Goal: Task Accomplishment & Management: Manage account settings

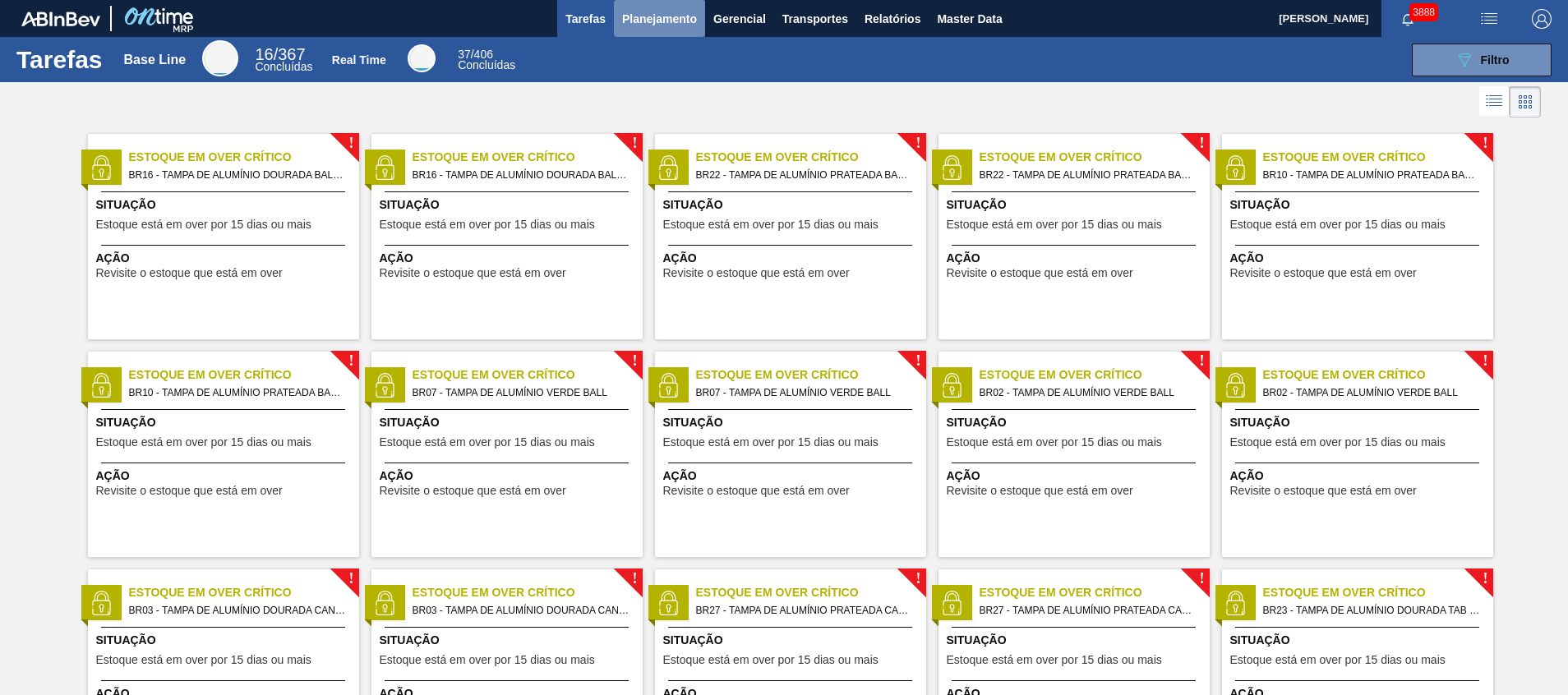
click at [614, 35] on button "Planejamento" at bounding box center [660, 19] width 91 height 37
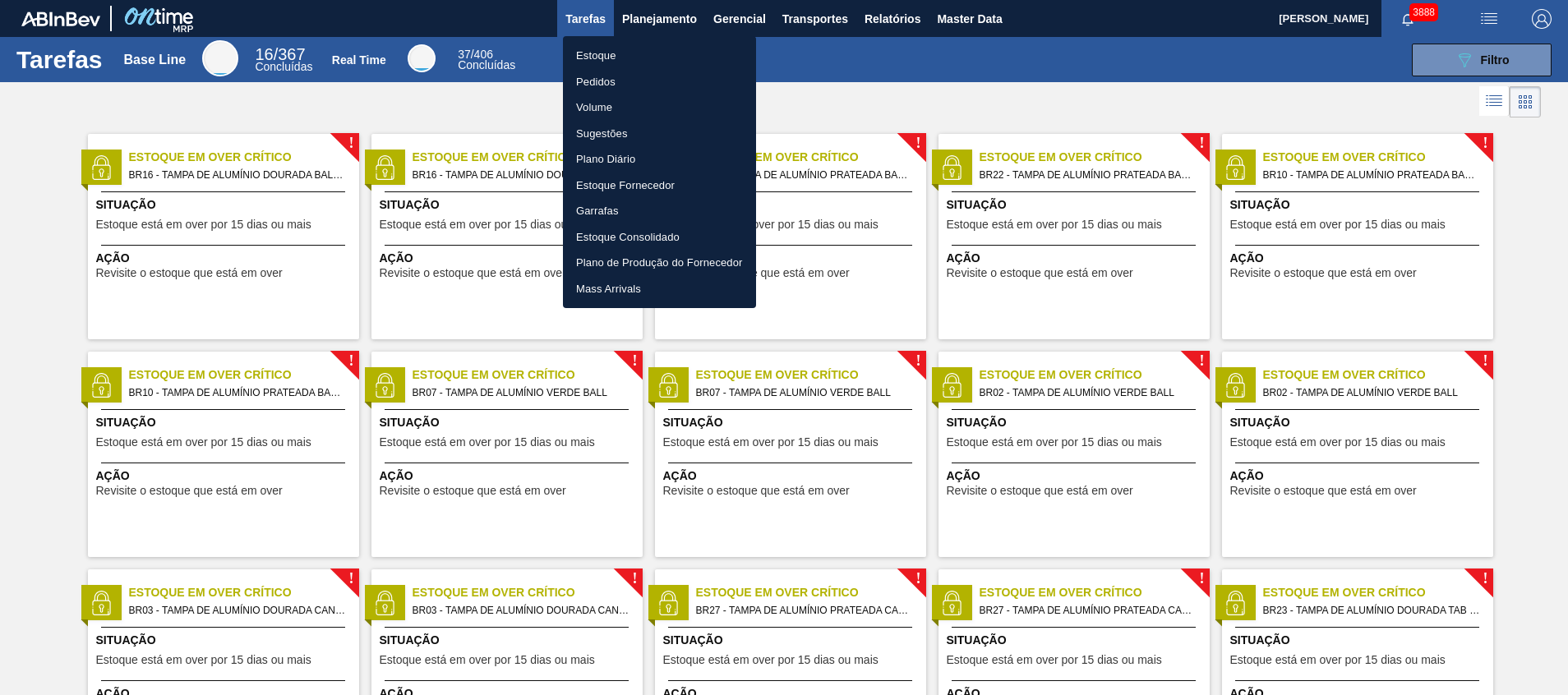
click at [625, 61] on li "Estoque" at bounding box center [660, 55] width 193 height 26
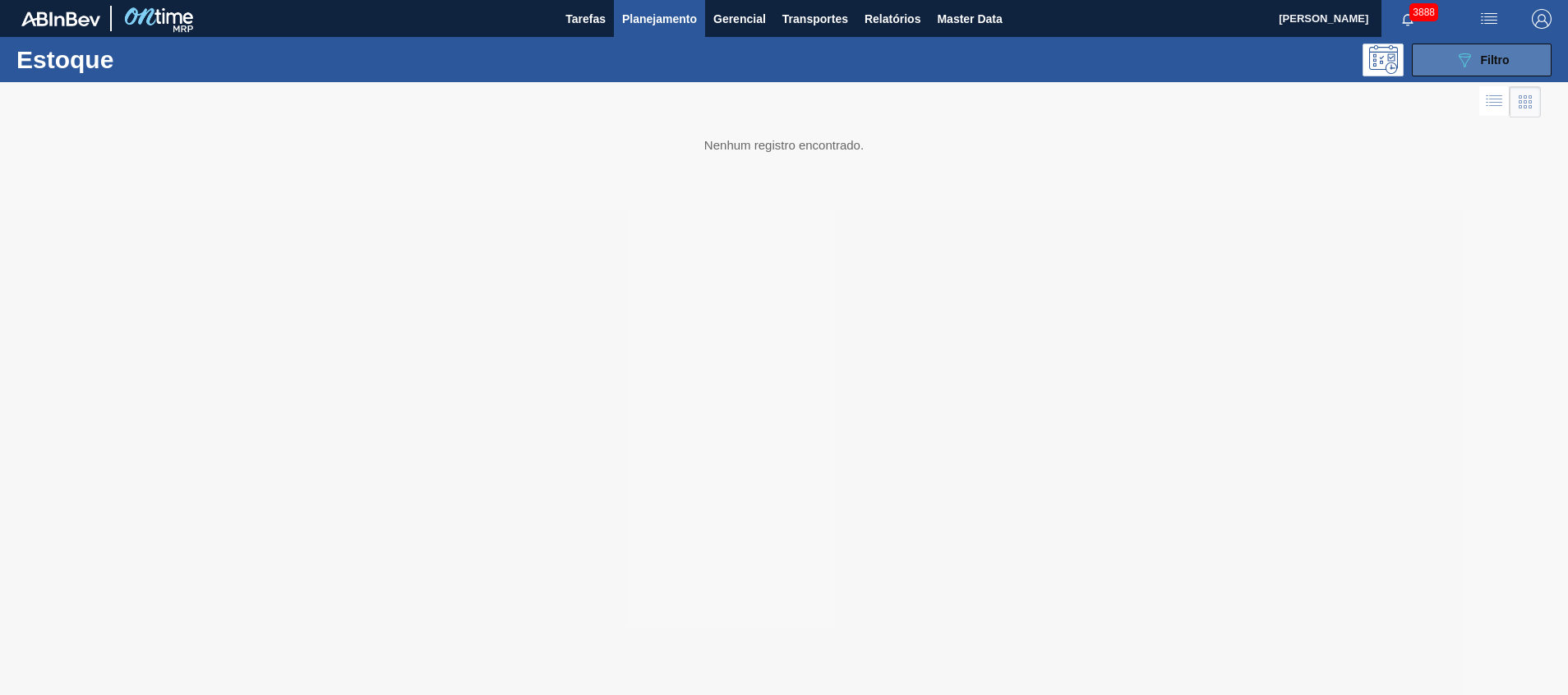
click at [1468, 64] on icon "089F7B8B-B2A5-4AFE-B5C0-19BA573D28AC" at bounding box center [1464, 59] width 19 height 19
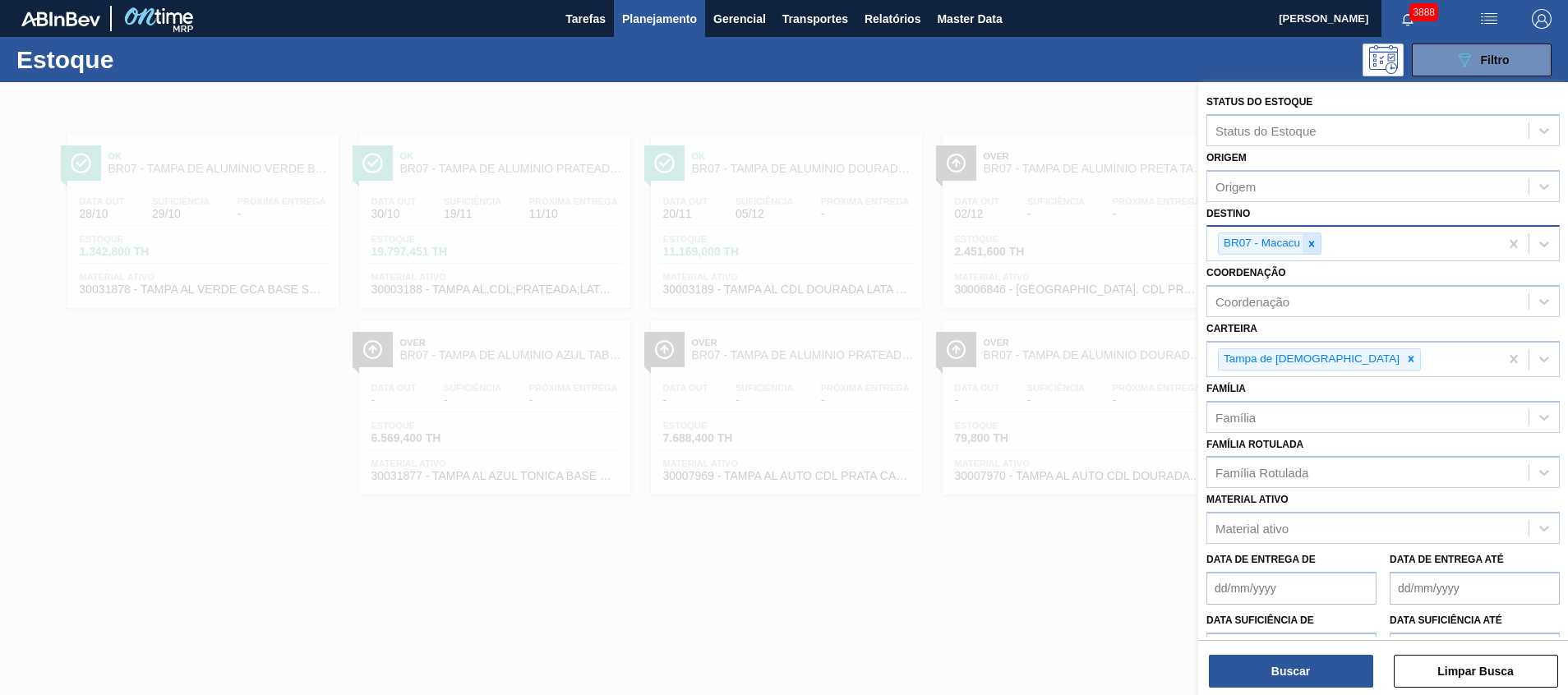
click at [1317, 241] on icon at bounding box center [1311, 244] width 12 height 12
type input "1"
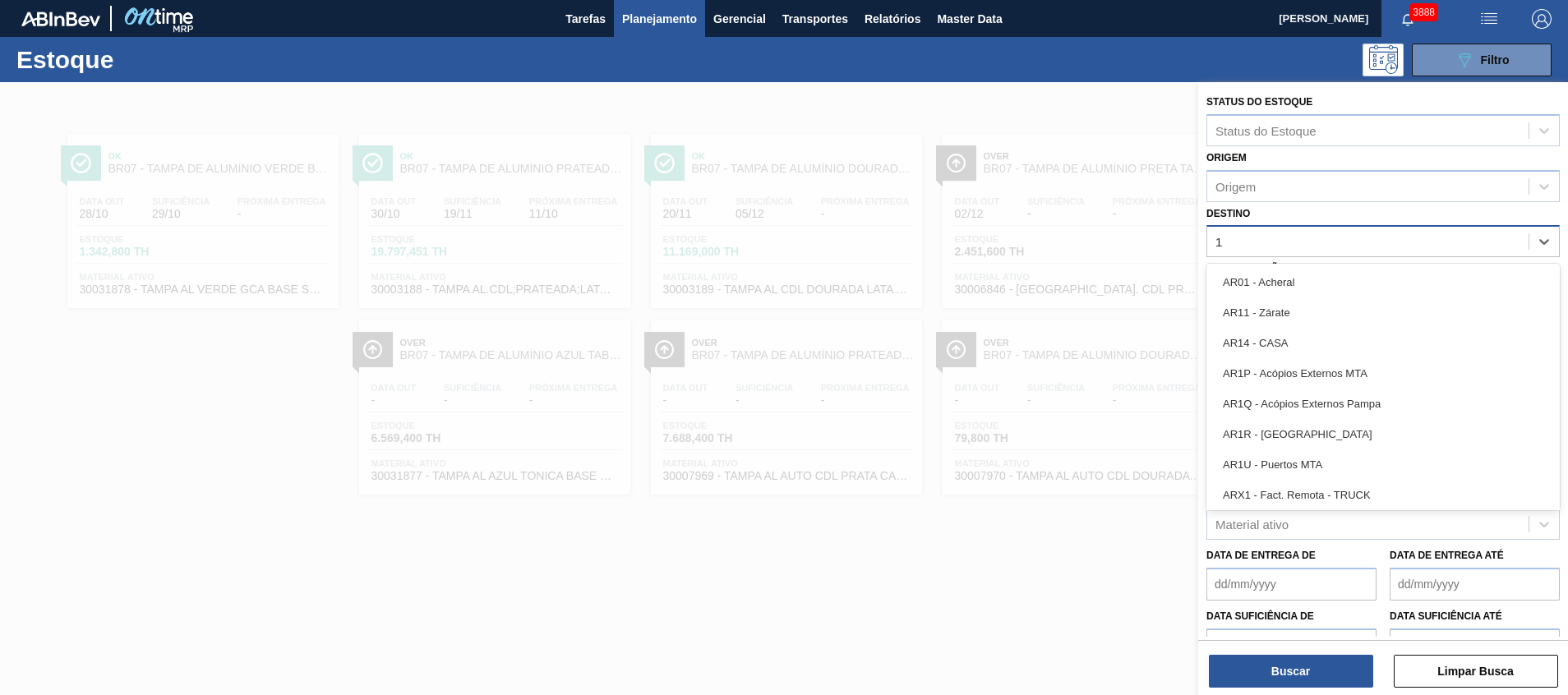
type input "11"
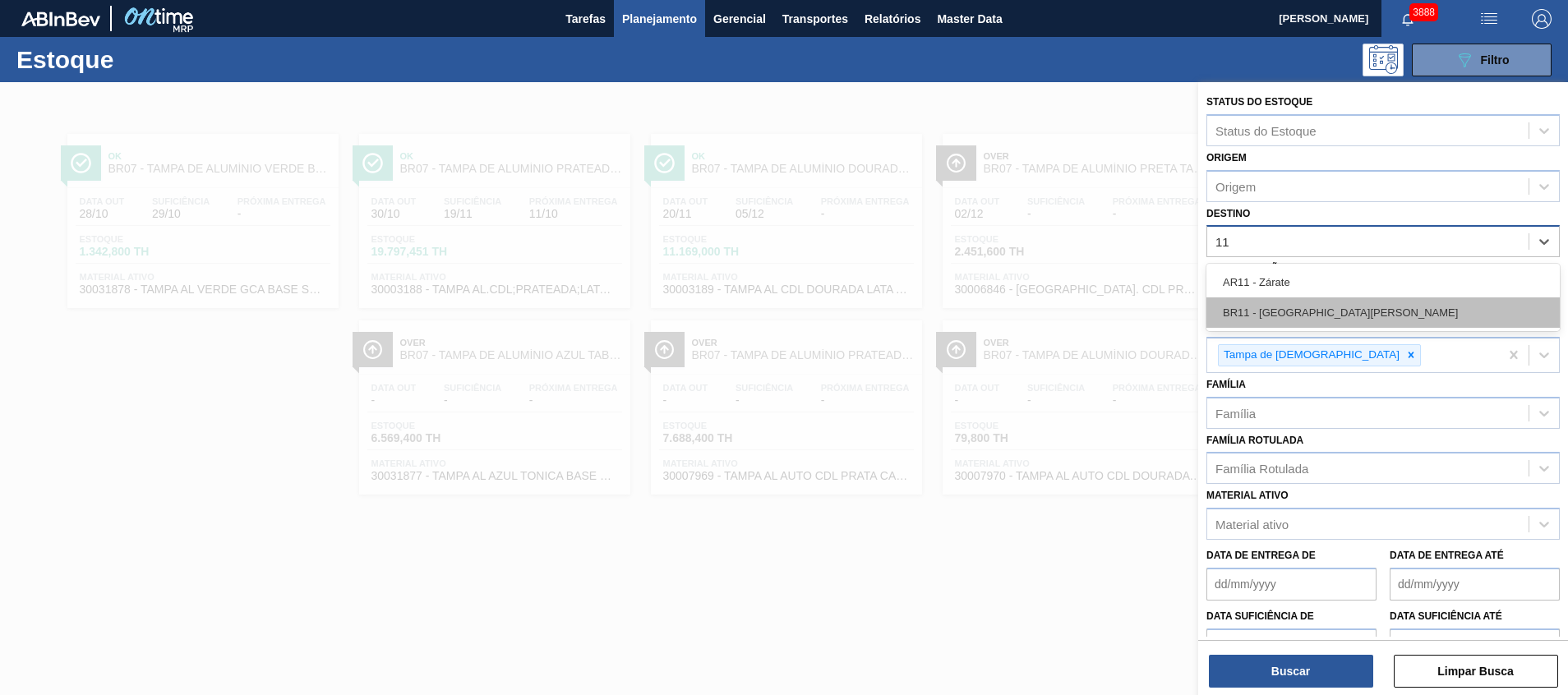
click at [1319, 317] on div "BR11 - São Luís" at bounding box center [1383, 312] width 353 height 30
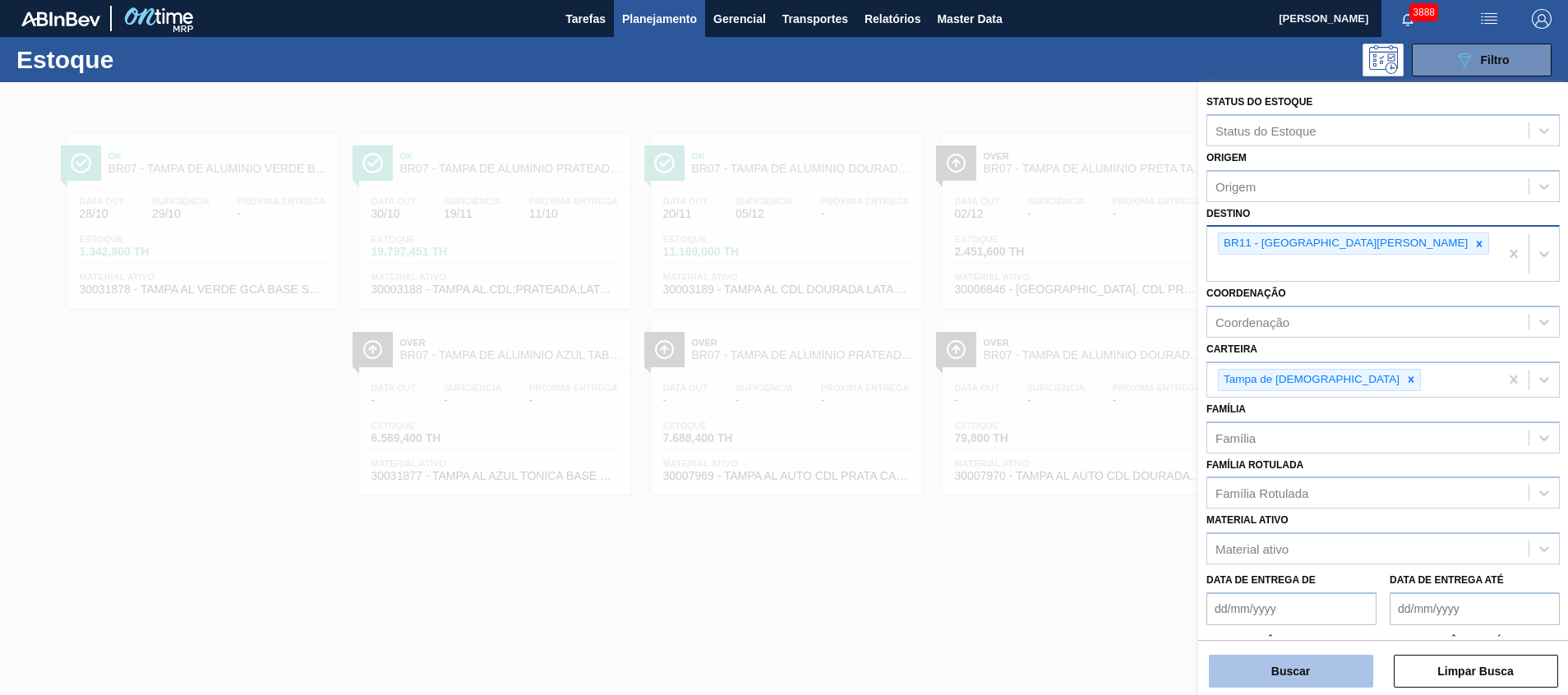
click at [1271, 658] on button "Buscar" at bounding box center [1291, 671] width 164 height 33
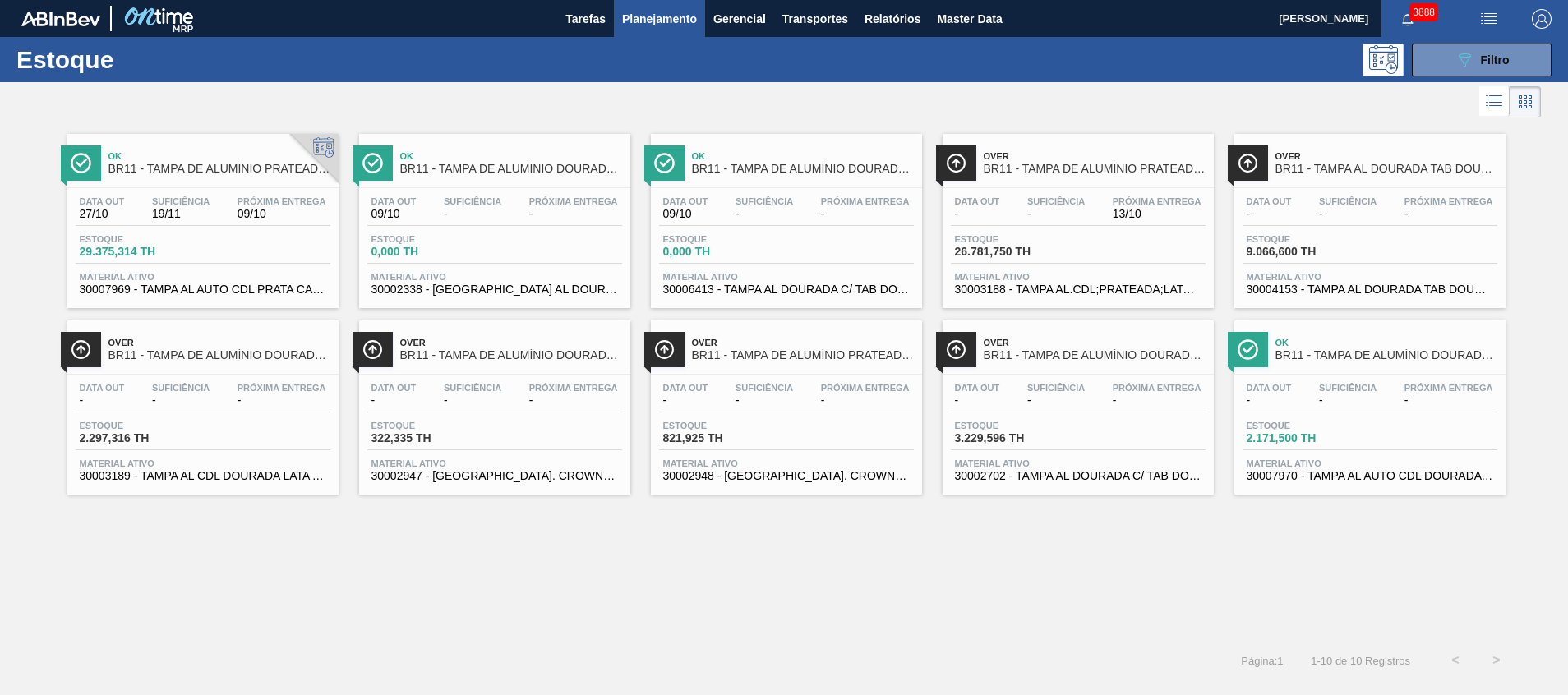
drag, startPoint x: 1463, startPoint y: 48, endPoint x: 1408, endPoint y: 144, distance: 110.6
click at [1462, 48] on button "089F7B8B-B2A5-4AFE-B5C0-19BA573D28AC Filtro" at bounding box center [1481, 59] width 140 height 33
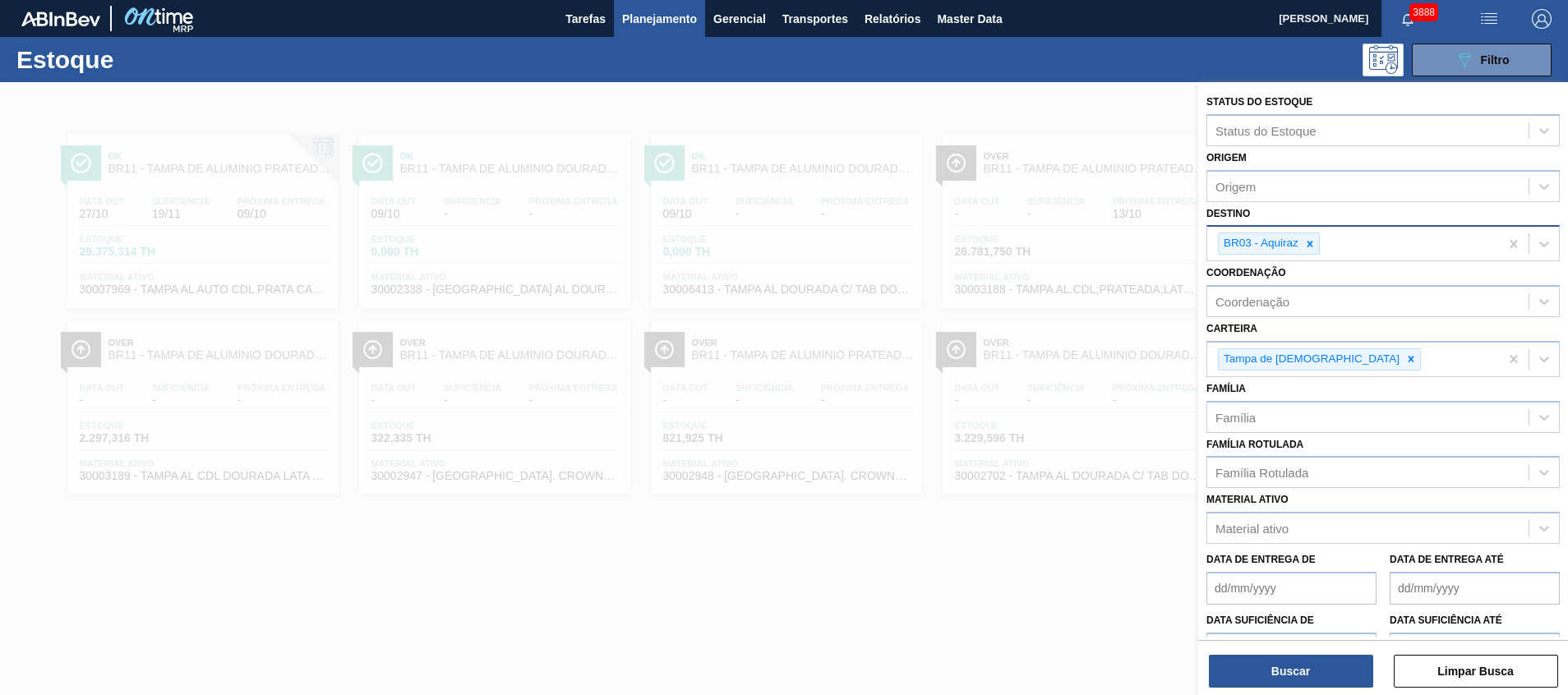
click at [1319, 242] on div "BR03 - Aquiraz" at bounding box center [1268, 244] width 102 height 22
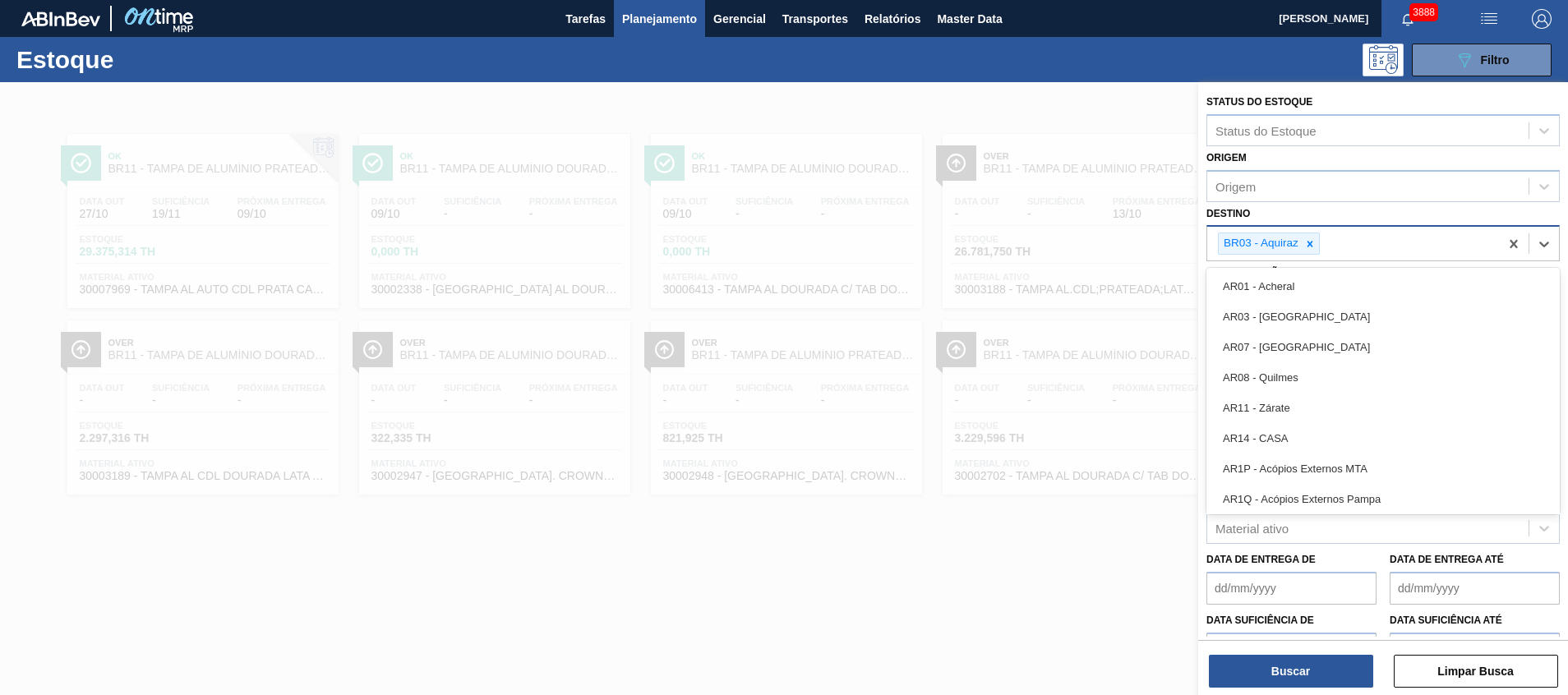
click at [1310, 242] on icon at bounding box center [1310, 244] width 12 height 12
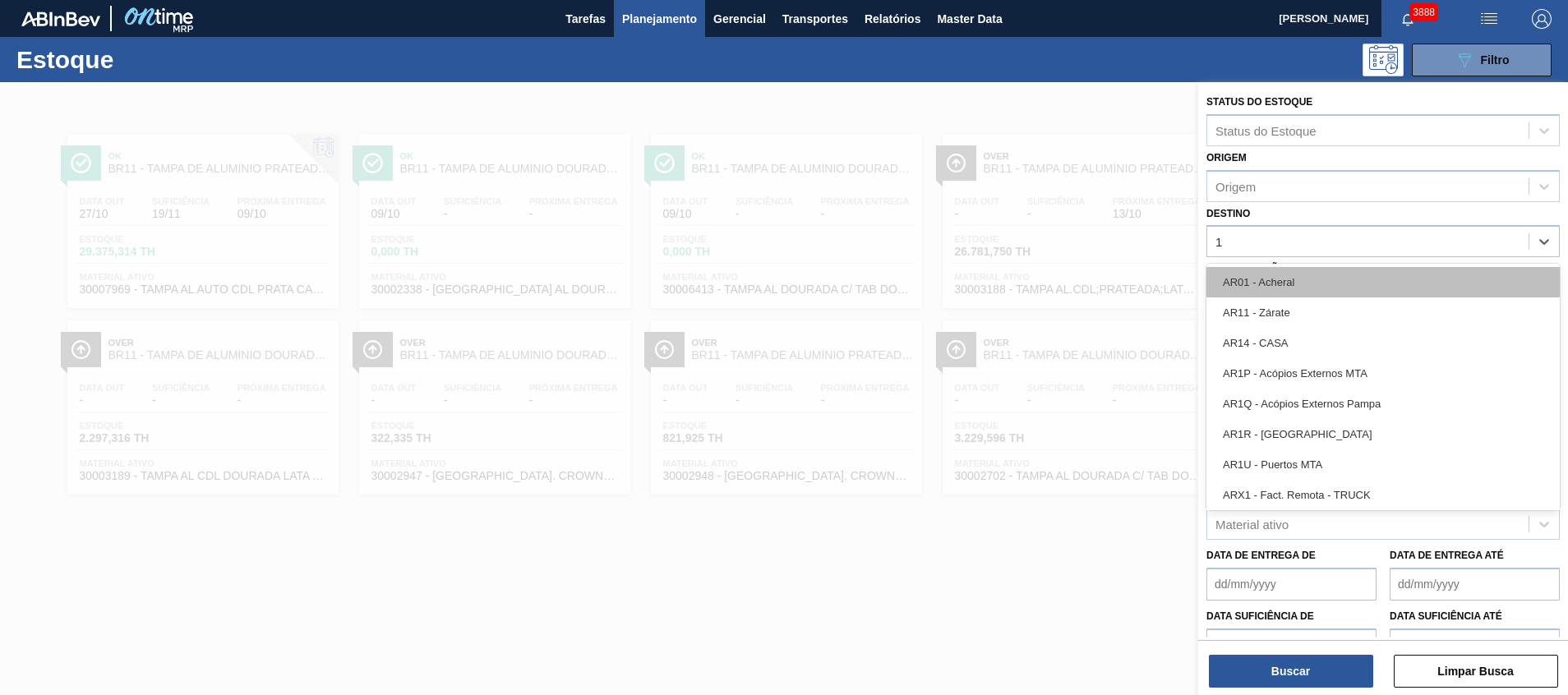
type input "18"
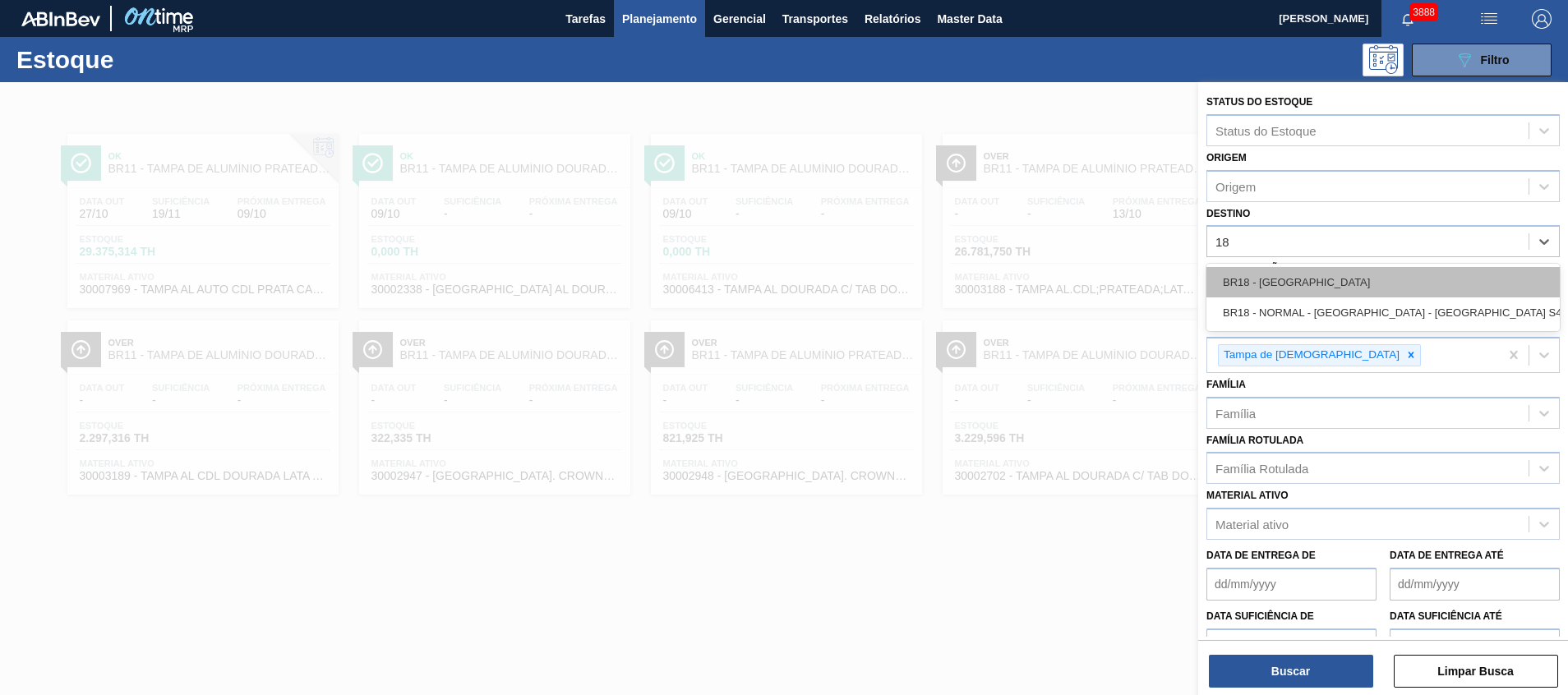
click at [1306, 289] on div "BR18 - Pernambuco" at bounding box center [1383, 282] width 353 height 30
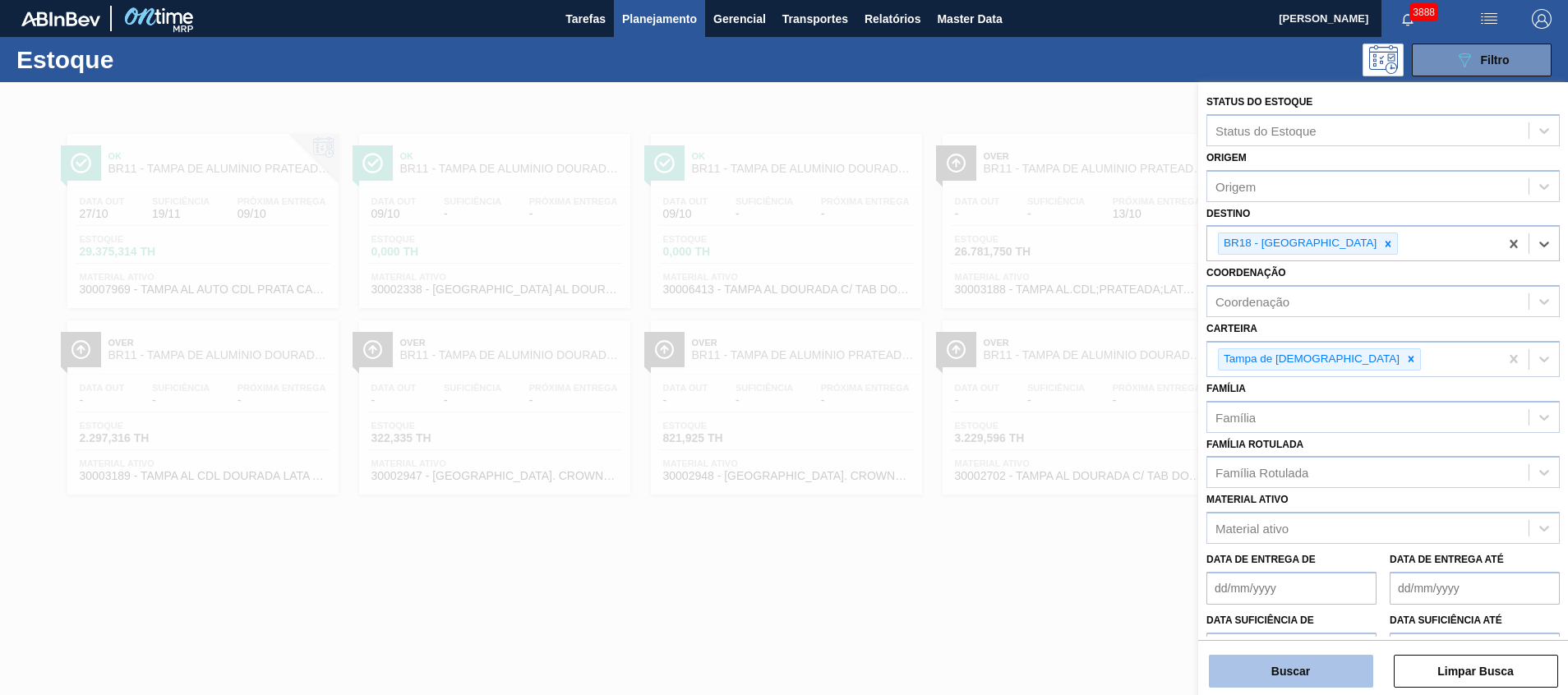
click at [1253, 659] on button "Buscar" at bounding box center [1291, 671] width 164 height 33
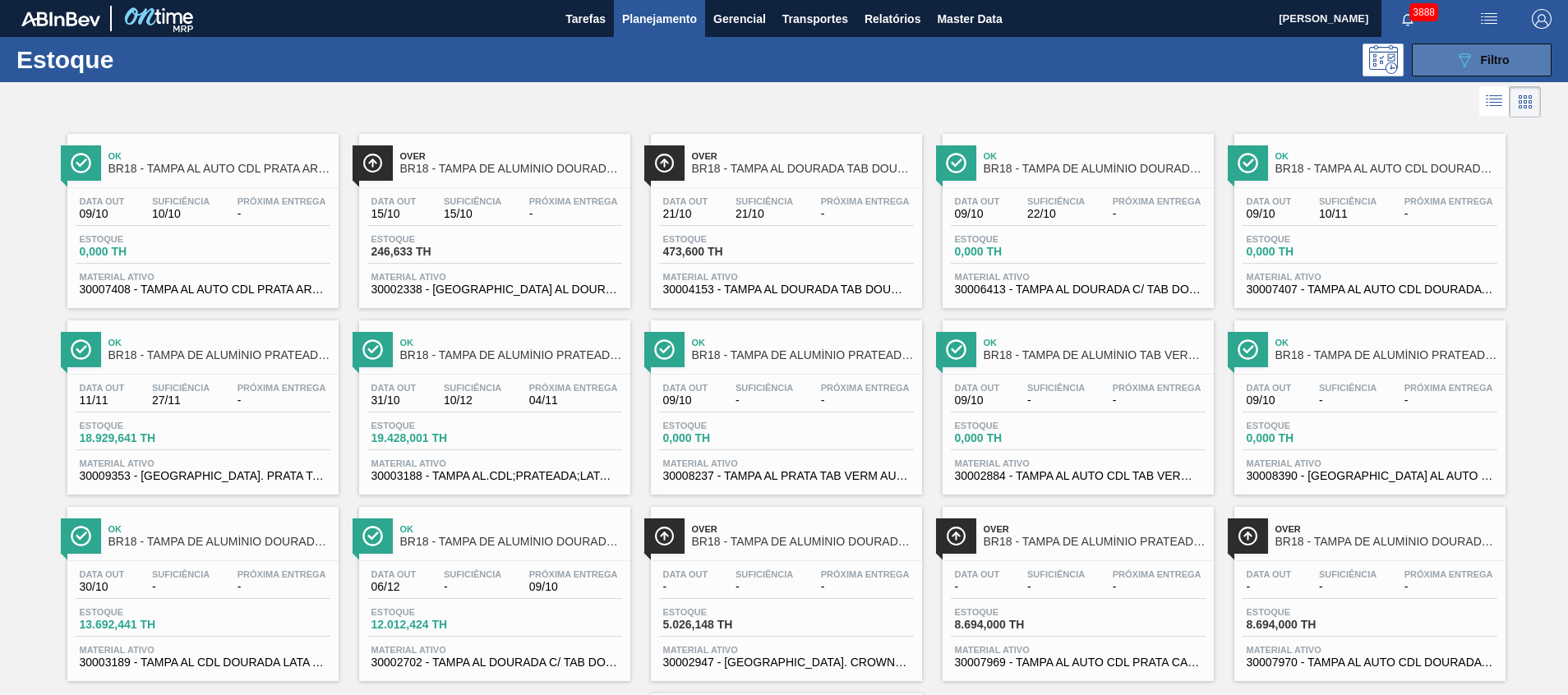
click at [1445, 57] on button "089F7B8B-B2A5-4AFE-B5C0-19BA573D28AC Filtro" at bounding box center [1481, 59] width 140 height 33
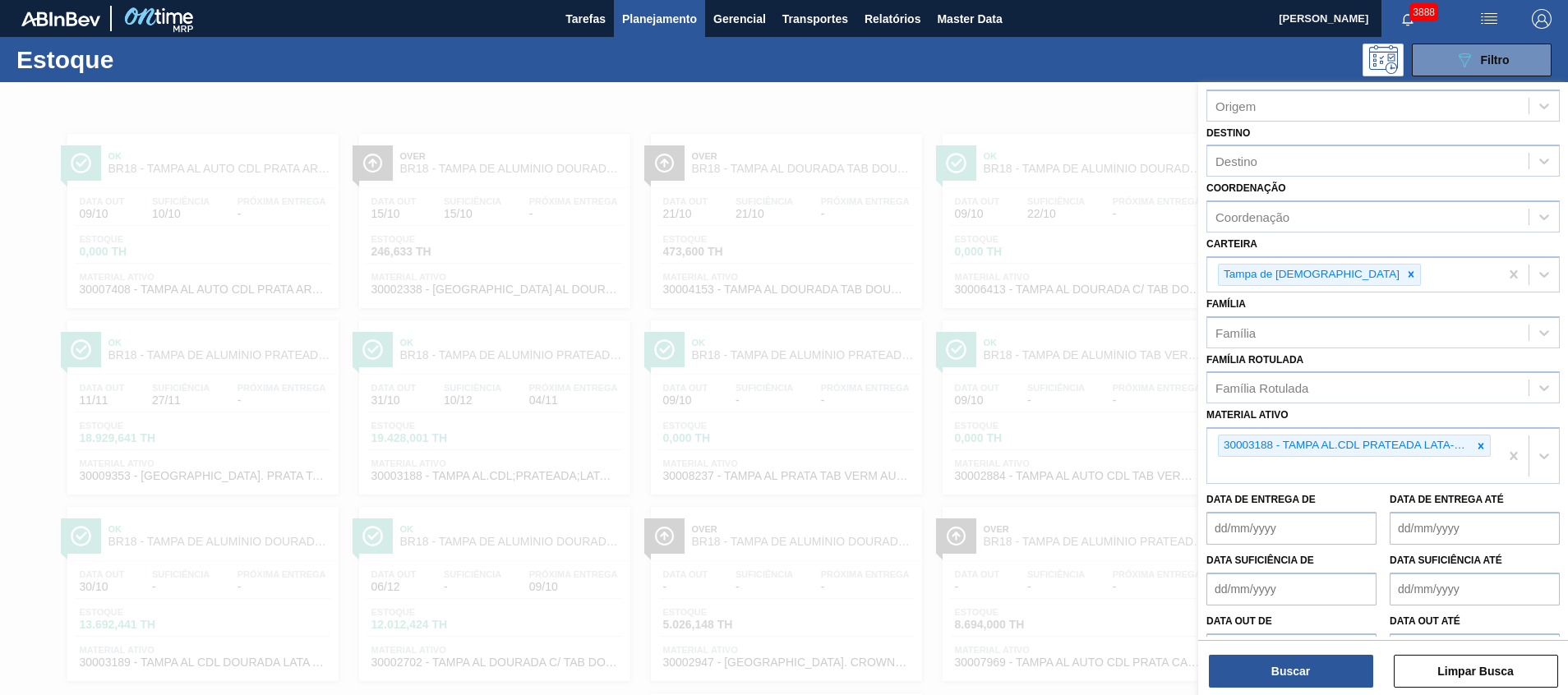
scroll to position [119, 0]
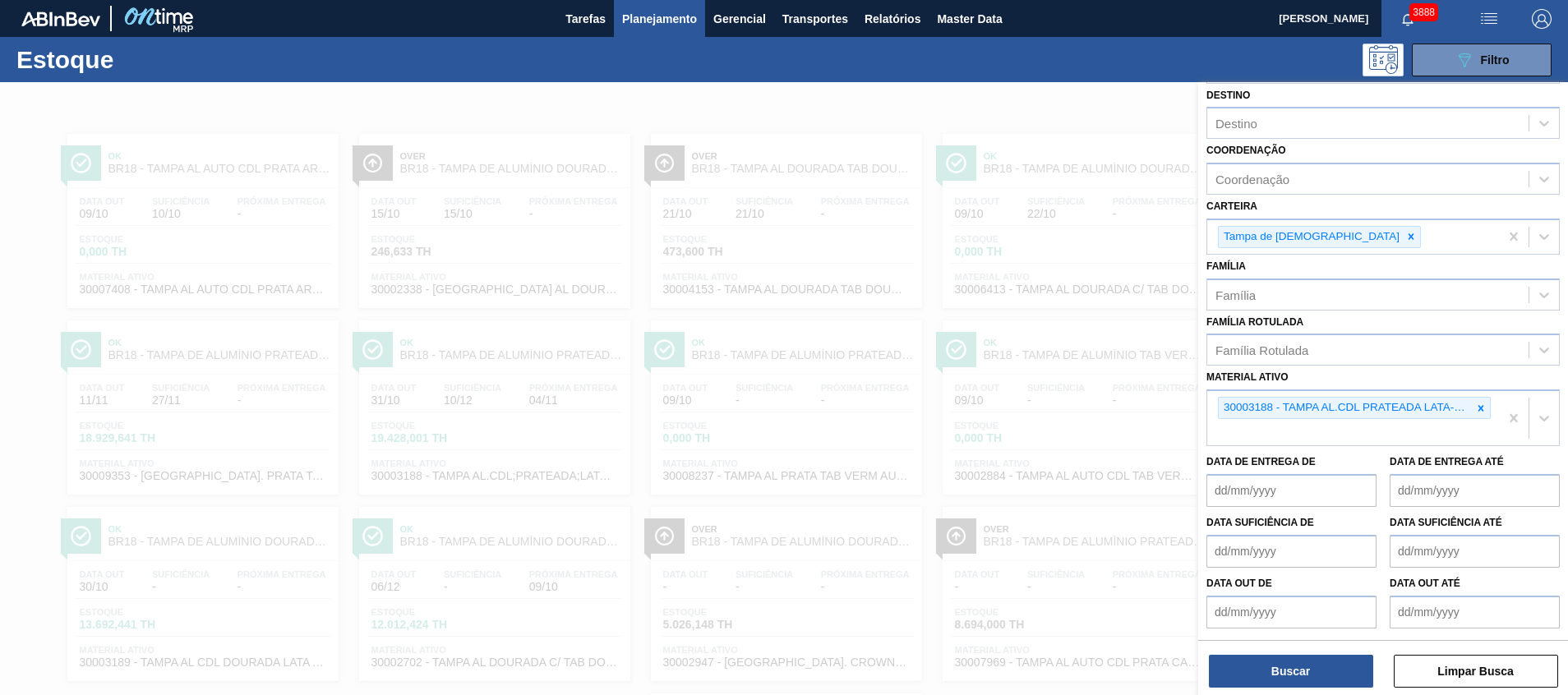
click at [793, 422] on div at bounding box center [784, 429] width 1568 height 695
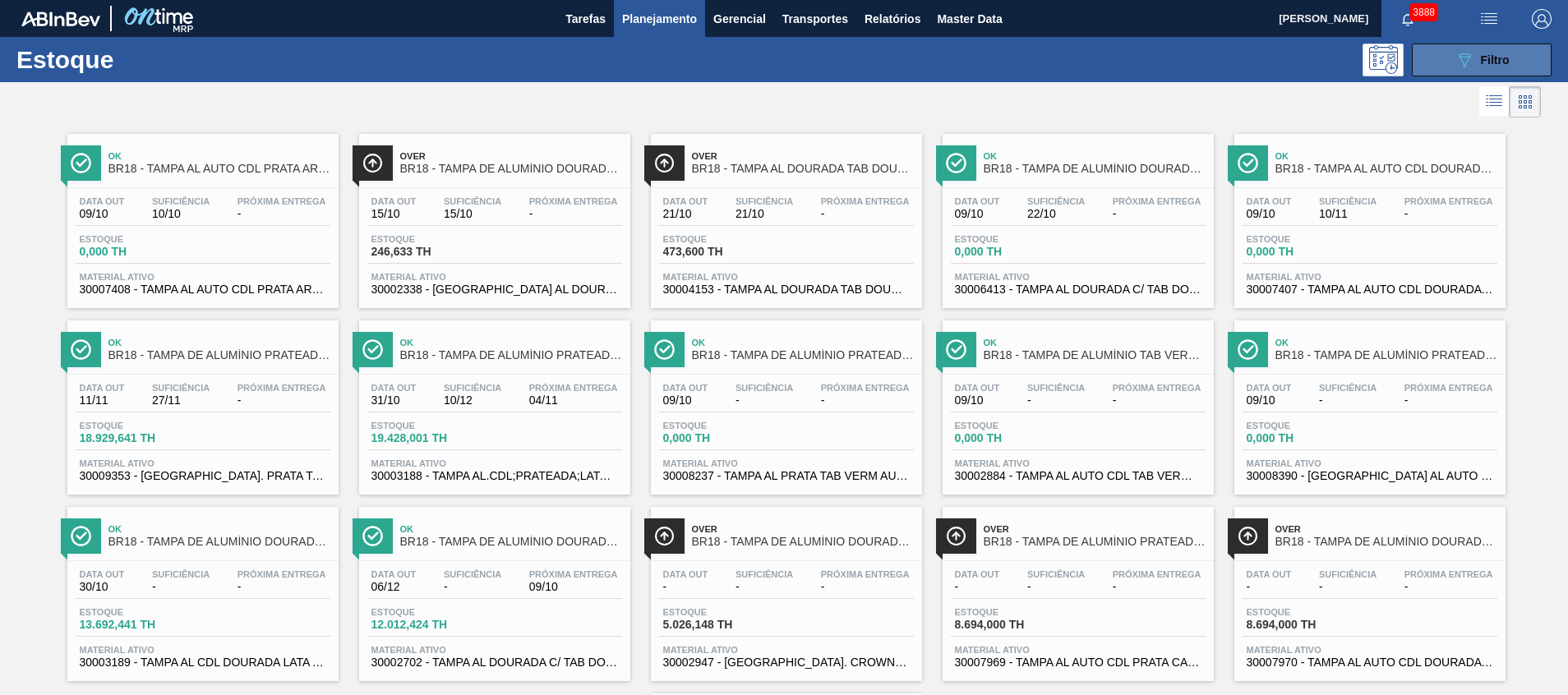
click at [1413, 69] on div "089F7B8B-B2A5-4AFE-B5C0-19BA573D28AC Filtro" at bounding box center [1482, 59] width 156 height 33
click at [1429, 68] on button "089F7B8B-B2A5-4AFE-B5C0-19BA573D28AC Filtro" at bounding box center [1481, 59] width 140 height 33
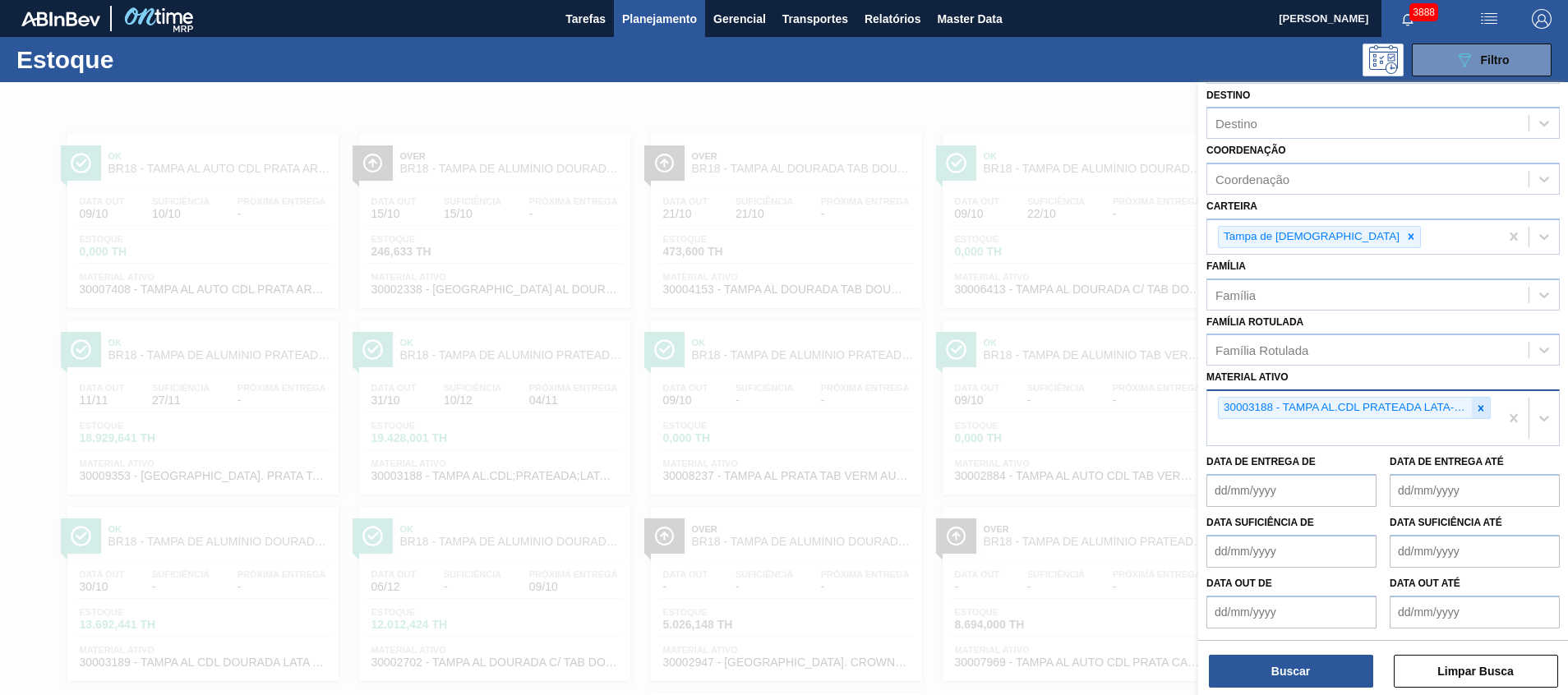
click at [1477, 407] on icon at bounding box center [1481, 409] width 12 height 12
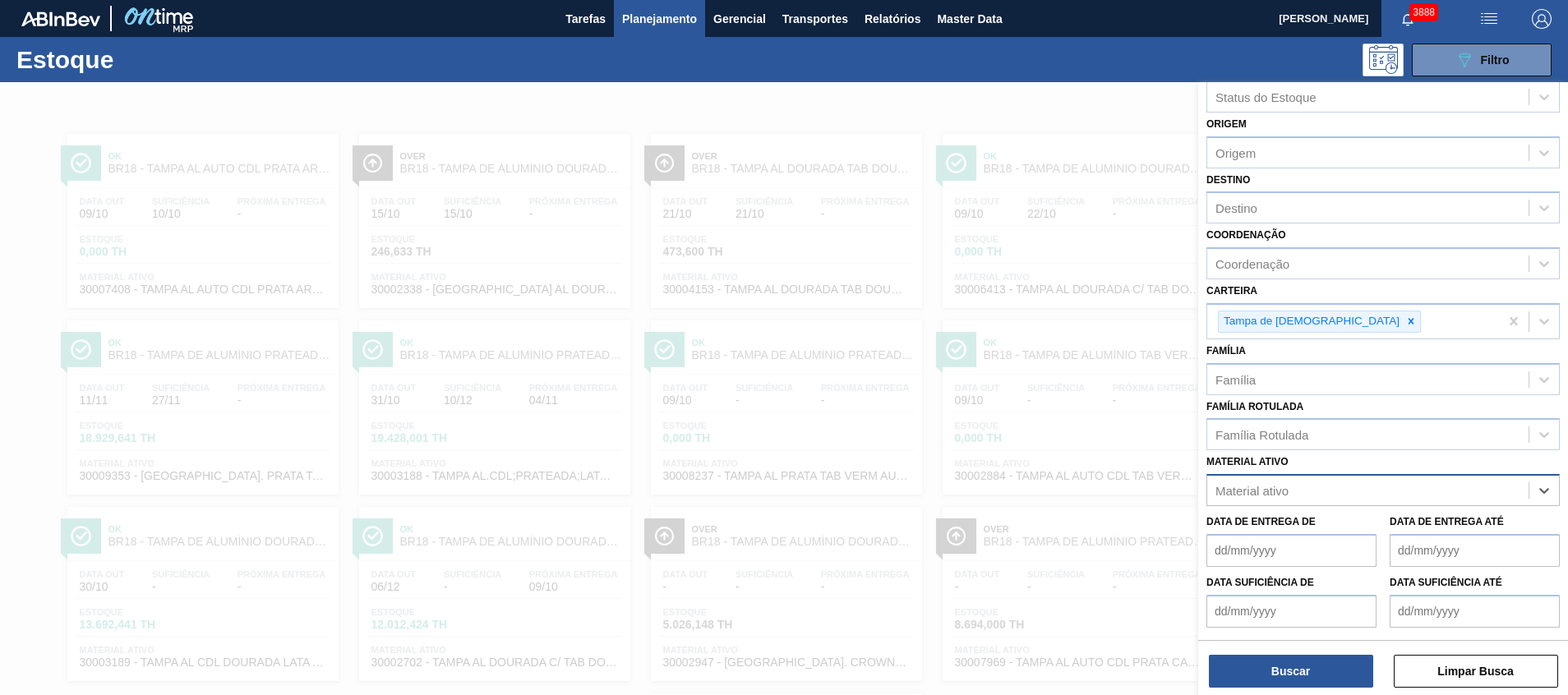
scroll to position [0, 0]
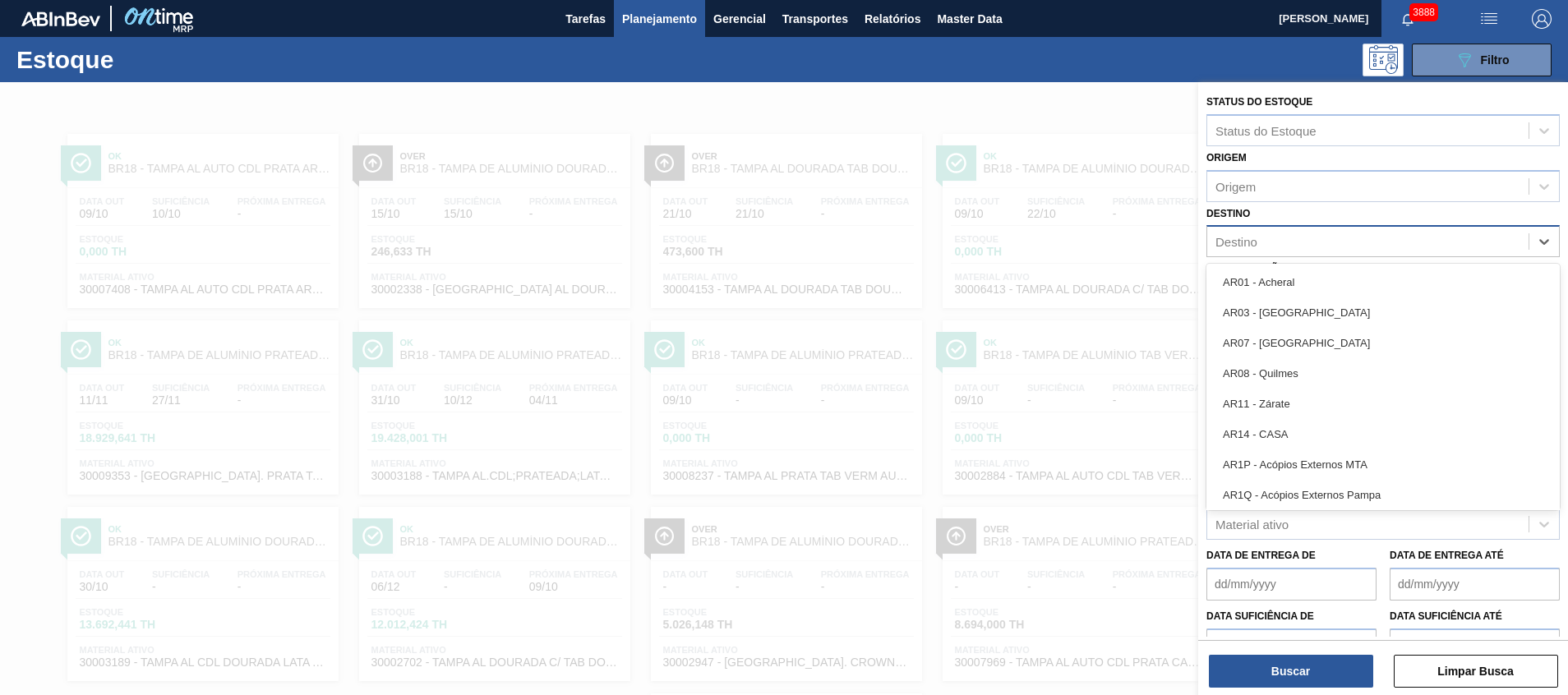
click at [1262, 257] on div "Destino" at bounding box center [1383, 241] width 353 height 32
type input "aq"
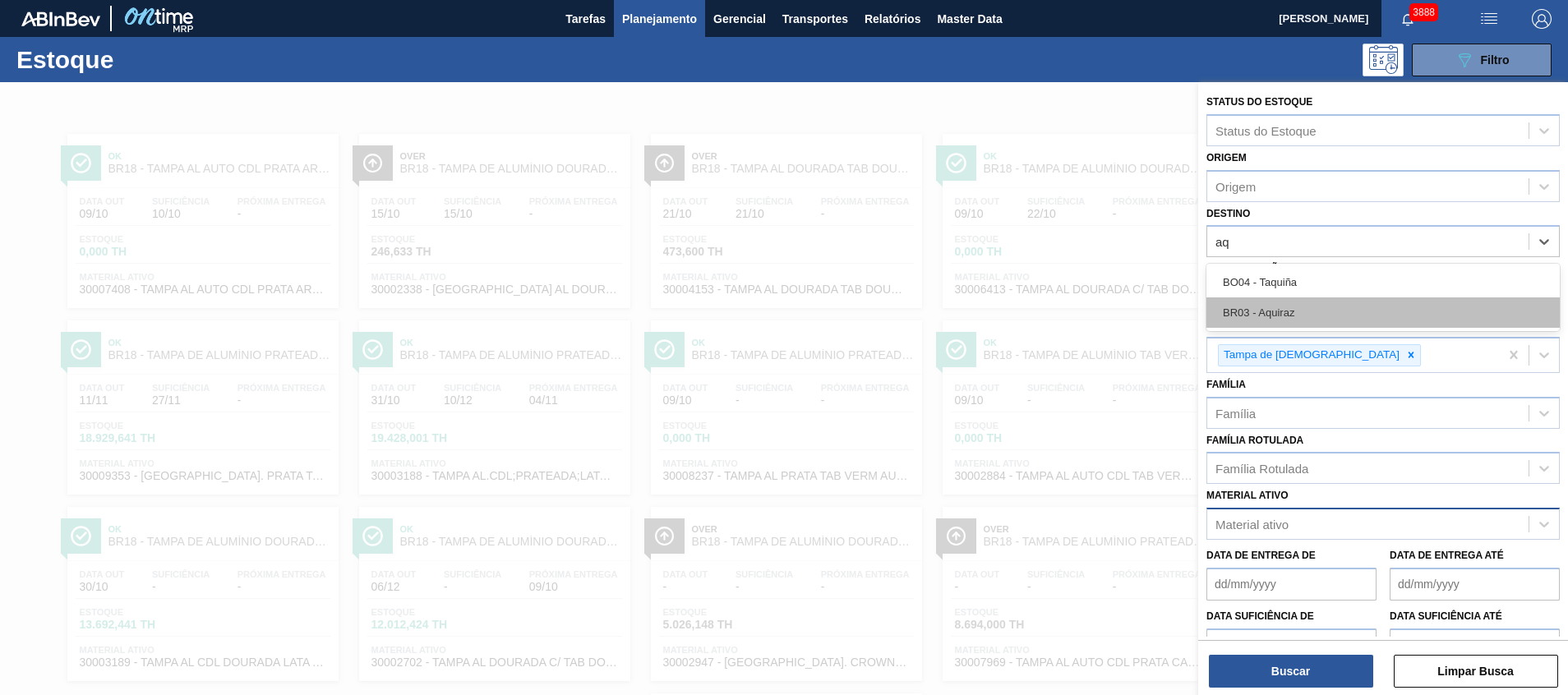
click at [1259, 323] on div "BR03 - Aquiraz" at bounding box center [1383, 312] width 353 height 30
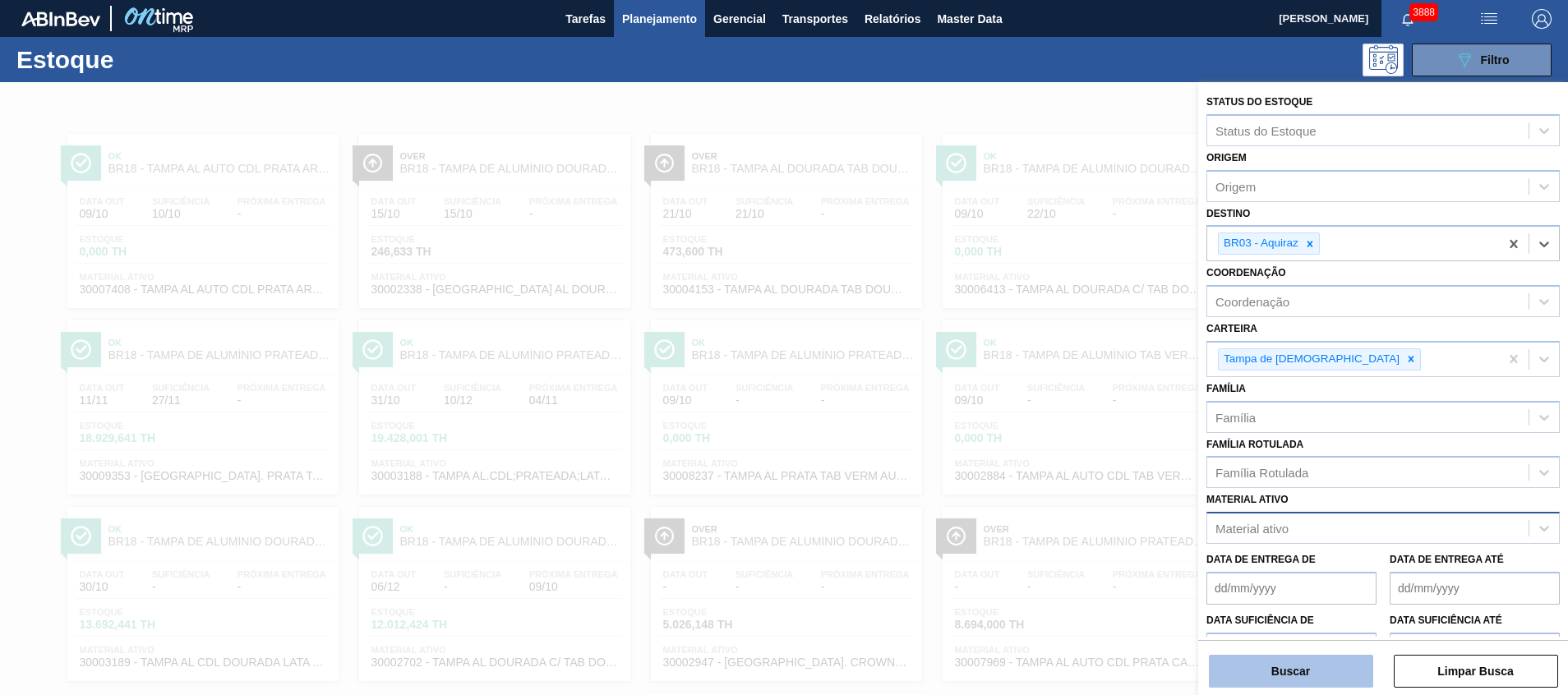
click at [1273, 672] on button "Buscar" at bounding box center [1291, 671] width 164 height 33
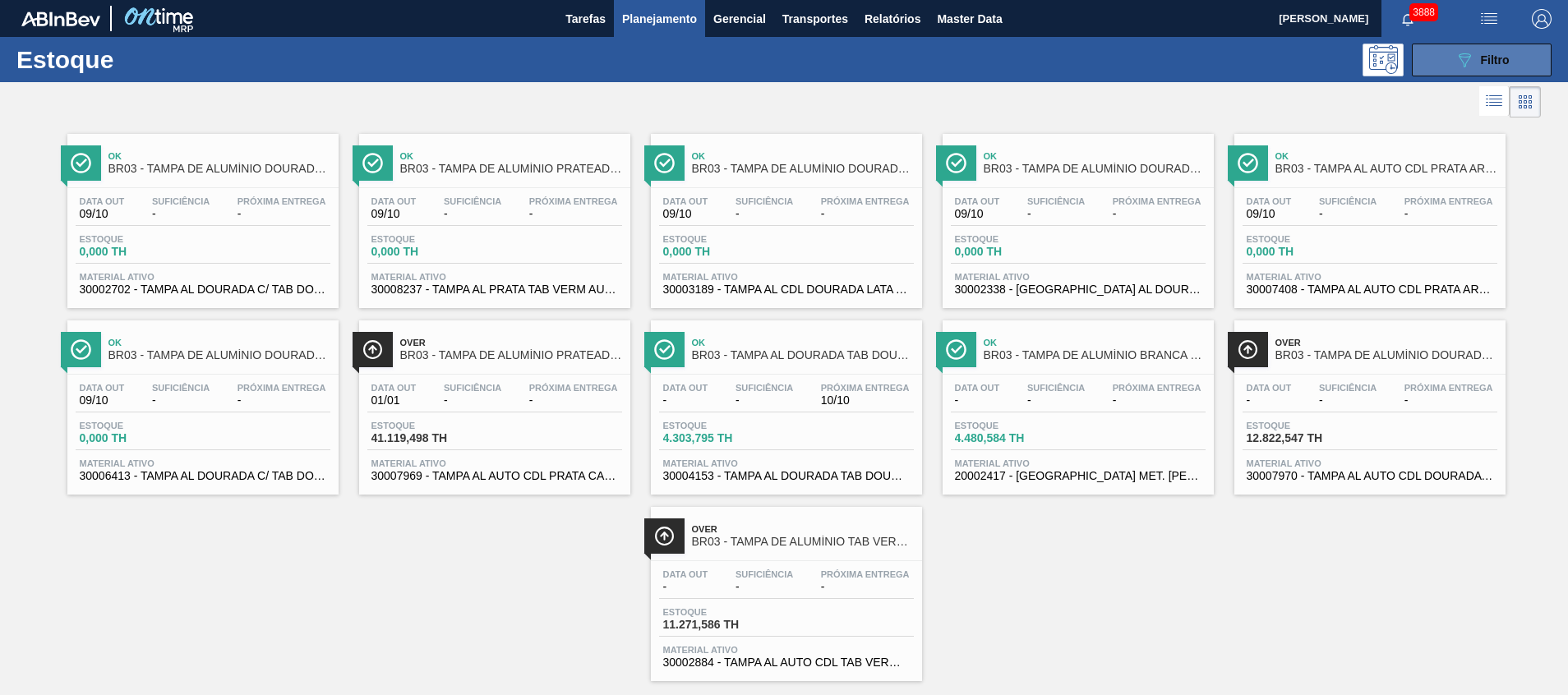
click at [1492, 52] on div "089F7B8B-B2A5-4AFE-B5C0-19BA573D28AC Filtro" at bounding box center [1482, 59] width 55 height 19
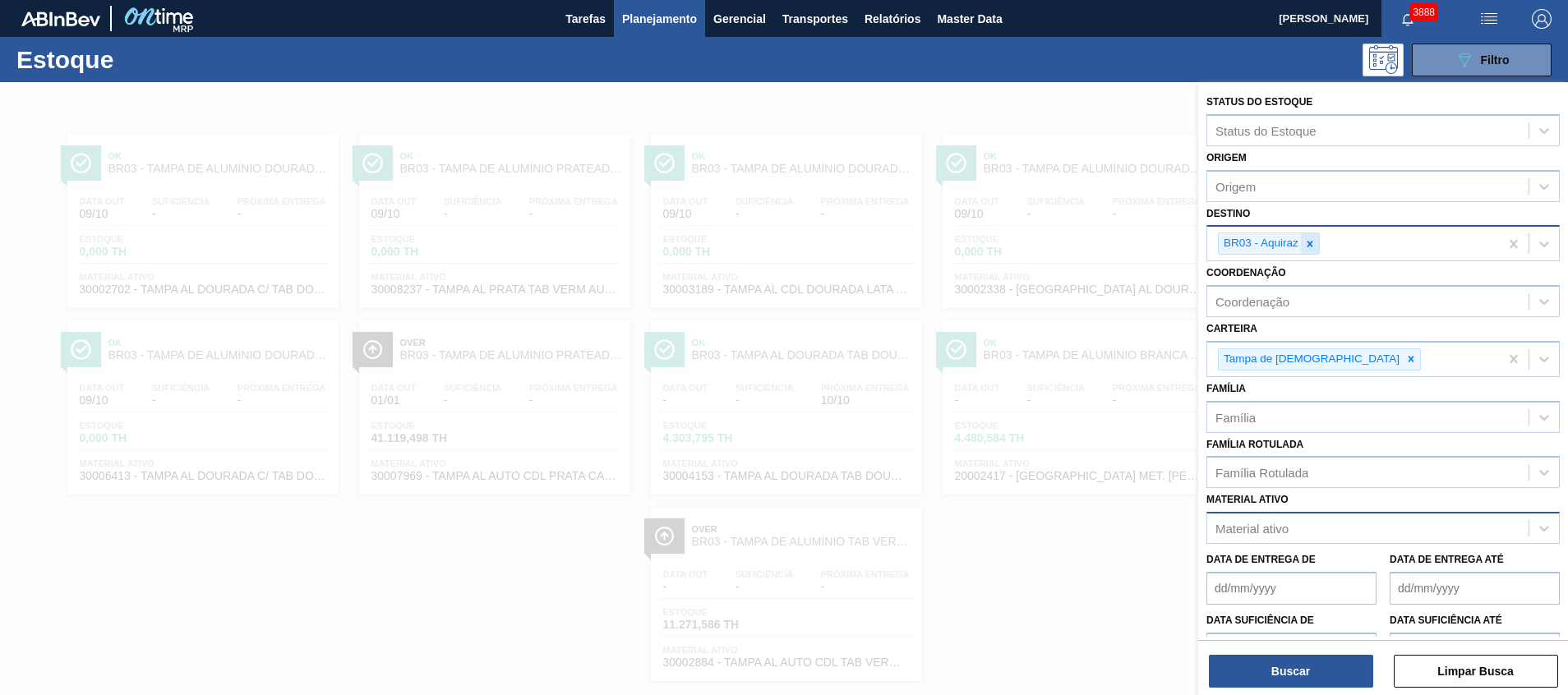
click at [1306, 245] on icon at bounding box center [1310, 244] width 12 height 12
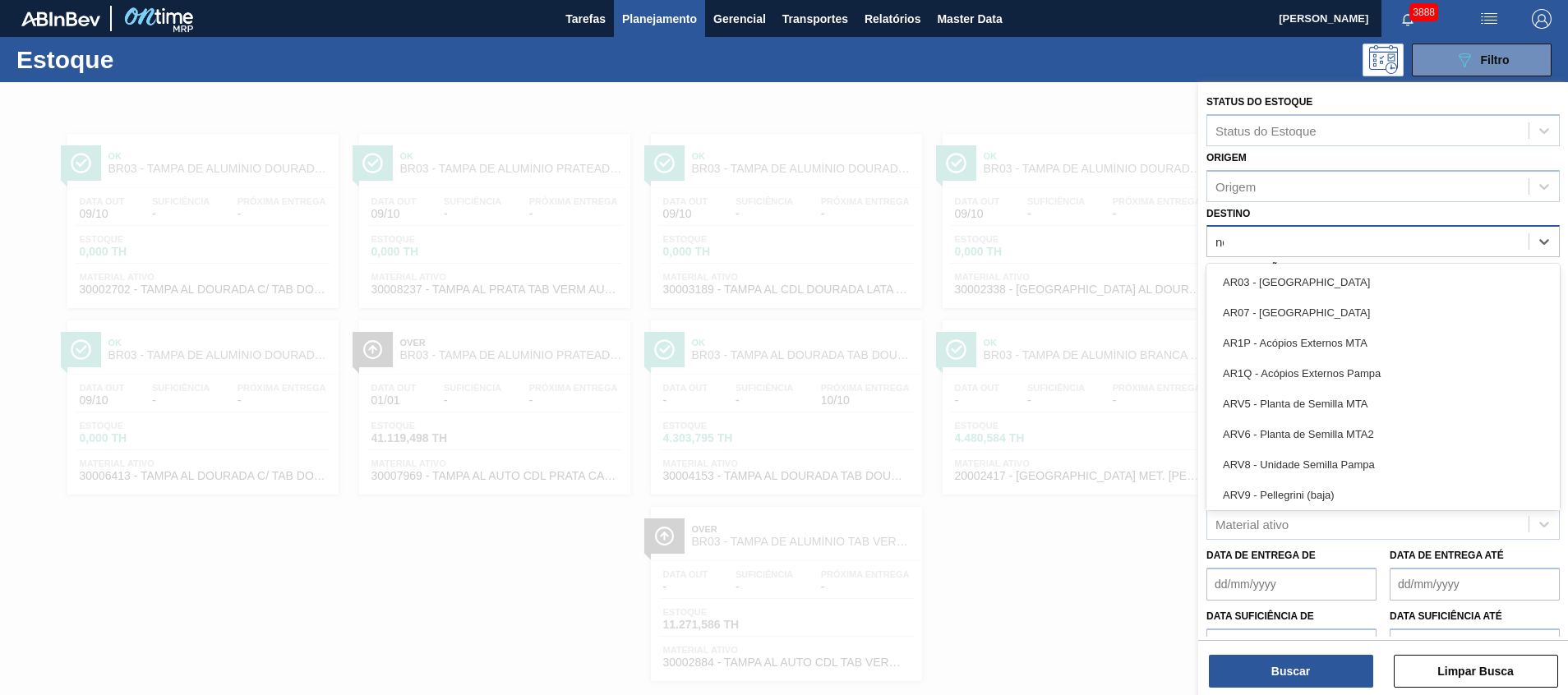
type input "nov"
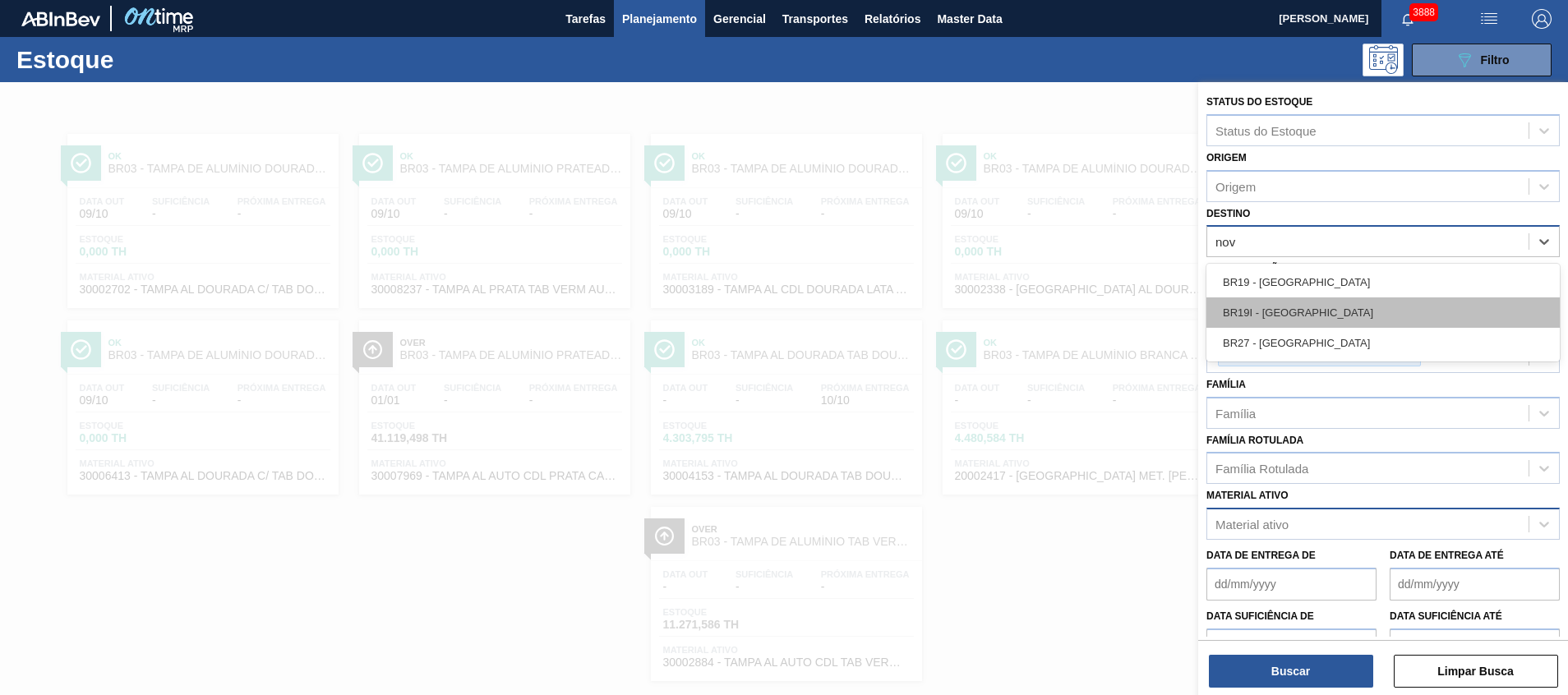
click at [1358, 310] on div "BR19I - Nova Rio" at bounding box center [1383, 312] width 353 height 30
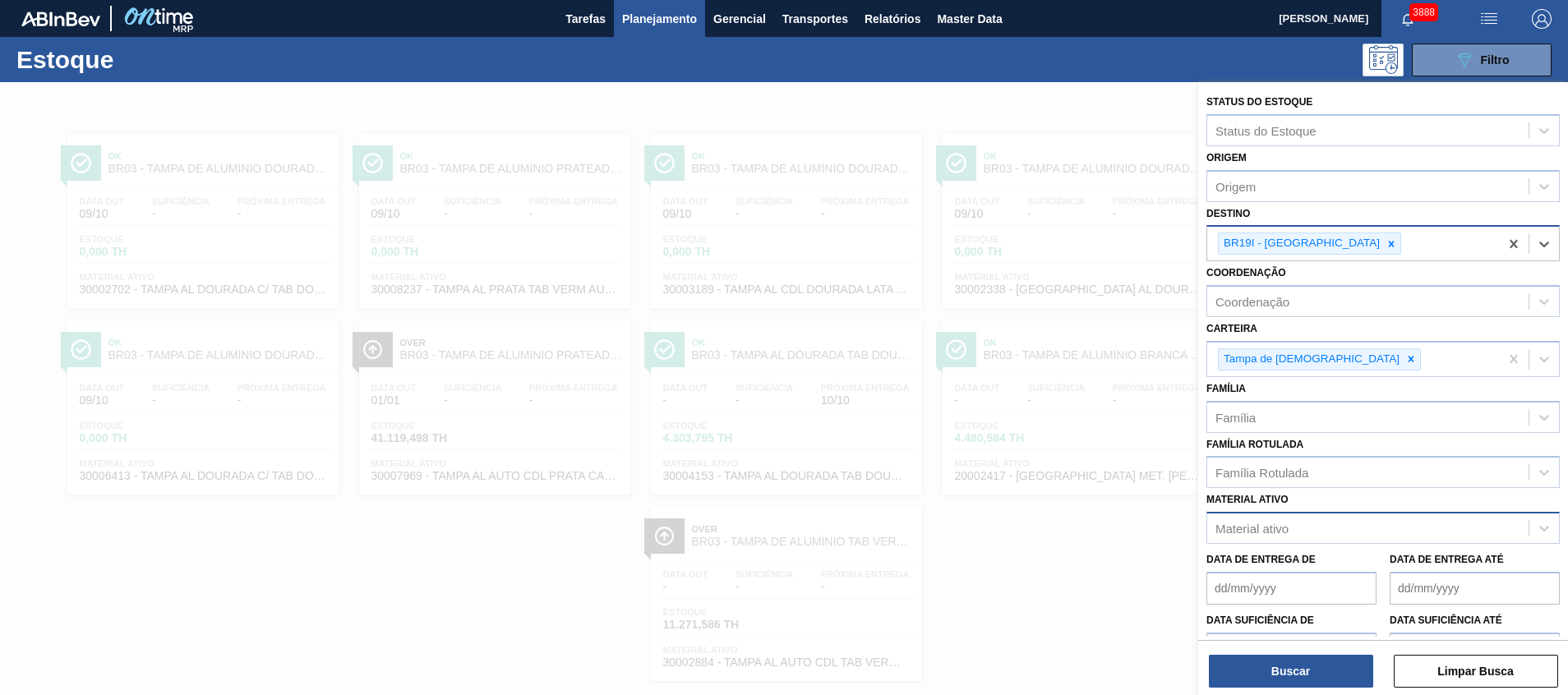
click at [1385, 247] on icon at bounding box center [1391, 244] width 12 height 12
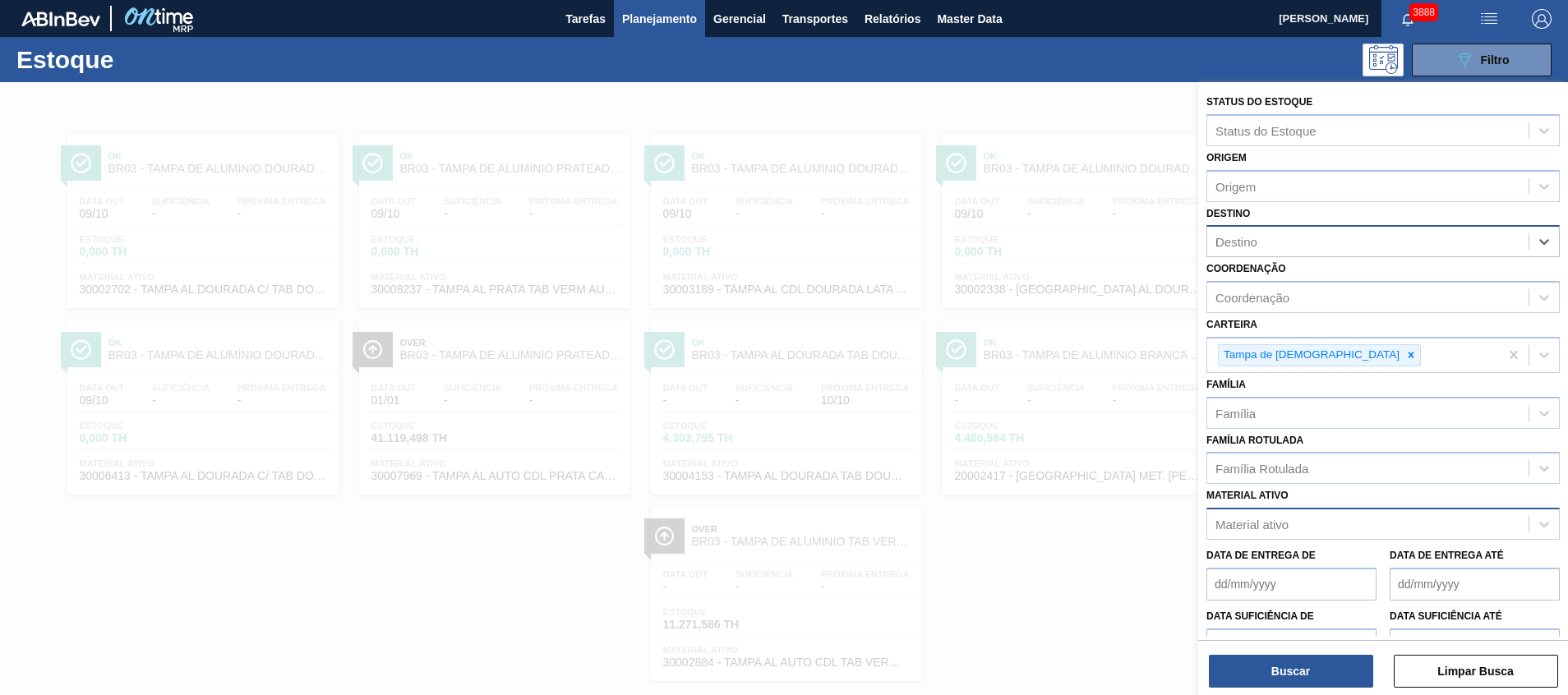
type input "no"
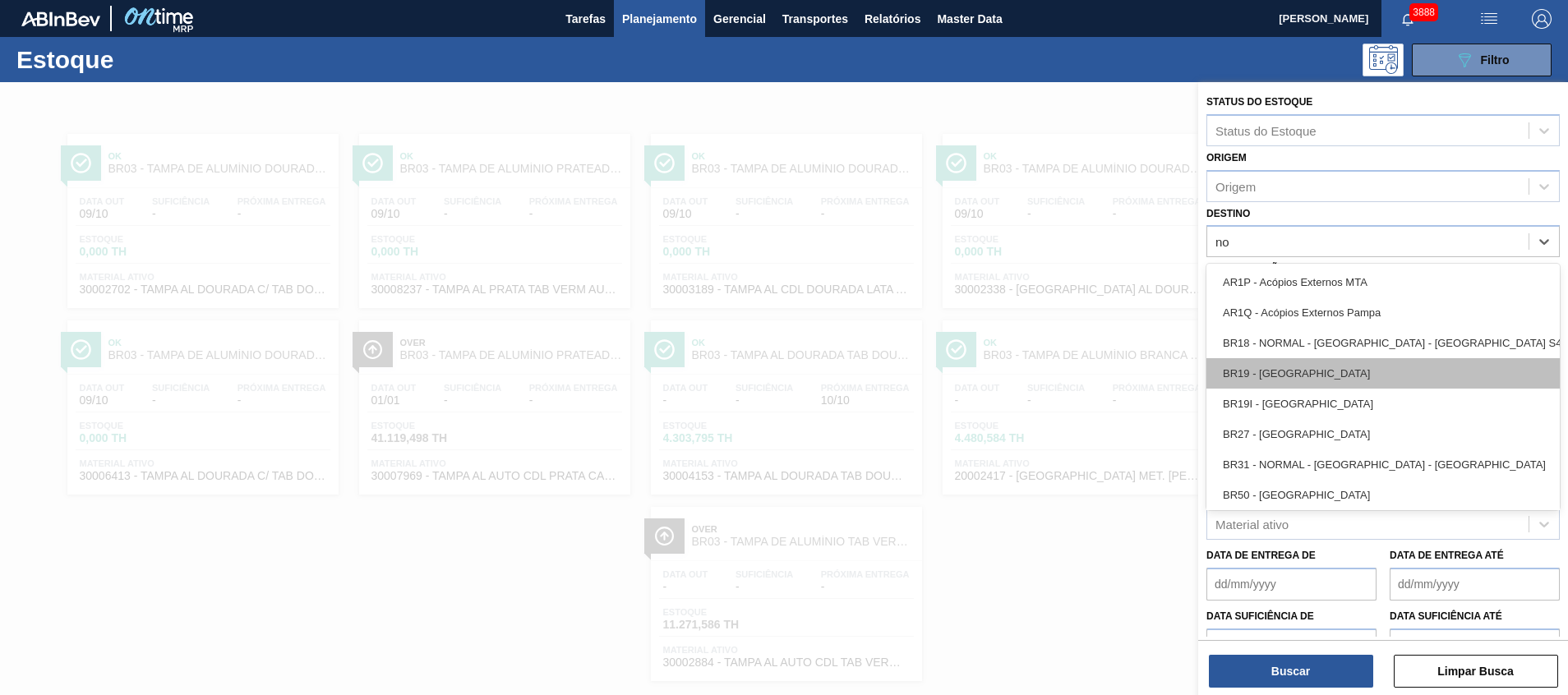
click at [1323, 367] on div "BR19 - Nova Rio" at bounding box center [1383, 373] width 353 height 30
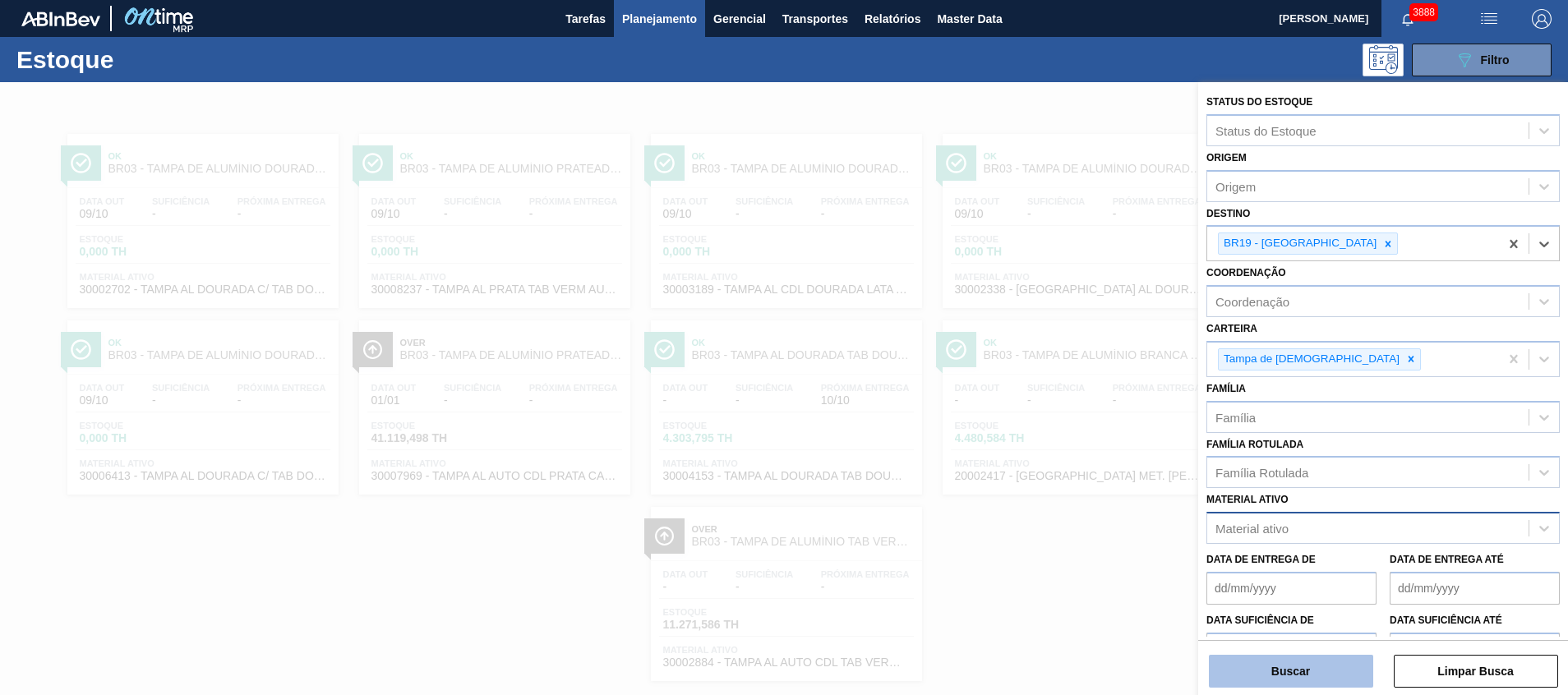
click at [1319, 669] on button "Buscar" at bounding box center [1291, 671] width 164 height 33
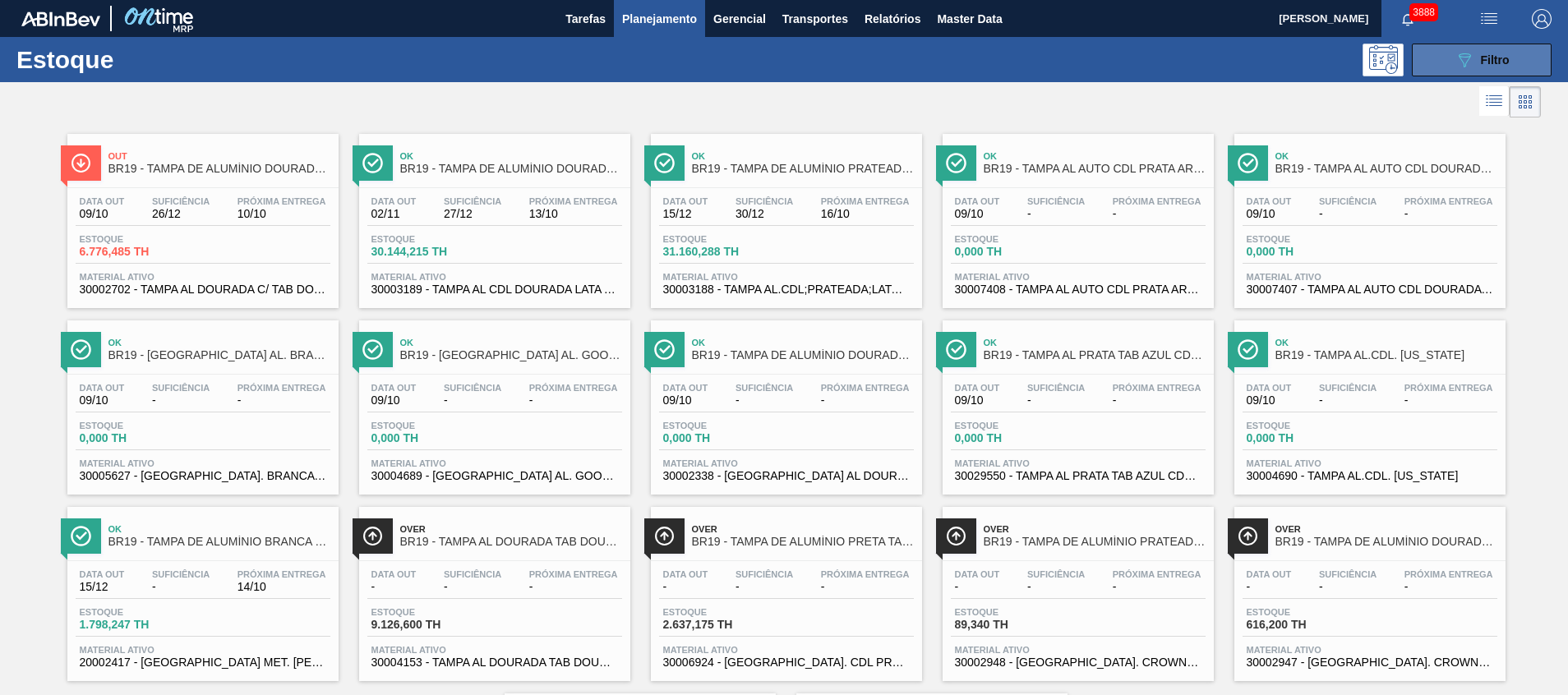
click at [1488, 50] on div "089F7B8B-B2A5-4AFE-B5C0-19BA573D28AC Filtro" at bounding box center [1482, 59] width 55 height 19
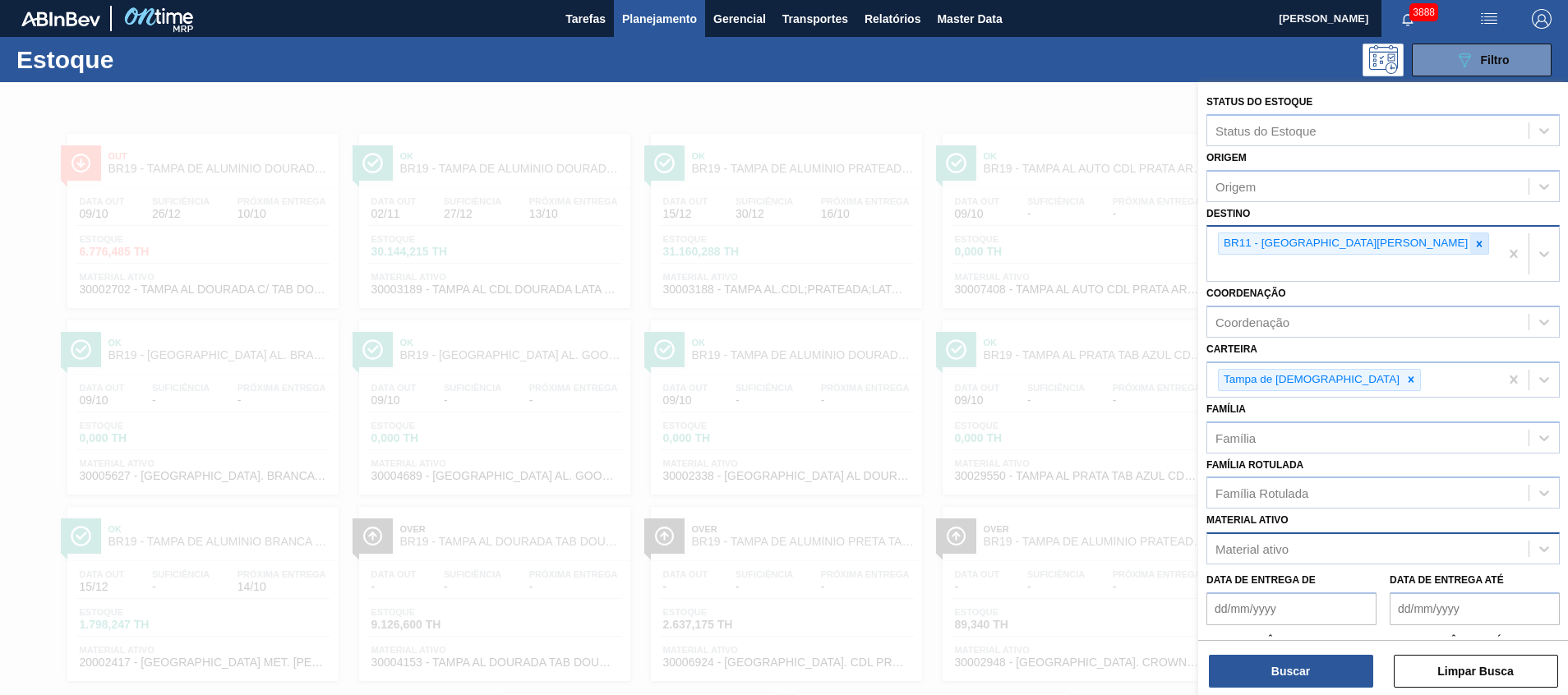
click at [1477, 243] on icon at bounding box center [1479, 243] width 6 height 6
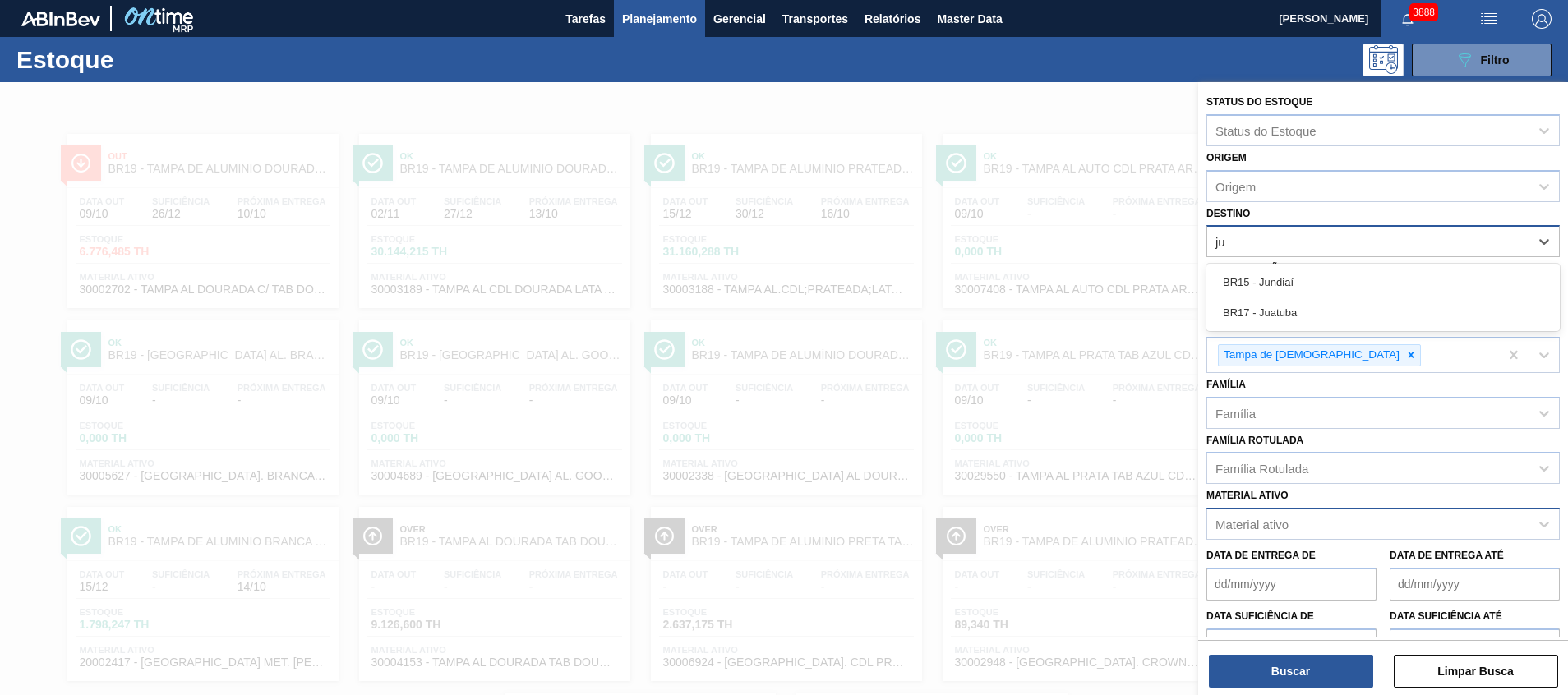
type input "jua"
drag, startPoint x: 1296, startPoint y: 274, endPoint x: 1279, endPoint y: 456, distance: 182.8
click at [1295, 274] on div "BR17 - Juatuba" at bounding box center [1383, 282] width 353 height 30
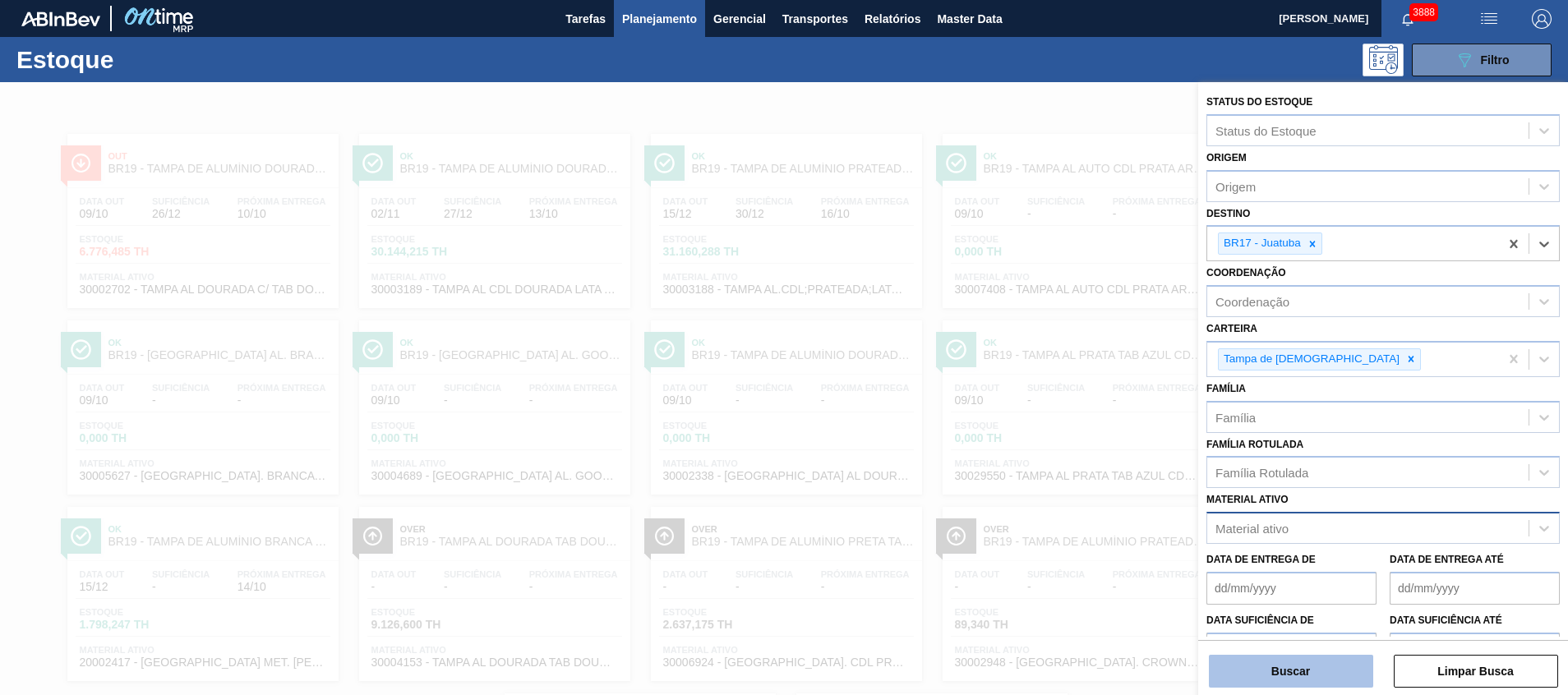
click at [1251, 665] on button "Buscar" at bounding box center [1291, 671] width 164 height 33
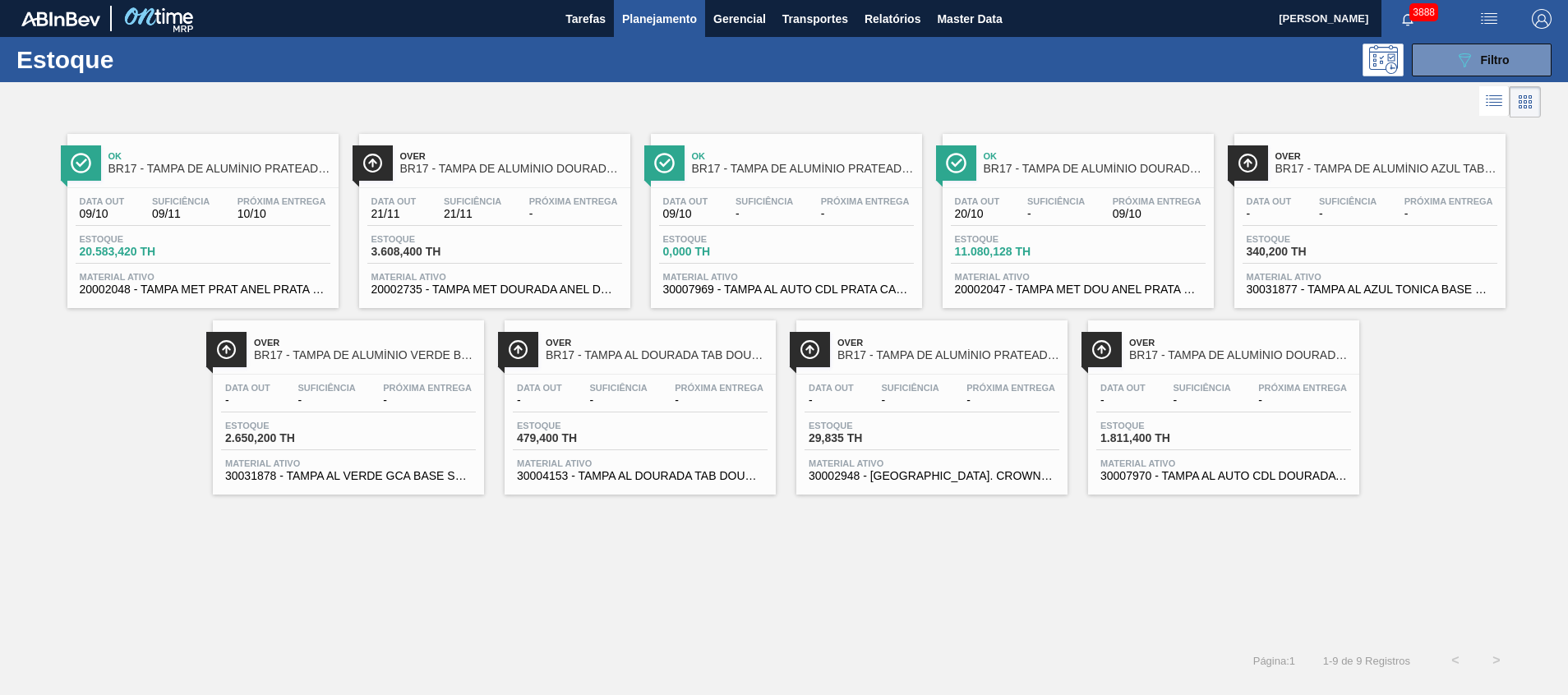
click at [1411, 79] on div "Estoque 089F7B8B-B2A5-4AFE-B5C0-19BA573D28AC Filtro" at bounding box center [784, 59] width 1568 height 45
click at [1419, 73] on button "089F7B8B-B2A5-4AFE-B5C0-19BA573D28AC Filtro" at bounding box center [1481, 59] width 140 height 33
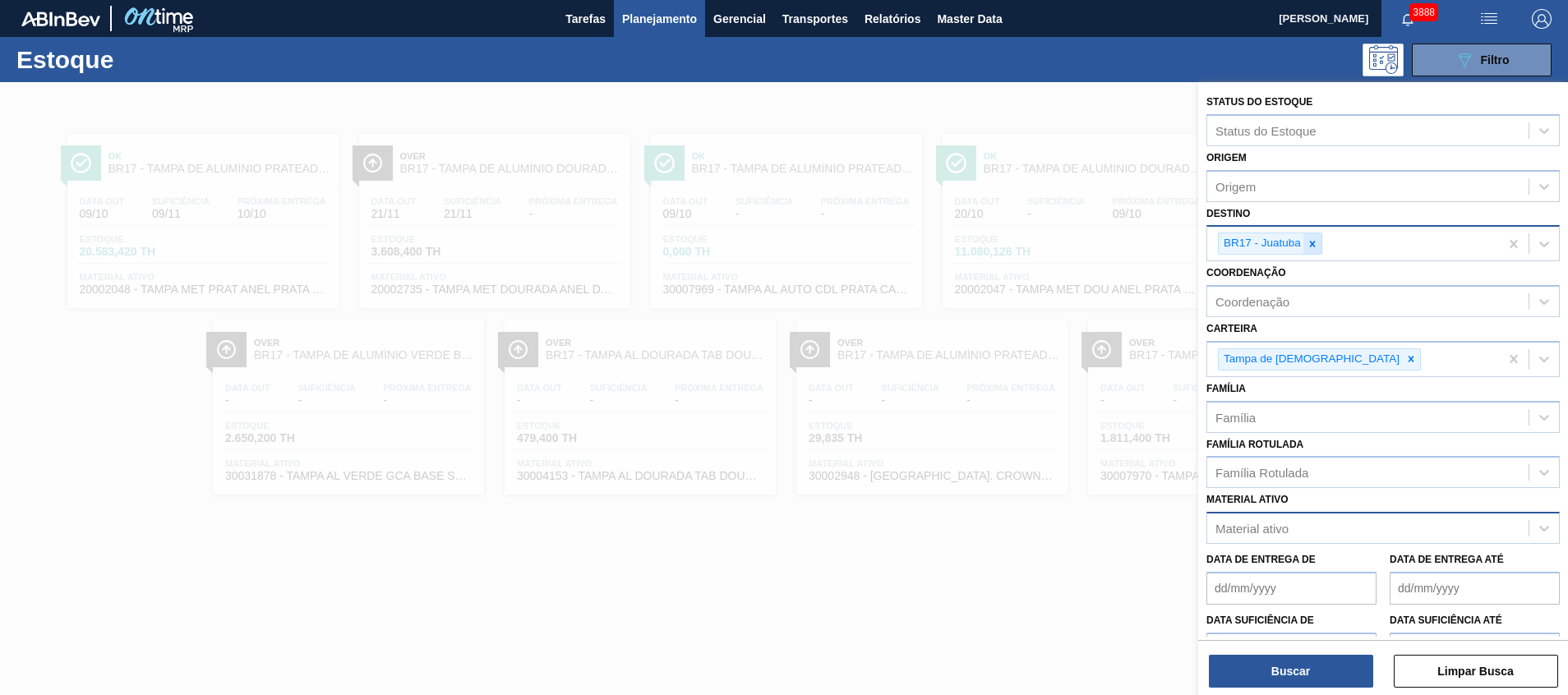
click at [1306, 245] on icon at bounding box center [1312, 244] width 12 height 12
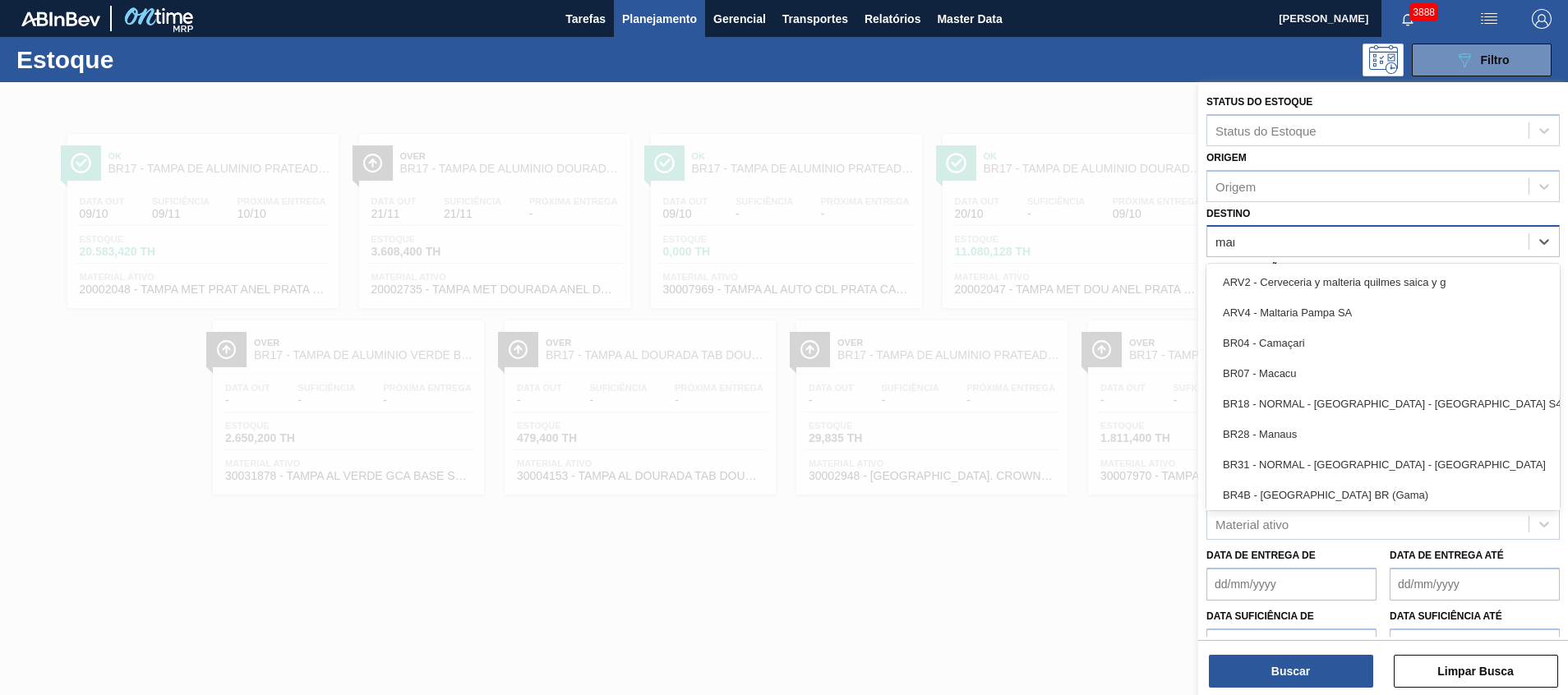
type input "mana"
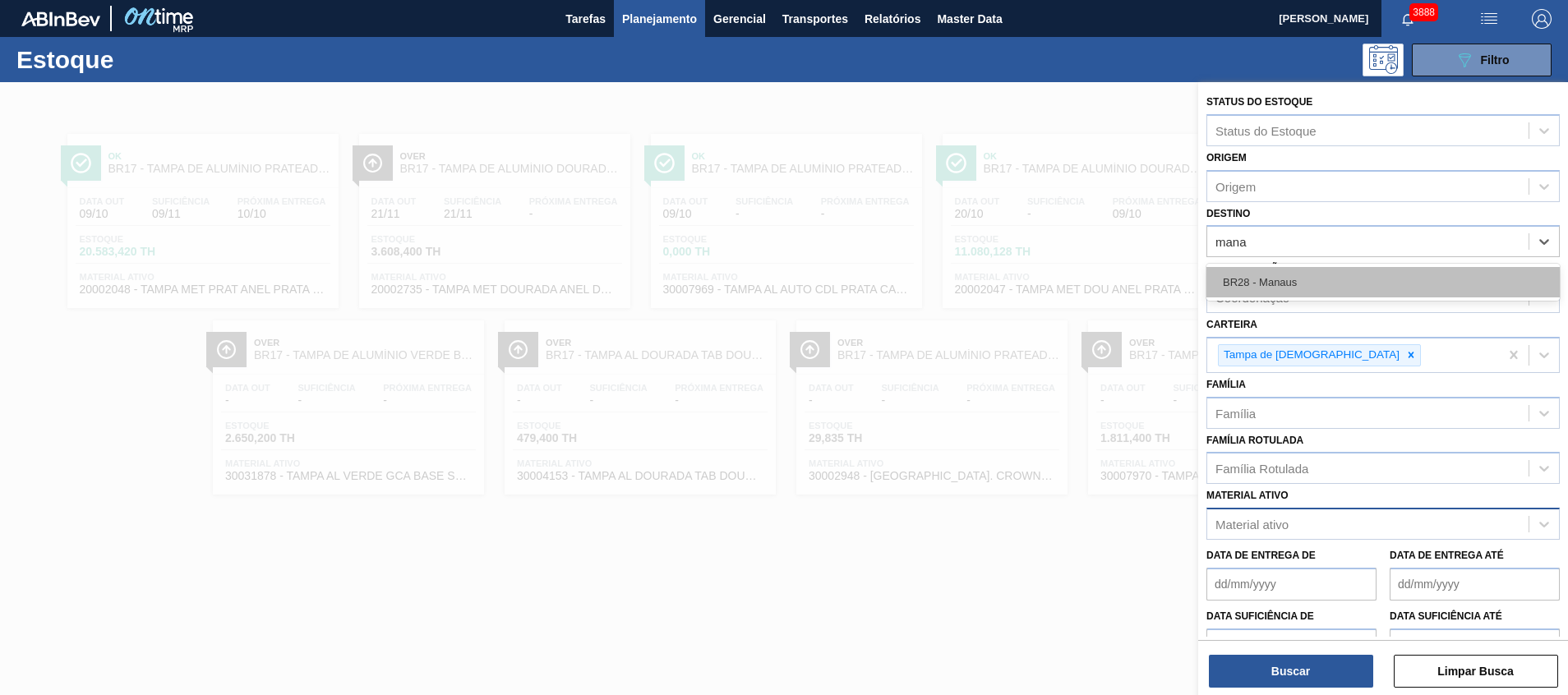
click at [1295, 273] on div "BR28 - Manaus" at bounding box center [1383, 282] width 353 height 30
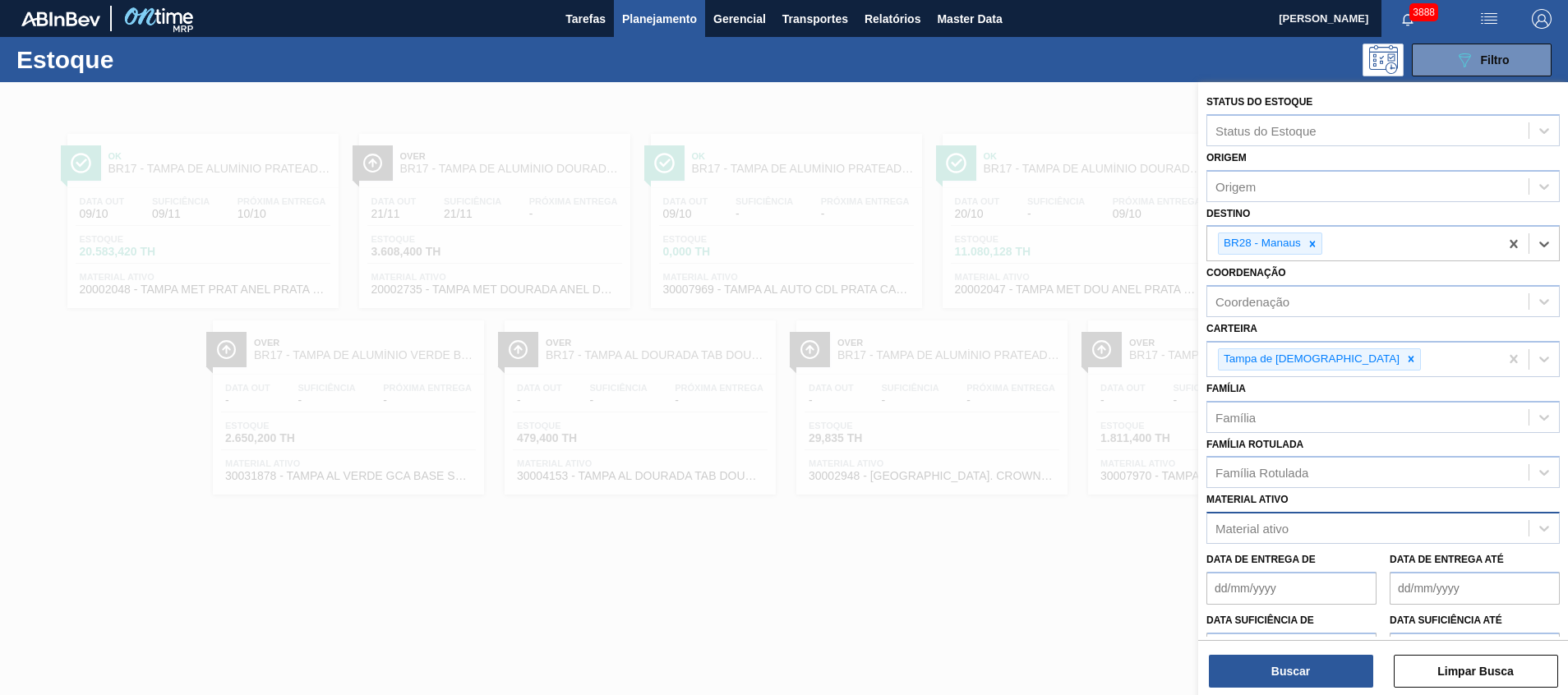
click at [1314, 654] on div "Buscar Limpar Busca" at bounding box center [1383, 663] width 370 height 46
click at [1306, 672] on button "Buscar" at bounding box center [1291, 671] width 164 height 33
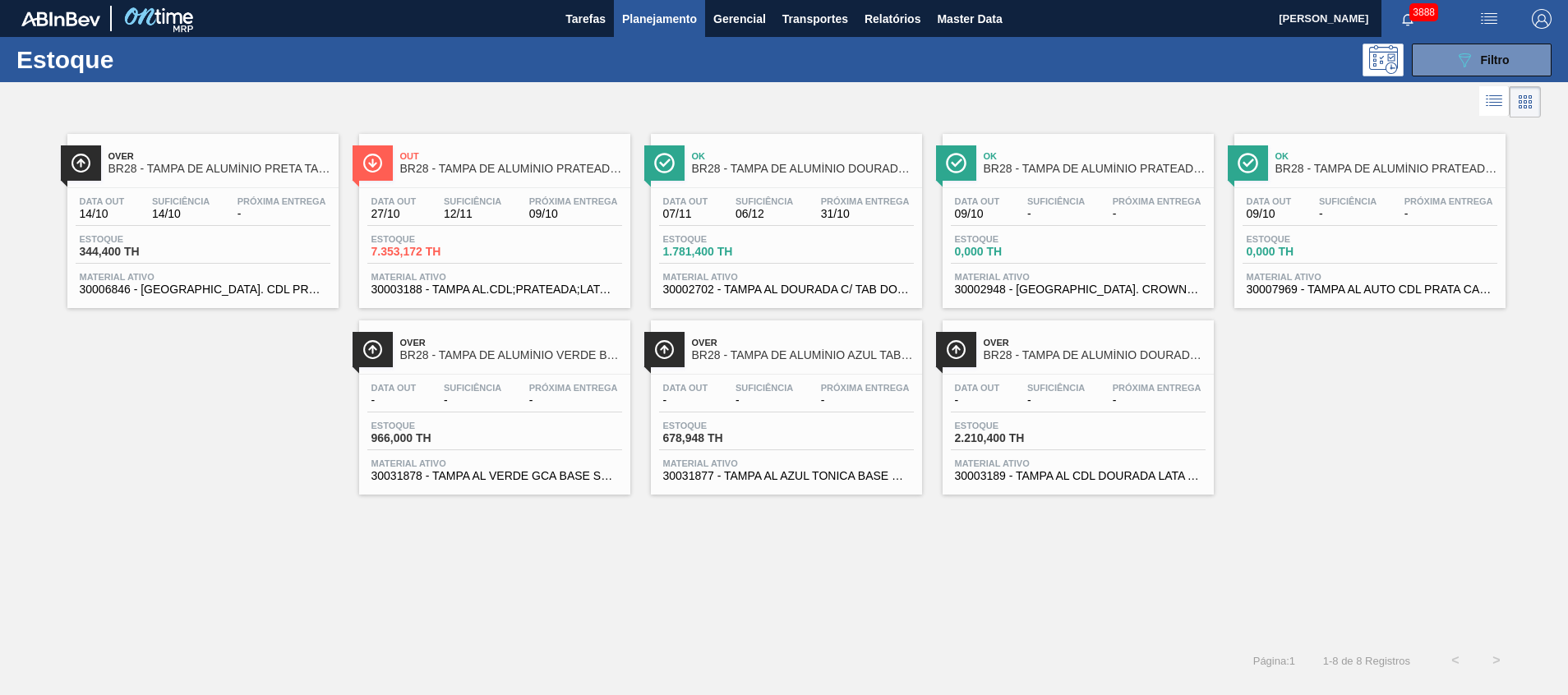
click at [1057, 480] on span "30003189 - TAMPA AL CDL DOURADA LATA AUTOMATICA" at bounding box center [1078, 476] width 246 height 13
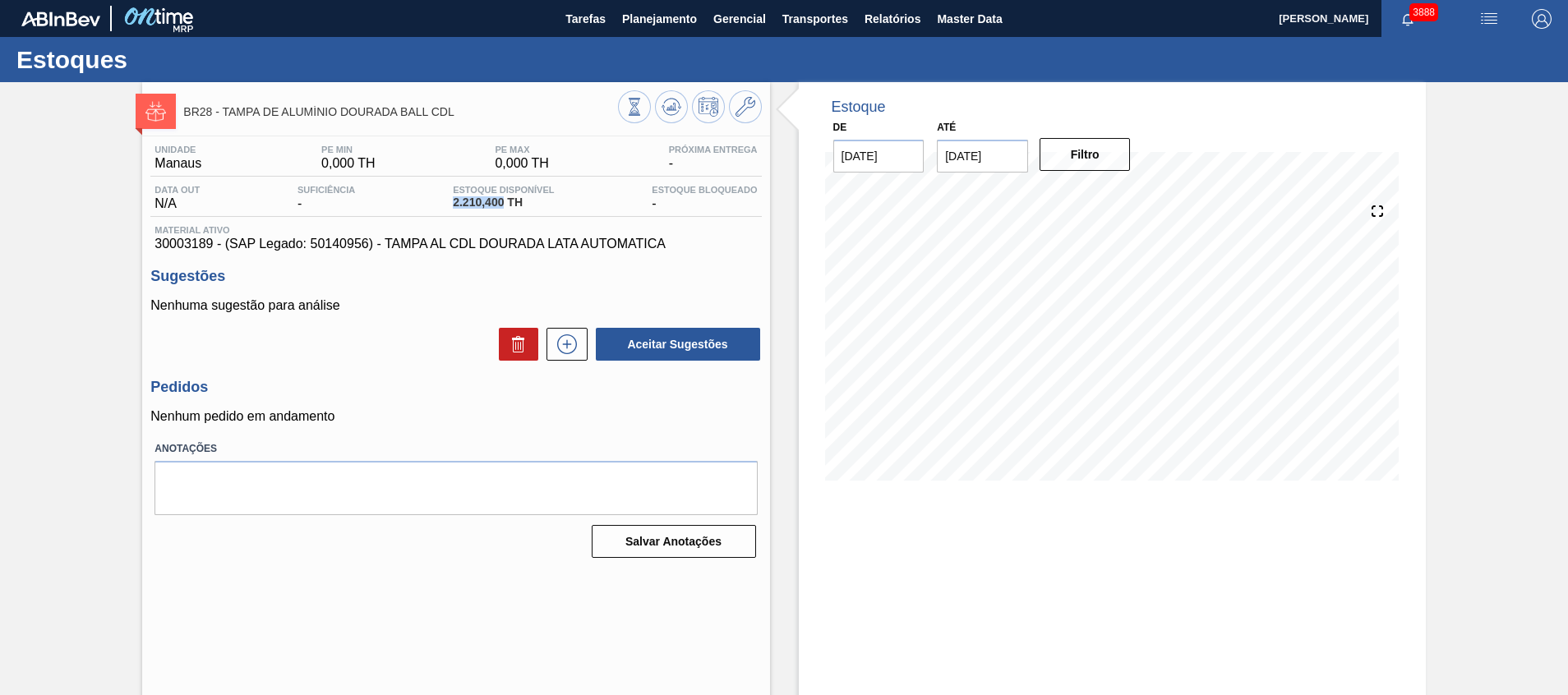
drag, startPoint x: 431, startPoint y: 200, endPoint x: 500, endPoint y: 208, distance: 69.5
click at [500, 208] on div "Data out N/A Suficiência - Estoque Disponível 2.210,400 TH Estoque Bloqueado -" at bounding box center [455, 201] width 610 height 32
copy span "2.210,400"
drag, startPoint x: 655, startPoint y: 20, endPoint x: 580, endPoint y: 50, distance: 80.8
click at [580, 50] on div "Estoques" at bounding box center [784, 59] width 1568 height 45
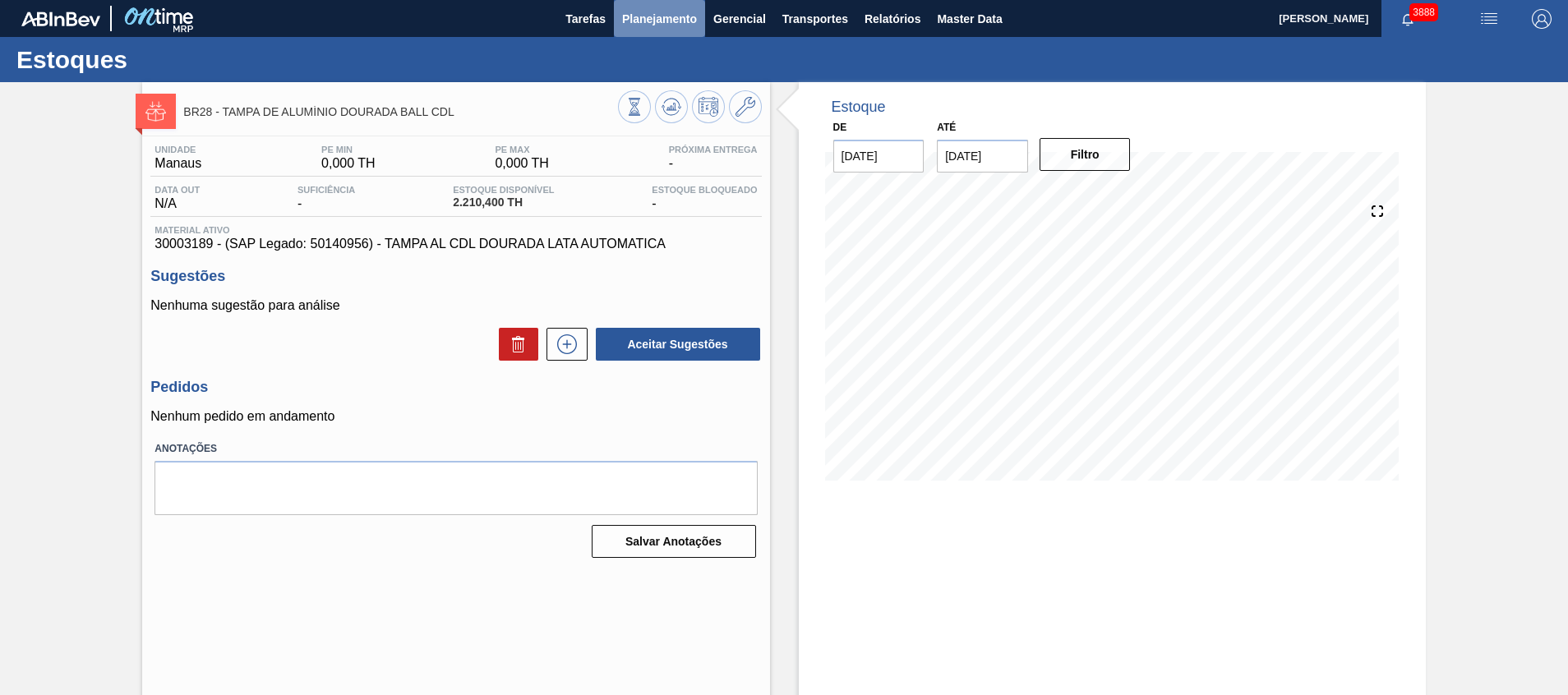
click at [683, 15] on span "Planejamento" at bounding box center [660, 19] width 75 height 19
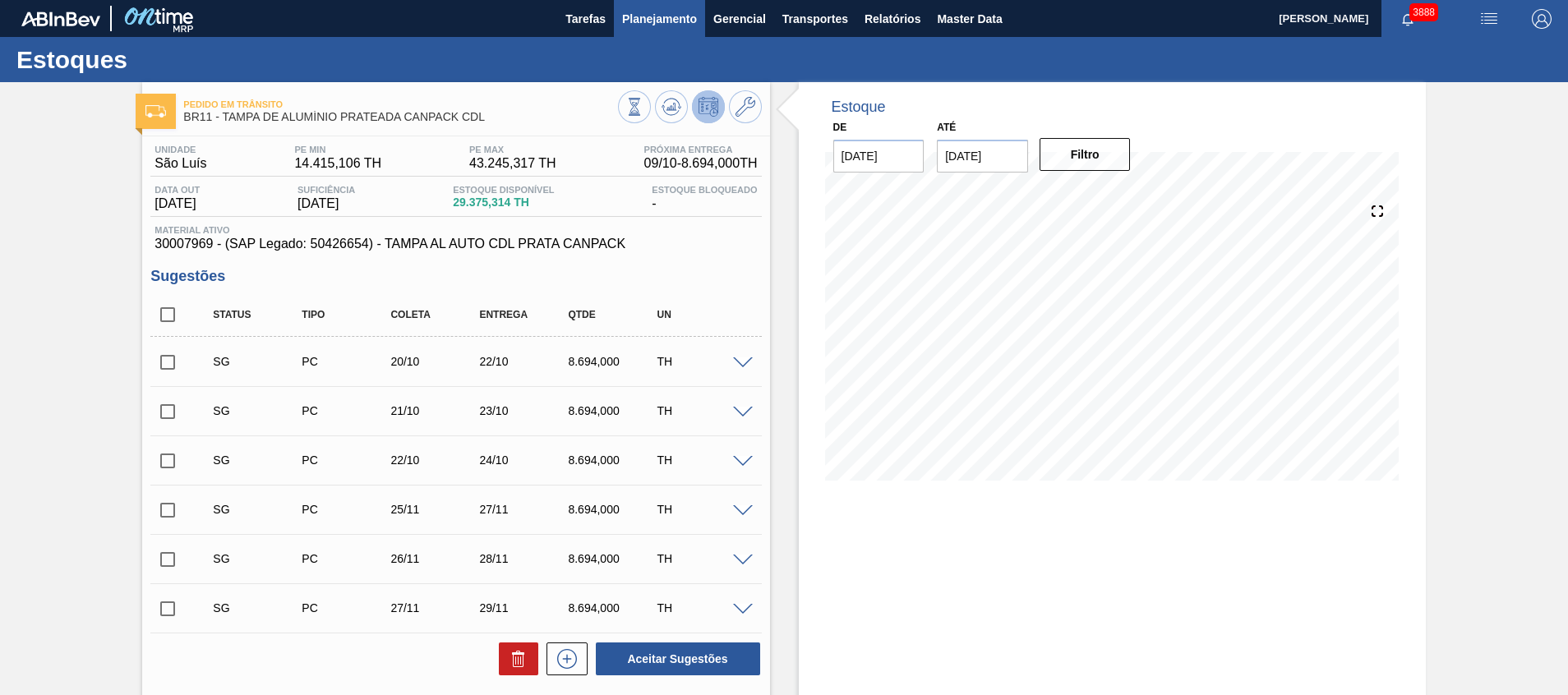
click at [649, 16] on span "Planejamento" at bounding box center [660, 19] width 75 height 19
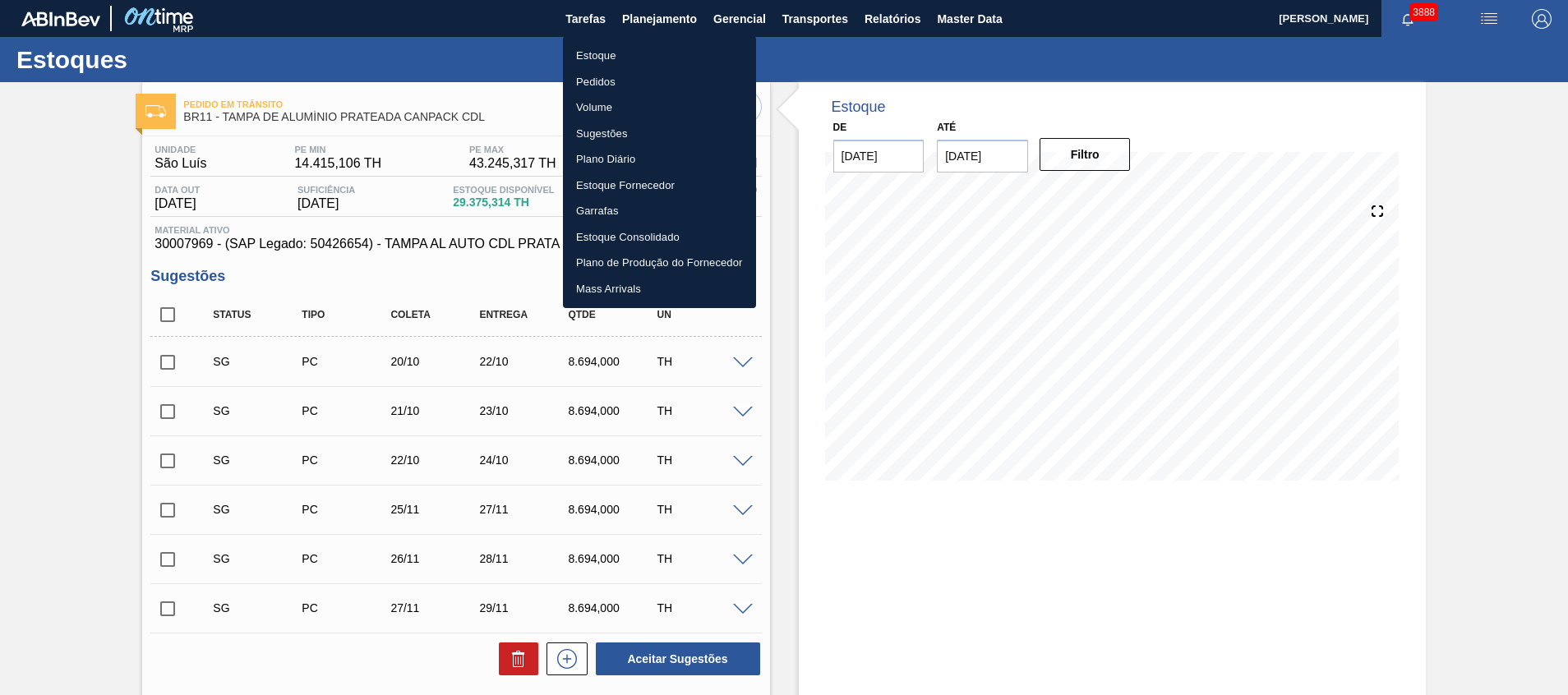
click at [637, 49] on li "Estoque" at bounding box center [660, 55] width 193 height 26
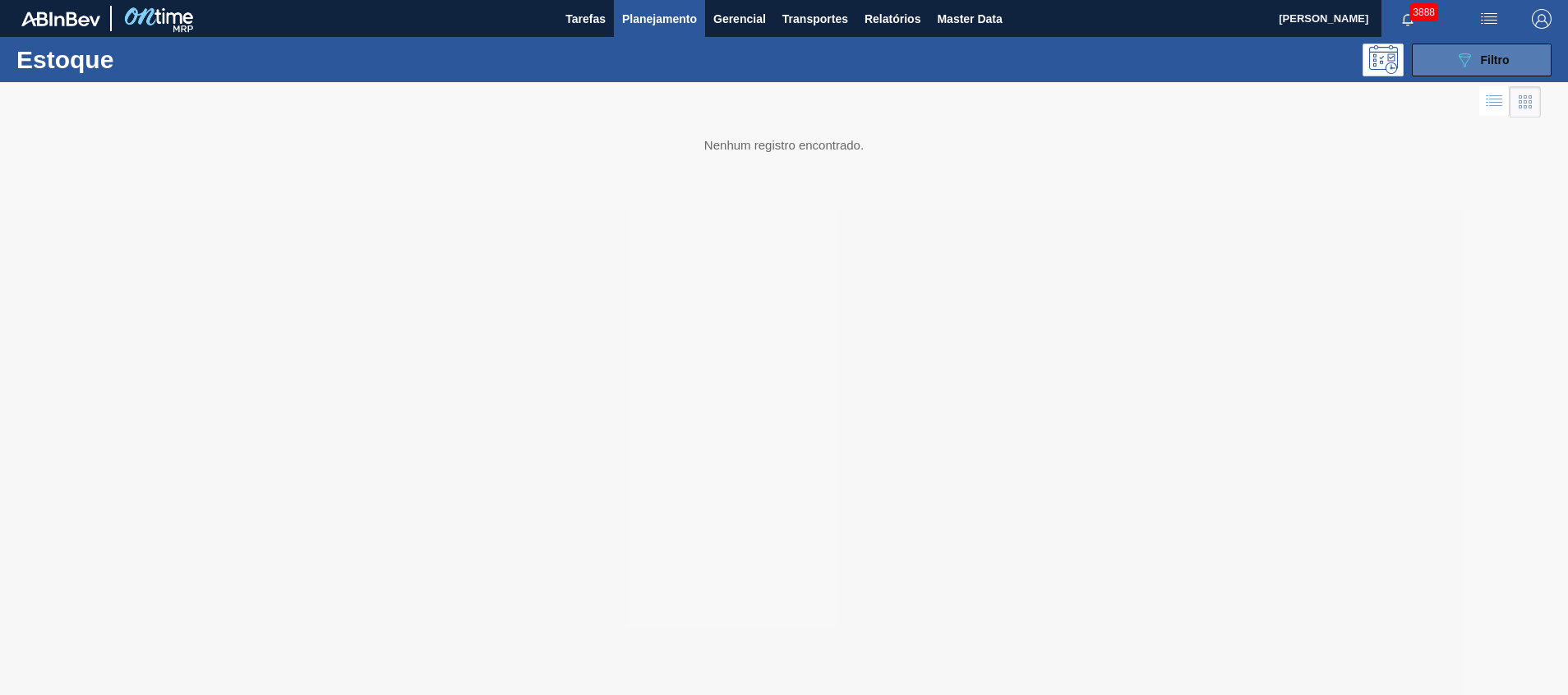
click at [1433, 52] on button "089F7B8B-B2A5-4AFE-B5C0-19BA573D28AC Filtro" at bounding box center [1481, 59] width 140 height 33
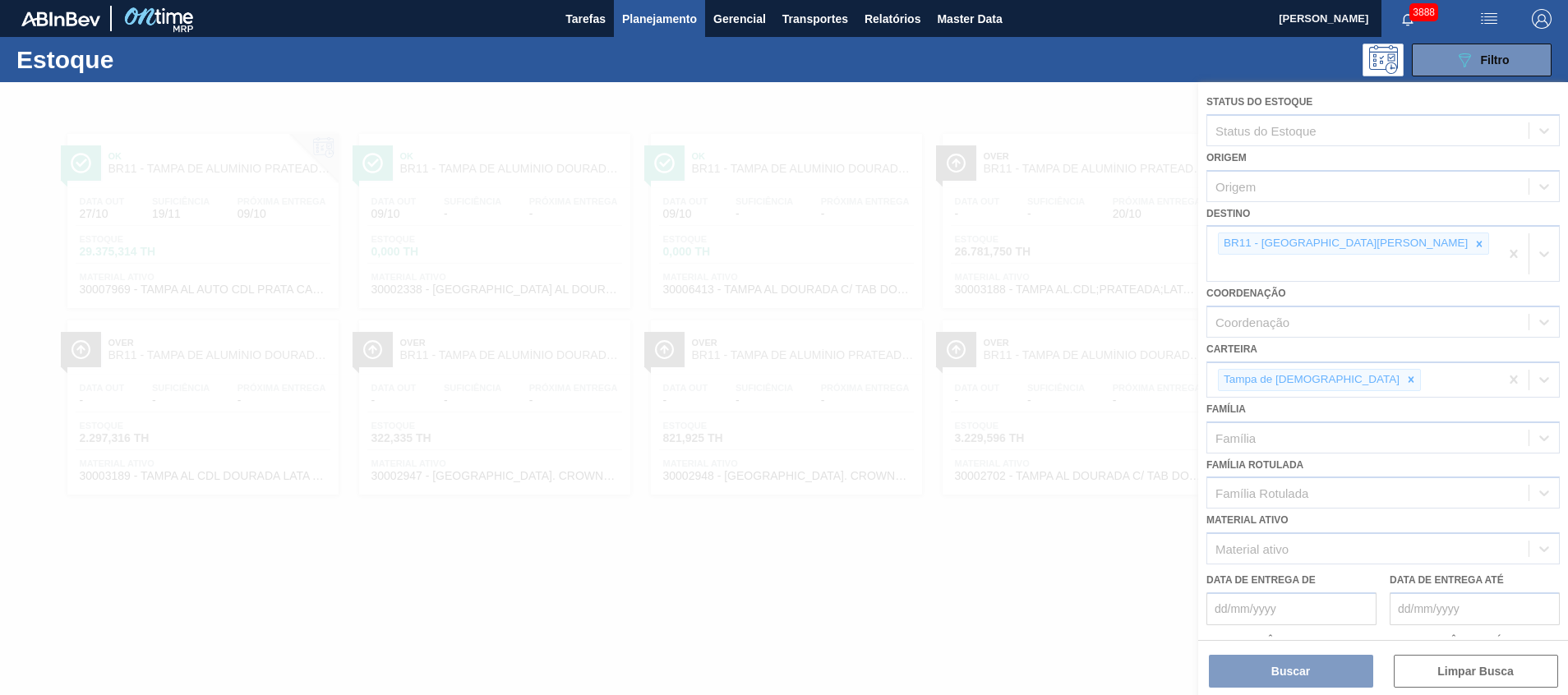
click at [1321, 250] on div at bounding box center [784, 389] width 1568 height 613
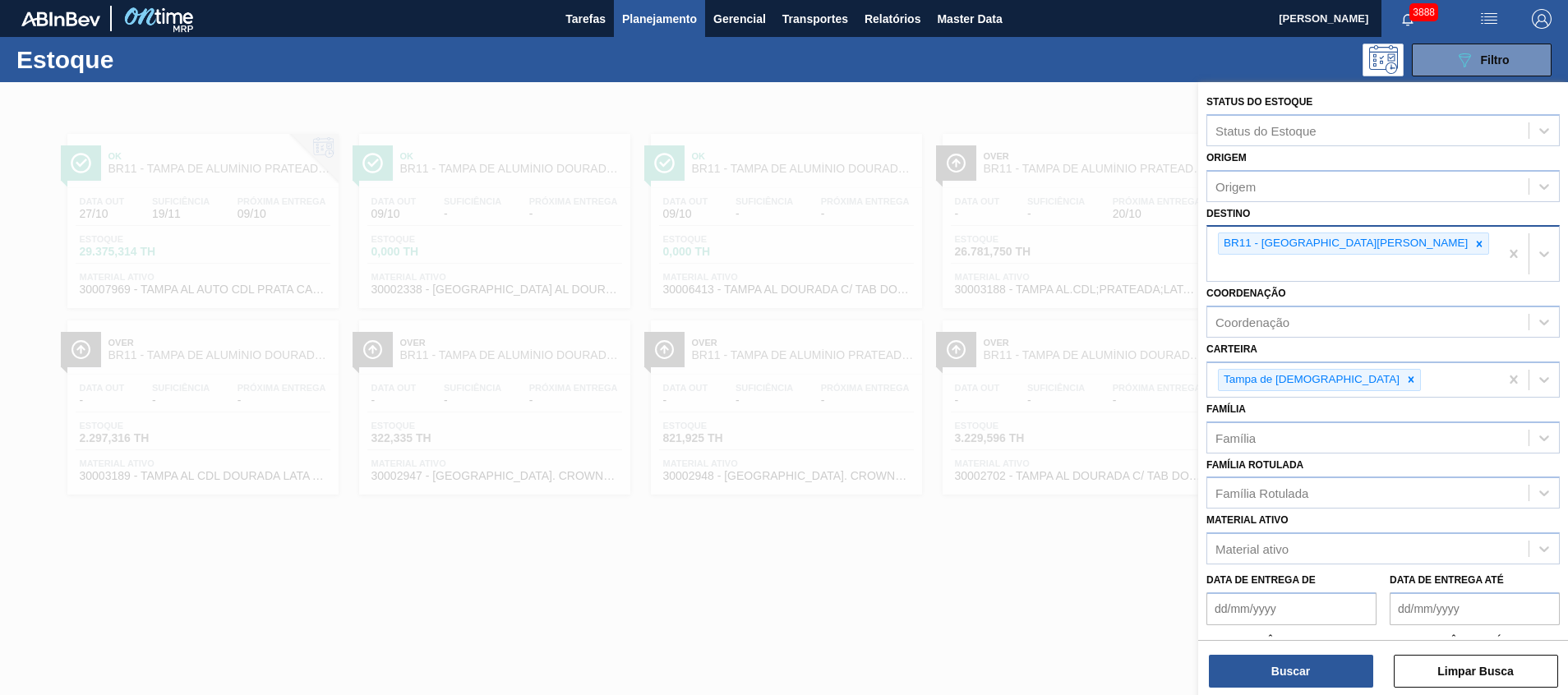
drag, startPoint x: 1320, startPoint y: 240, endPoint x: 1315, endPoint y: 260, distance: 20.6
click at [1315, 260] on div "BR11 - São Luís" at bounding box center [1353, 254] width 292 height 54
click at [1470, 251] on div at bounding box center [1478, 244] width 18 height 20
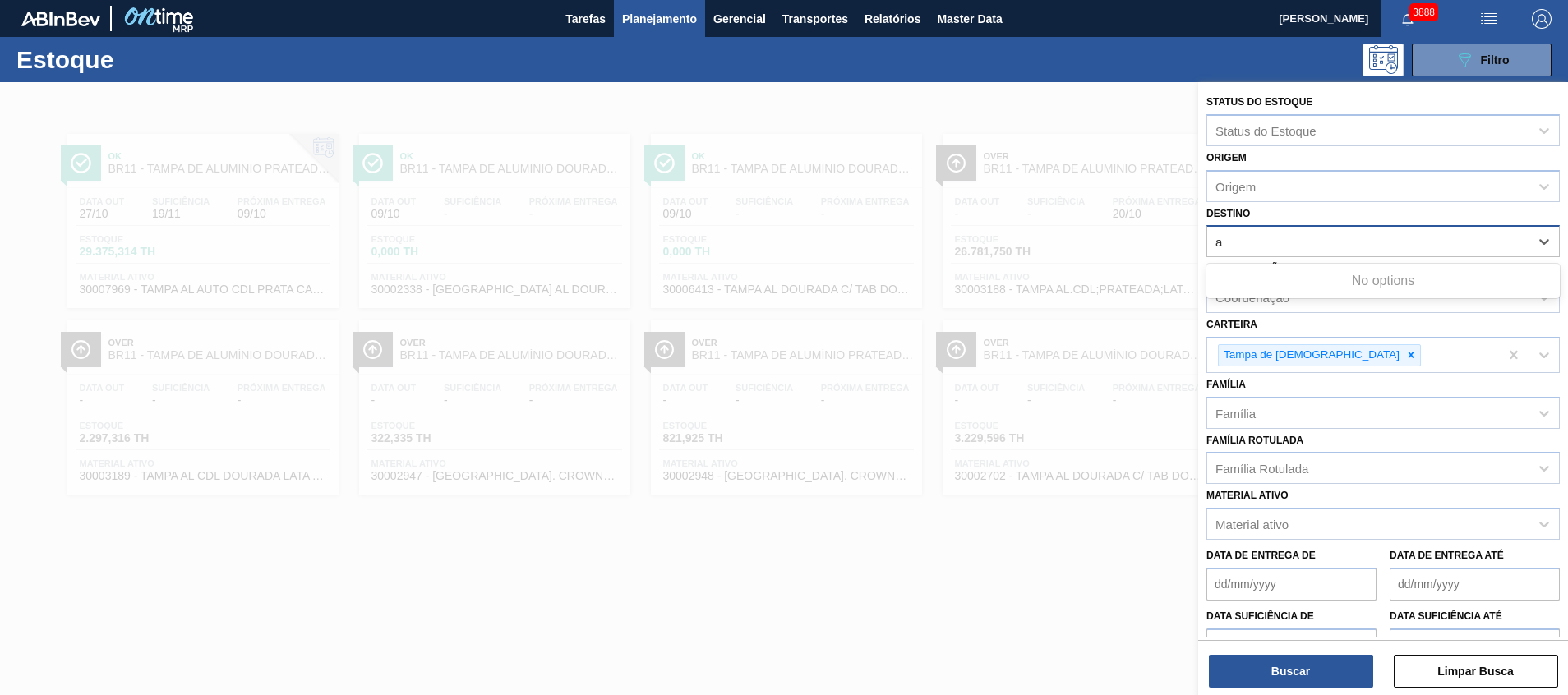
type input "aq"
click at [1301, 243] on div "aq" at bounding box center [1367, 242] width 321 height 24
click at [1301, 243] on div "Destino" at bounding box center [1367, 242] width 321 height 24
type input "a"
click at [1304, 218] on div "Destino Destino" at bounding box center [1383, 230] width 353 height 56
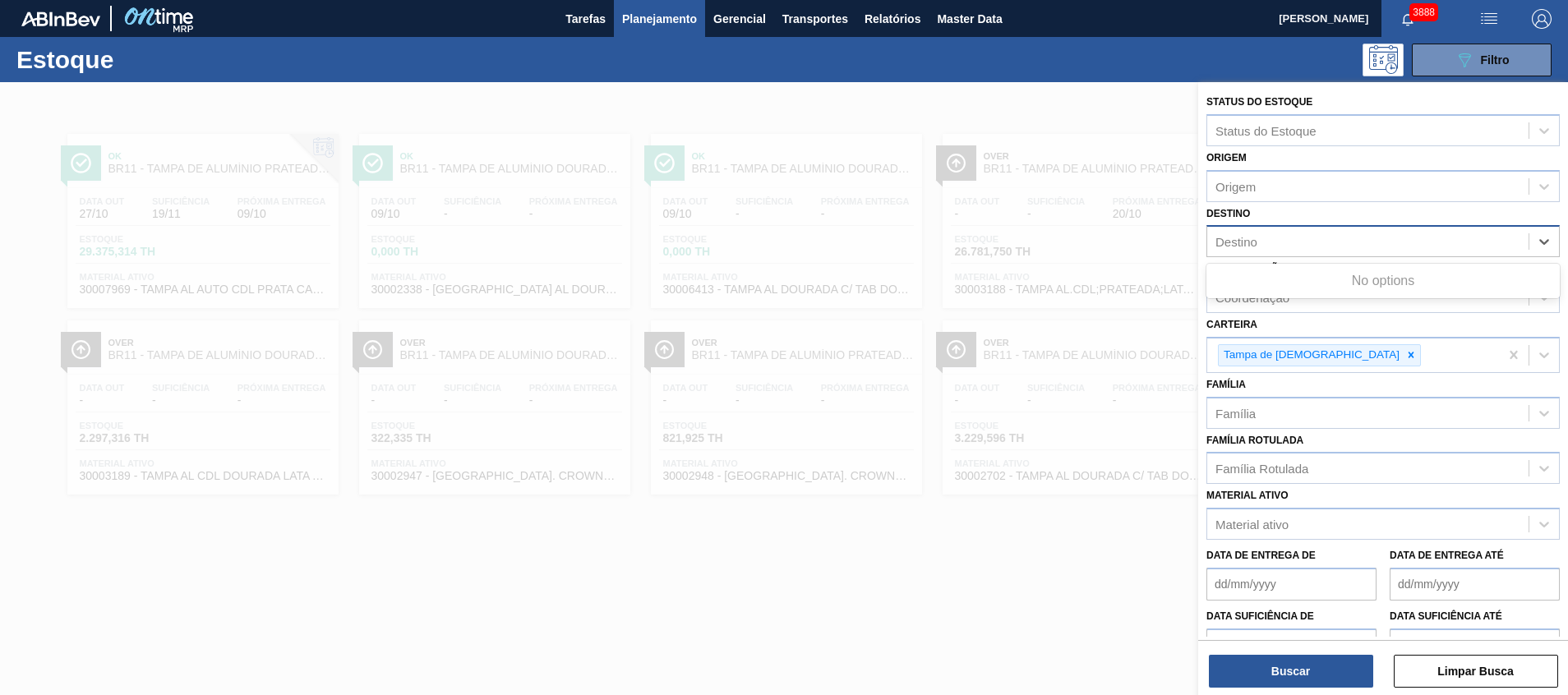
click at [1296, 242] on div "Destino" at bounding box center [1367, 242] width 321 height 24
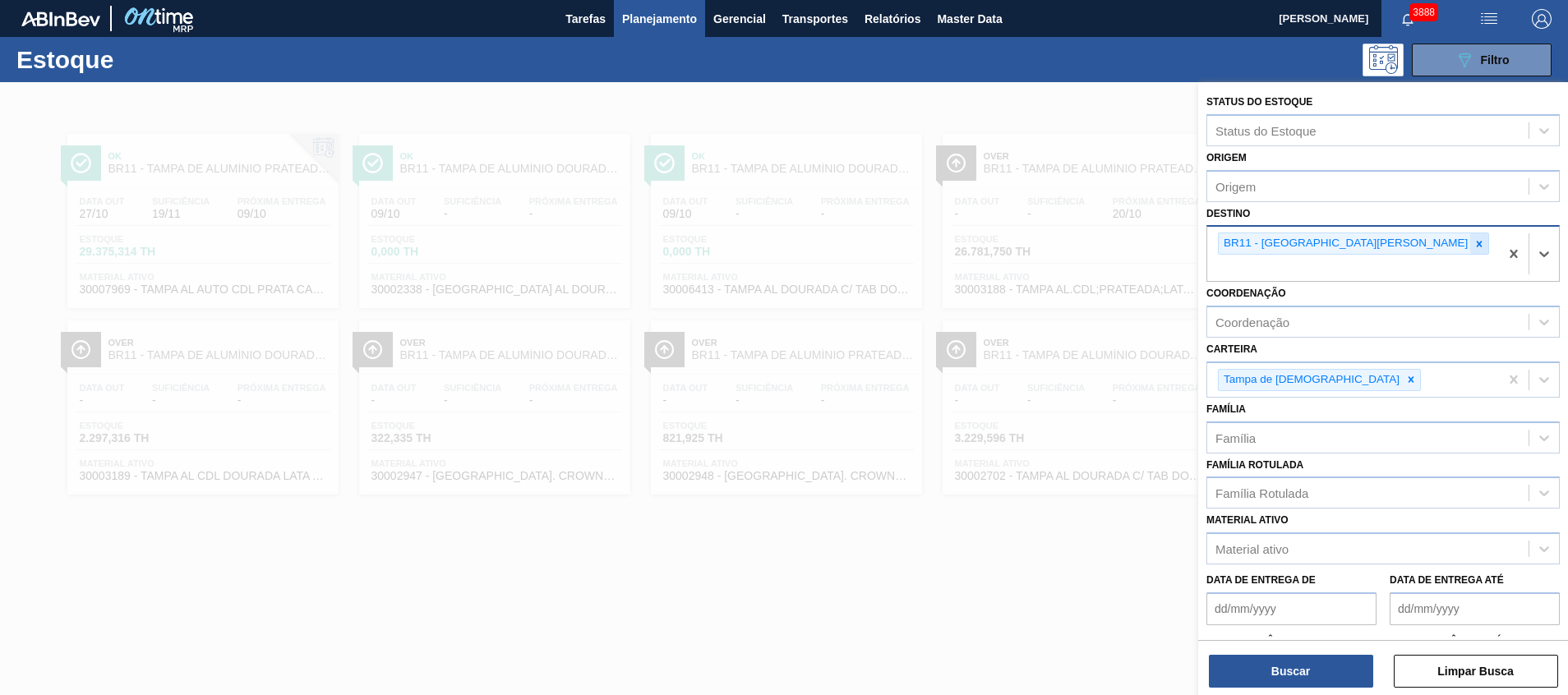
click at [1473, 243] on icon at bounding box center [1479, 244] width 12 height 12
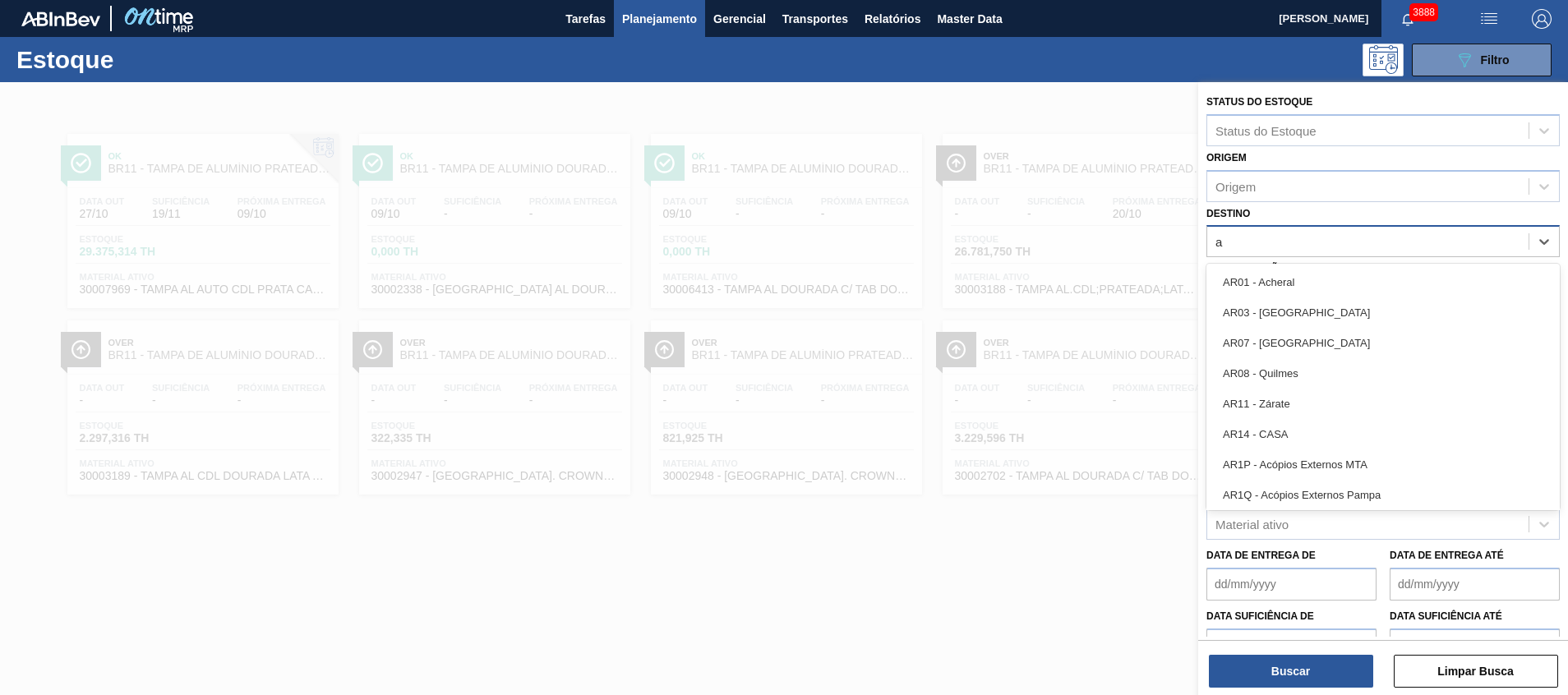
type input "aq"
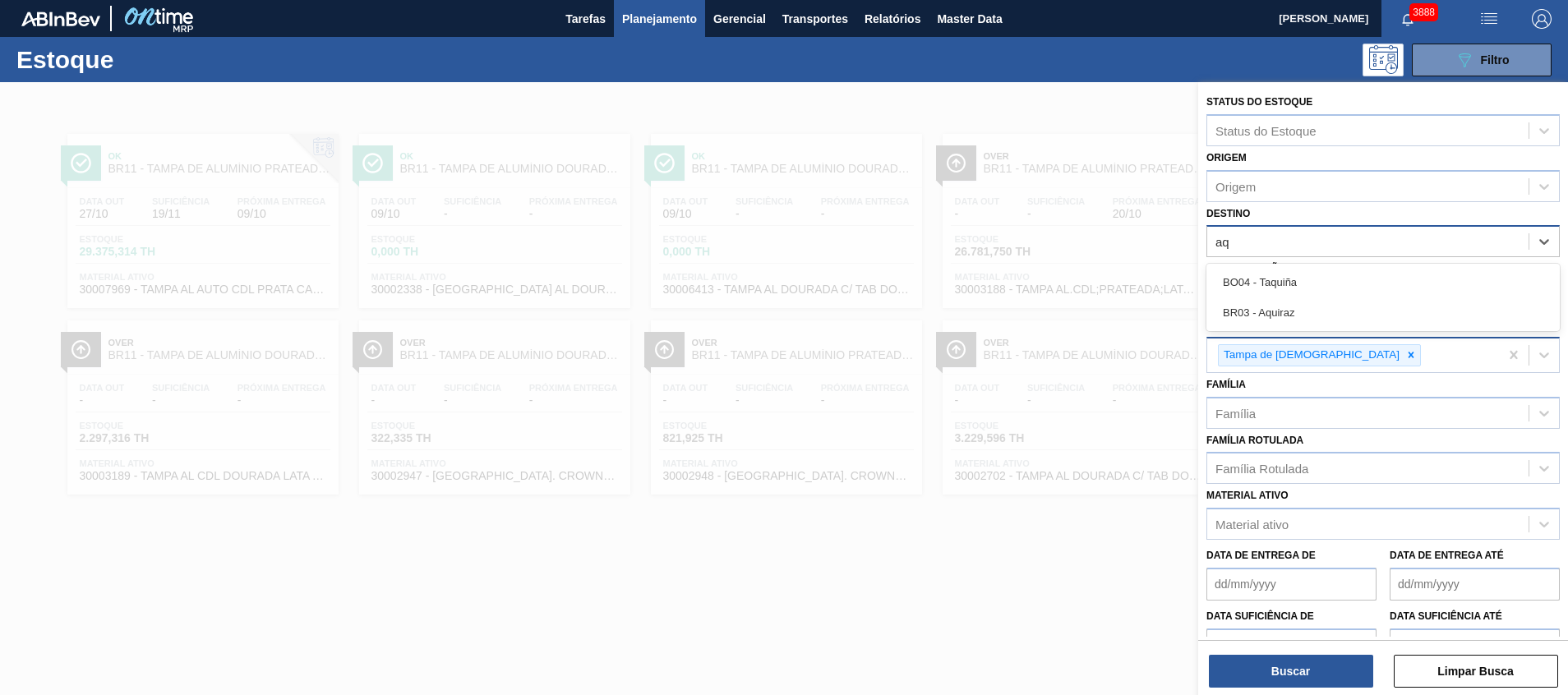
drag, startPoint x: 1306, startPoint y: 308, endPoint x: 1295, endPoint y: 347, distance: 40.5
click at [1306, 308] on div "BR03 - Aquiraz" at bounding box center [1383, 312] width 353 height 30
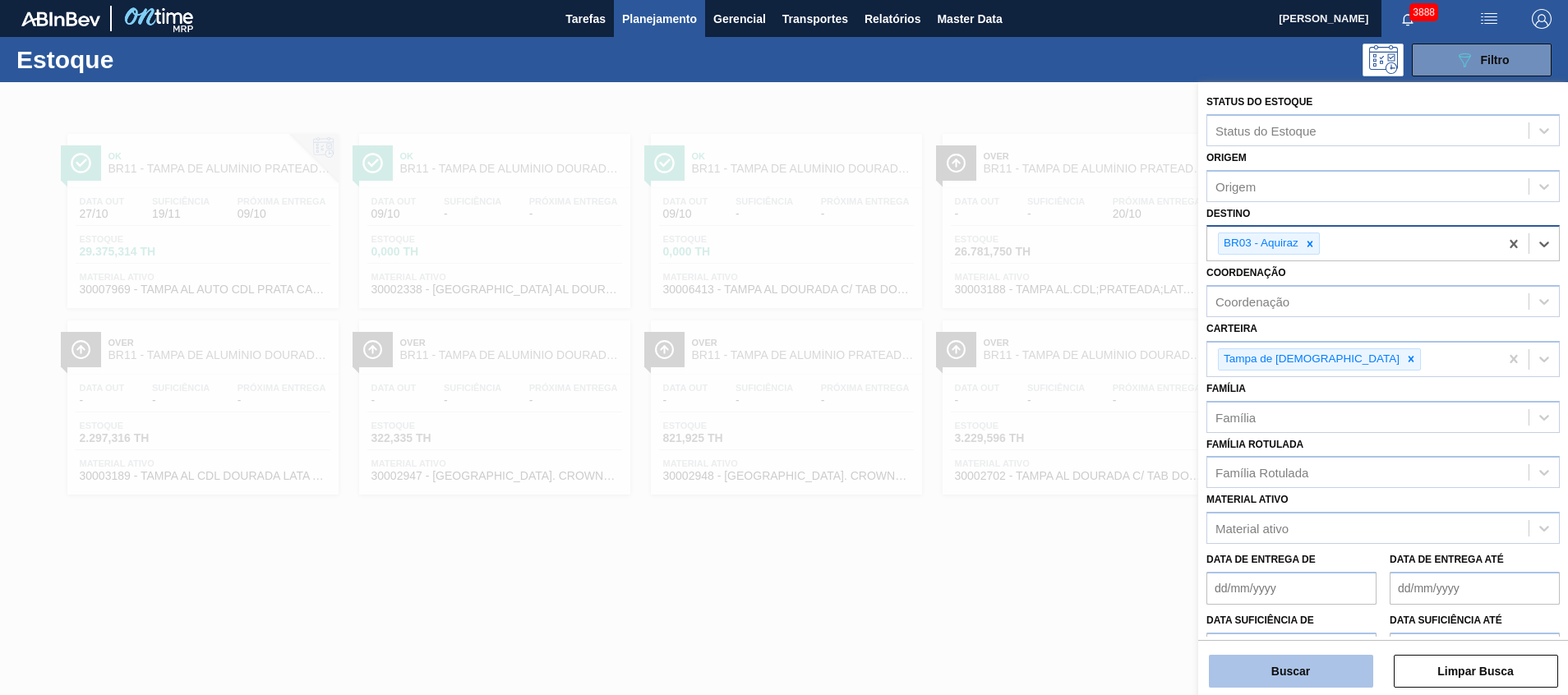
click at [1269, 662] on button "Buscar" at bounding box center [1291, 671] width 164 height 33
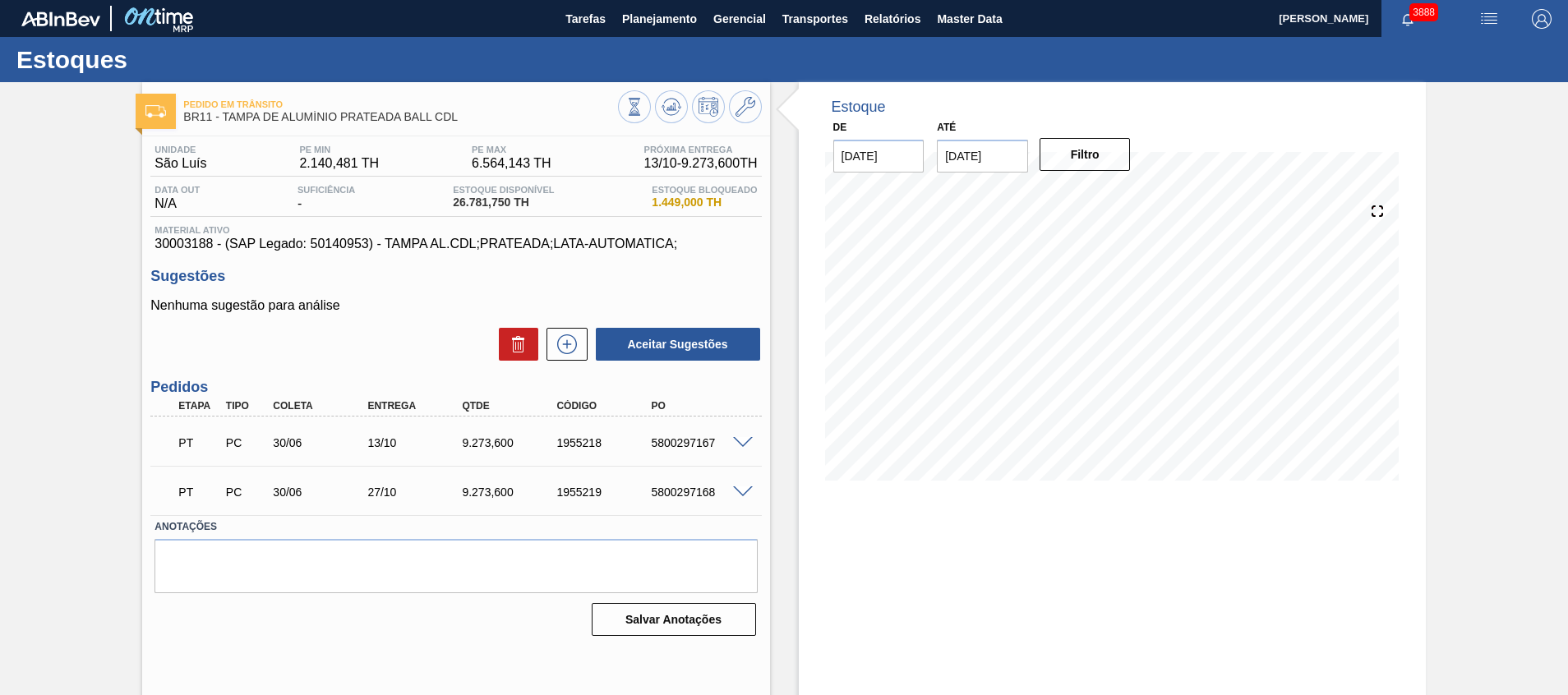
click at [1505, 510] on div "Pedido em Trânsito BR11 - TAMPA DE ALUMÍNIO PRATEADA BALL CDL Unidade São Luís …" at bounding box center [784, 394] width 1568 height 625
click at [737, 444] on span at bounding box center [743, 443] width 19 height 13
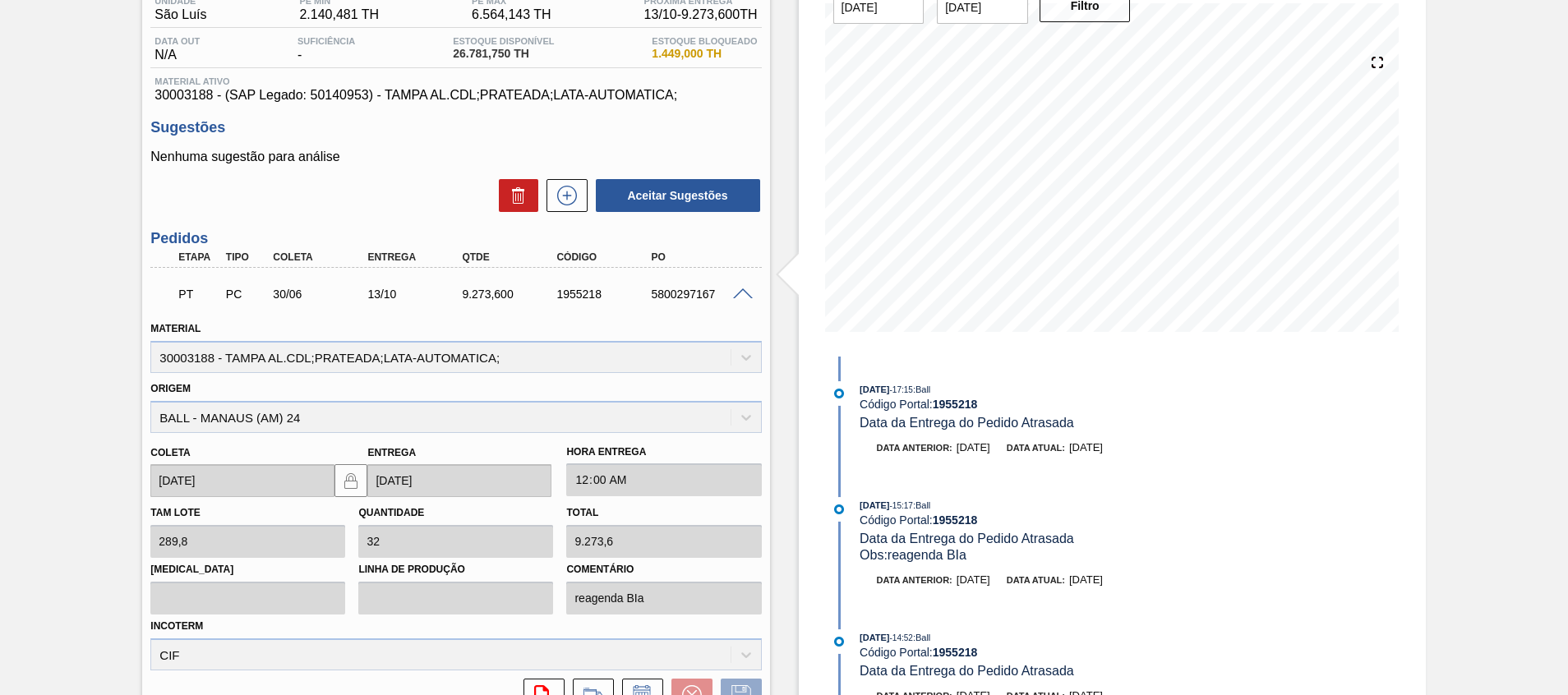
scroll to position [174, 0]
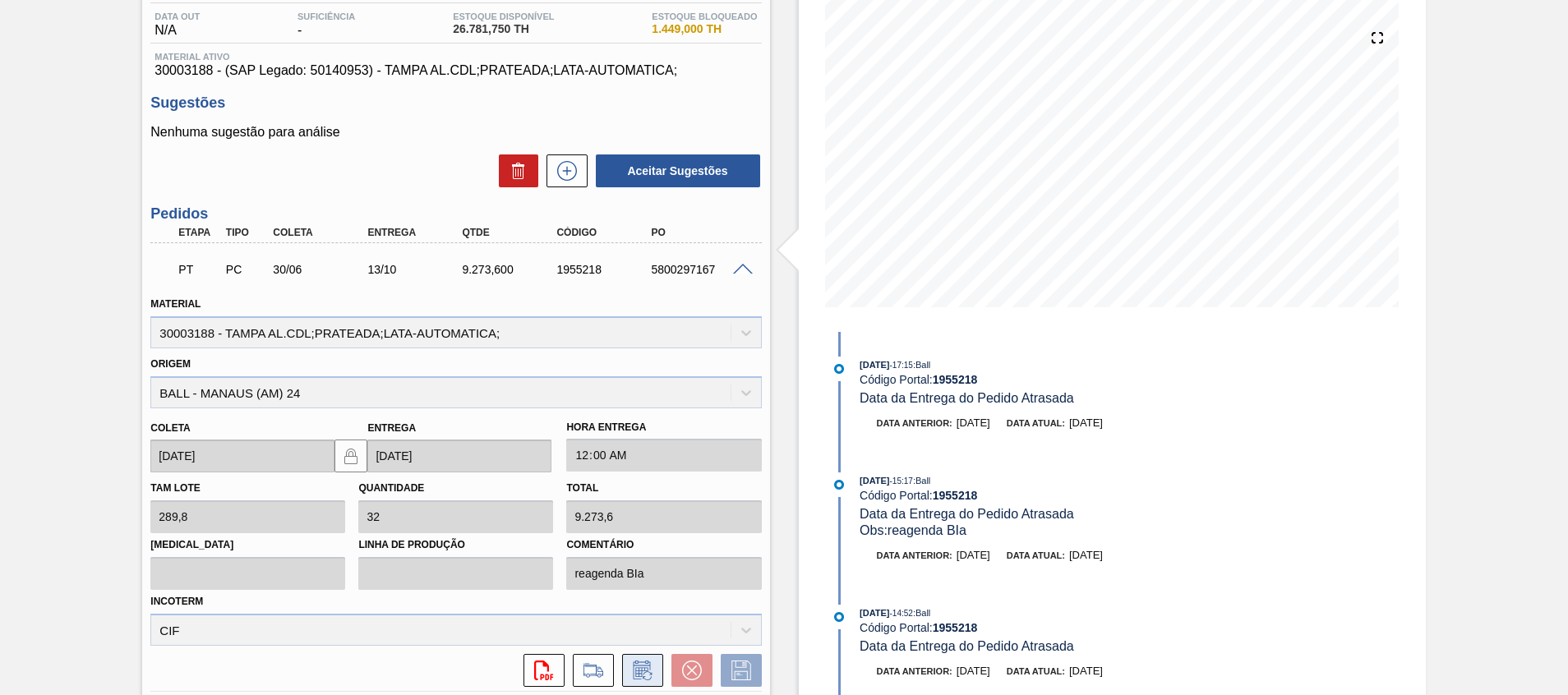
click at [640, 664] on icon at bounding box center [642, 670] width 26 height 19
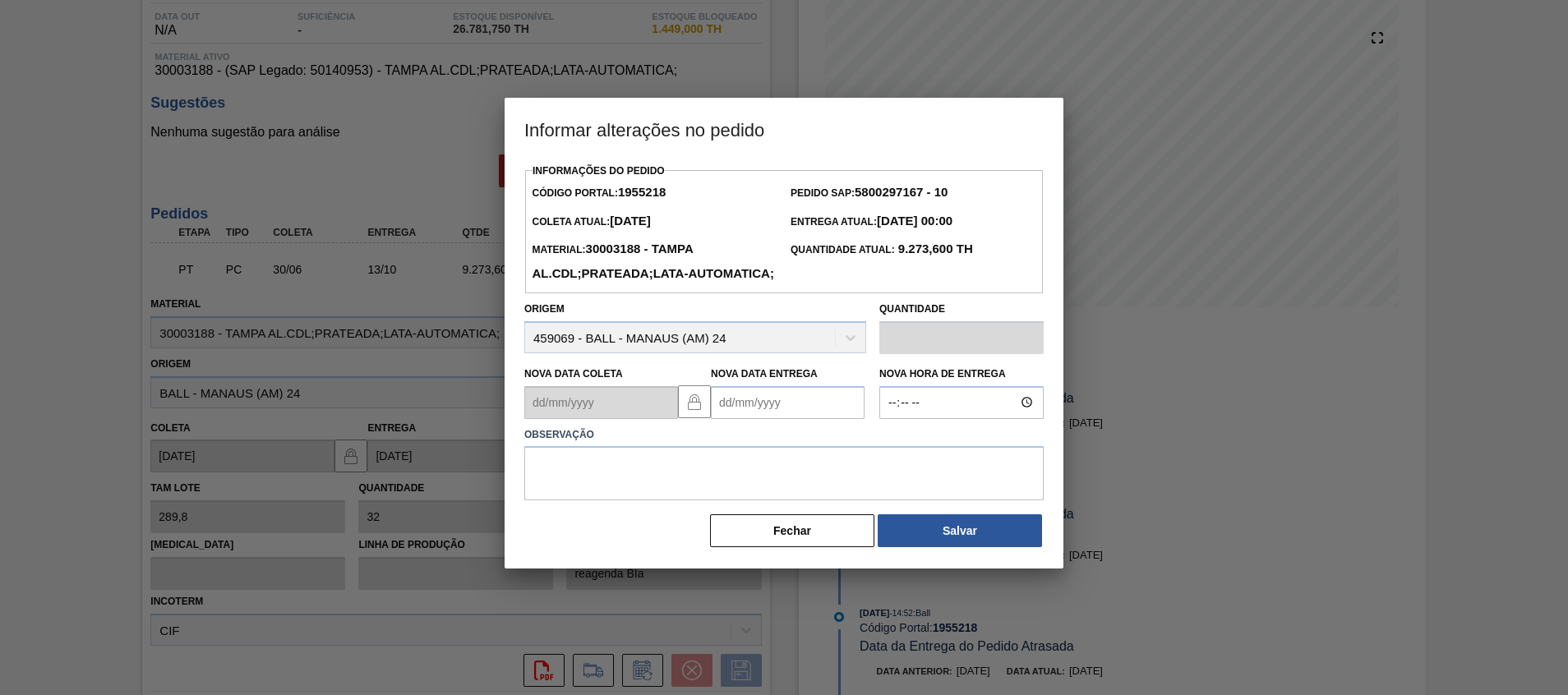
click at [788, 419] on Entrega1955218 "Nova Data Entrega" at bounding box center [787, 402] width 153 height 33
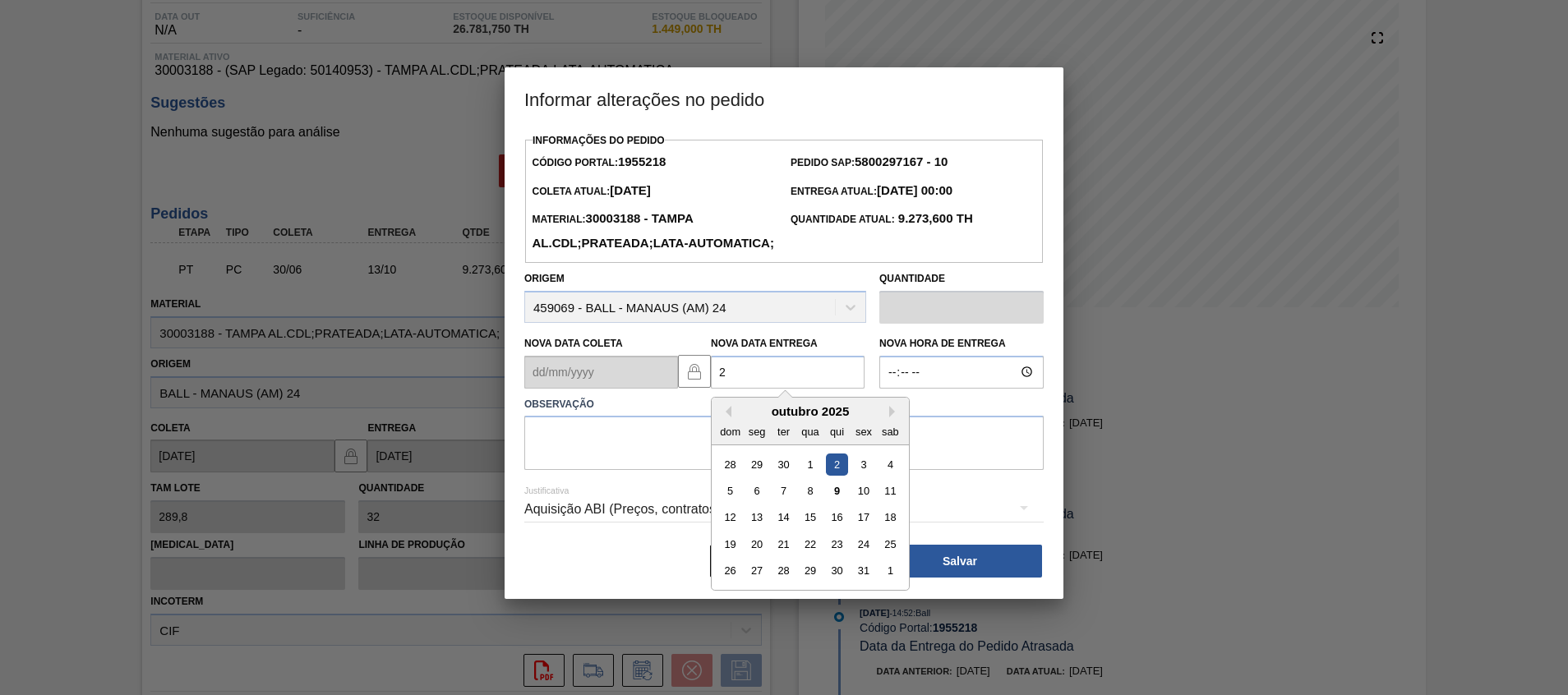
scroll to position [0, 0]
click at [747, 555] on div "20" at bounding box center [757, 544] width 22 height 22
type Entrega1955218 "20/10/2025"
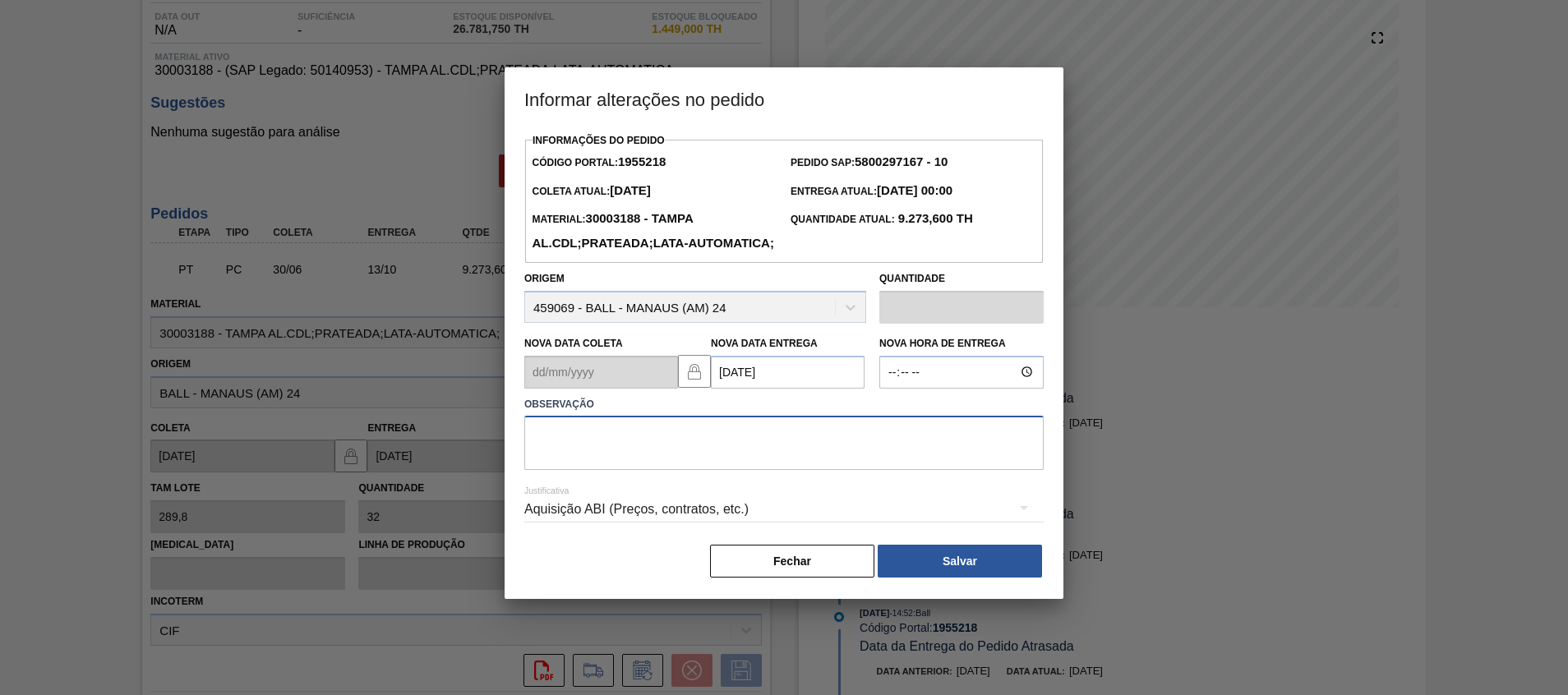
click at [713, 470] on textarea at bounding box center [783, 443] width 519 height 54
type textarea "Ajuste fup"
click at [955, 577] on button "Salvar" at bounding box center [960, 560] width 164 height 33
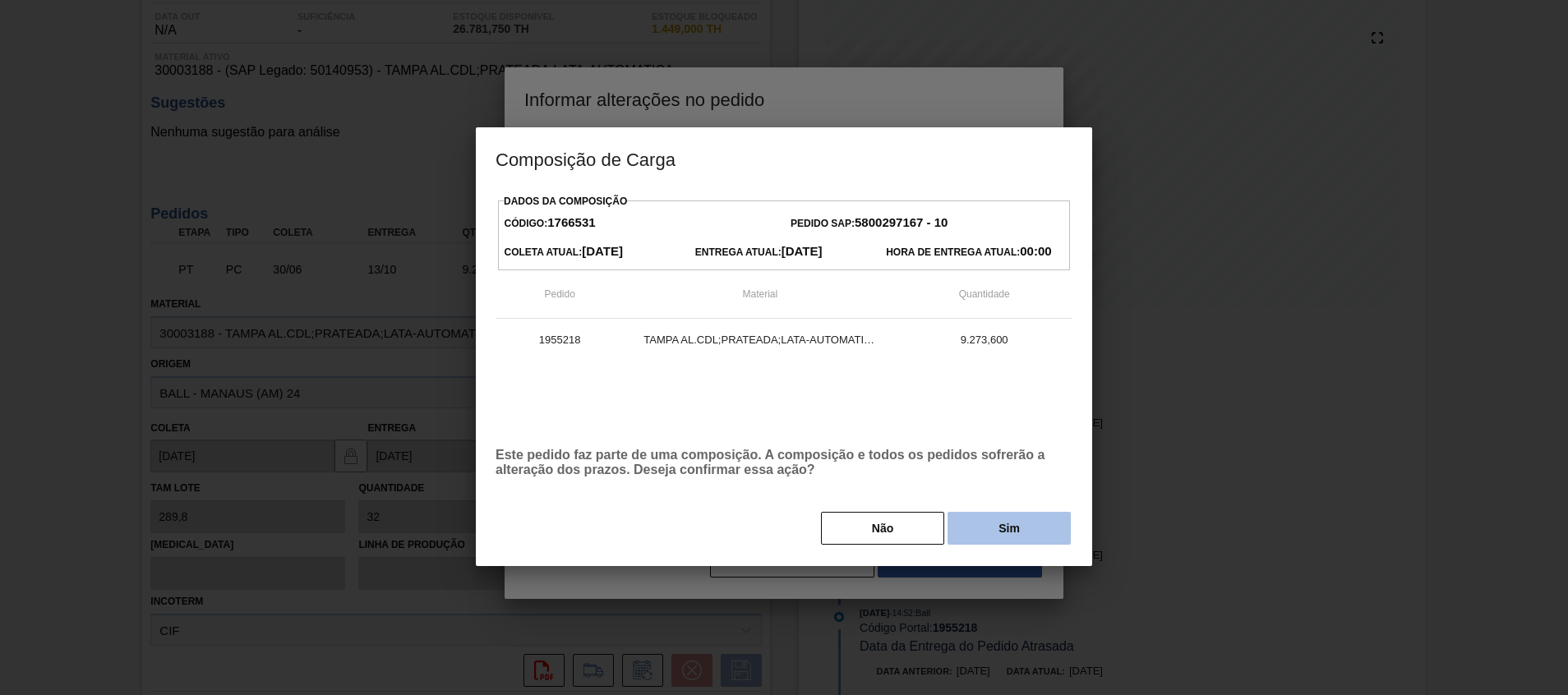
click at [999, 530] on button "Sim" at bounding box center [1009, 528] width 124 height 33
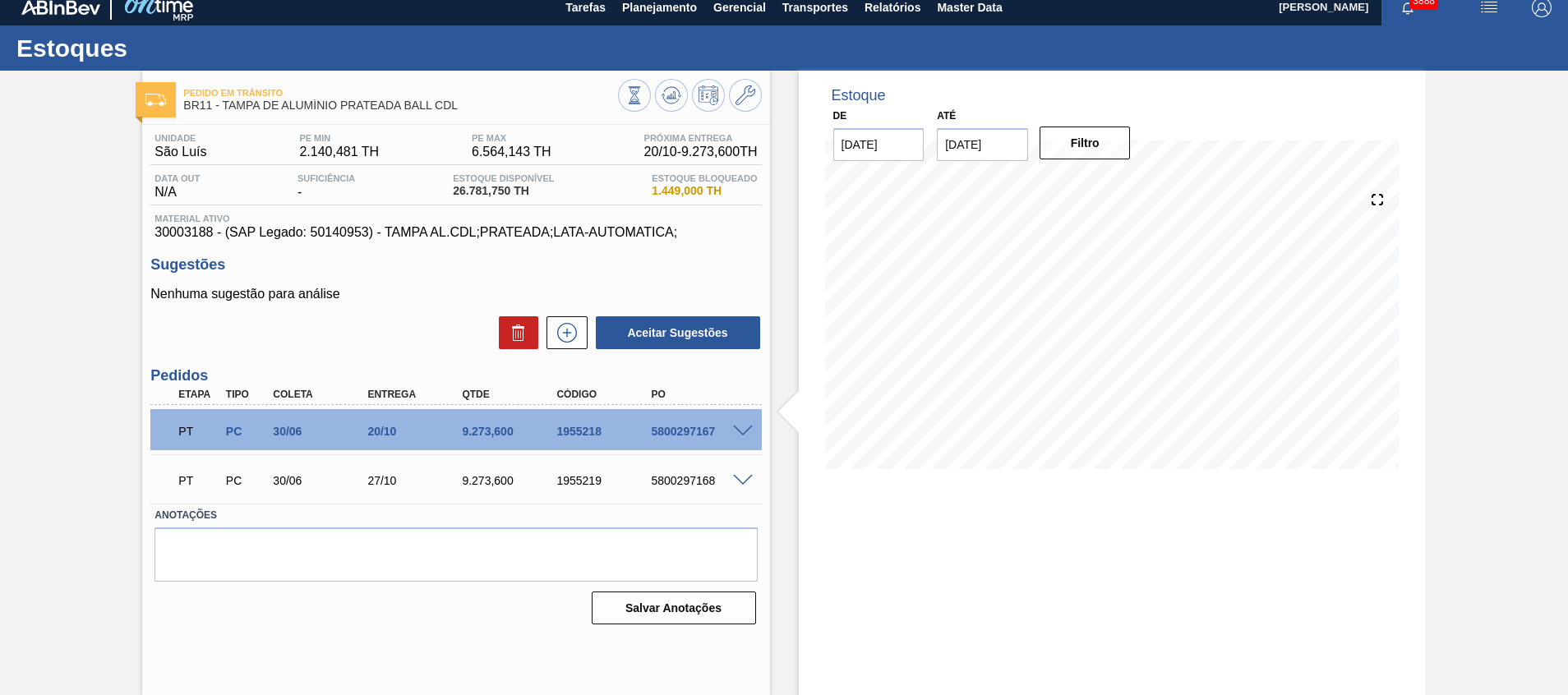
scroll to position [12, 0]
click at [736, 480] on span at bounding box center [743, 481] width 19 height 13
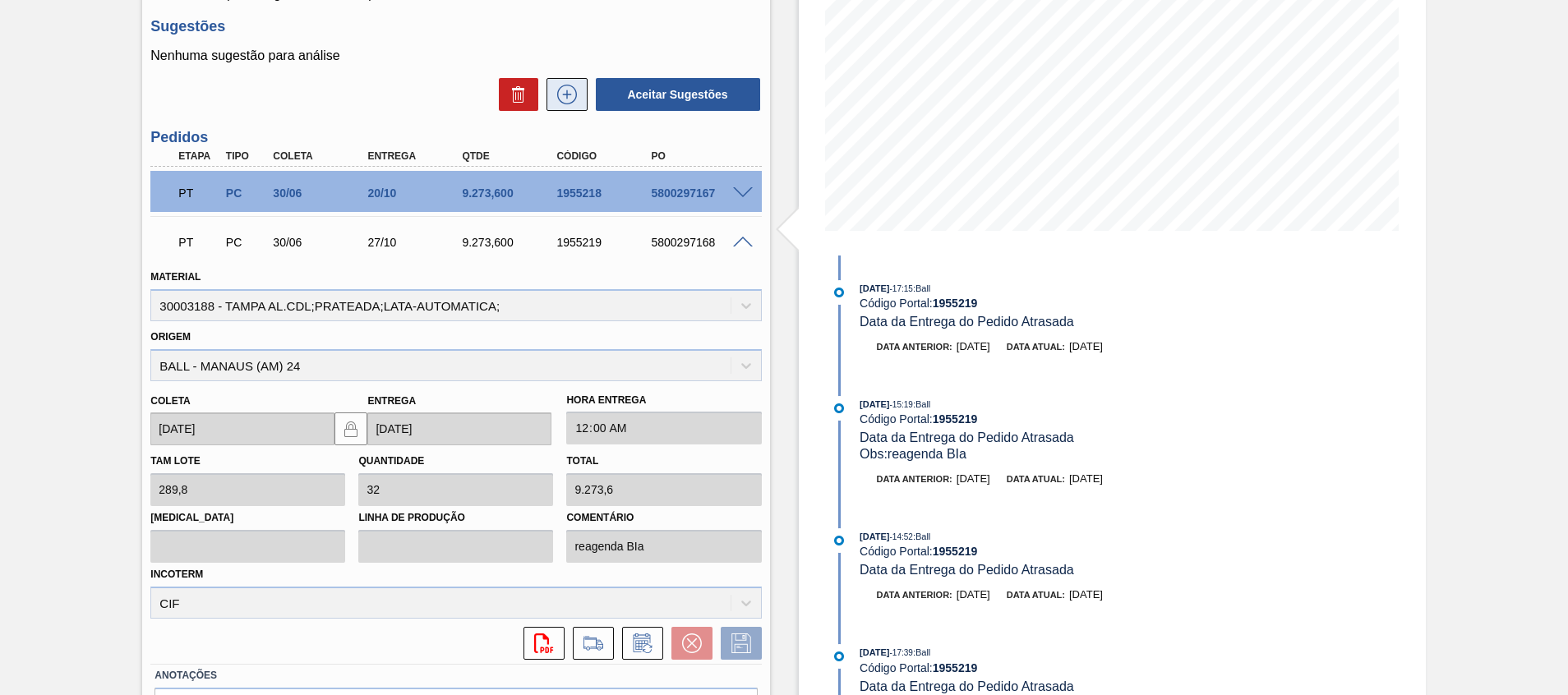
scroll to position [258, 0]
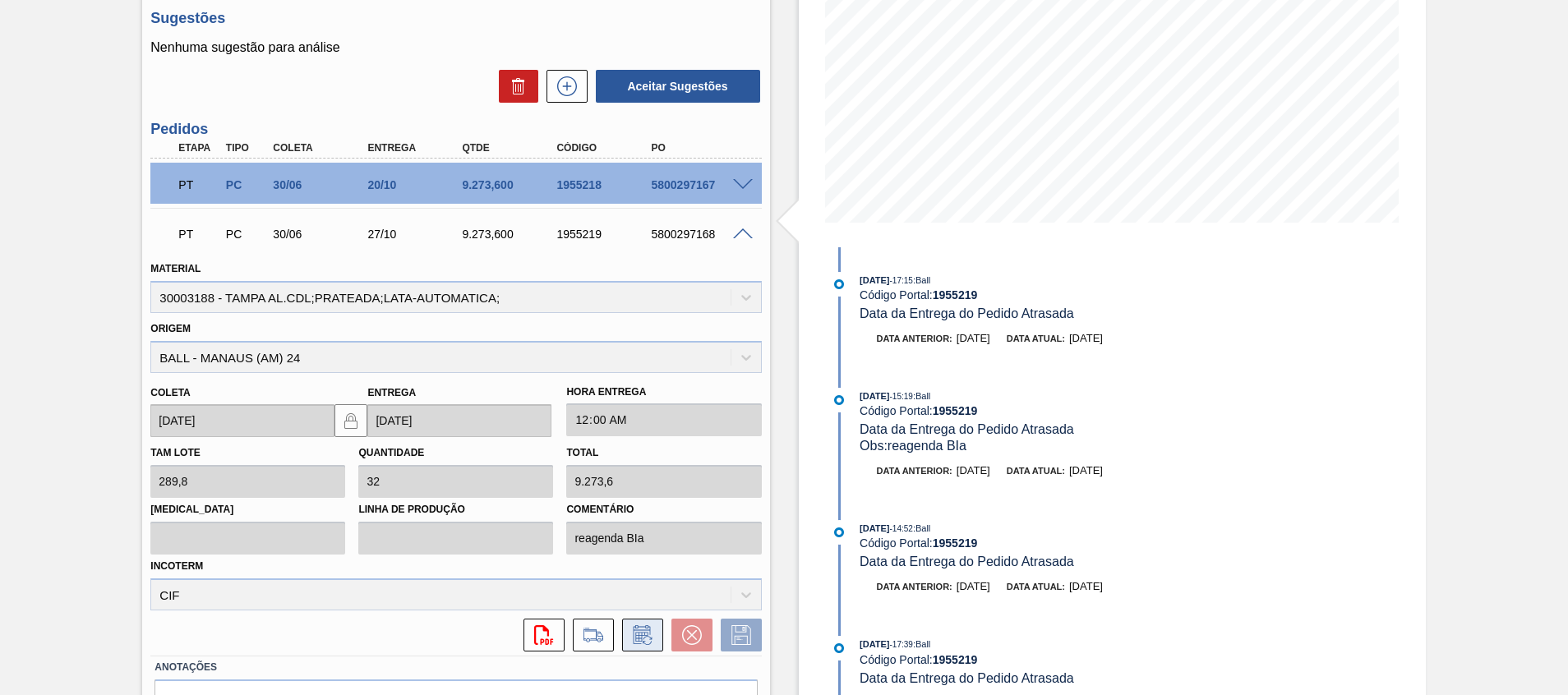
click at [643, 640] on icon at bounding box center [642, 635] width 26 height 19
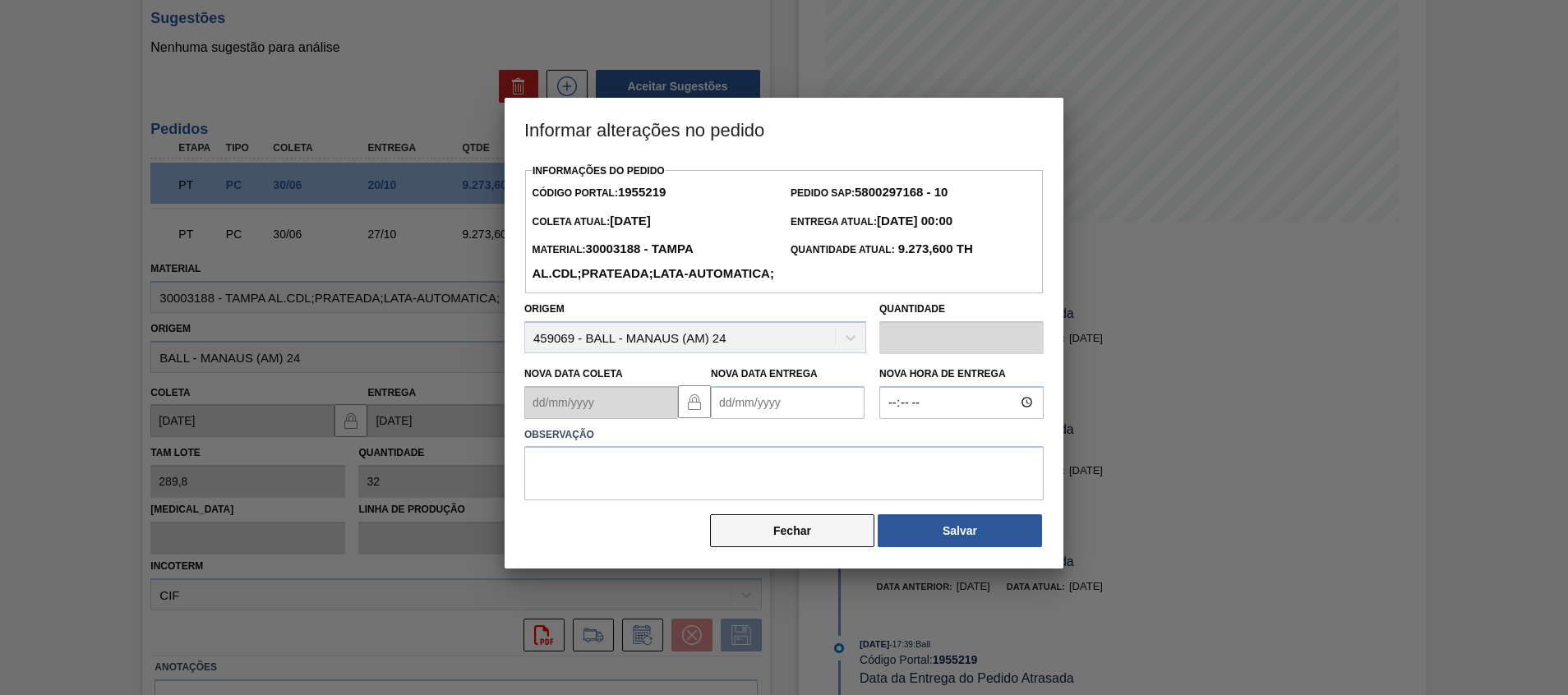
click at [734, 547] on button "Fechar" at bounding box center [792, 531] width 164 height 33
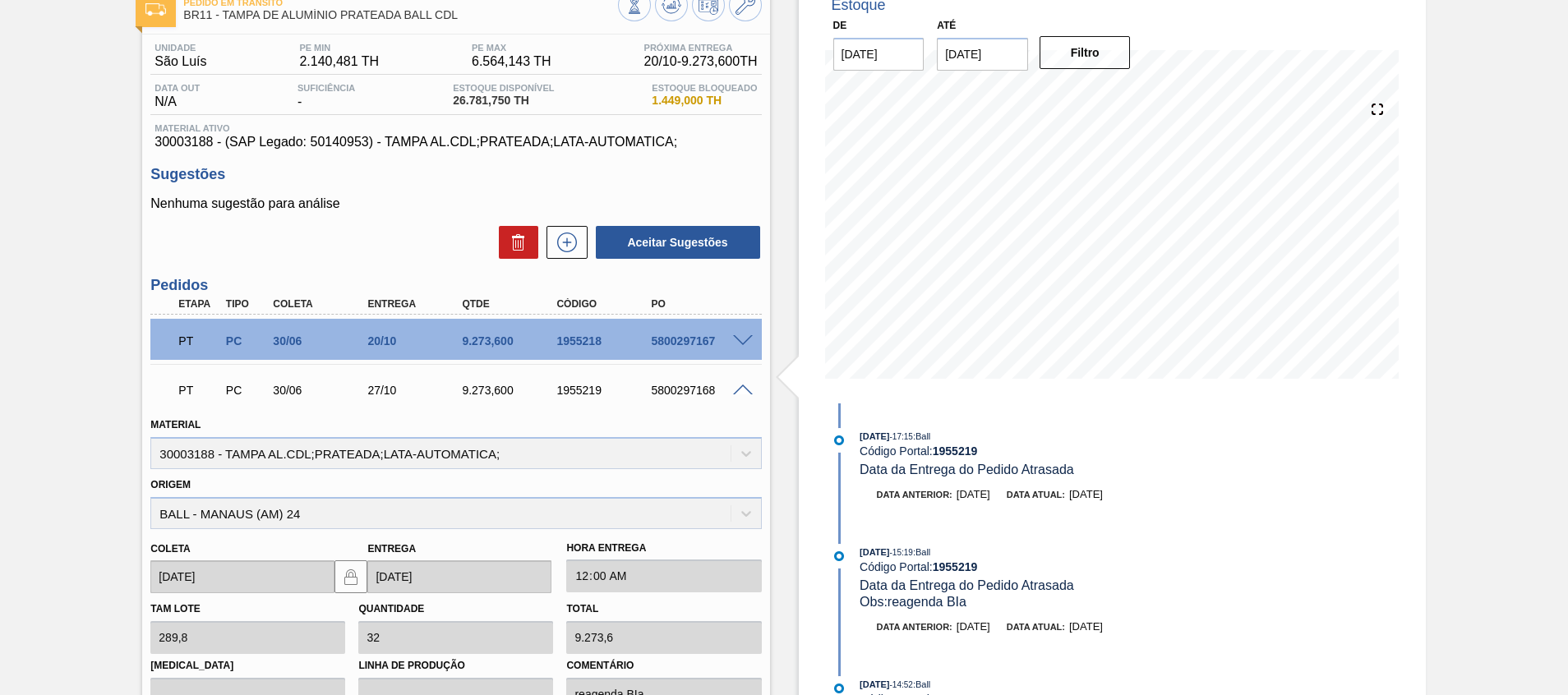
scroll to position [0, 0]
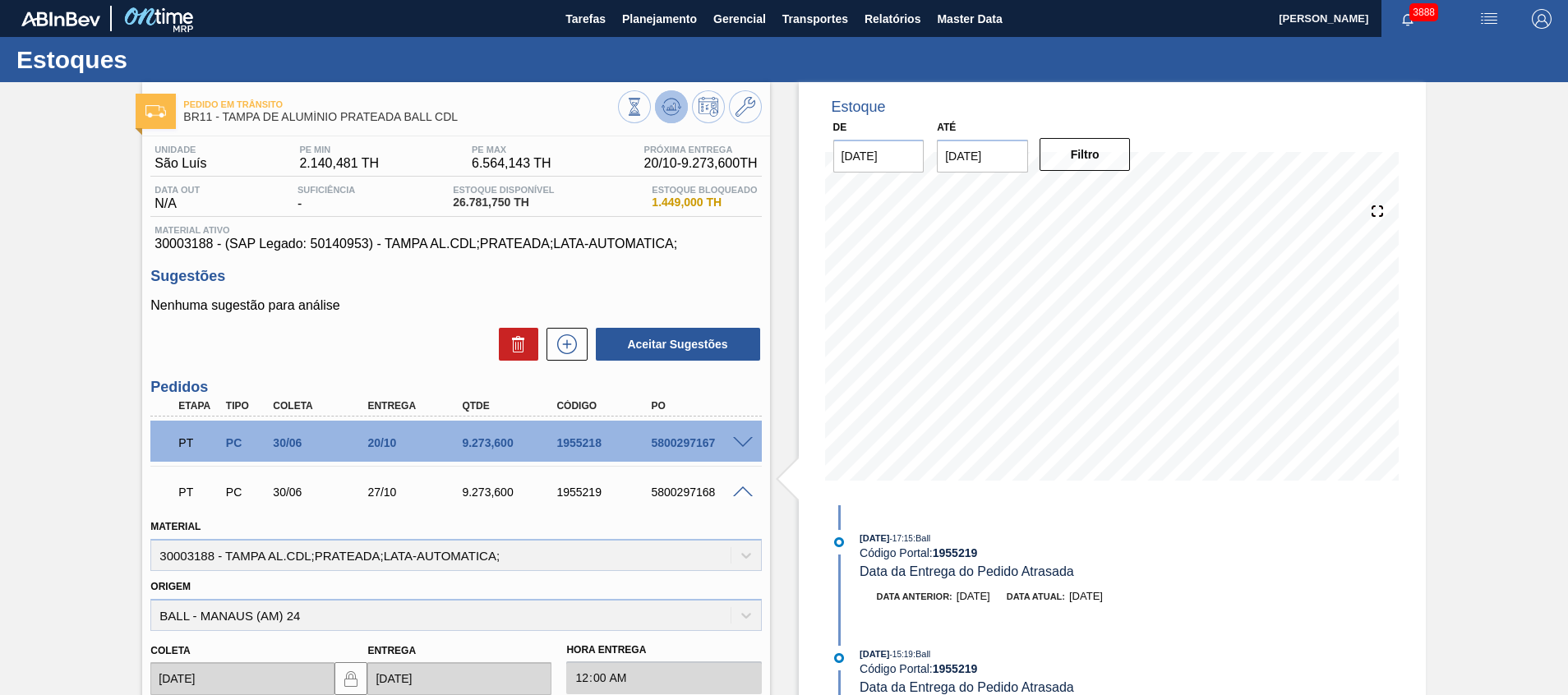
click at [674, 109] on icon at bounding box center [671, 107] width 19 height 19
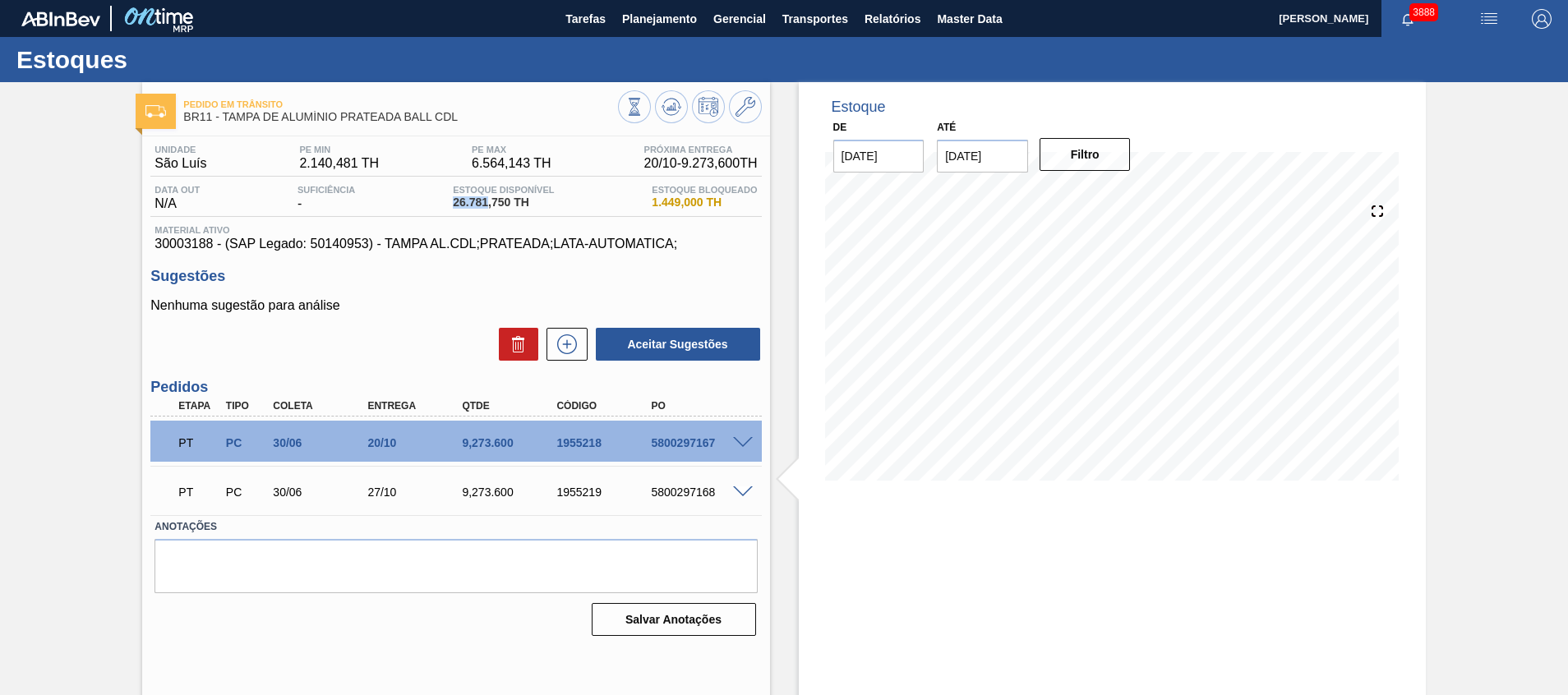
drag, startPoint x: 450, startPoint y: 207, endPoint x: 488, endPoint y: 205, distance: 38.1
click at [488, 205] on div "Estoque Disponível 26.781,750 TH" at bounding box center [503, 197] width 109 height 26
copy span "26.781"
click at [554, 345] on icon at bounding box center [566, 344] width 26 height 19
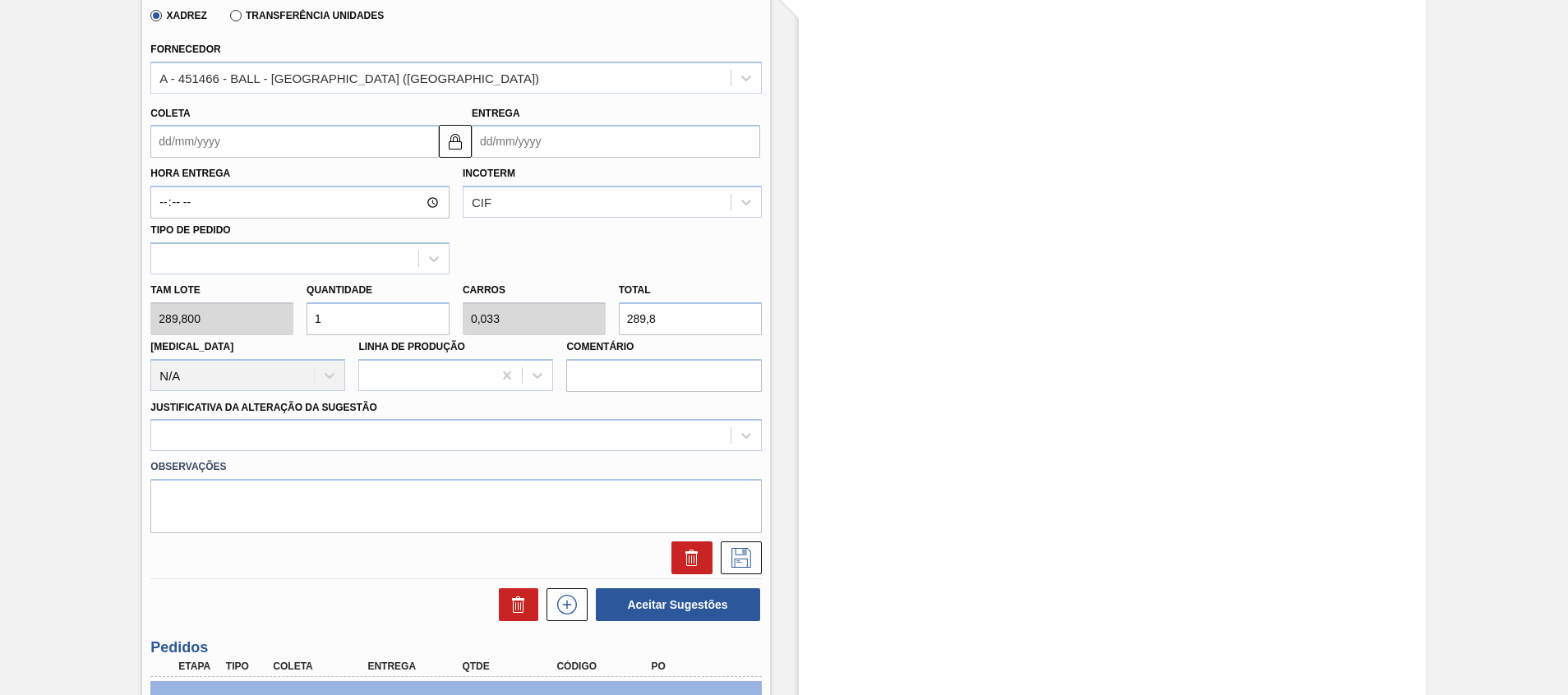
scroll to position [616, 0]
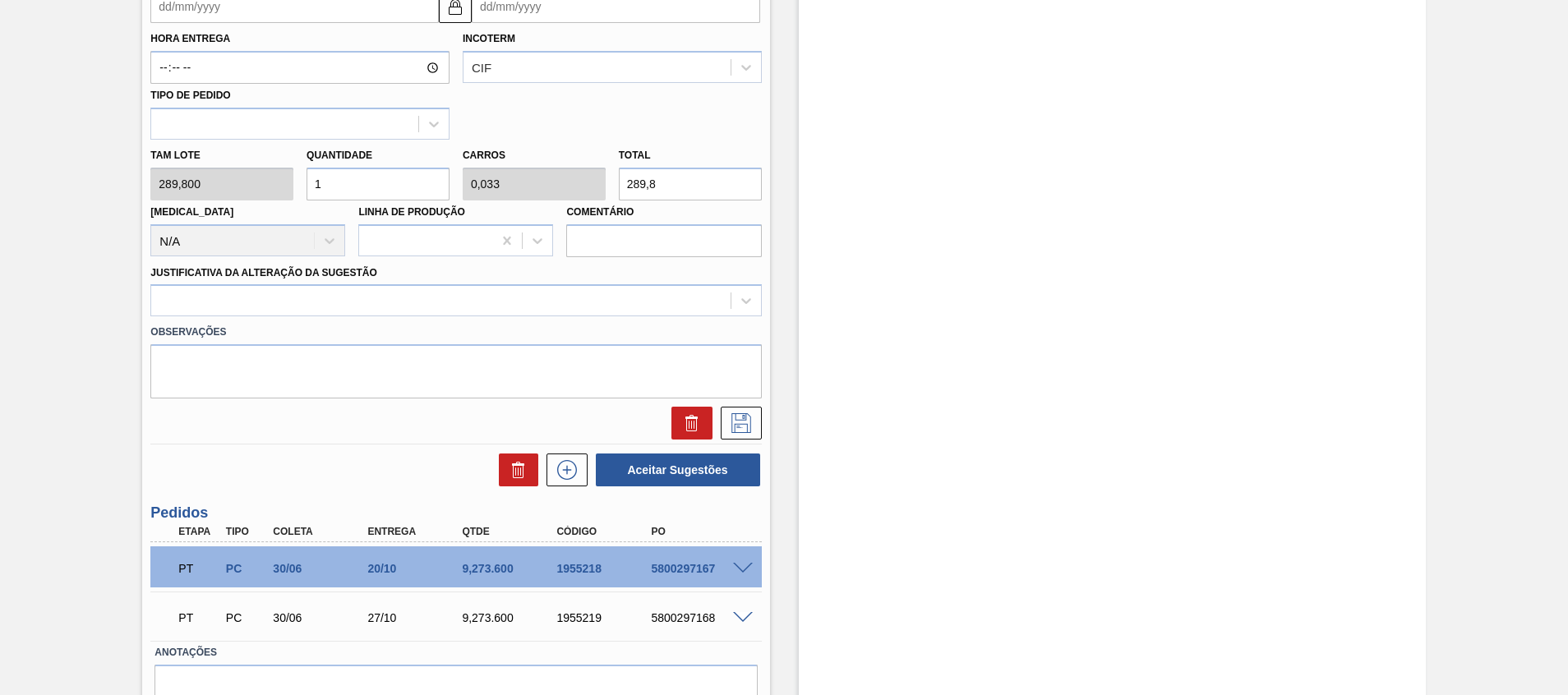
click at [479, 181] on div "Tam lote 289,800 Quantidade 1 Carros 0,033 Total 289,8 Doca N/A Linha de Produç…" at bounding box center [455, 198] width 624 height 118
paste input "6.781"
type input "92,412"
type input "3,08"
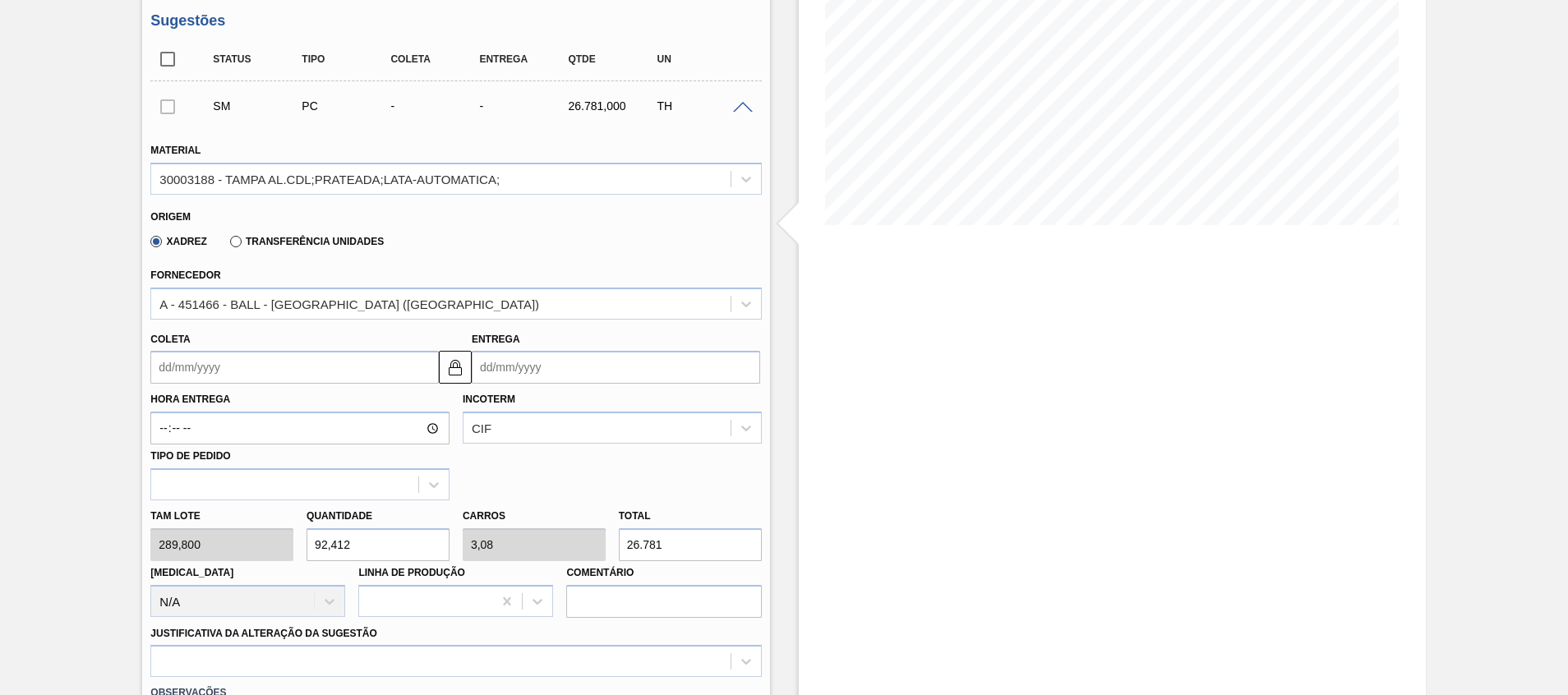
scroll to position [246, 0]
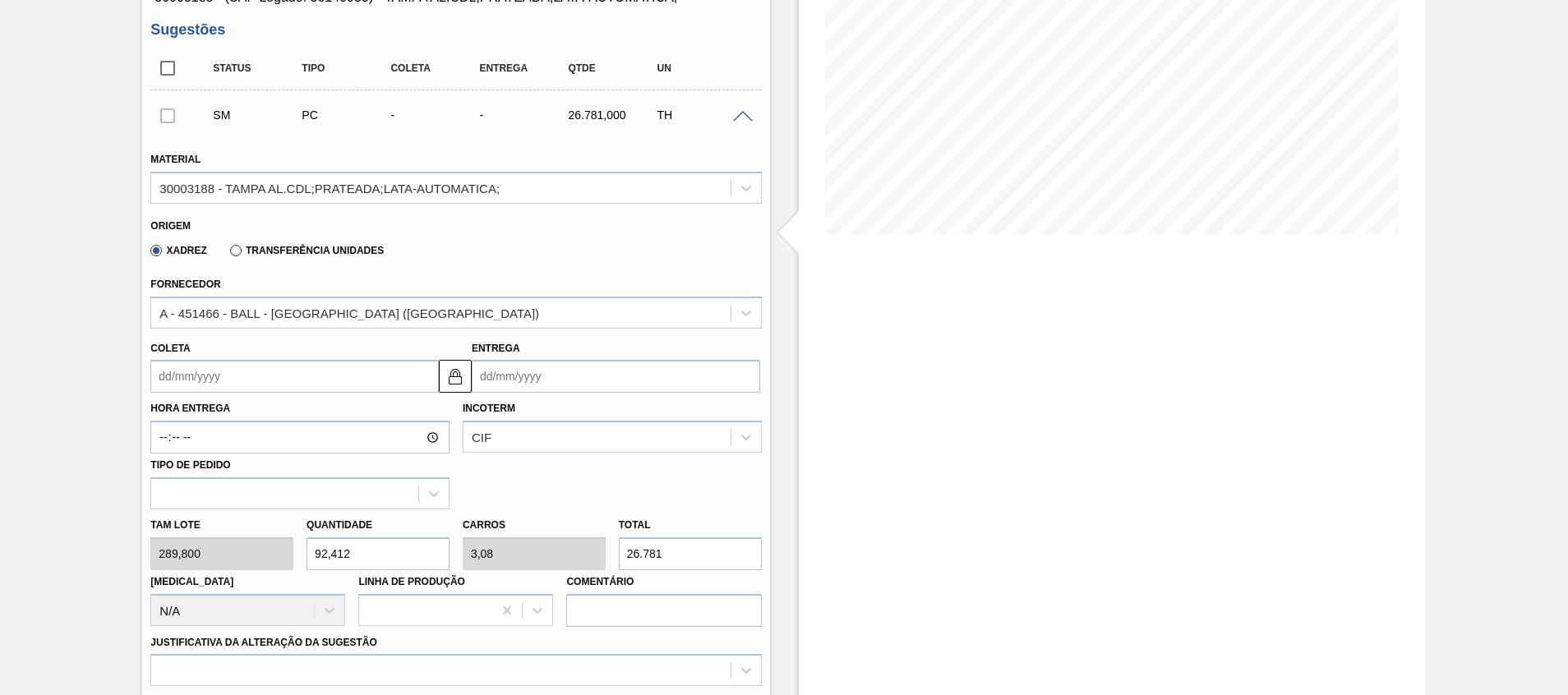
type input "26.781"
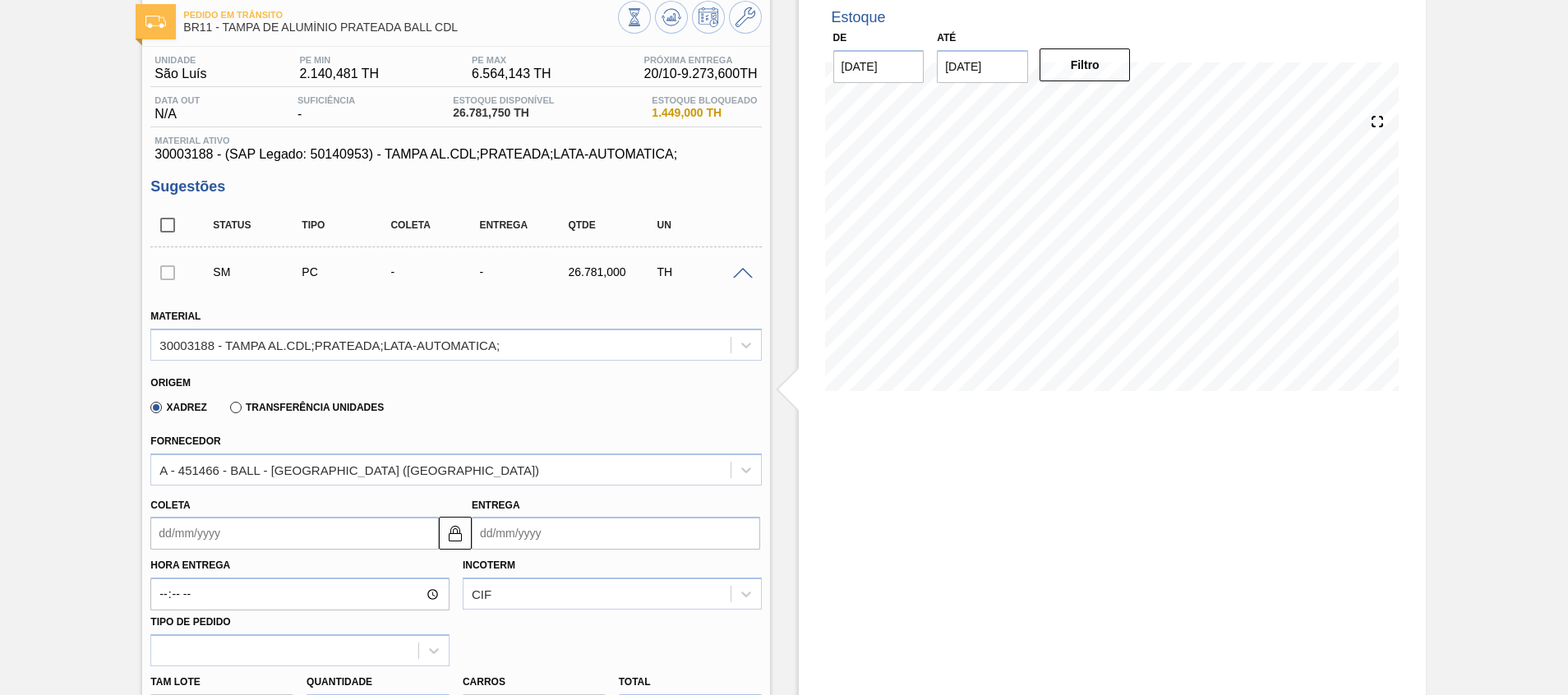
scroll to position [0, 0]
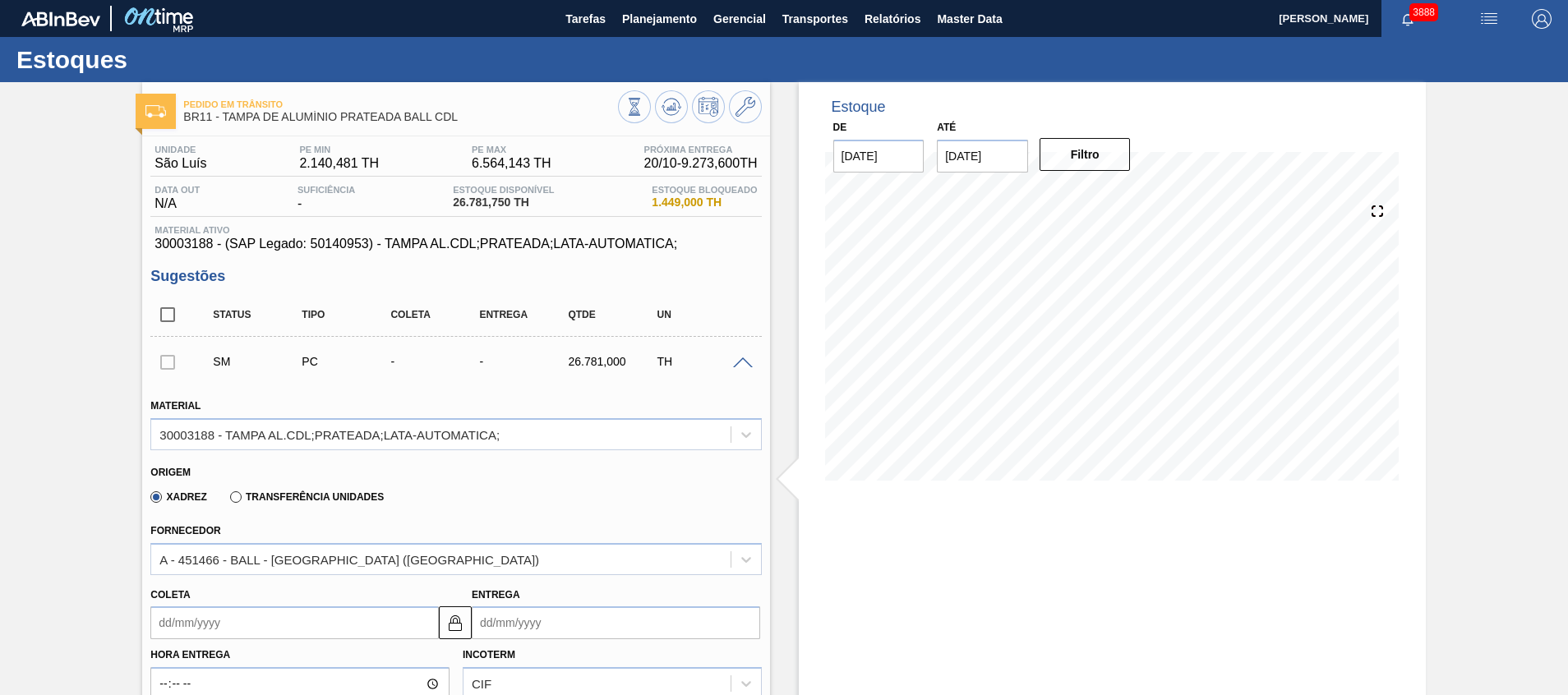
click at [731, 361] on div at bounding box center [745, 361] width 33 height 13
click at [733, 361] on span at bounding box center [743, 363] width 19 height 13
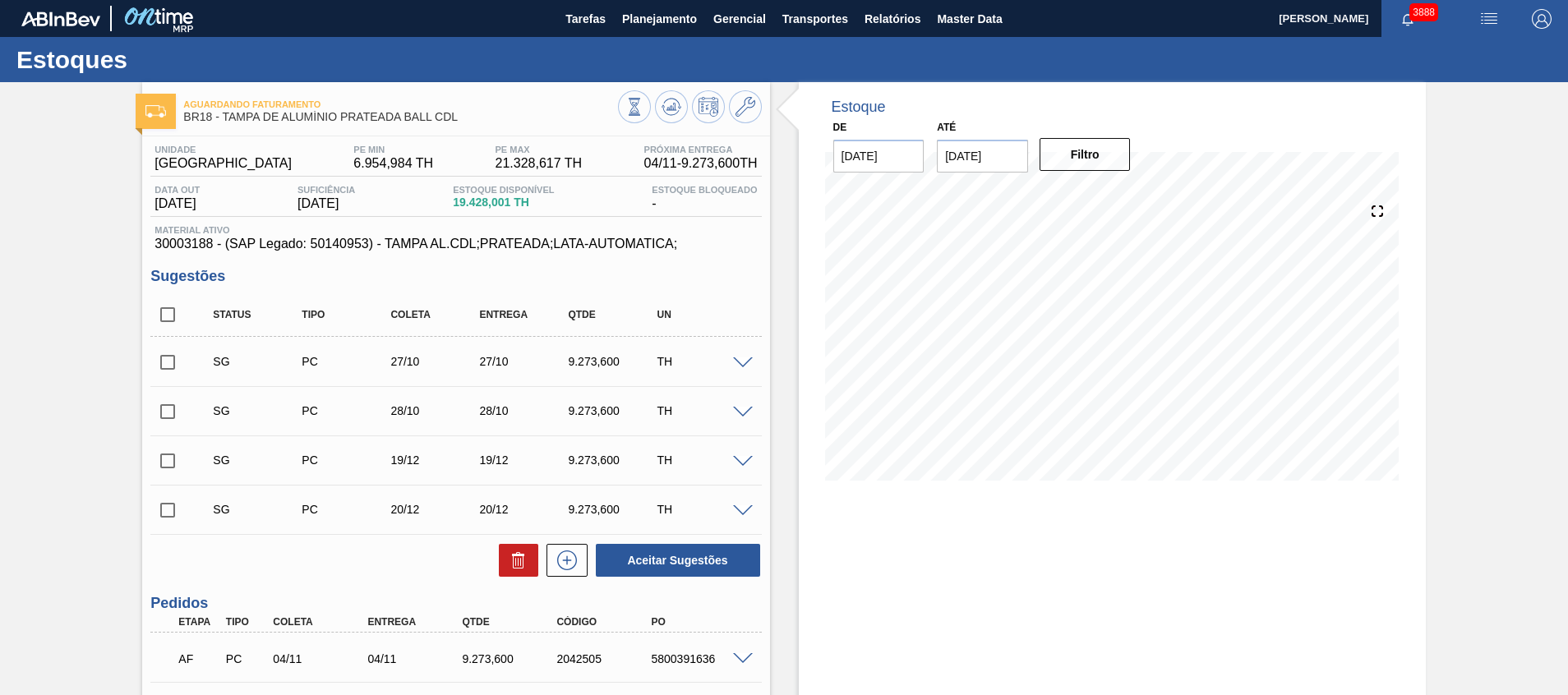
click at [194, 244] on span "30003188 - (SAP Legado: 50140953) - TAMPA AL.CDL;PRATEADA;LATA-AUTOMATICA;" at bounding box center [455, 244] width 602 height 14
copy span "30003188"
click at [628, 12] on span "Planejamento" at bounding box center [660, 19] width 75 height 19
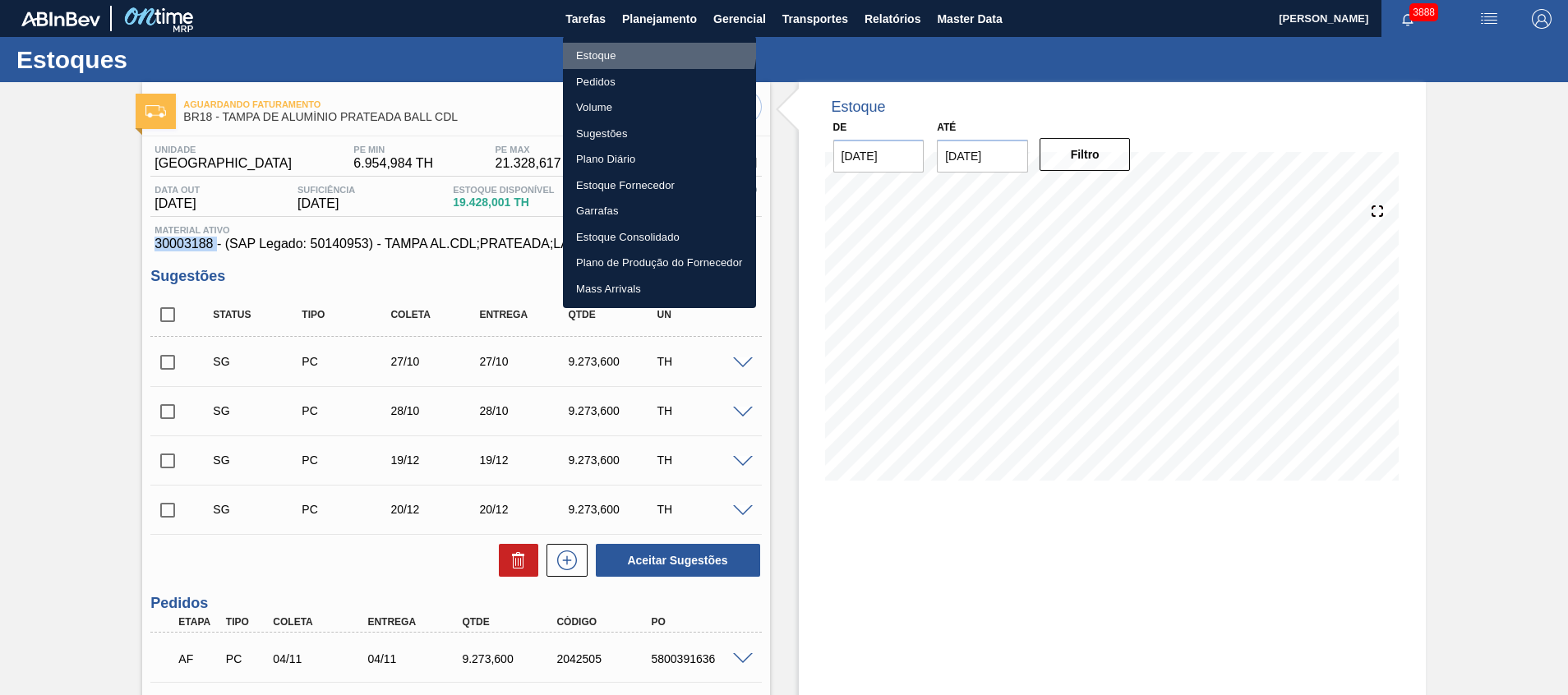
click at [635, 44] on li "Estoque" at bounding box center [660, 55] width 193 height 26
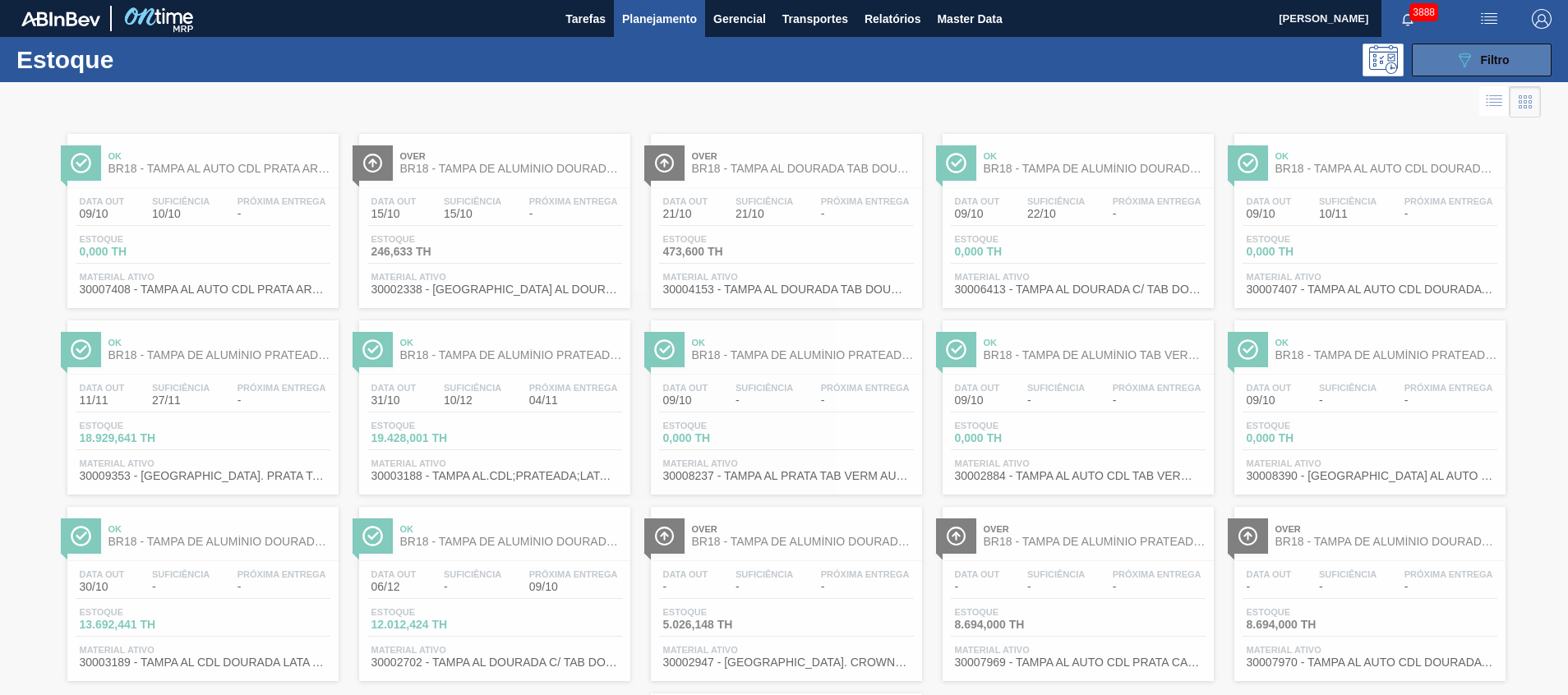
click at [1478, 50] on div "089F7B8B-B2A5-4AFE-B5C0-19BA573D28AC Filtro" at bounding box center [1482, 59] width 55 height 19
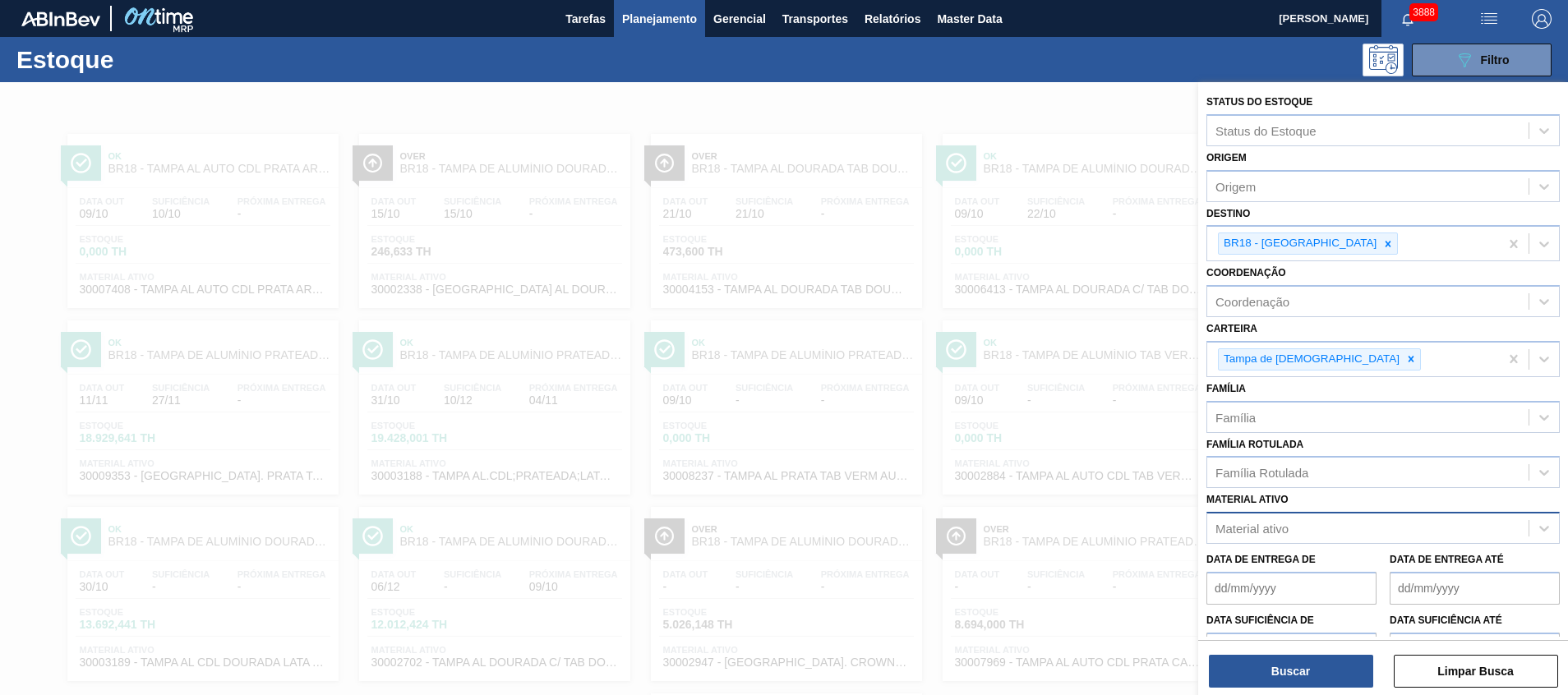
click at [1331, 522] on div "Material ativo" at bounding box center [1367, 528] width 321 height 24
paste ativo "30003188"
type ativo "30003188"
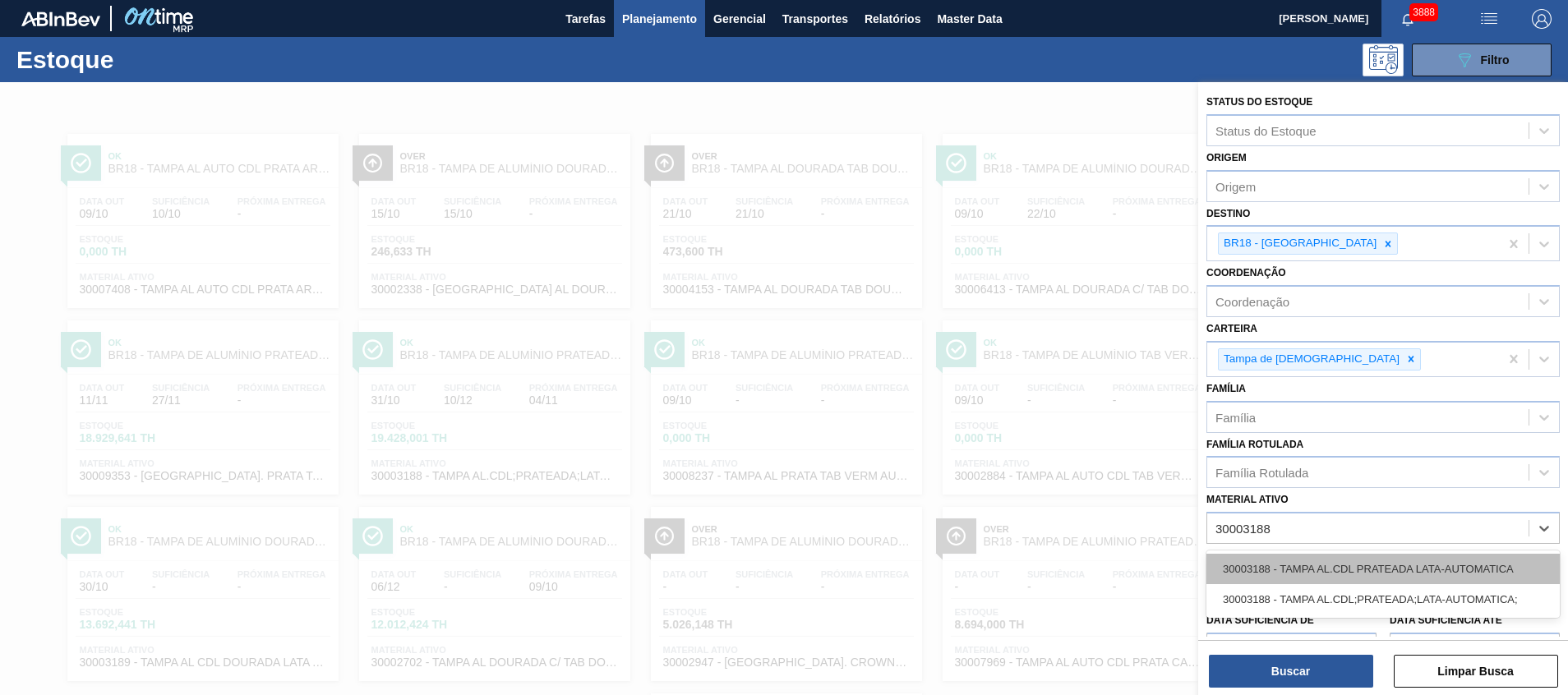
click at [1317, 562] on div "30003188 - TAMPA AL.CDL PRATEADA LATA-AUTOMATICA" at bounding box center [1383, 569] width 353 height 30
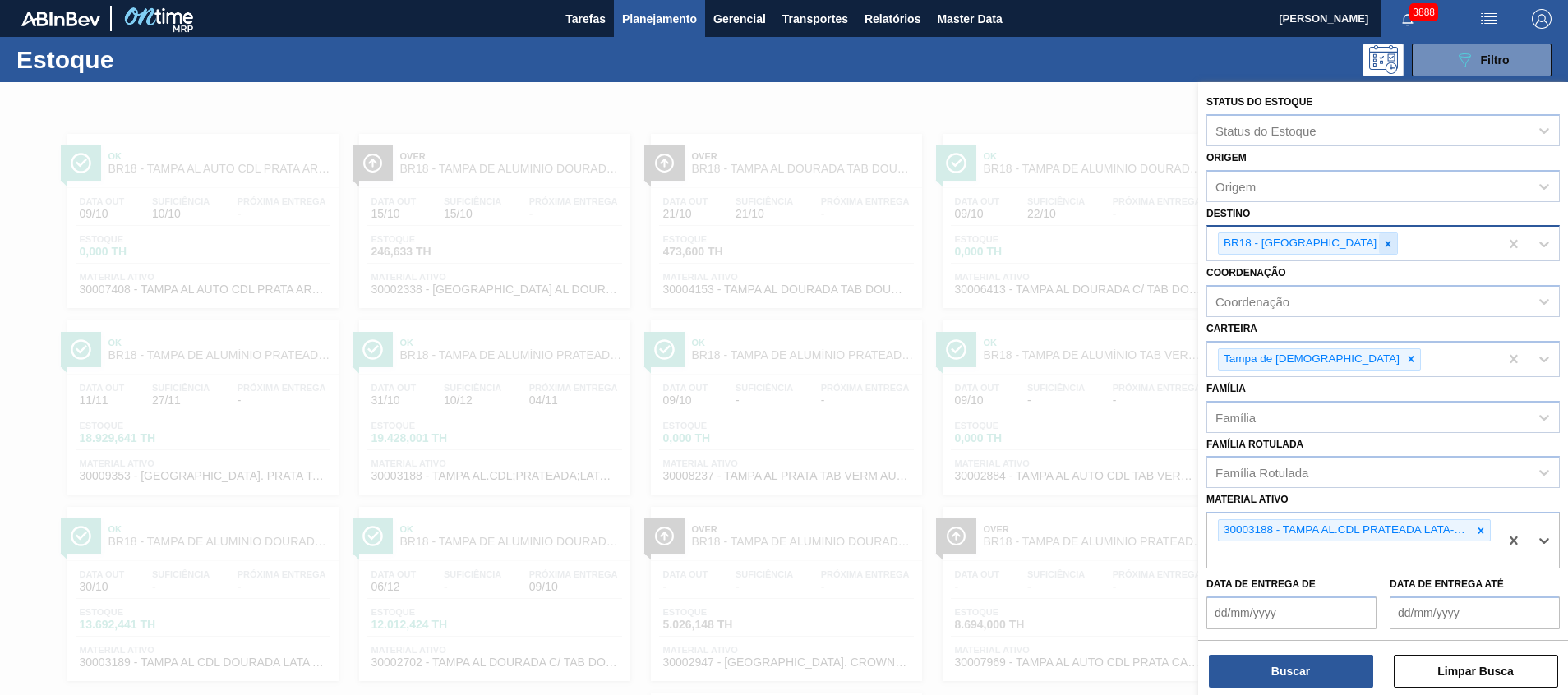
click at [1379, 250] on div at bounding box center [1388, 244] width 18 height 20
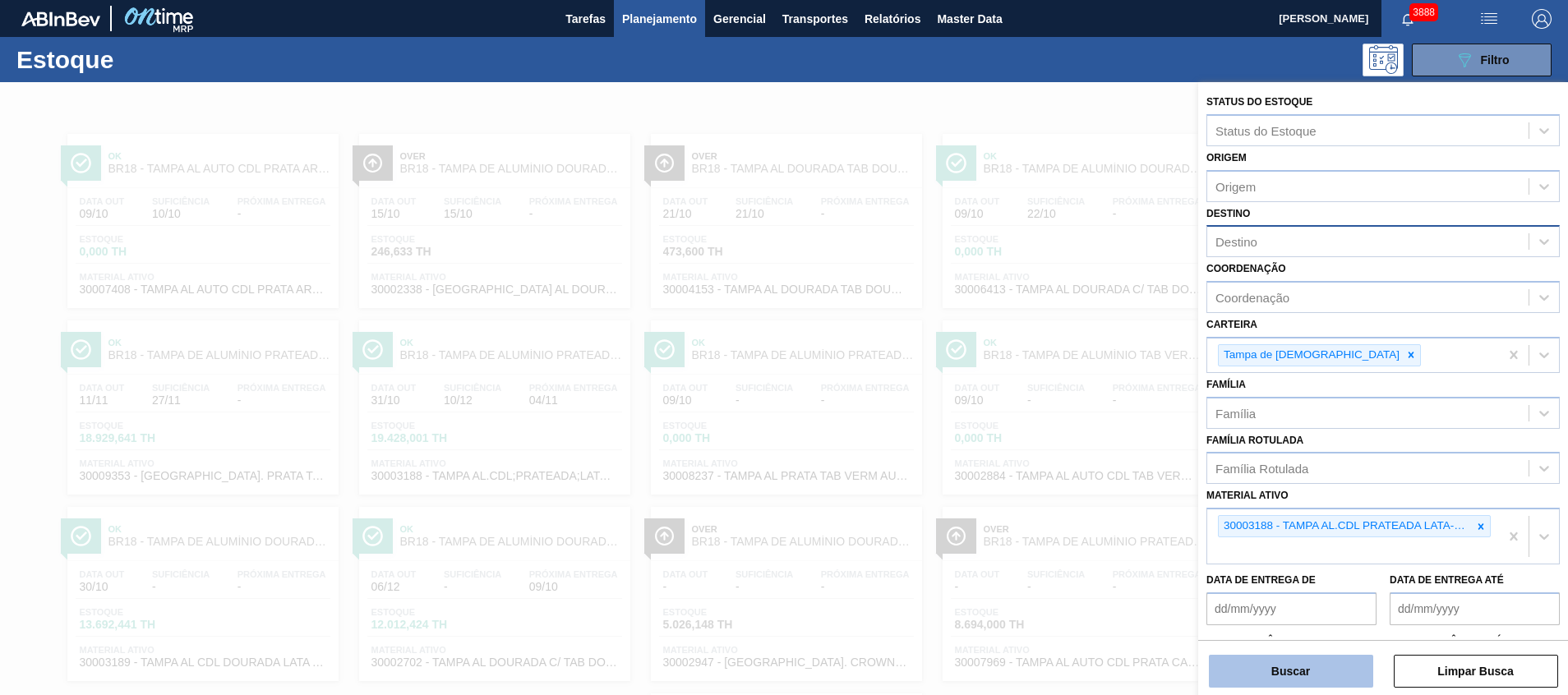
click at [1241, 670] on button "Buscar" at bounding box center [1291, 671] width 164 height 33
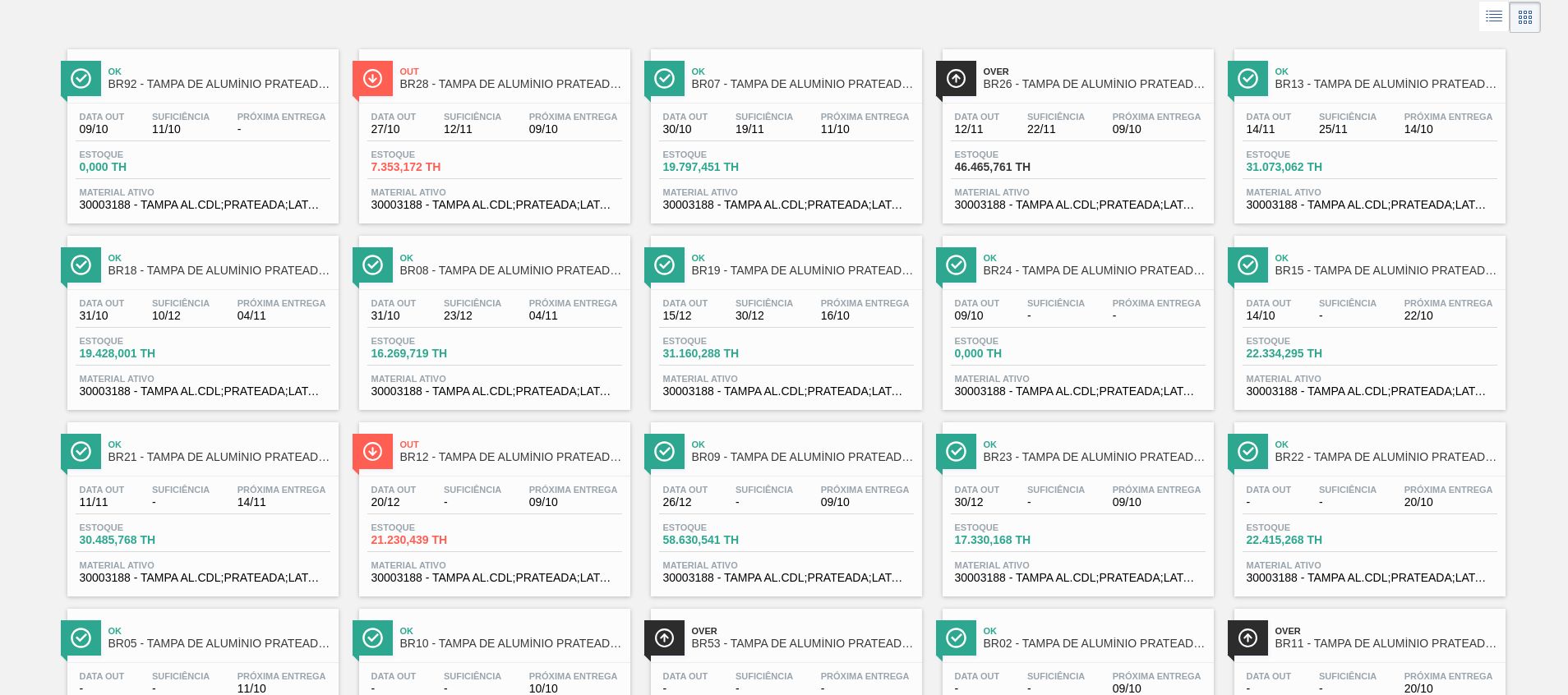
scroll to position [124, 0]
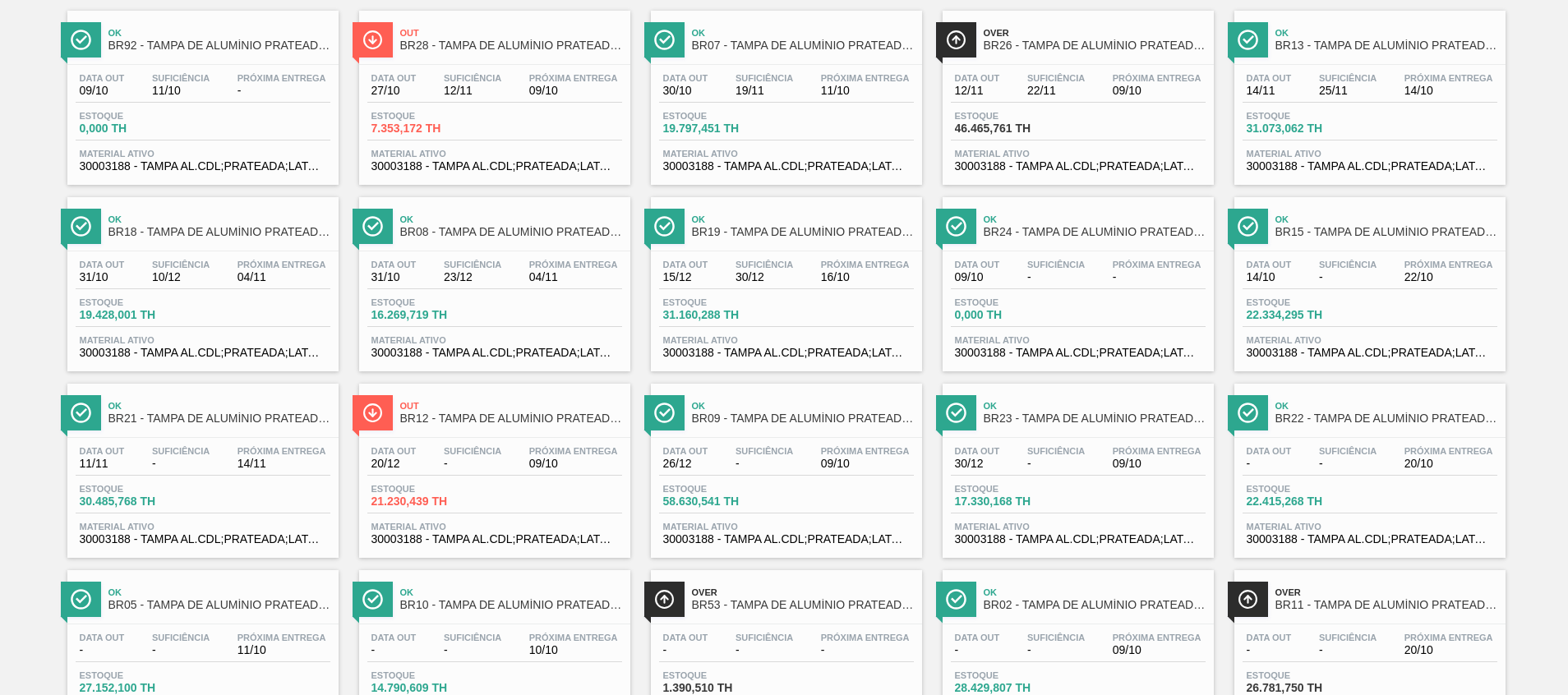
click at [8, 549] on div "Ok BR92 - TAMPA DE ALUMÍNIO PRATEADA BALL CDL Data out 09/10 Suficiência 11/10 …" at bounding box center [784, 465] width 1568 height 933
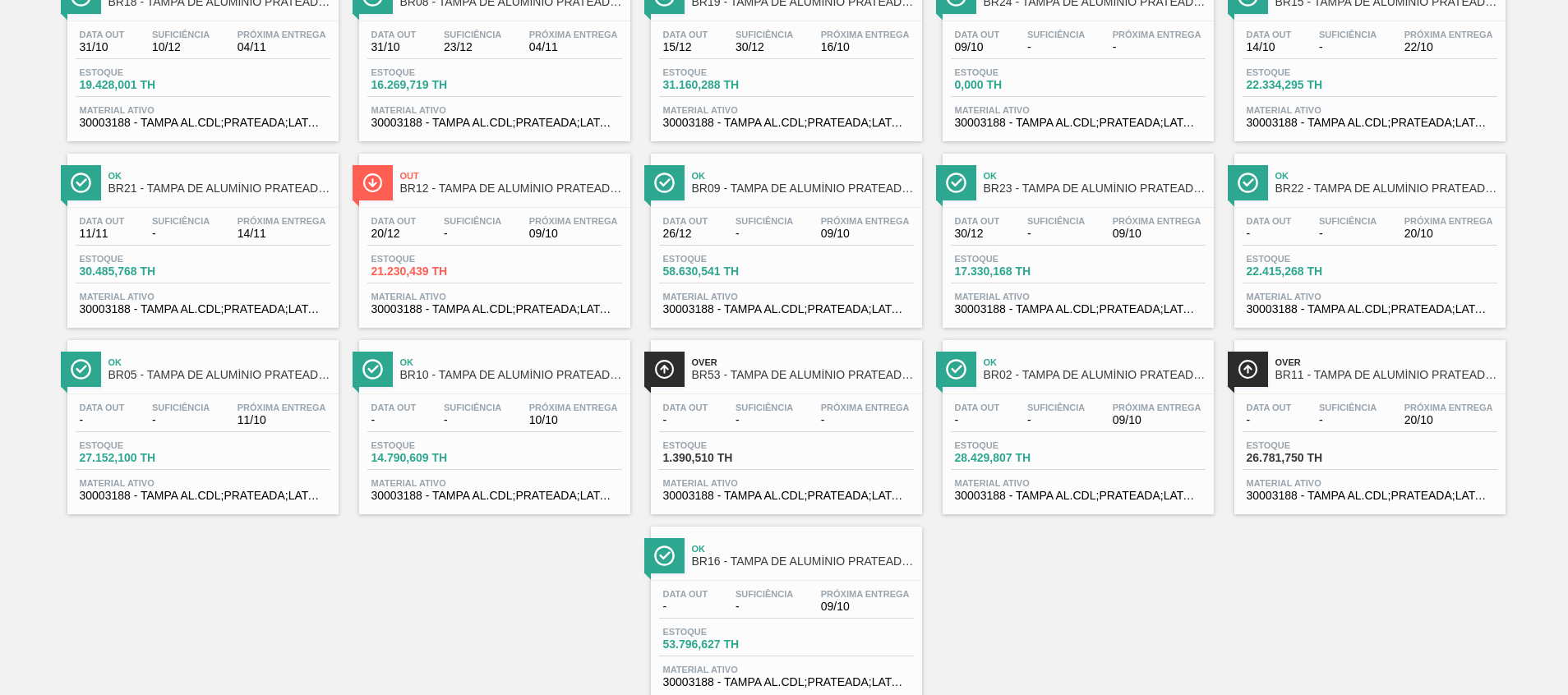
scroll to position [0, 0]
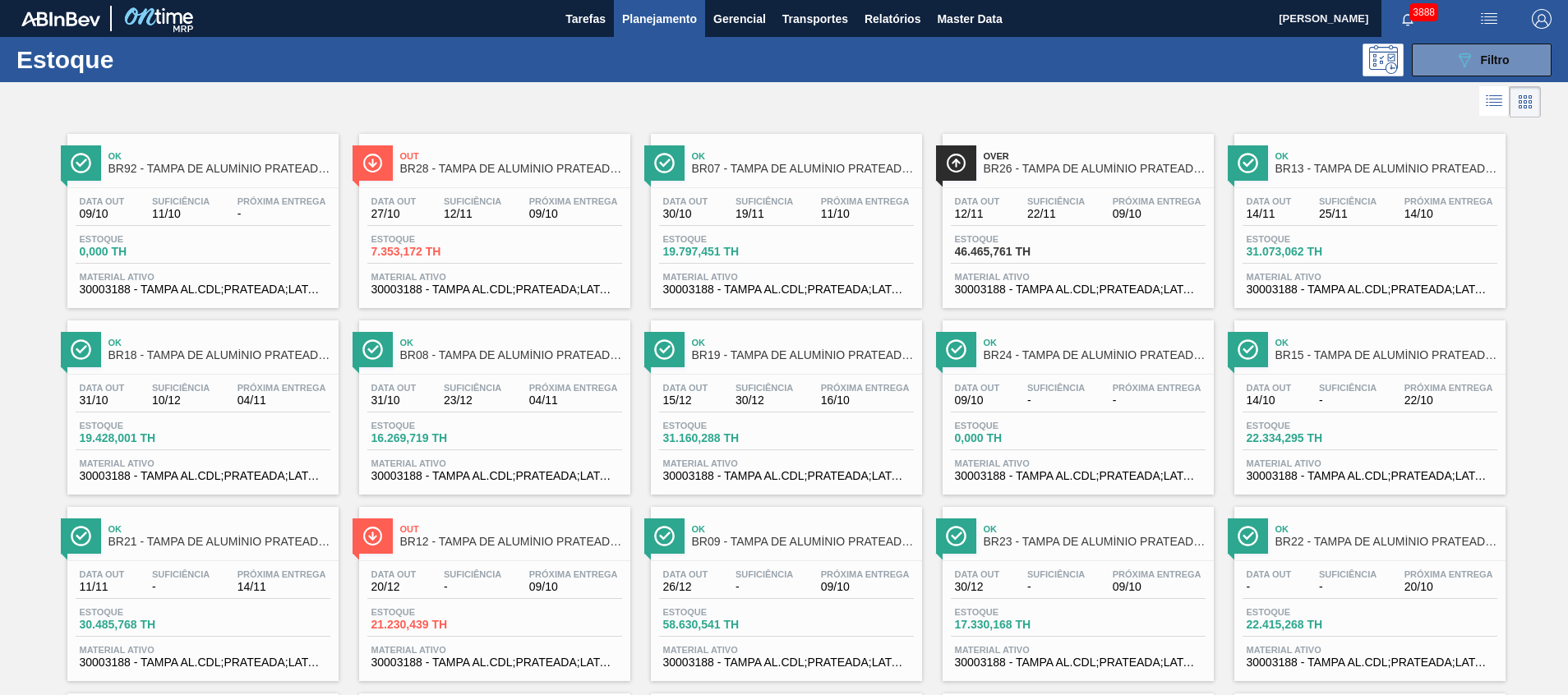
click at [1461, 81] on div "Estoque 089F7B8B-B2A5-4AFE-B5C0-19BA573D28AC Filtro" at bounding box center [784, 59] width 1568 height 45
click at [1464, 69] on icon "089F7B8B-B2A5-4AFE-B5C0-19BA573D28AC" at bounding box center [1464, 59] width 19 height 19
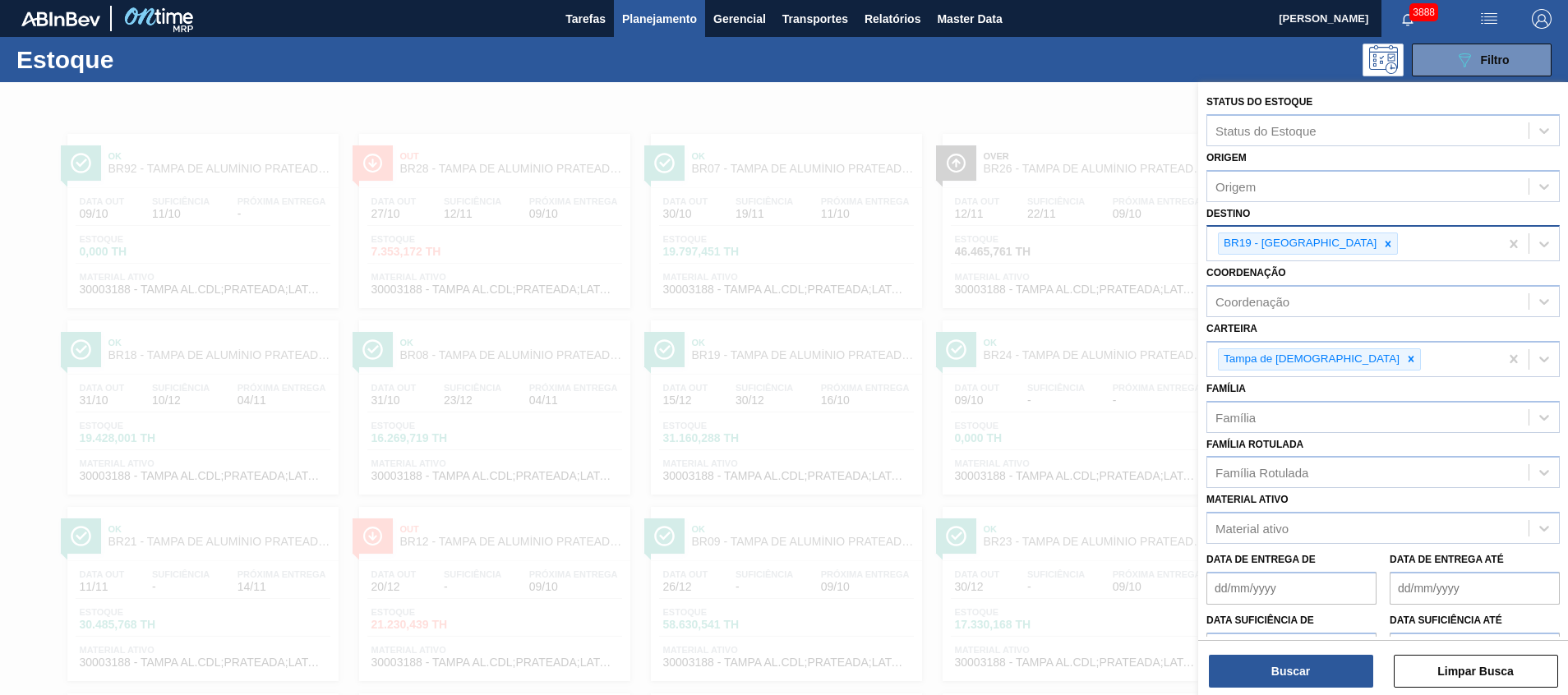
click at [1310, 258] on div "BR19 - Nova Rio" at bounding box center [1353, 244] width 292 height 34
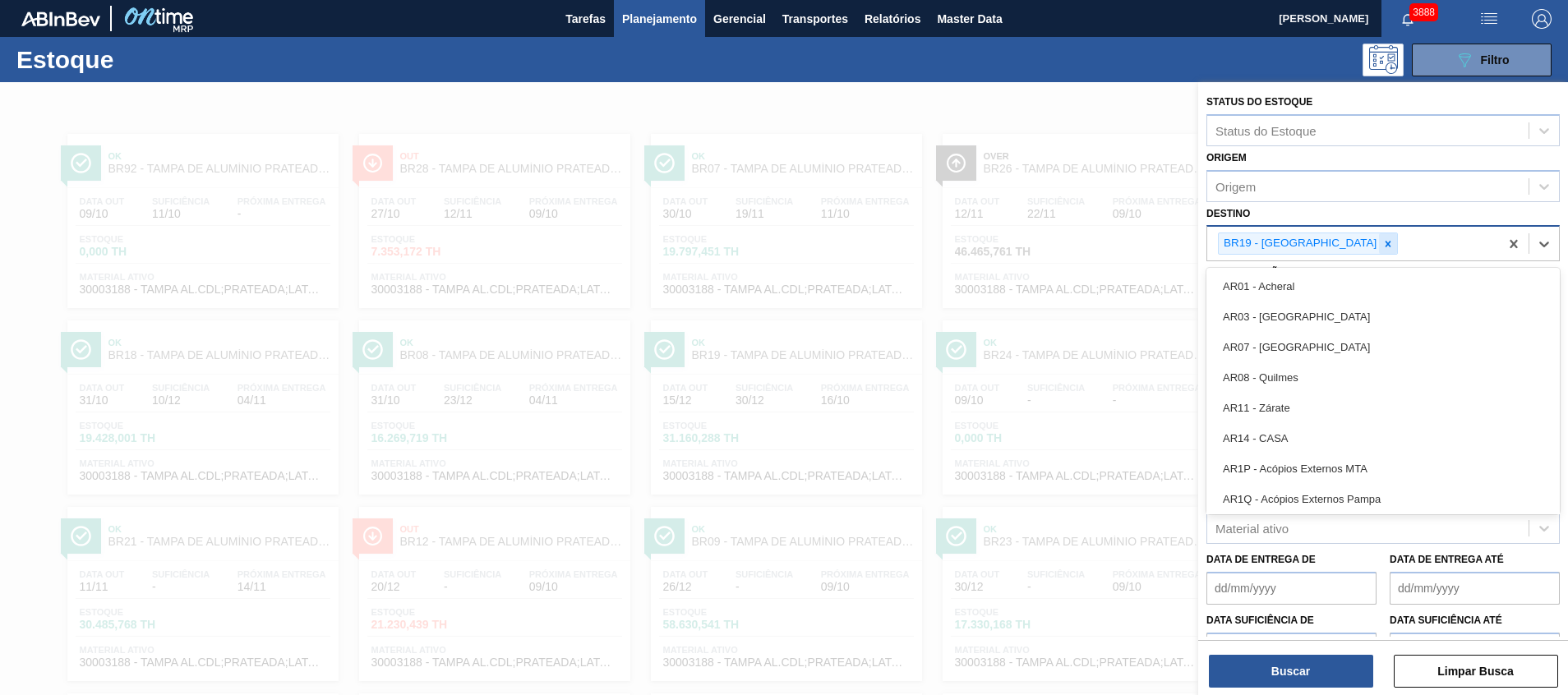
click at [1382, 245] on icon at bounding box center [1388, 244] width 12 height 12
type input "11"
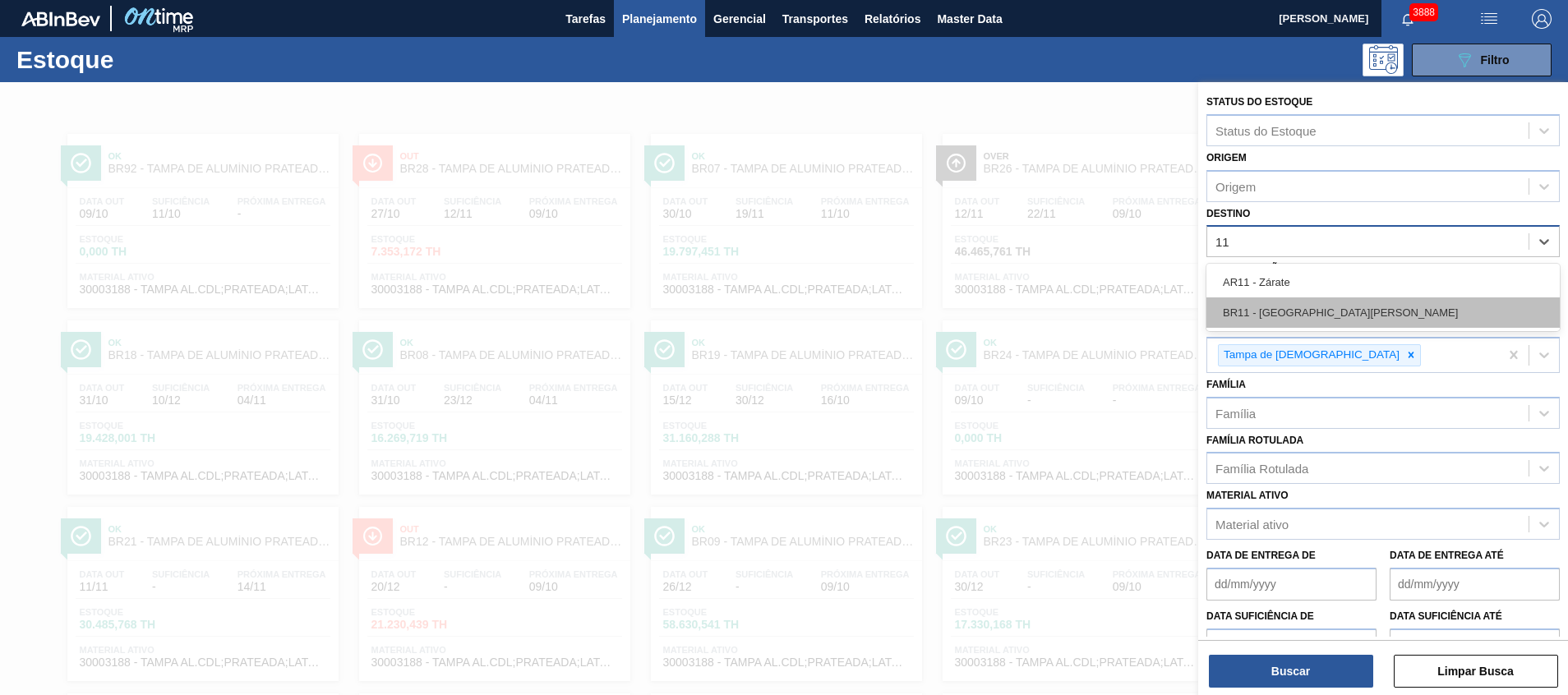
click at [1296, 299] on div "BR11 - São Luís" at bounding box center [1383, 312] width 353 height 30
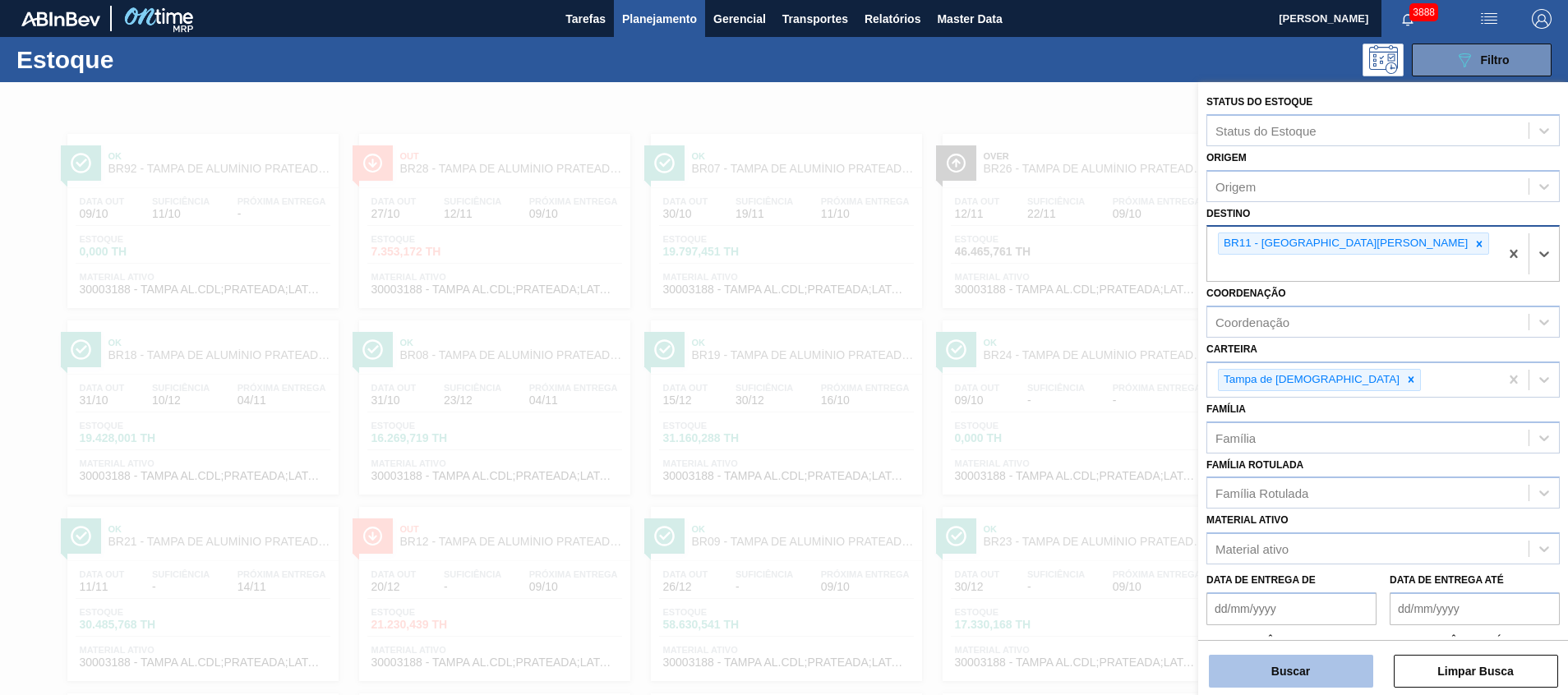
click at [1287, 670] on button "Buscar" at bounding box center [1291, 671] width 164 height 33
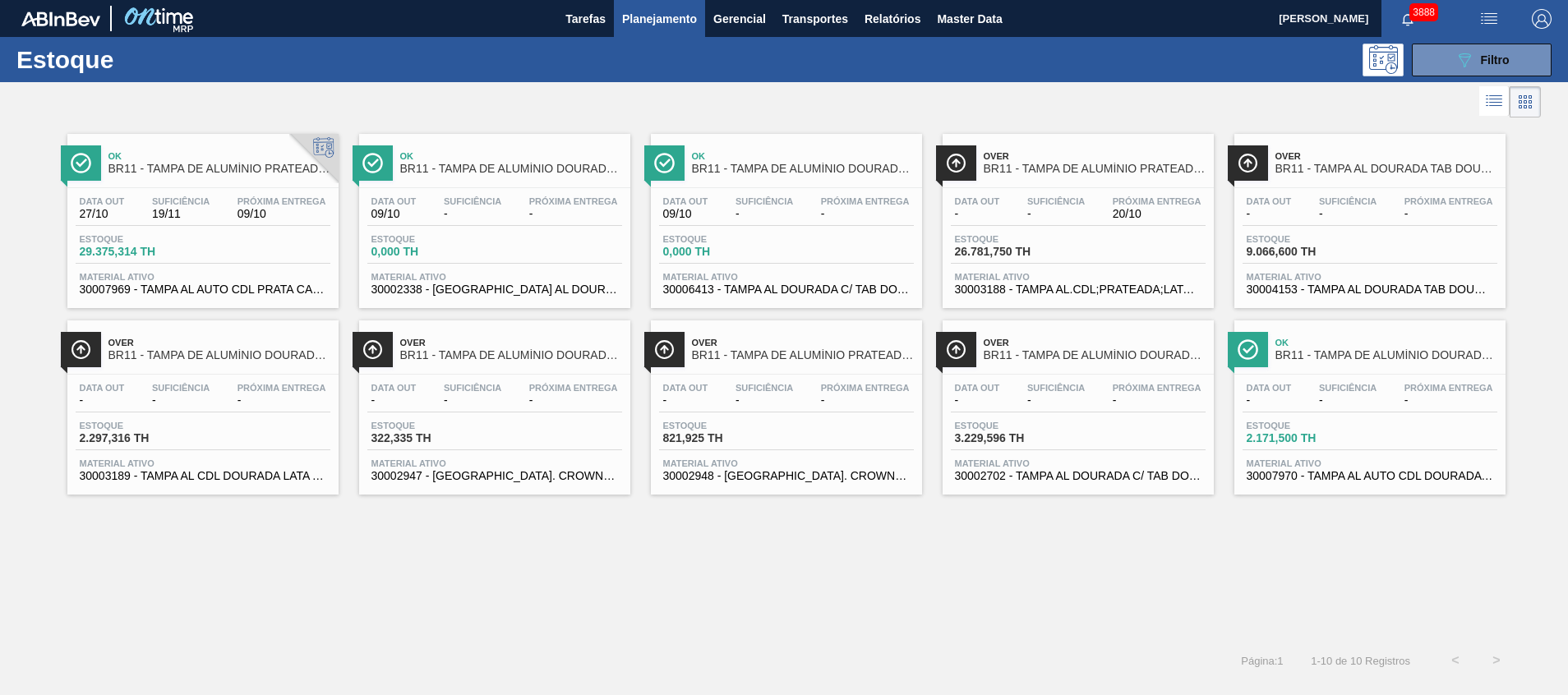
click at [1340, 557] on div "Ok BR11 - TAMPA DE ALUMÍNIO PRATEADA CANPACK CDL Data out 27/10 Suficiência 19/…" at bounding box center [784, 381] width 1568 height 518
click at [1499, 68] on div "089F7B8B-B2A5-4AFE-B5C0-19BA573D28AC Filtro" at bounding box center [1482, 59] width 55 height 19
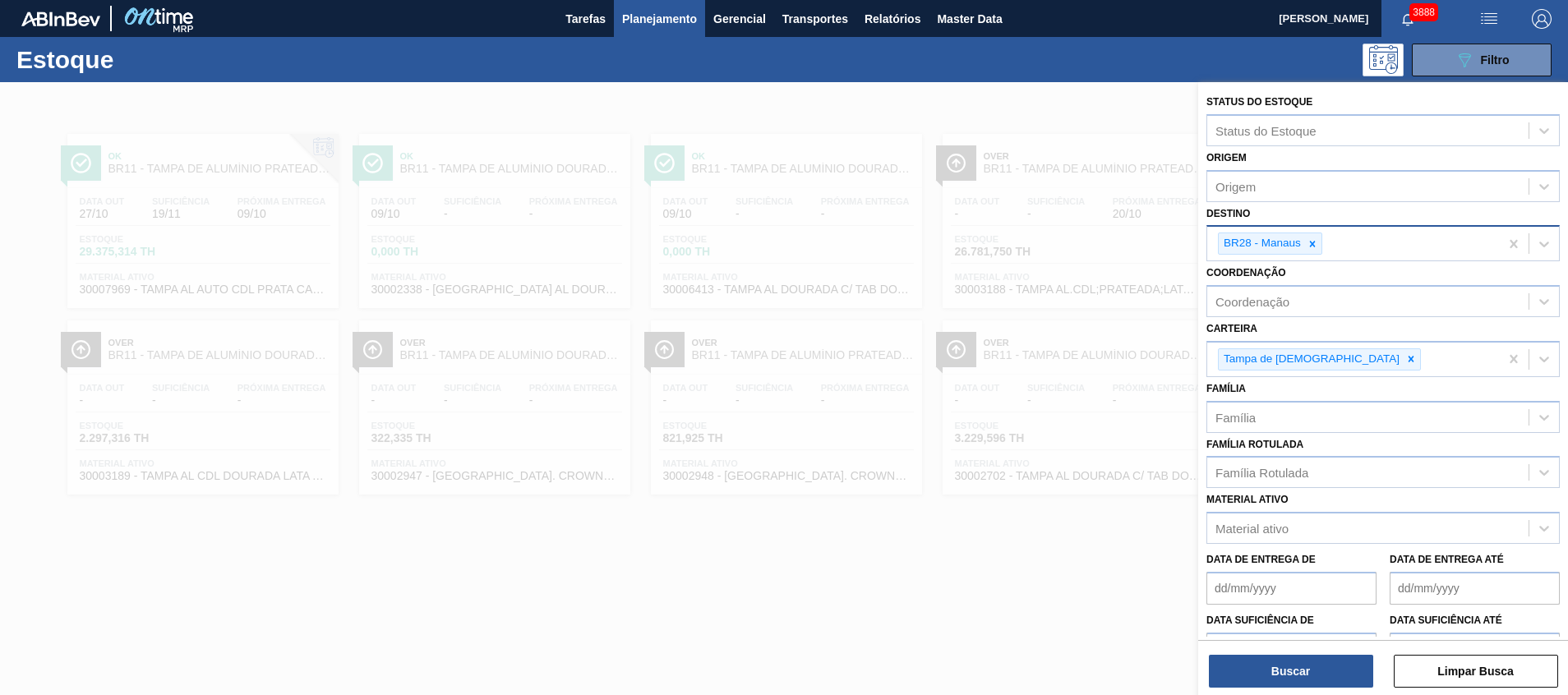
click at [1313, 240] on icon at bounding box center [1312, 244] width 12 height 12
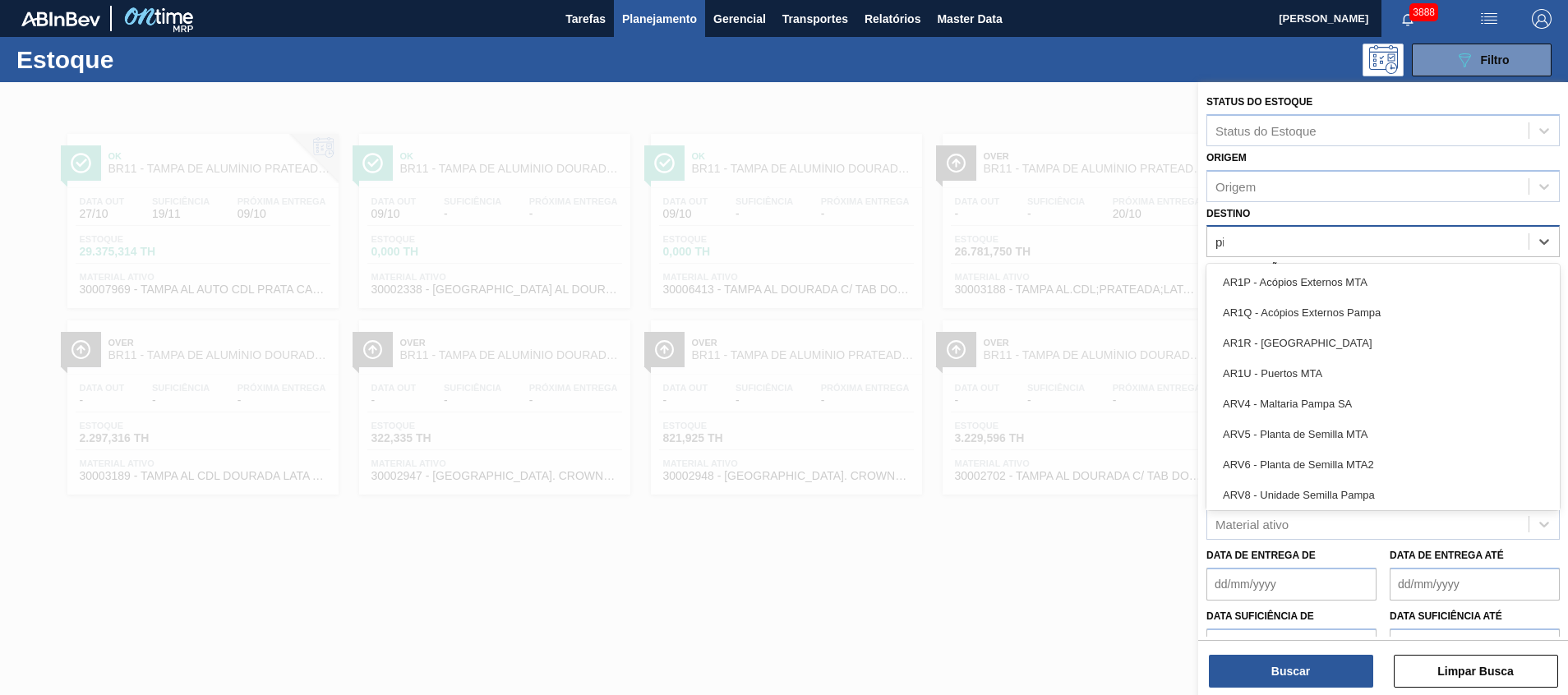
type input "pira"
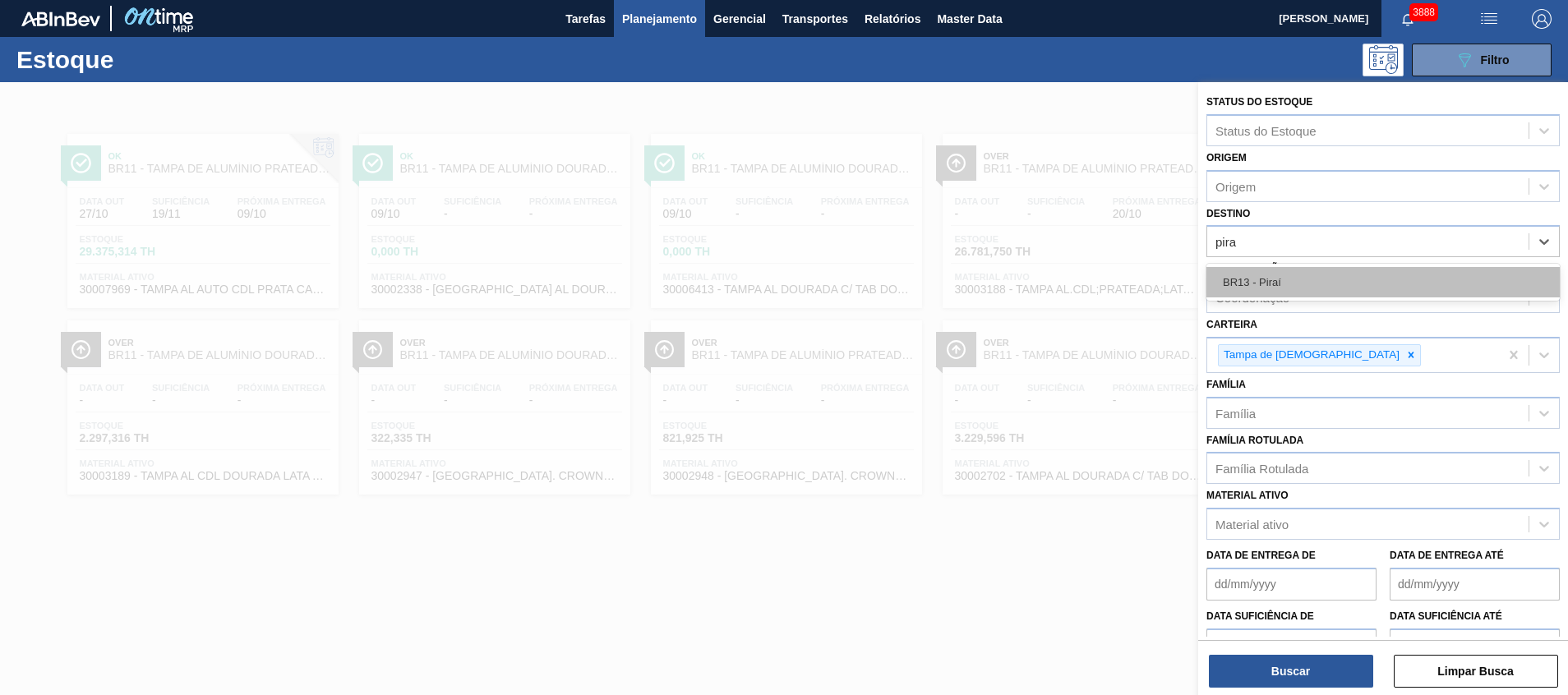
click at [1301, 273] on div "BR13 - Piraí" at bounding box center [1383, 282] width 353 height 30
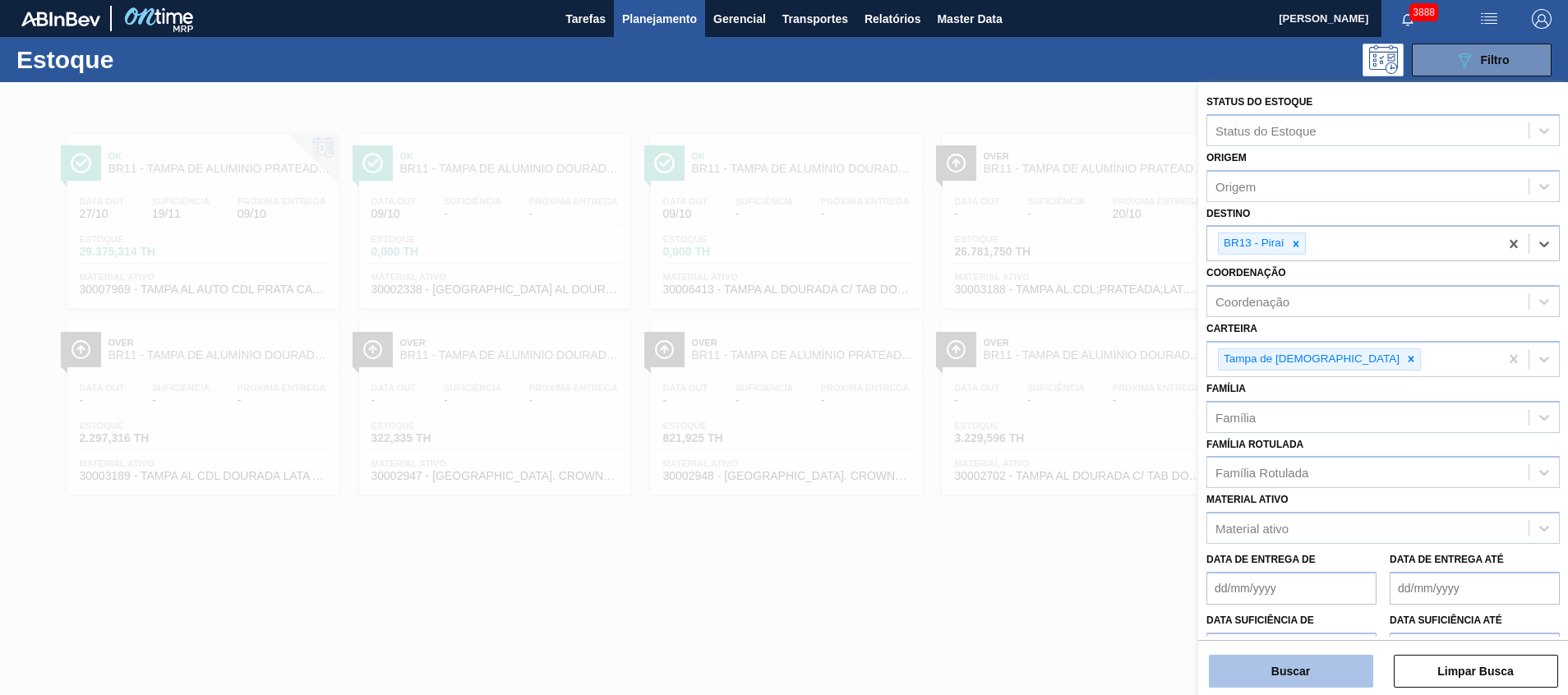
click at [1244, 658] on button "Buscar" at bounding box center [1291, 671] width 164 height 33
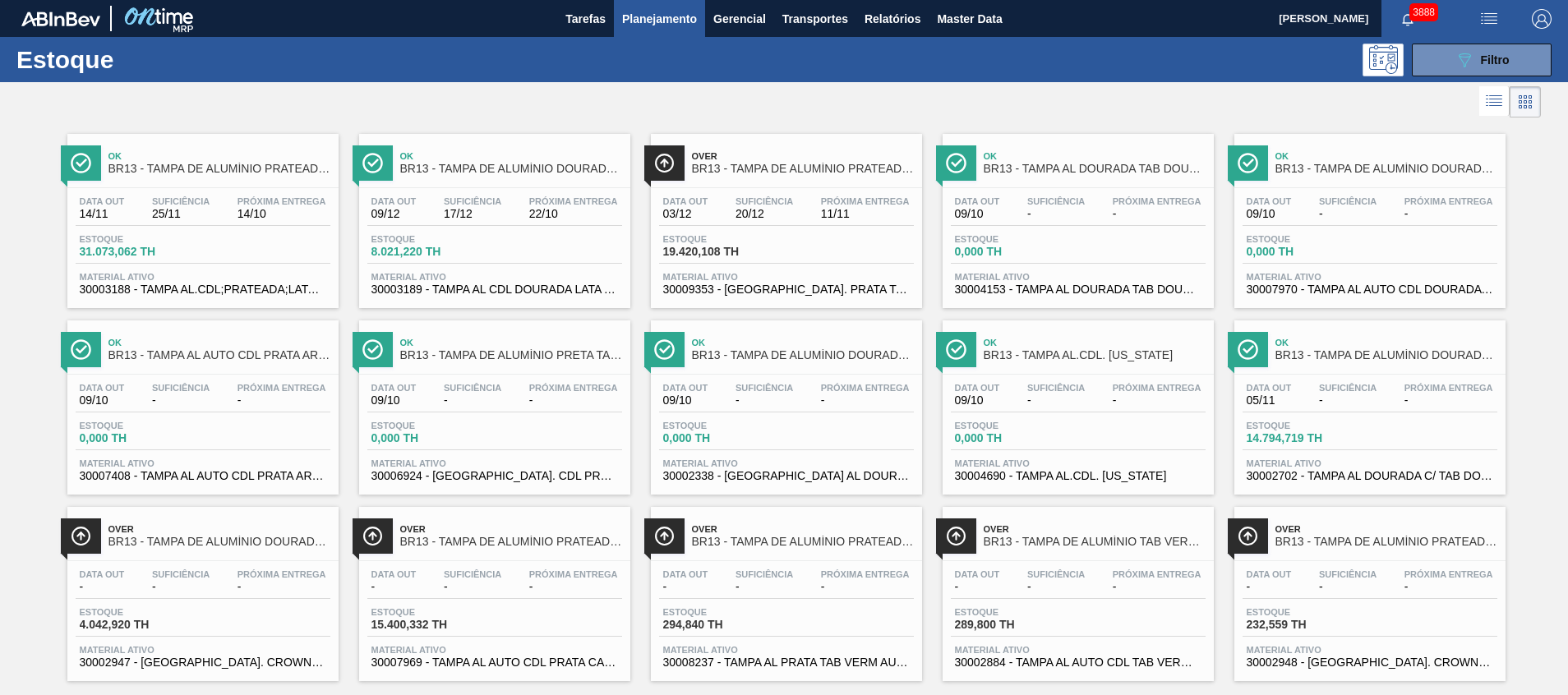
scroll to position [27, 0]
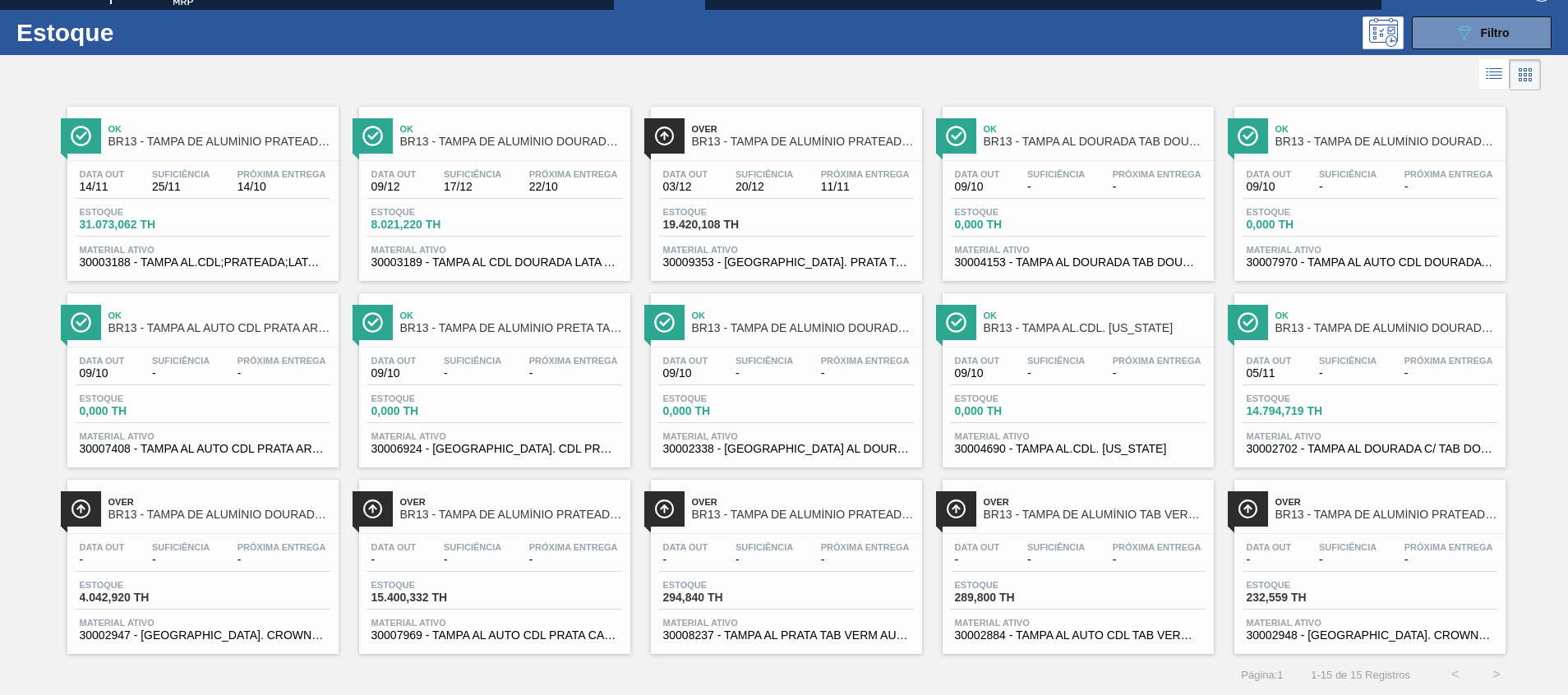
click at [521, 262] on span "30003189 - TAMPA AL CDL DOURADA LATA AUTOMATICA" at bounding box center [494, 262] width 246 height 13
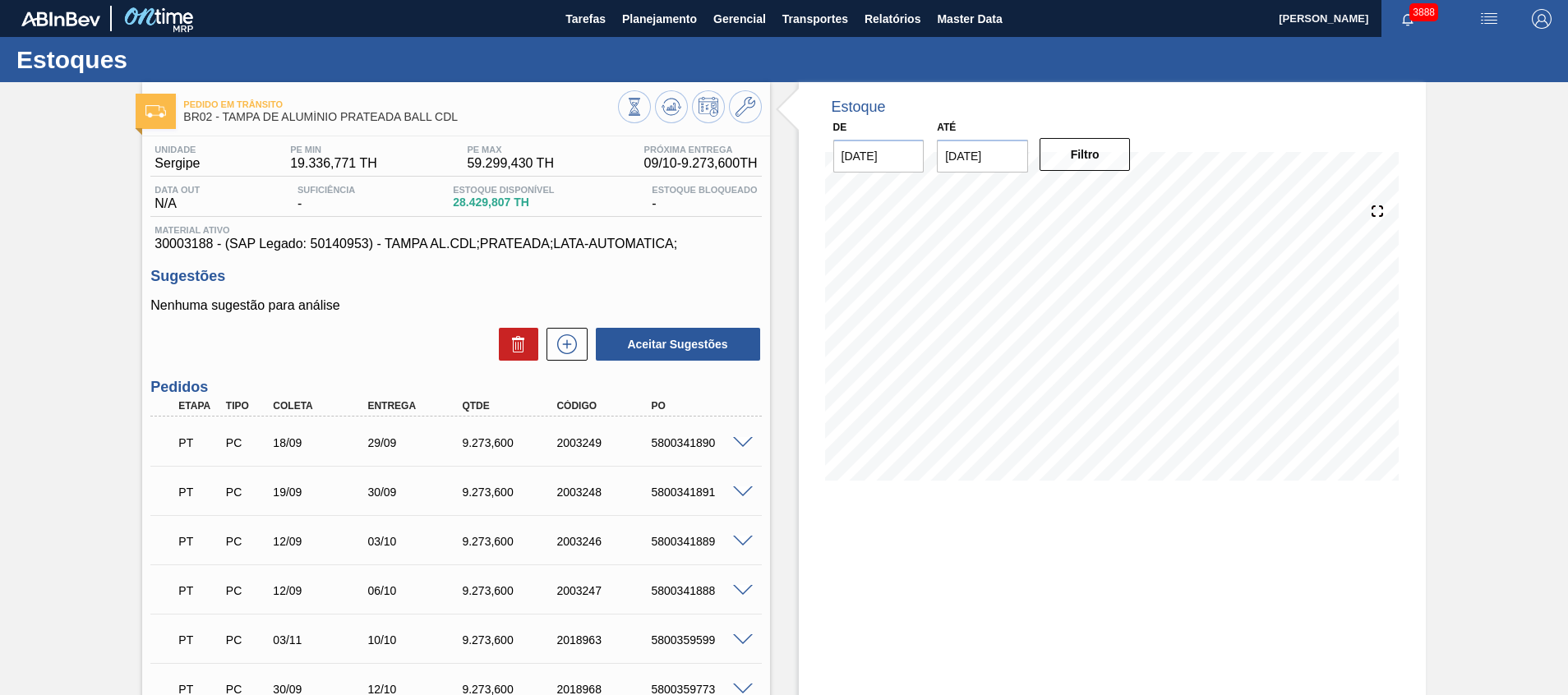
click at [743, 538] on span at bounding box center [743, 542] width 19 height 13
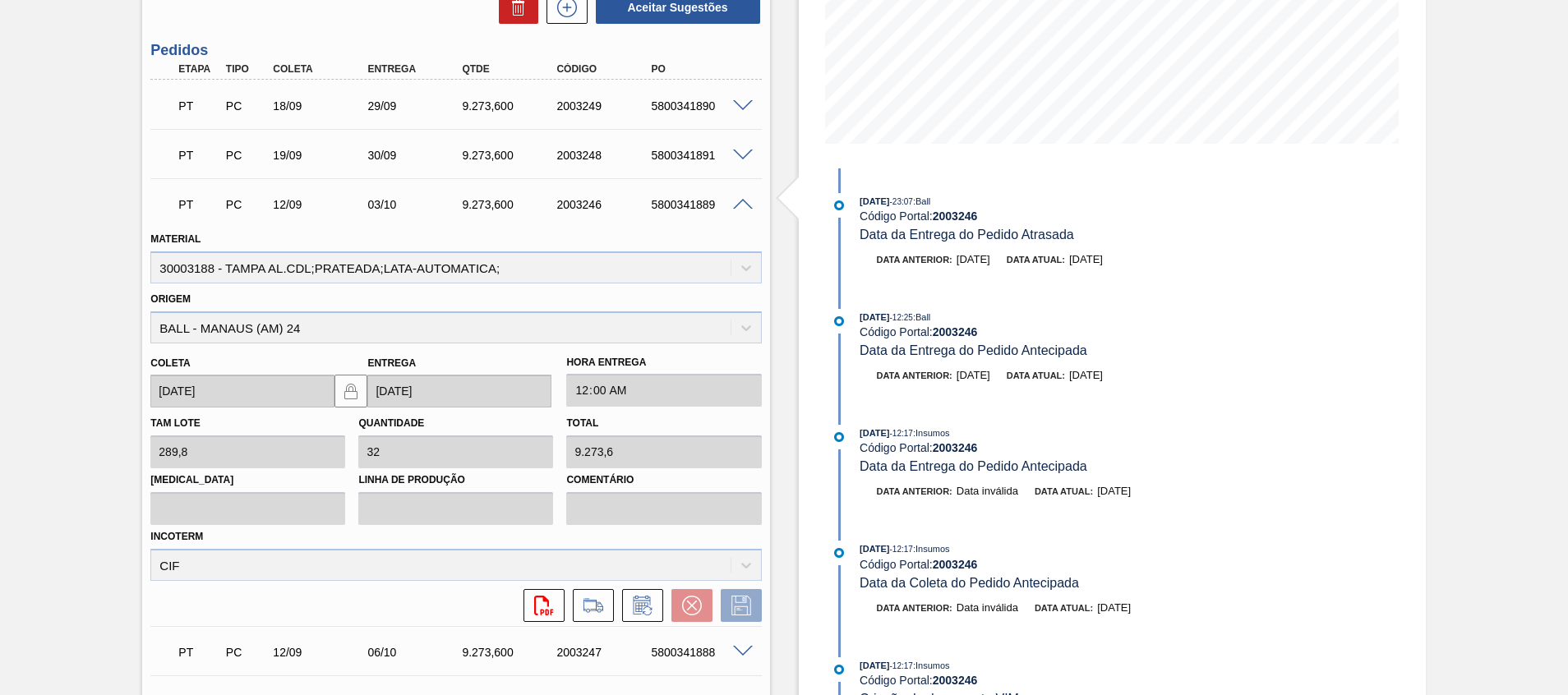
scroll to position [616, 0]
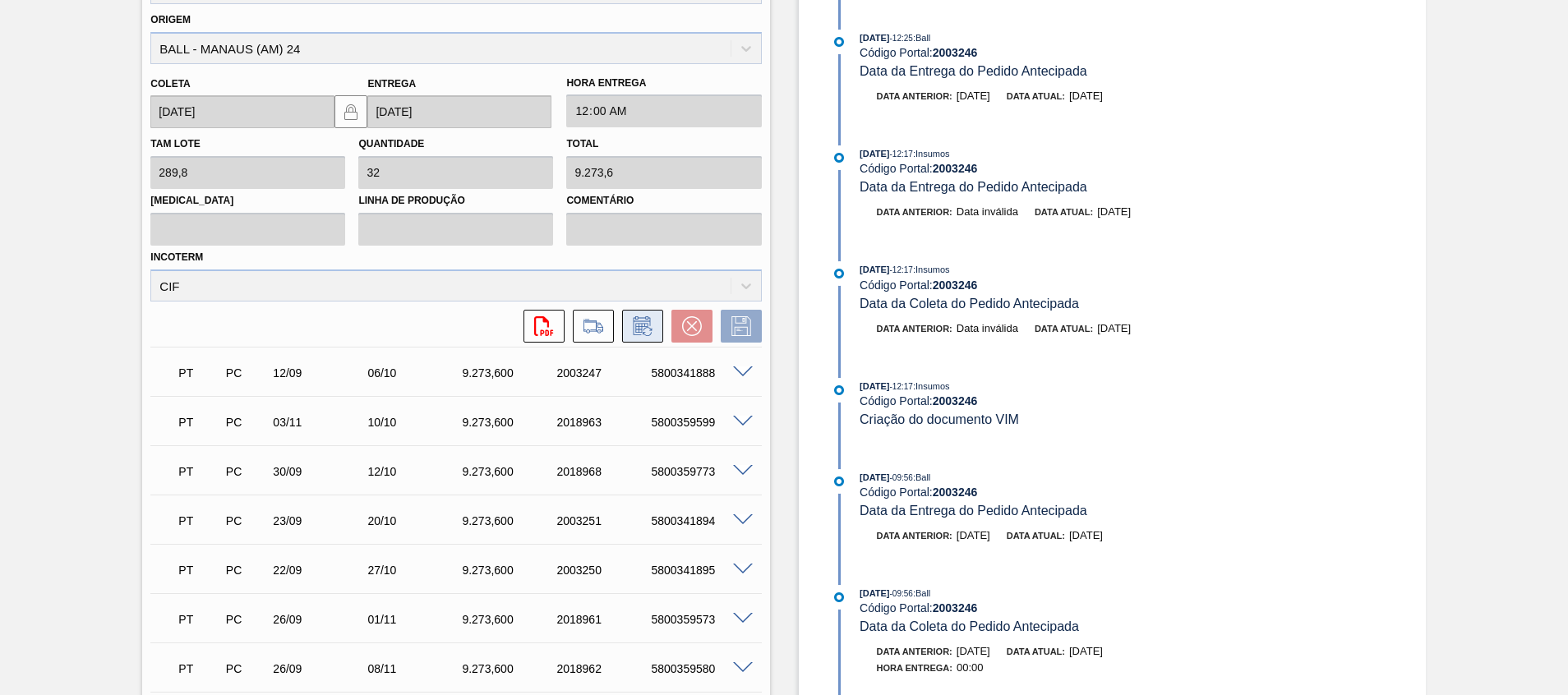
click at [622, 328] on button at bounding box center [643, 326] width 41 height 33
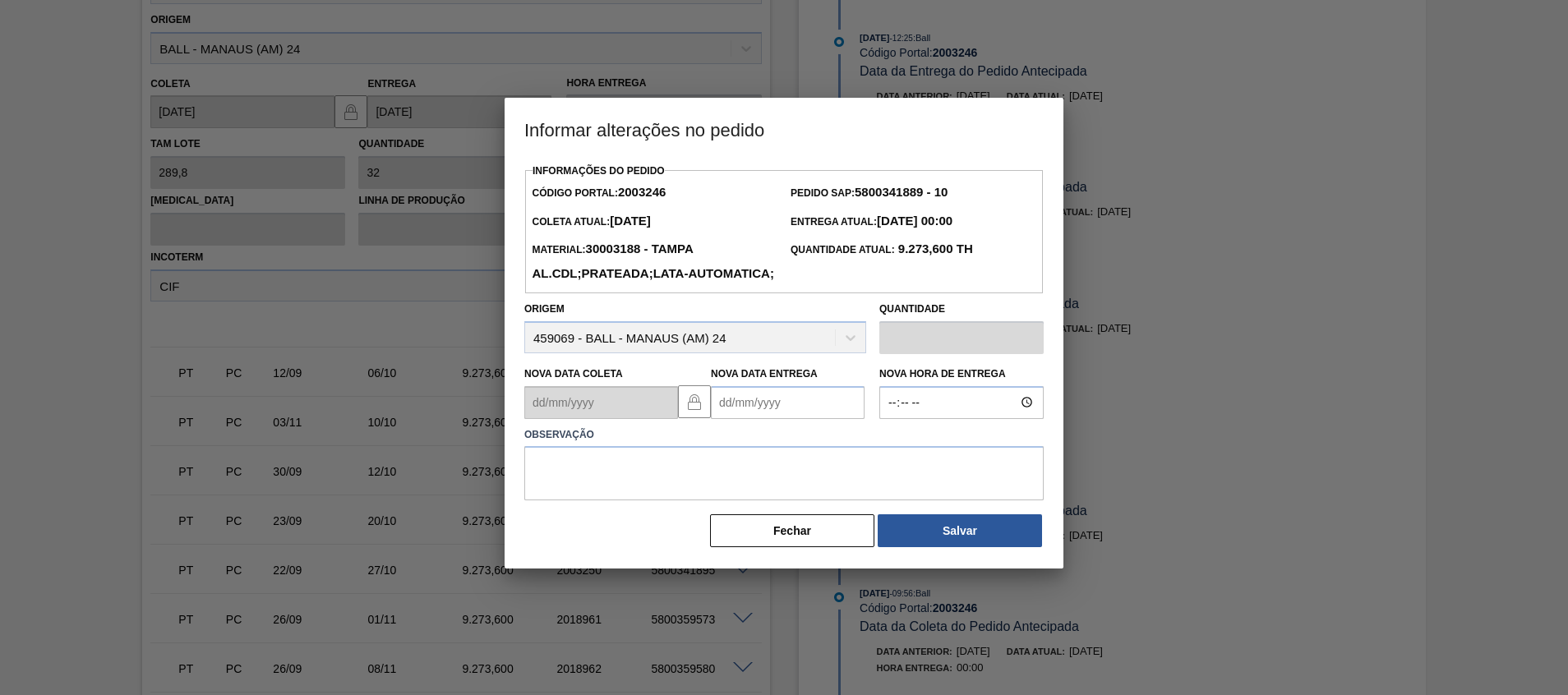
click at [762, 419] on Entrega2003246 "Nova Data Entrega" at bounding box center [787, 402] width 153 height 33
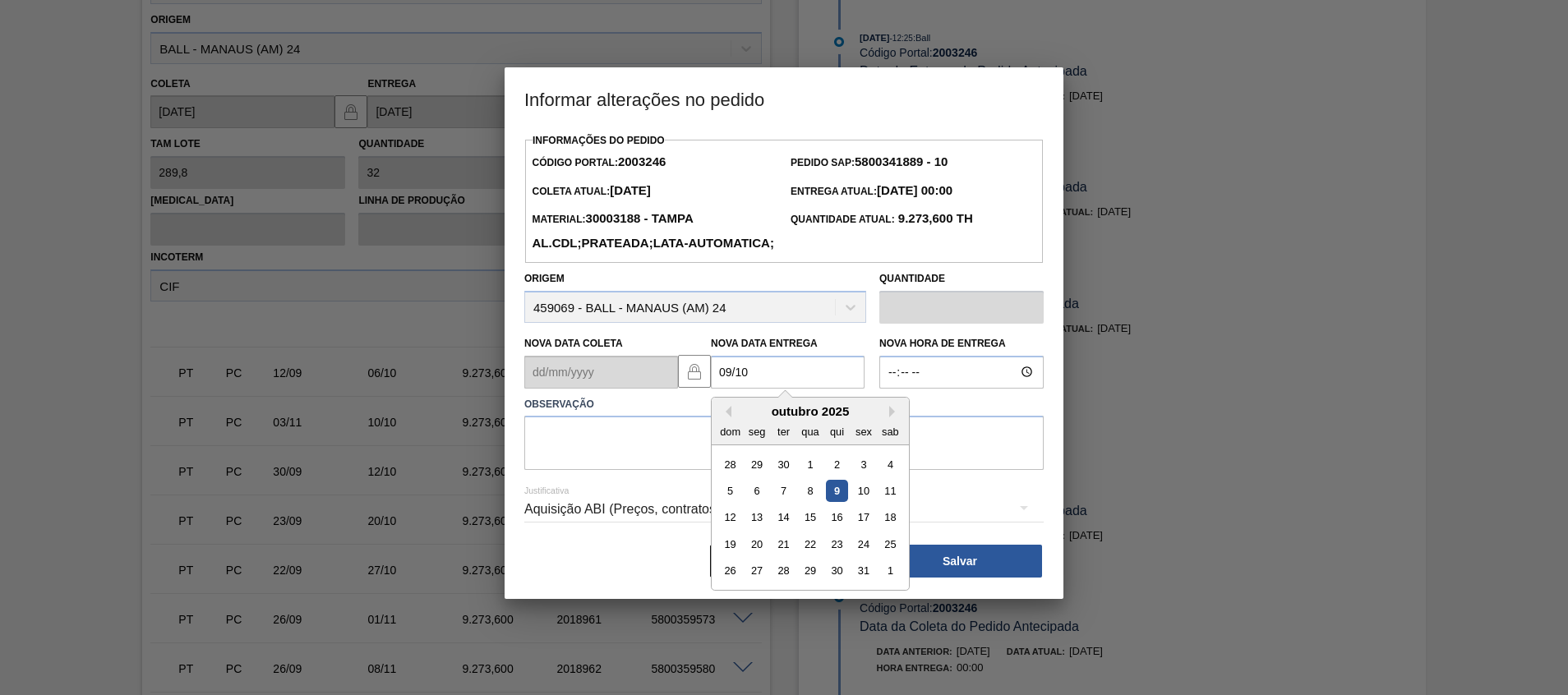
click at [840, 502] on div "9" at bounding box center [836, 491] width 22 height 22
type Entrega2003246 "[DATE]"
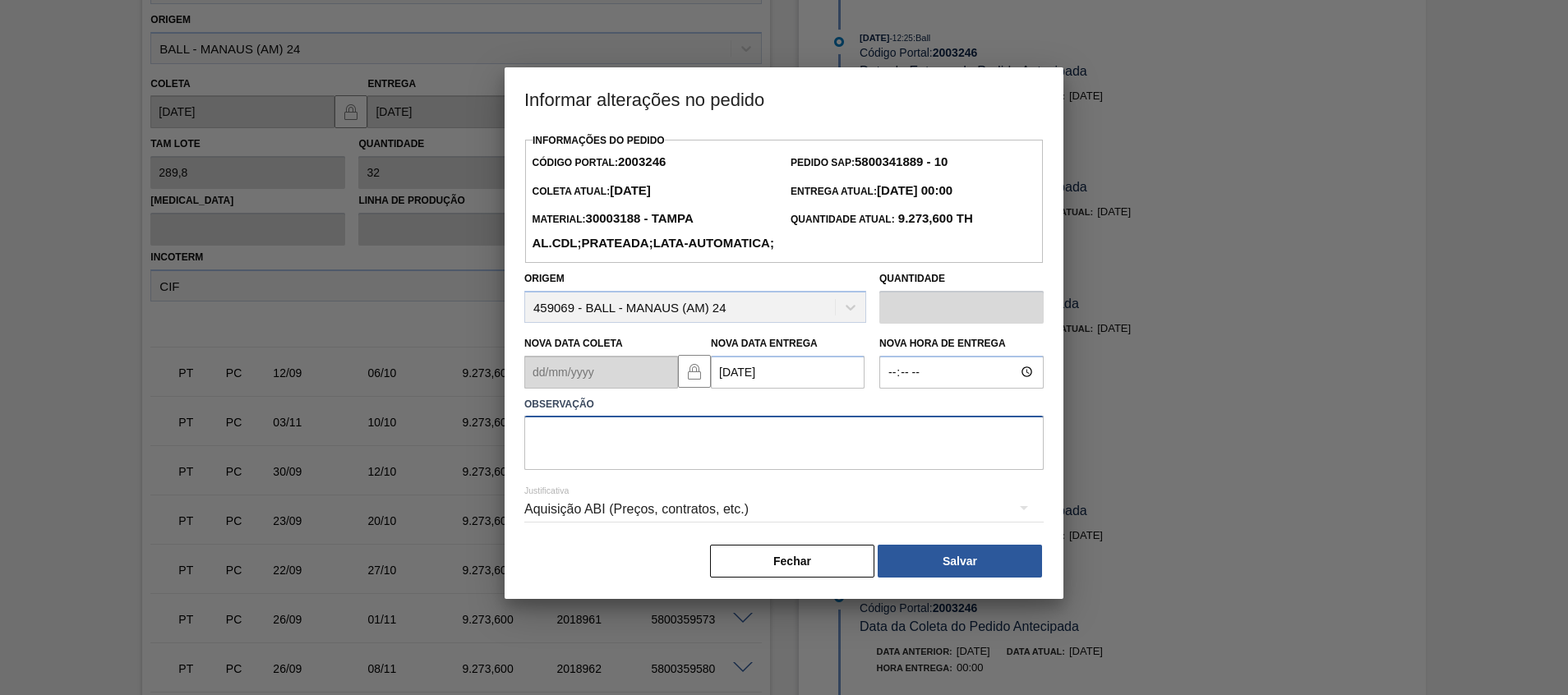
click at [838, 461] on textarea at bounding box center [783, 443] width 519 height 54
type textarea "Ajuste fup"
click at [907, 577] on button "Salvar" at bounding box center [960, 560] width 164 height 33
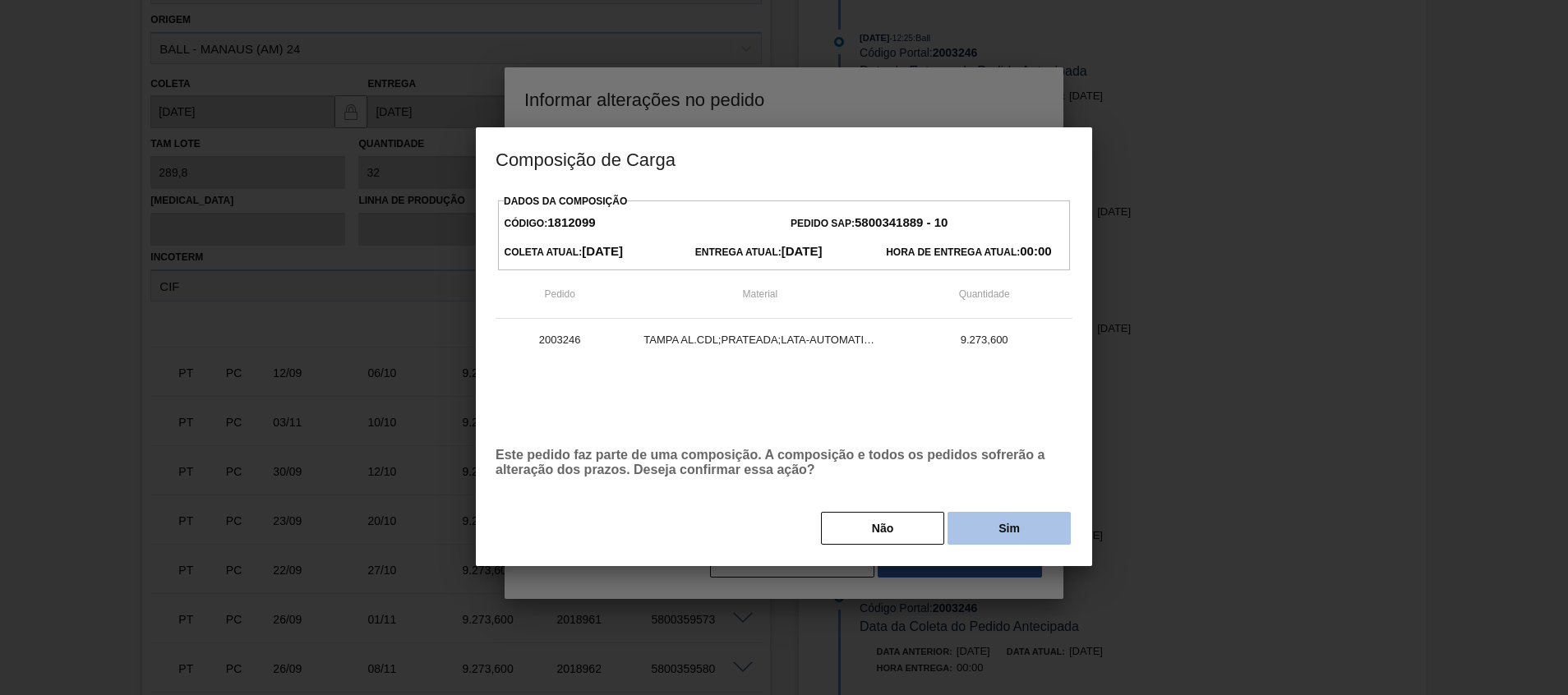
click at [980, 543] on button "Sim" at bounding box center [1009, 528] width 124 height 33
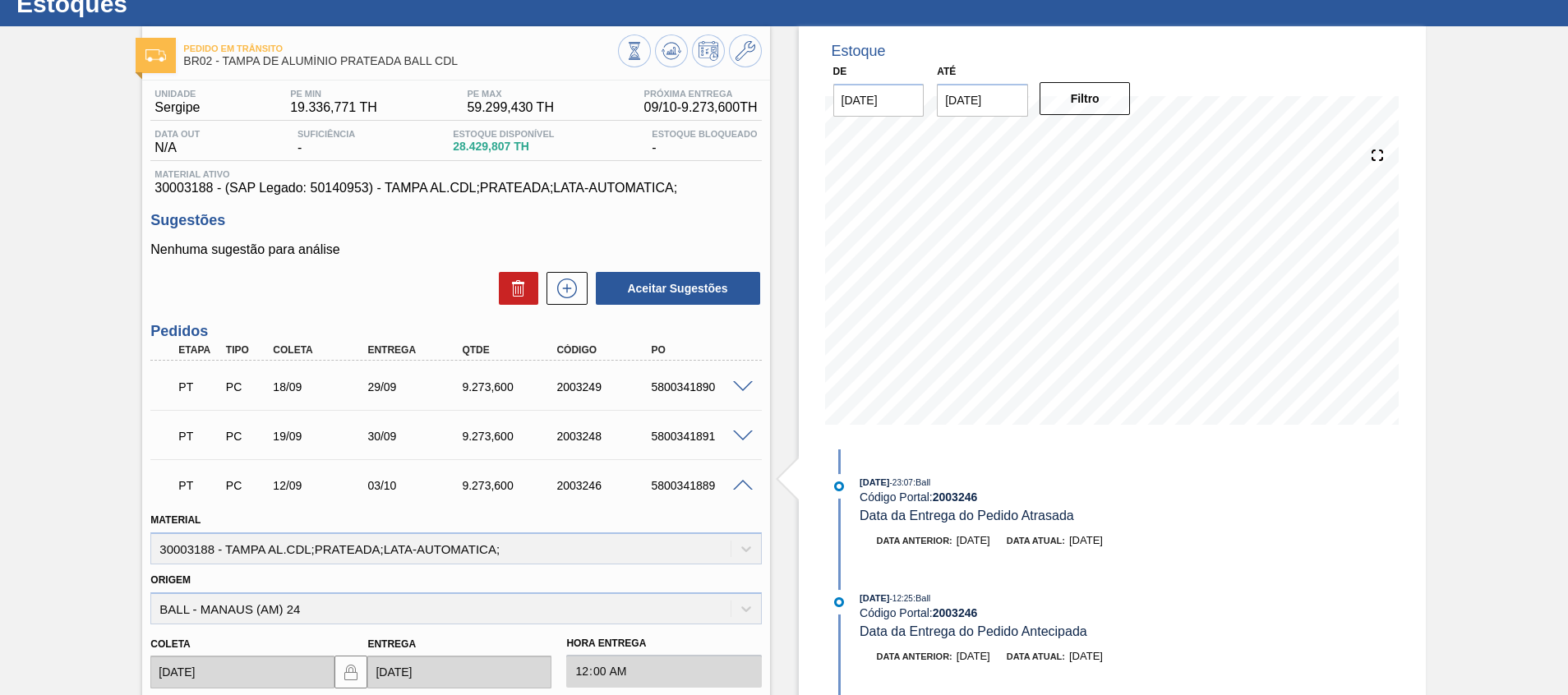
scroll to position [0, 0]
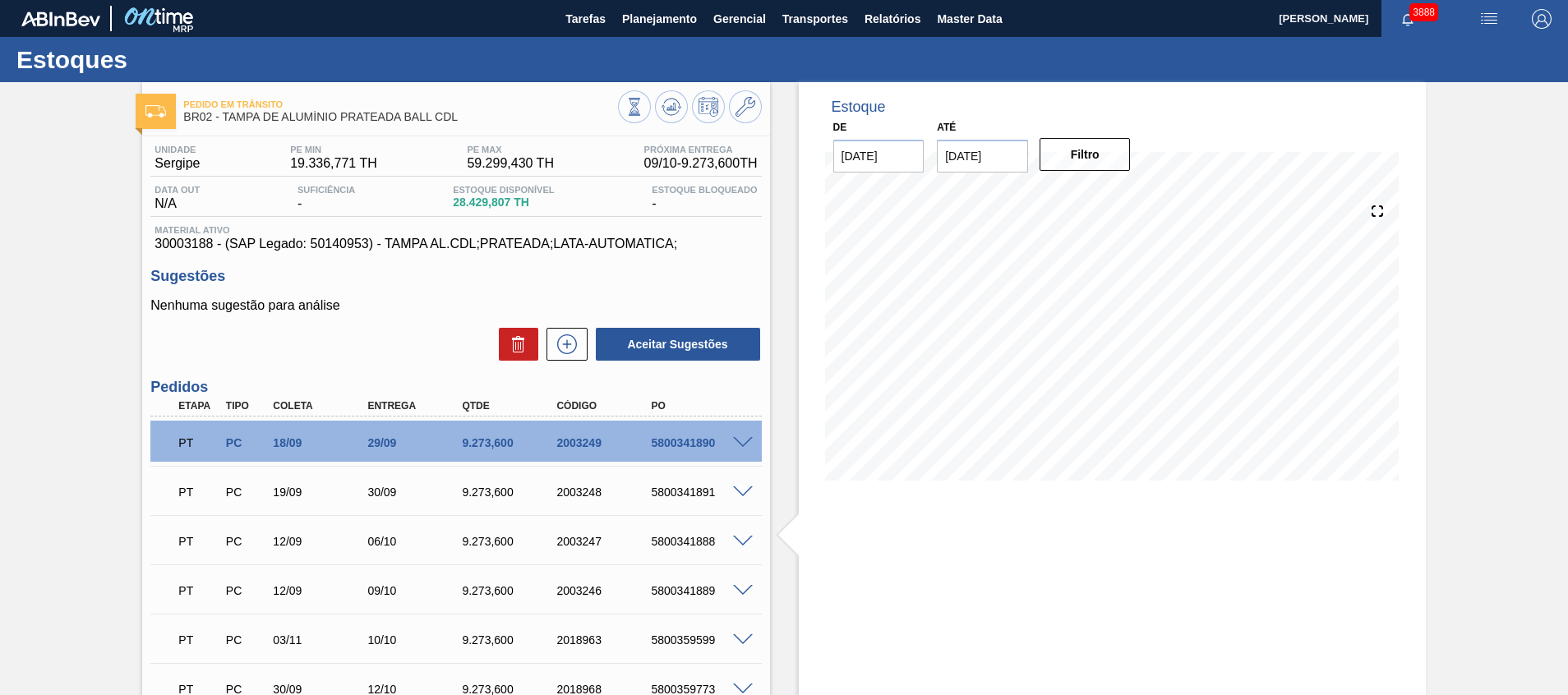
click at [745, 446] on span at bounding box center [743, 443] width 19 height 13
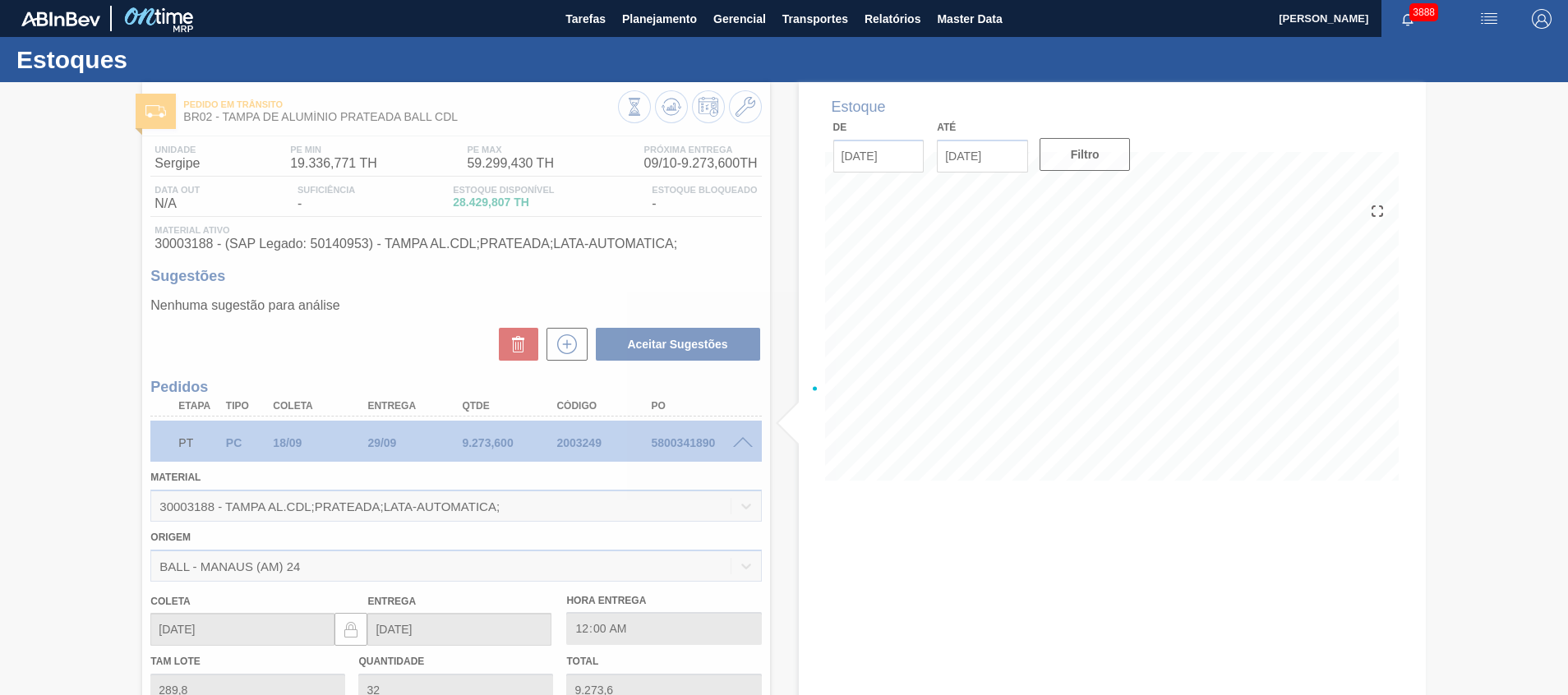
click at [740, 438] on div at bounding box center [784, 389] width 1568 height 613
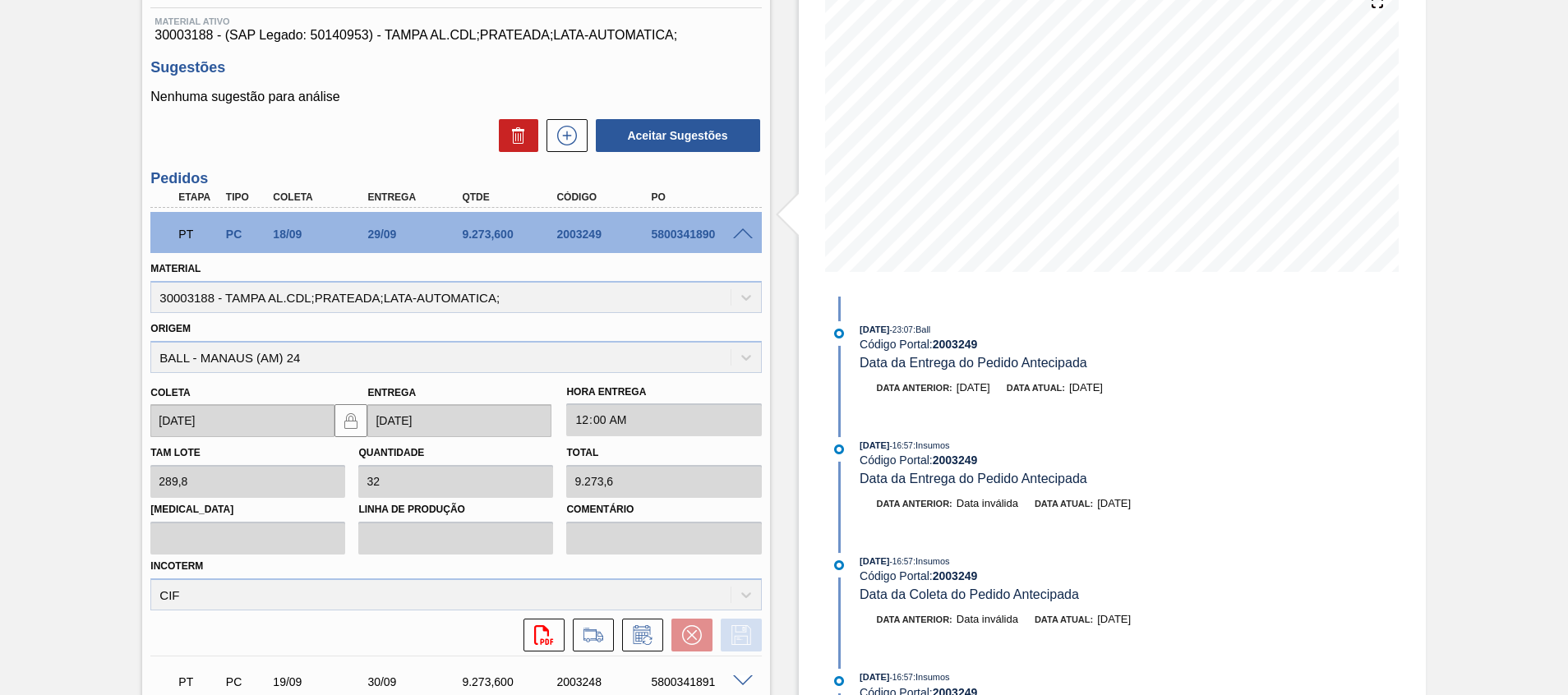
scroll to position [370, 0]
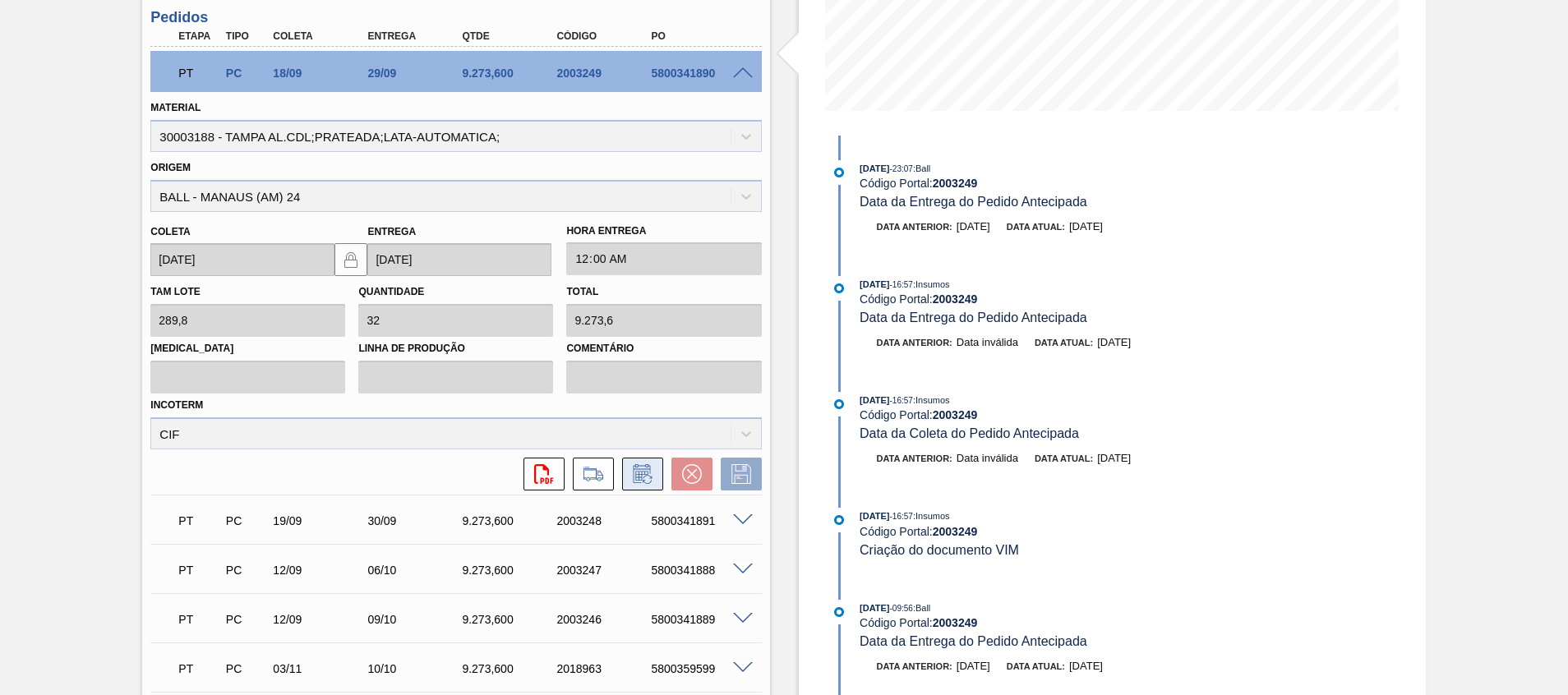
click at [649, 476] on icon at bounding box center [642, 473] width 26 height 19
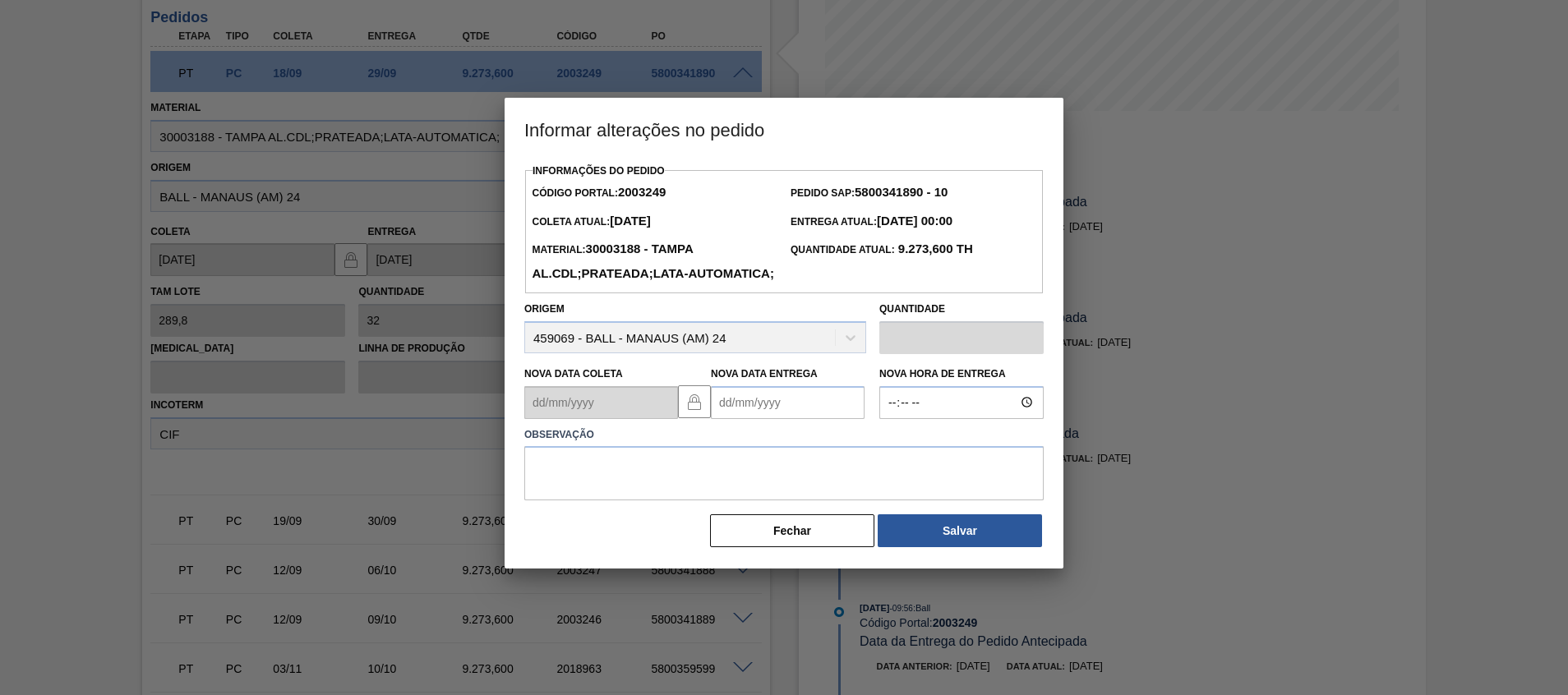
click at [739, 419] on Entrega2003249 "Nova Data Entrega" at bounding box center [787, 402] width 153 height 33
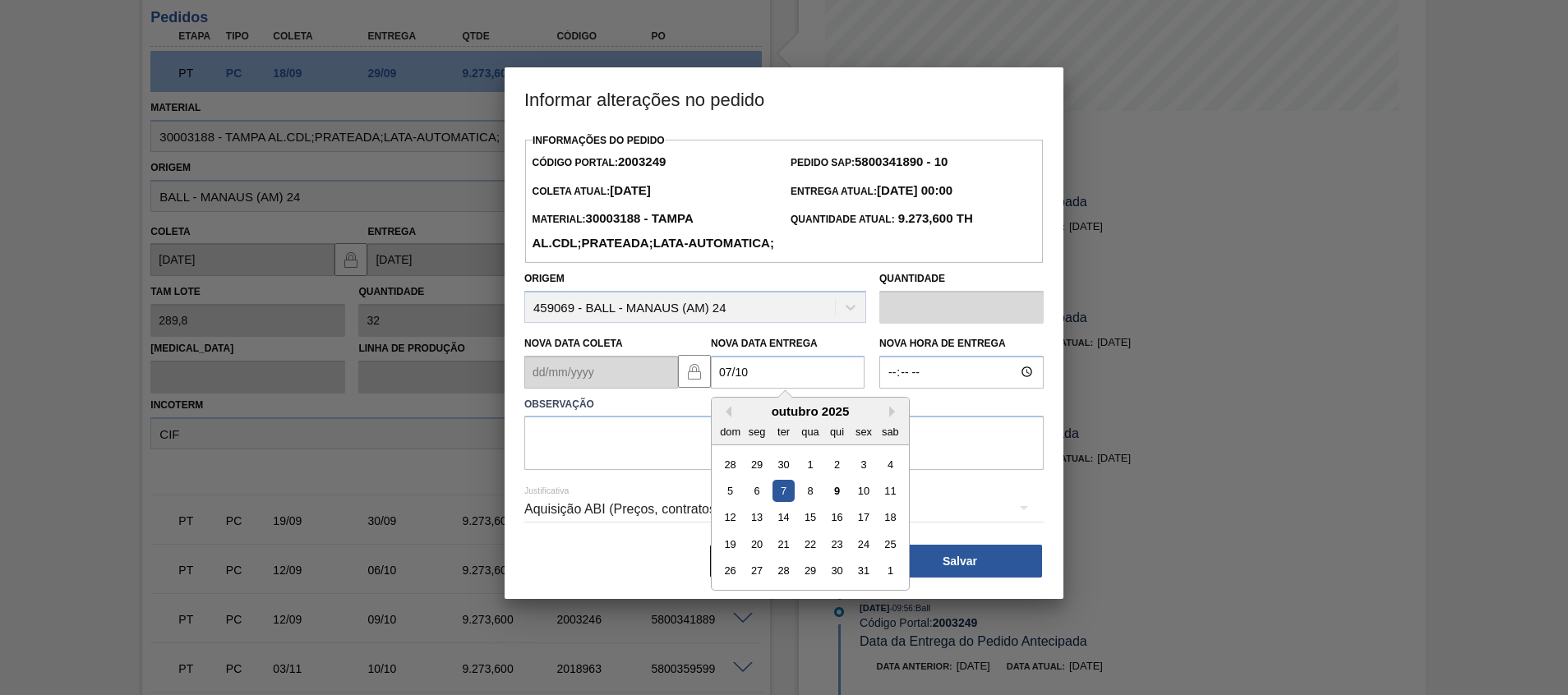
click at [779, 502] on div "7" at bounding box center [783, 491] width 22 height 22
type Entrega2003249 "[DATE]"
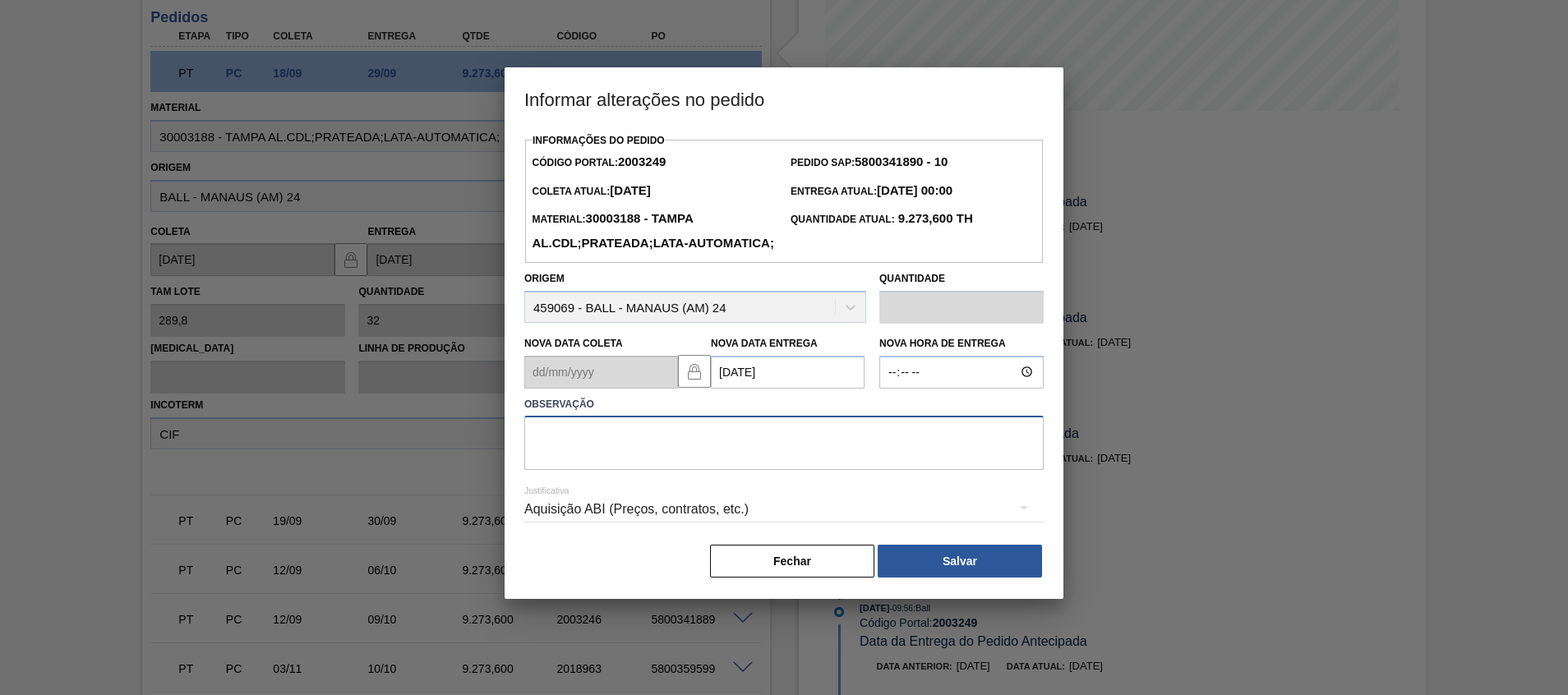
click at [798, 470] on textarea at bounding box center [783, 443] width 519 height 54
type textarea "Ajuste fup"
click at [911, 577] on button "Salvar" at bounding box center [960, 560] width 164 height 33
click at [781, 577] on button "Fechar" at bounding box center [792, 560] width 164 height 33
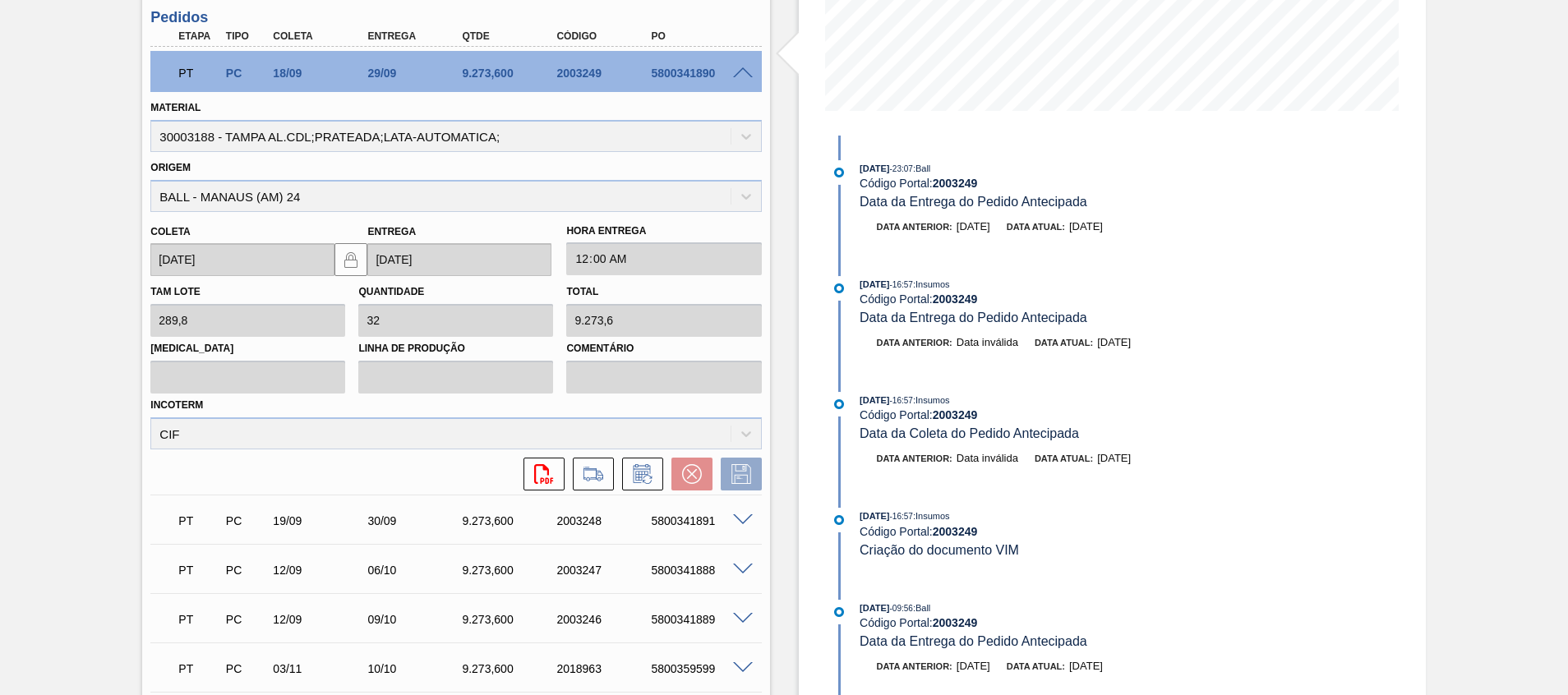
click at [743, 516] on span at bounding box center [743, 521] width 19 height 13
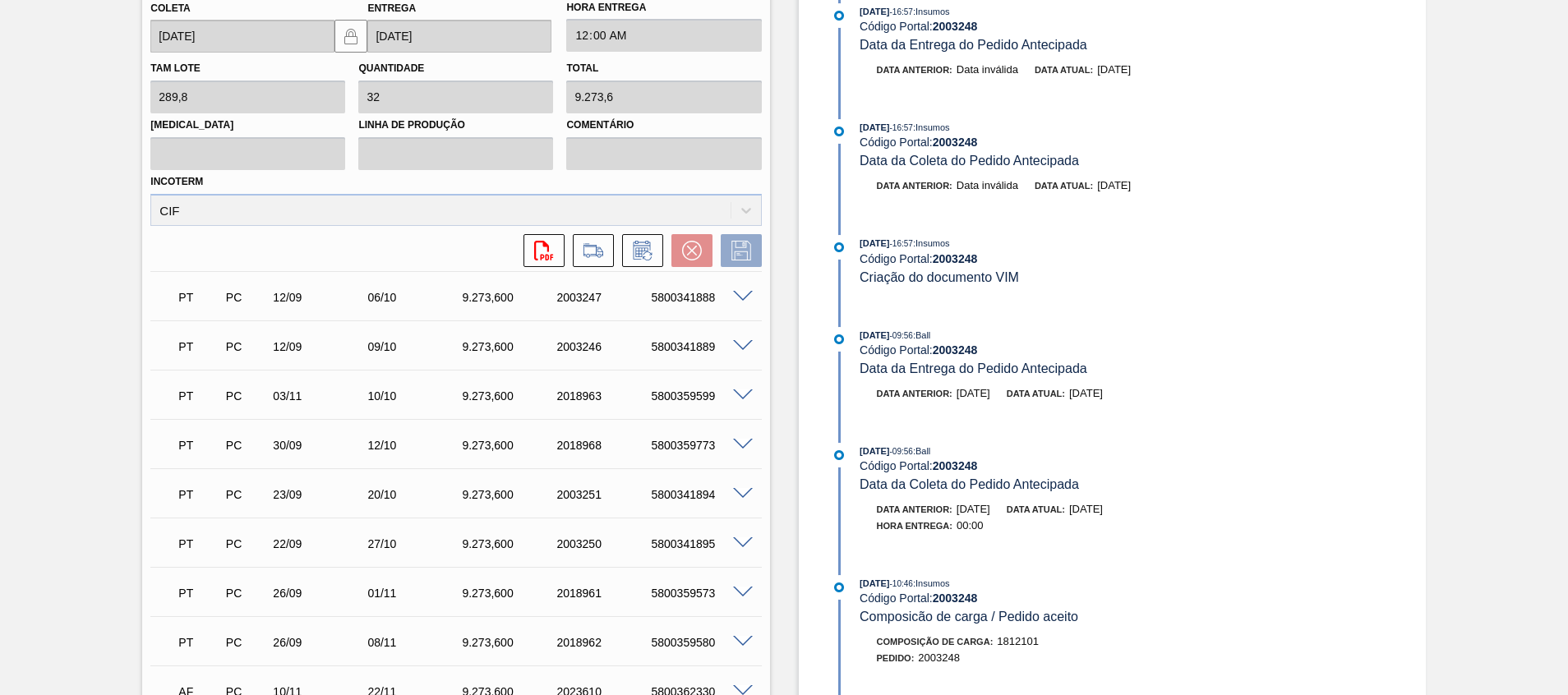
scroll to position [493, 0]
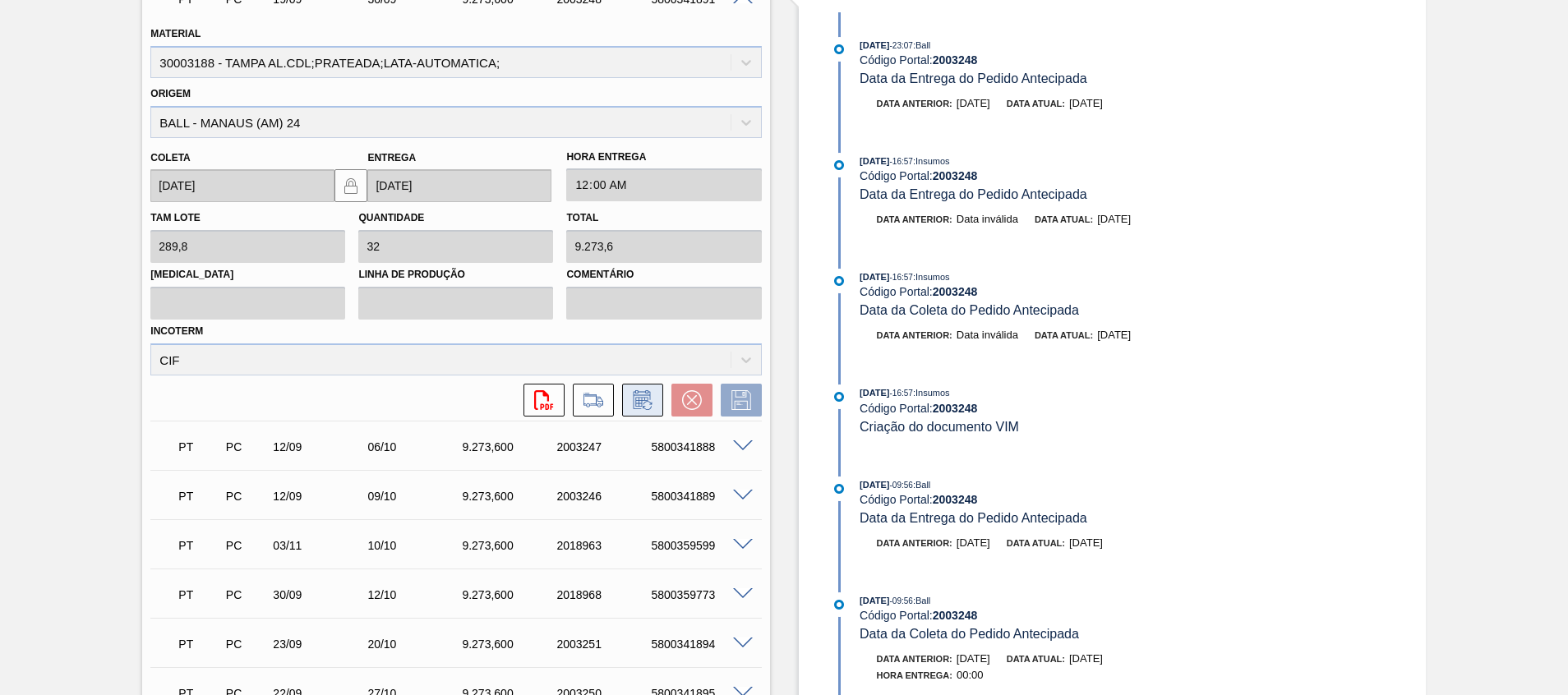
click at [629, 399] on icon at bounding box center [642, 400] width 26 height 19
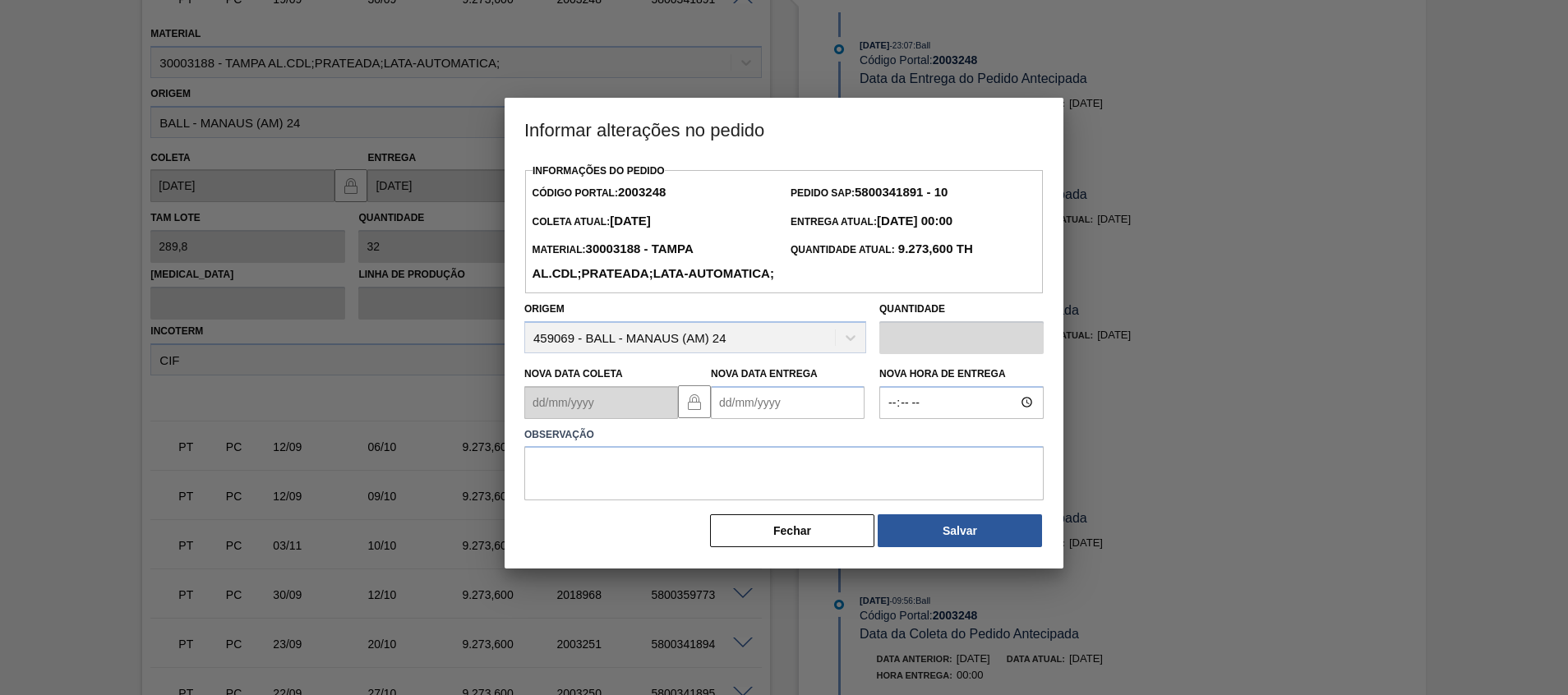
click at [756, 419] on Entrega2003248 "Nova Data Entrega" at bounding box center [787, 402] width 153 height 33
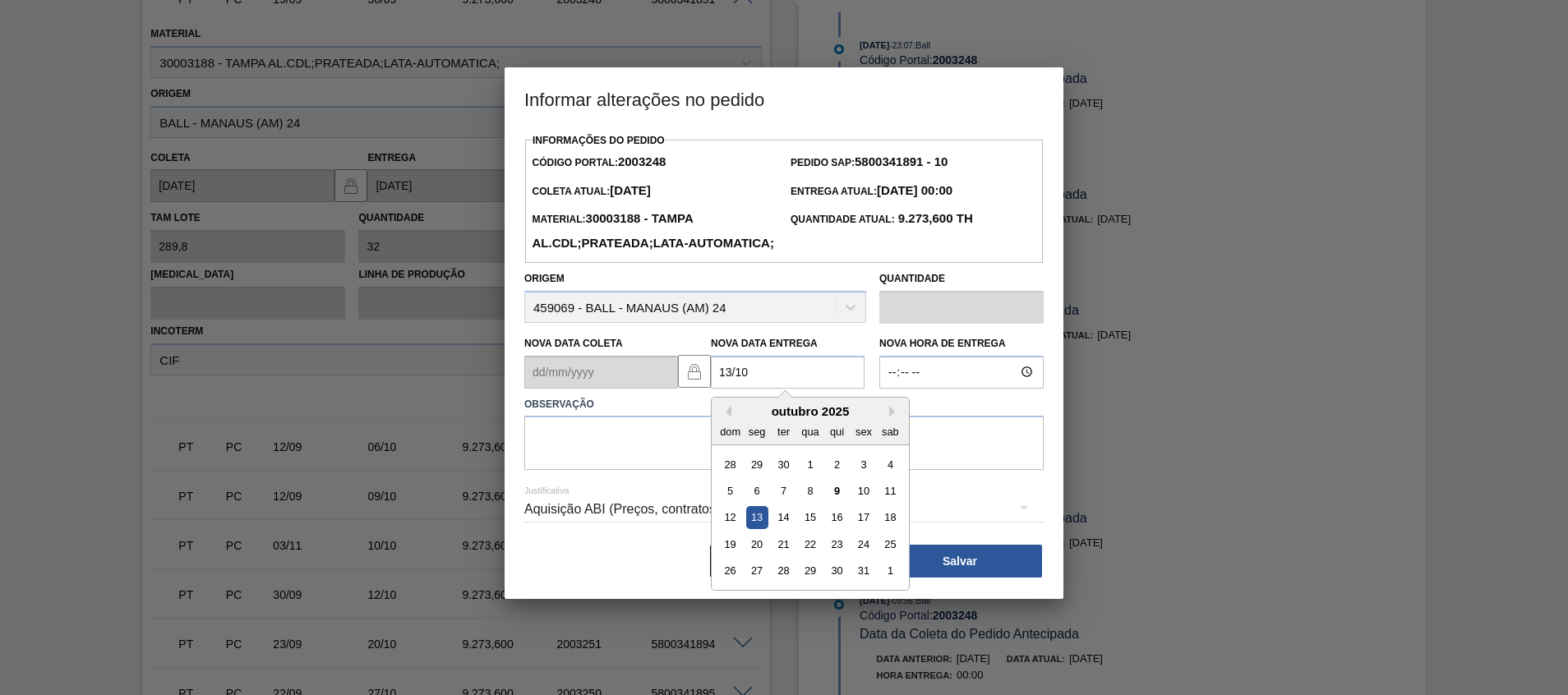
click at [749, 528] on div "13" at bounding box center [757, 517] width 22 height 22
type Entrega2003248 "13/10/2025"
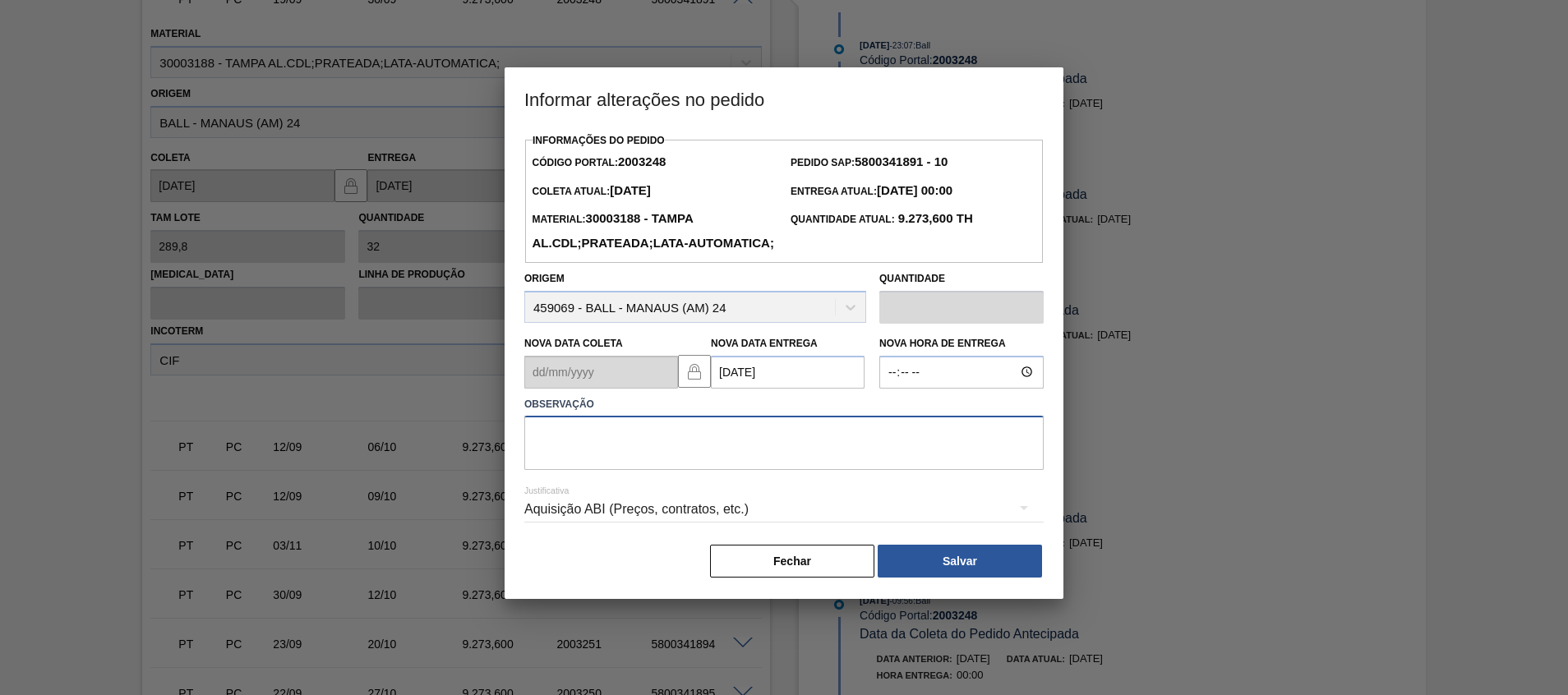
click at [751, 470] on textarea at bounding box center [783, 443] width 519 height 54
type textarea "Ajuste fup"
click at [901, 577] on button "Salvar" at bounding box center [960, 560] width 164 height 33
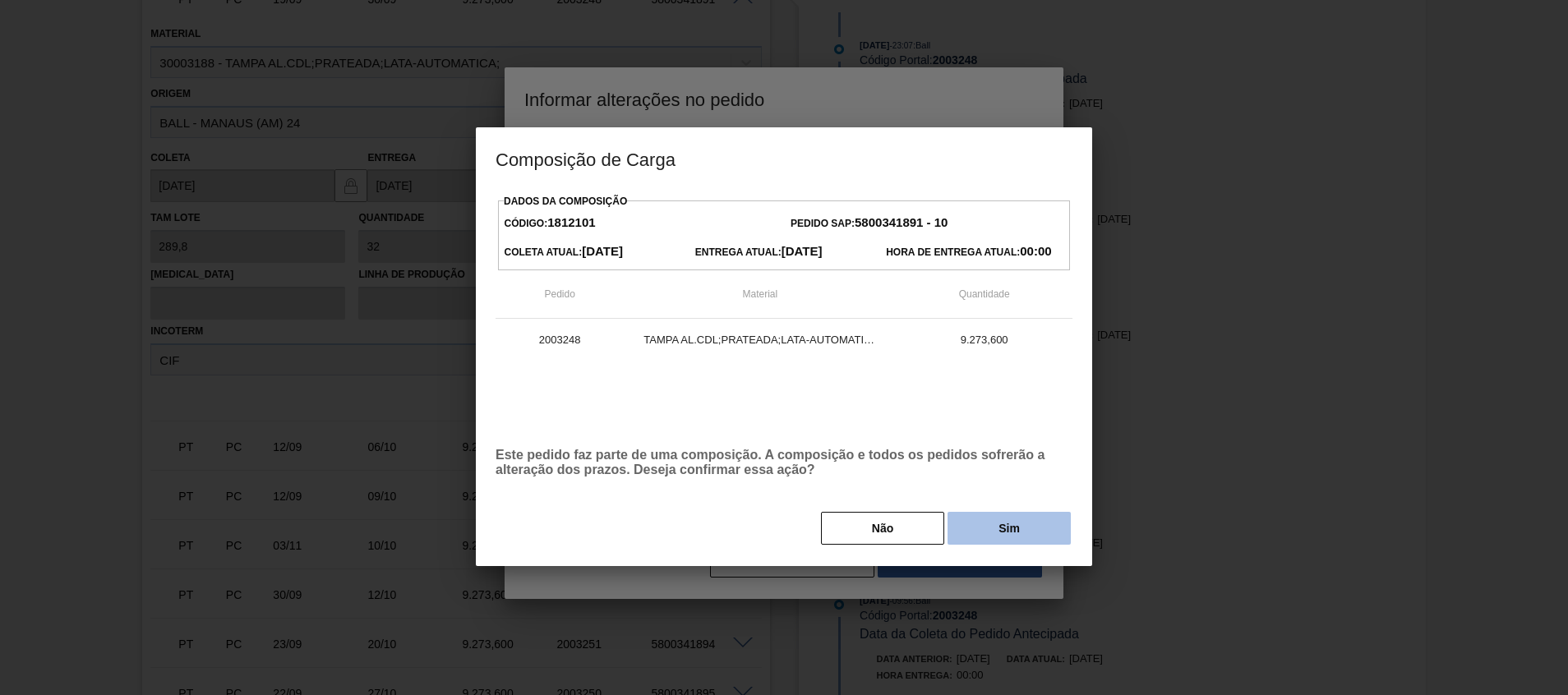
click at [993, 534] on button "Sim" at bounding box center [1009, 528] width 124 height 33
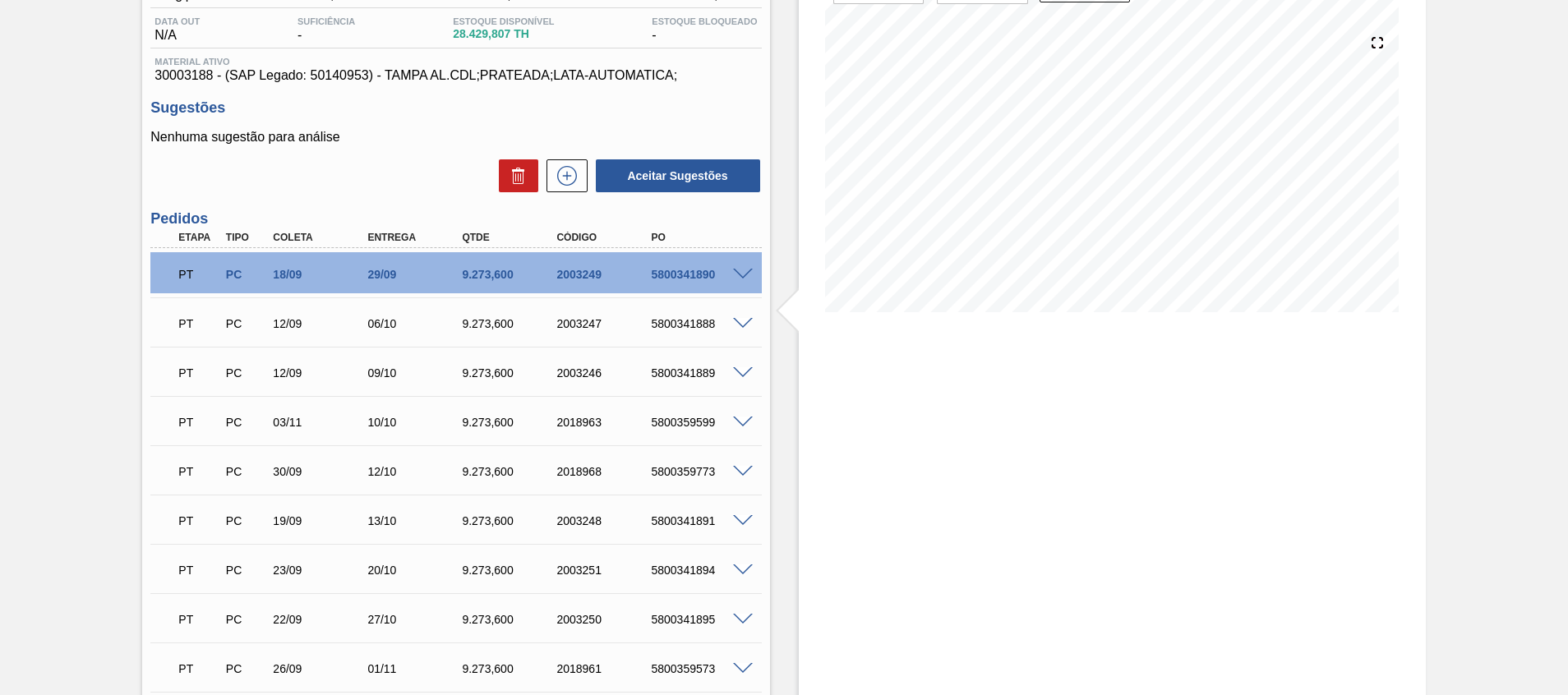
scroll to position [292, 0]
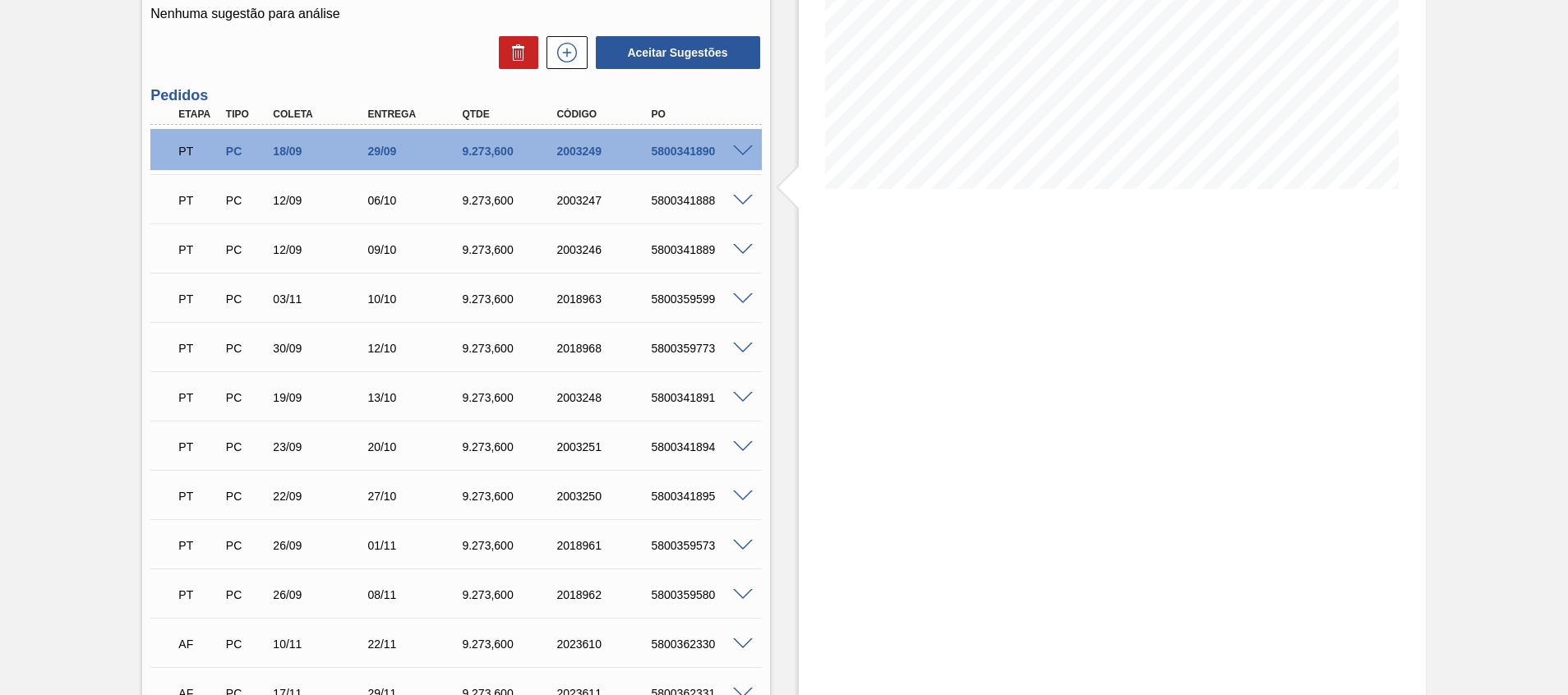
click at [680, 443] on div "5800341894" at bounding box center [699, 447] width 106 height 14
copy div "5800341894"
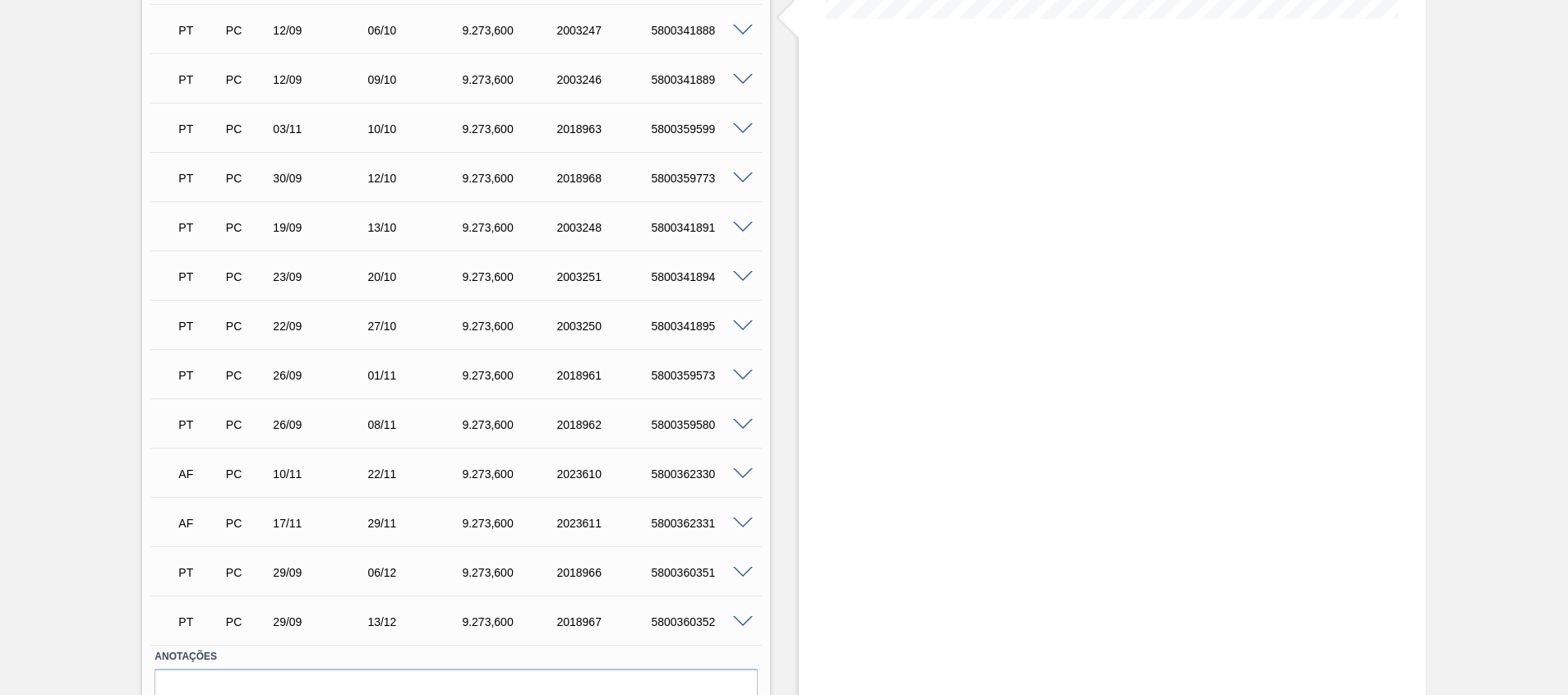
scroll to position [423, 0]
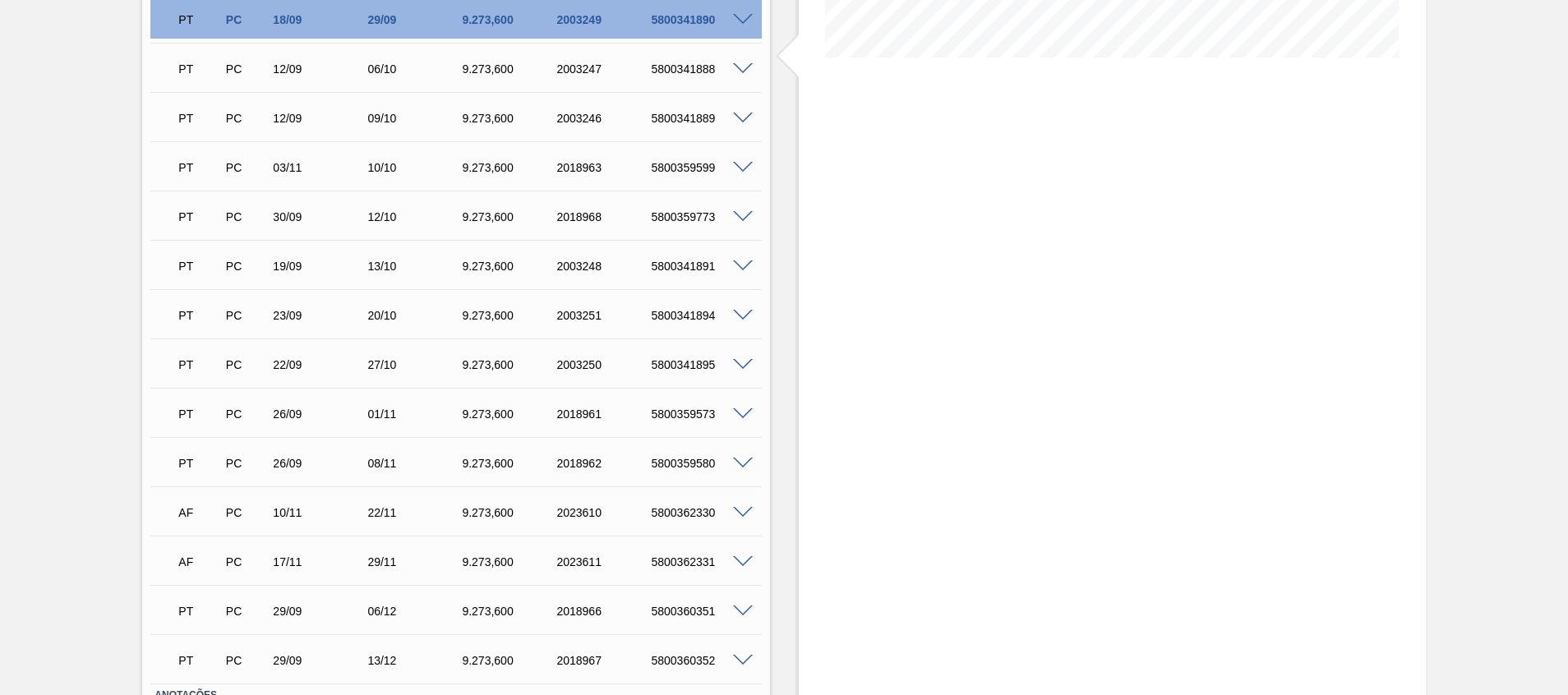
click at [738, 214] on span at bounding box center [743, 217] width 19 height 13
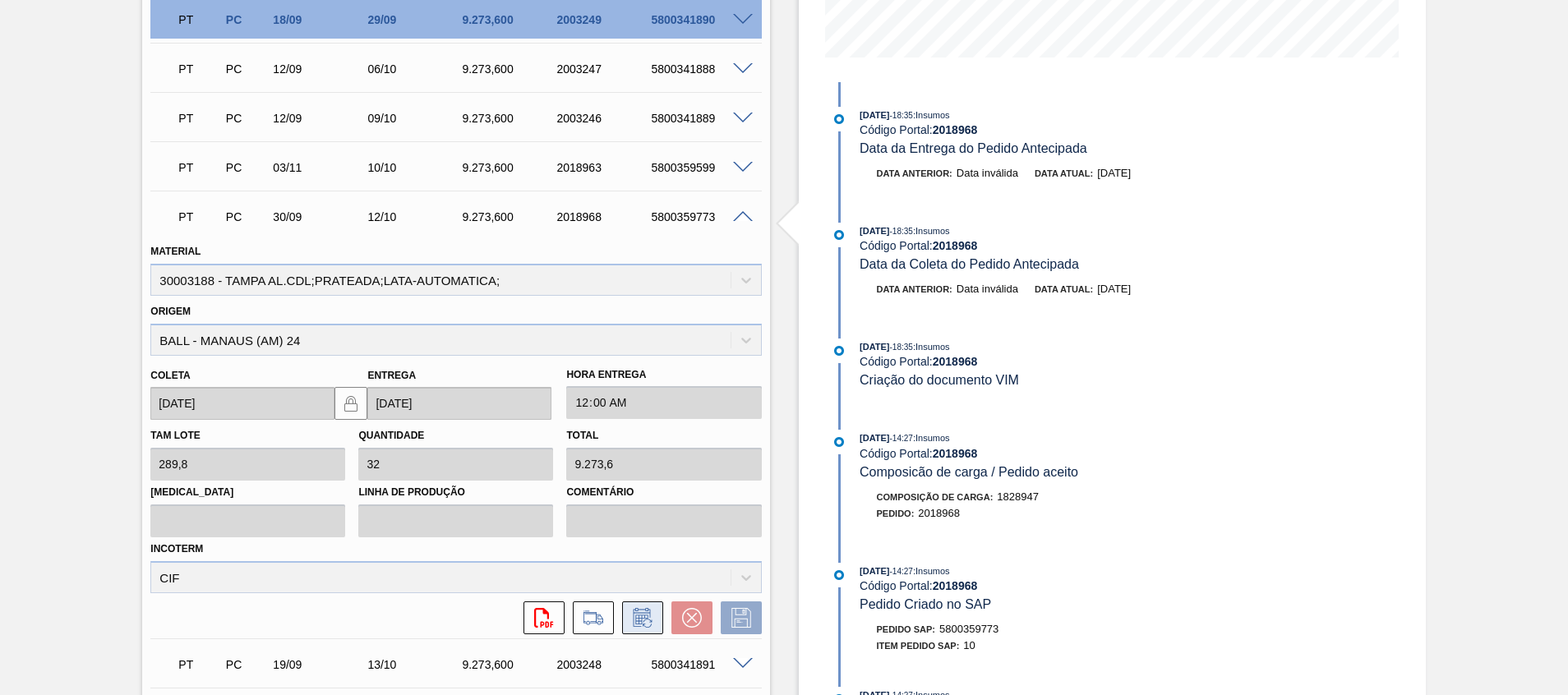
click at [638, 610] on icon at bounding box center [642, 617] width 26 height 19
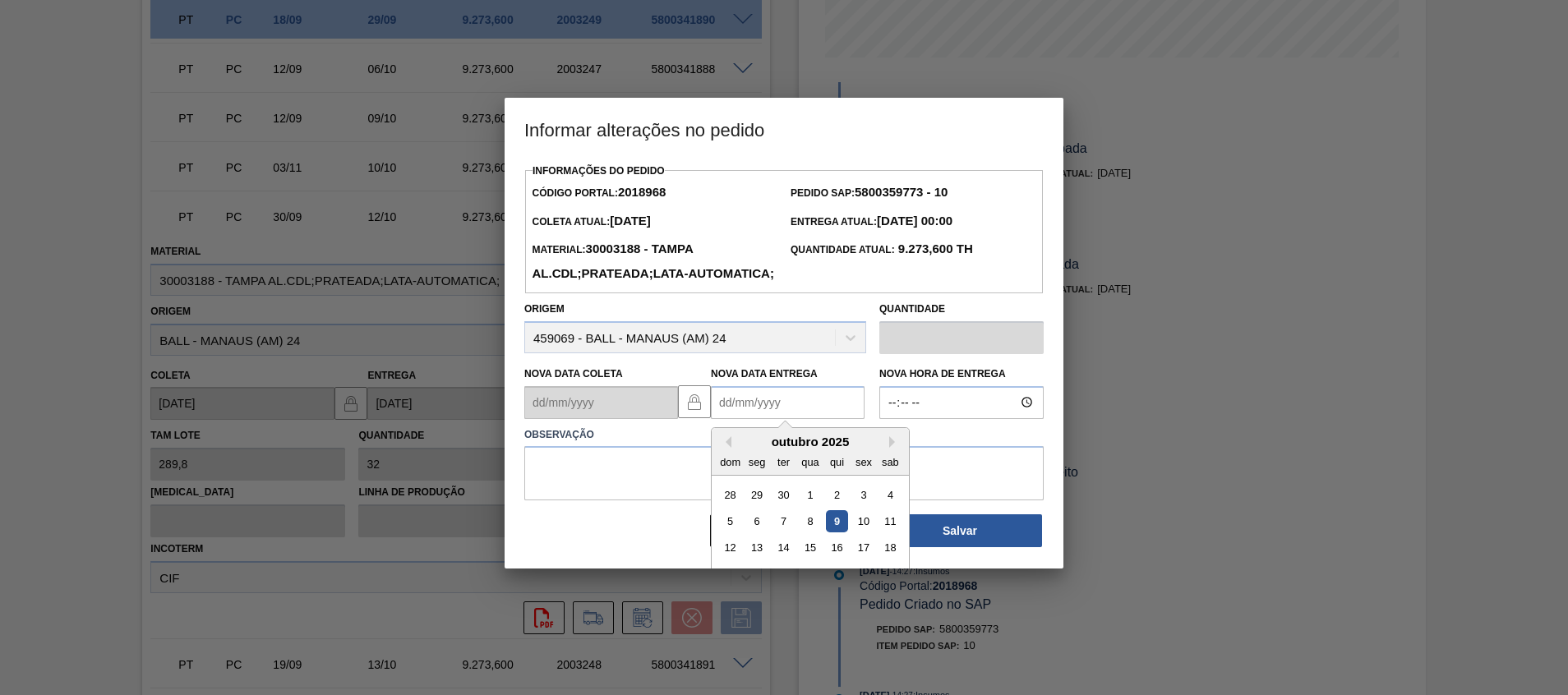
click at [784, 419] on Entrega2018968 "Nova Data Entrega" at bounding box center [787, 402] width 153 height 33
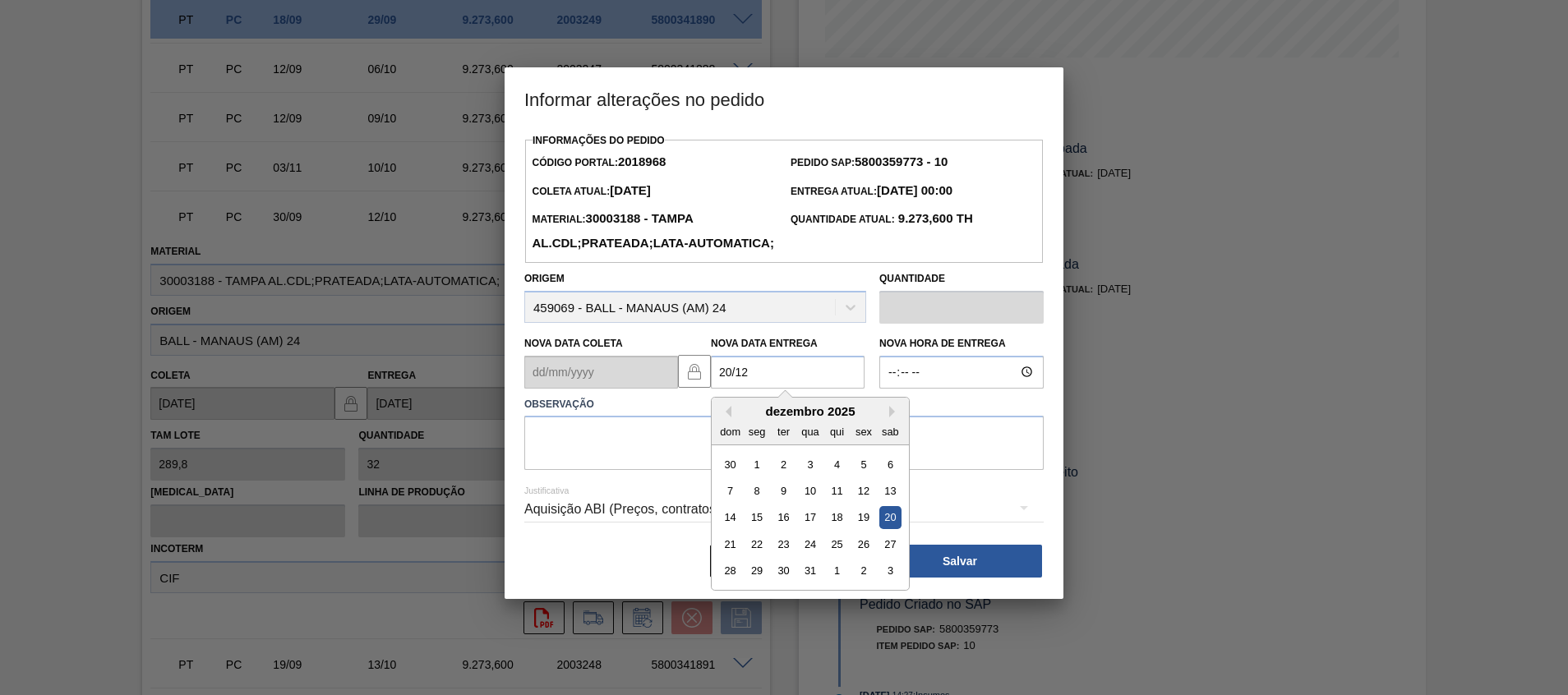
click at [889, 528] on div "20" at bounding box center [890, 517] width 22 height 22
type Entrega2018968 "20/12/2025"
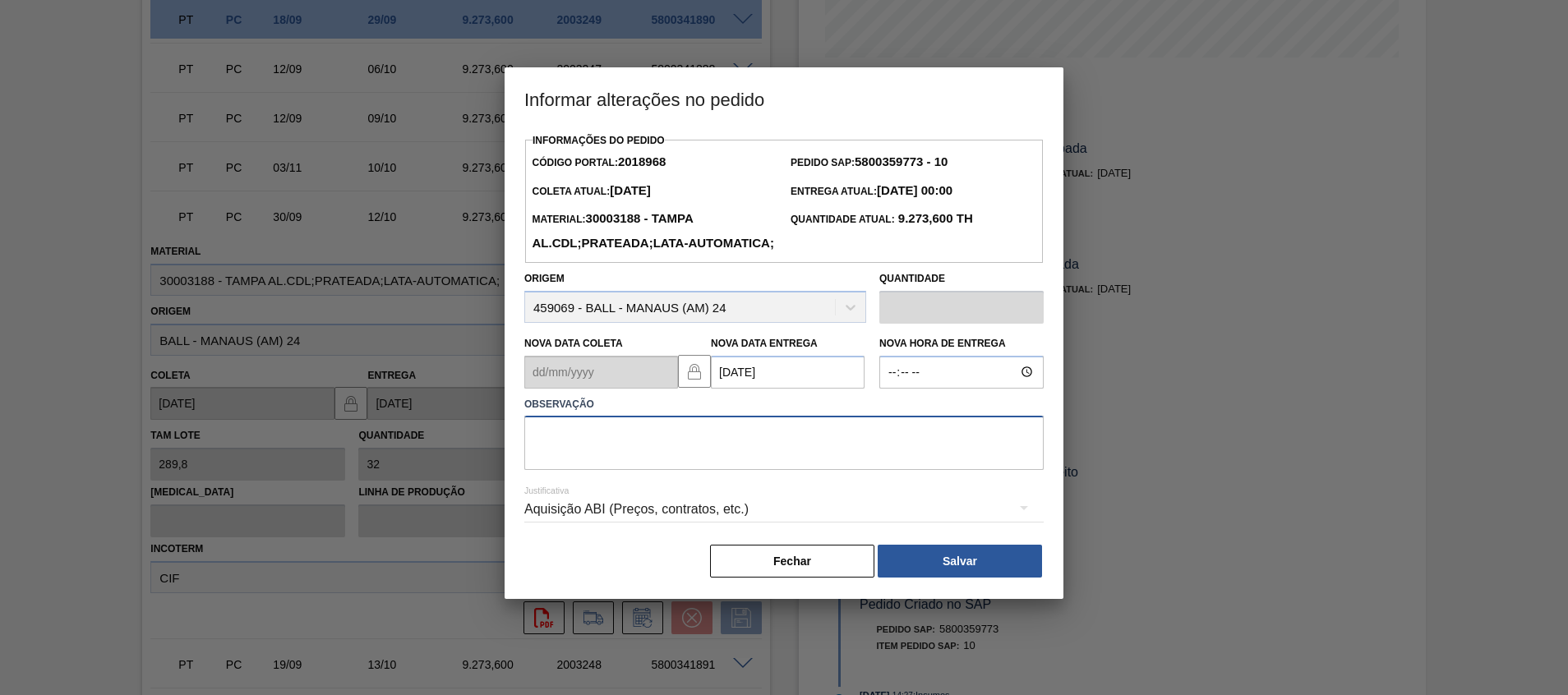
click at [843, 450] on textarea at bounding box center [783, 443] width 519 height 54
type textarea "A"
type textarea "Ajuste fup"
click at [1050, 599] on div "Informações do Pedido Código Portal: 2018968 Pedido SAP: 5800359773 - 10 Coleta…" at bounding box center [784, 363] width 559 height 470
click at [1013, 577] on button "Salvar" at bounding box center [960, 560] width 164 height 33
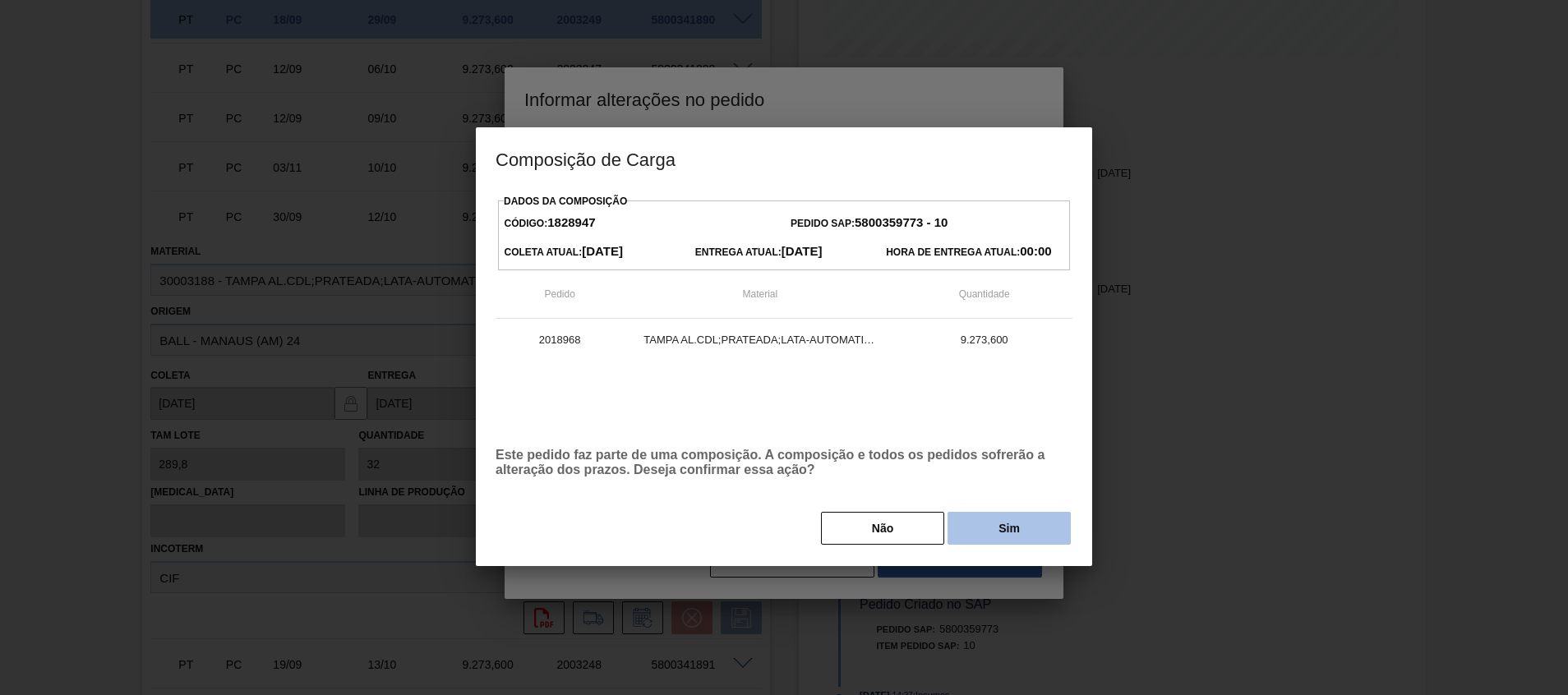
click at [1018, 530] on button "Sim" at bounding box center [1009, 528] width 124 height 33
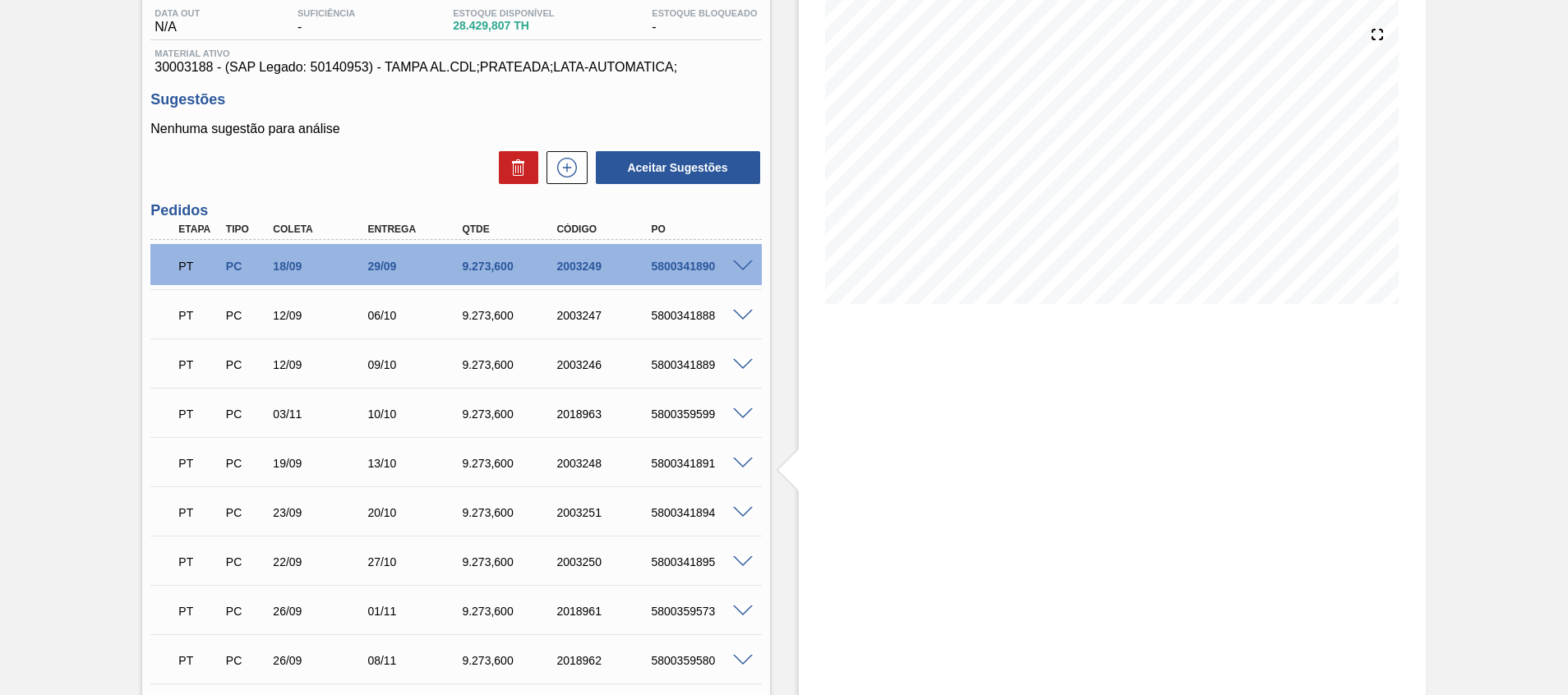
scroll to position [0, 0]
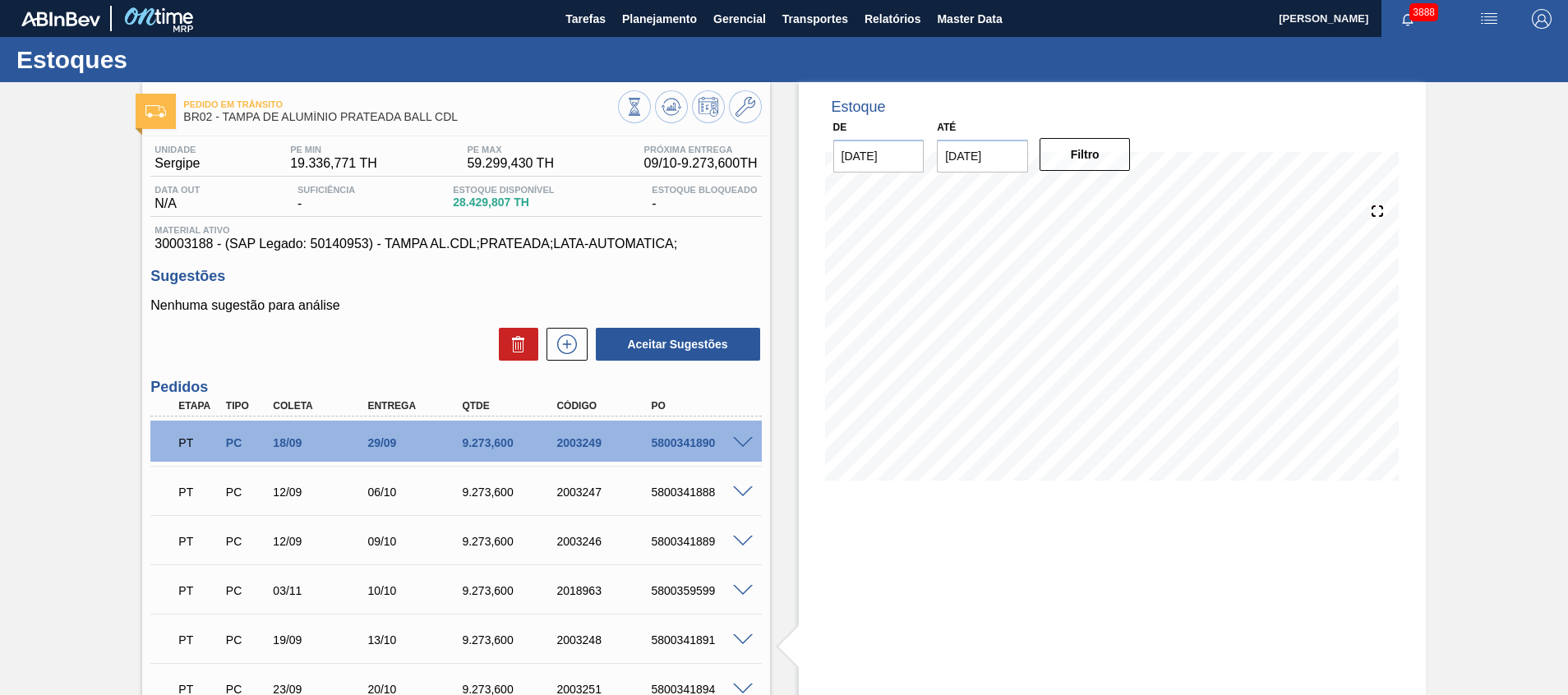
click at [746, 488] on span at bounding box center [743, 493] width 19 height 13
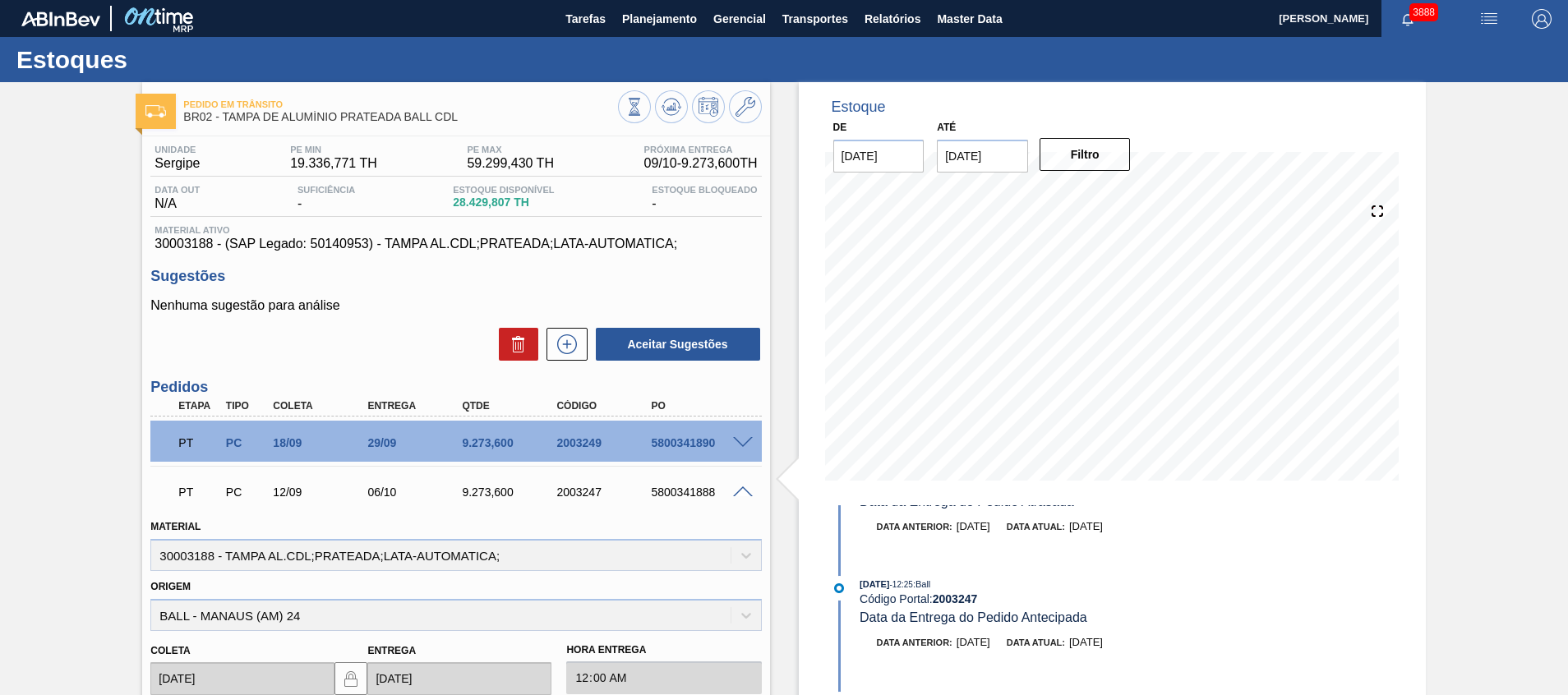
scroll to position [124, 0]
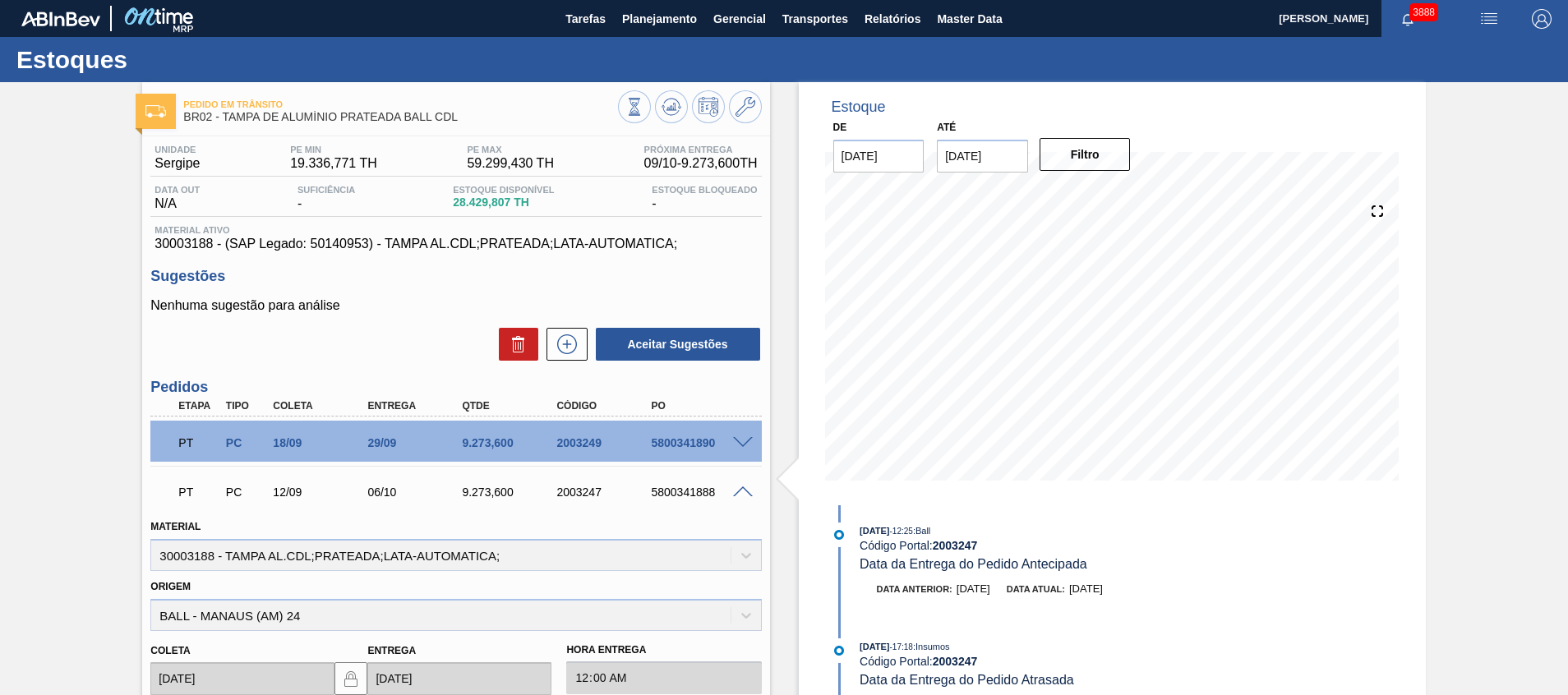
click at [689, 496] on div "5800341888" at bounding box center [699, 493] width 106 height 14
copy div "5800341888"
click at [743, 491] on span at bounding box center [743, 493] width 19 height 13
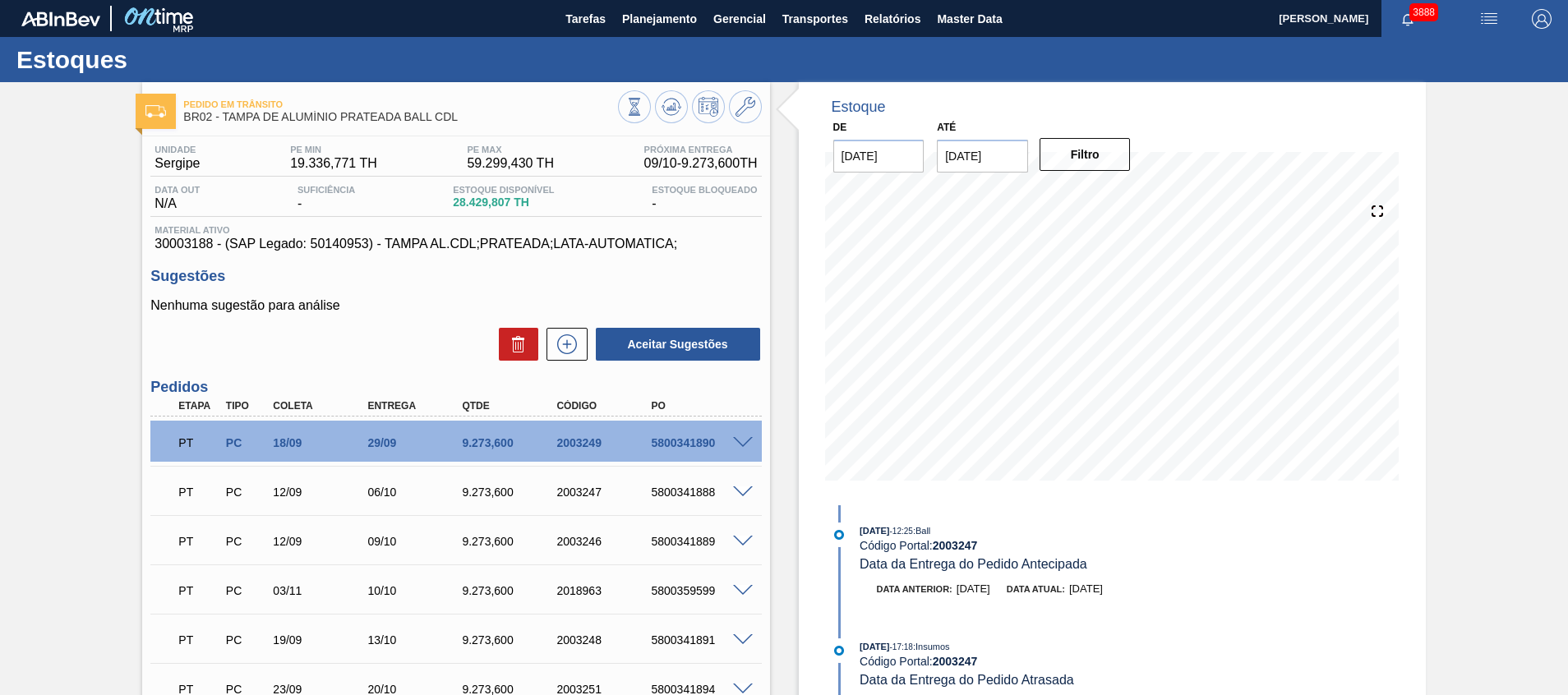
click at [743, 492] on span at bounding box center [743, 493] width 19 height 13
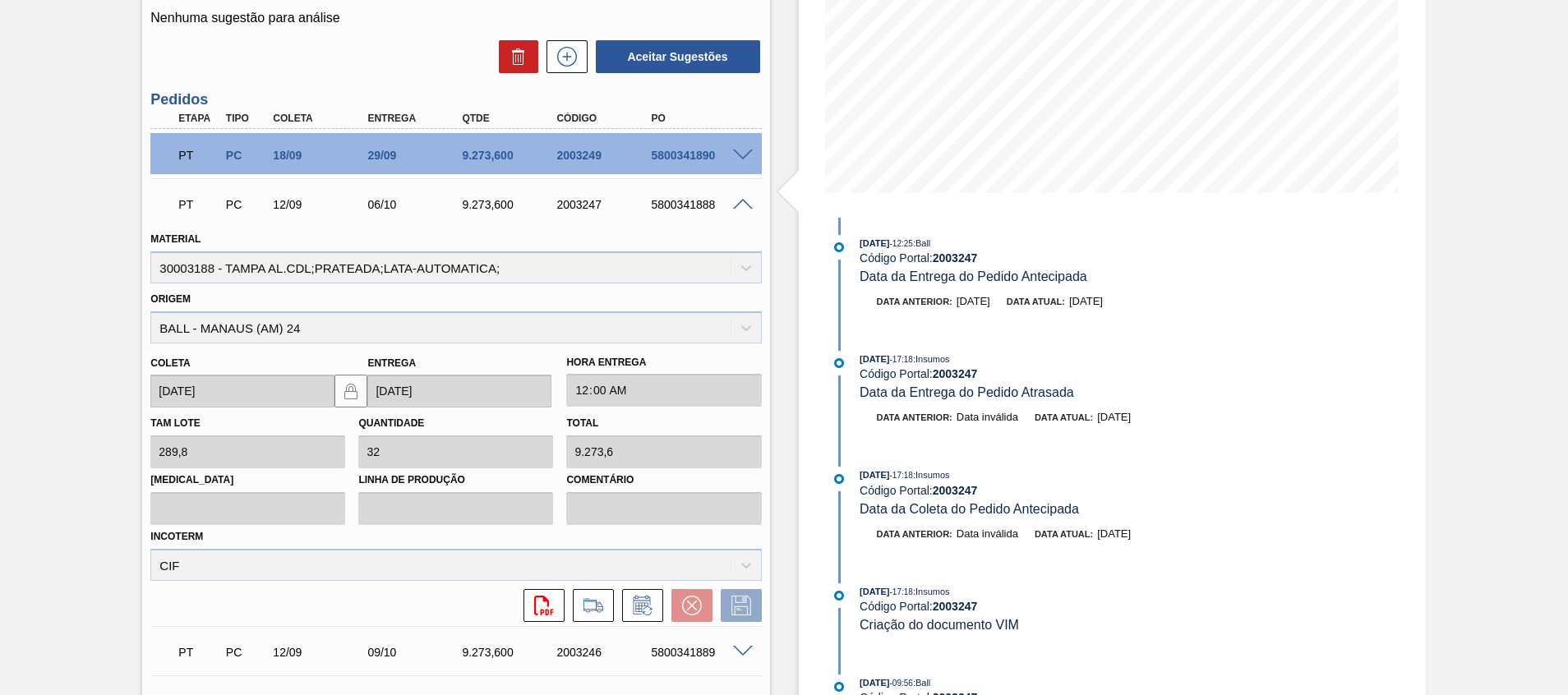
scroll to position [493, 0]
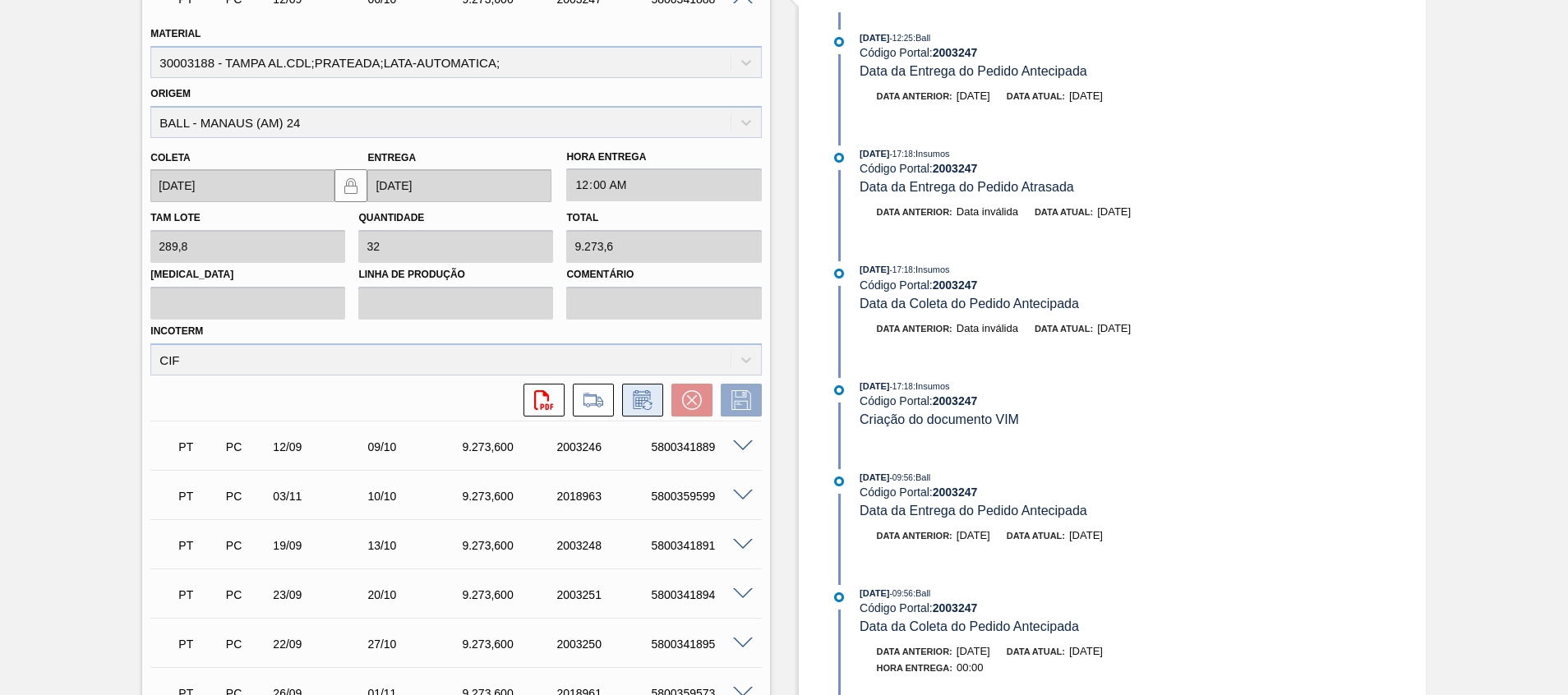
click at [645, 402] on icon at bounding box center [642, 400] width 26 height 19
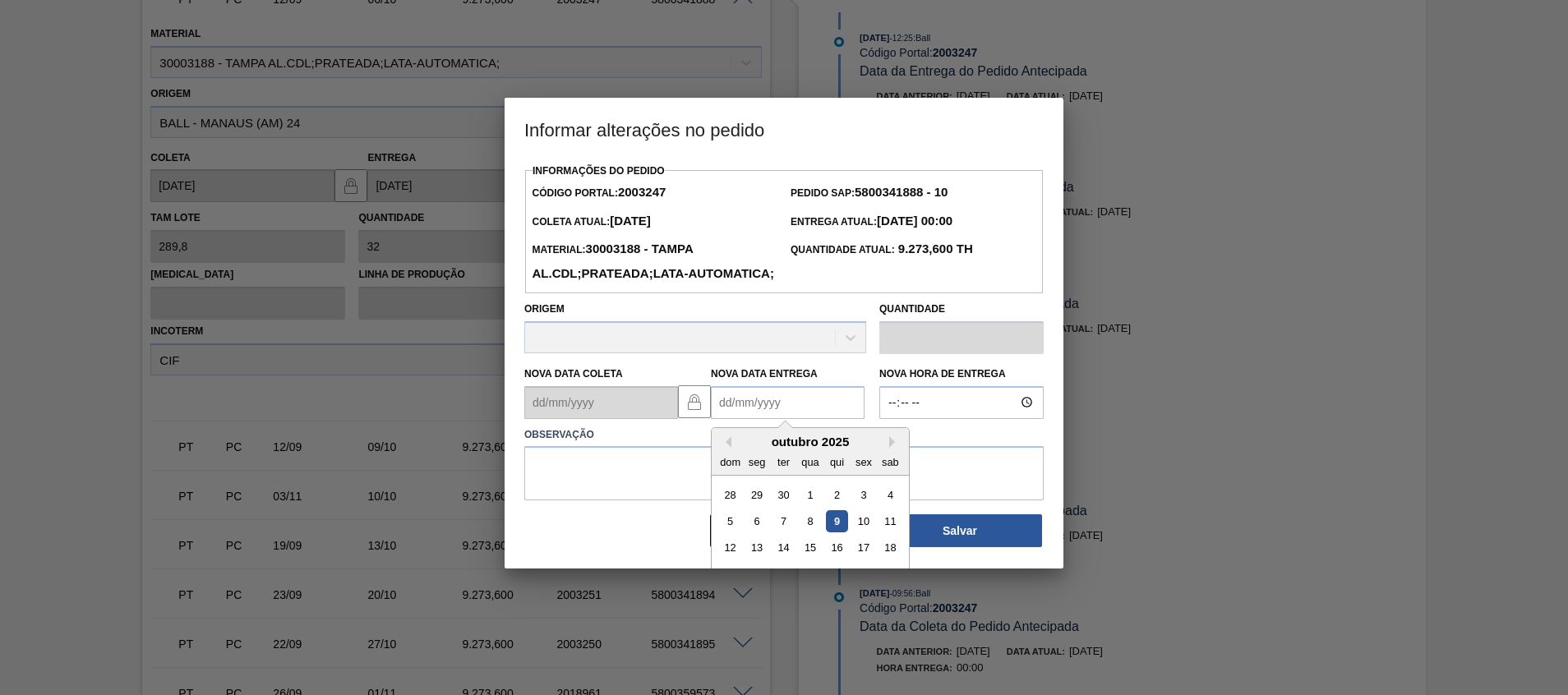
click at [766, 419] on Entrega2003247 "Nova Data Entrega" at bounding box center [787, 402] width 153 height 33
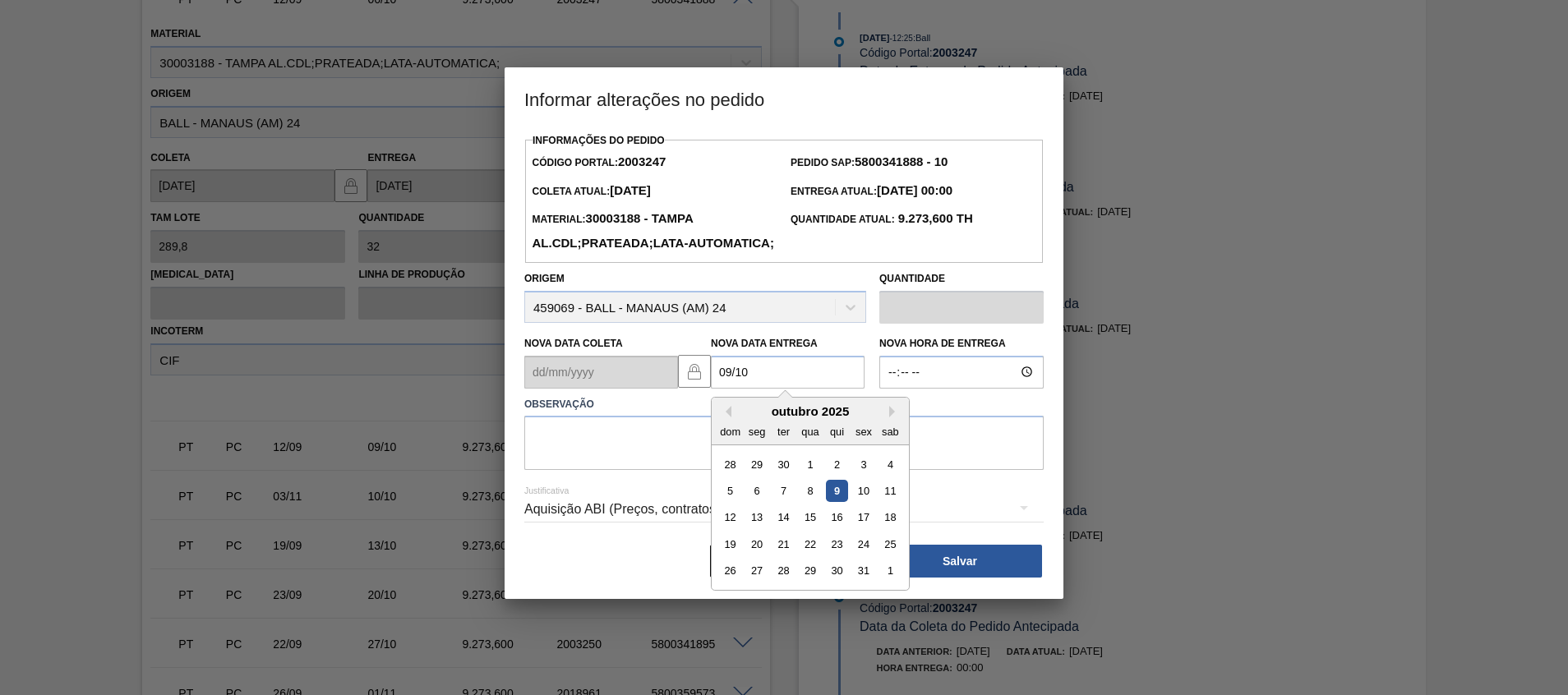
click at [842, 504] on div "5 6 7 8 9 10 11" at bounding box center [809, 490] width 186 height 26
drag, startPoint x: 836, startPoint y: 514, endPoint x: 838, endPoint y: 495, distance: 19.1
click at [836, 502] on div "9" at bounding box center [836, 491] width 22 height 22
type Entrega2003247 "[DATE]"
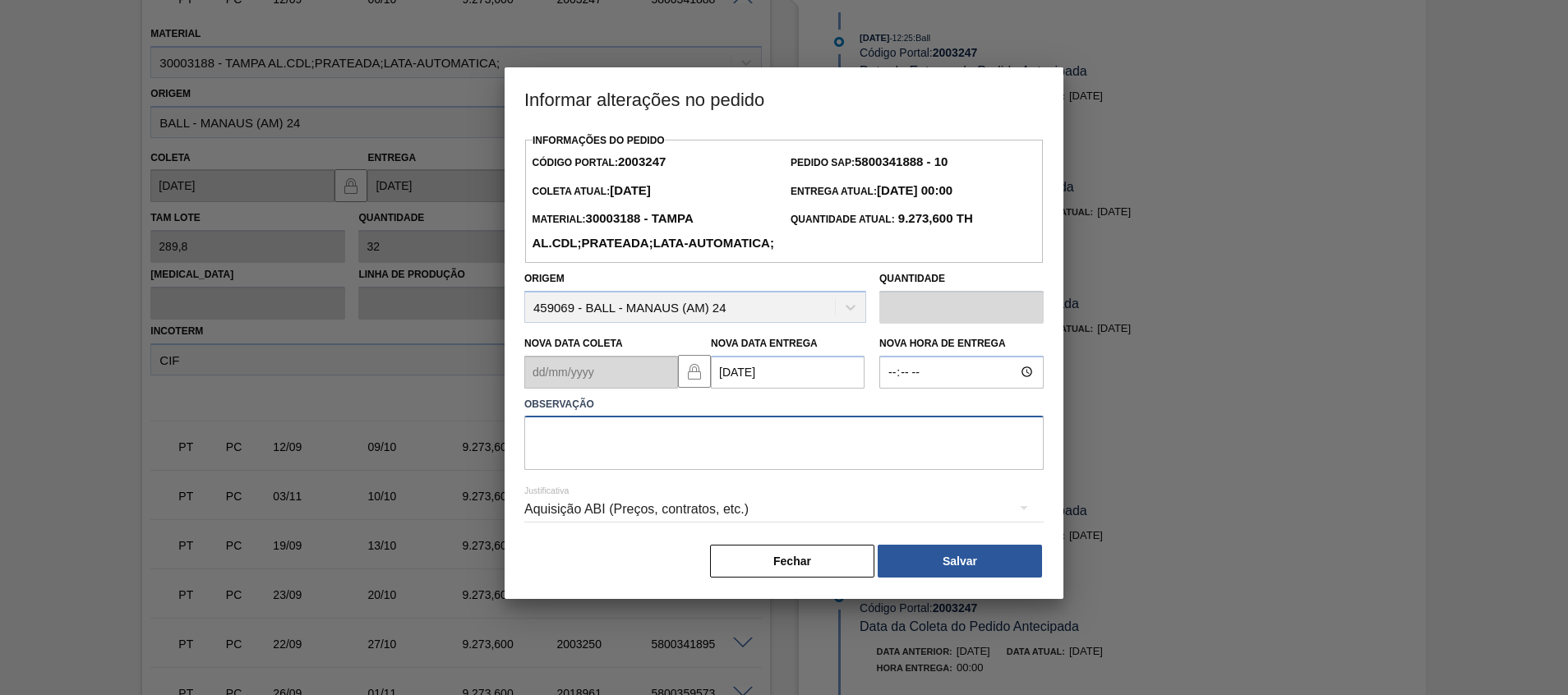
click at [843, 449] on textarea at bounding box center [783, 443] width 519 height 54
type textarea "Ajuste fup"
click at [925, 573] on button "Salvar" at bounding box center [960, 560] width 164 height 33
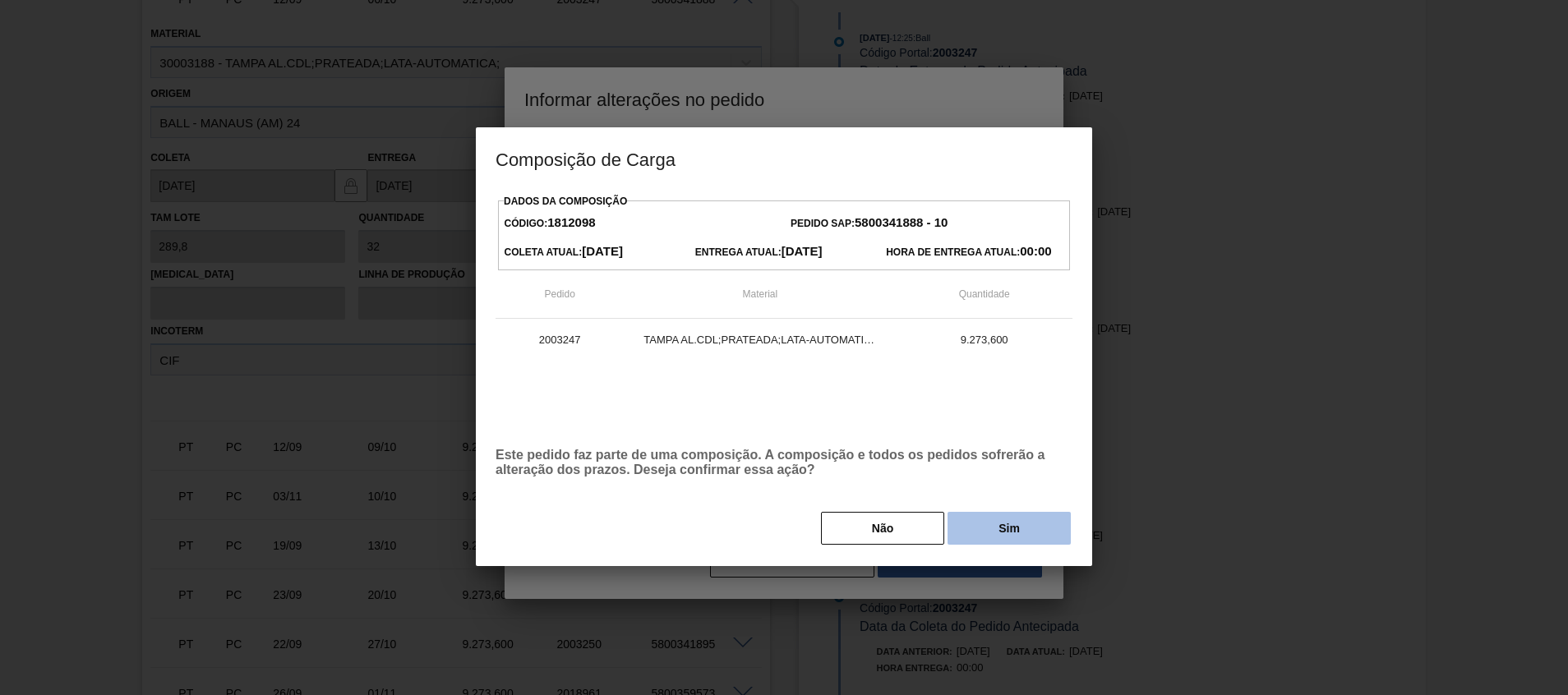
click at [1002, 518] on button "Sim" at bounding box center [1009, 528] width 124 height 33
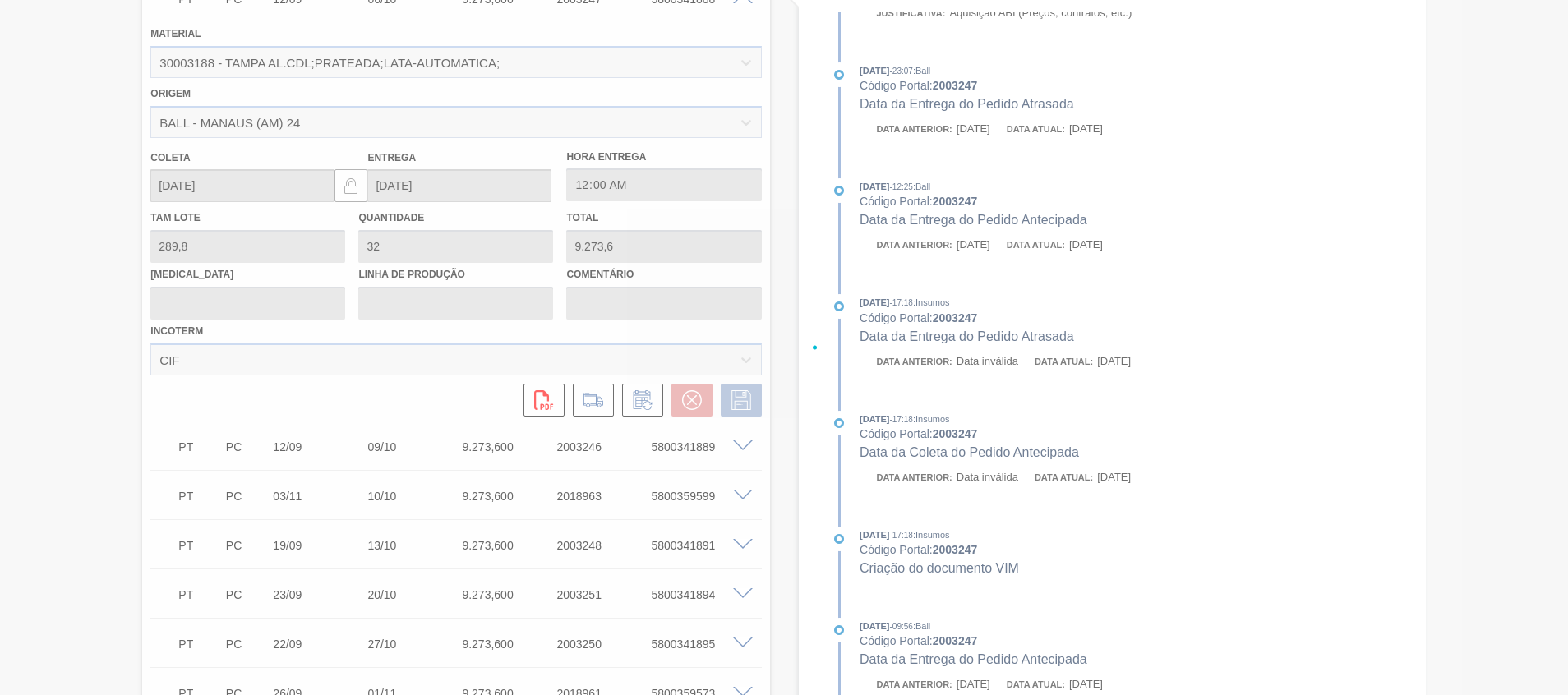
scroll to position [272, 0]
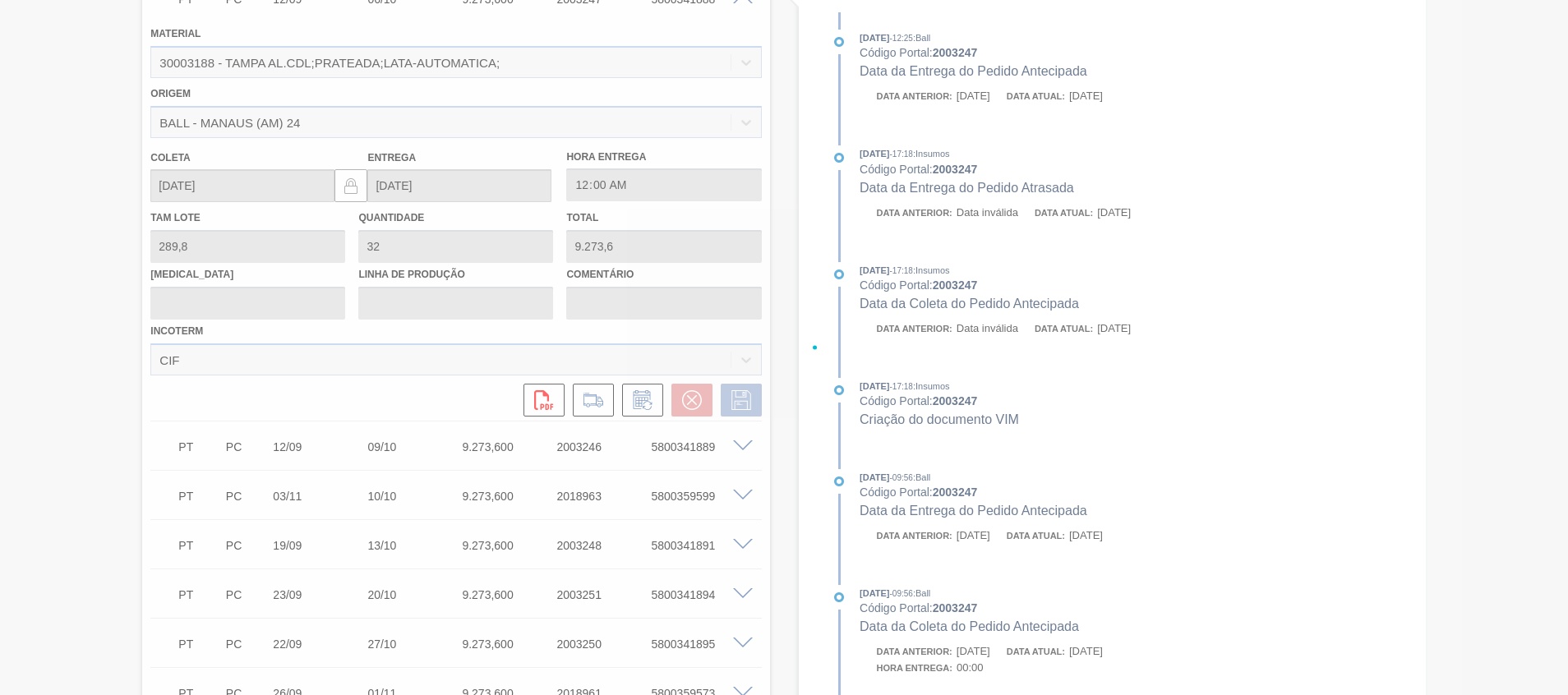
type input "Ajuste fup"
type input "[DATE]"
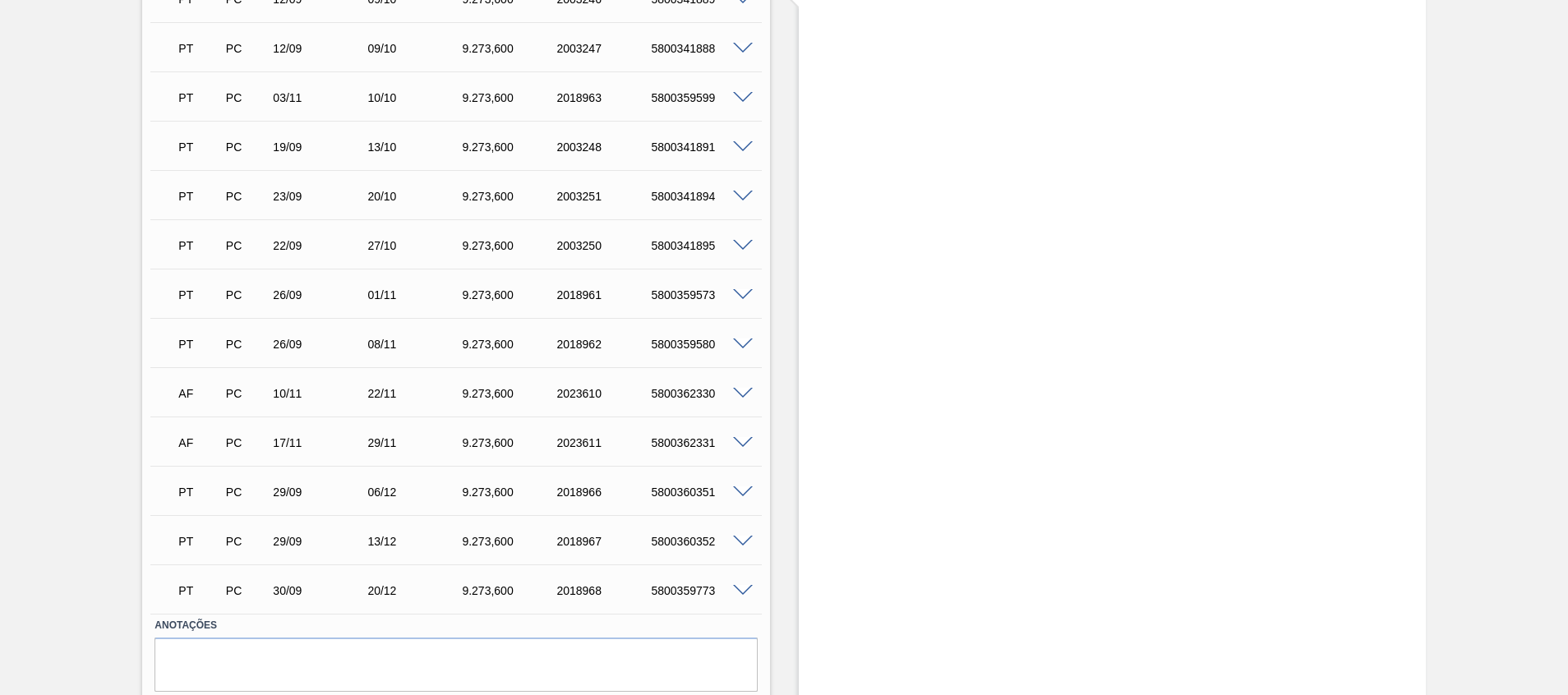
scroll to position [45, 0]
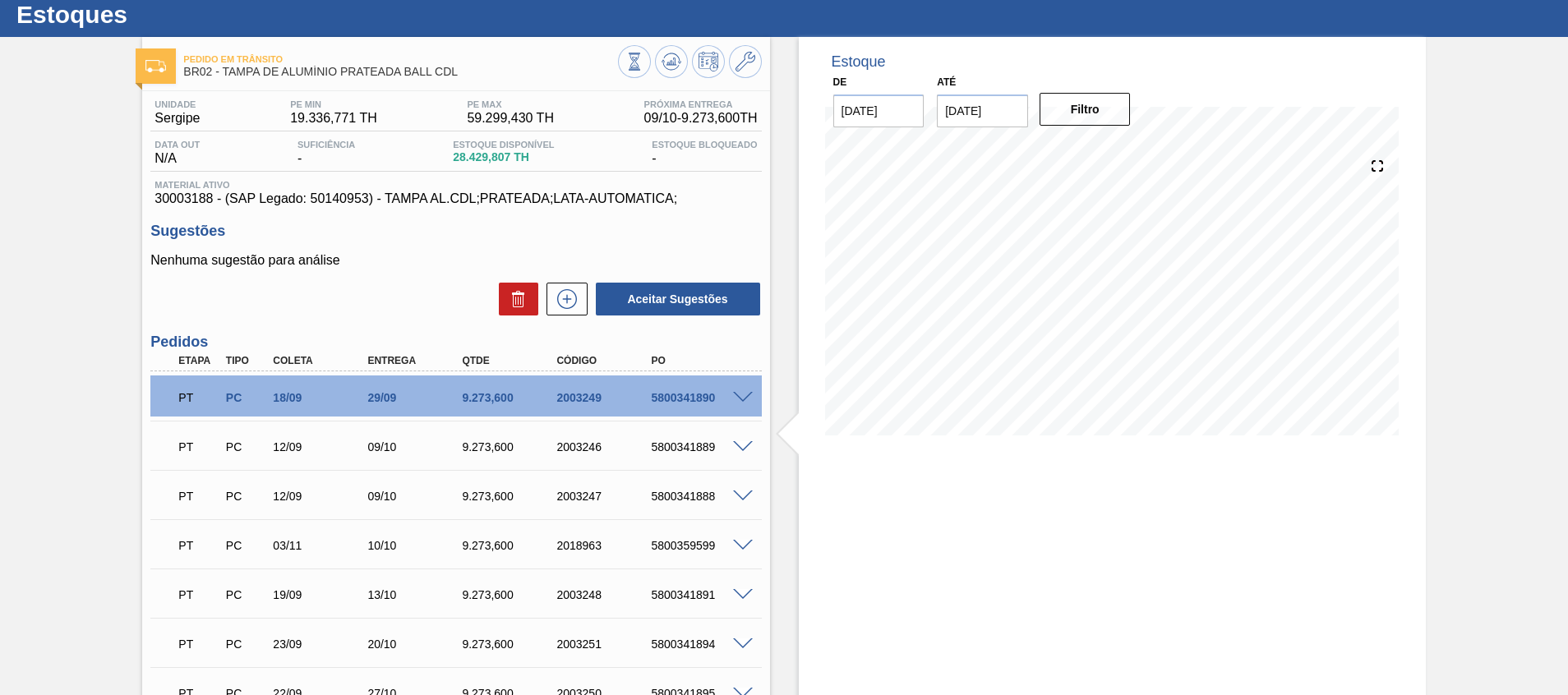
click at [788, 492] on div "Estoque De 09/10/2025 Até 23/10/2025 Filtro 21/10 Projeção de Estoque 68,638.10…" at bounding box center [1097, 616] width 655 height 1159
click at [988, 102] on input "23/10/2025" at bounding box center [982, 111] width 91 height 33
click at [1094, 308] on div "31" at bounding box center [1090, 309] width 22 height 22
type input "[DATE]"
click at [1077, 116] on button "Filtro" at bounding box center [1085, 109] width 91 height 33
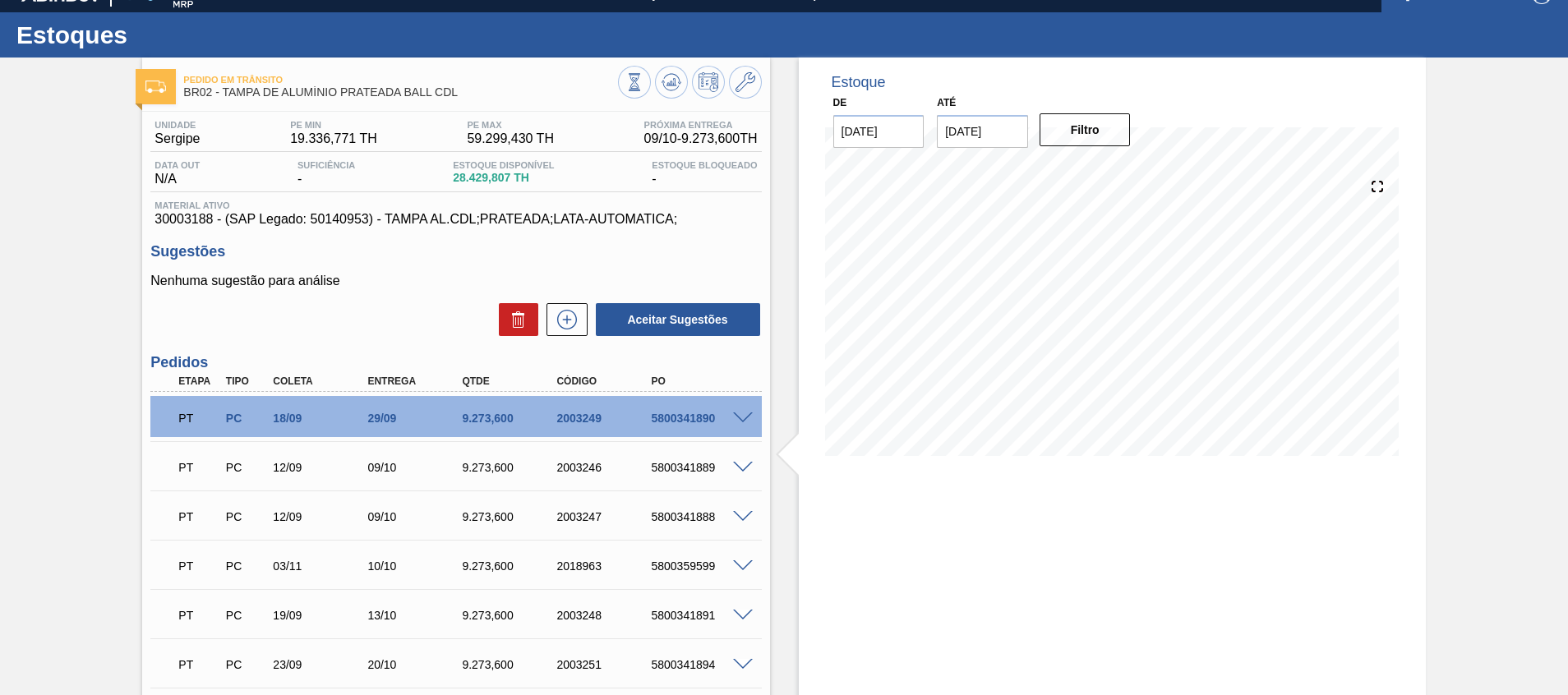
scroll to position [0, 0]
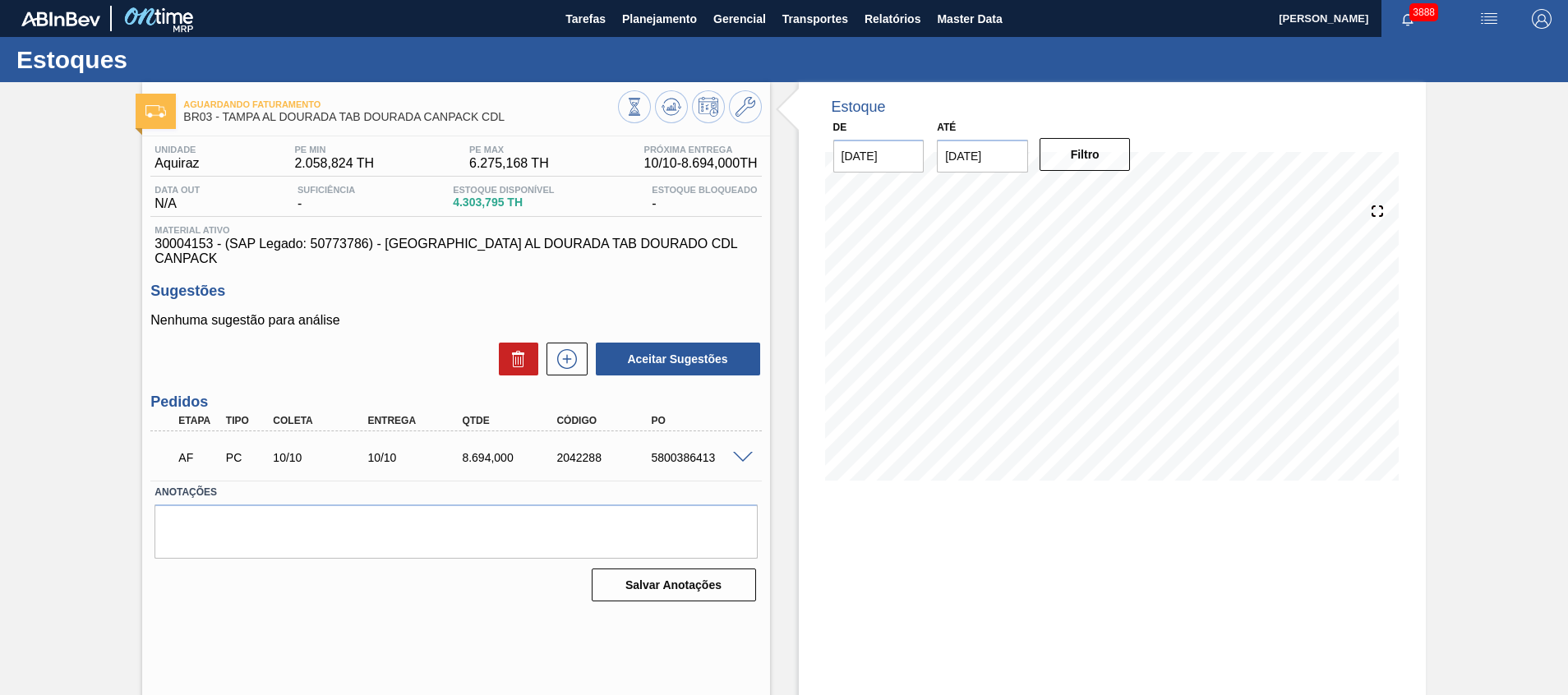
click at [745, 452] on span at bounding box center [743, 458] width 19 height 13
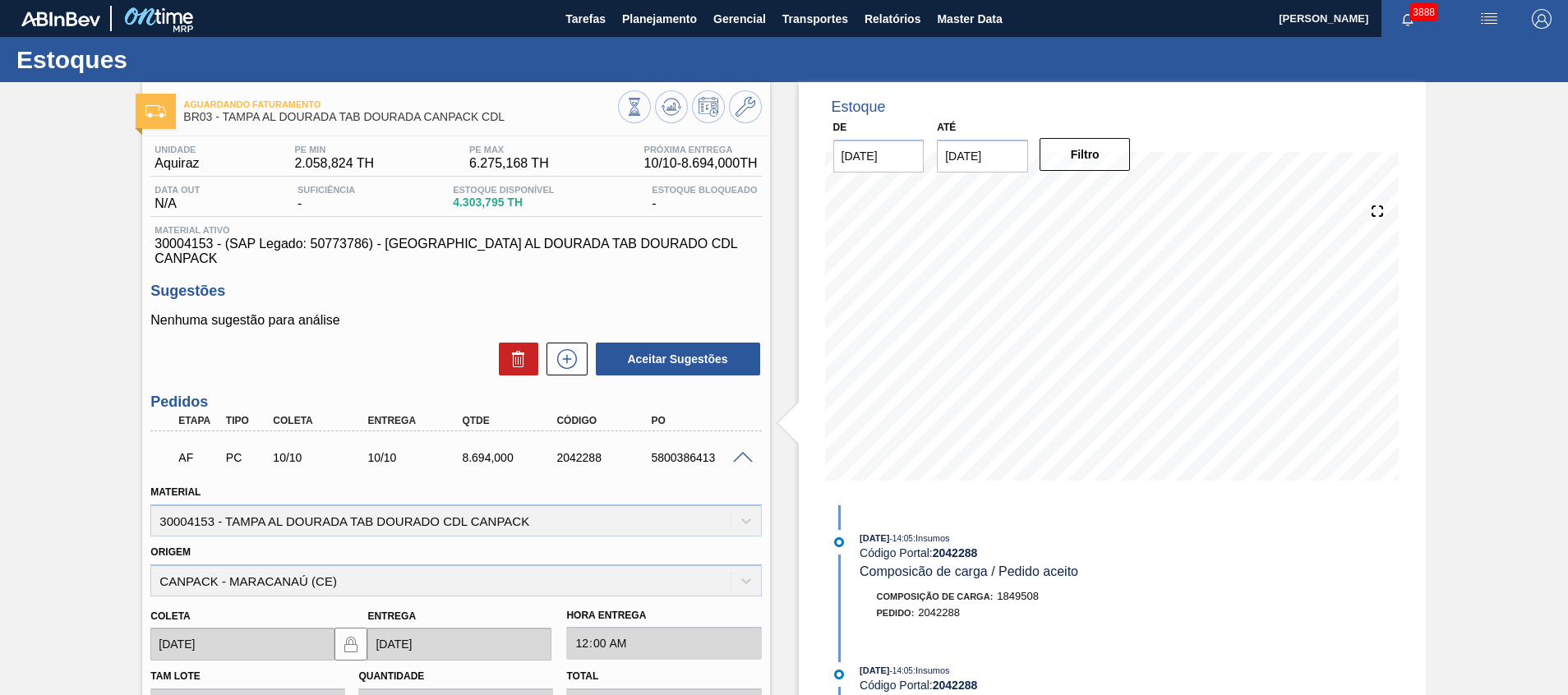
click at [749, 452] on span at bounding box center [743, 458] width 19 height 13
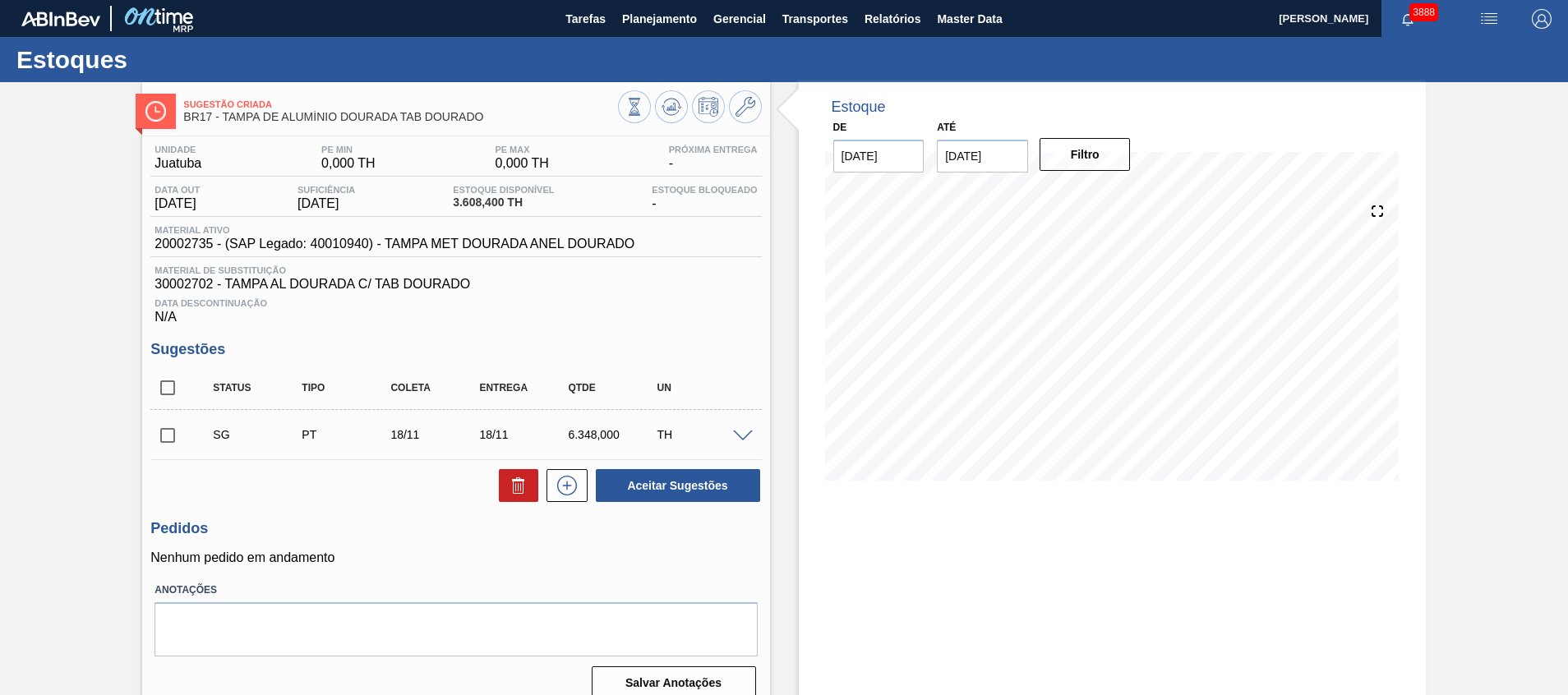
click at [987, 130] on div "Até [DATE]" at bounding box center [982, 144] width 91 height 57
click at [984, 151] on input "[DATE]" at bounding box center [982, 156] width 91 height 33
click at [1121, 199] on button "Next Month" at bounding box center [1121, 196] width 12 height 12
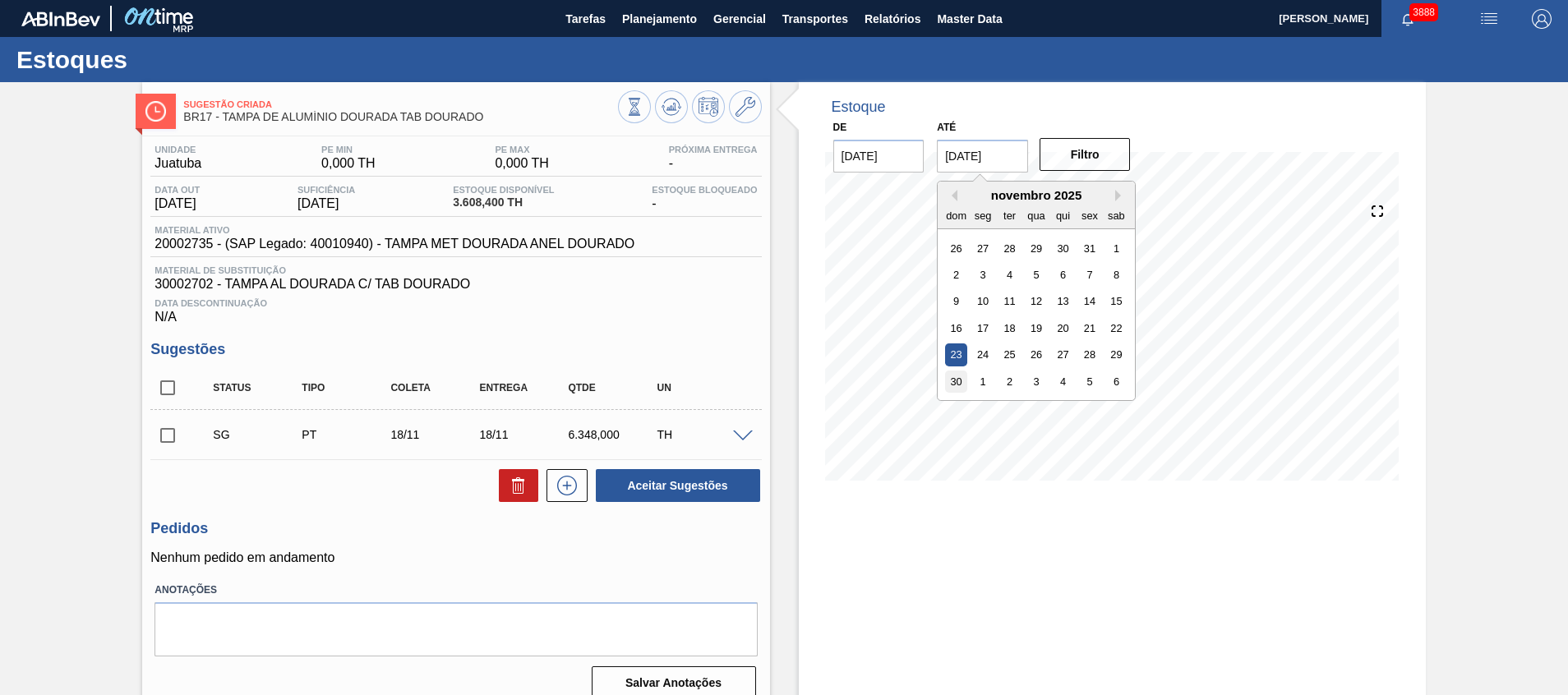
click at [959, 384] on div "30" at bounding box center [956, 382] width 22 height 22
type input "[DATE]"
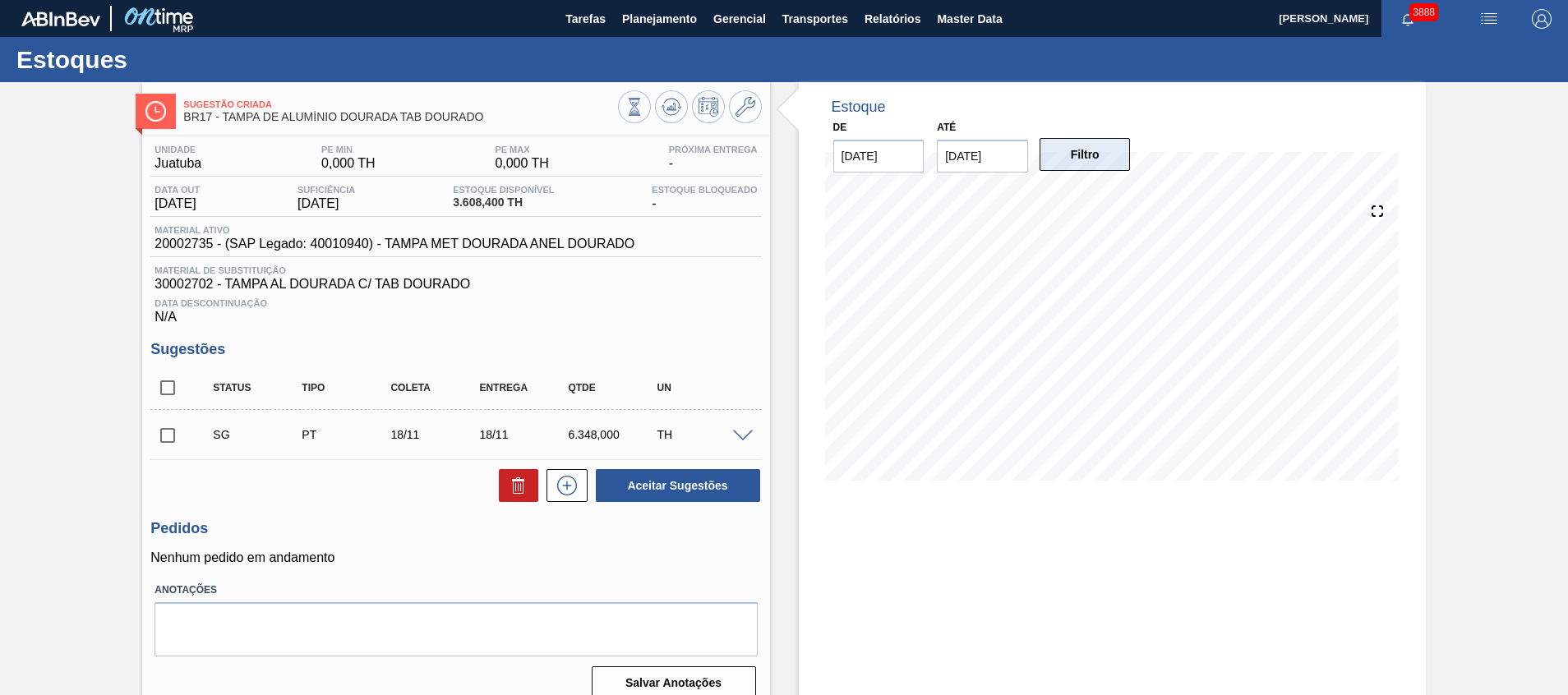
click at [1090, 164] on button "Filtro" at bounding box center [1085, 154] width 91 height 33
click at [1428, 389] on div "Sugestão Criada BR17 - TAMPA DE ALUMÍNIO DOURADA TAB DOURADO Unidade Juatuba PE…" at bounding box center [784, 397] width 1568 height 631
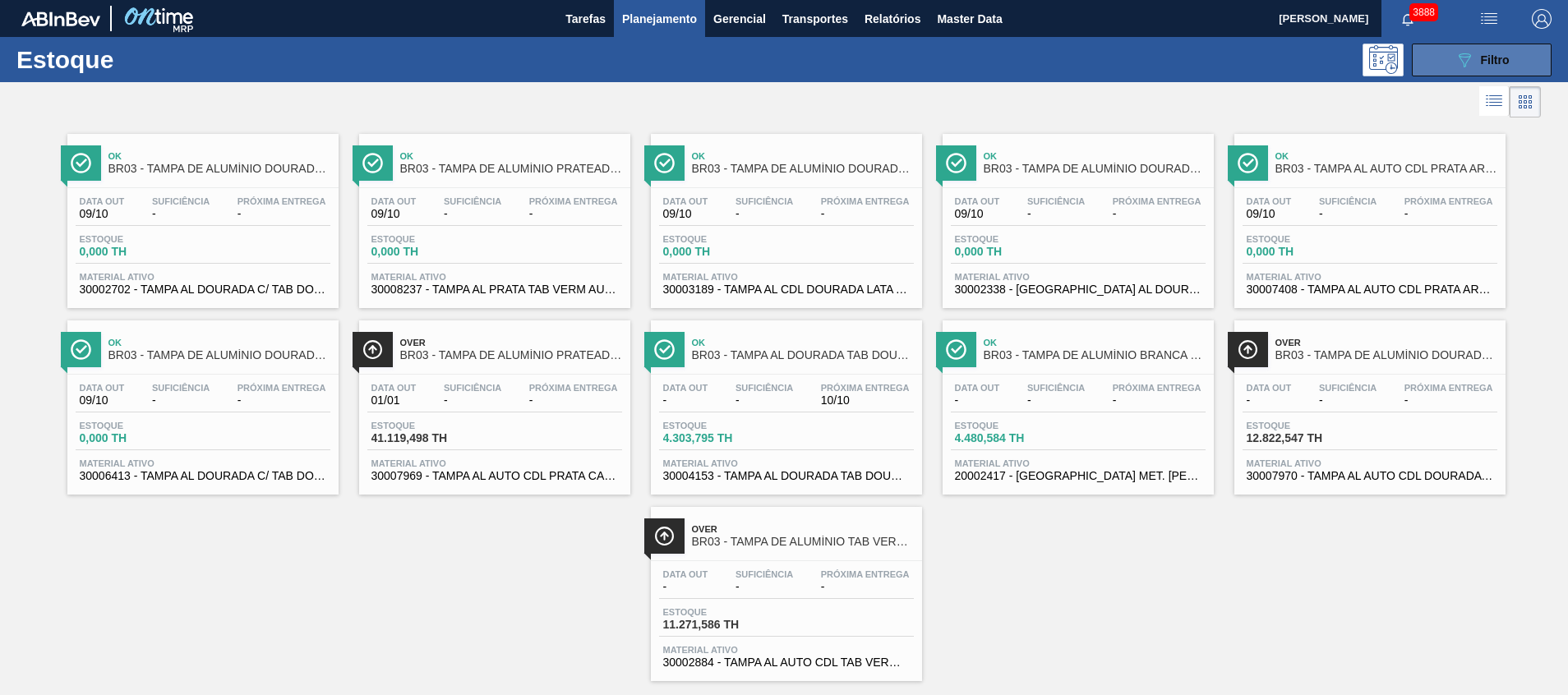
click at [1489, 58] on span "Filtro" at bounding box center [1495, 60] width 29 height 14
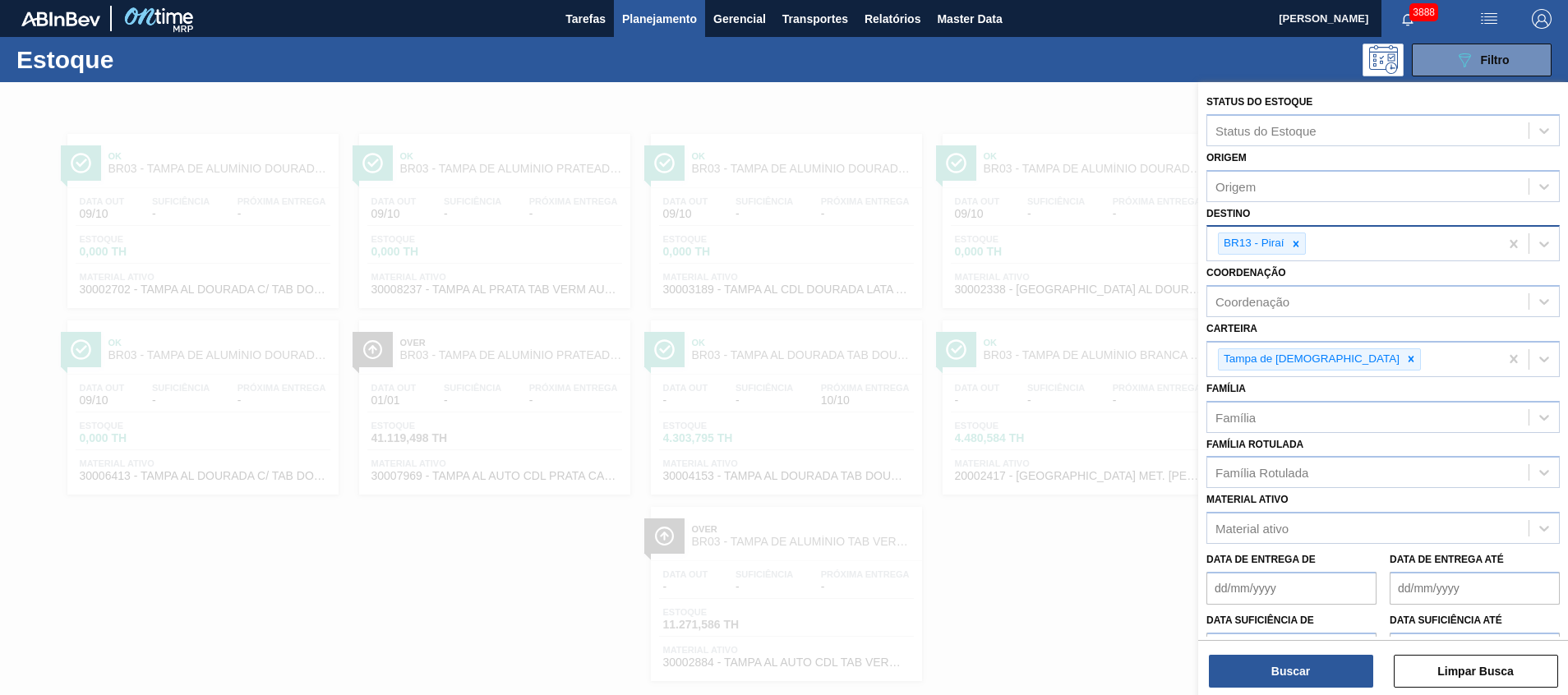
click at [1298, 246] on icon at bounding box center [1296, 244] width 12 height 12
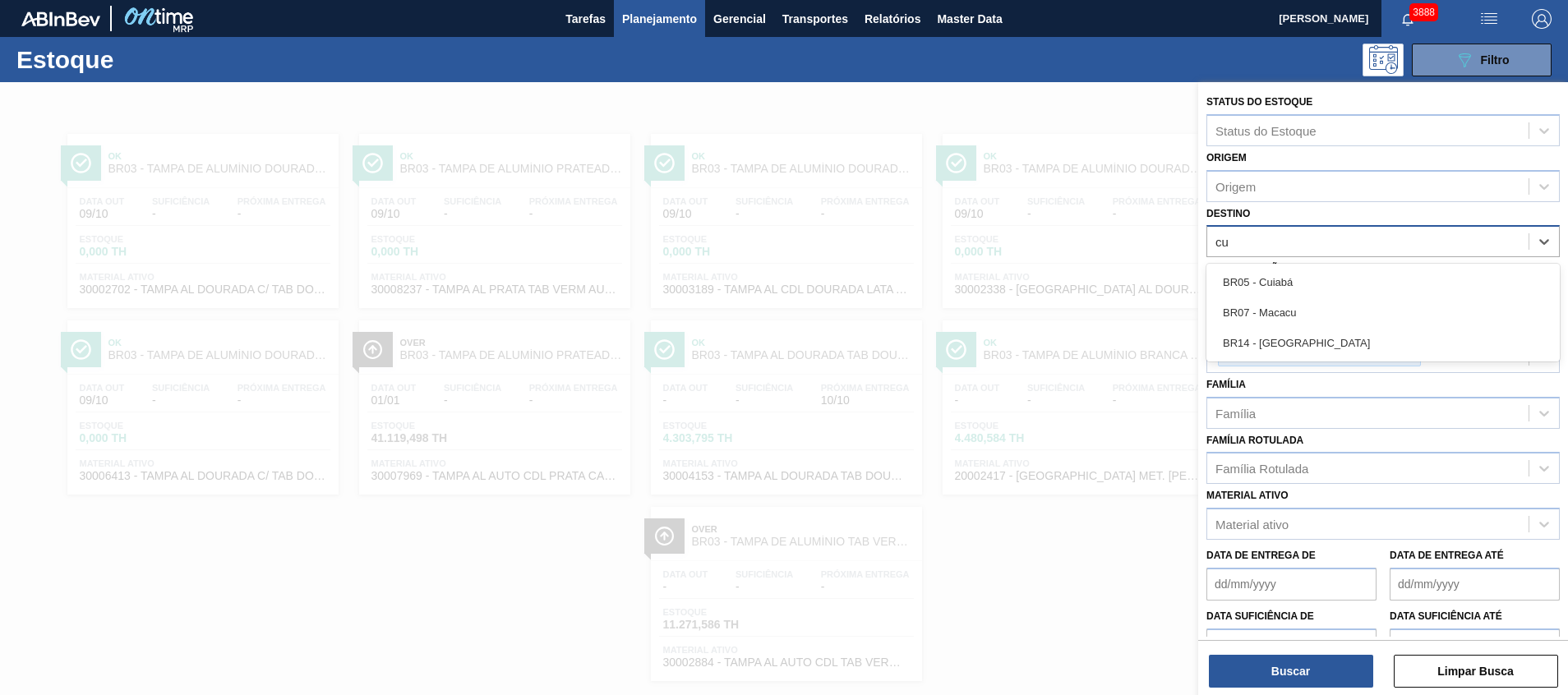
type input "cui"
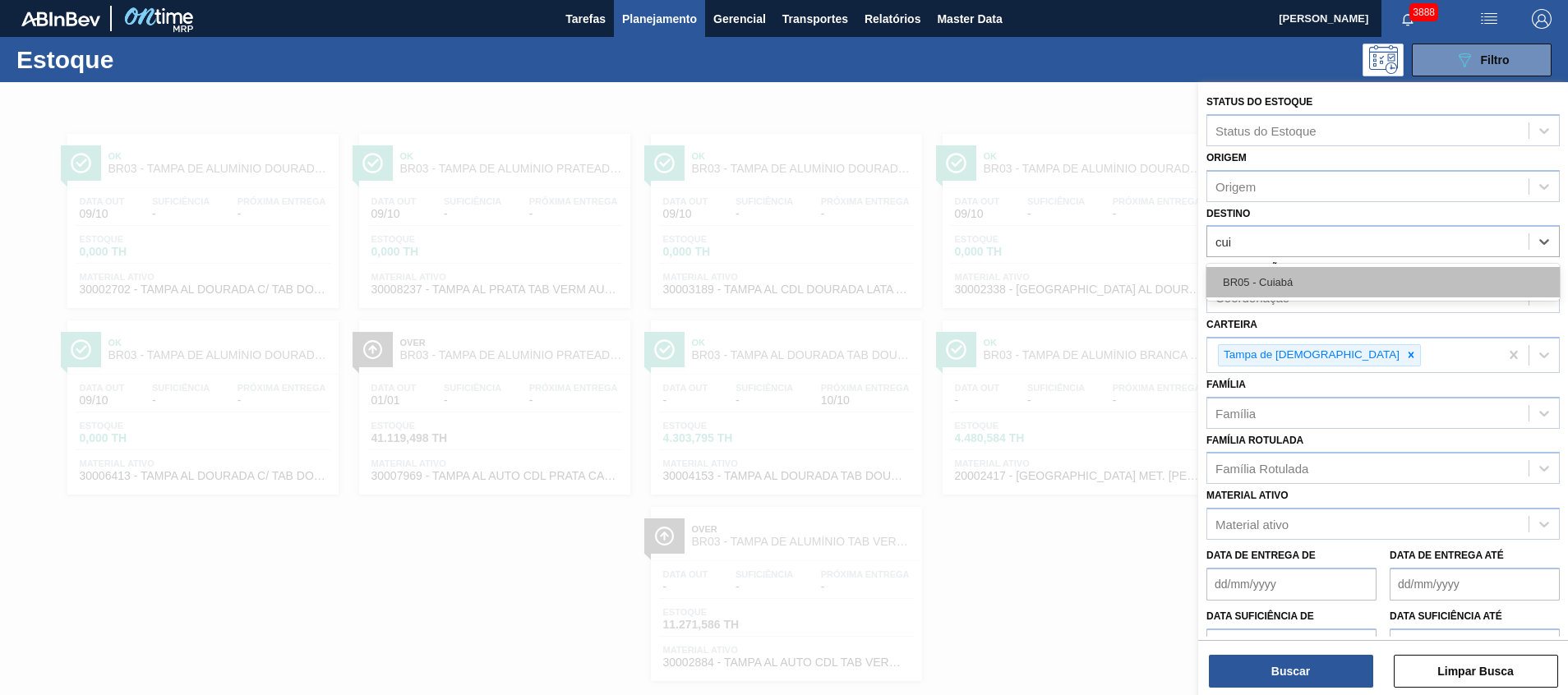
click at [1305, 276] on div "BR05 - Cuiabá" at bounding box center [1383, 282] width 353 height 30
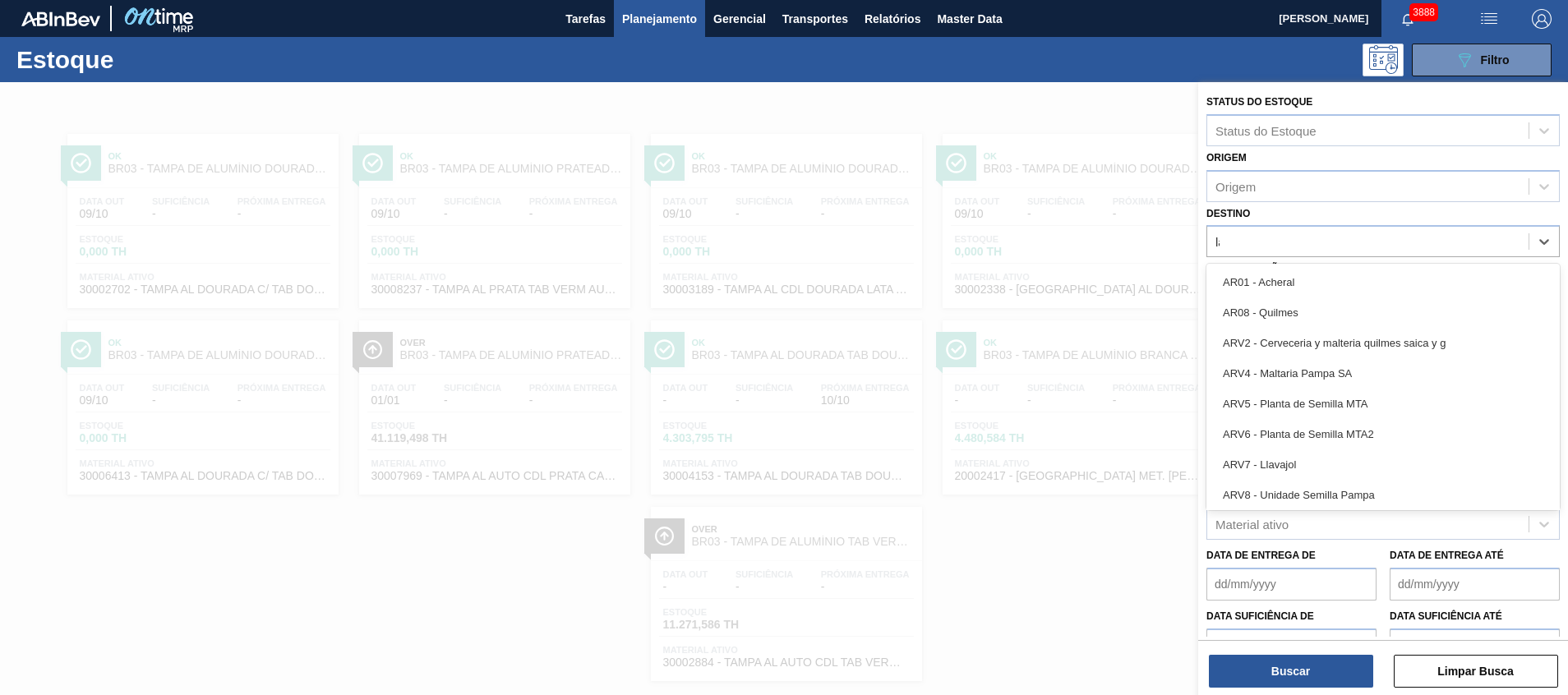
type input "lage"
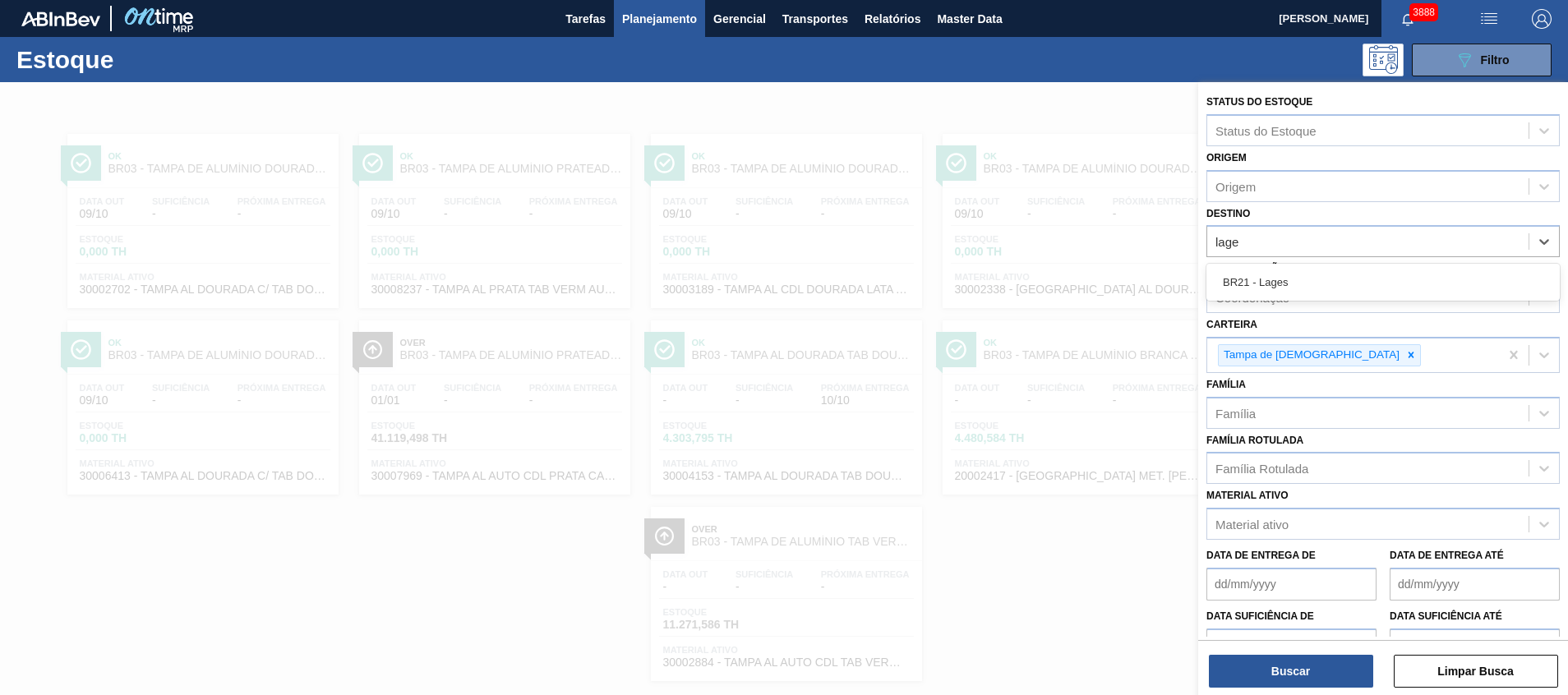
click at [1358, 267] on div "BR21 - Lages" at bounding box center [1383, 282] width 353 height 30
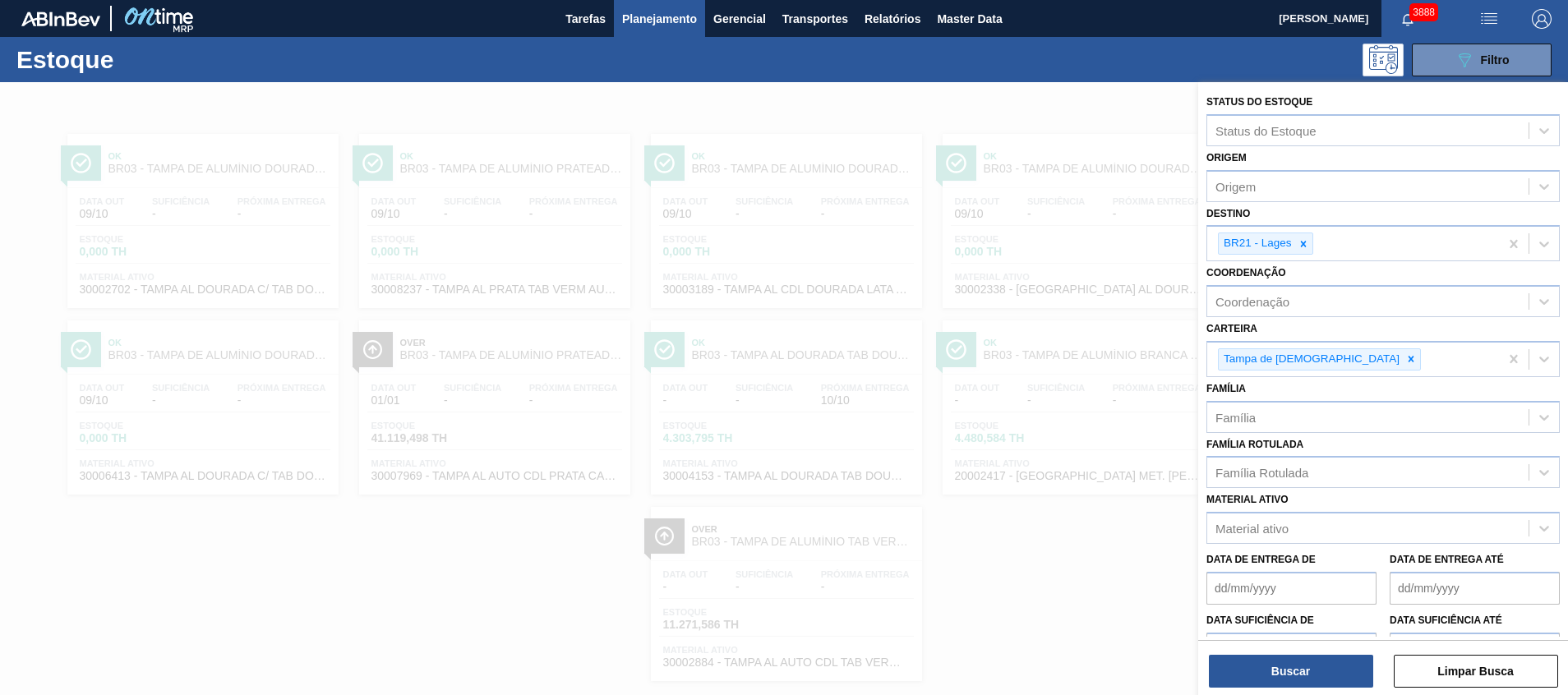
click at [1202, 674] on div "Buscar Limpar Busca" at bounding box center [1383, 663] width 370 height 46
click at [1228, 666] on button "Buscar" at bounding box center [1291, 671] width 164 height 33
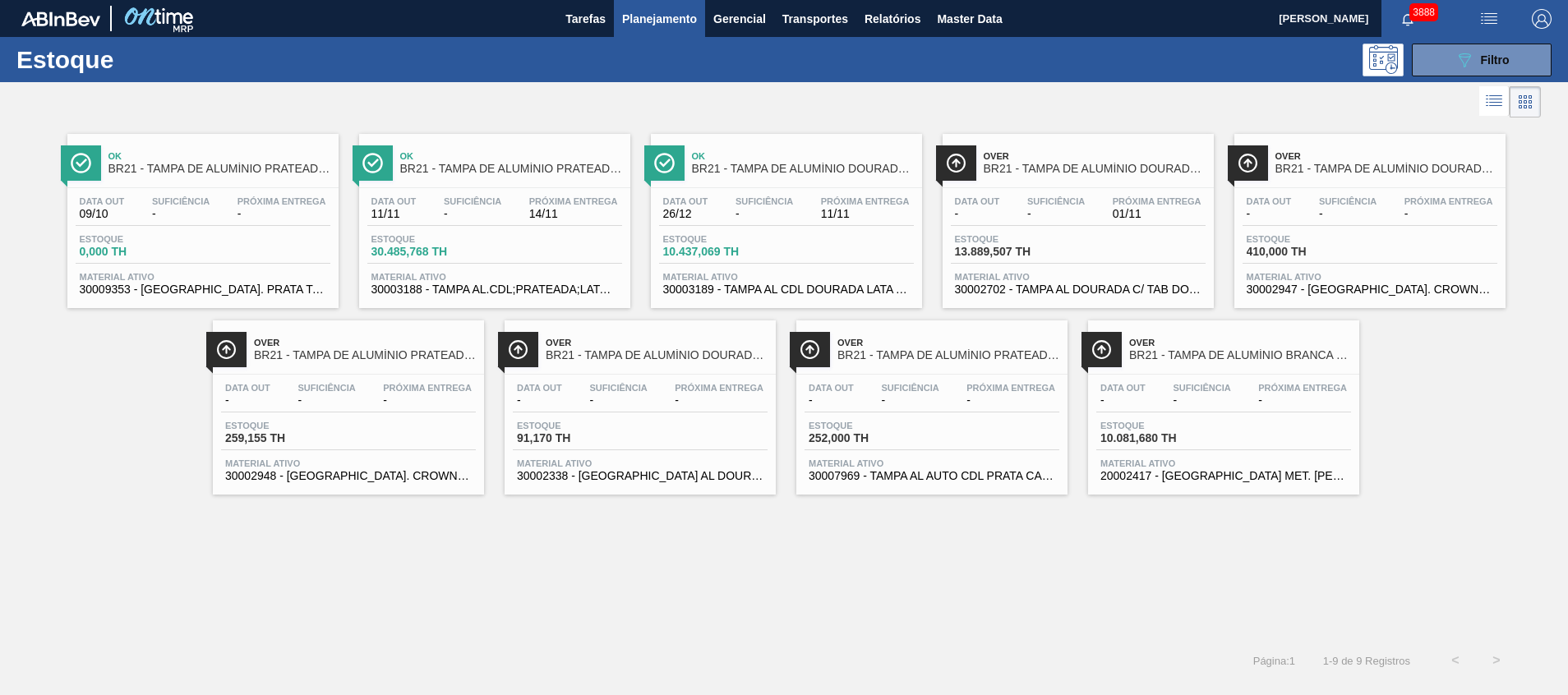
click at [807, 288] on span "30003189 - TAMPA AL CDL DOURADA LATA AUTOMATICA" at bounding box center [786, 290] width 246 height 13
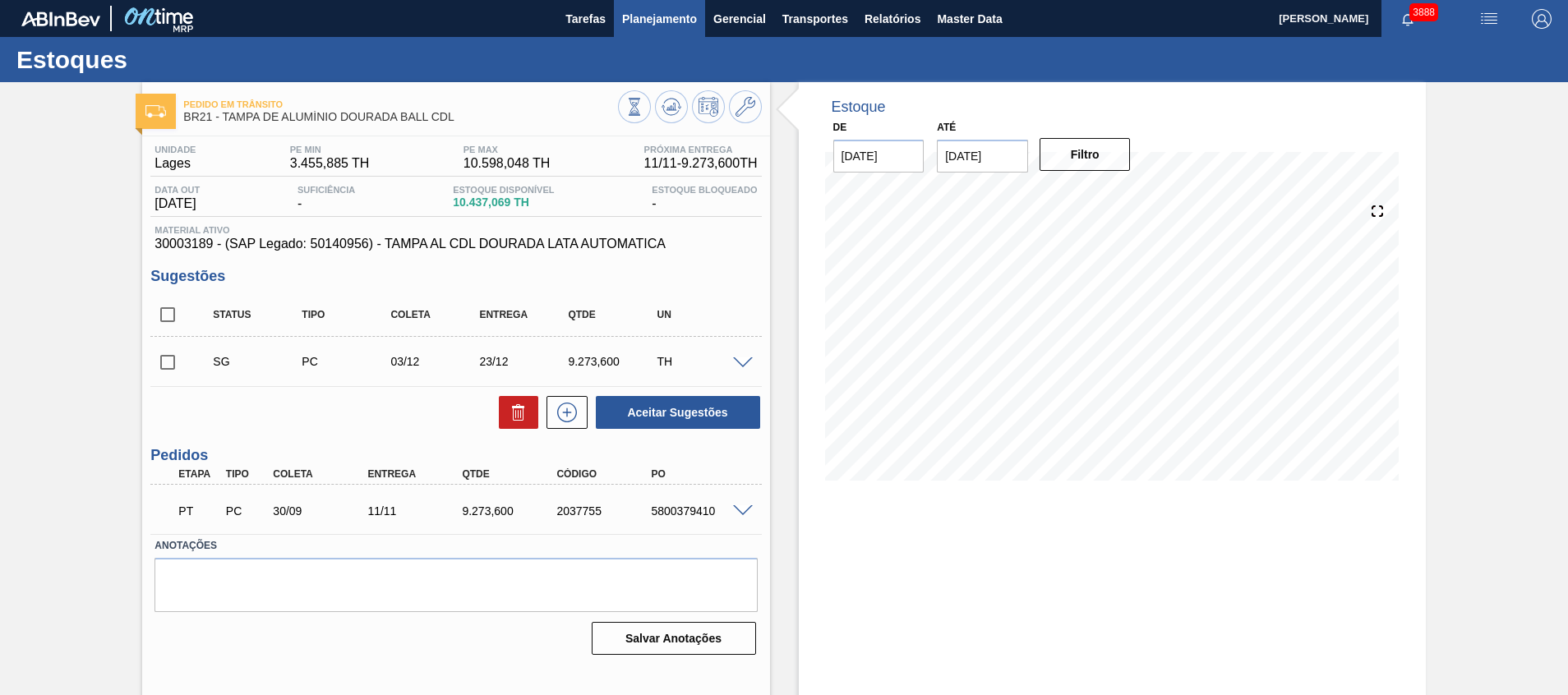
click at [676, 6] on button "Planejamento" at bounding box center [660, 19] width 91 height 37
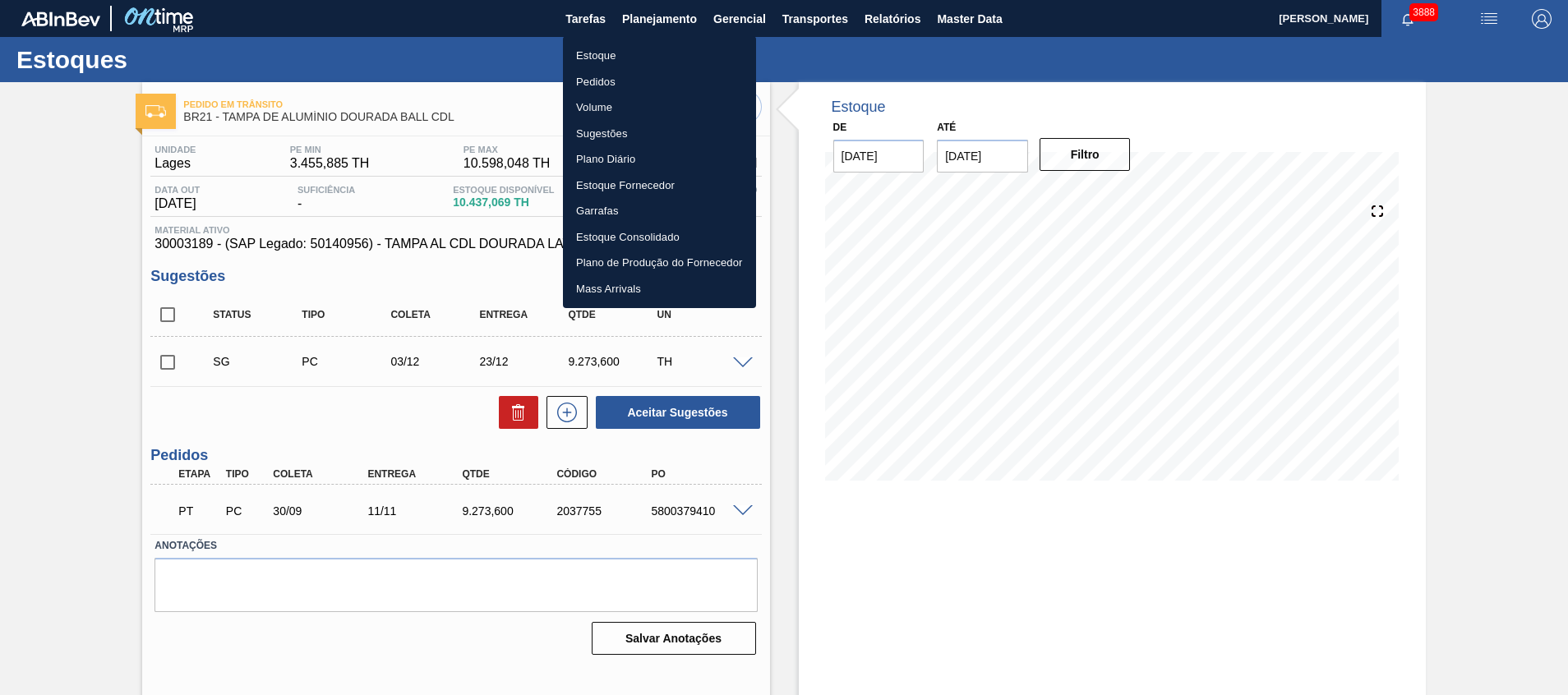
click at [643, 45] on li "Estoque" at bounding box center [660, 55] width 193 height 26
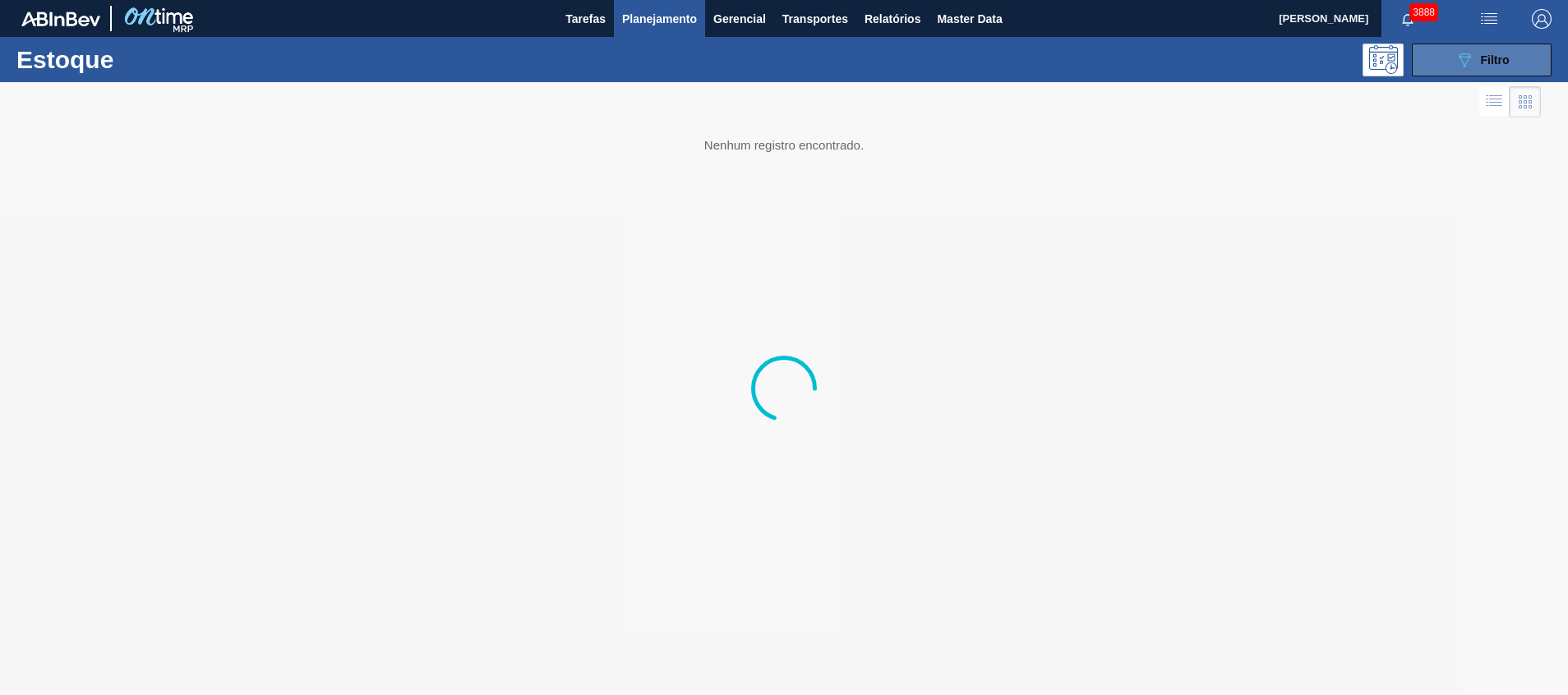
click at [1466, 48] on button "089F7B8B-B2A5-4AFE-B5C0-19BA573D28AC Filtro" at bounding box center [1481, 59] width 140 height 33
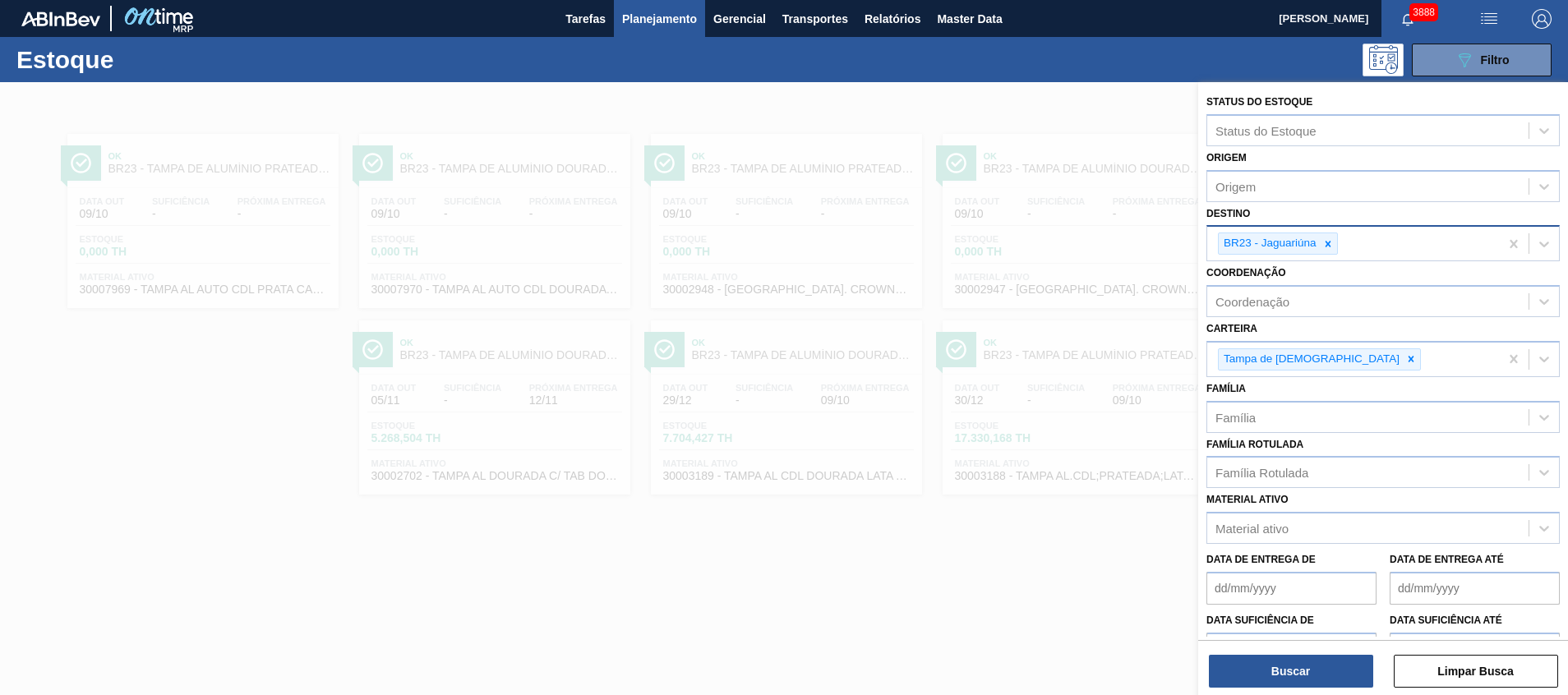
click at [1324, 245] on icon at bounding box center [1328, 244] width 12 height 12
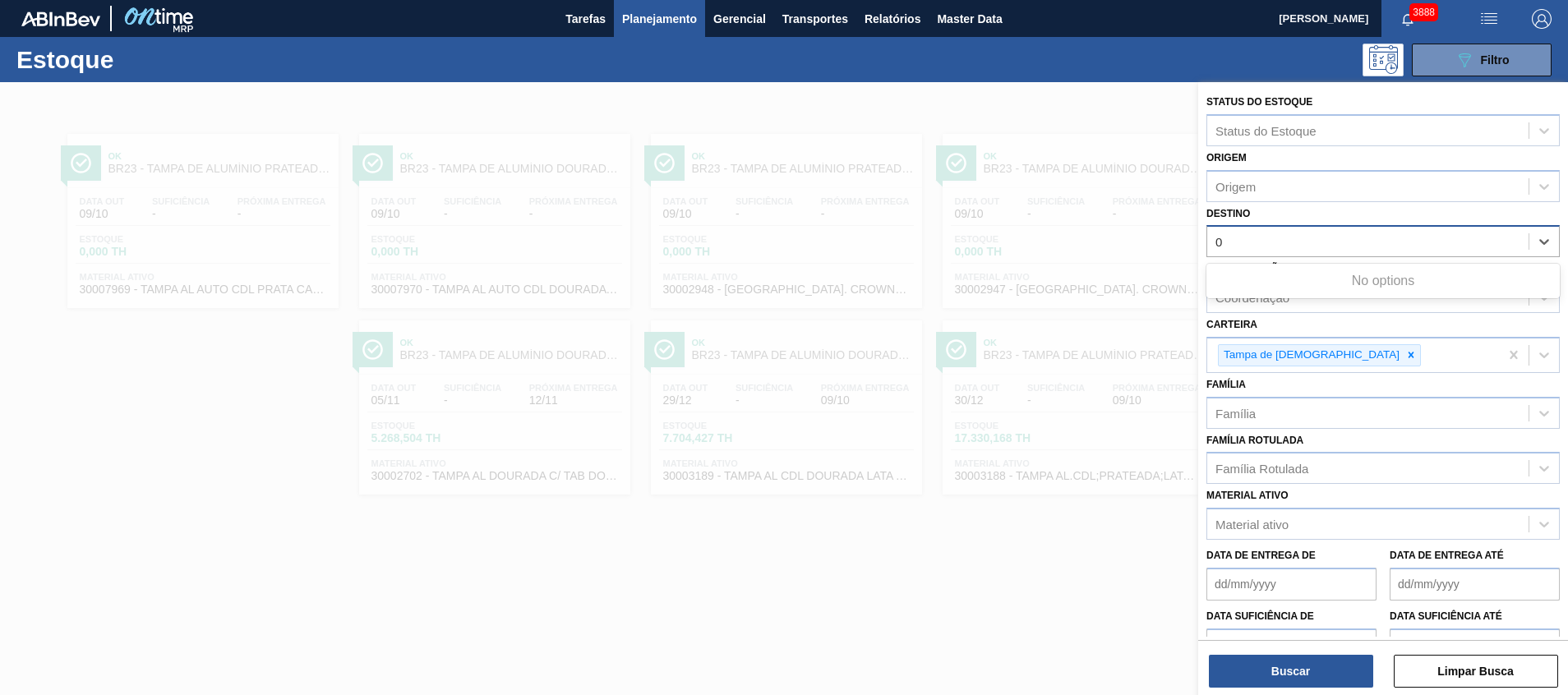
type input "02"
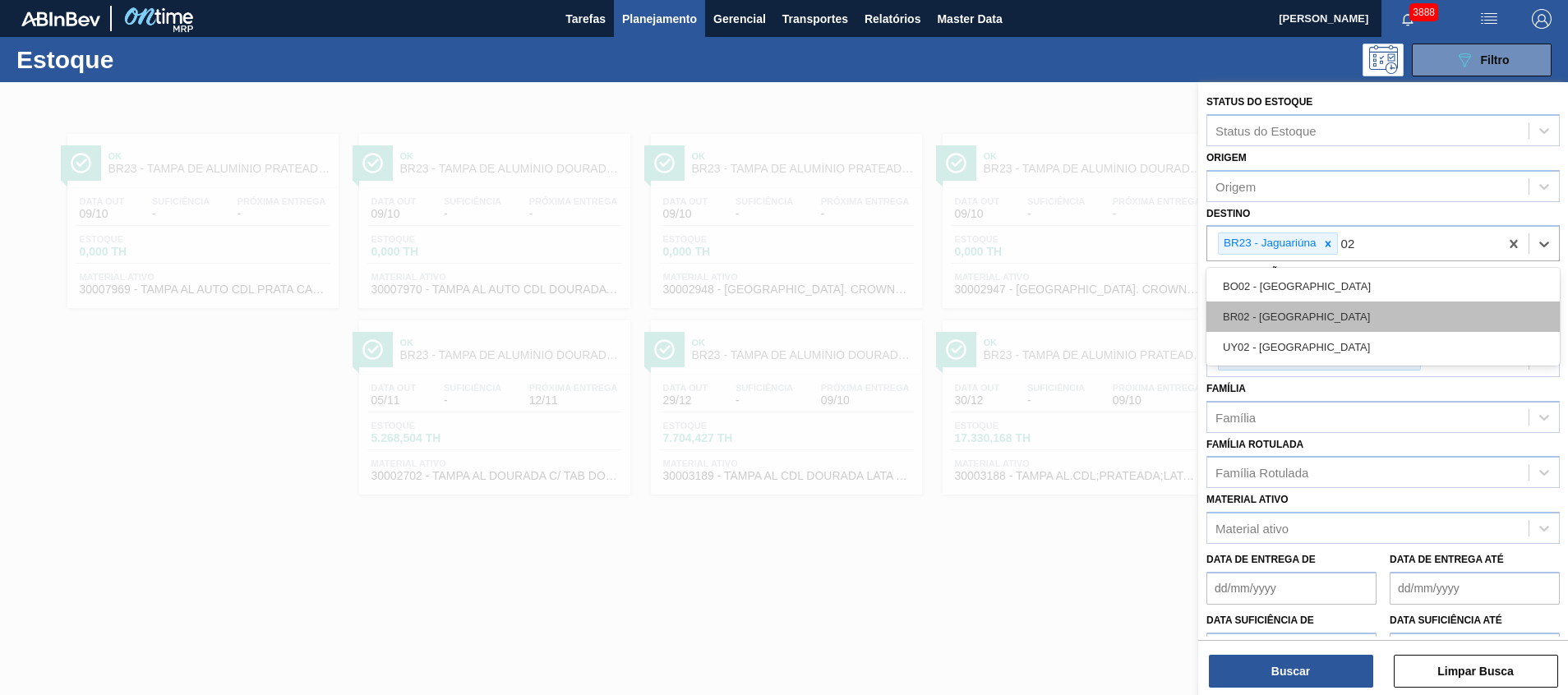
click at [1317, 313] on div "BR02 - Sergipe" at bounding box center [1383, 317] width 353 height 30
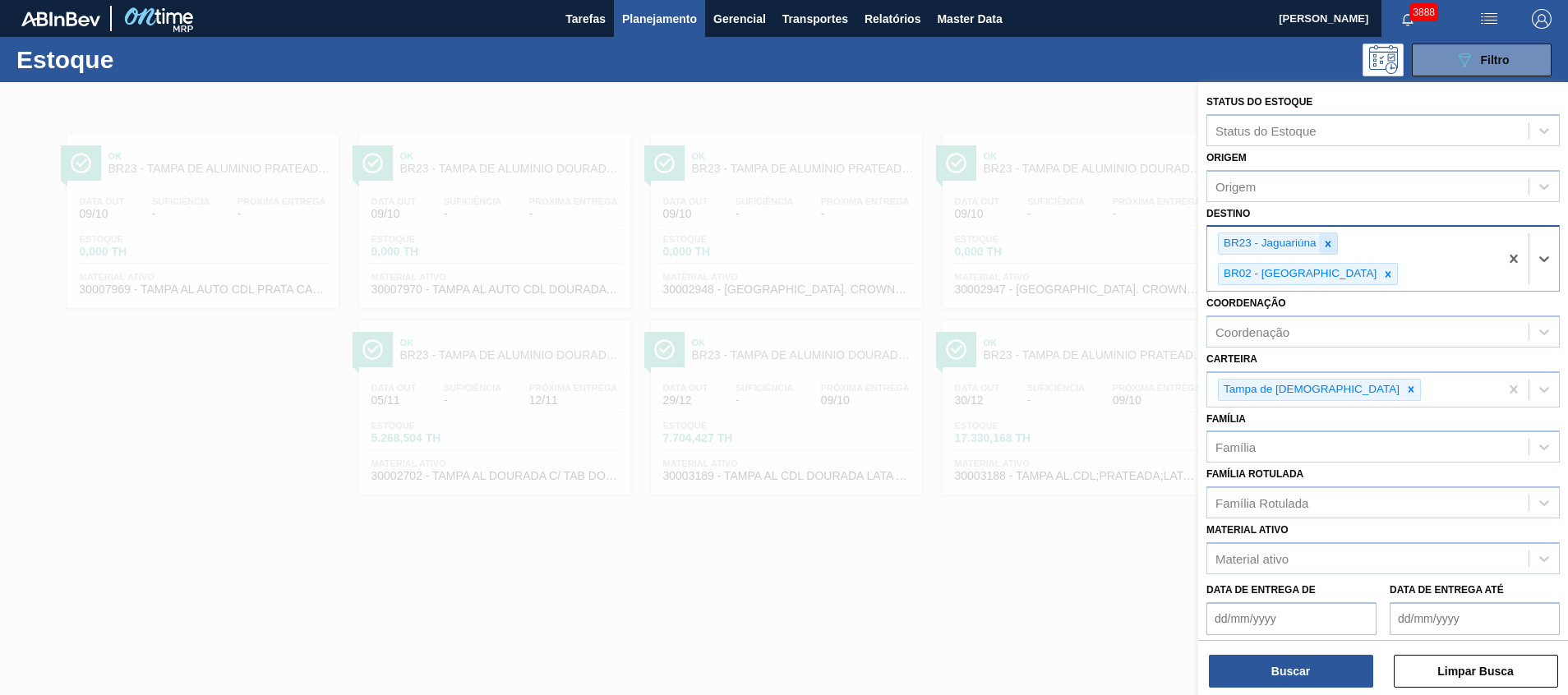
click at [1326, 245] on icon at bounding box center [1328, 243] width 6 height 6
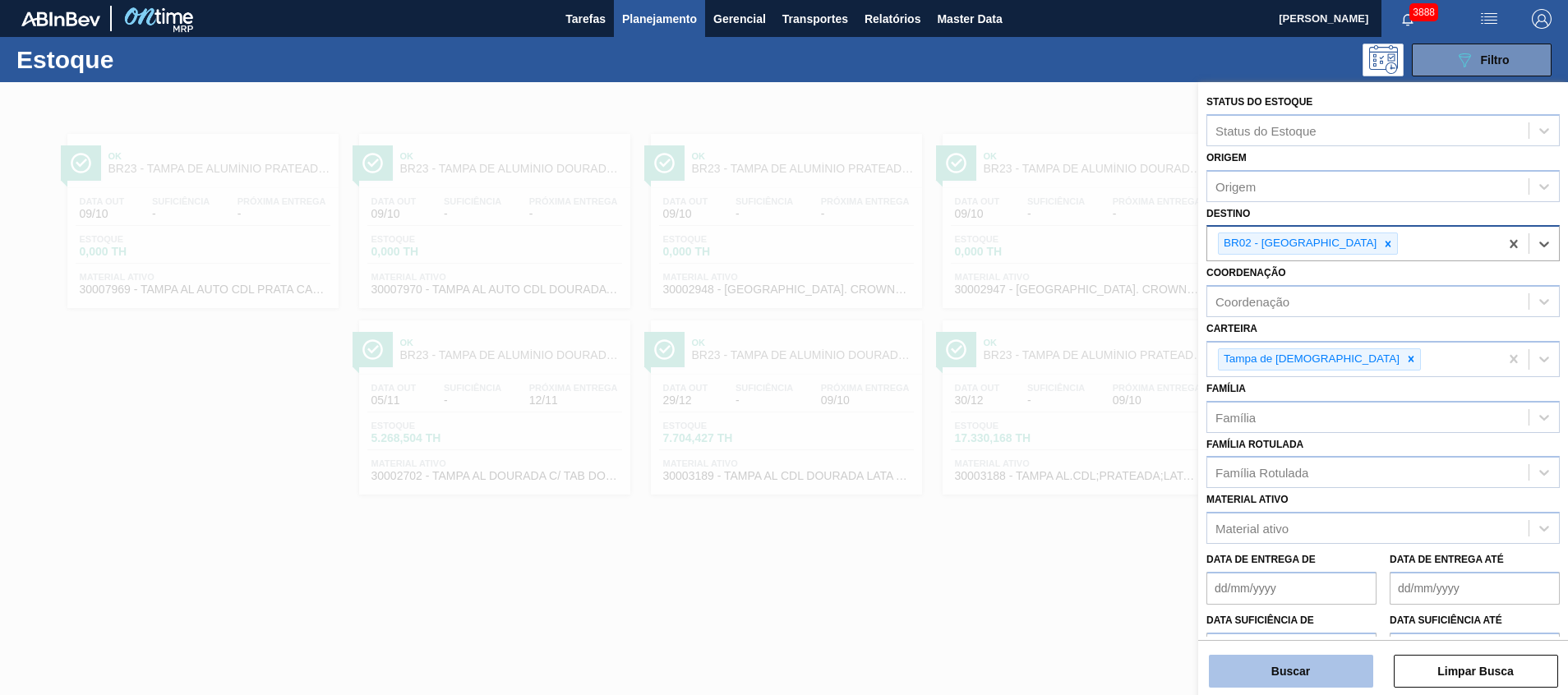
click at [1321, 676] on button "Buscar" at bounding box center [1291, 671] width 164 height 33
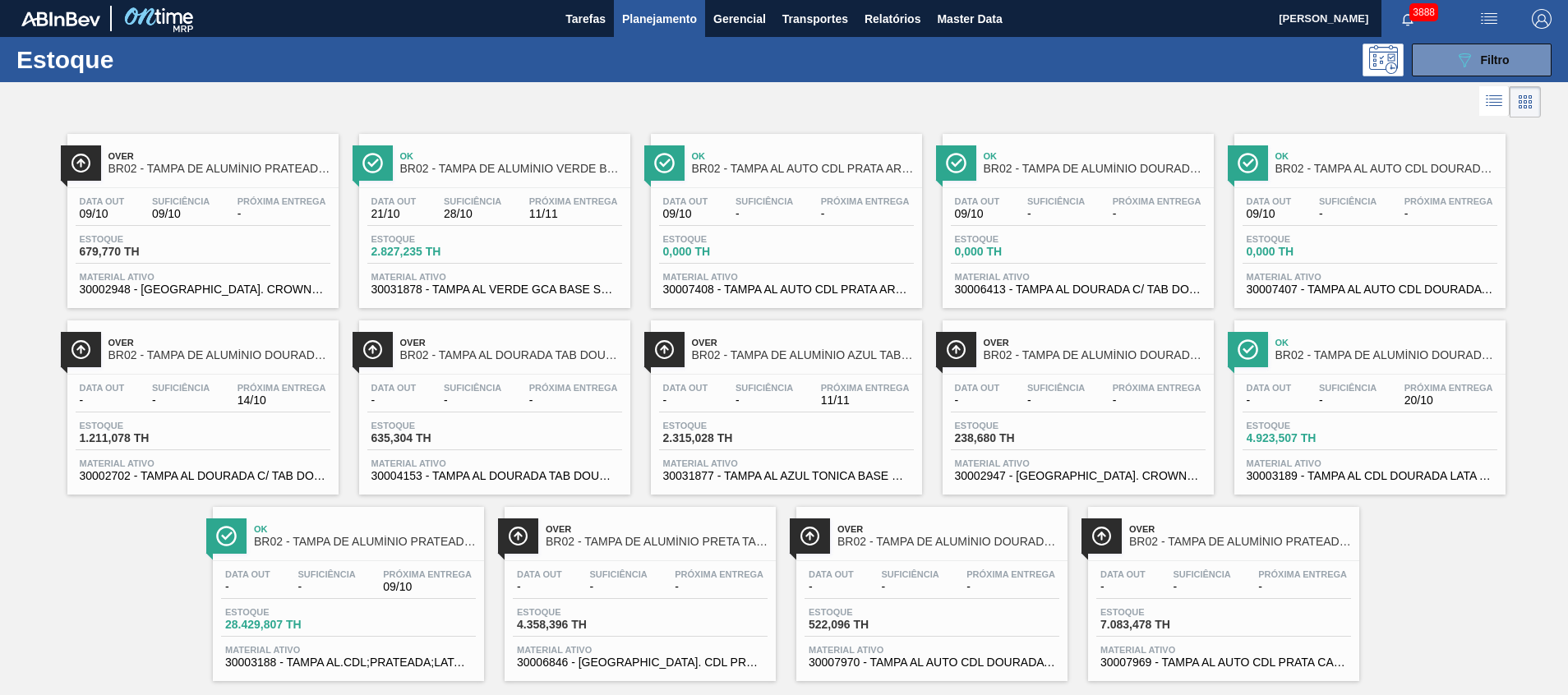
drag, startPoint x: 1460, startPoint y: 50, endPoint x: 1405, endPoint y: 137, distance: 102.9
click at [1460, 52] on icon "089F7B8B-B2A5-4AFE-B5C0-19BA573D28AC" at bounding box center [1464, 59] width 19 height 19
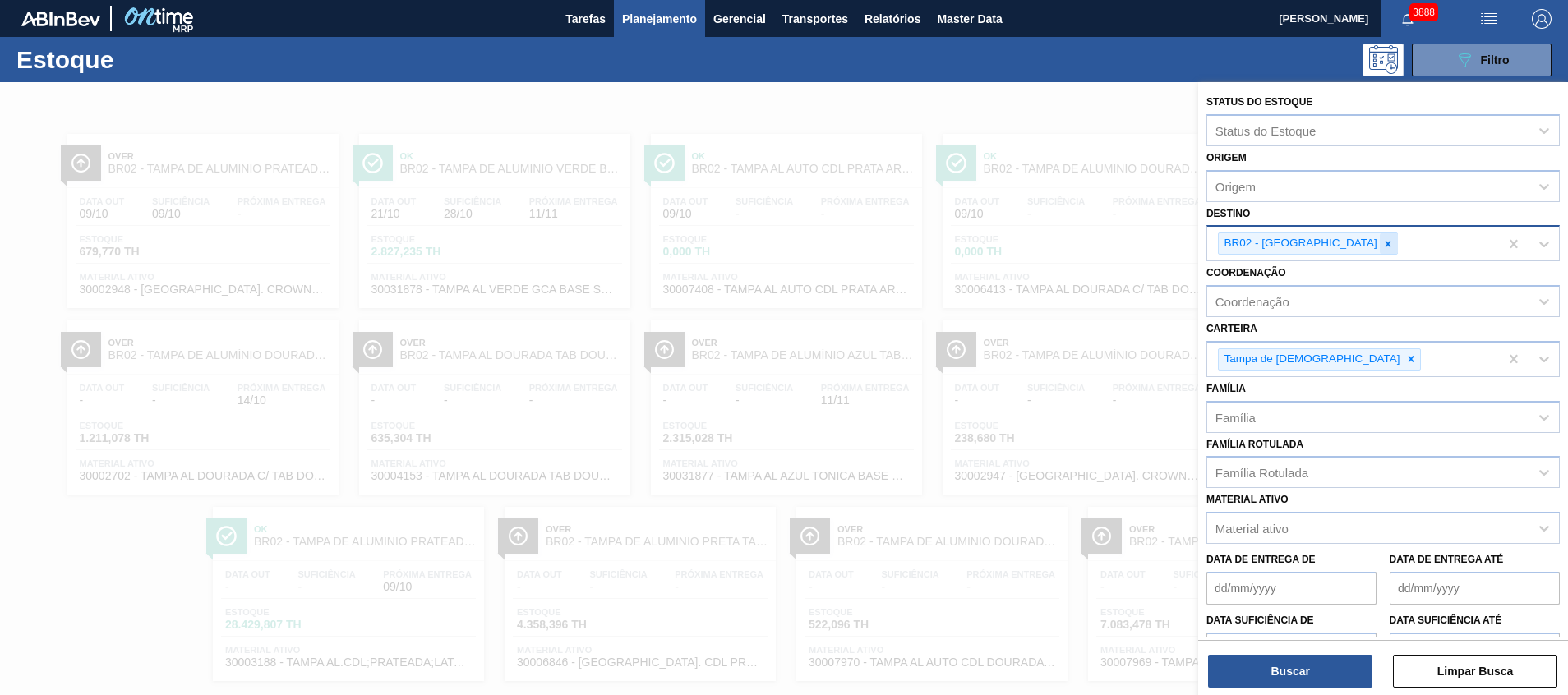
click at [1379, 245] on div at bounding box center [1388, 244] width 18 height 20
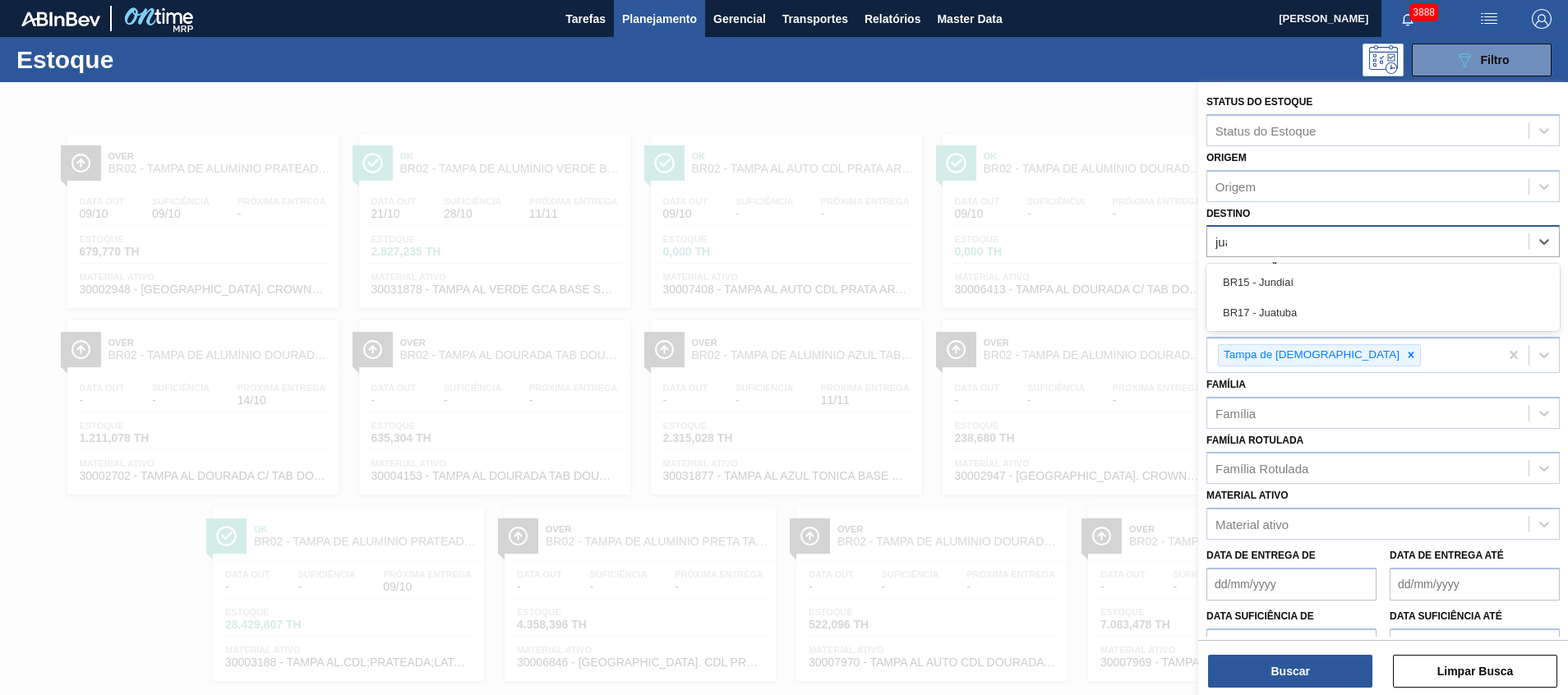
type input "juat"
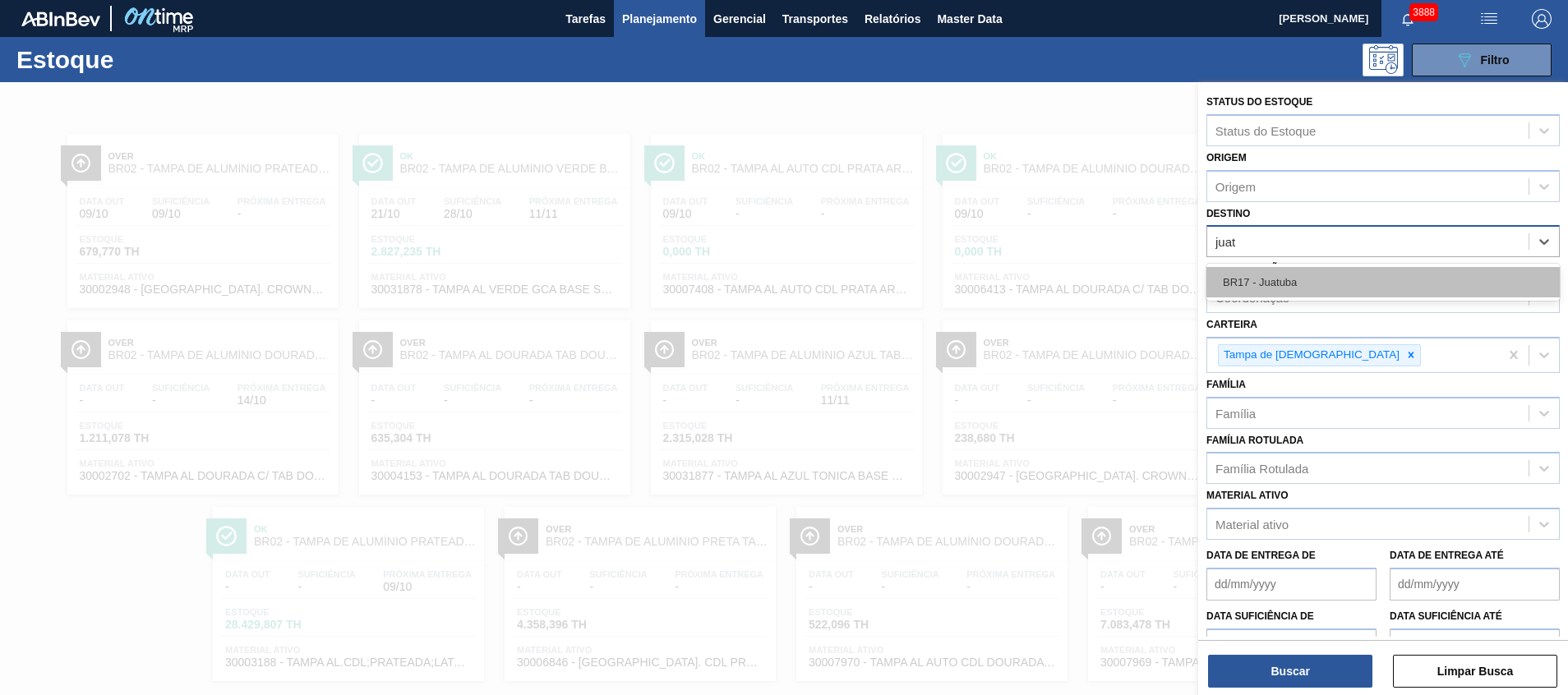
click at [1287, 282] on div "BR17 - Juatuba" at bounding box center [1383, 282] width 353 height 30
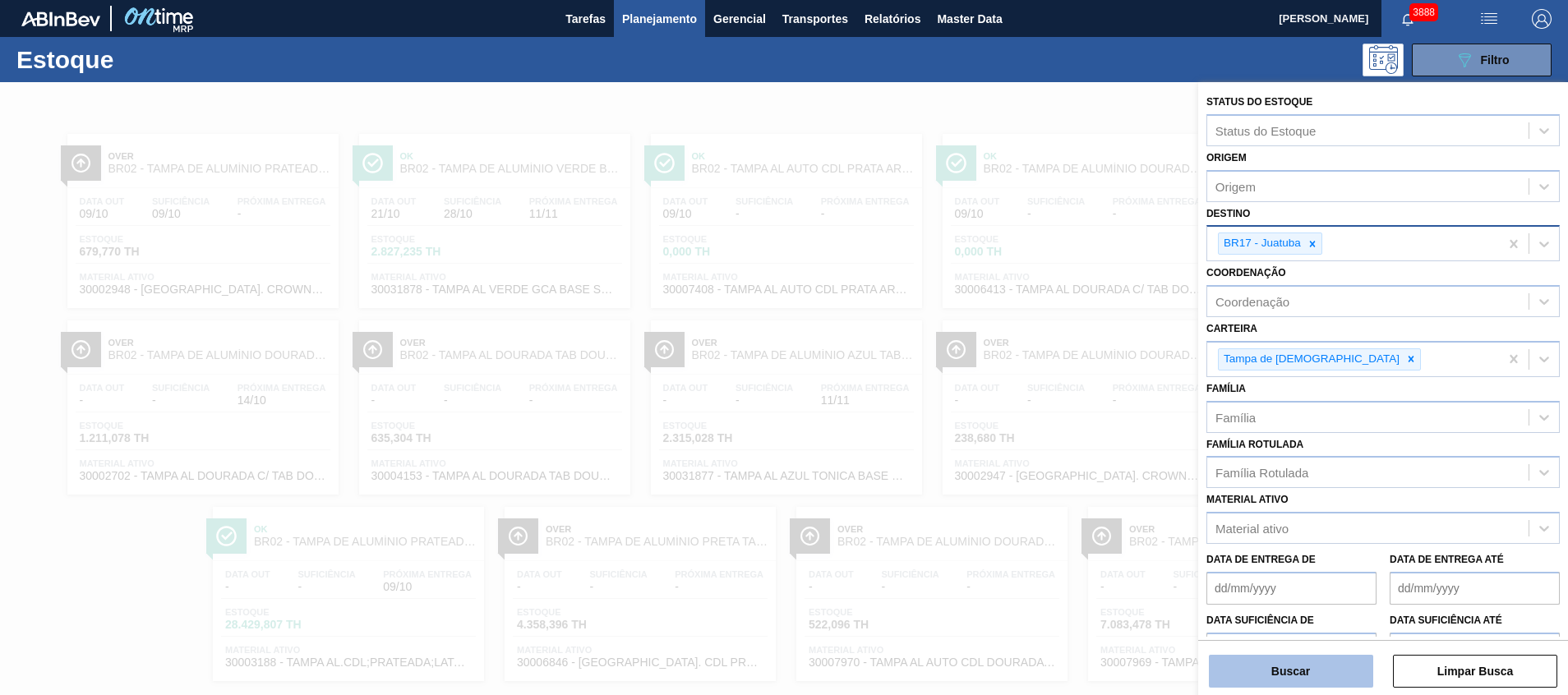
click at [1298, 666] on button "Buscar" at bounding box center [1291, 671] width 164 height 33
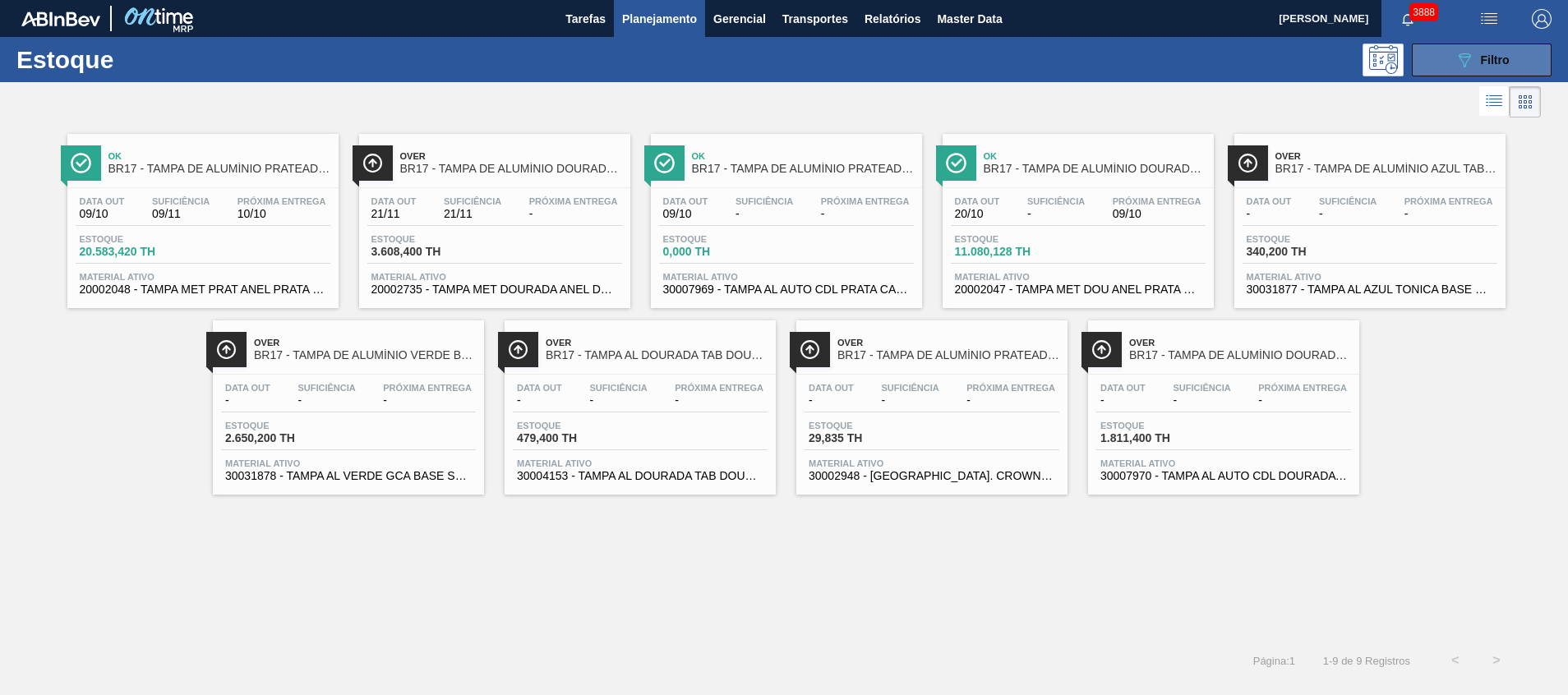
click at [1437, 63] on button "089F7B8B-B2A5-4AFE-B5C0-19BA573D28AC Filtro" at bounding box center [1481, 59] width 140 height 33
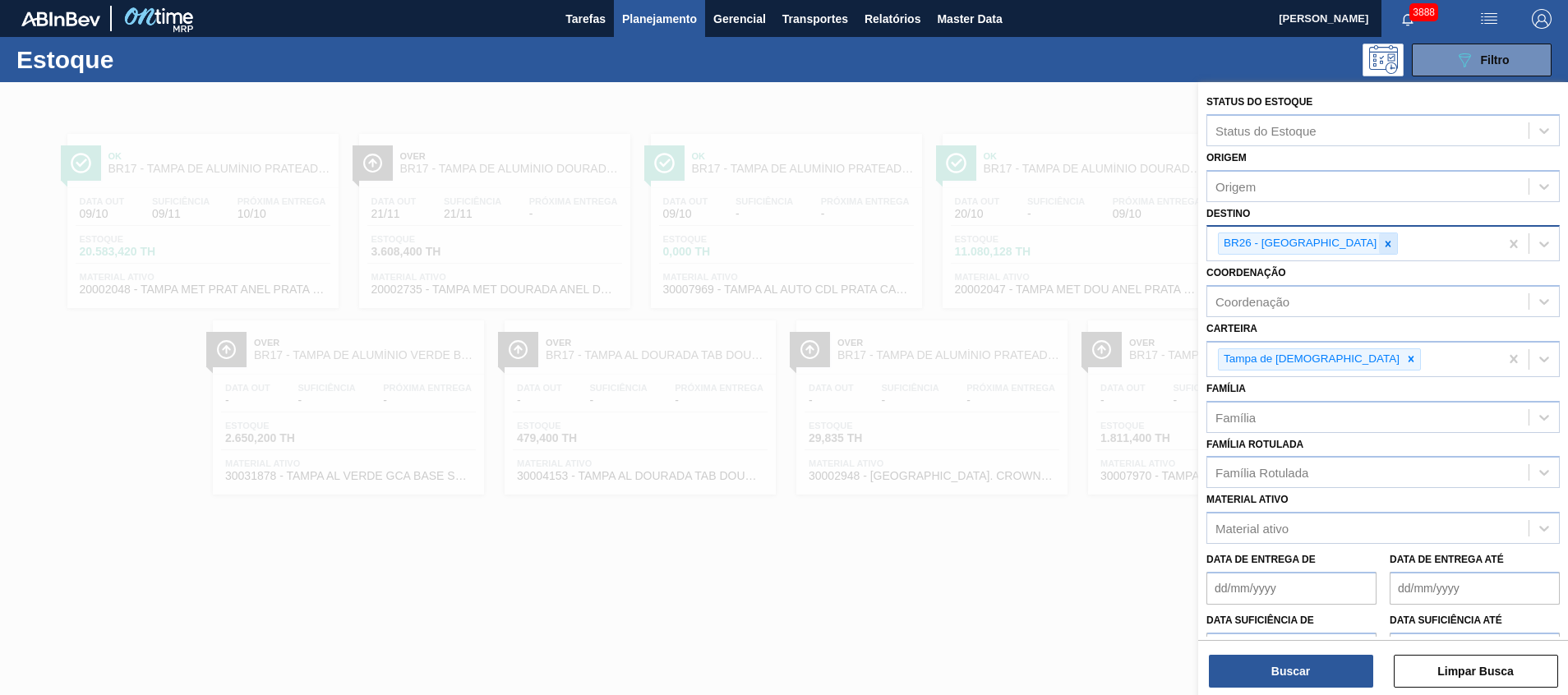
click at [1382, 240] on icon at bounding box center [1388, 244] width 12 height 12
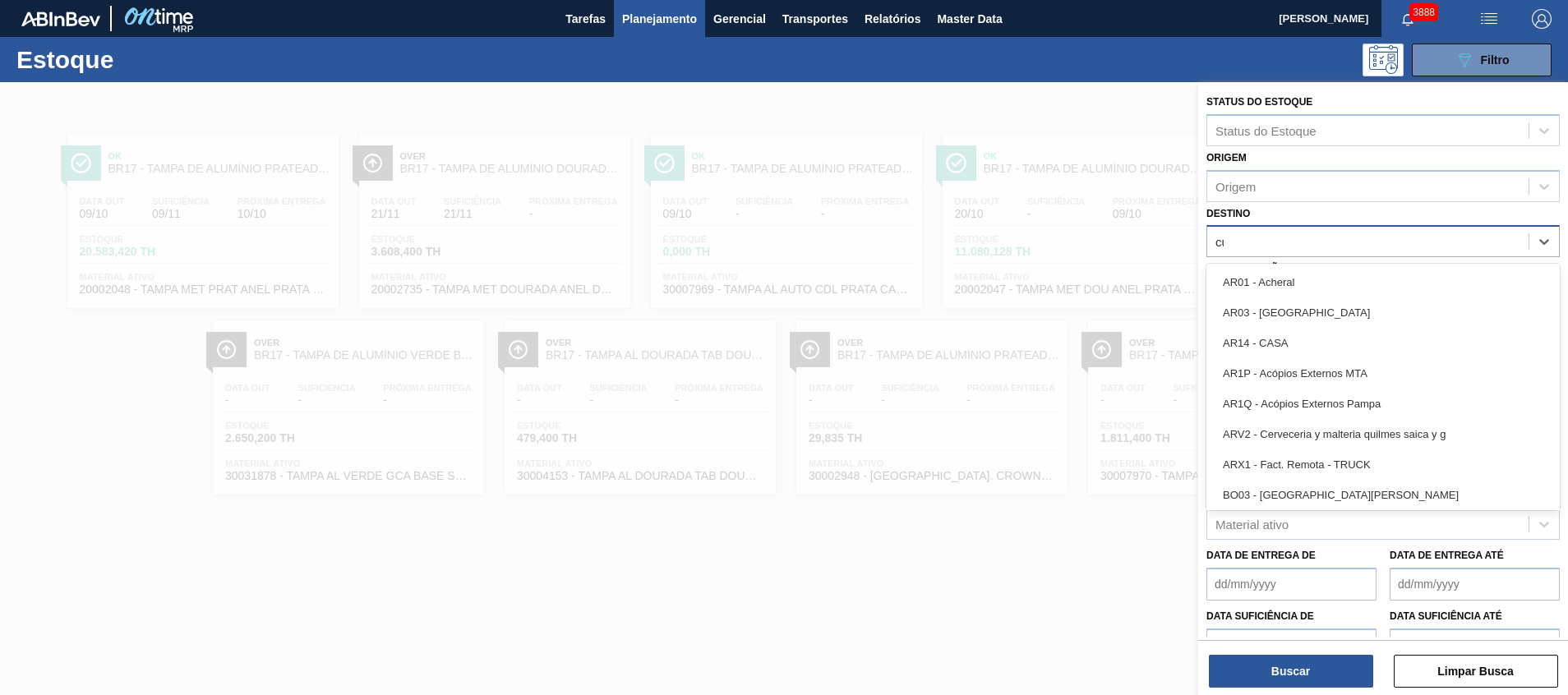
type input "cui"
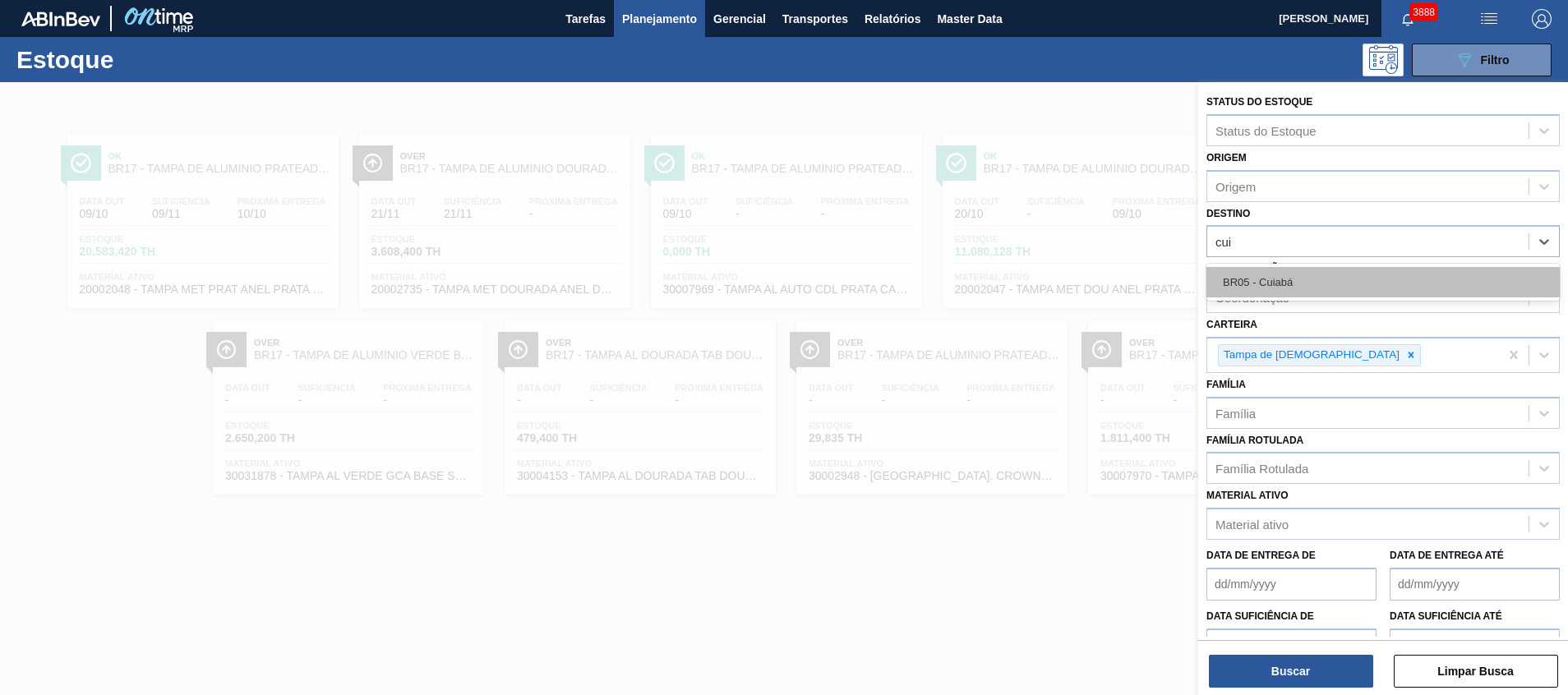
click at [1310, 270] on div "BR05 - Cuiabá" at bounding box center [1383, 282] width 353 height 30
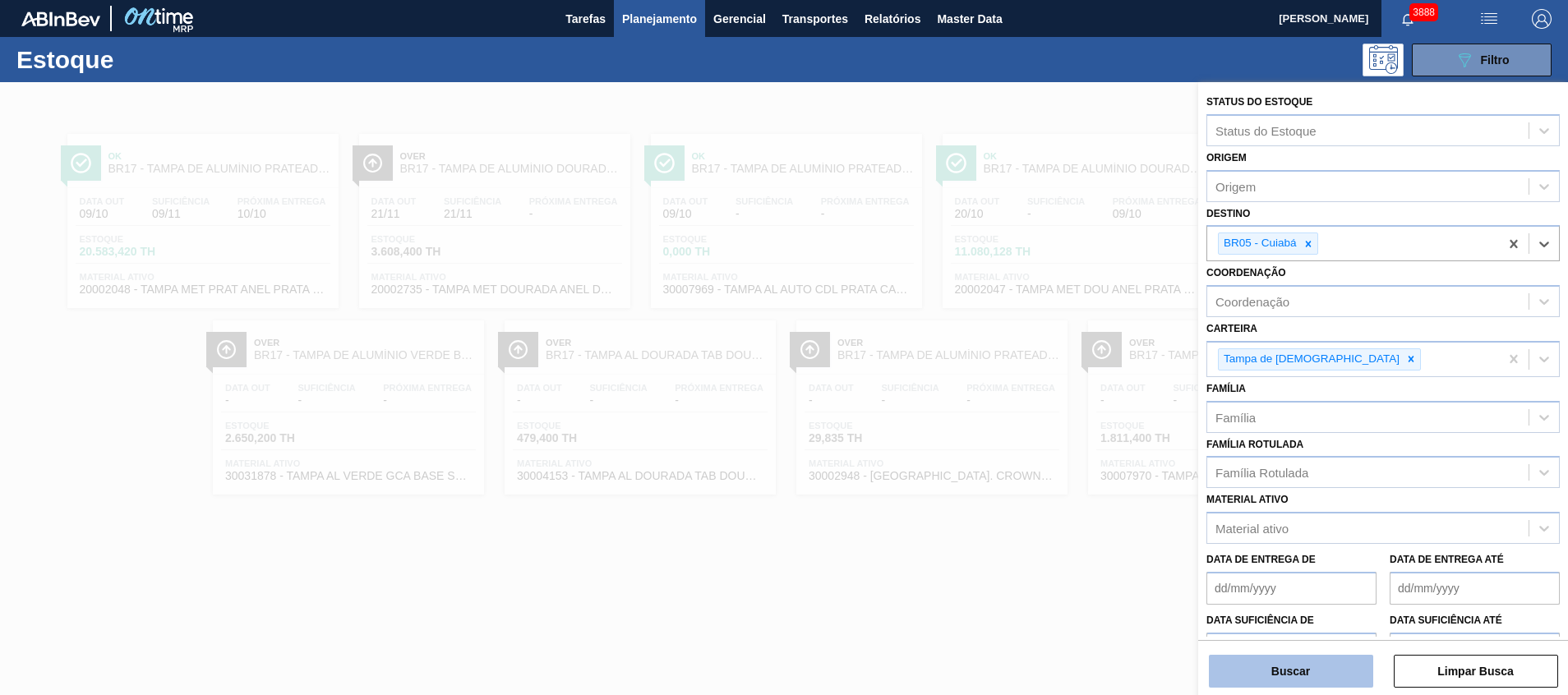
click at [1276, 670] on button "Buscar" at bounding box center [1291, 671] width 164 height 33
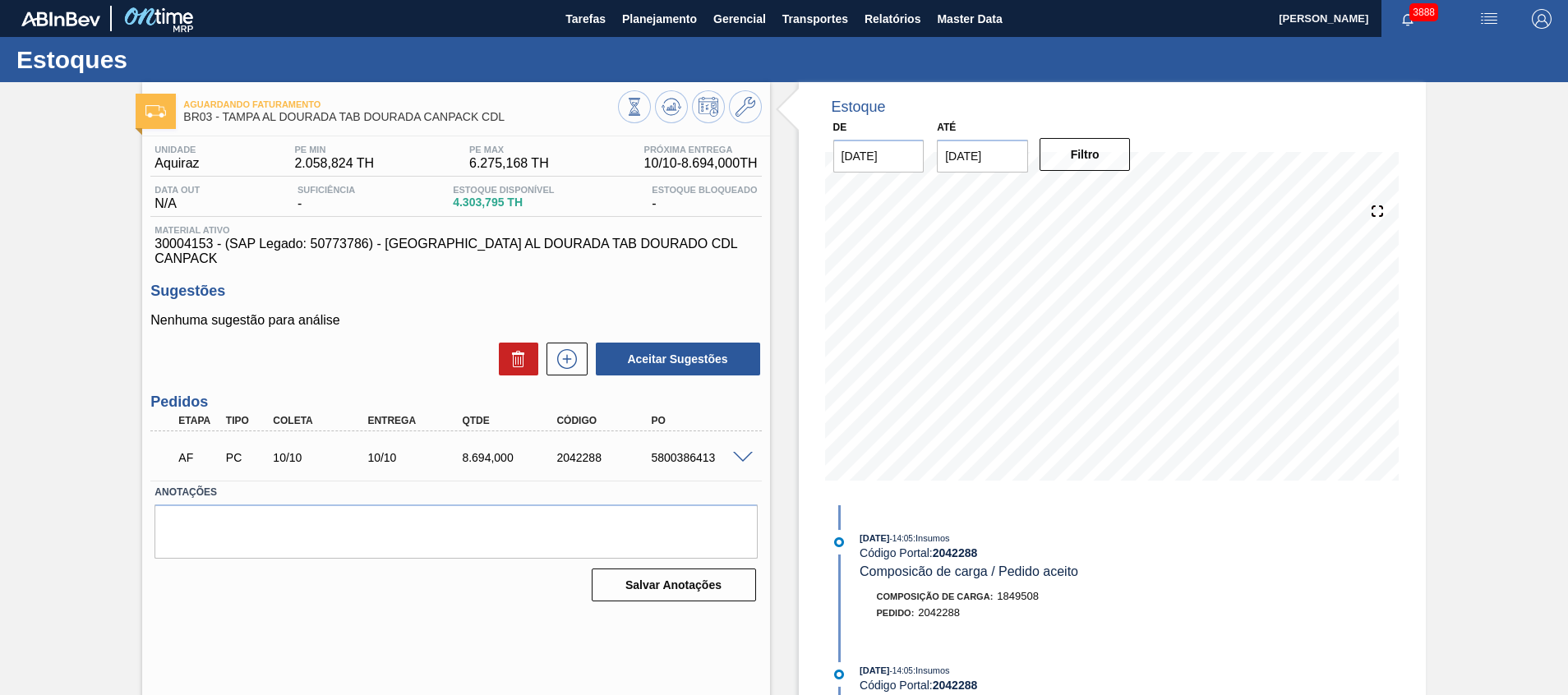
click at [660, 24] on span "Planejamento" at bounding box center [660, 19] width 75 height 19
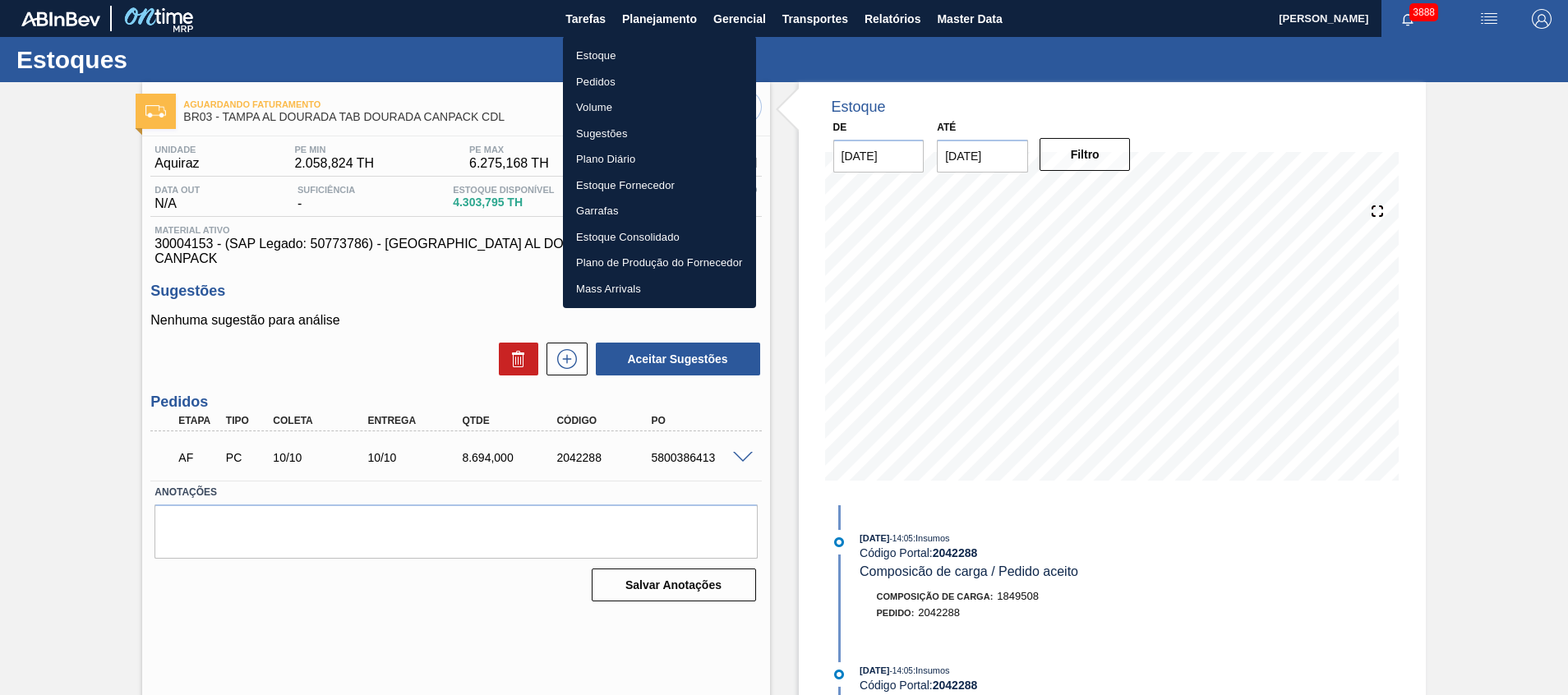
click at [650, 60] on li "Estoque" at bounding box center [660, 55] width 193 height 26
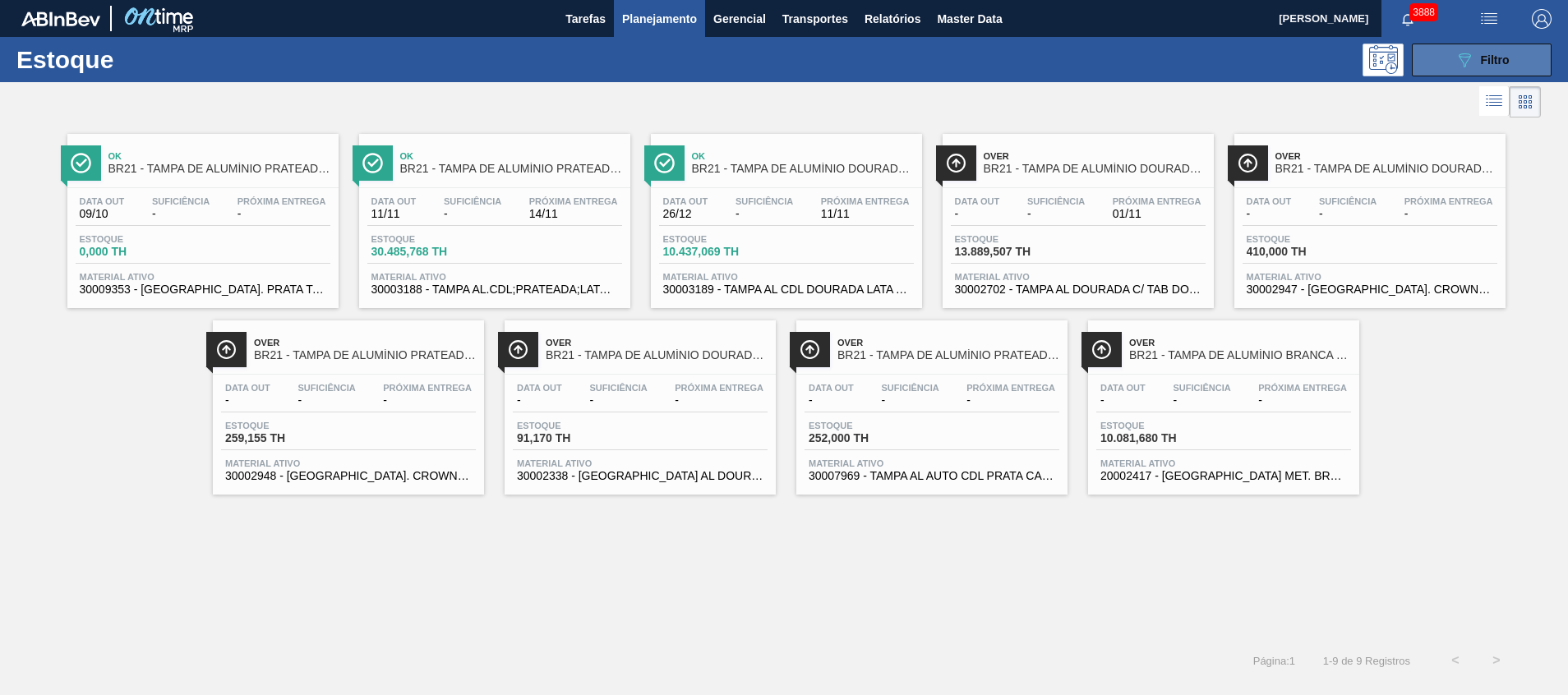
click at [1468, 60] on icon "089F7B8B-B2A5-4AFE-B5C0-19BA573D28AC" at bounding box center [1464, 59] width 19 height 19
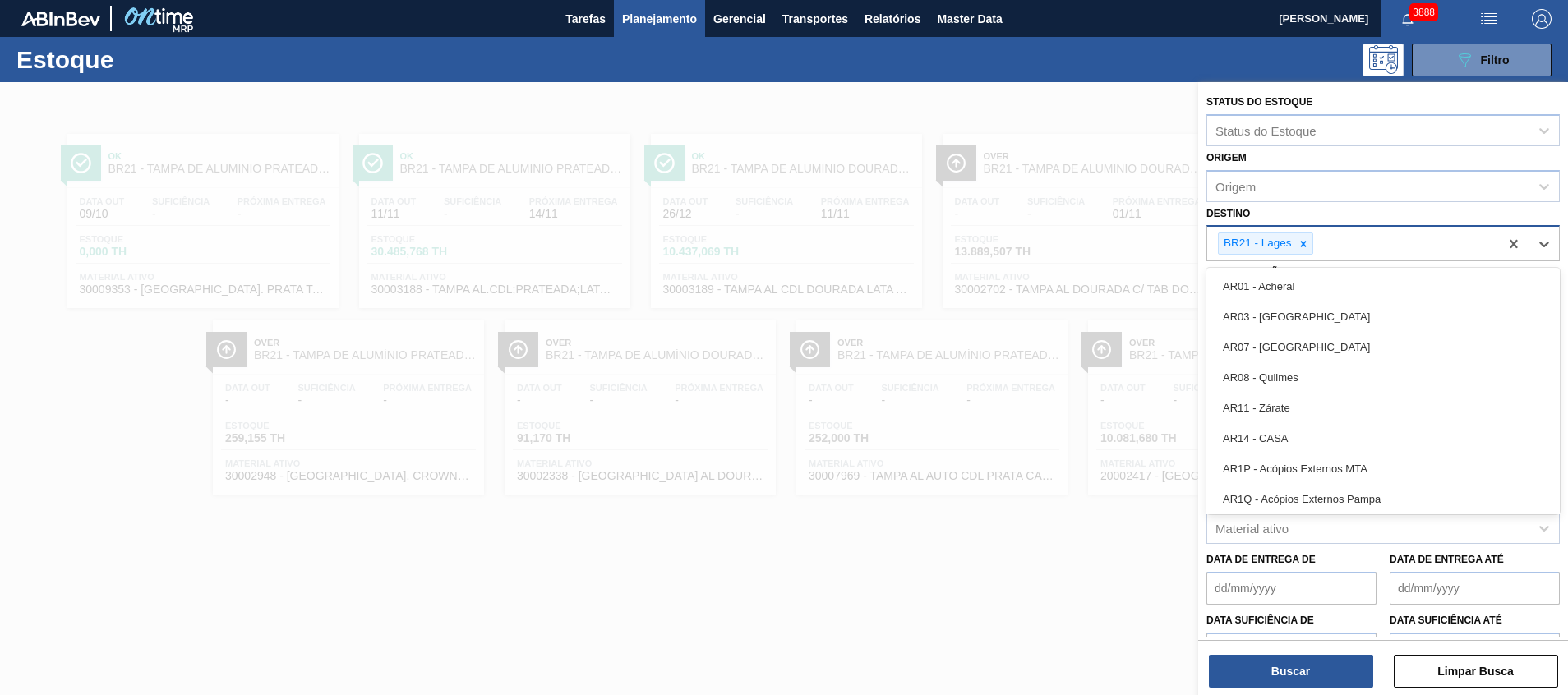
click at [1306, 233] on div "BR21 - Lages" at bounding box center [1265, 244] width 96 height 22
type input "ju"
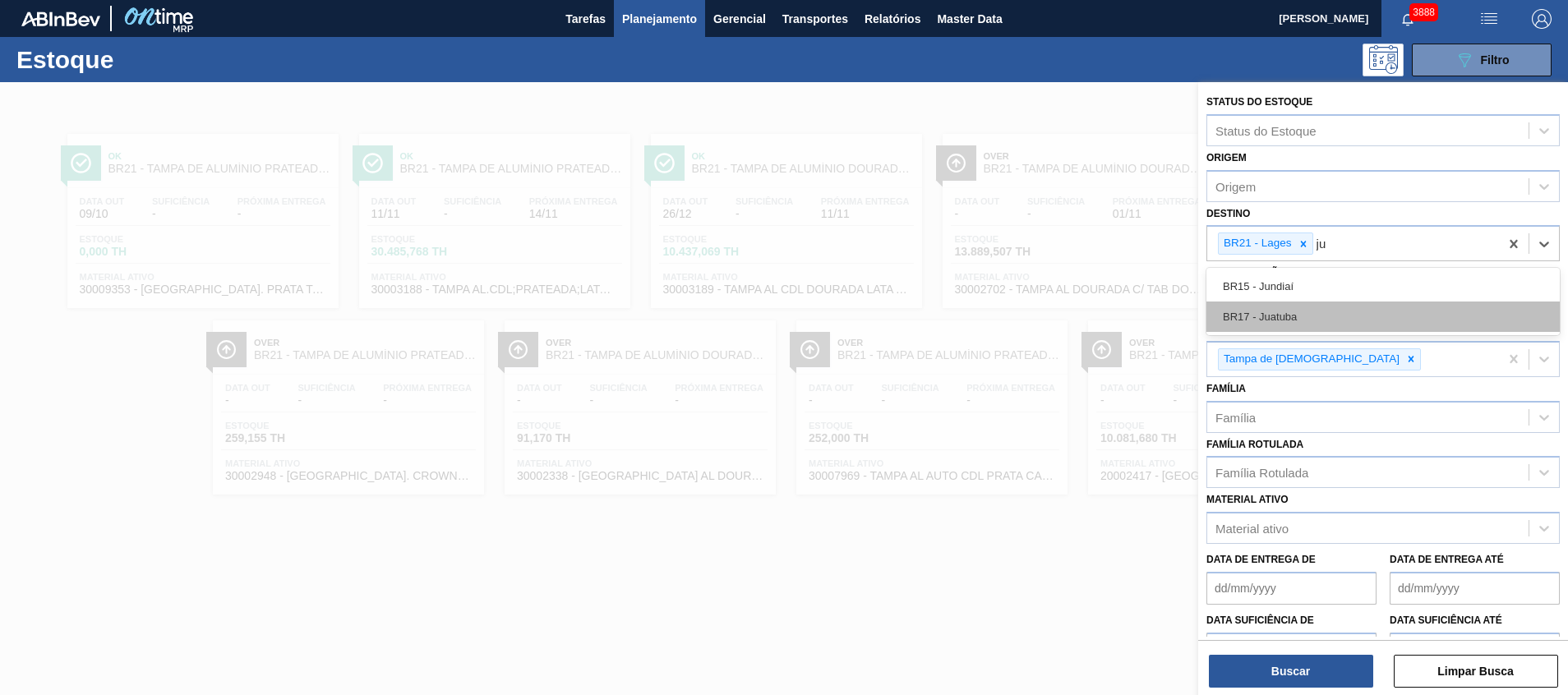
click at [1316, 317] on div "BR17 - Juatuba" at bounding box center [1383, 317] width 353 height 30
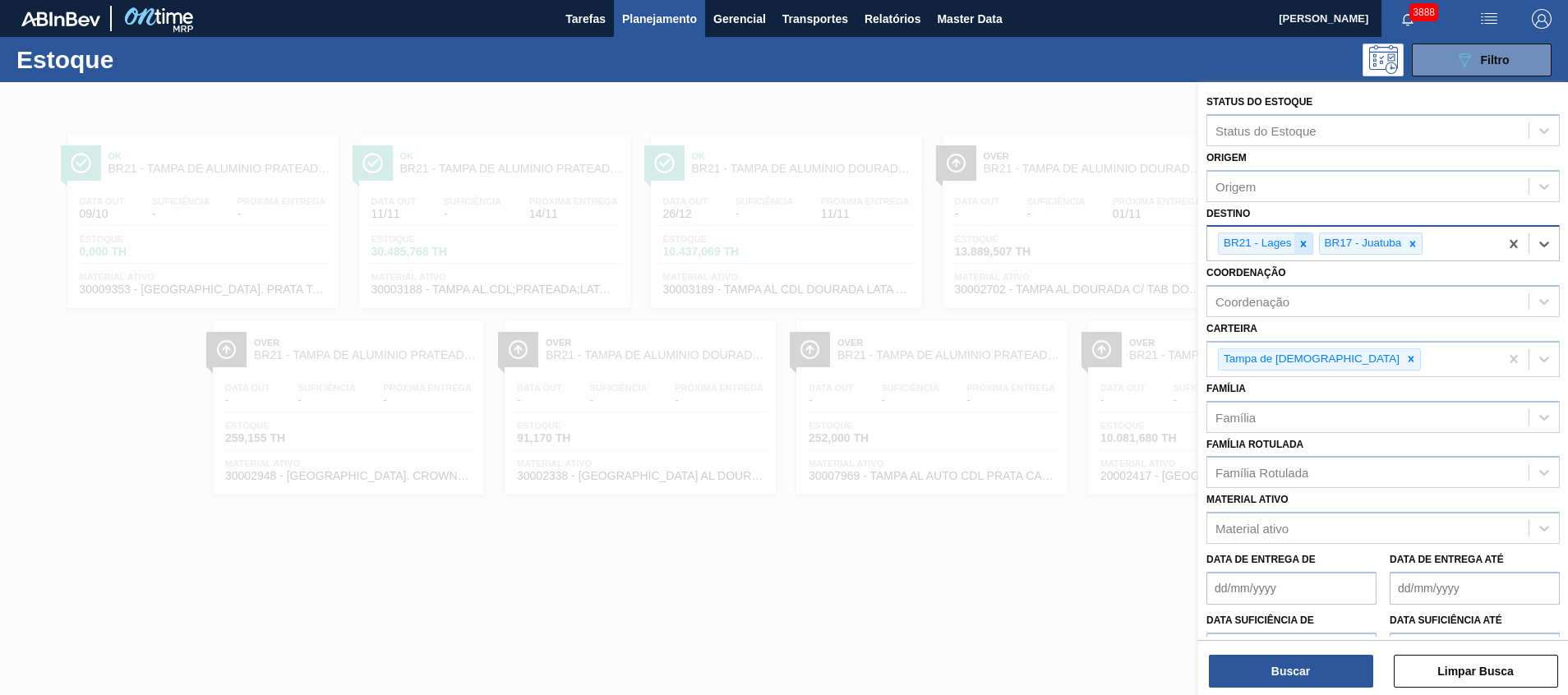
click at [1299, 240] on icon at bounding box center [1303, 244] width 12 height 12
click at [1254, 659] on button "Buscar" at bounding box center [1291, 671] width 164 height 33
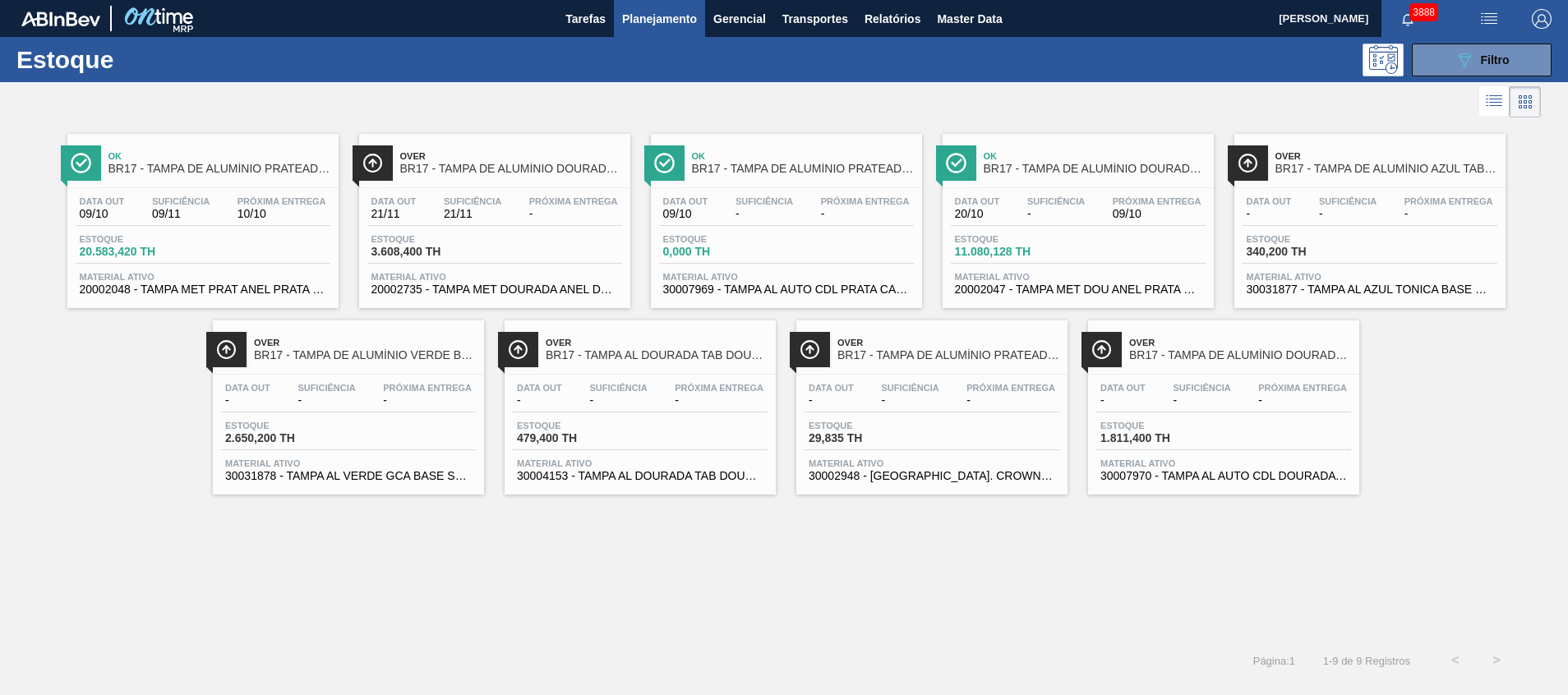
click at [1128, 295] on span "20002047 - TAMPA MET DOU ANEL PRATA CERVEJA CX600" at bounding box center [1078, 290] width 246 height 13
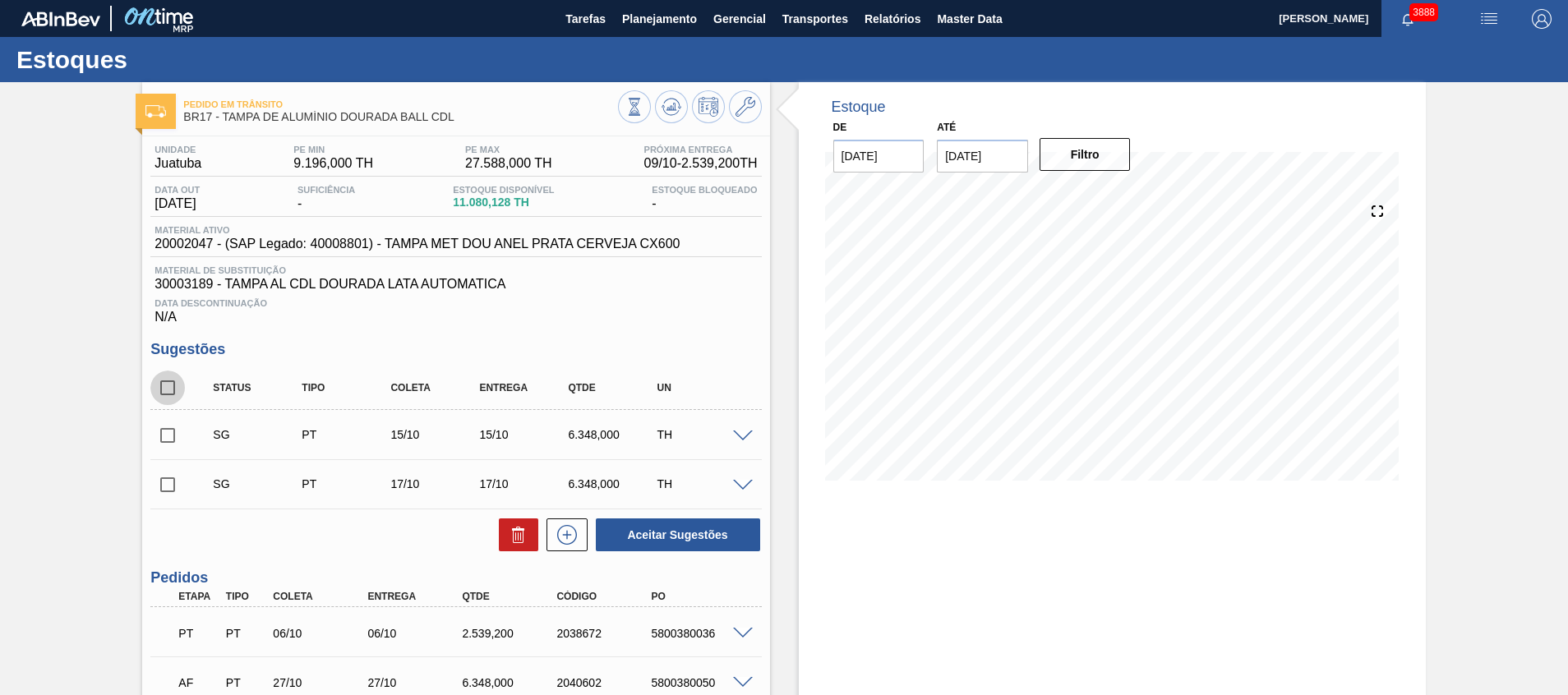
click at [174, 378] on input "checkbox" at bounding box center [168, 388] width 35 height 35
checkbox input "true"
click at [494, 531] on div at bounding box center [514, 534] width 47 height 33
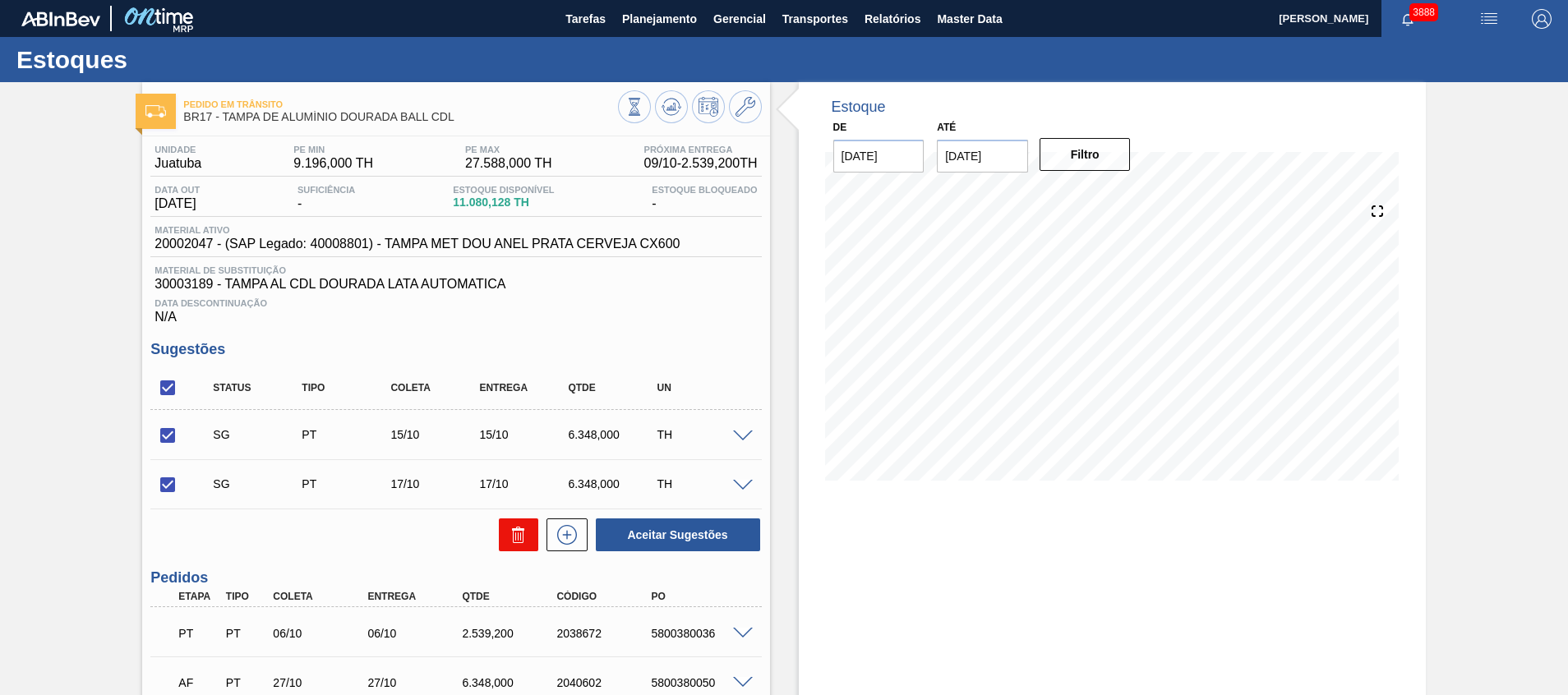
click at [505, 535] on button at bounding box center [518, 534] width 40 height 33
checkbox input "false"
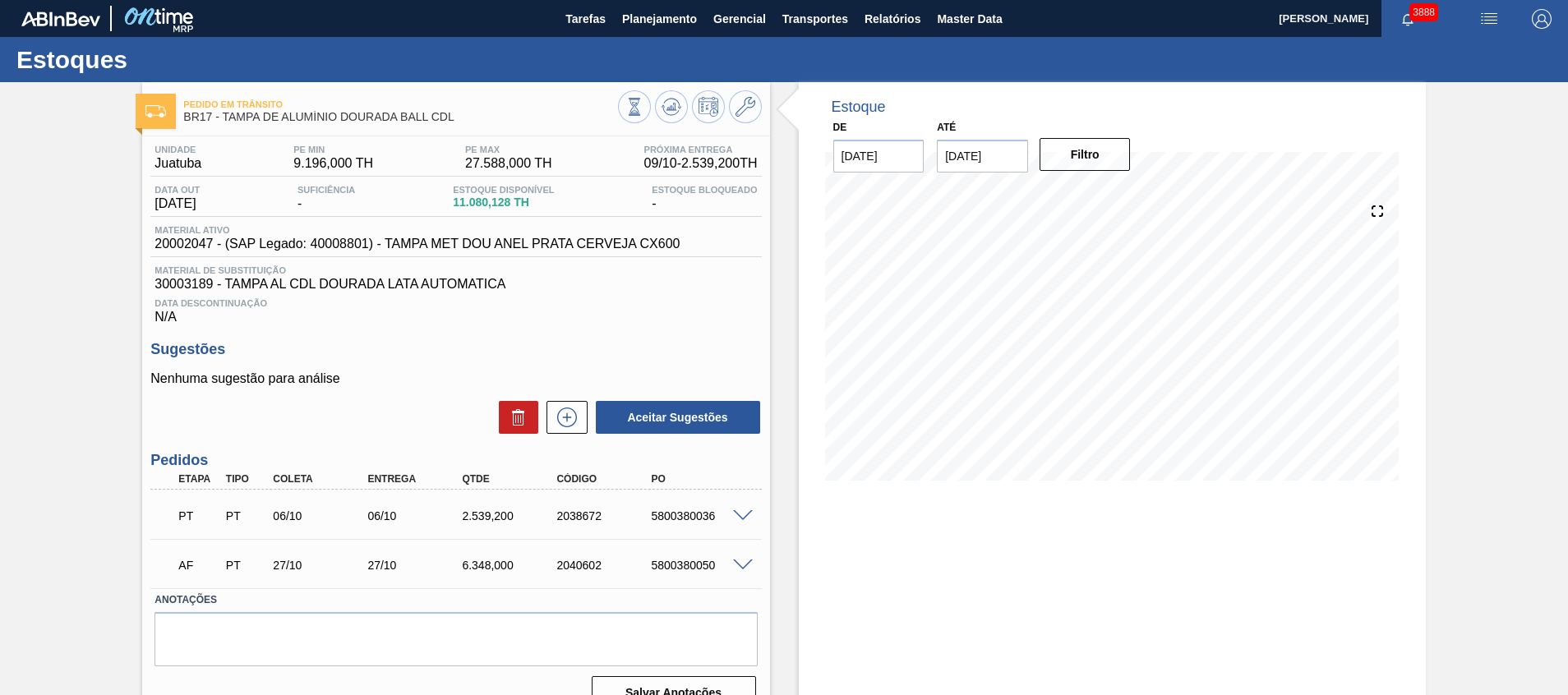
click at [573, 520] on div "2038672" at bounding box center [605, 516] width 106 height 14
copy div "2038672"
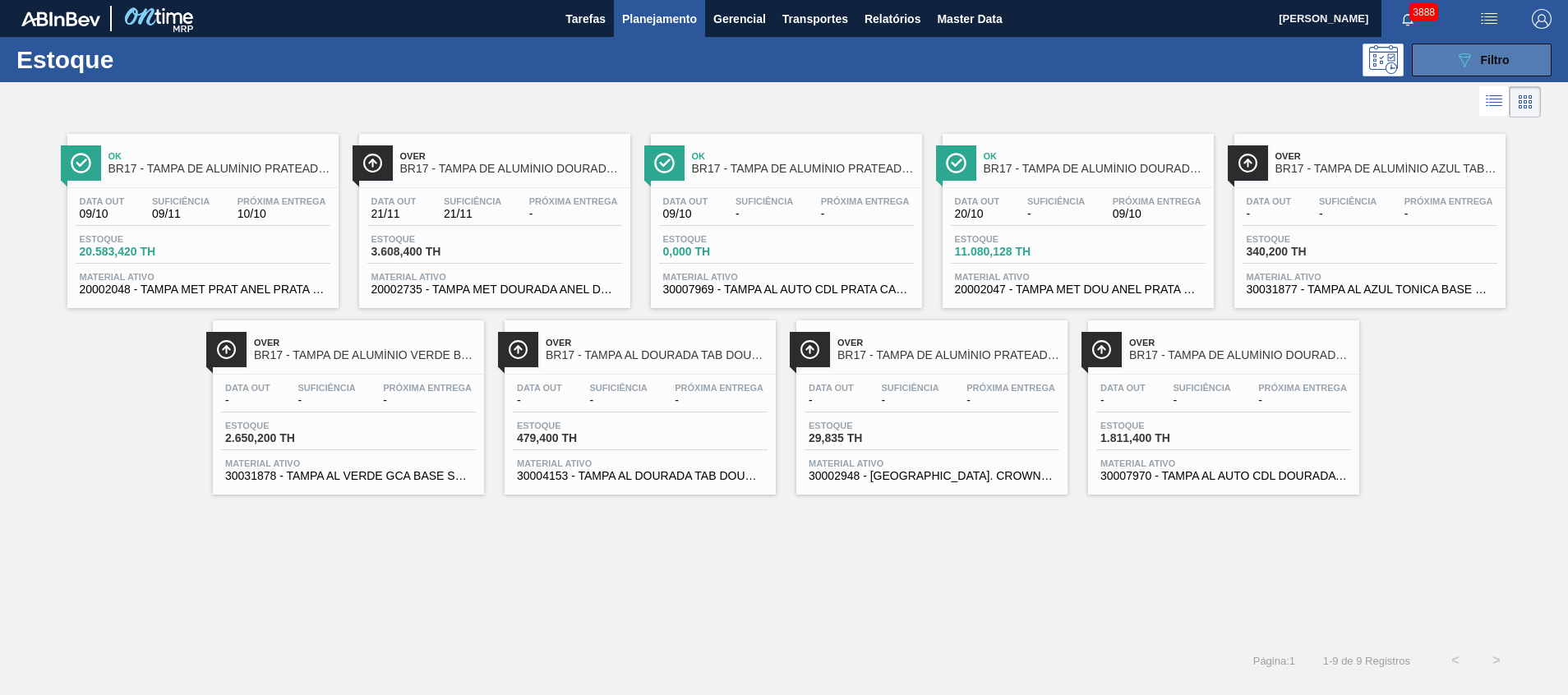
click at [1481, 60] on span "Filtro" at bounding box center [1495, 60] width 29 height 14
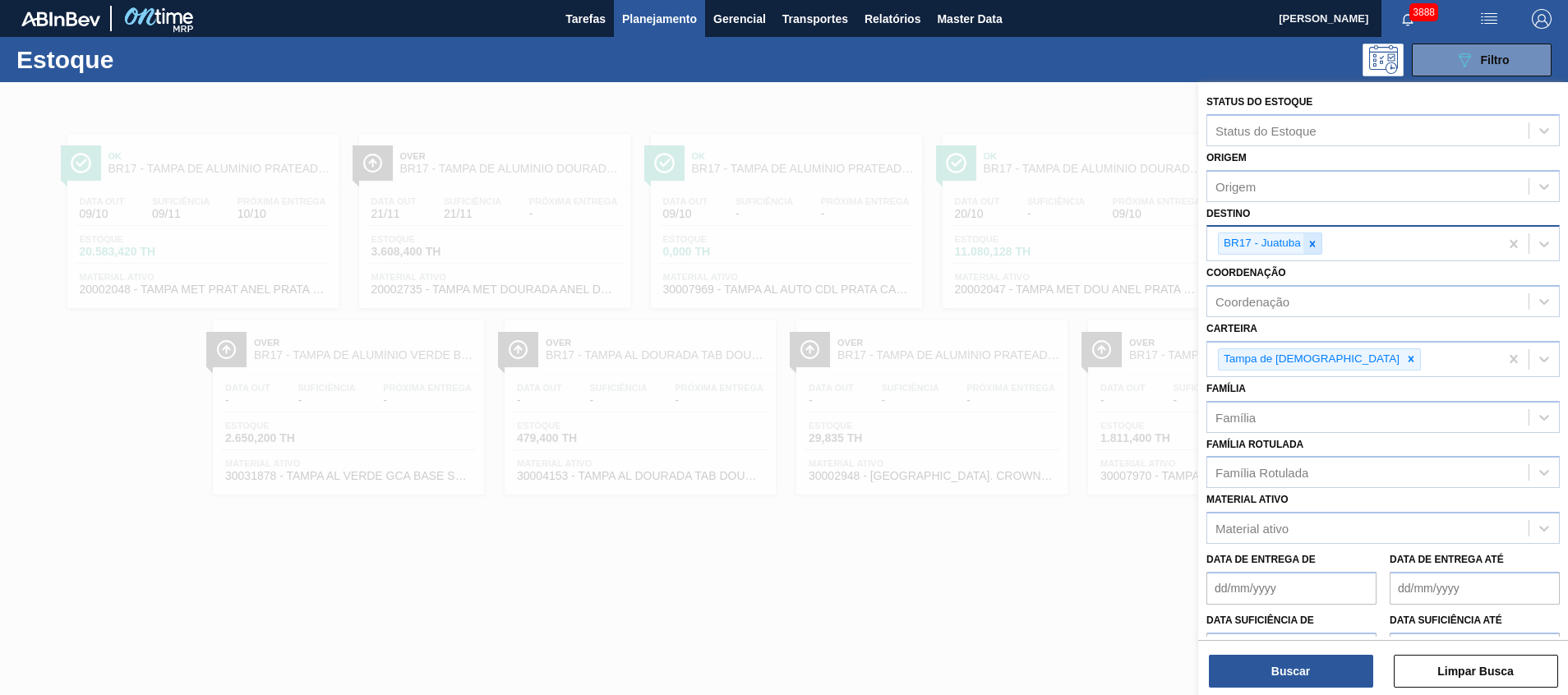
click at [1314, 239] on icon at bounding box center [1312, 244] width 12 height 12
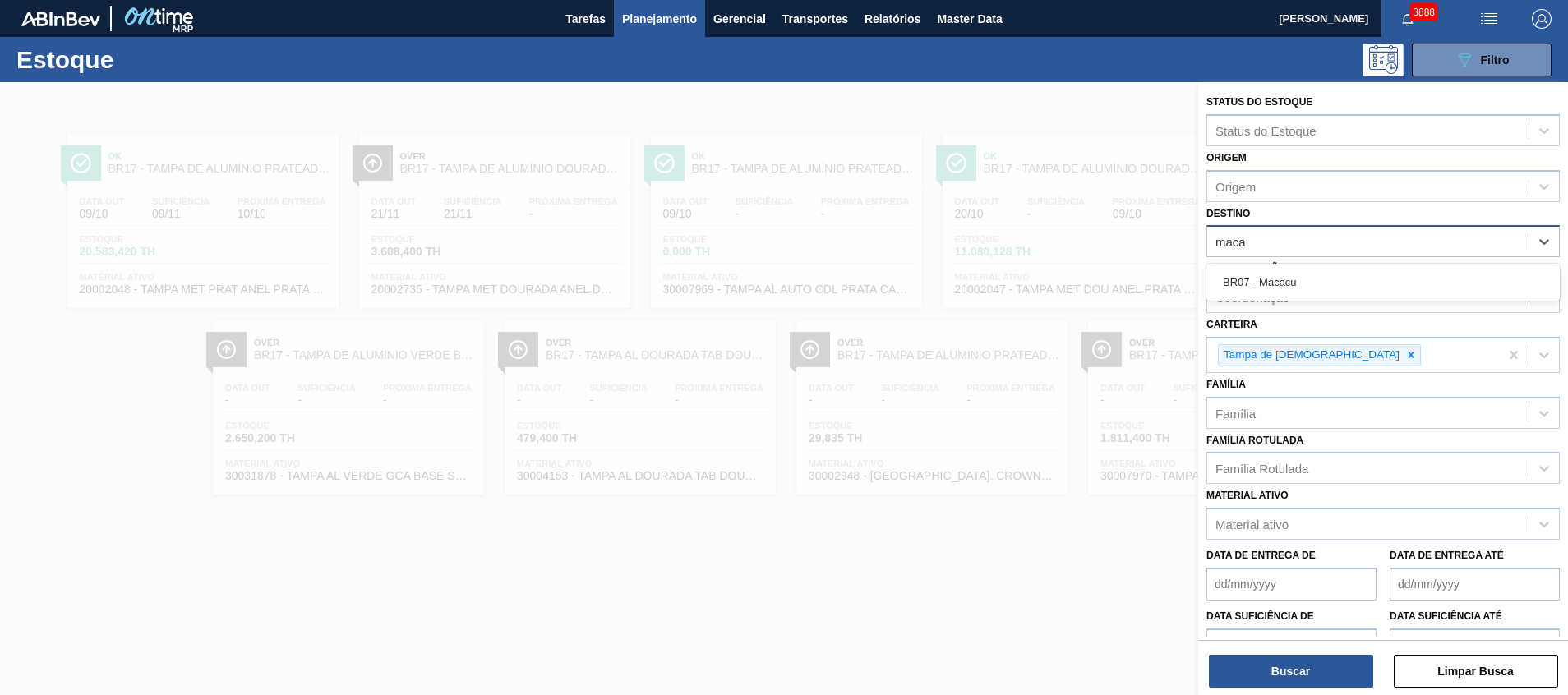
type input "macac"
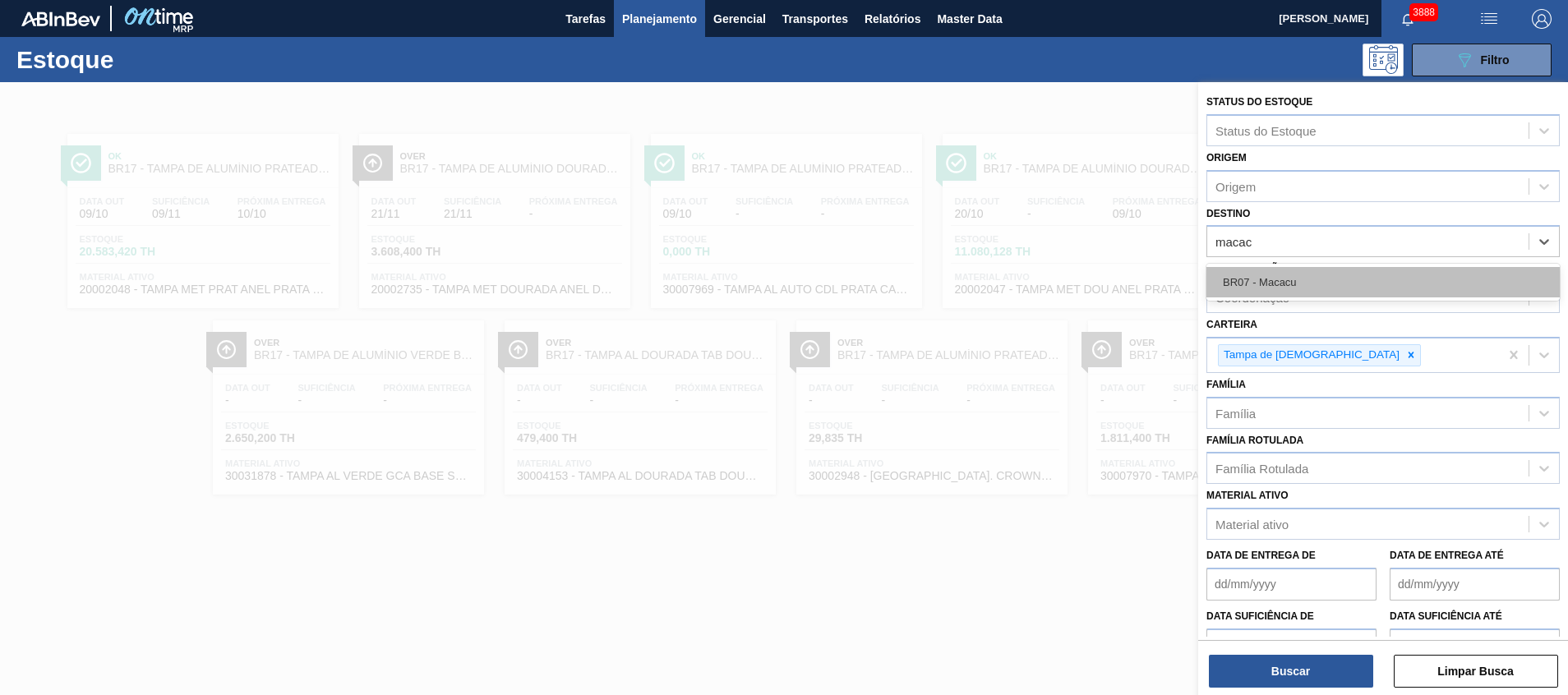
click at [1291, 277] on div "BR07 - Macacu" at bounding box center [1383, 282] width 353 height 30
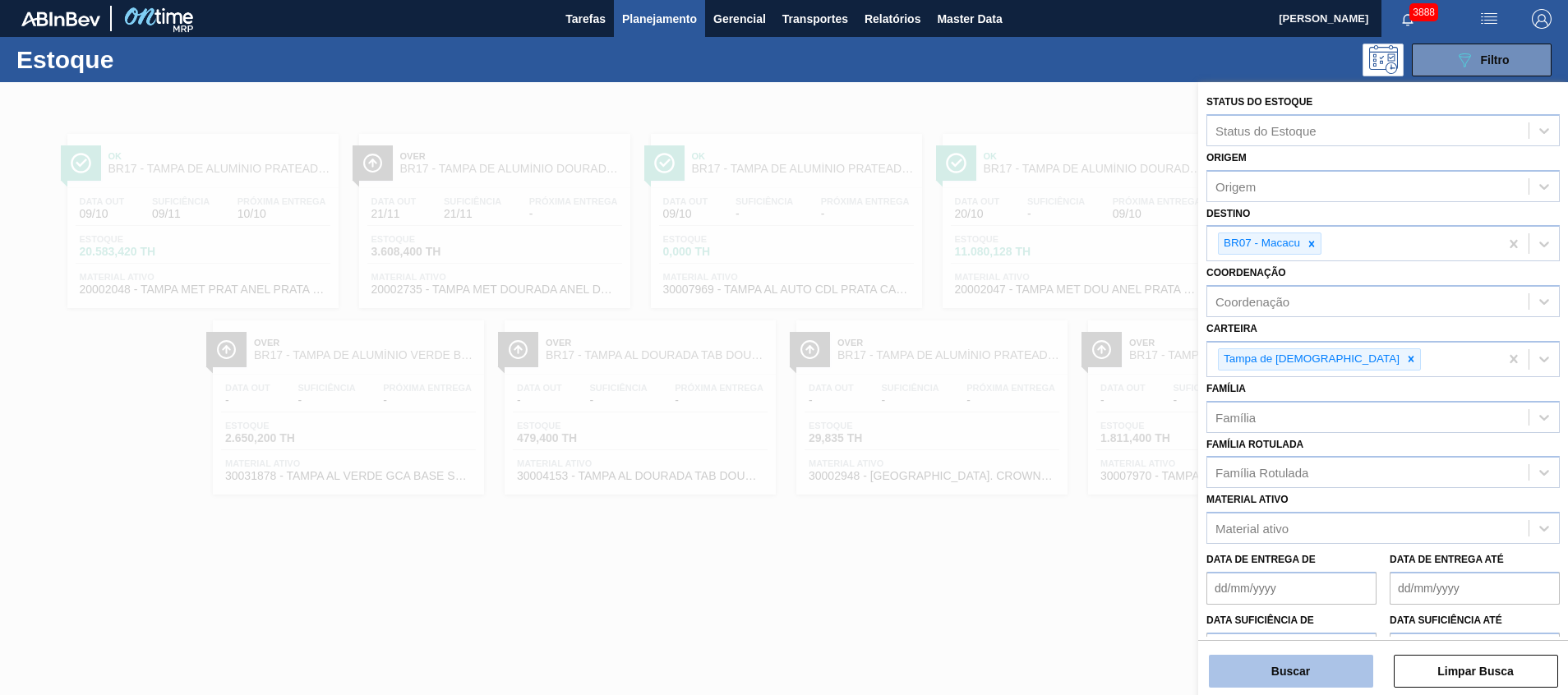
click at [1248, 659] on button "Buscar" at bounding box center [1291, 671] width 164 height 33
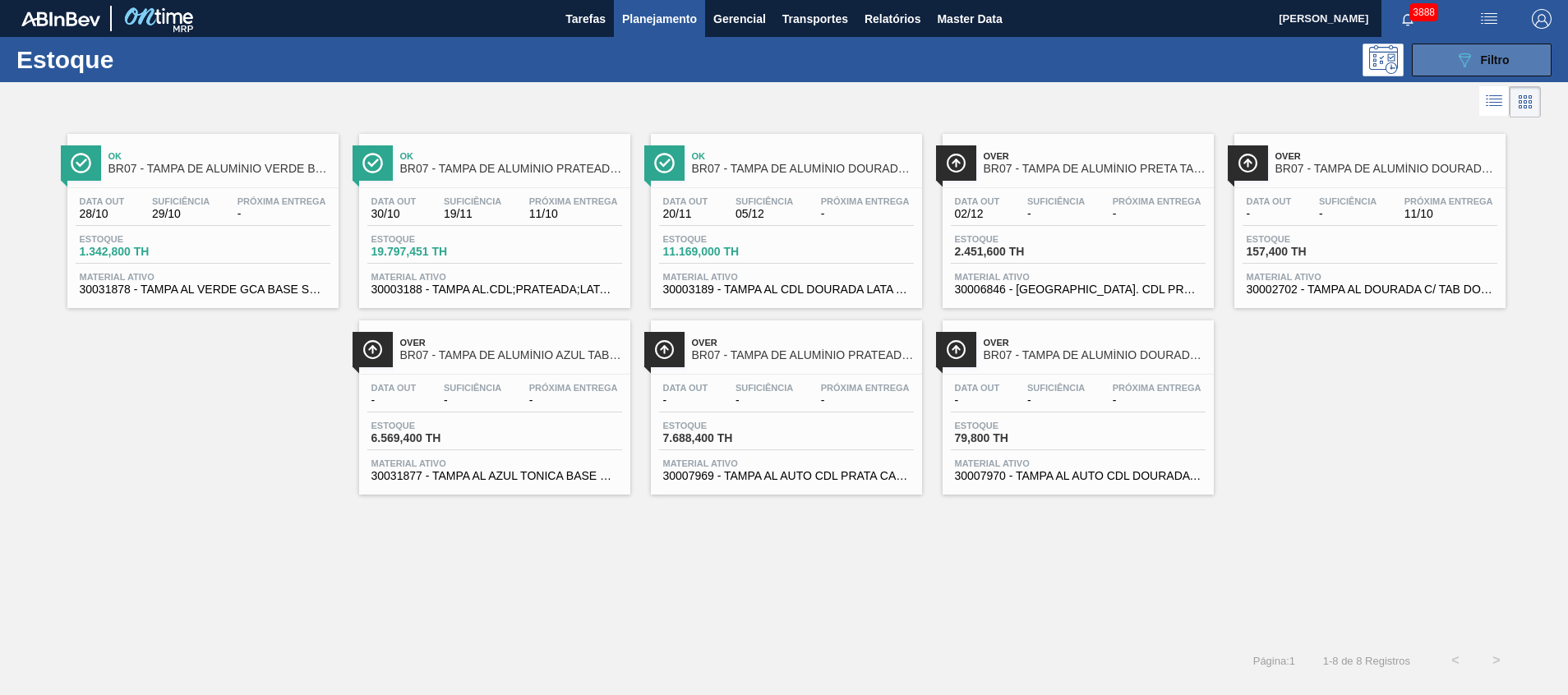
drag, startPoint x: 1436, startPoint y: 62, endPoint x: 1432, endPoint y: 71, distance: 9.8
click at [1436, 62] on button "089F7B8B-B2A5-4AFE-B5C0-19BA573D28AC Filtro" at bounding box center [1481, 59] width 140 height 33
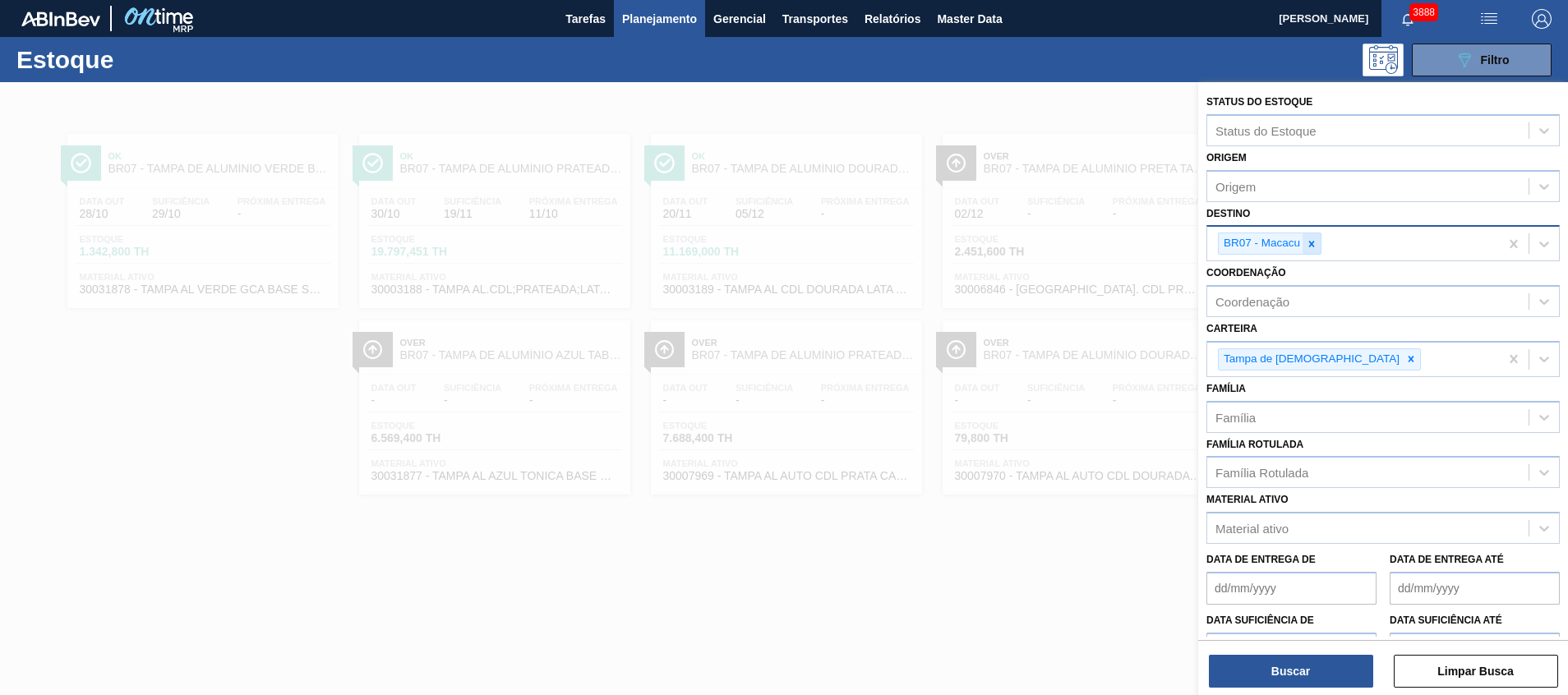
click at [1312, 251] on div at bounding box center [1311, 244] width 18 height 20
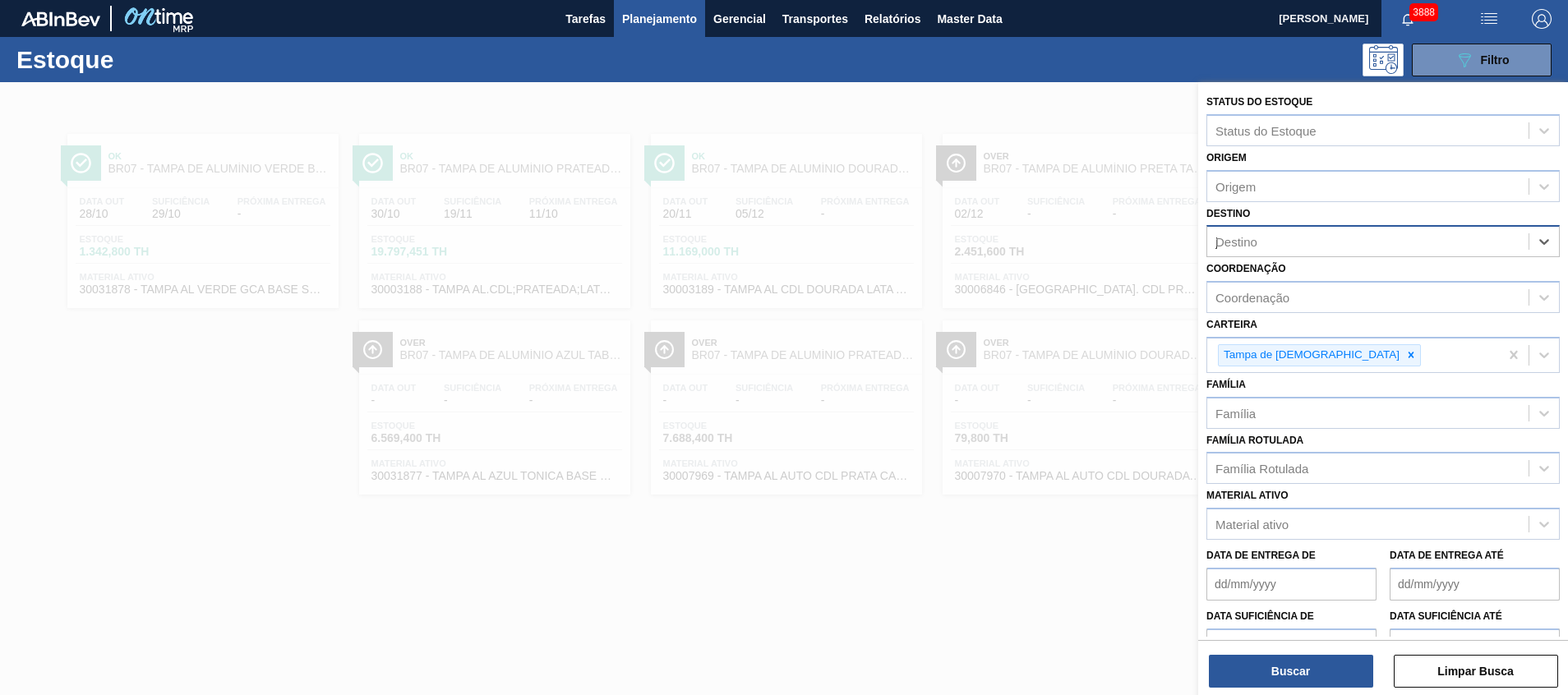
type input "jag"
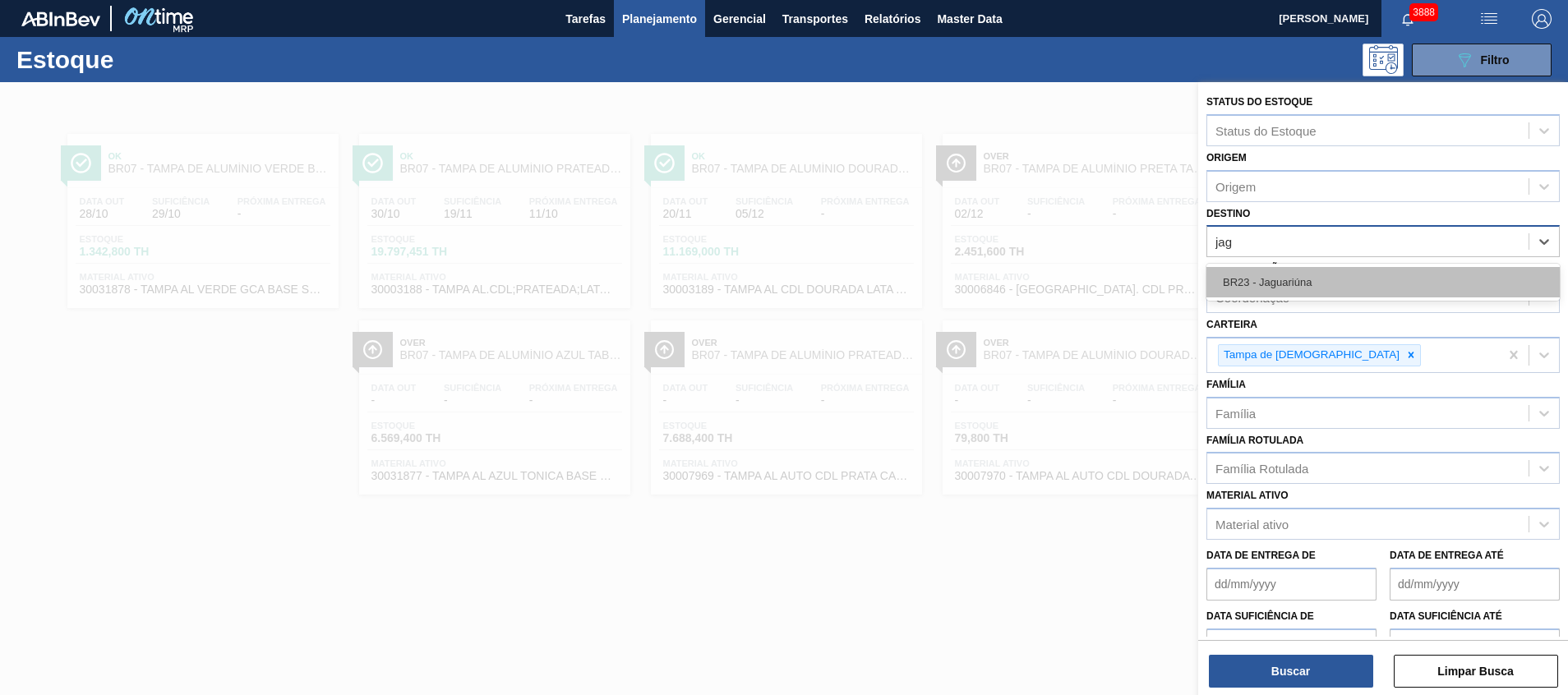
click at [1306, 274] on div "BR23 - Jaguariúna" at bounding box center [1383, 282] width 353 height 30
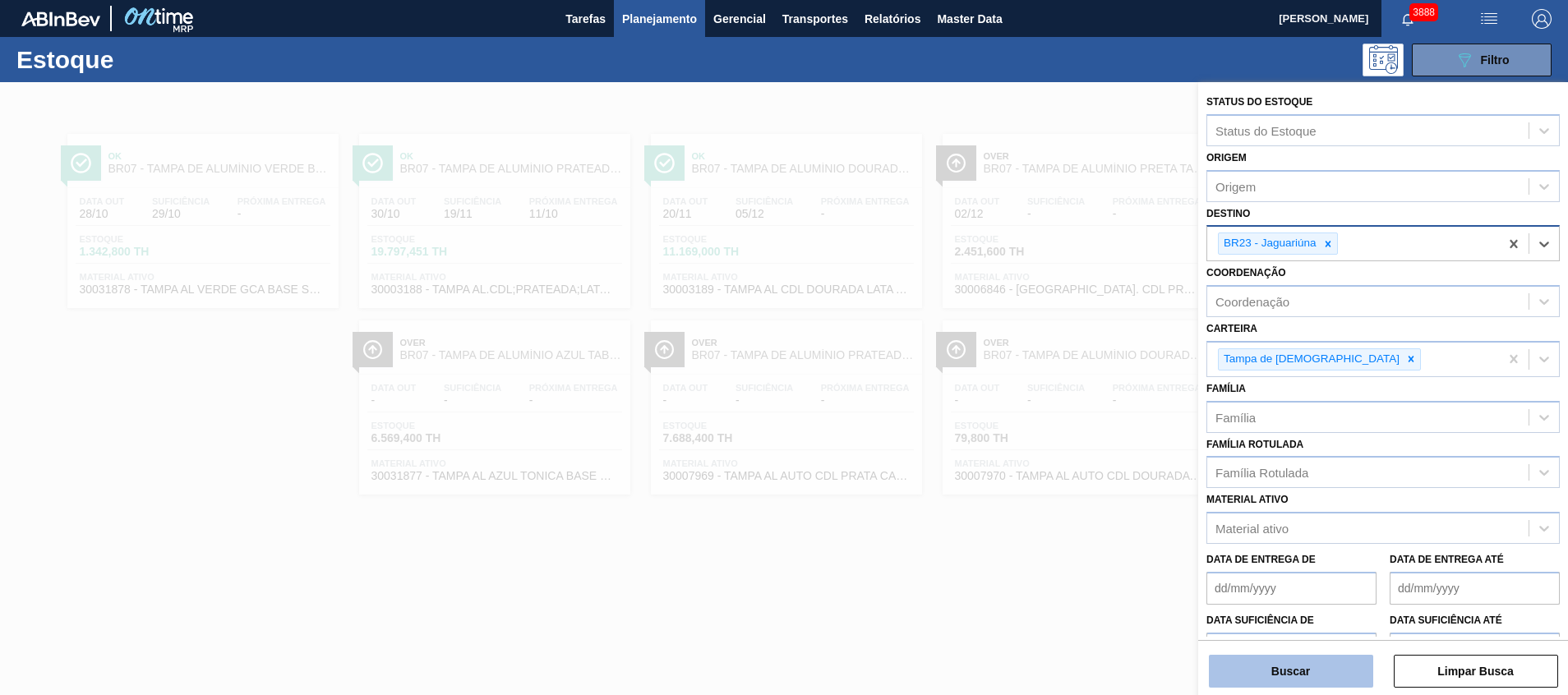
click at [1288, 687] on button "Buscar" at bounding box center [1291, 671] width 164 height 33
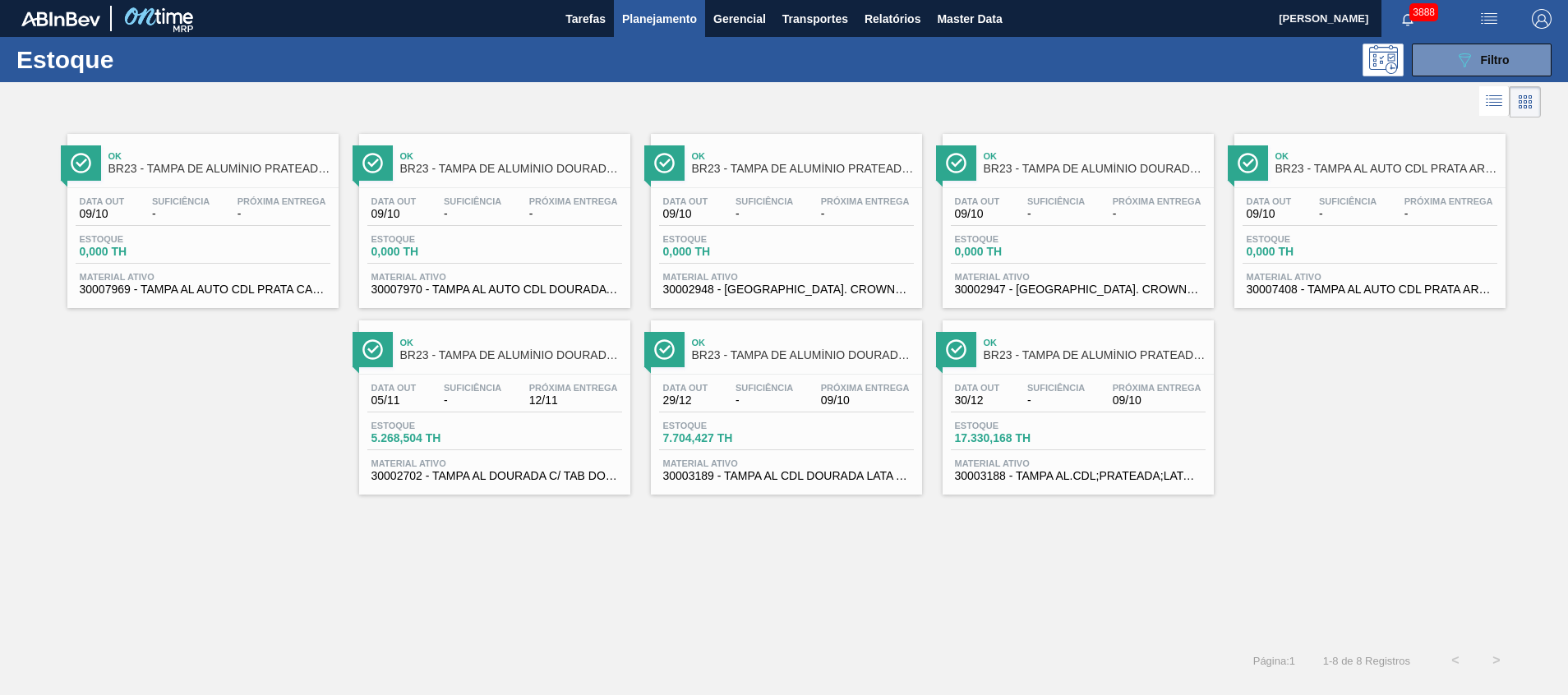
click at [790, 474] on span "30003189 - TAMPA AL CDL DOURADA LATA AUTOMATICA" at bounding box center [786, 476] width 246 height 13
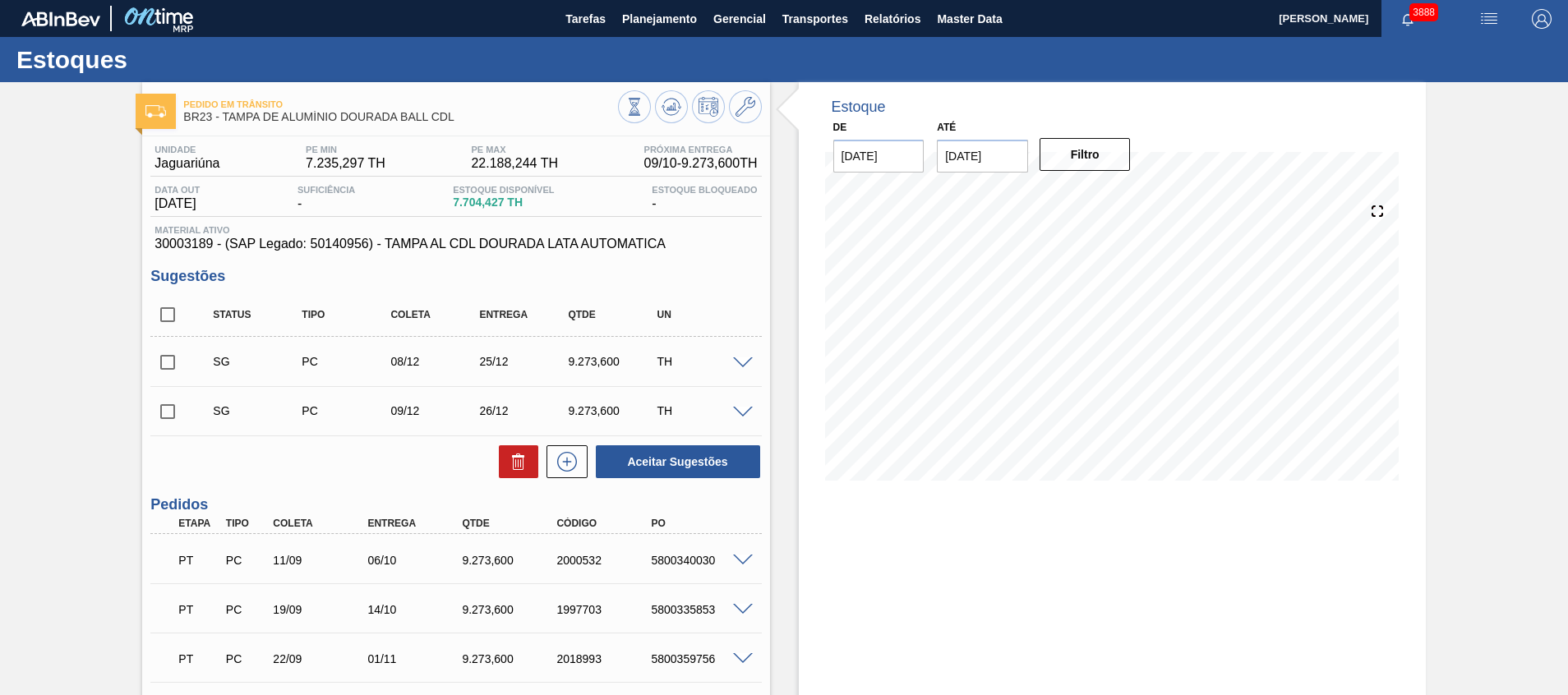
scroll to position [124, 0]
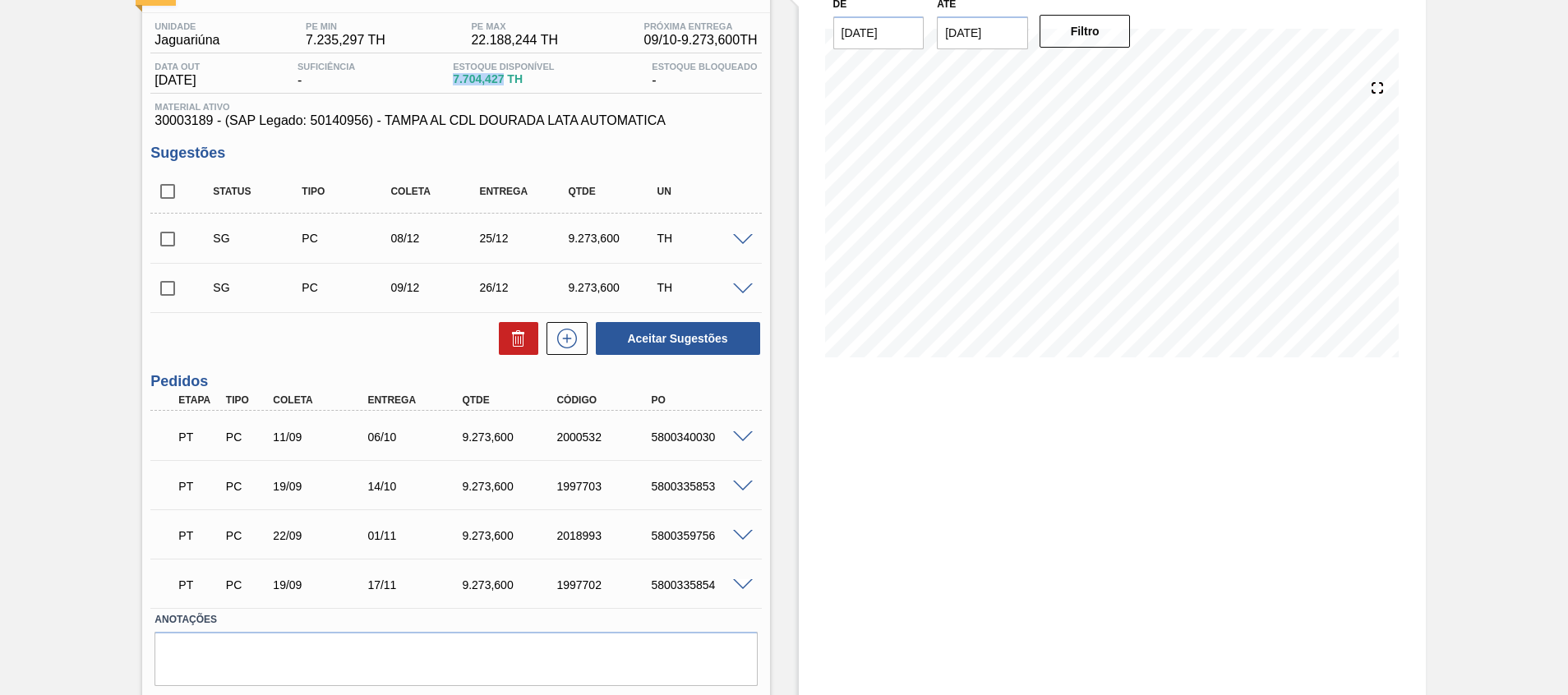
drag, startPoint x: 452, startPoint y: 85, endPoint x: 511, endPoint y: 88, distance: 59.1
click at [511, 88] on div "Data out 29/12/2025 Suficiência - Estoque Disponível 7.704,427 TH Estoque Bloqu…" at bounding box center [455, 78] width 610 height 32
copy span "7.704,427"
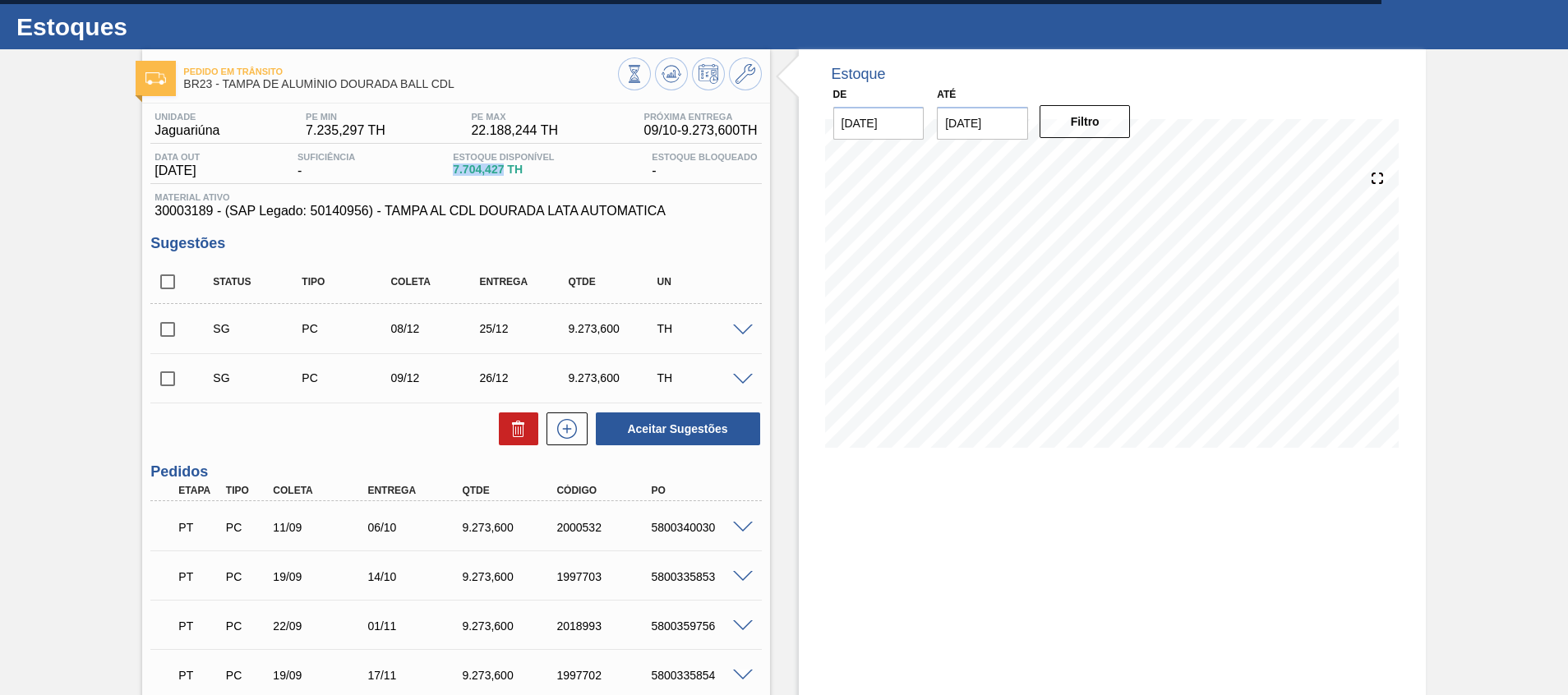
scroll to position [0, 0]
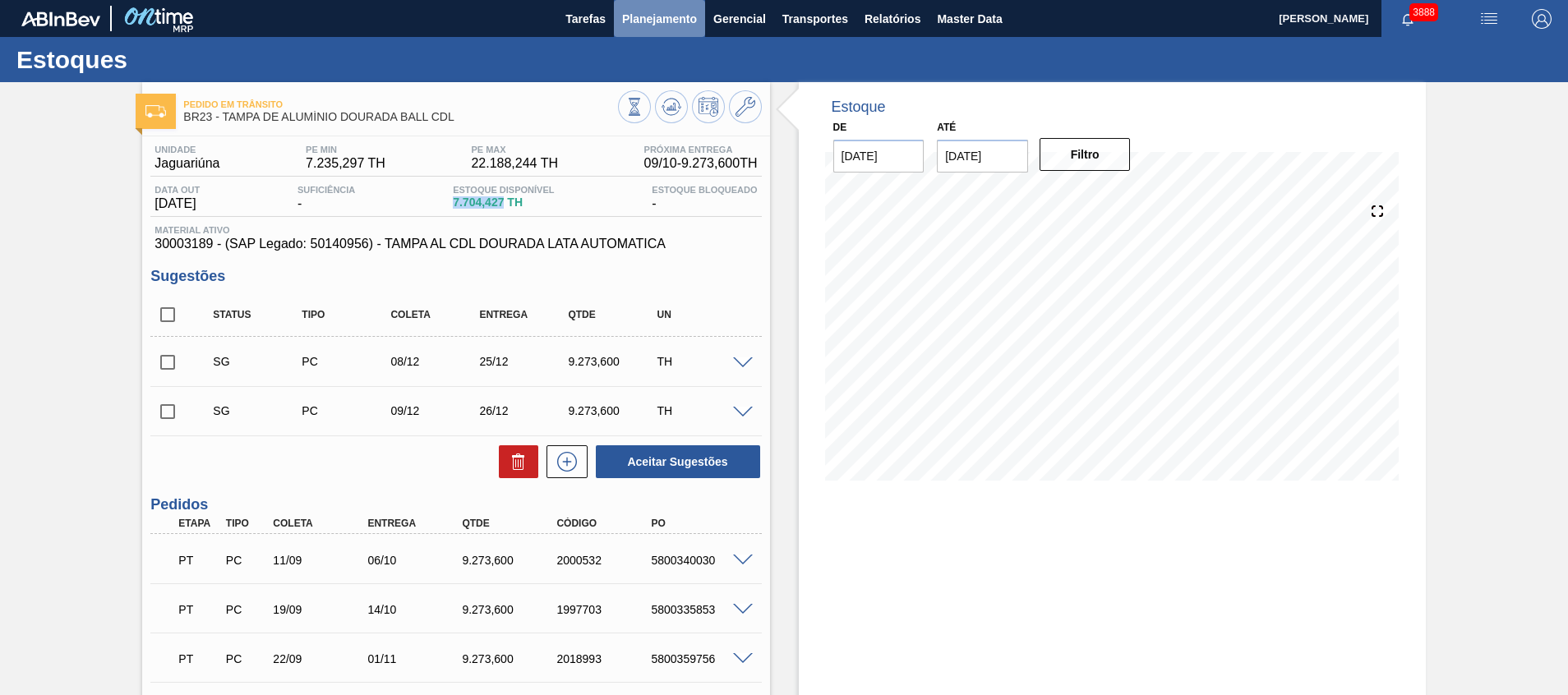
click at [661, 13] on span "Planejamento" at bounding box center [660, 19] width 75 height 19
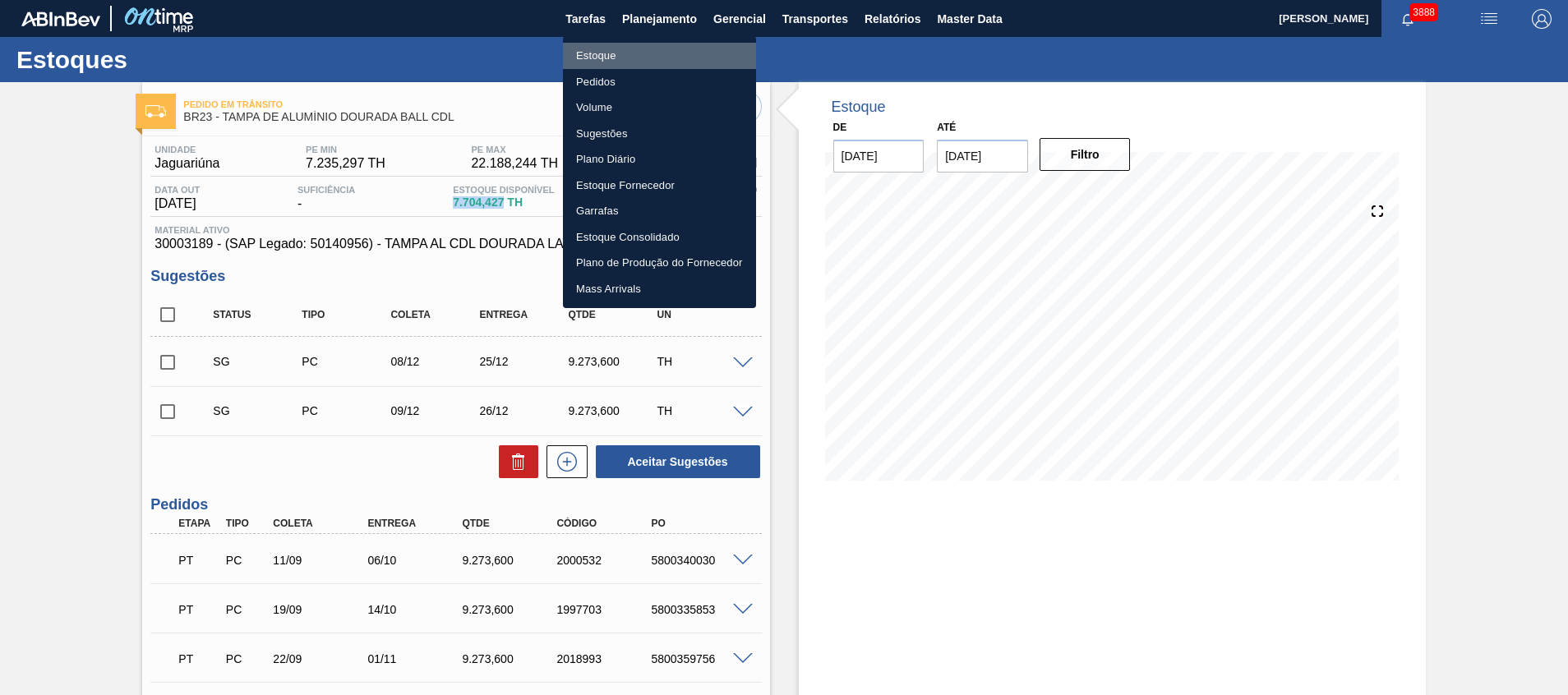
drag, startPoint x: 665, startPoint y: 54, endPoint x: 209, endPoint y: 577, distance: 693.9
click at [665, 54] on li "Estoque" at bounding box center [660, 55] width 193 height 26
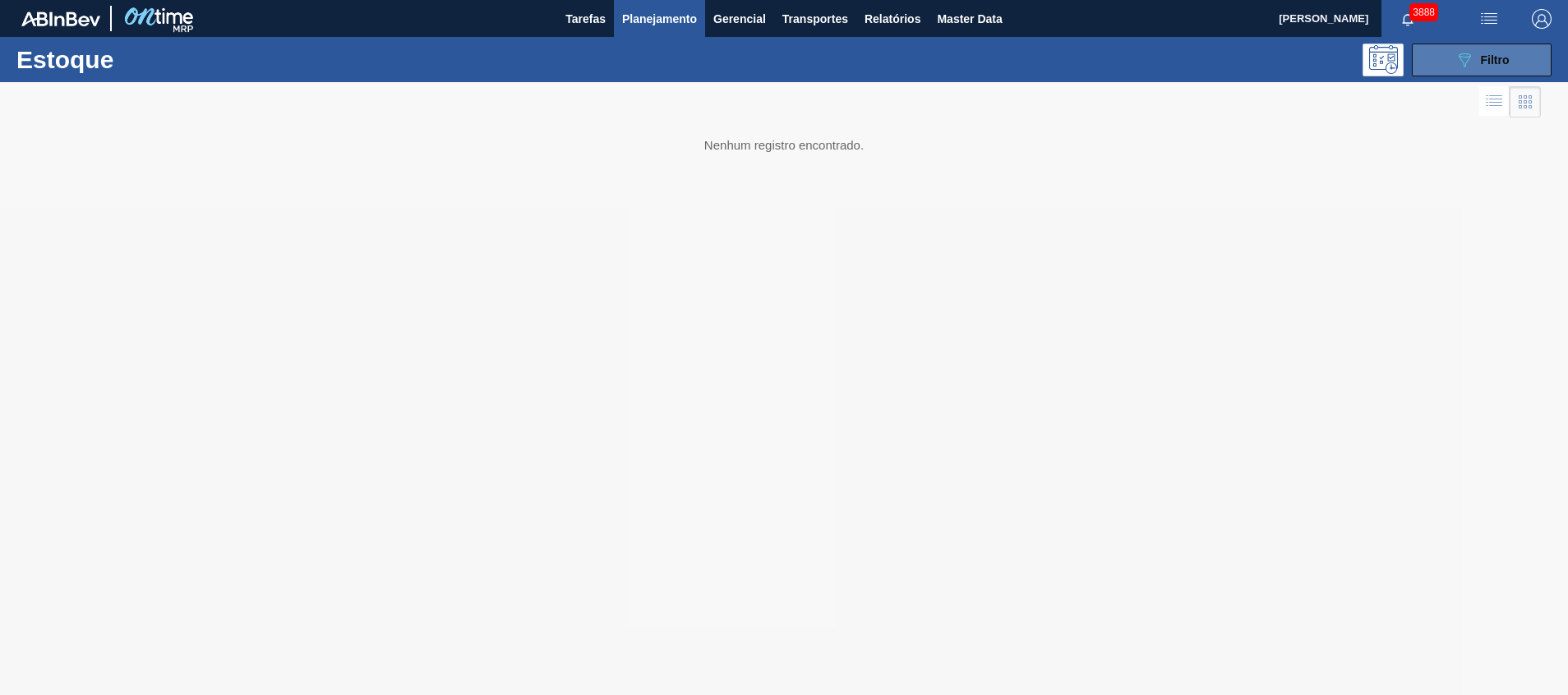
click at [1458, 60] on icon "089F7B8B-B2A5-4AFE-B5C0-19BA573D28AC" at bounding box center [1464, 59] width 19 height 19
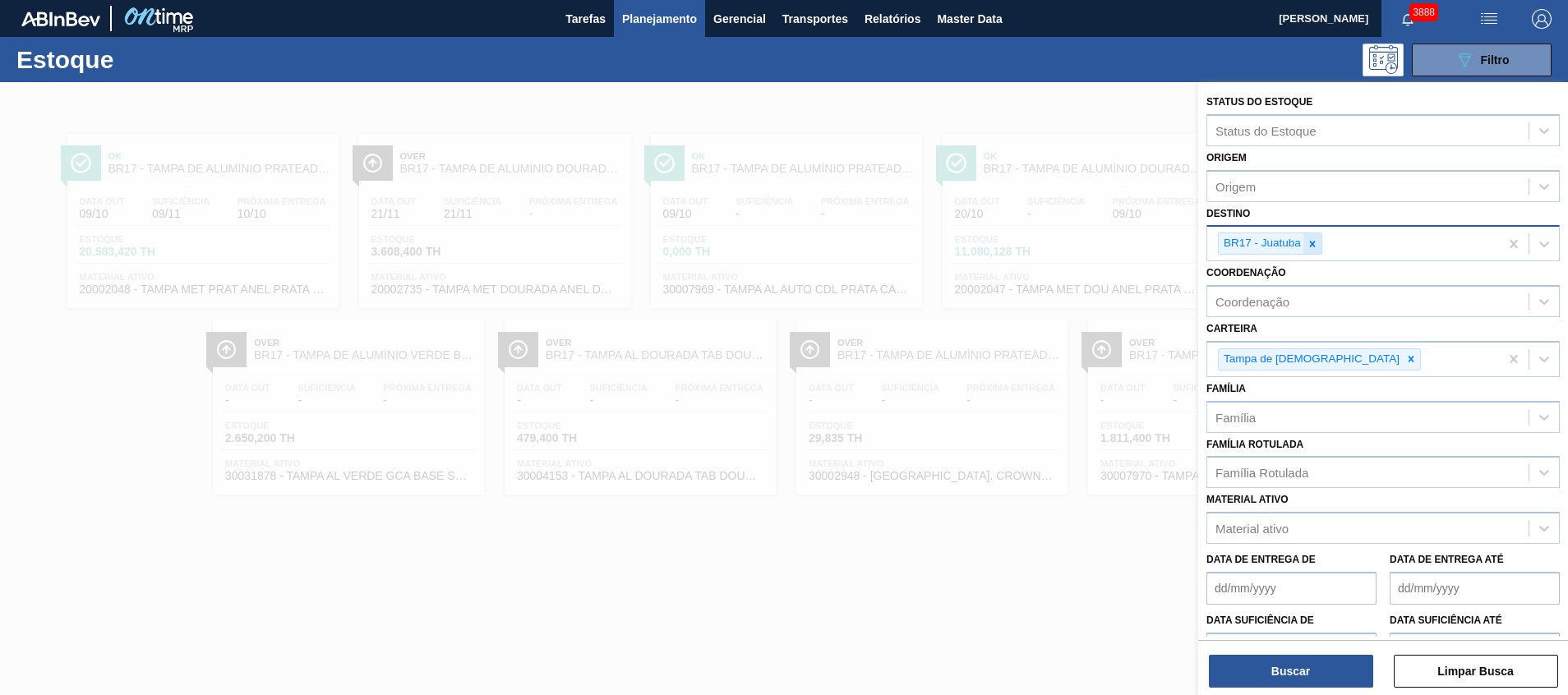
click at [1311, 242] on icon at bounding box center [1312, 243] width 6 height 6
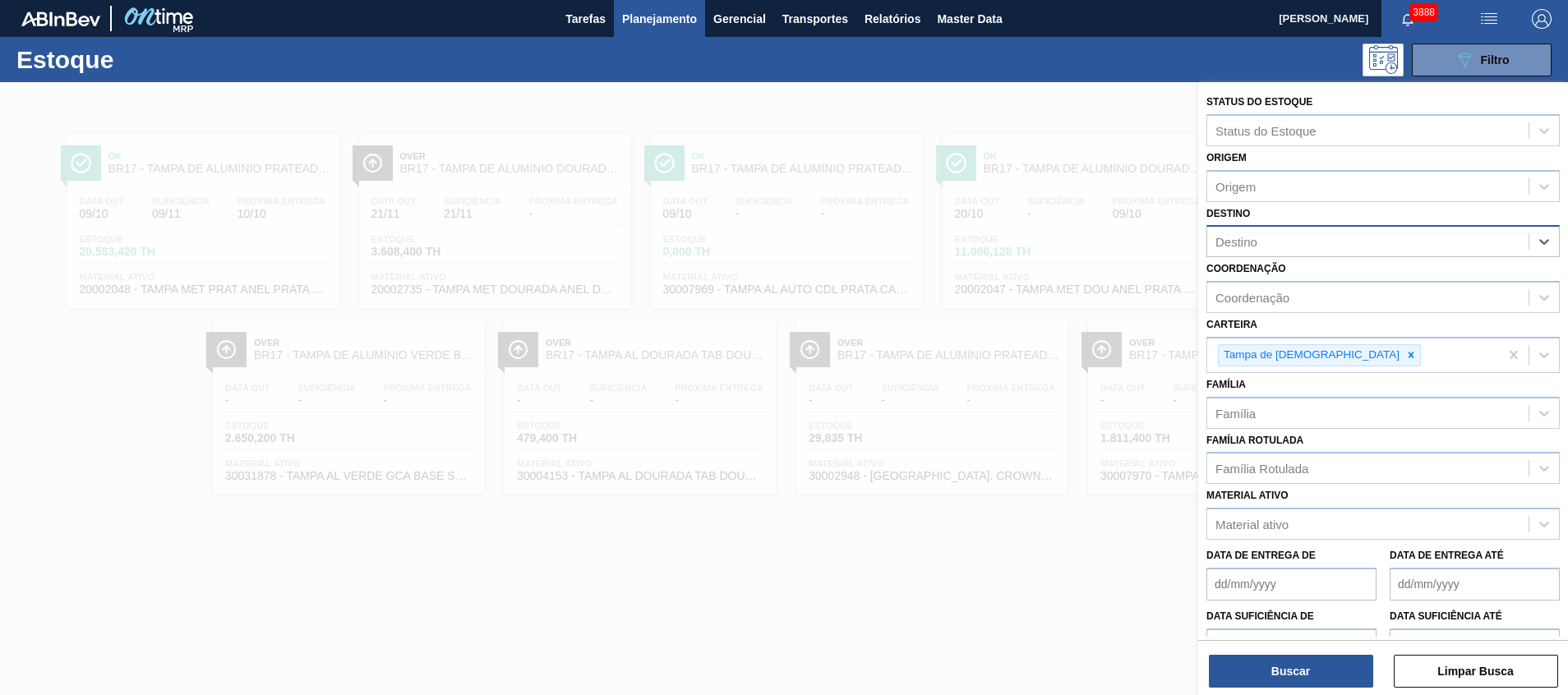
click at [999, 341] on div at bounding box center [784, 429] width 1568 height 695
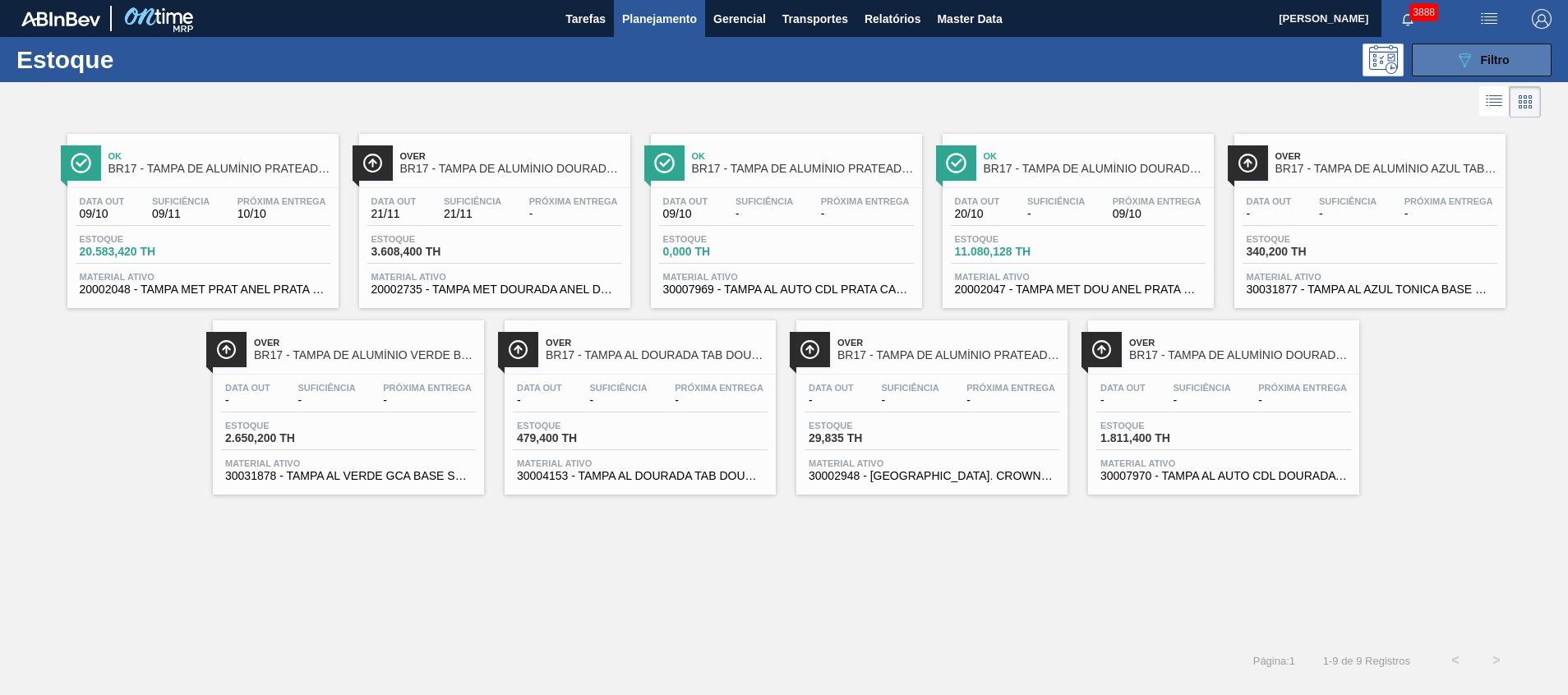
click at [1515, 62] on button "089F7B8B-B2A5-4AFE-B5C0-19BA573D28AC Filtro" at bounding box center [1481, 59] width 140 height 33
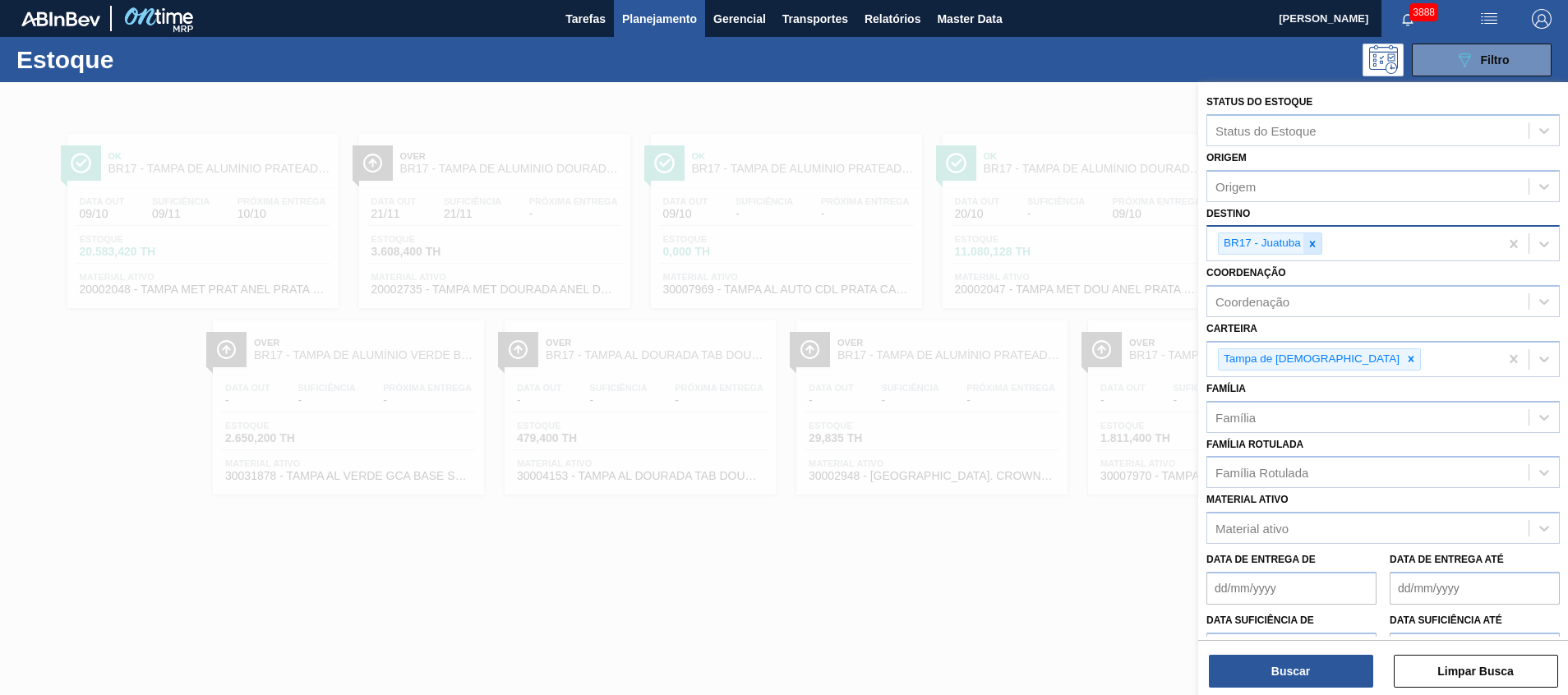
click at [1313, 243] on icon at bounding box center [1312, 243] width 6 height 6
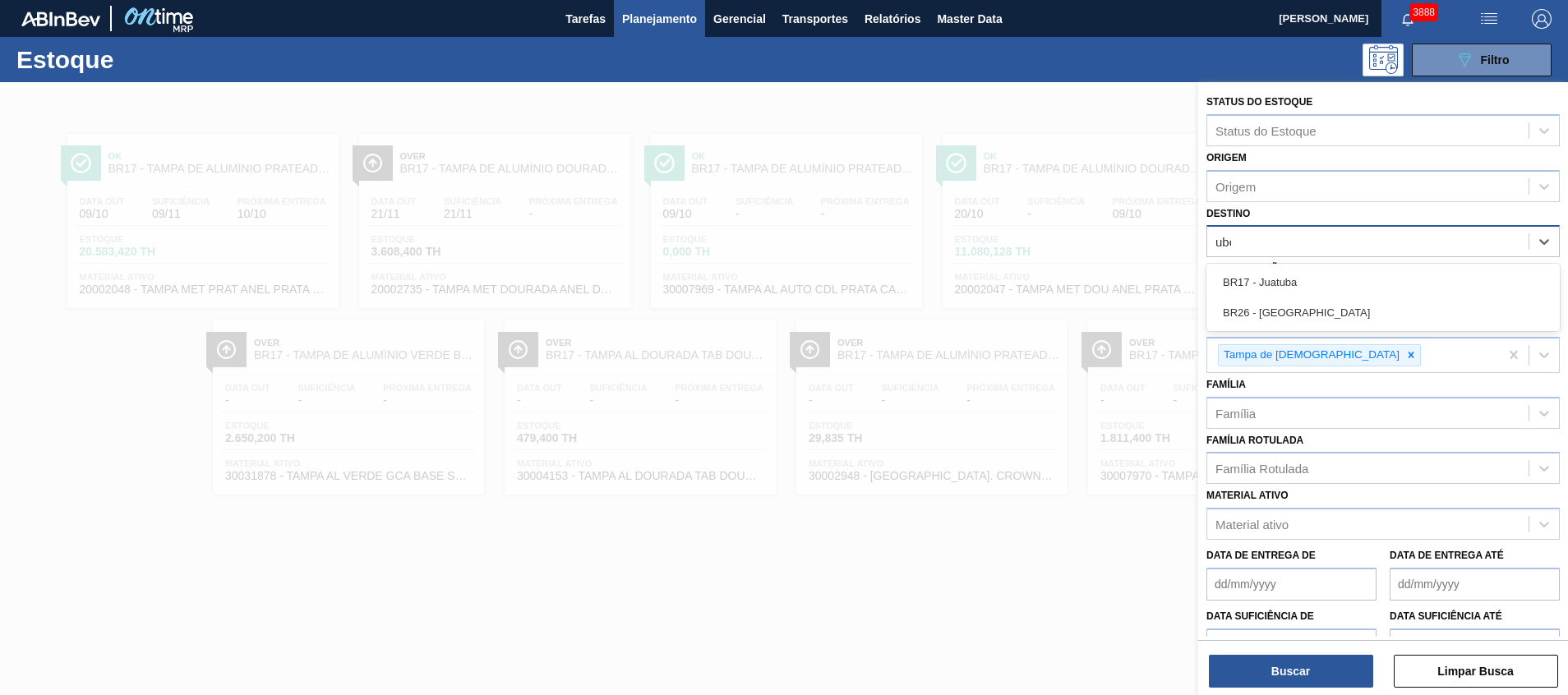
type input "uber"
click at [1293, 265] on div "BR26 - Uberlândia" at bounding box center [1383, 283] width 353 height 37
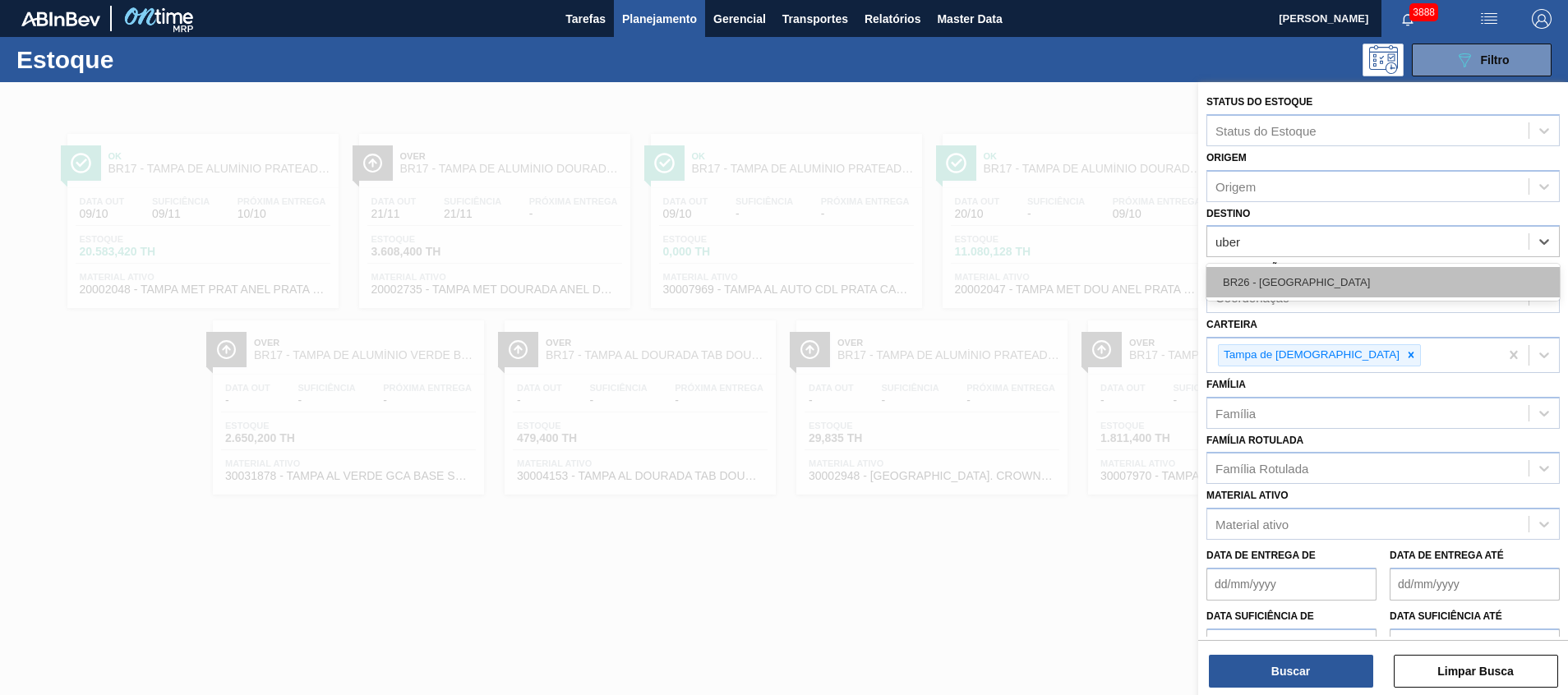
click at [1287, 275] on div "BR26 - Uberlândia" at bounding box center [1383, 282] width 353 height 30
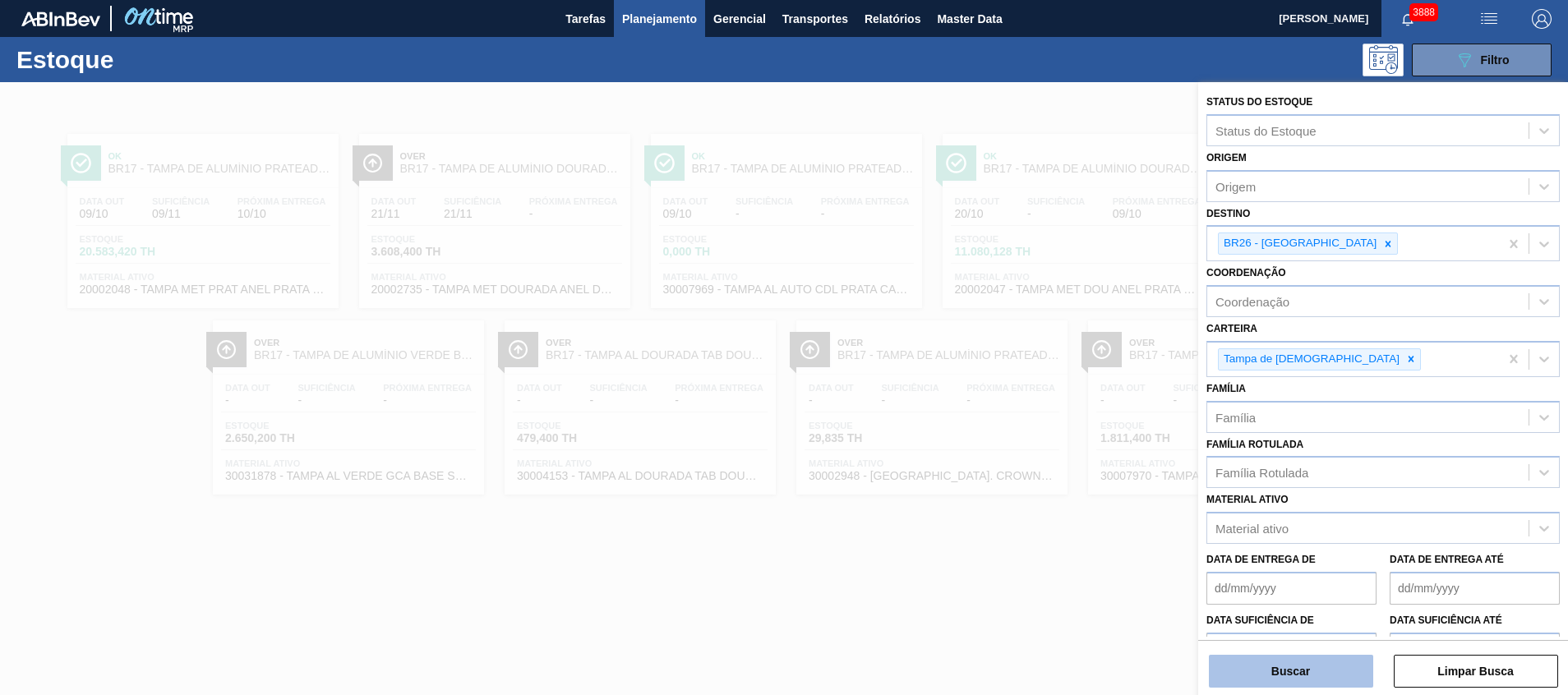
click at [1258, 665] on button "Buscar" at bounding box center [1291, 671] width 164 height 33
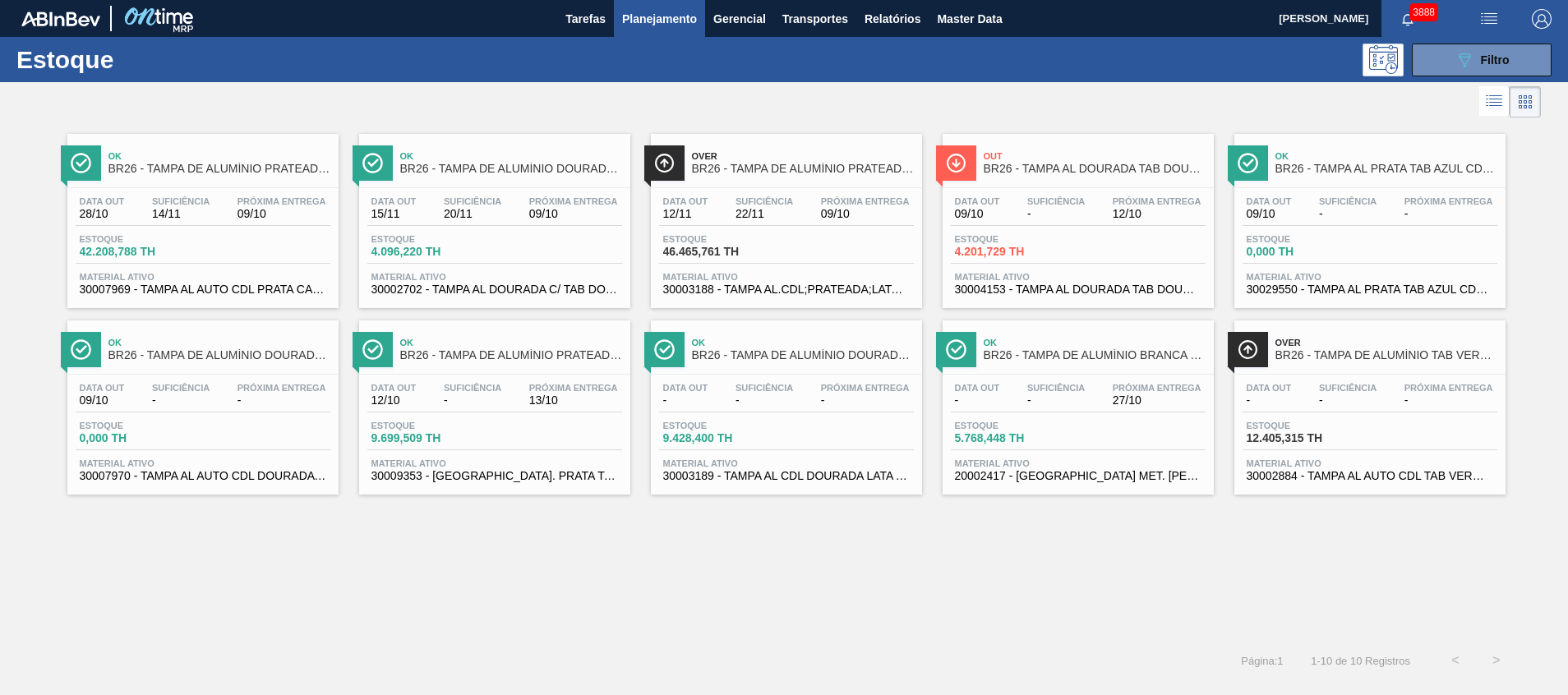
click at [788, 482] on span "30003189 - TAMPA AL CDL DOURADA LATA AUTOMATICA" at bounding box center [786, 476] width 246 height 13
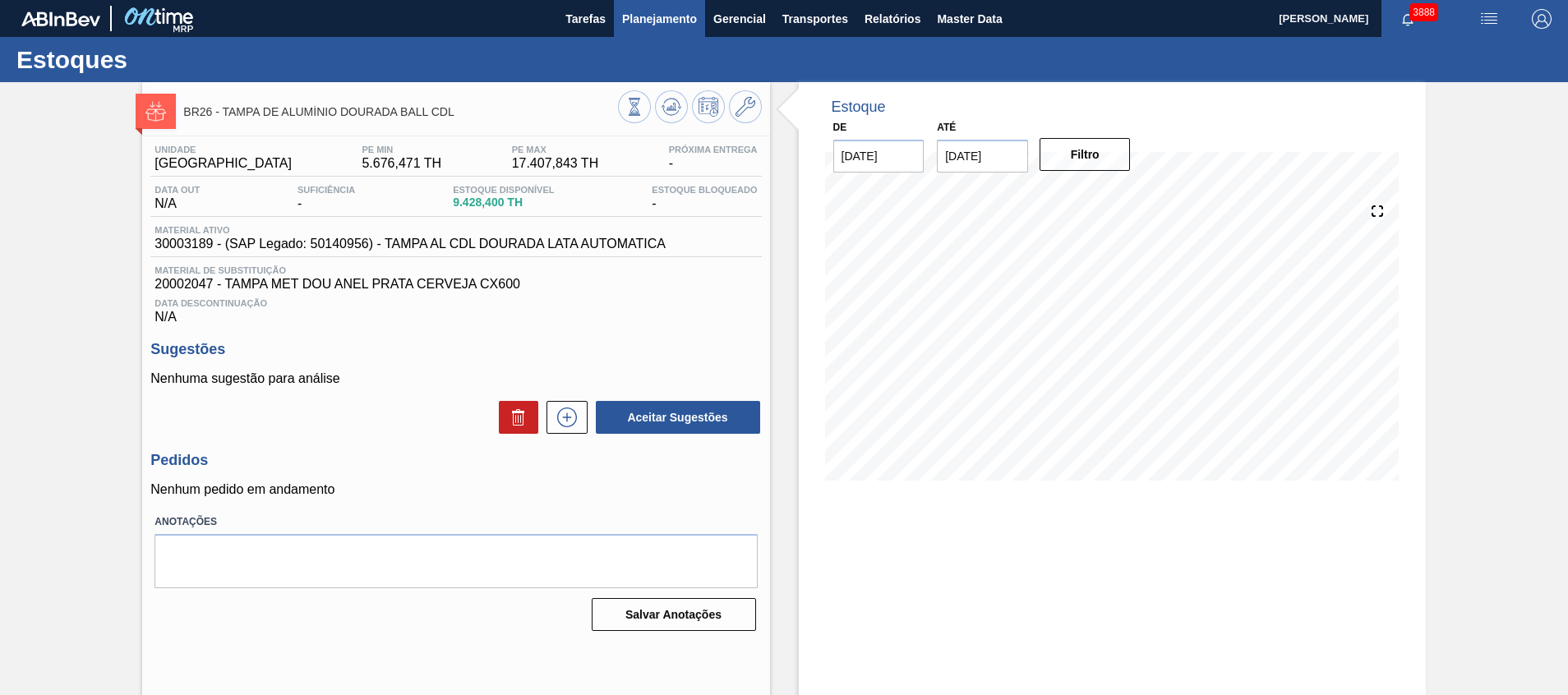
click at [659, 23] on span "Planejamento" at bounding box center [660, 19] width 75 height 19
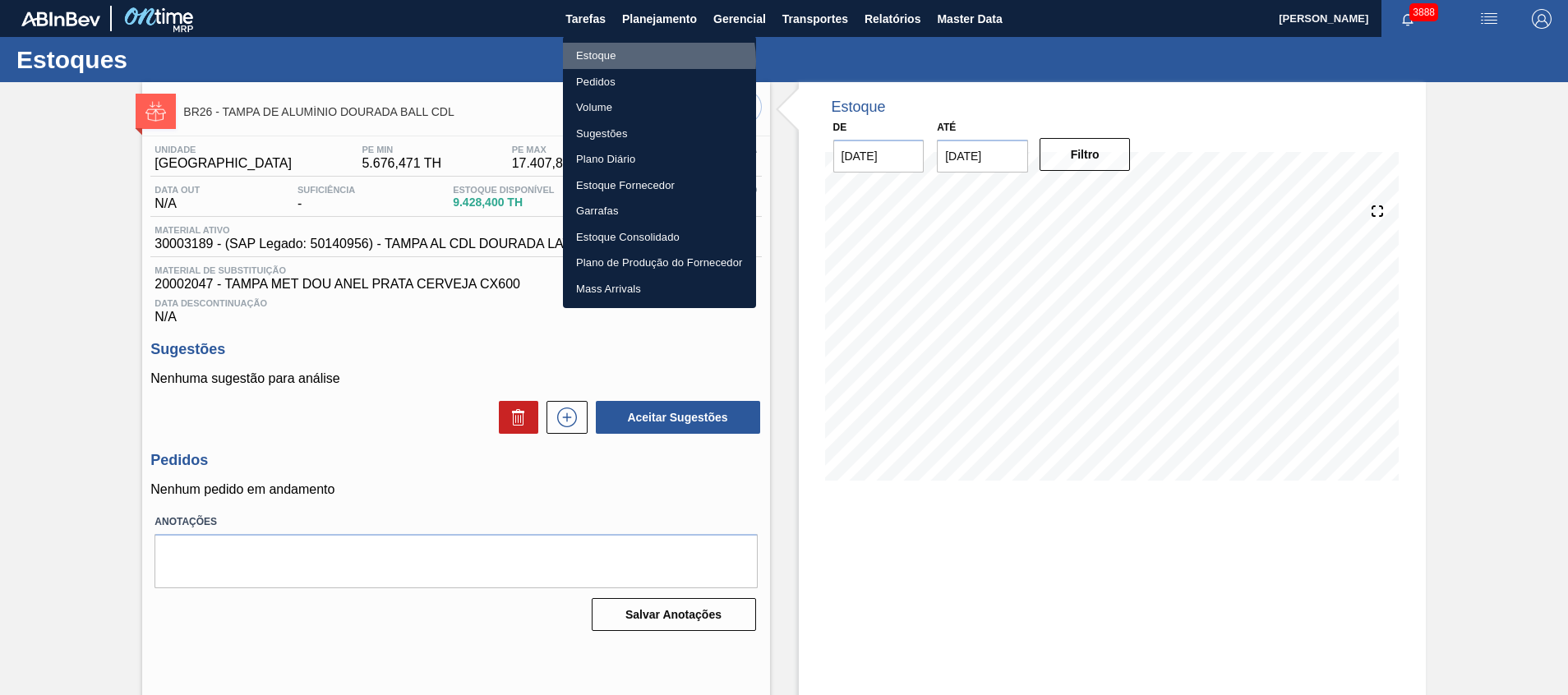
click at [645, 61] on li "Estoque" at bounding box center [660, 55] width 193 height 26
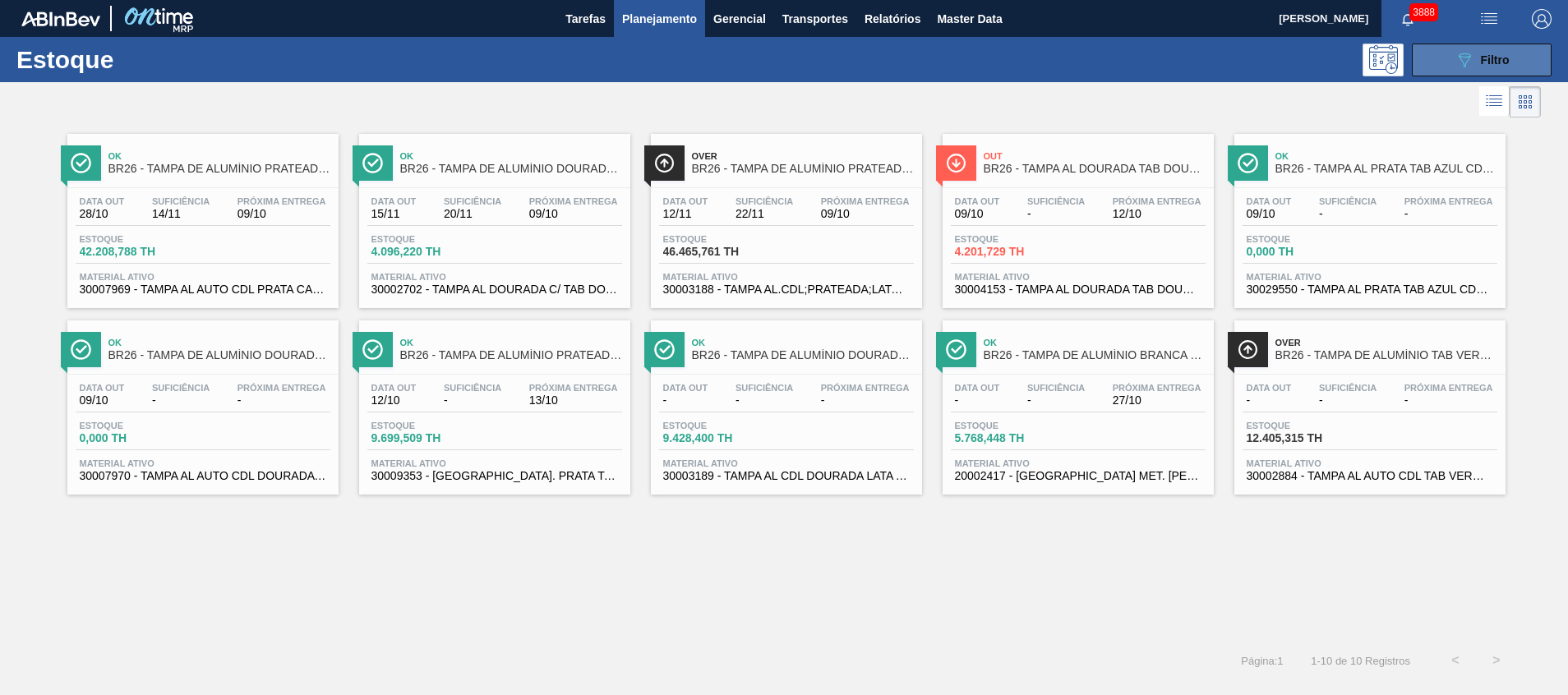
click at [1449, 50] on button "089F7B8B-B2A5-4AFE-B5C0-19BA573D28AC Filtro" at bounding box center [1481, 59] width 140 height 33
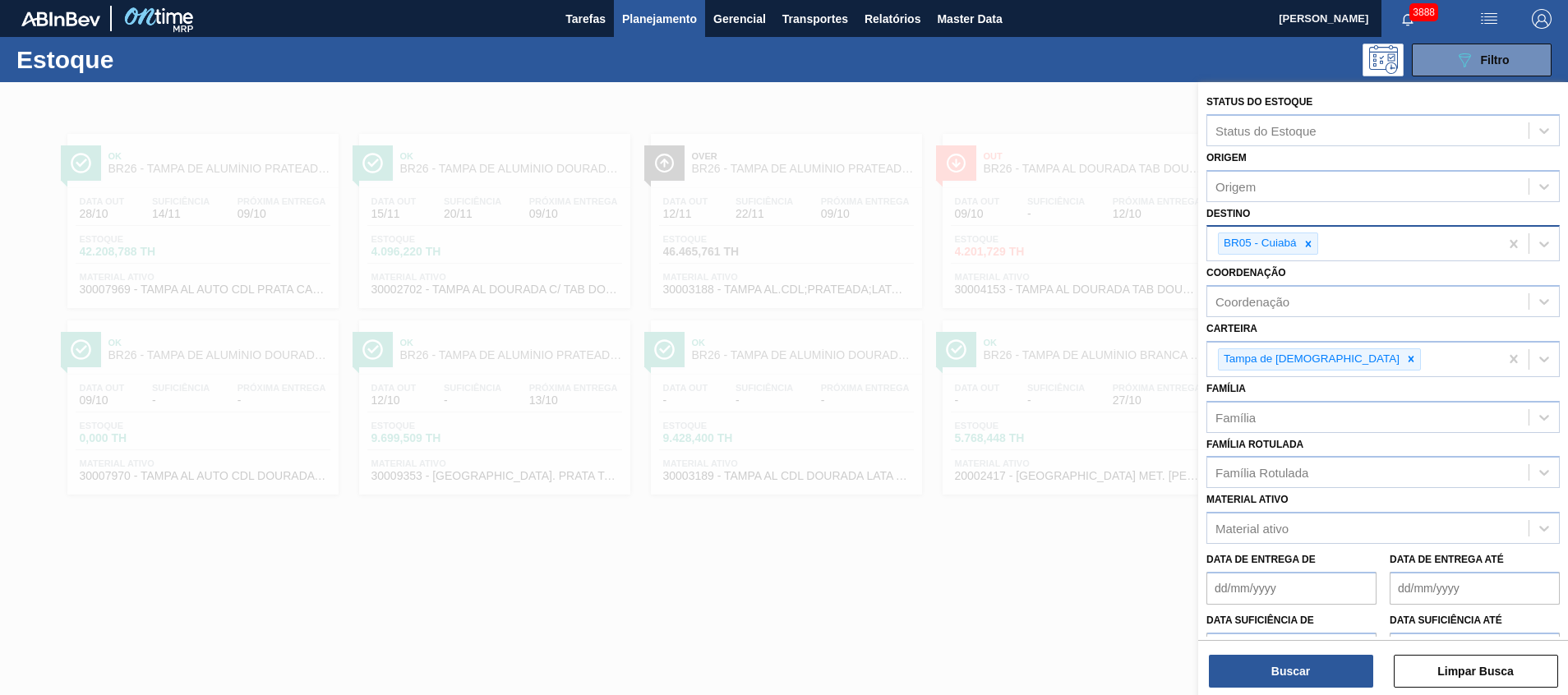
click at [1311, 246] on icon at bounding box center [1308, 244] width 12 height 12
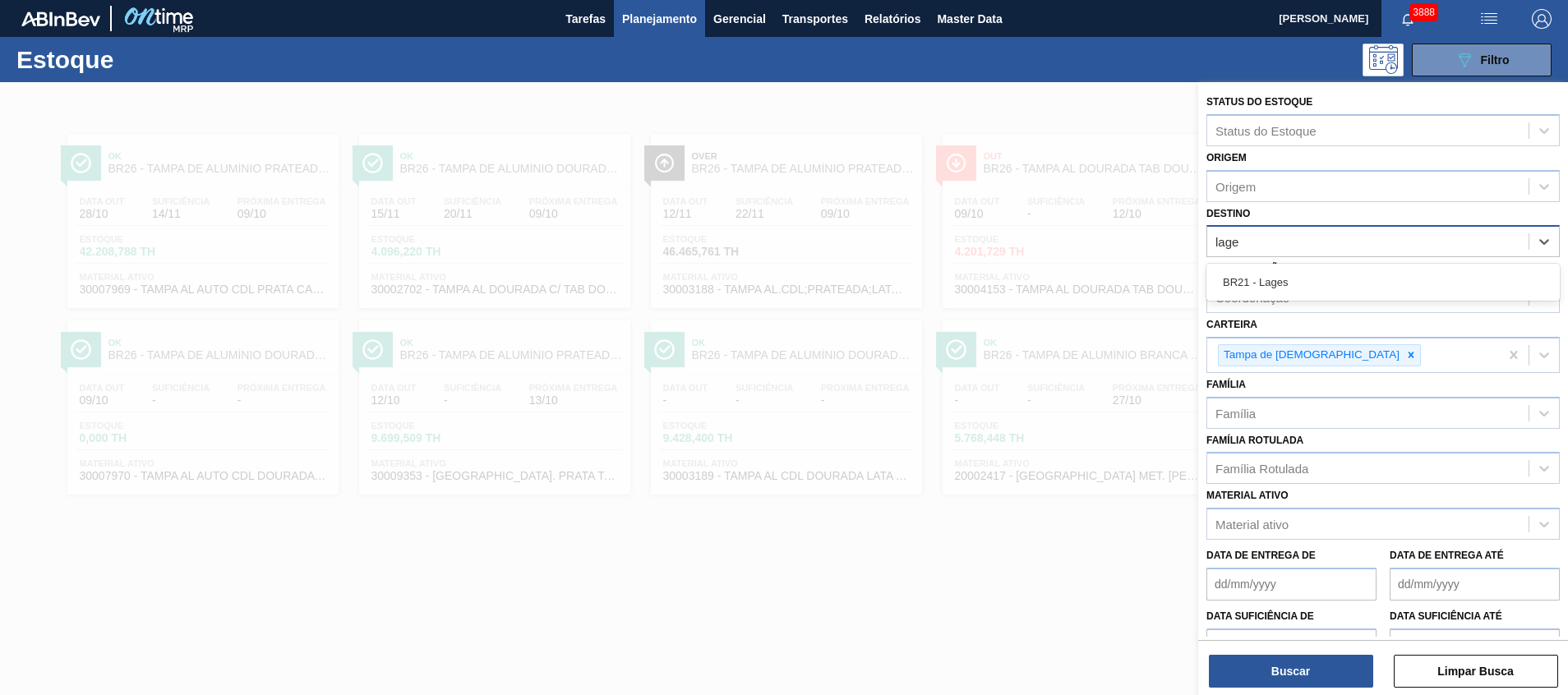
type input "lages"
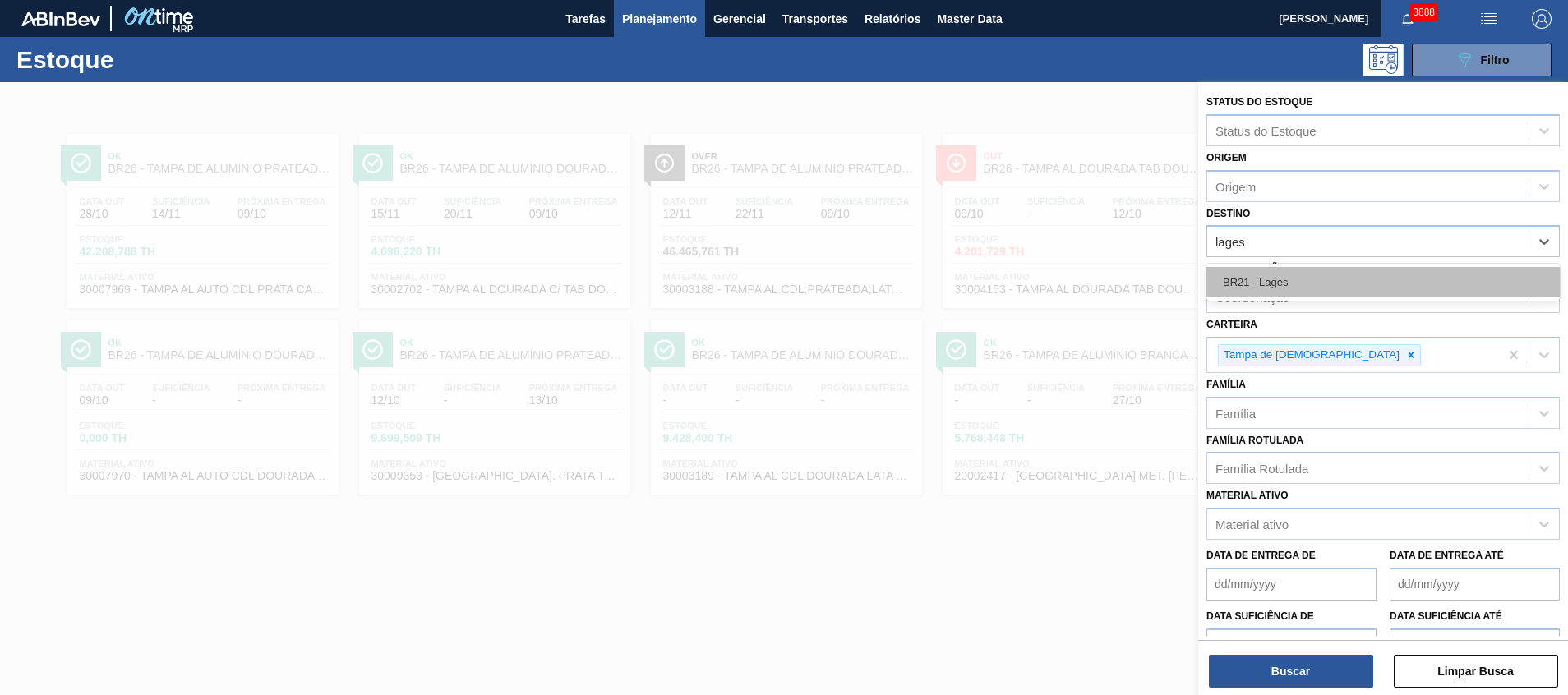
click at [1258, 273] on div "BR21 - Lages" at bounding box center [1383, 282] width 353 height 30
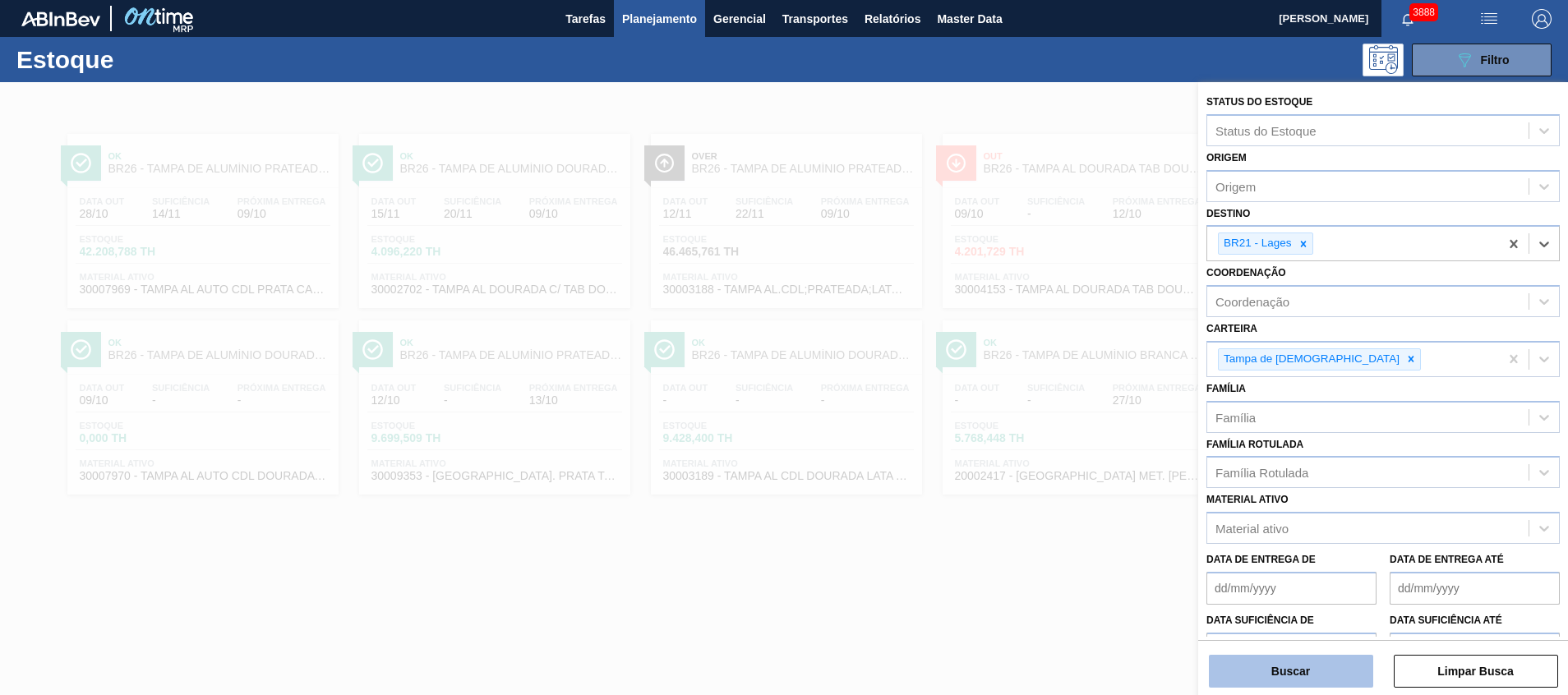
click at [1249, 659] on button "Buscar" at bounding box center [1291, 671] width 164 height 33
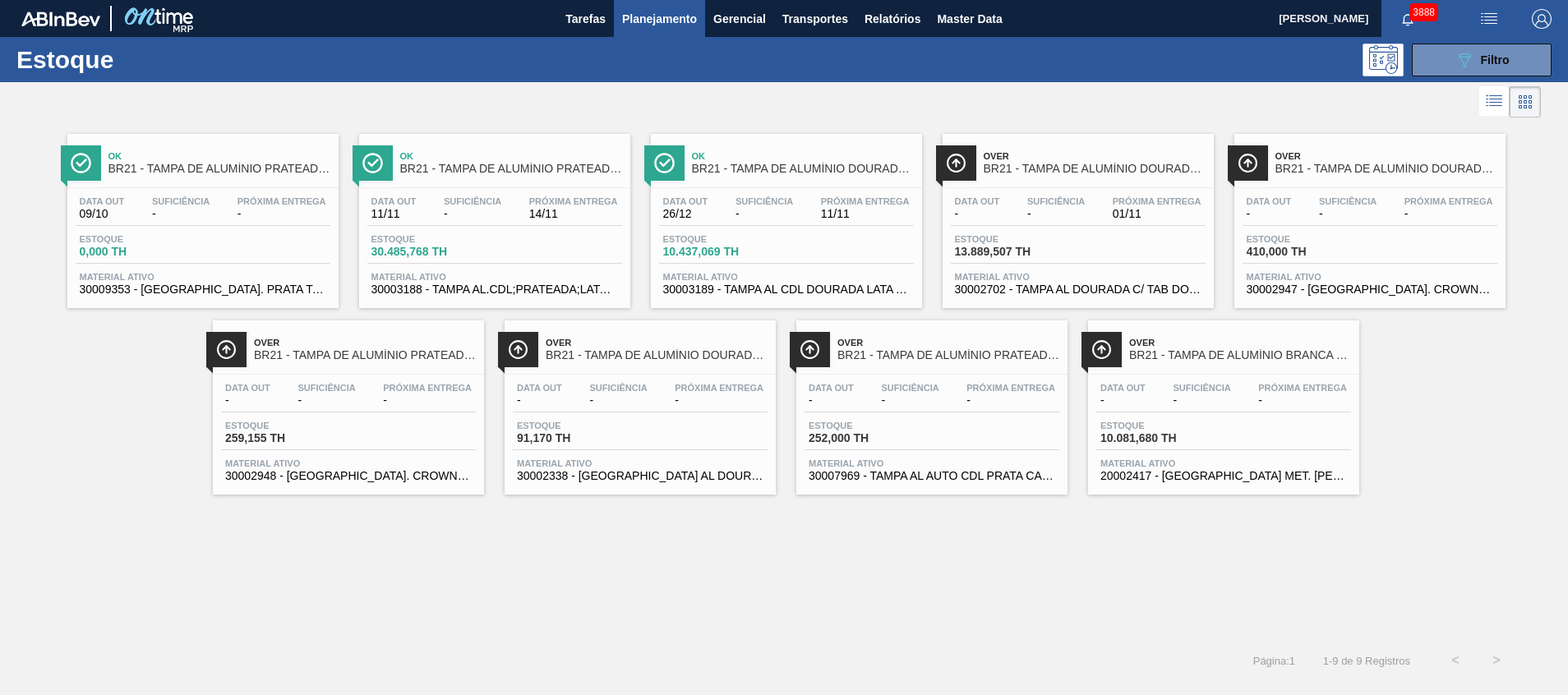
click at [804, 292] on span "30003189 - TAMPA AL CDL DOURADA LATA AUTOMATICA" at bounding box center [786, 290] width 246 height 13
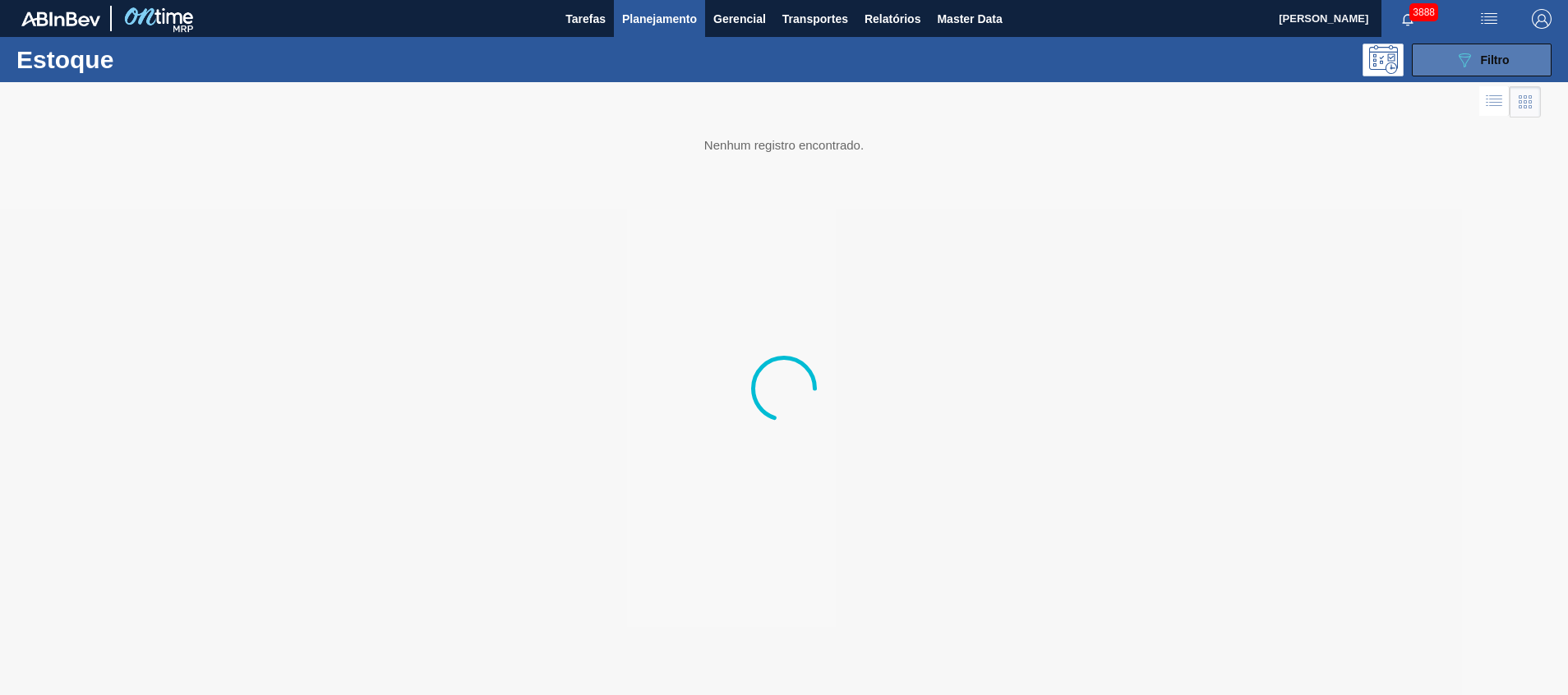
drag, startPoint x: 1490, startPoint y: 65, endPoint x: 1468, endPoint y: 55, distance: 24.2
click at [1478, 59] on div "089F7B8B-B2A5-4AFE-B5C0-19BA573D28AC Filtro" at bounding box center [1482, 59] width 55 height 19
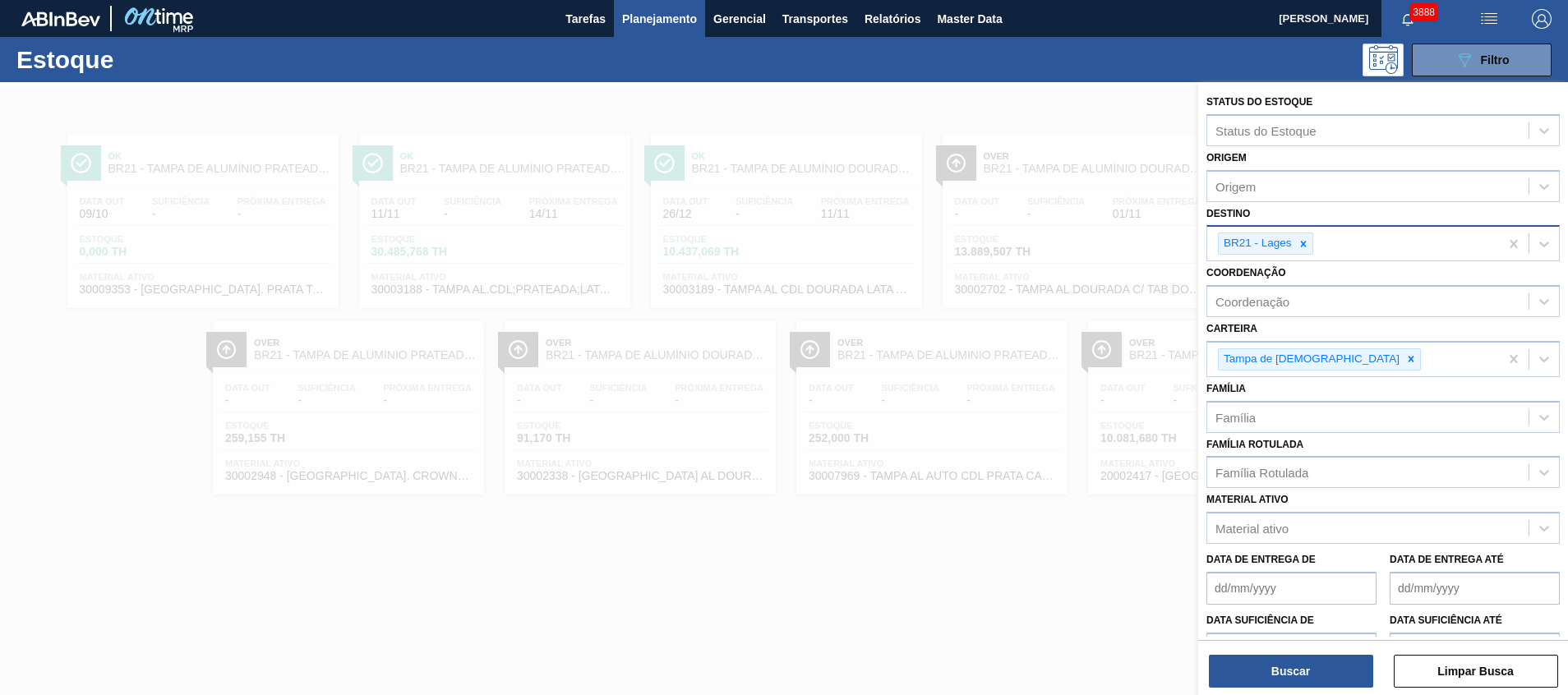
click at [1308, 238] on icon at bounding box center [1303, 244] width 12 height 12
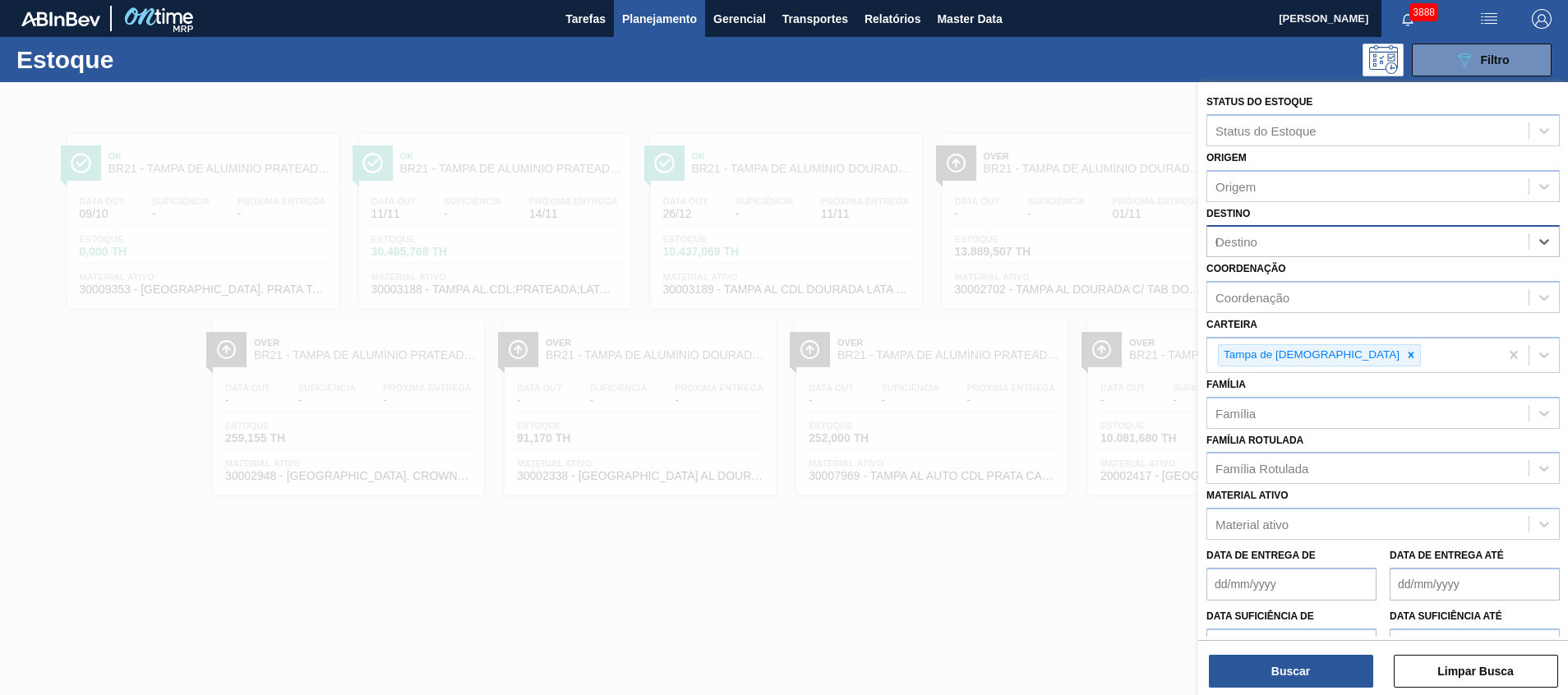
type input "02"
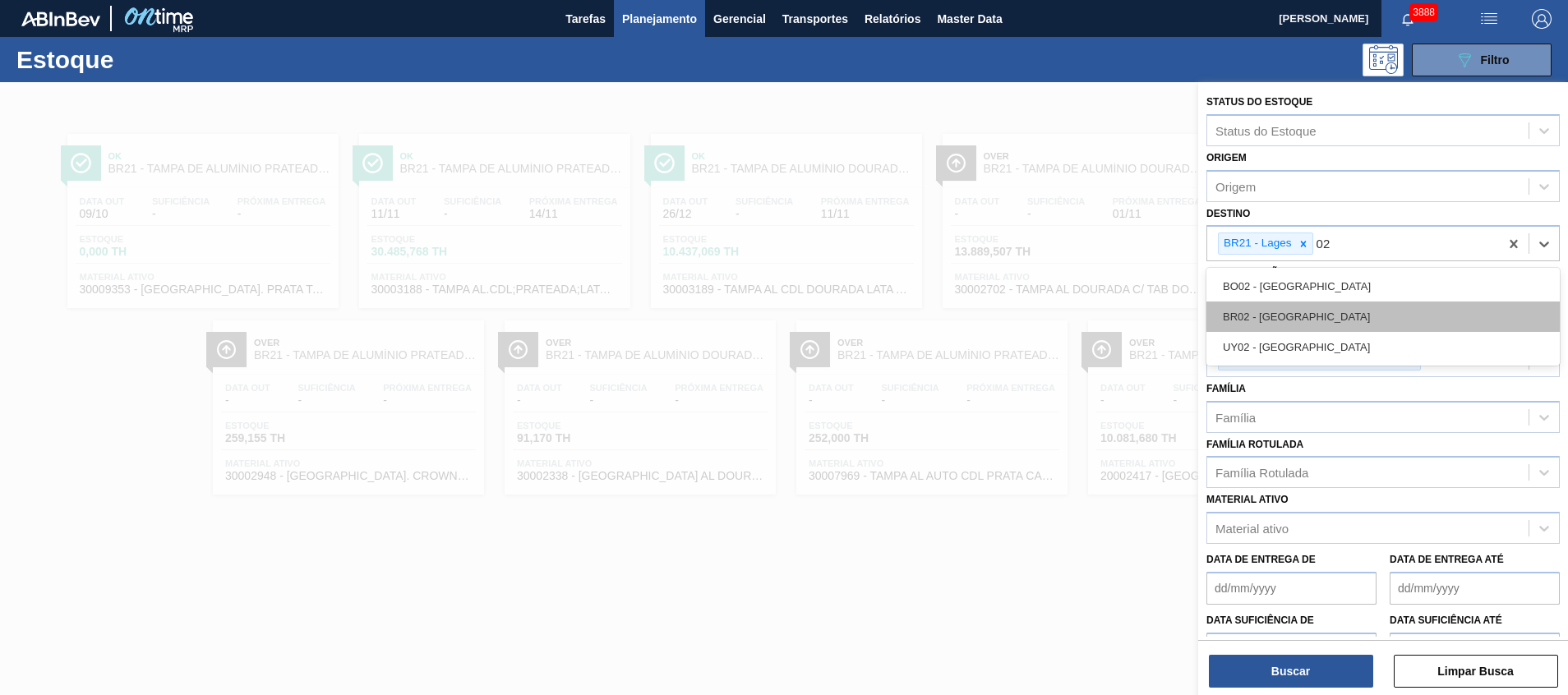
click at [1242, 313] on div "BR02 - Sergipe" at bounding box center [1383, 317] width 353 height 30
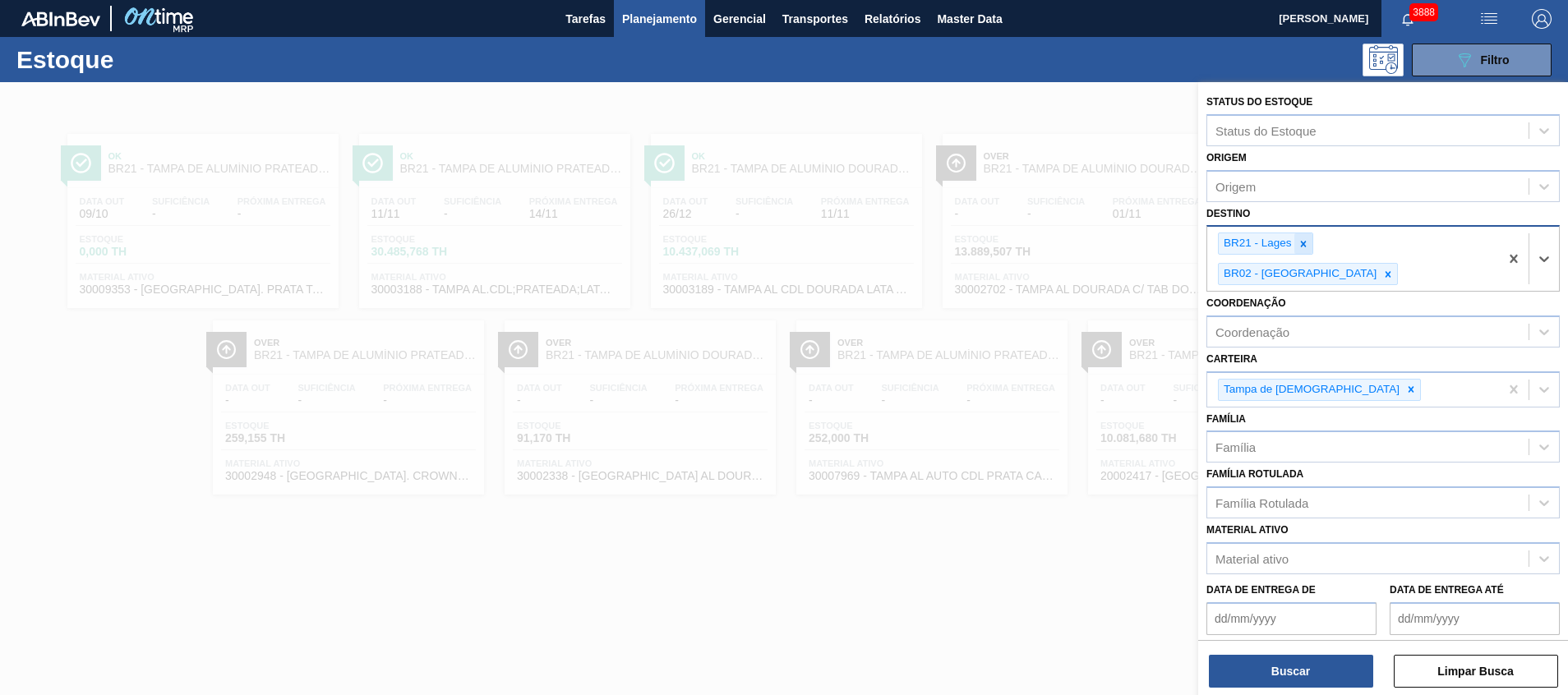
click at [1301, 245] on icon at bounding box center [1302, 243] width 6 height 6
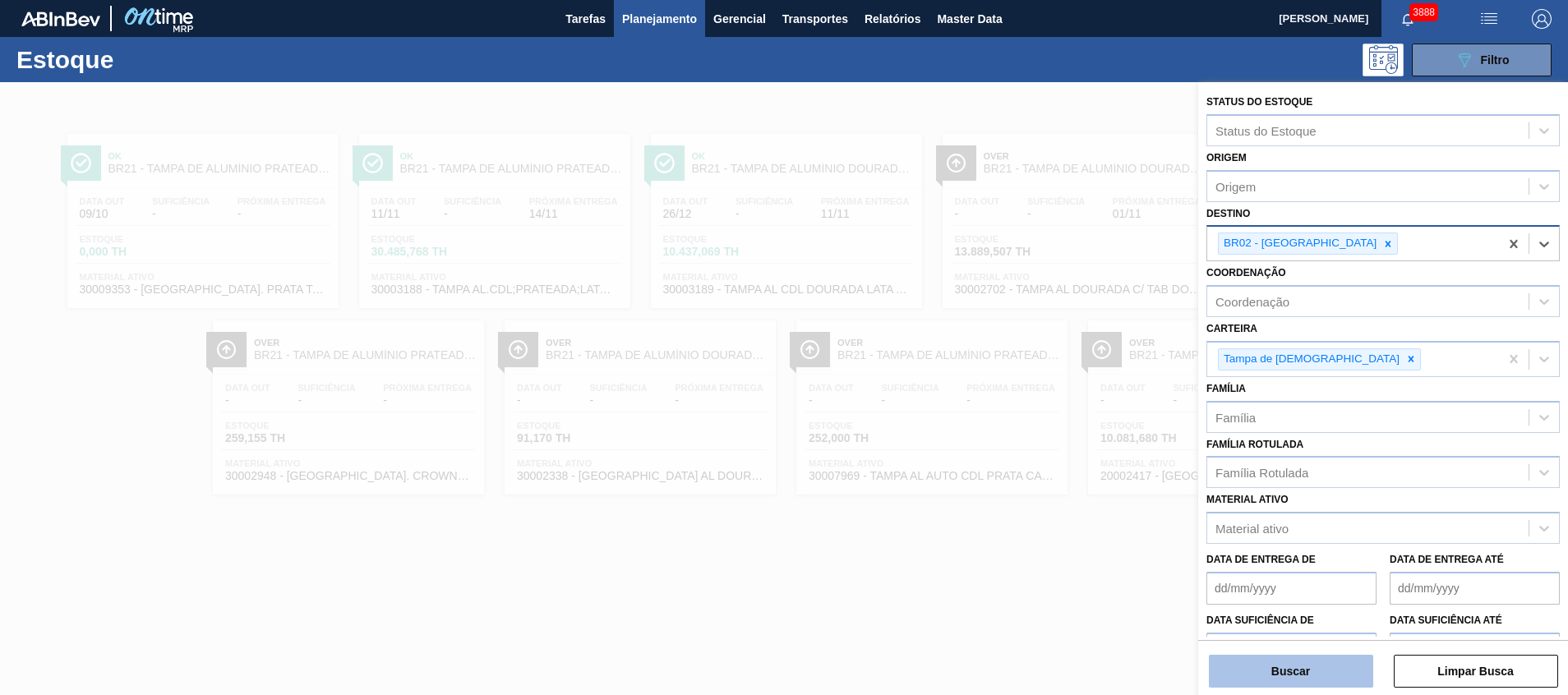
click at [1300, 671] on button "Buscar" at bounding box center [1291, 671] width 164 height 33
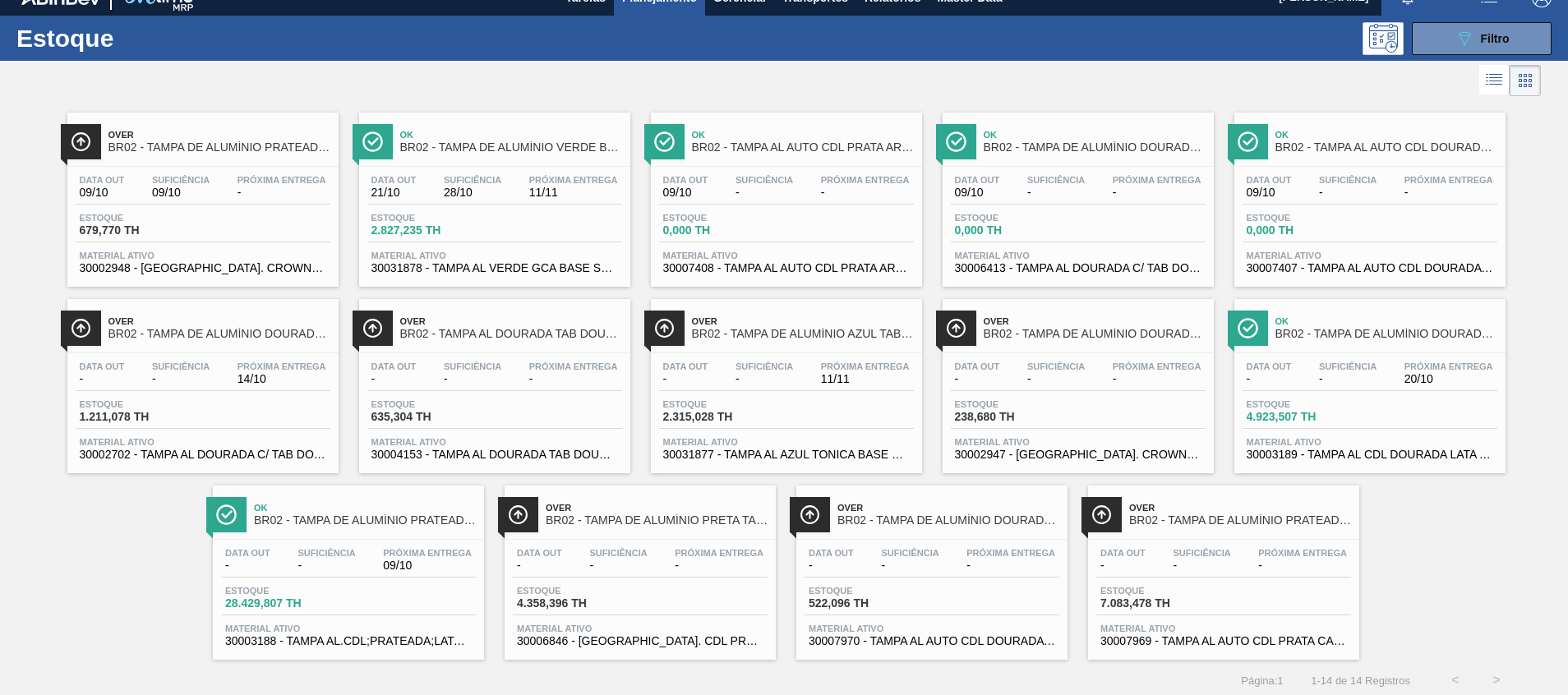
scroll to position [27, 0]
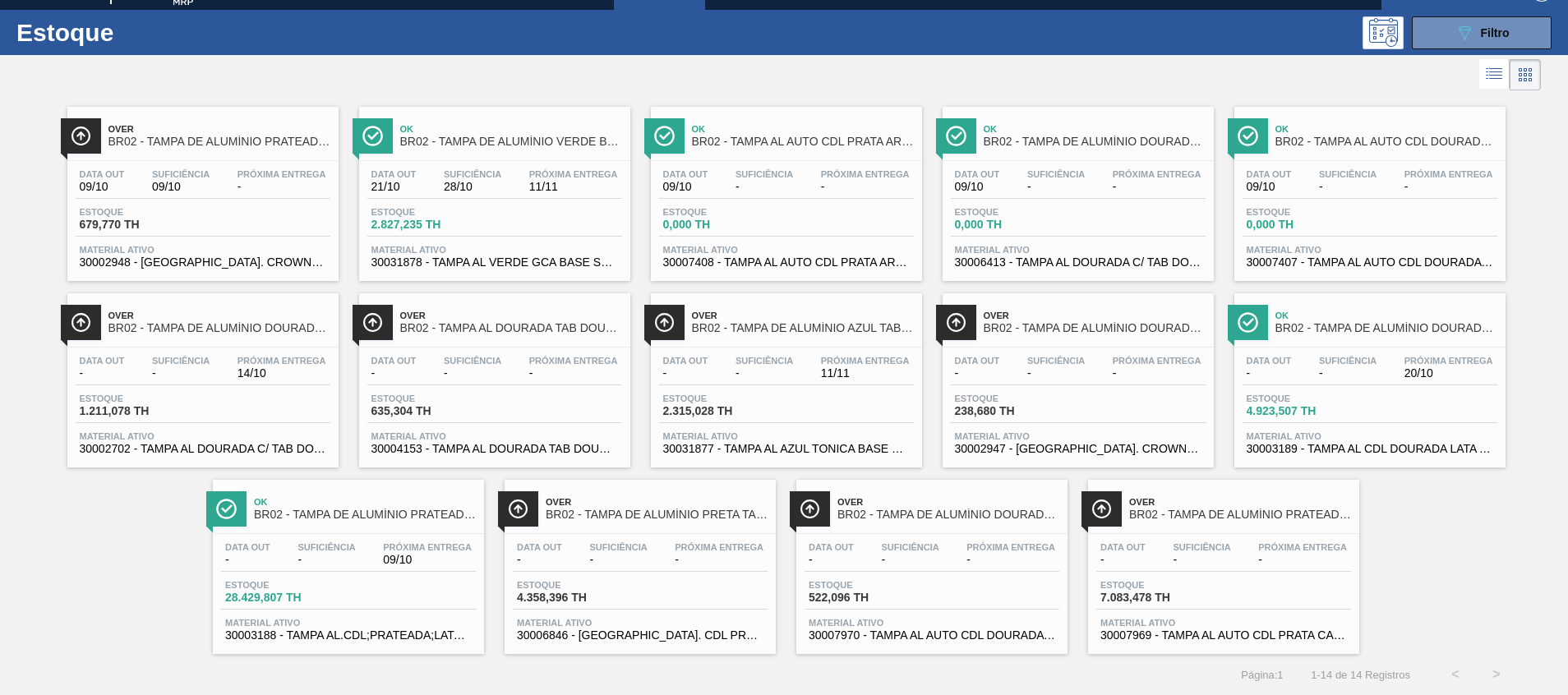
click at [1314, 444] on span "30003189 - TAMPA AL CDL DOURADA LATA AUTOMATICA" at bounding box center [1369, 449] width 246 height 13
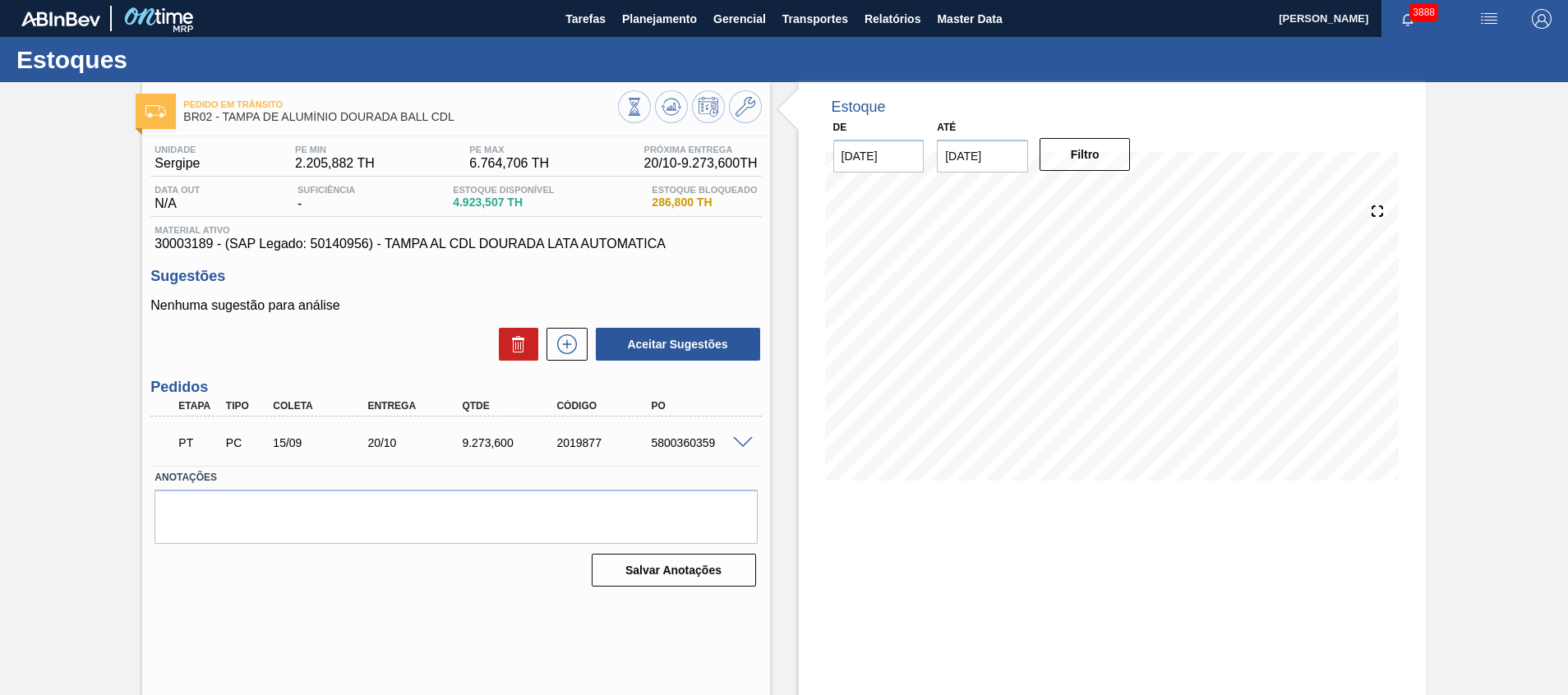
click at [436, 273] on h3 "Sugestões" at bounding box center [455, 276] width 610 height 17
drag, startPoint x: 463, startPoint y: 205, endPoint x: 503, endPoint y: 207, distance: 40.0
click at [503, 207] on div "Data out N/A Suficiência - Estoque Disponível 4.923,507 TH Estoque Bloqueado 28…" at bounding box center [455, 201] width 610 height 32
copy span "4.923,507"
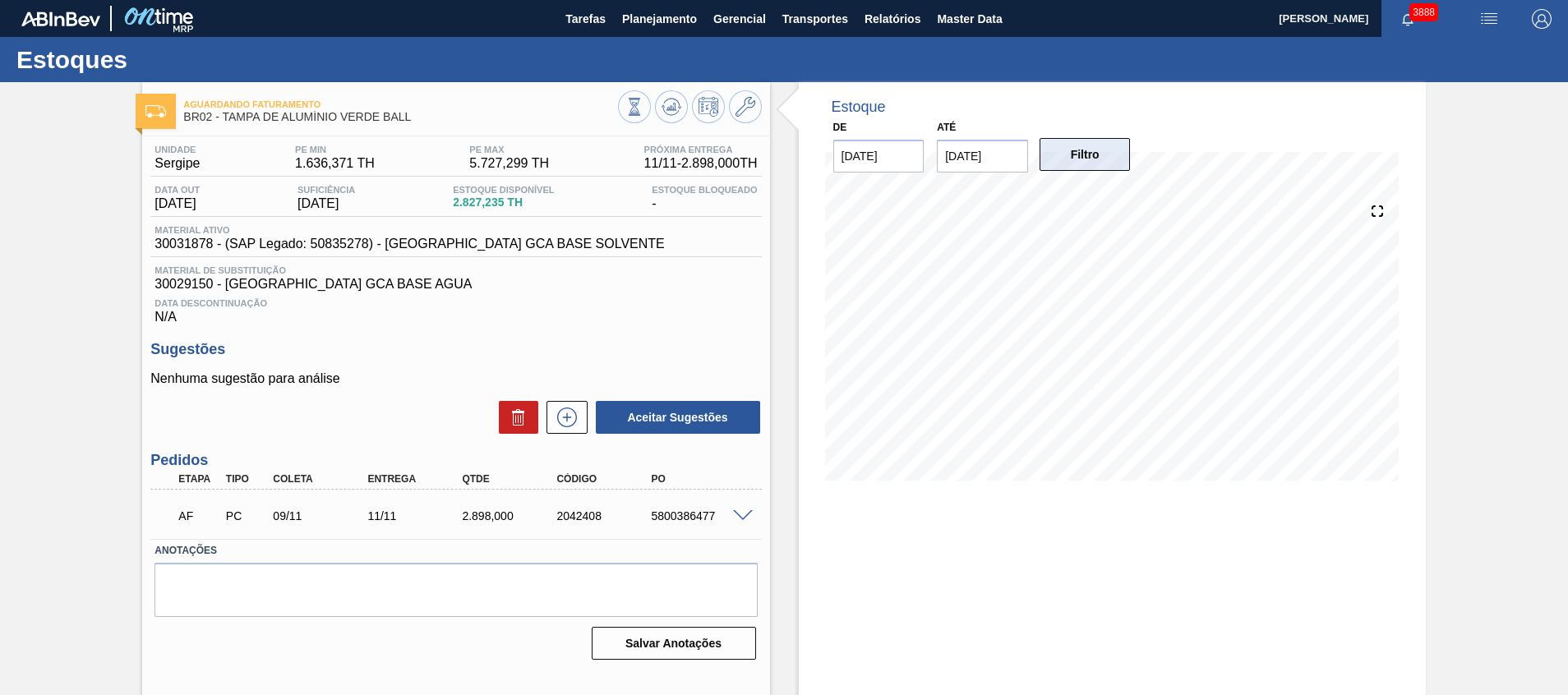
click at [1104, 152] on button "Filtro" at bounding box center [1085, 154] width 91 height 33
click at [739, 511] on span at bounding box center [743, 516] width 19 height 13
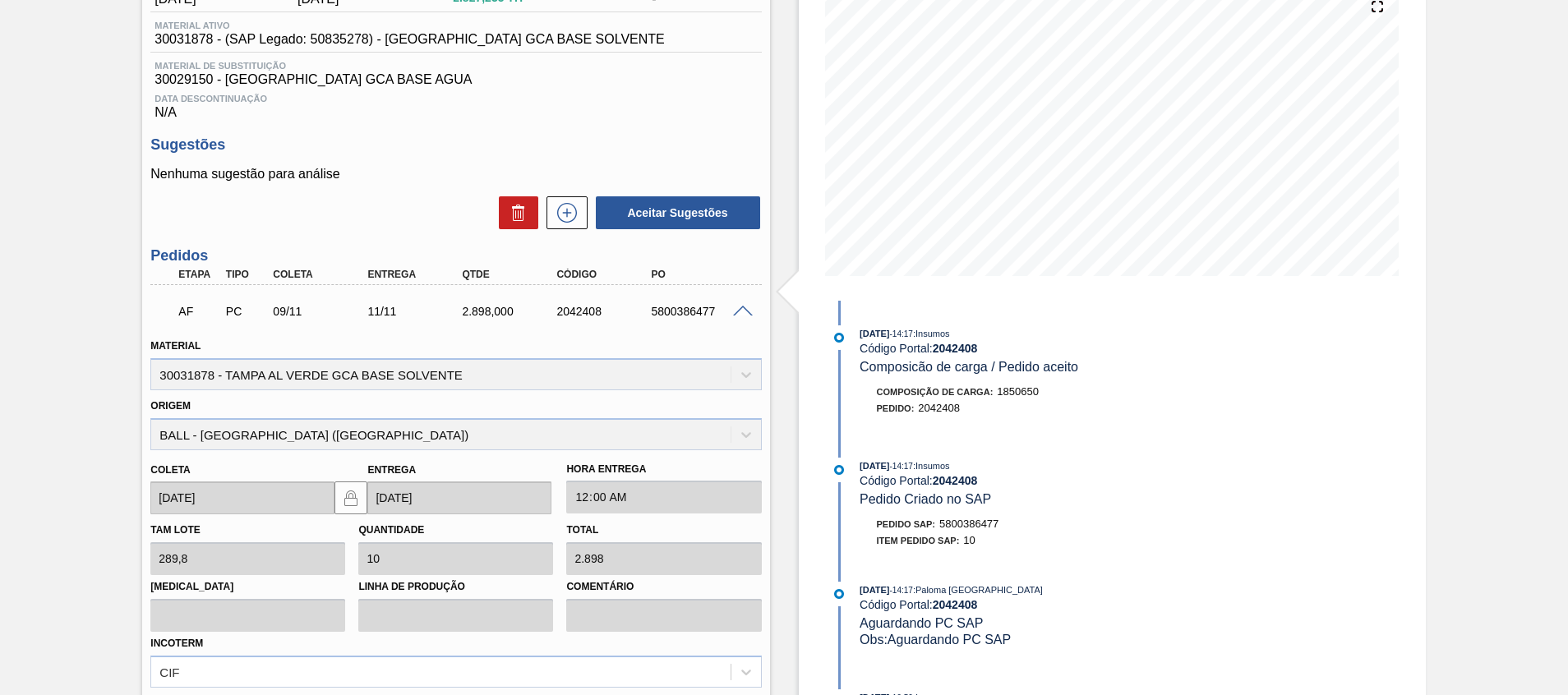
scroll to position [370, 0]
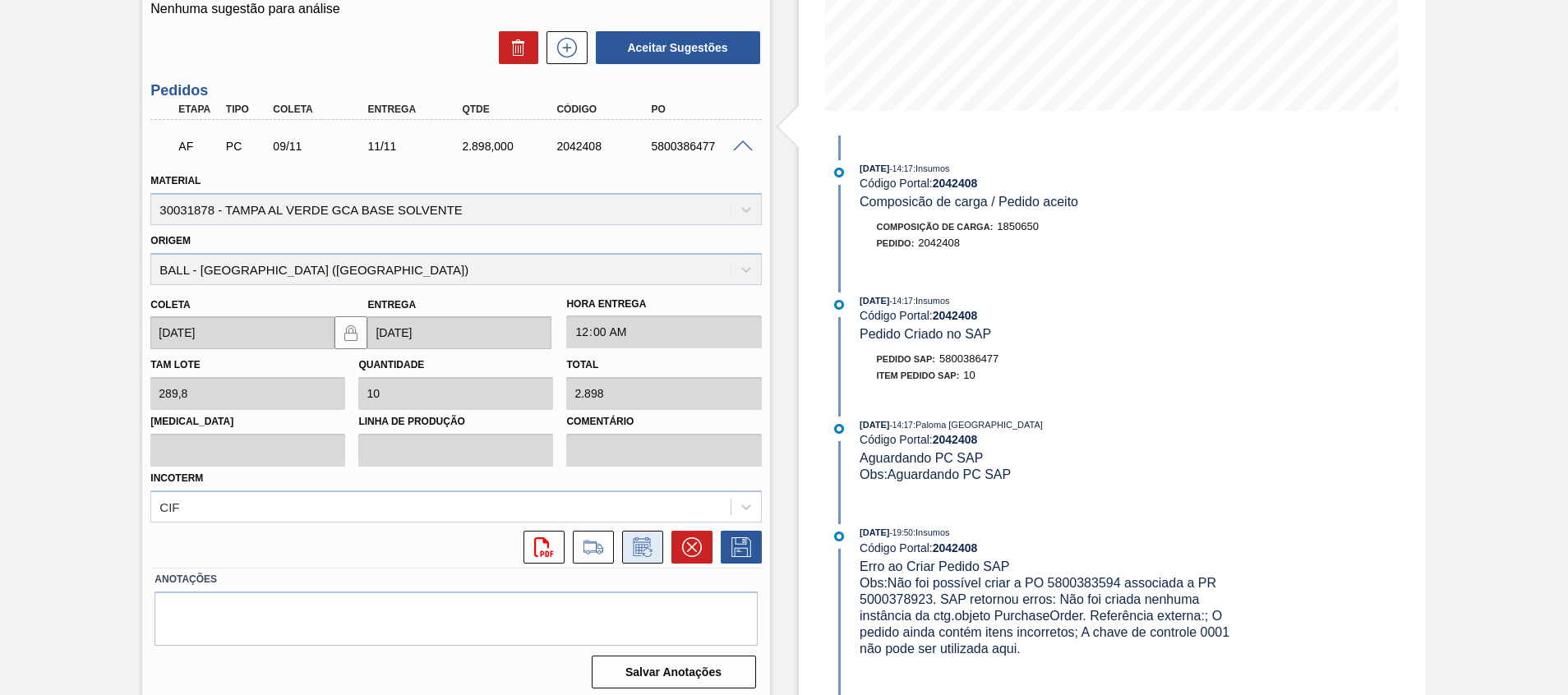
click at [654, 551] on button at bounding box center [643, 547] width 41 height 33
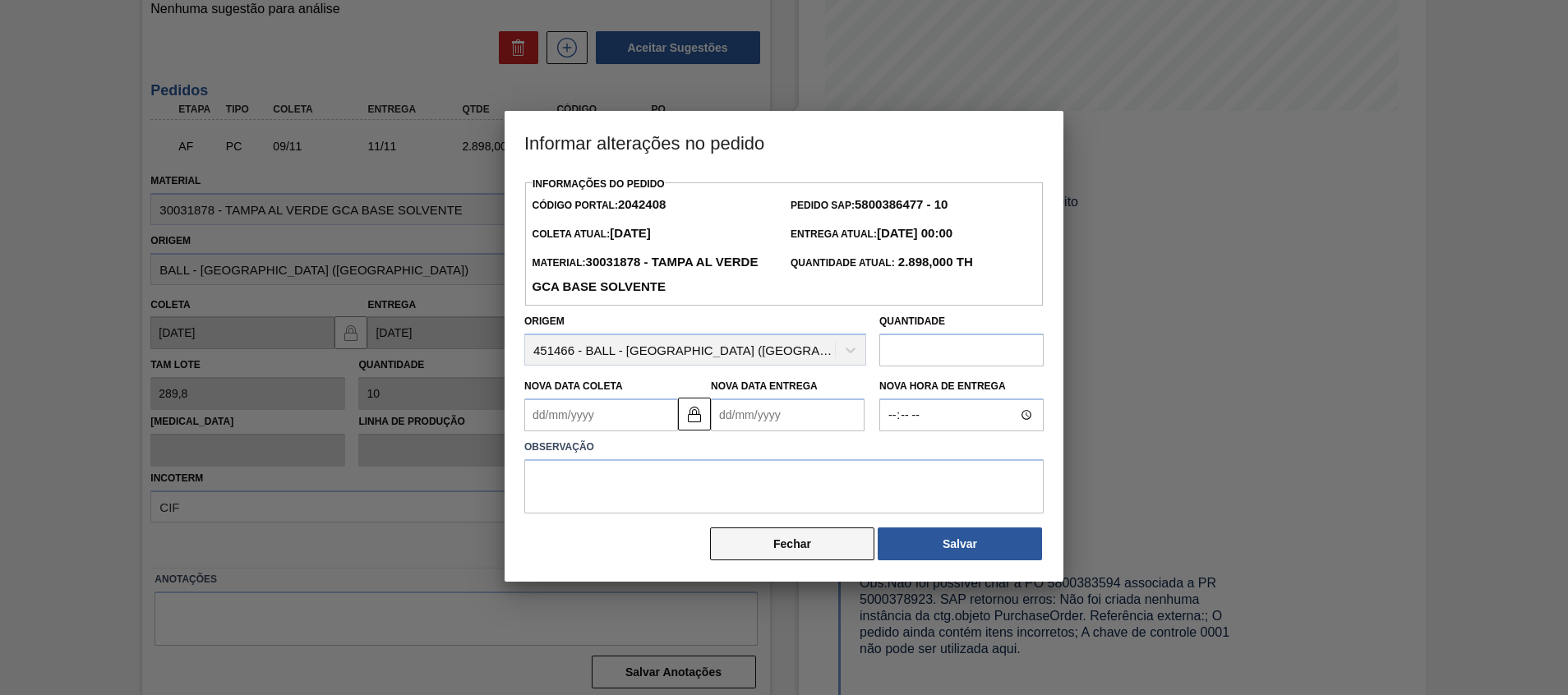
click at [765, 550] on button "Fechar" at bounding box center [792, 543] width 164 height 33
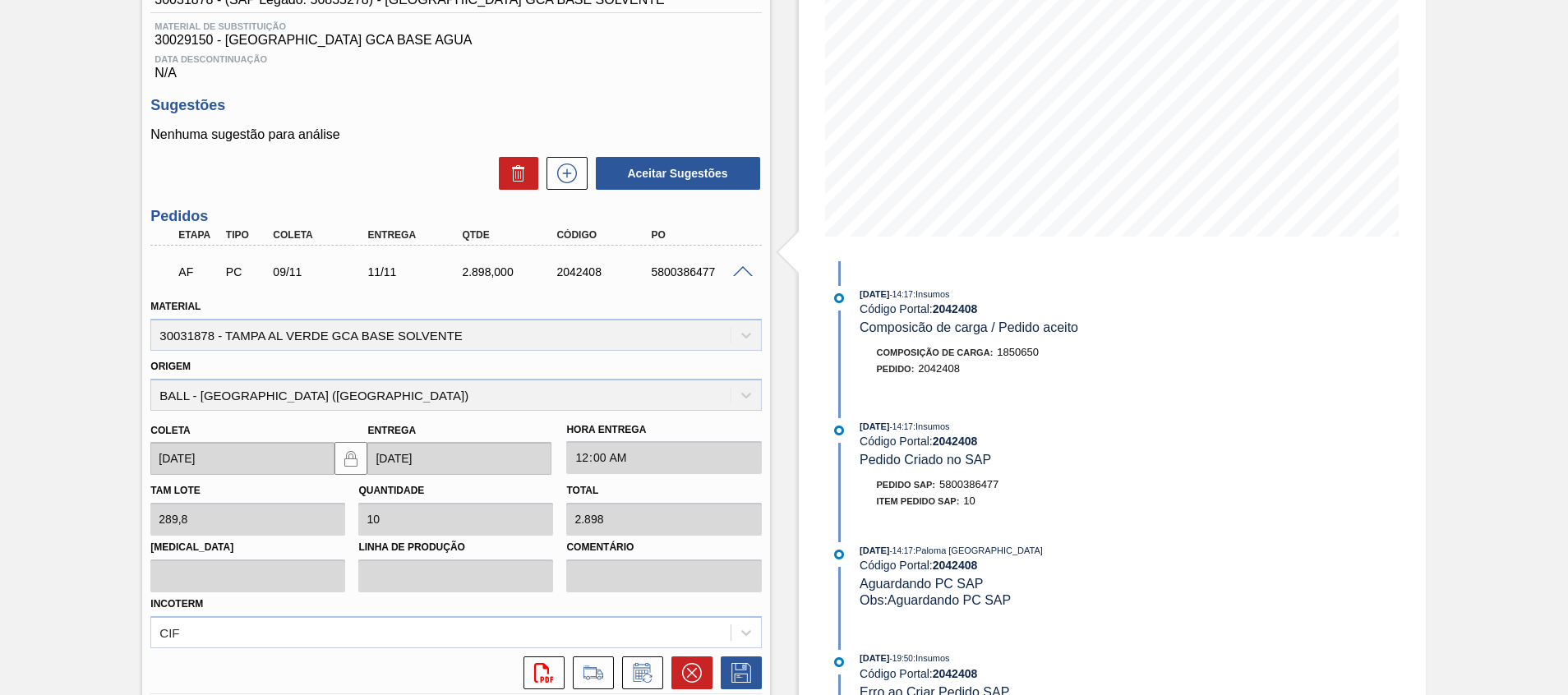
scroll to position [246, 0]
click at [649, 670] on icon at bounding box center [642, 670] width 26 height 19
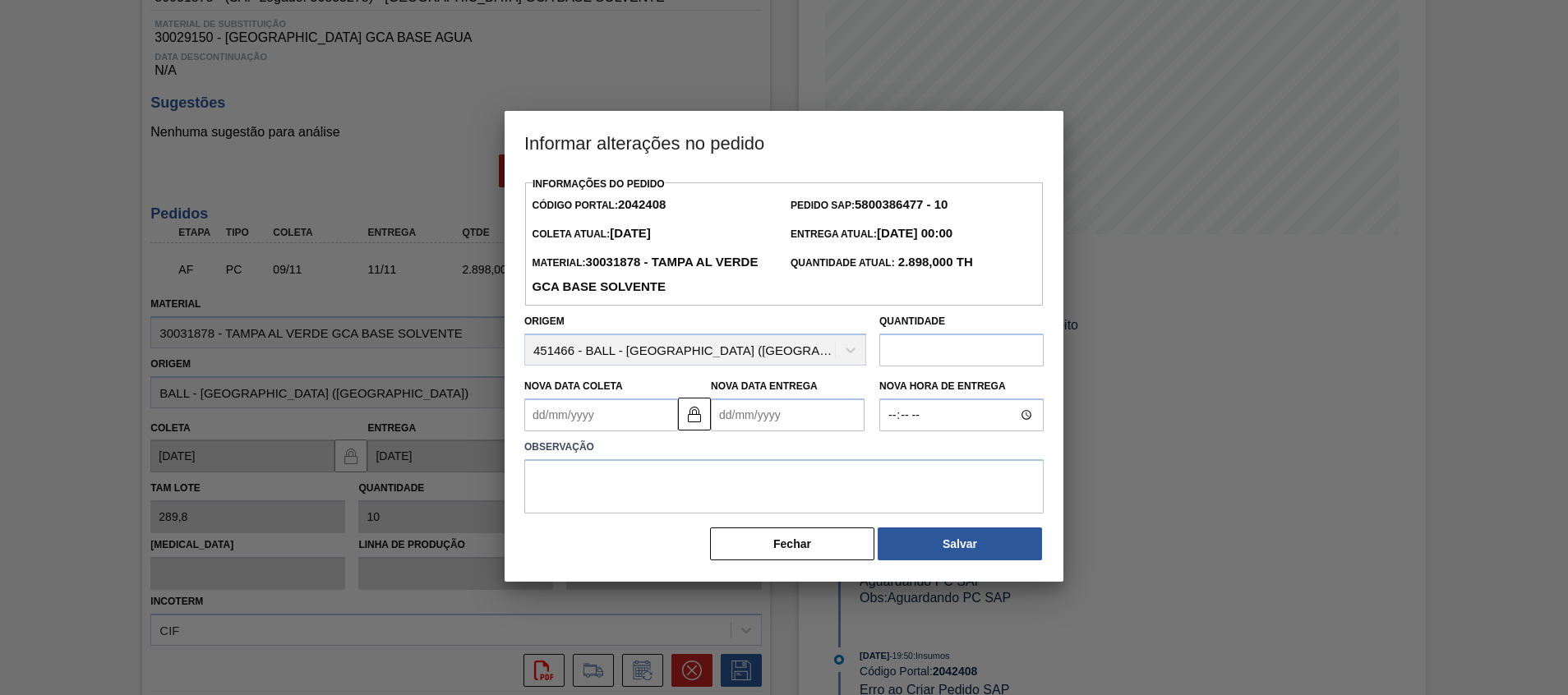
click at [768, 425] on Entrega2042408 "Nova Data Entrega" at bounding box center [787, 415] width 153 height 33
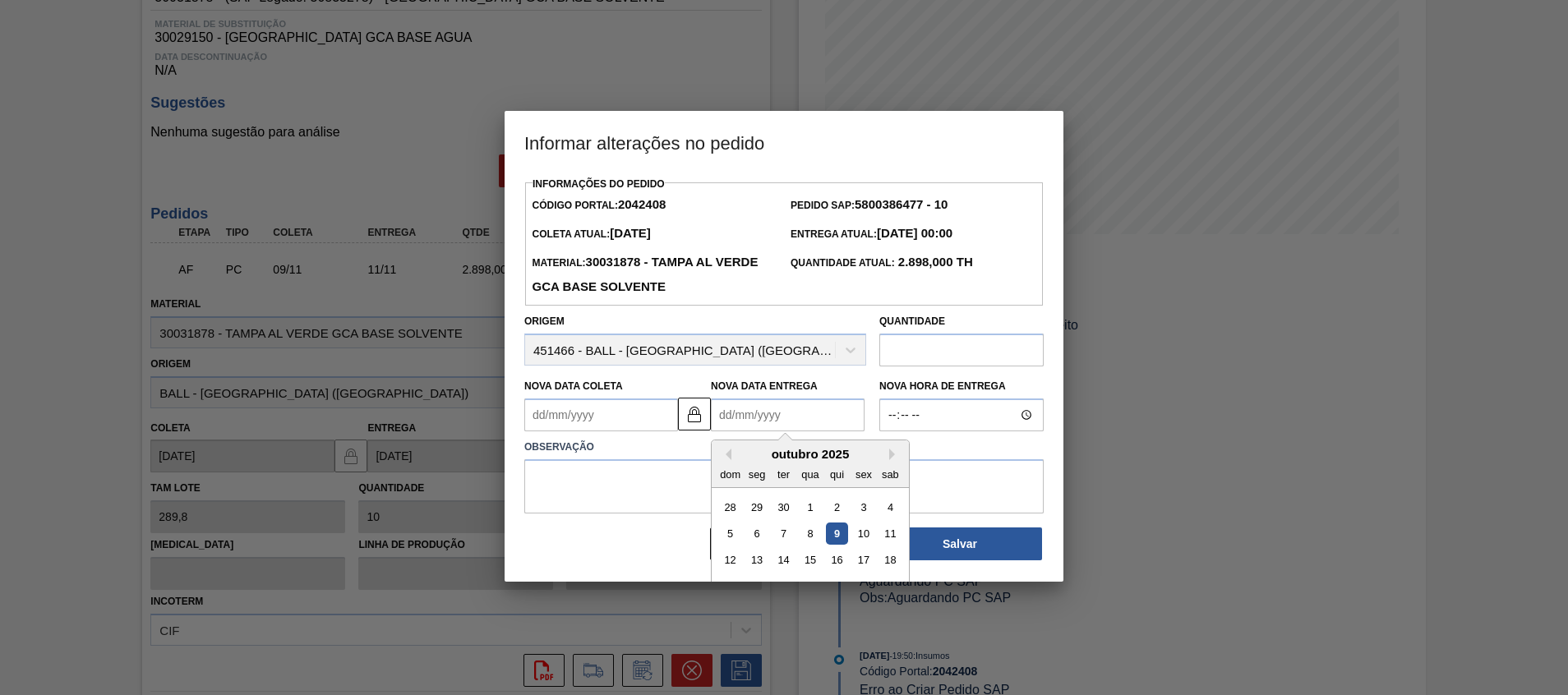
scroll to position [55, 0]
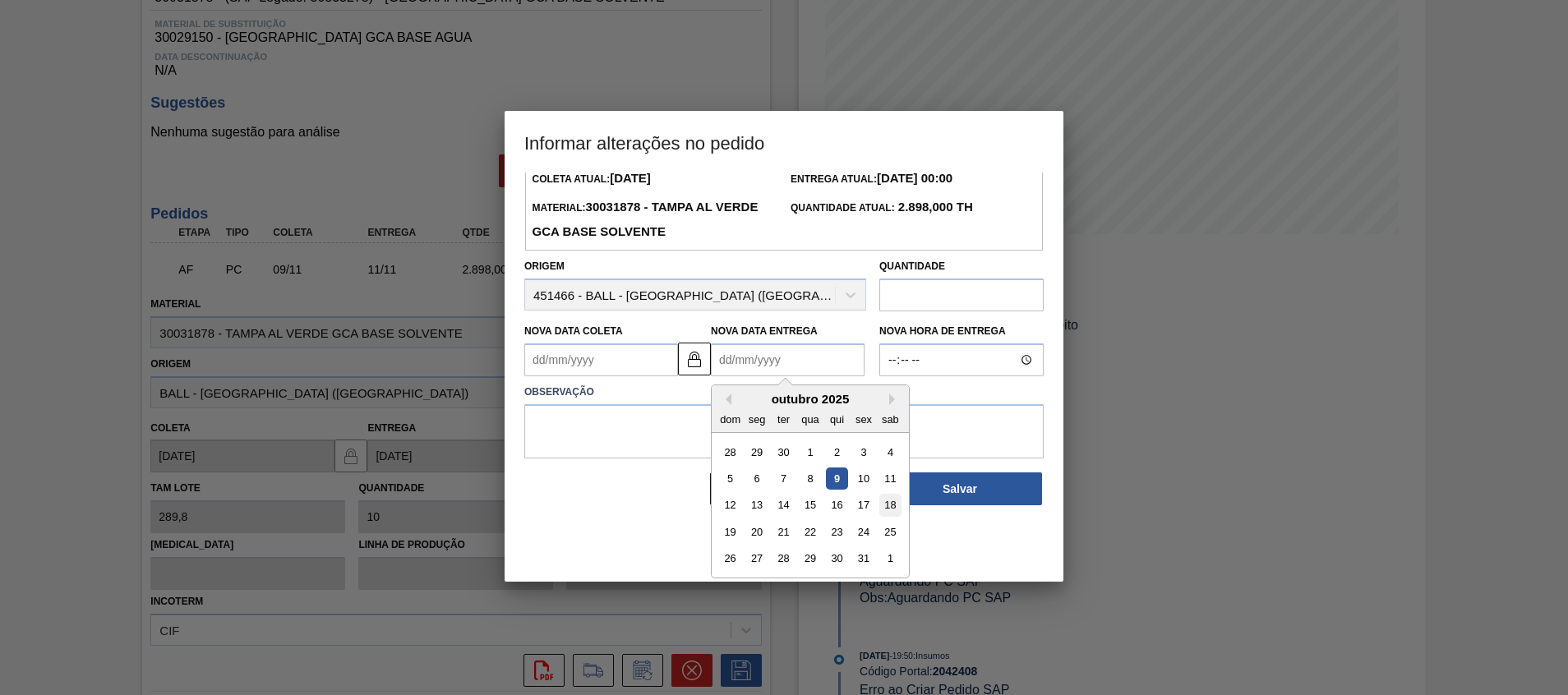
click at [897, 505] on div "18" at bounding box center [890, 505] width 22 height 22
type Coleta2042408 "[DATE]"
type Entrega2042408 "[DATE]"
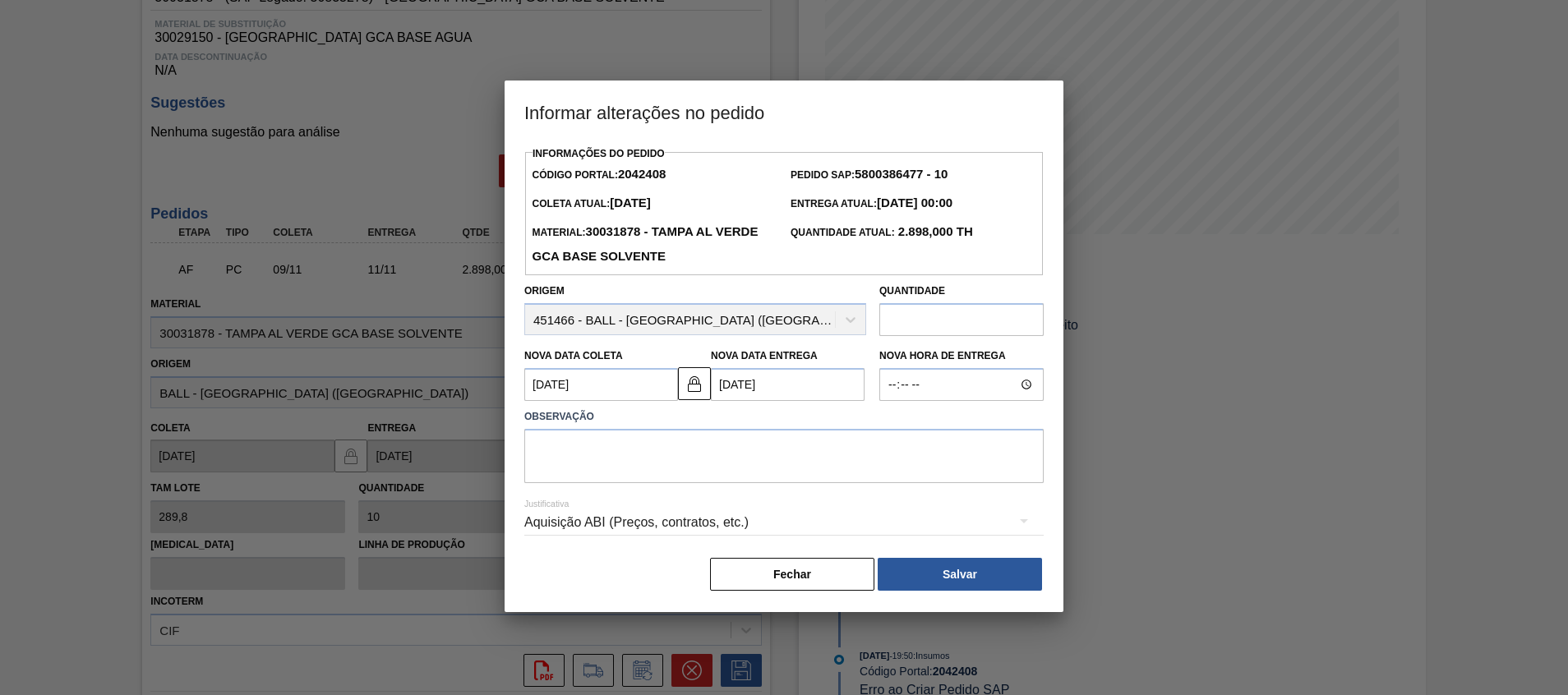
scroll to position [0, 0]
click at [803, 467] on textarea at bounding box center [783, 456] width 519 height 54
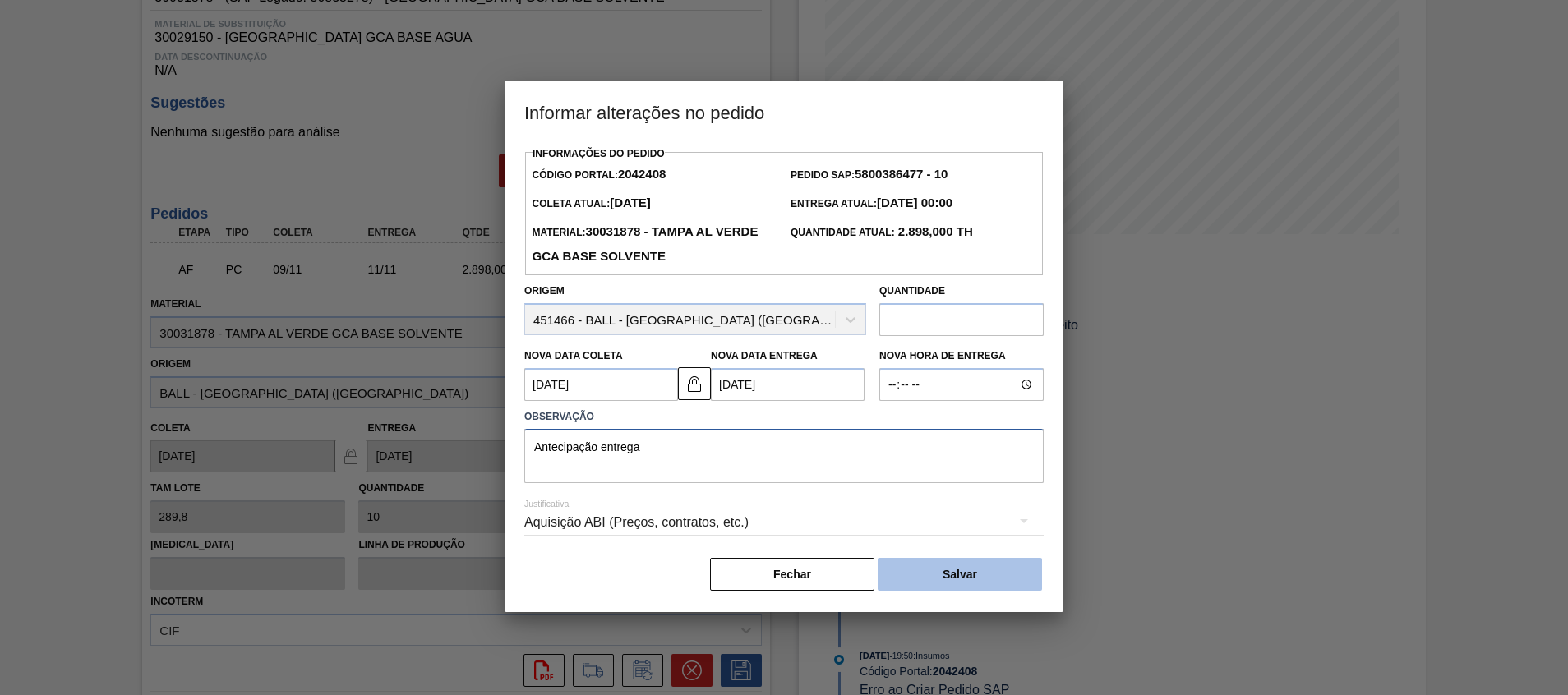
type textarea "Antecipação entrega"
click at [911, 571] on button "Salvar" at bounding box center [960, 574] width 164 height 33
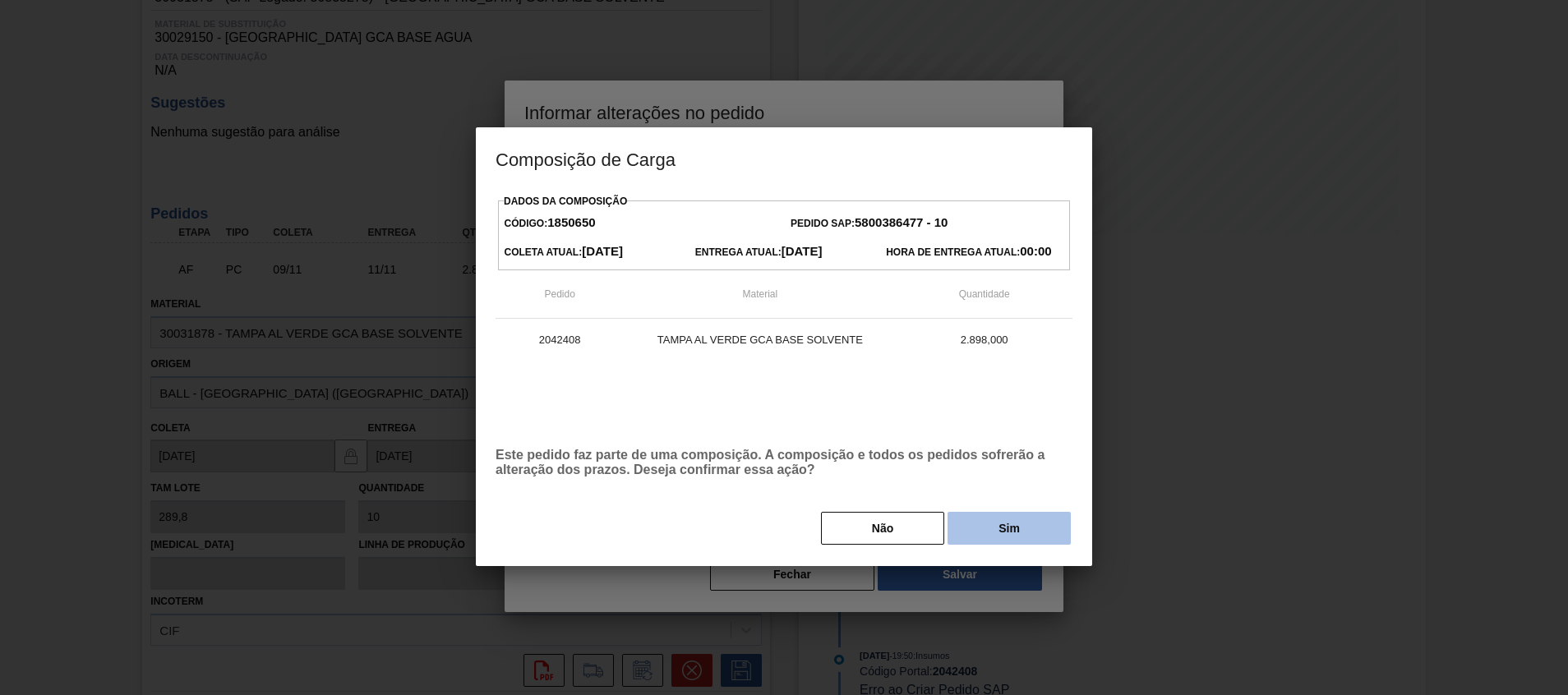
click at [966, 530] on button "Sim" at bounding box center [1009, 528] width 124 height 33
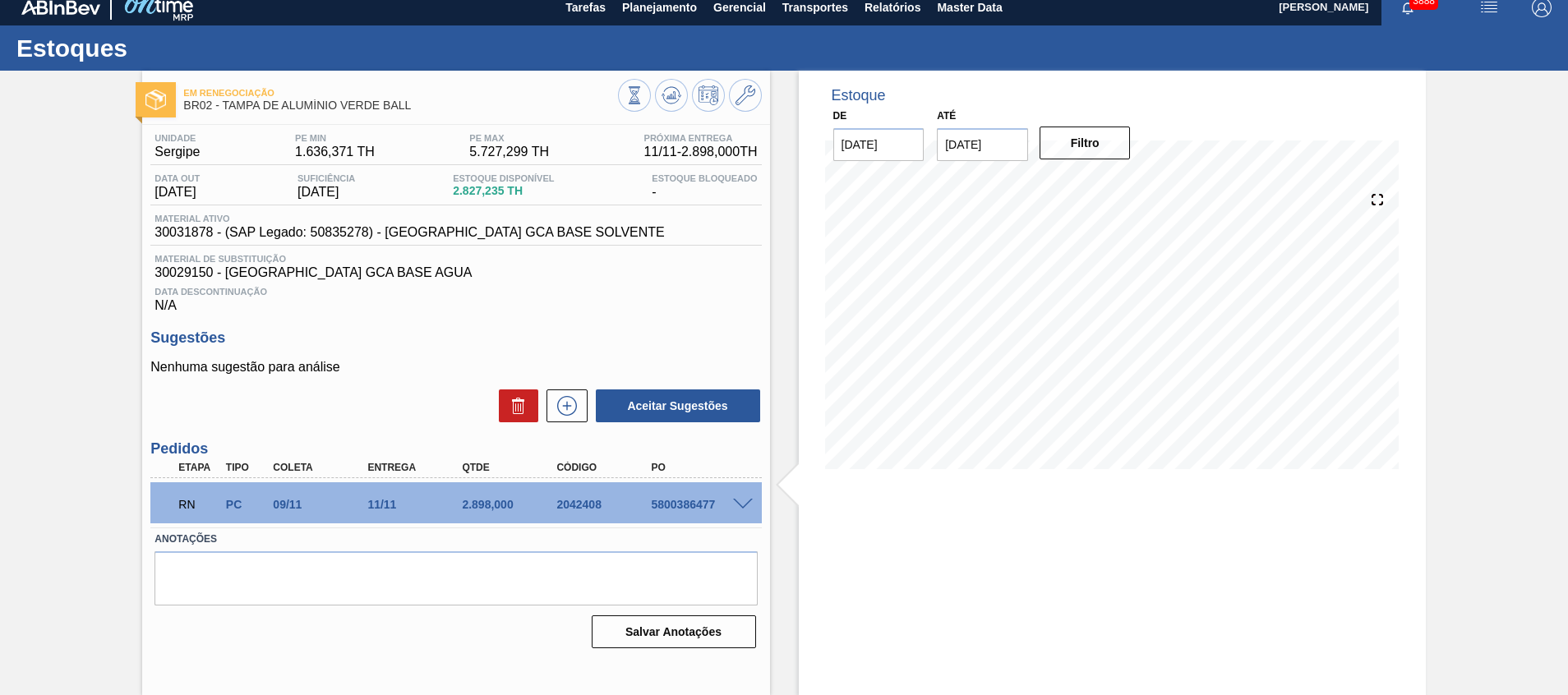
scroll to position [12, 0]
click at [576, 504] on div "2042408" at bounding box center [605, 505] width 106 height 14
copy div "2042408"
click at [739, 500] on span at bounding box center [743, 505] width 19 height 13
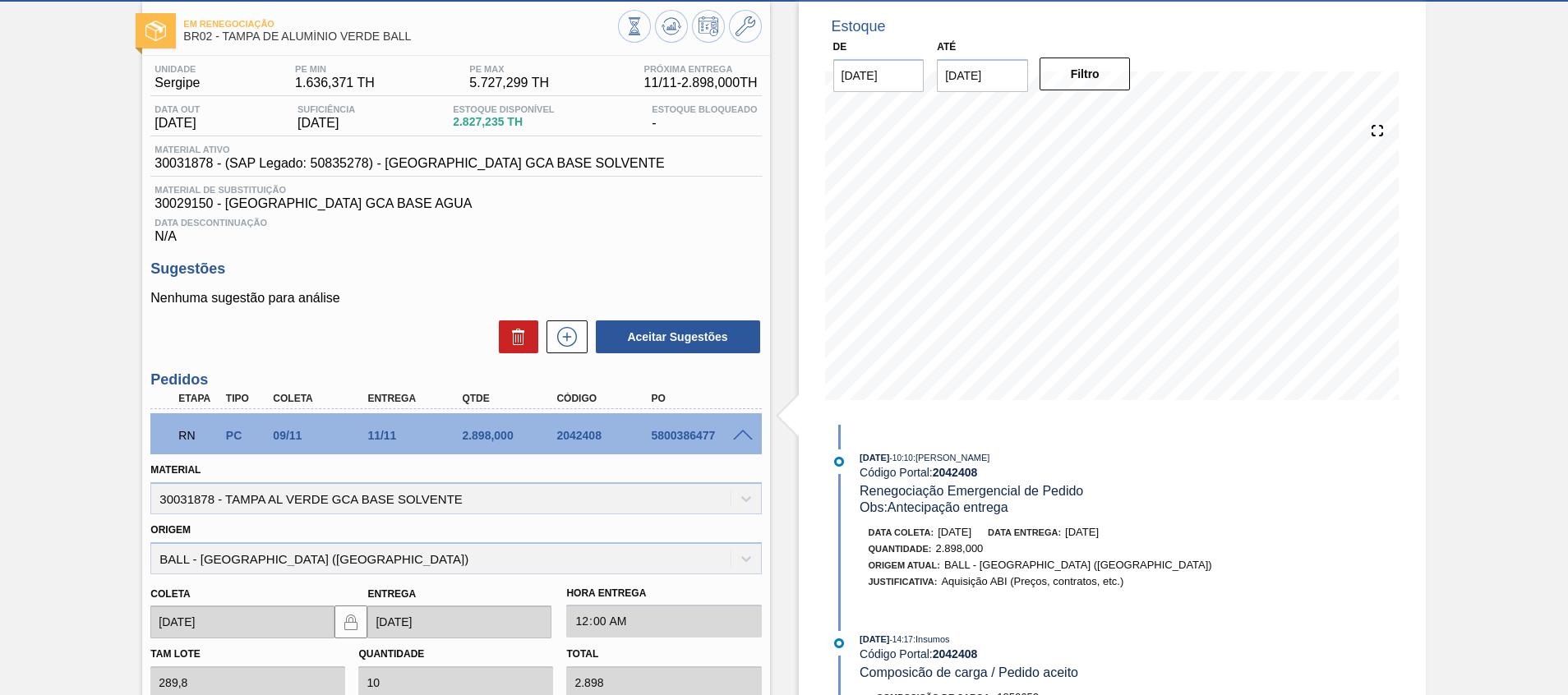
scroll to position [0, 0]
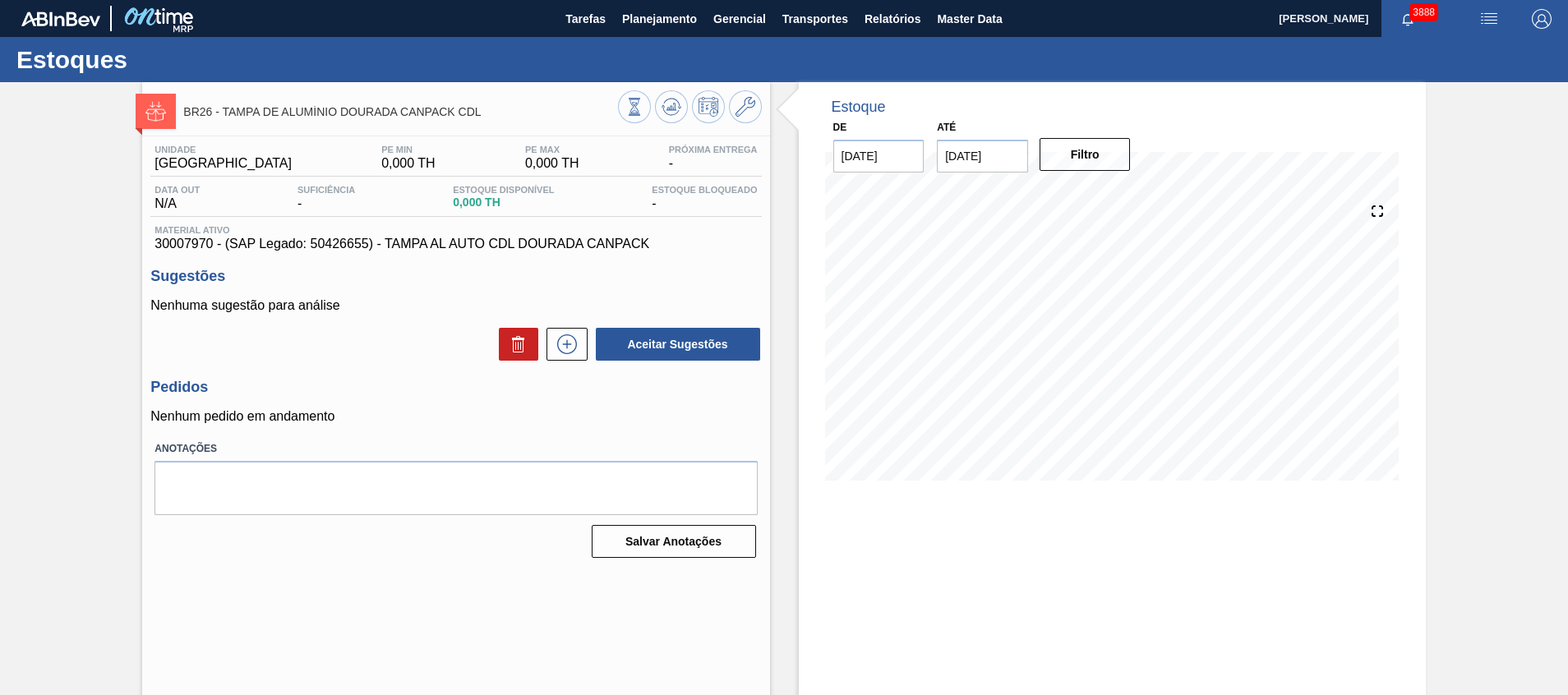
click at [1007, 153] on input "[DATE]" at bounding box center [982, 156] width 91 height 33
click at [1096, 365] on div "31" at bounding box center [1090, 355] width 22 height 22
click at [1074, 141] on button "Filtro" at bounding box center [1085, 154] width 91 height 33
click at [575, 356] on button at bounding box center [566, 344] width 41 height 33
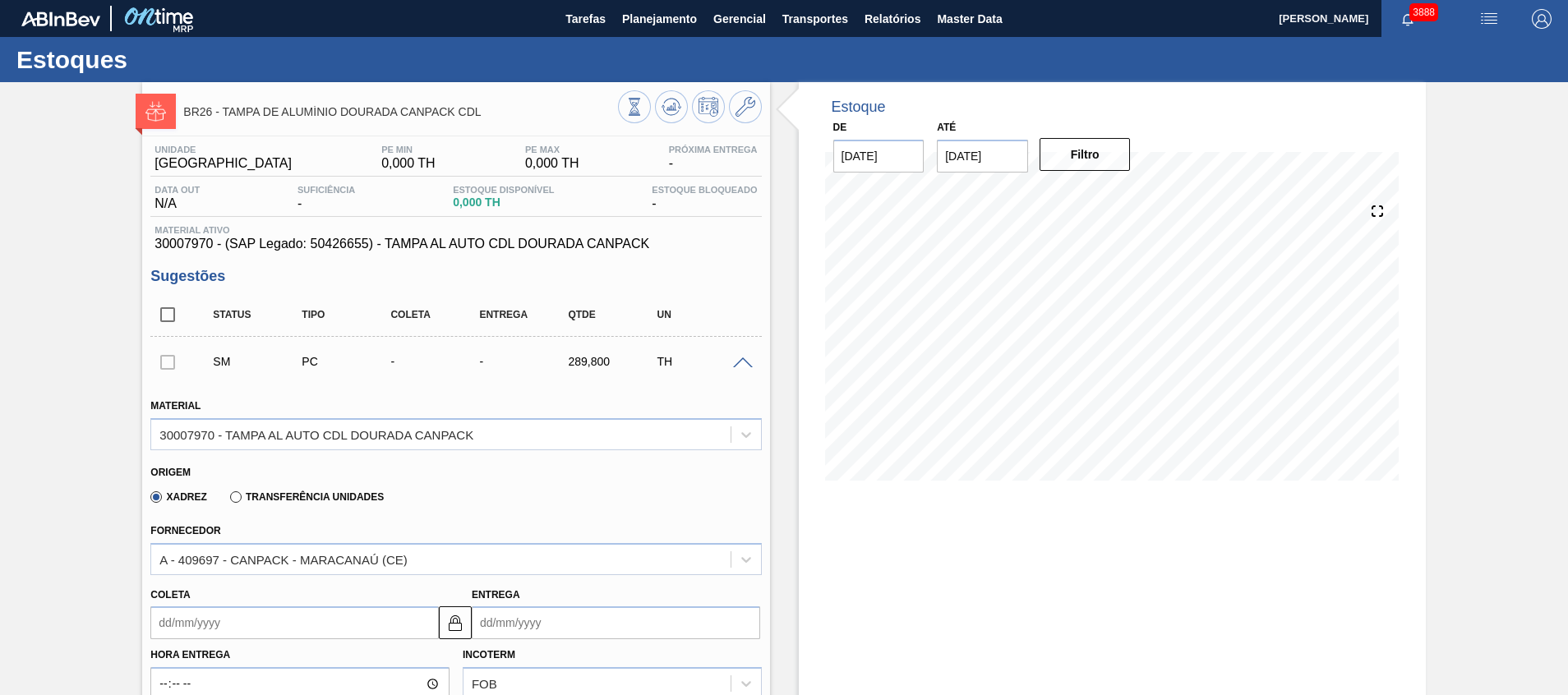
scroll to position [124, 0]
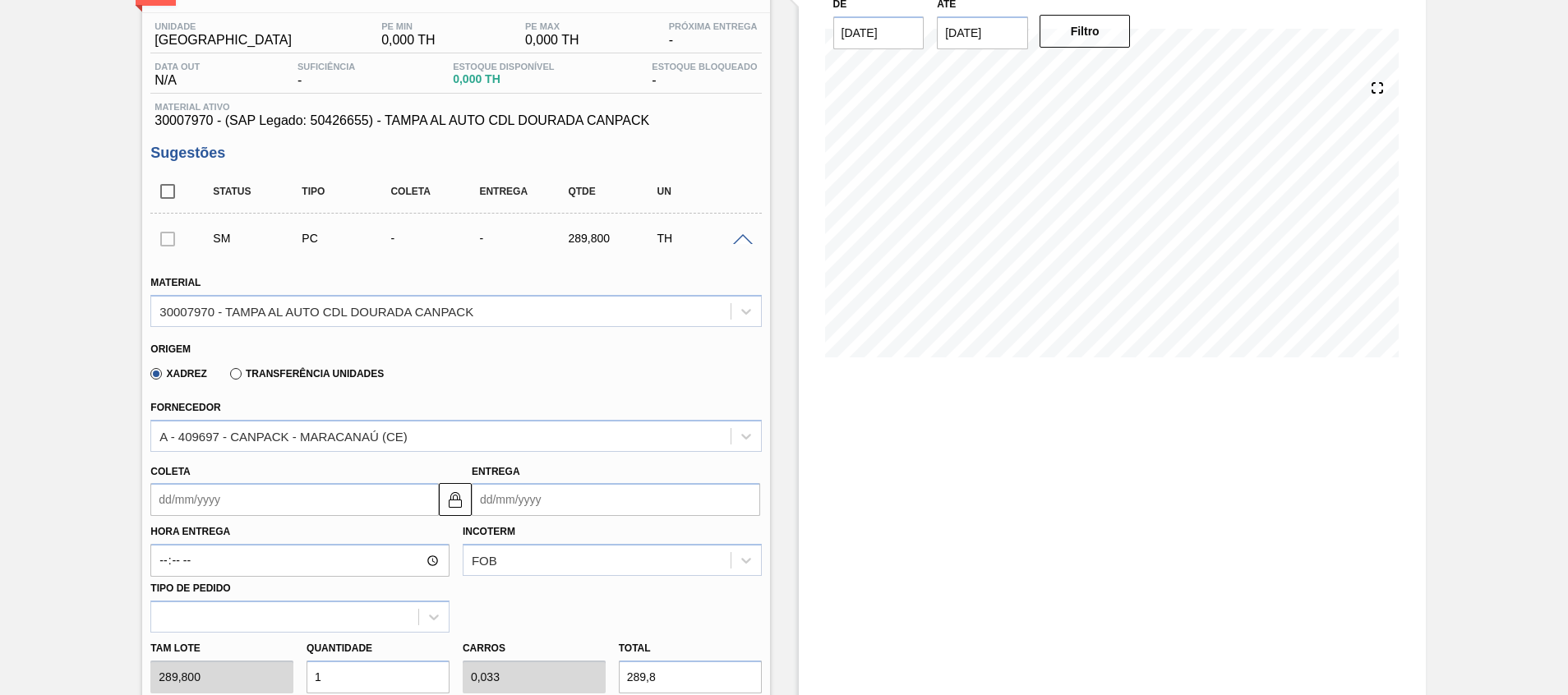
click at [351, 491] on input "Coleta" at bounding box center [295, 499] width 289 height 33
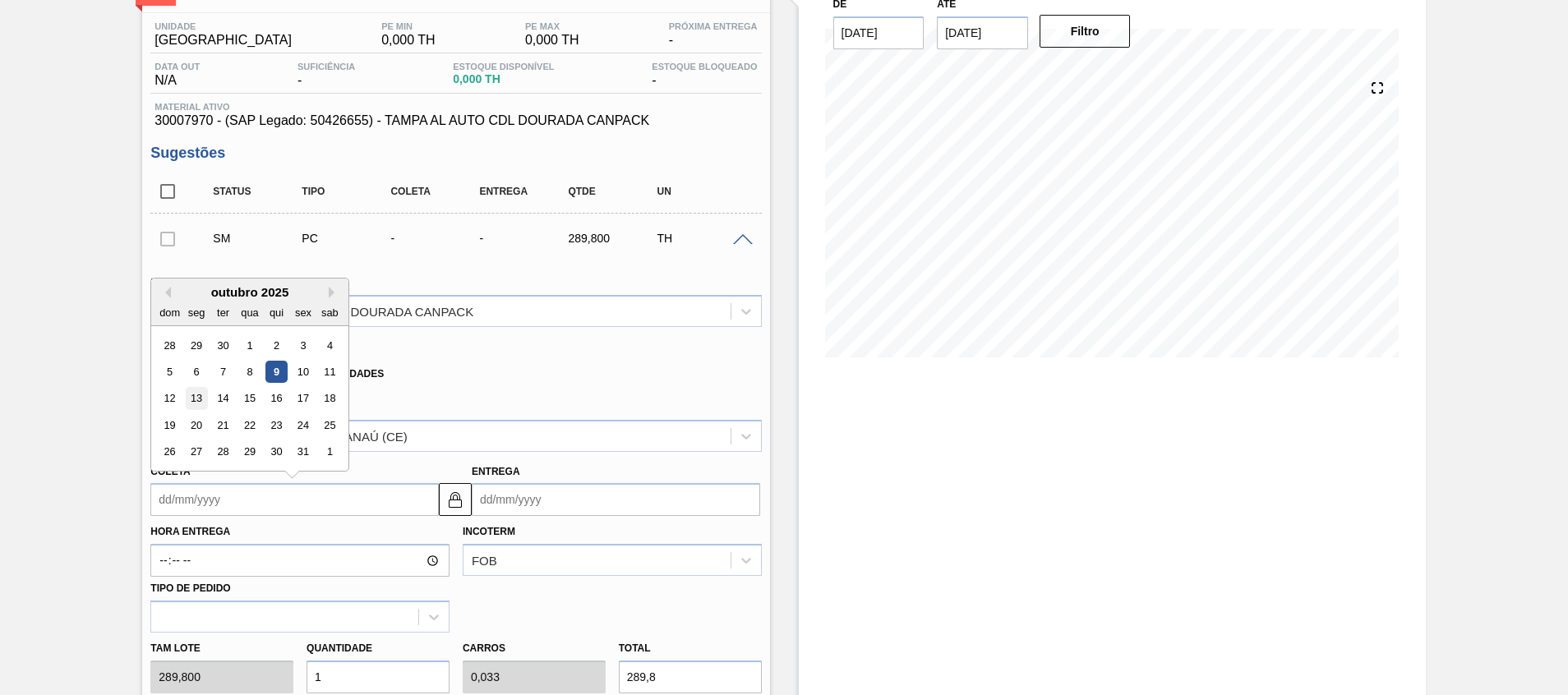
click at [193, 398] on div "13" at bounding box center [196, 399] width 22 height 22
type input "[DATE]"
type input "18/10/2025"
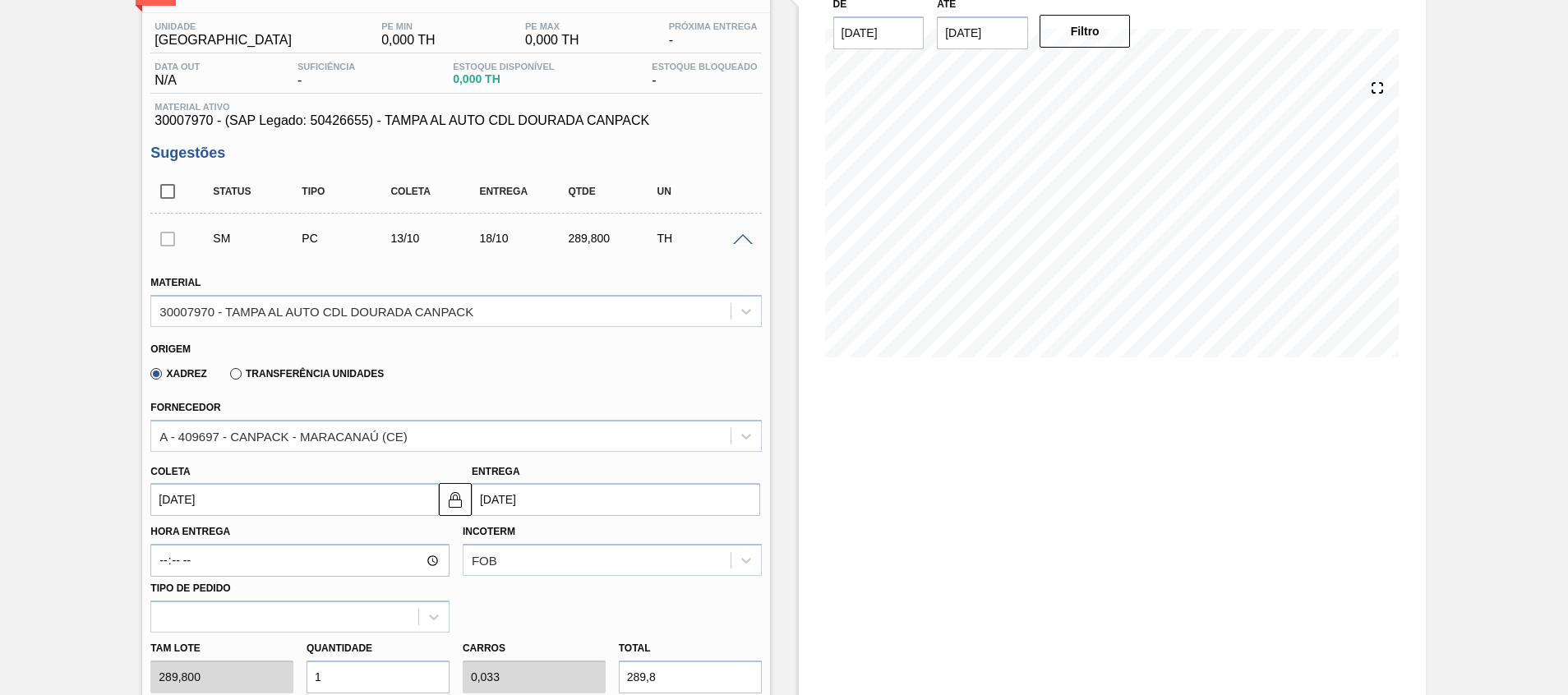
scroll to position [370, 0]
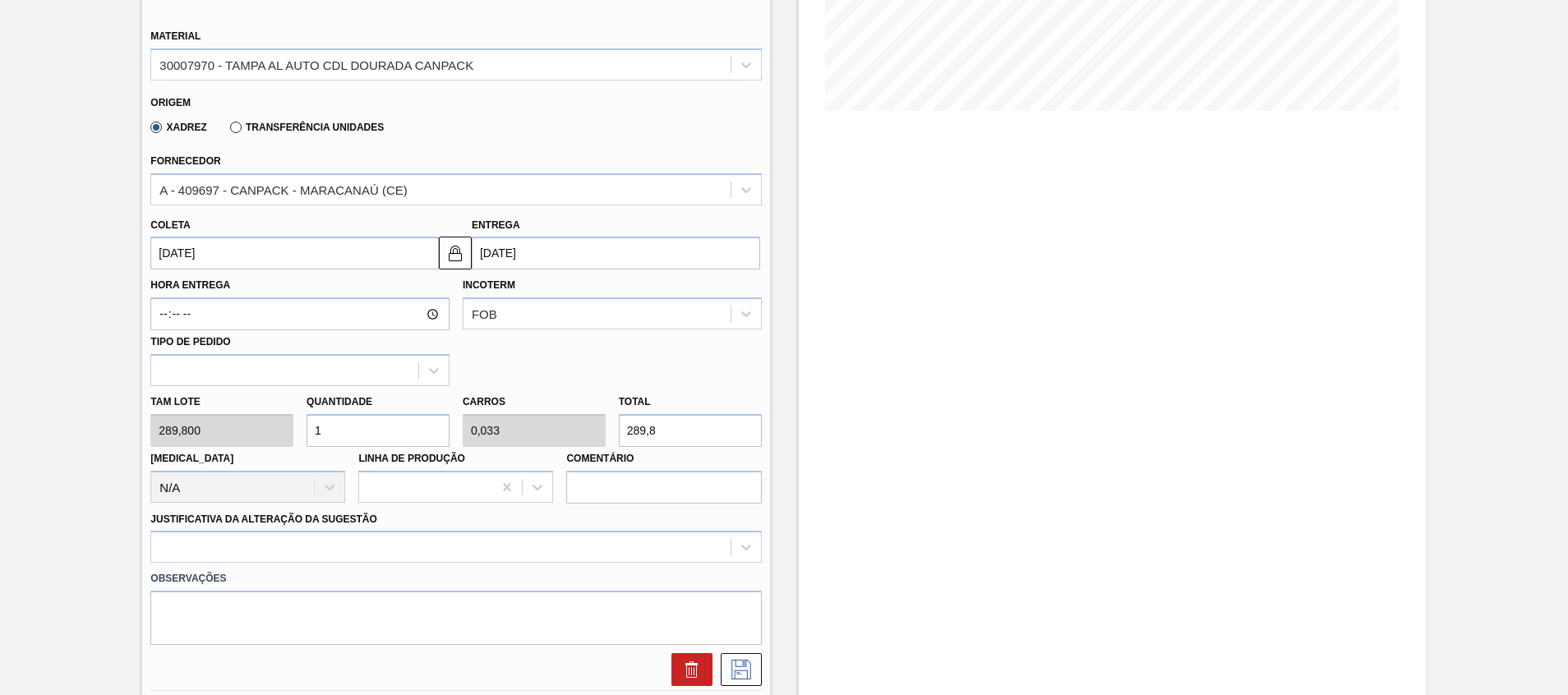
click at [246, 427] on div "Tam lote 289,800 Quantidade 1 Carros 0,033 Total 289,8 Doca N/A Linha de Produç…" at bounding box center [455, 444] width 624 height 118
type input "3"
type input "0,1"
type input "869,4"
type input "32"
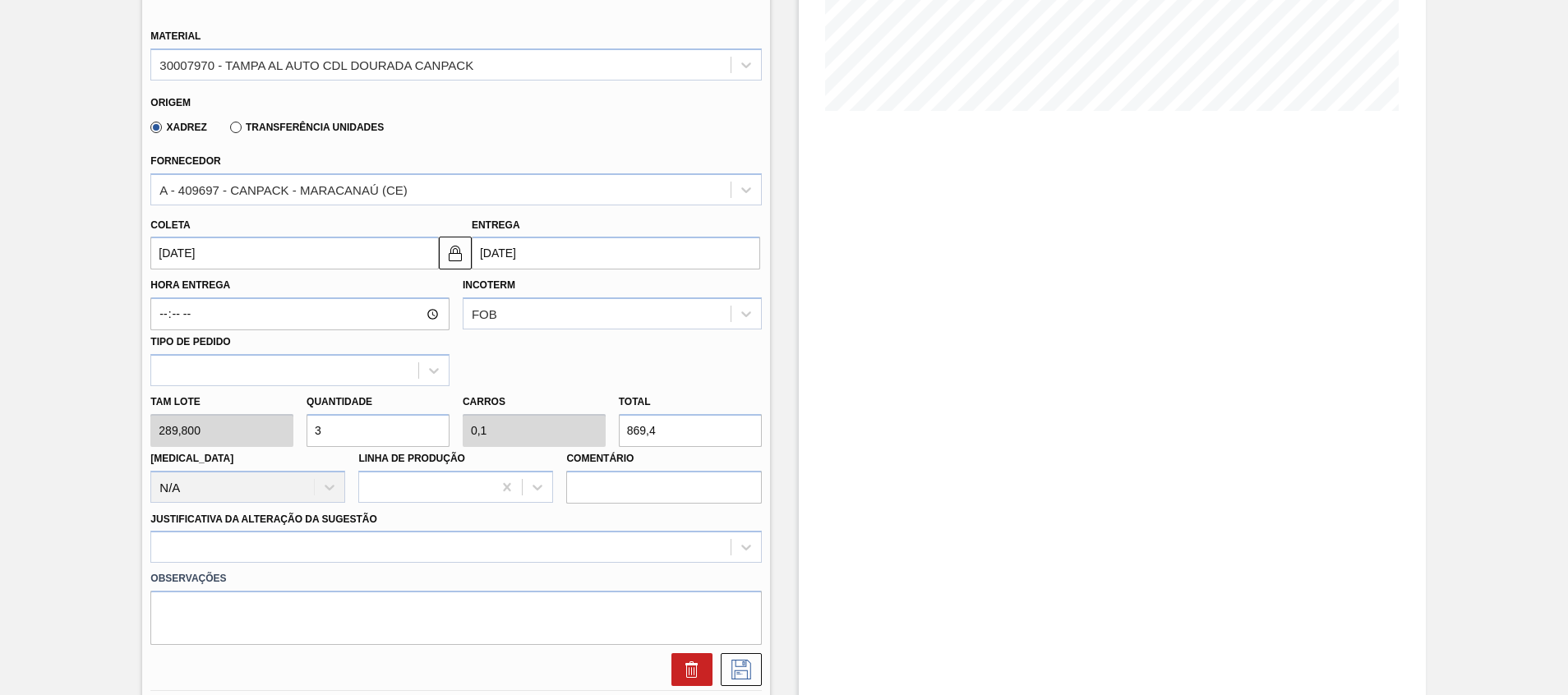
type input "1,067"
type input "9.273,6"
type input "3"
type input "0,1"
type input "869,4"
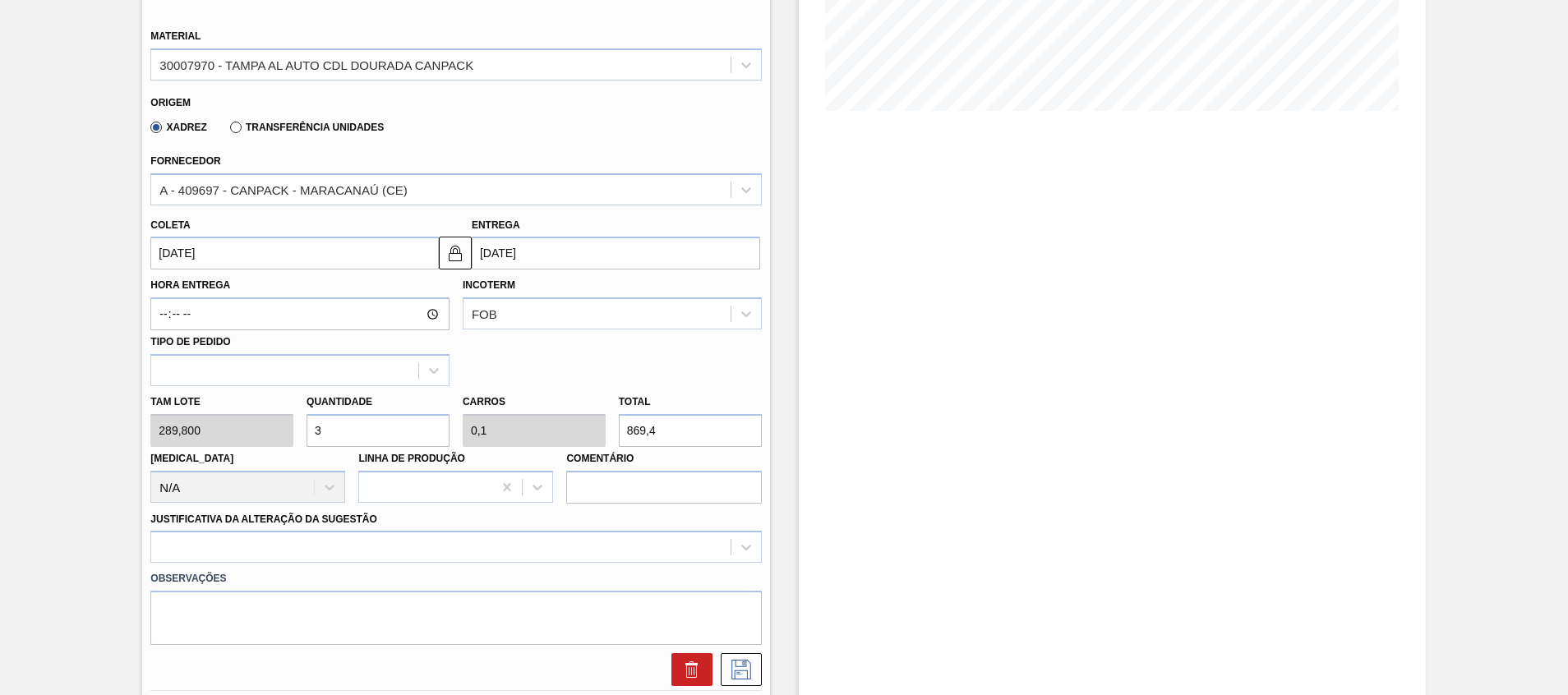
type input "30"
type input "1"
type input "8.694"
type input "30"
click at [637, 539] on div at bounding box center [455, 547] width 610 height 32
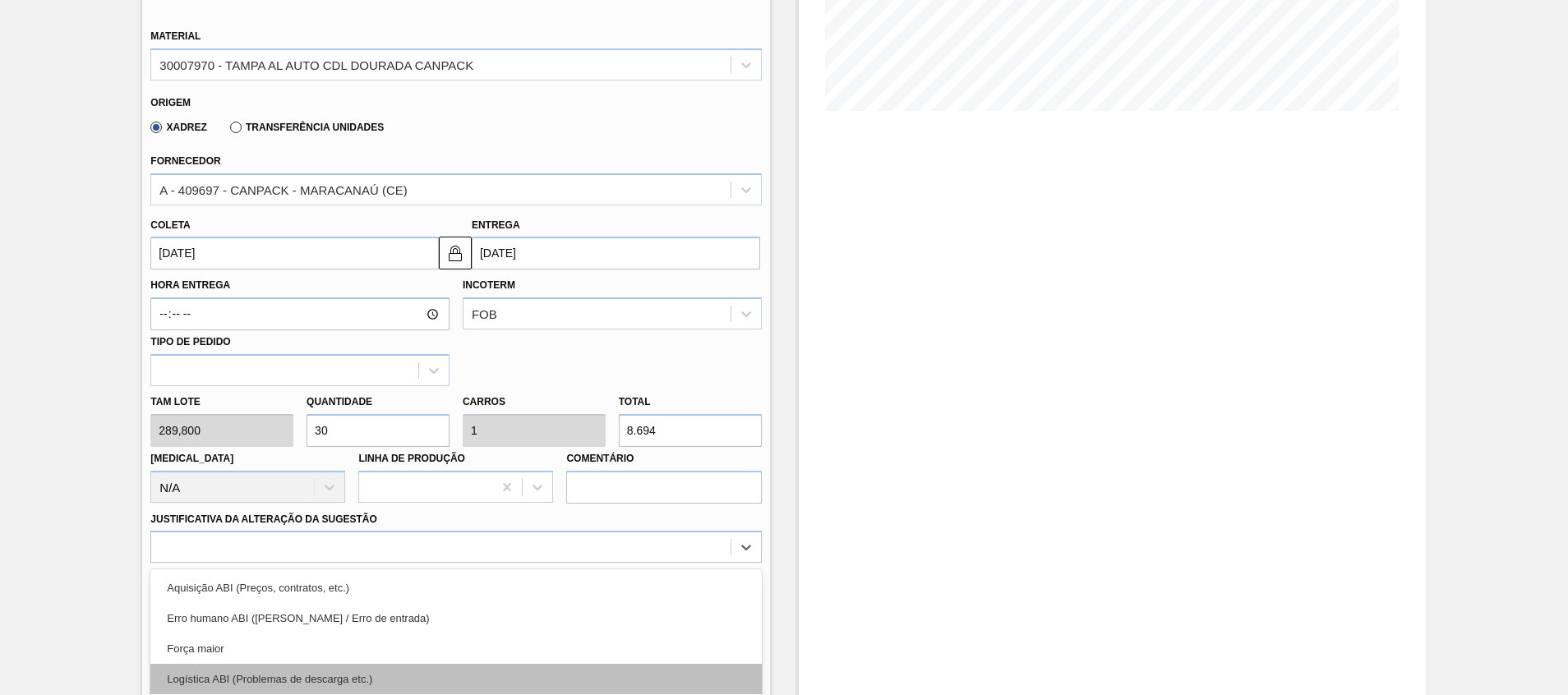
scroll to position [497, 0]
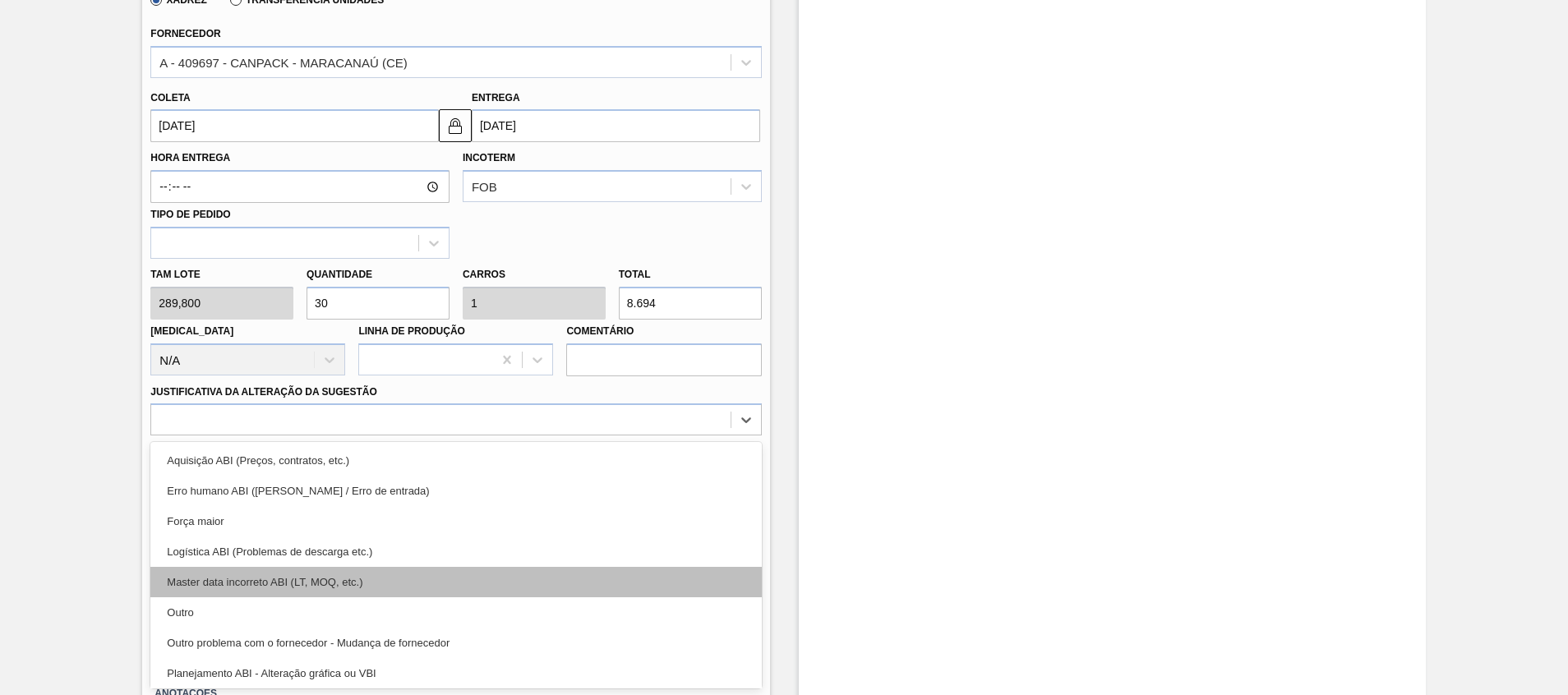
click at [624, 598] on div "Outro" at bounding box center [455, 613] width 610 height 30
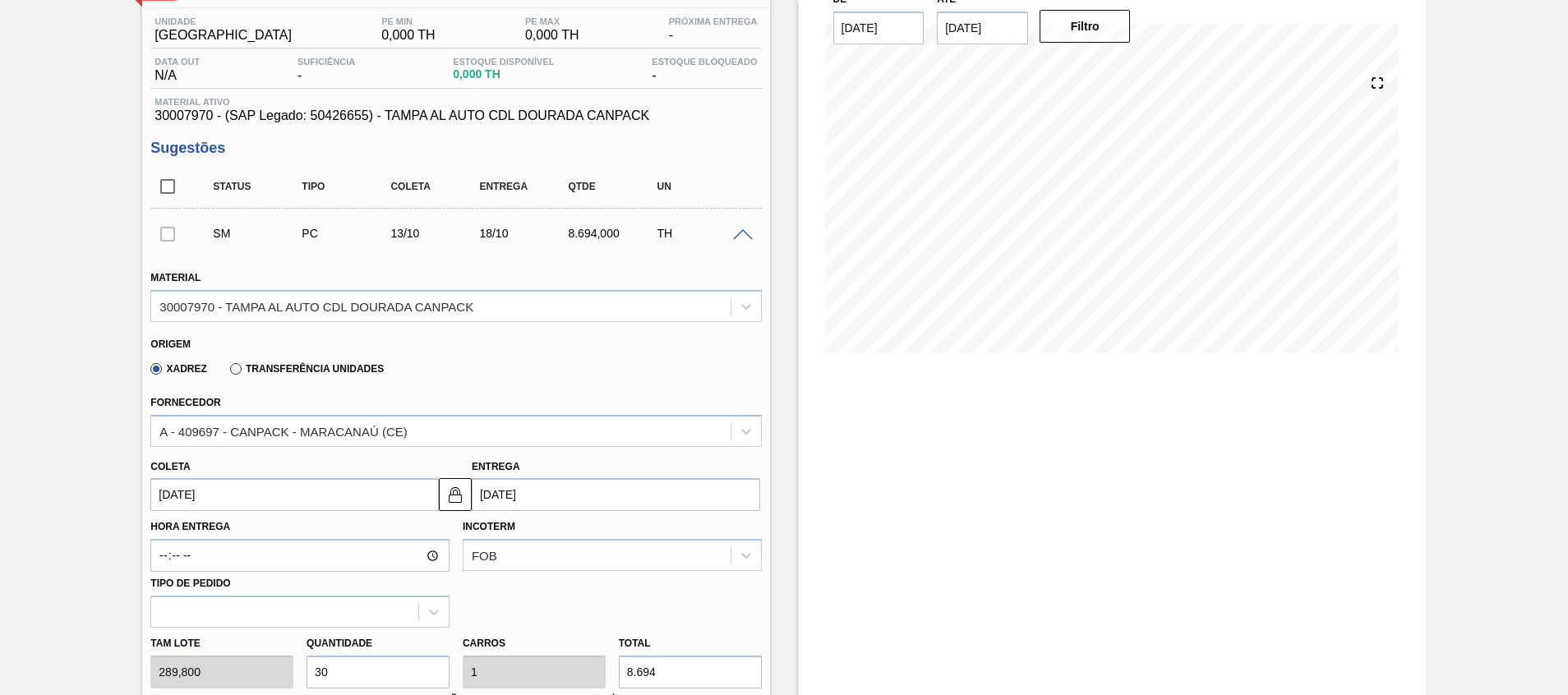
scroll to position [4, 0]
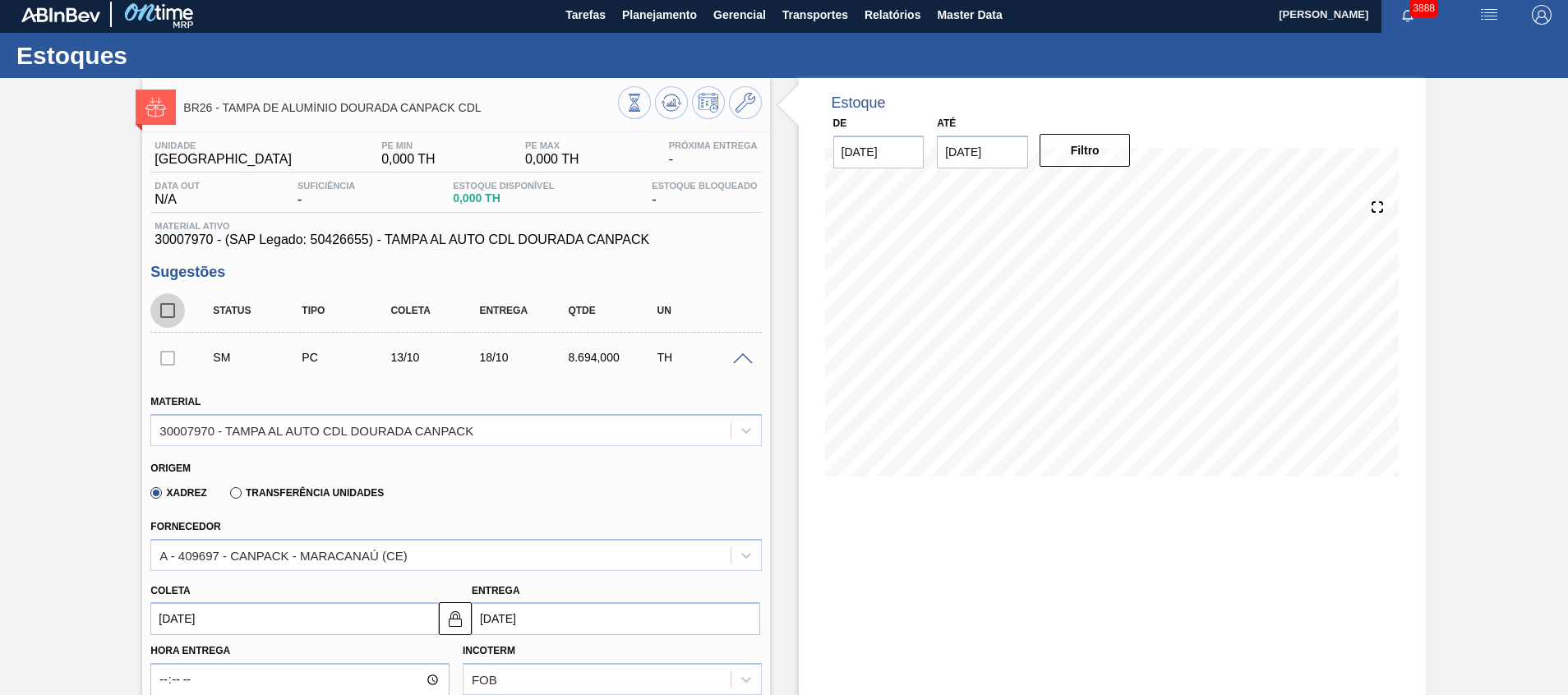
click at [175, 303] on input "checkbox" at bounding box center [168, 310] width 35 height 35
checkbox input "true"
click at [743, 113] on button at bounding box center [745, 102] width 33 height 33
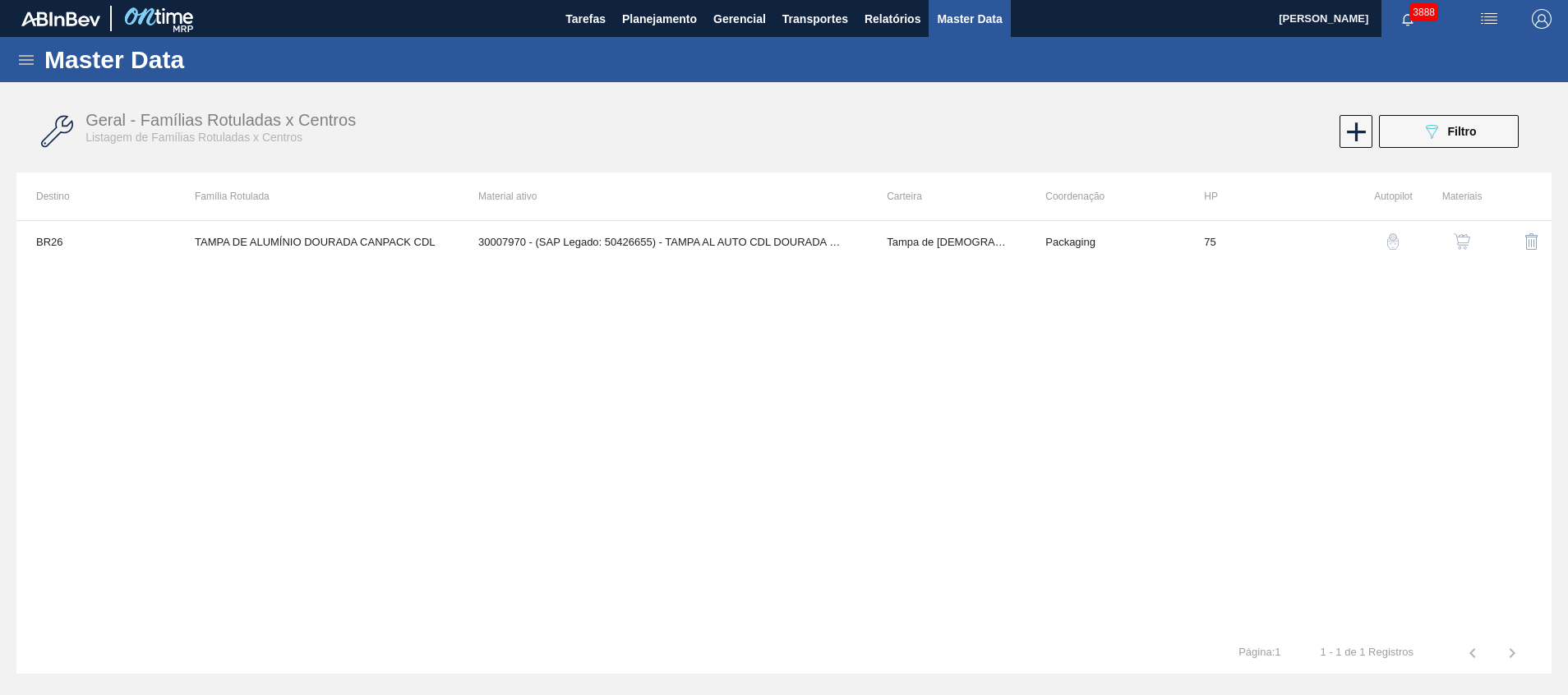
click at [993, 254] on td "Tampa de Lata" at bounding box center [946, 241] width 158 height 41
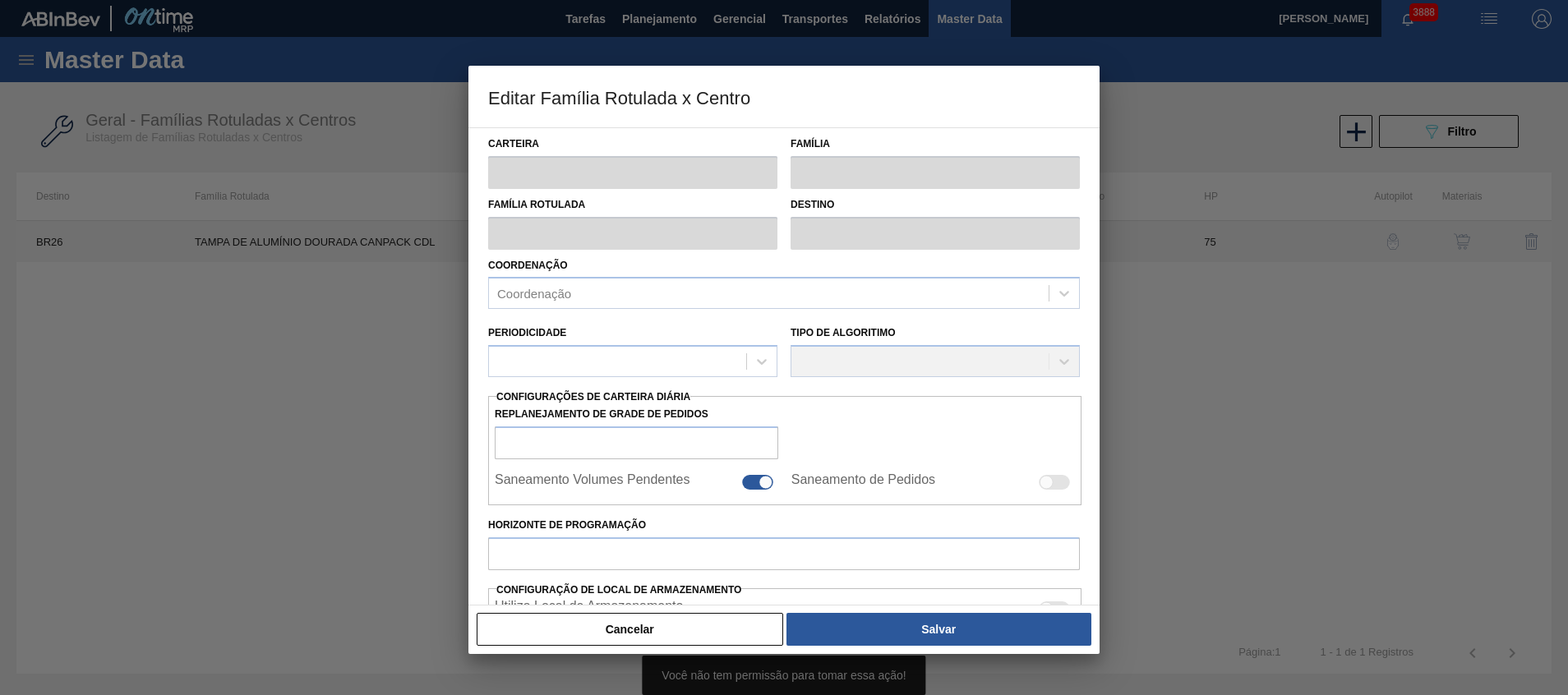
type input "Tampa de Lata"
type input "Tampa de Alumínio"
type input "TAMPA DE ALUMÍNIO DOURADA CANPACK CDL"
type input "BR26 - Uberlândia"
type input "75"
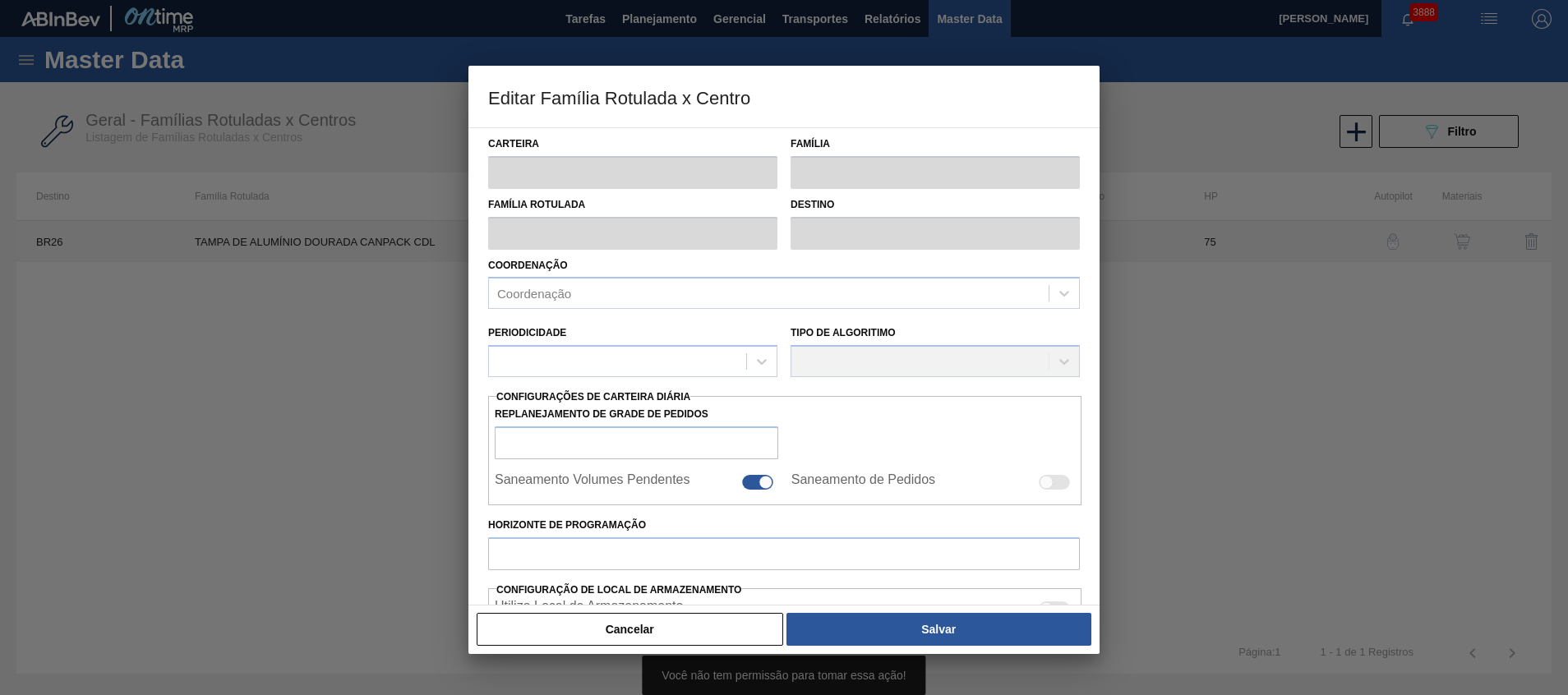
type input "0"
type input "100"
type input "0,000"
checkbox input "true"
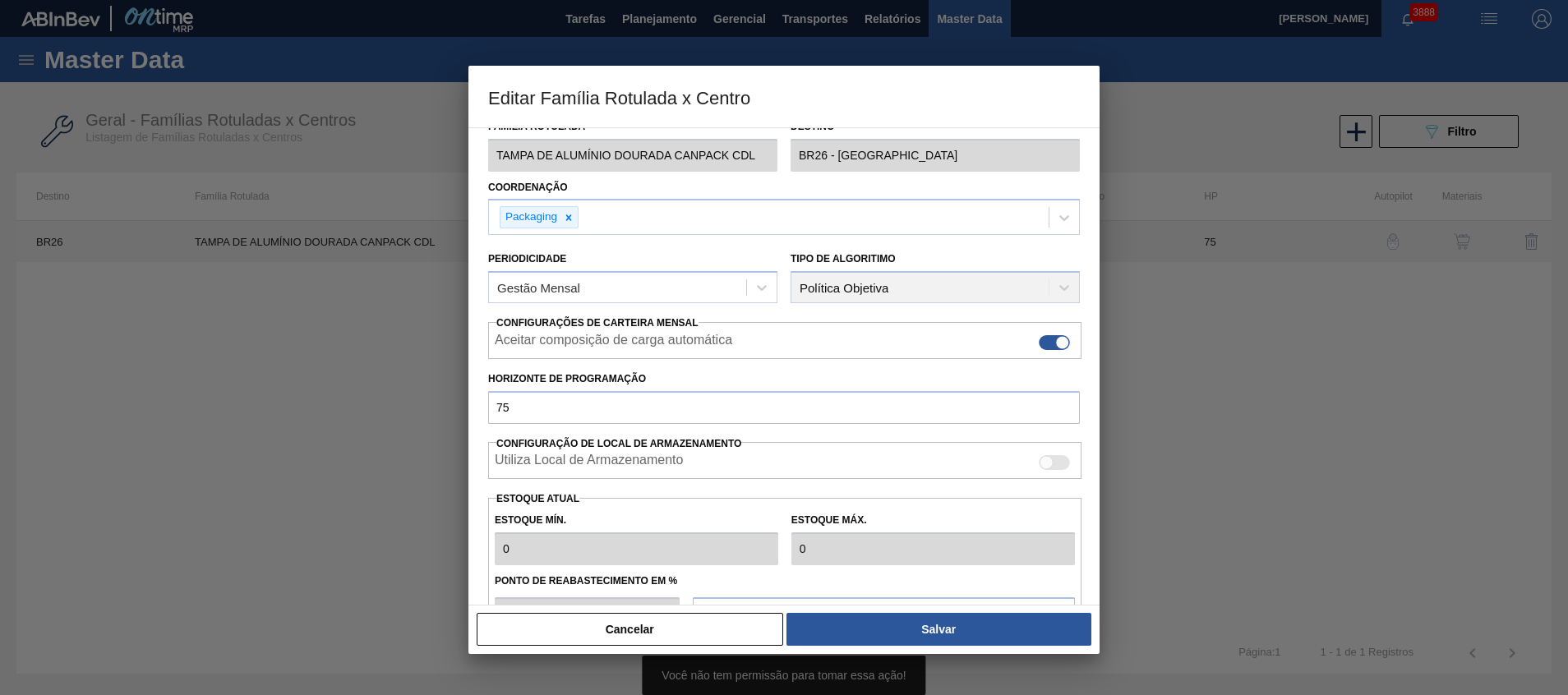
scroll to position [253, 0]
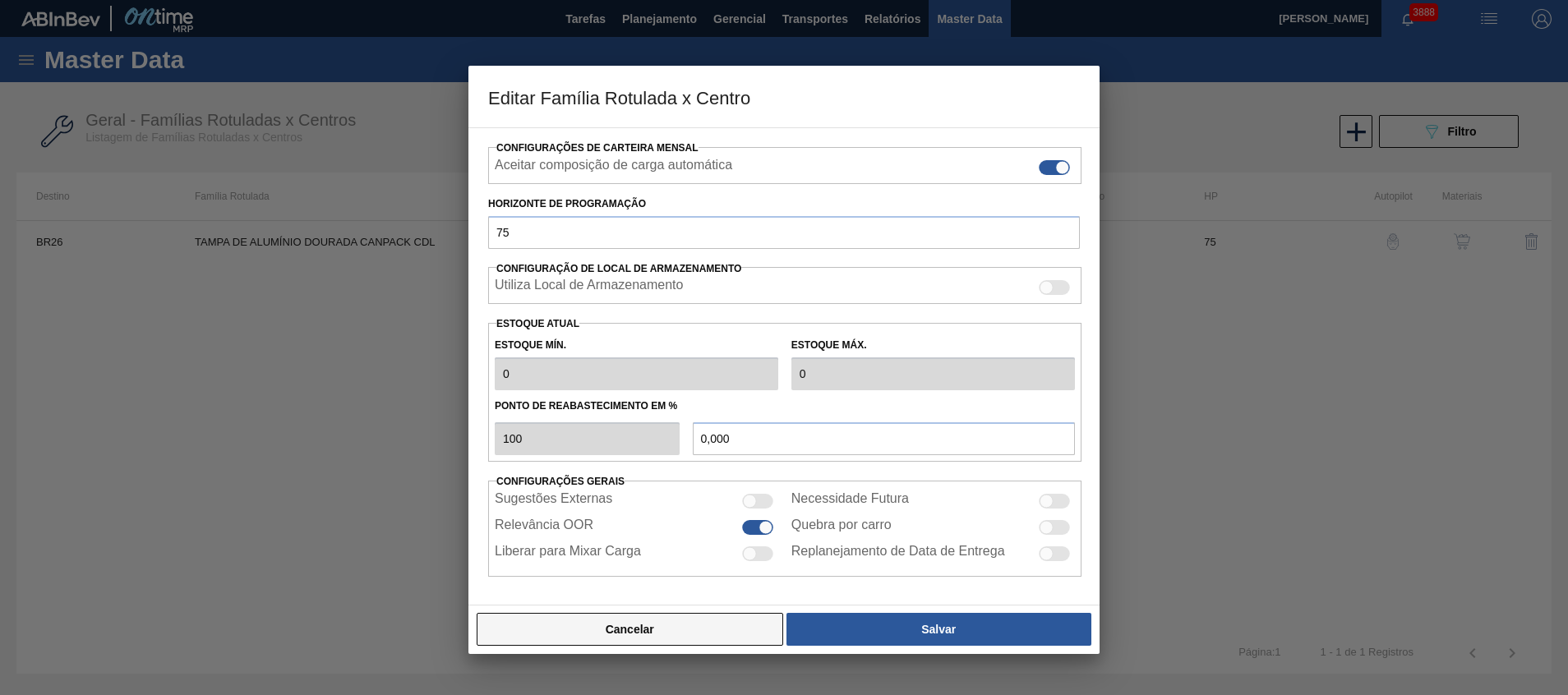
click at [644, 619] on button "Cancelar" at bounding box center [630, 629] width 306 height 33
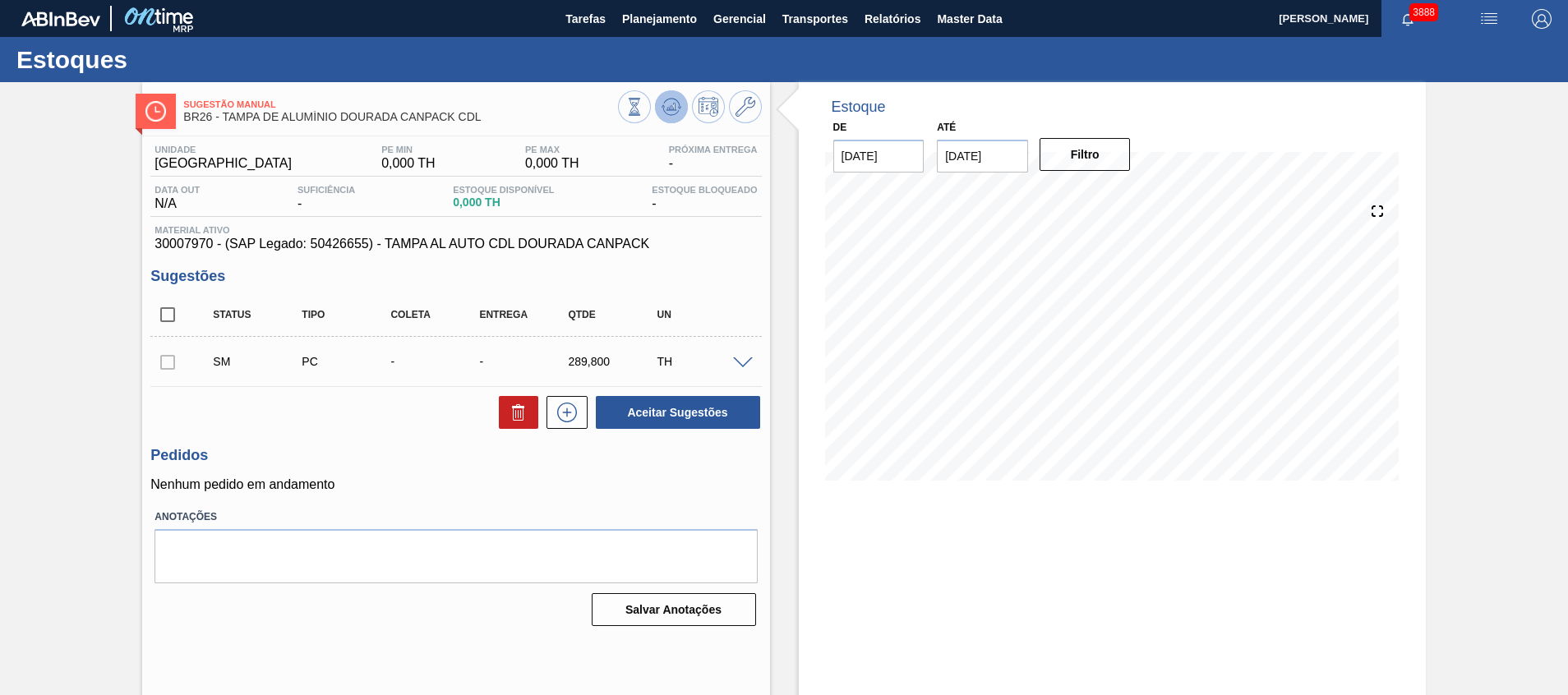
click at [679, 113] on icon at bounding box center [671, 107] width 19 height 19
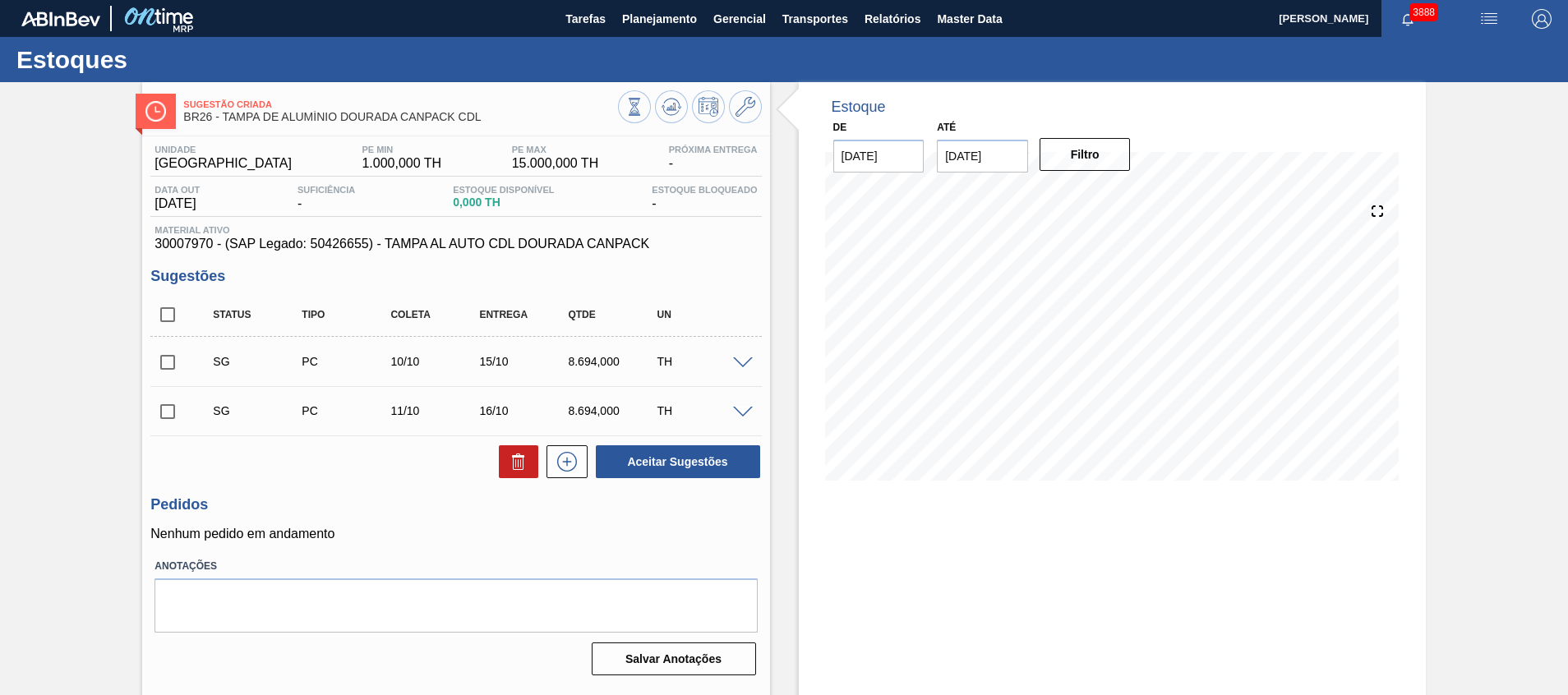
click at [167, 367] on input "checkbox" at bounding box center [168, 362] width 35 height 35
click at [523, 467] on icon at bounding box center [518, 461] width 19 height 19
checkbox input "false"
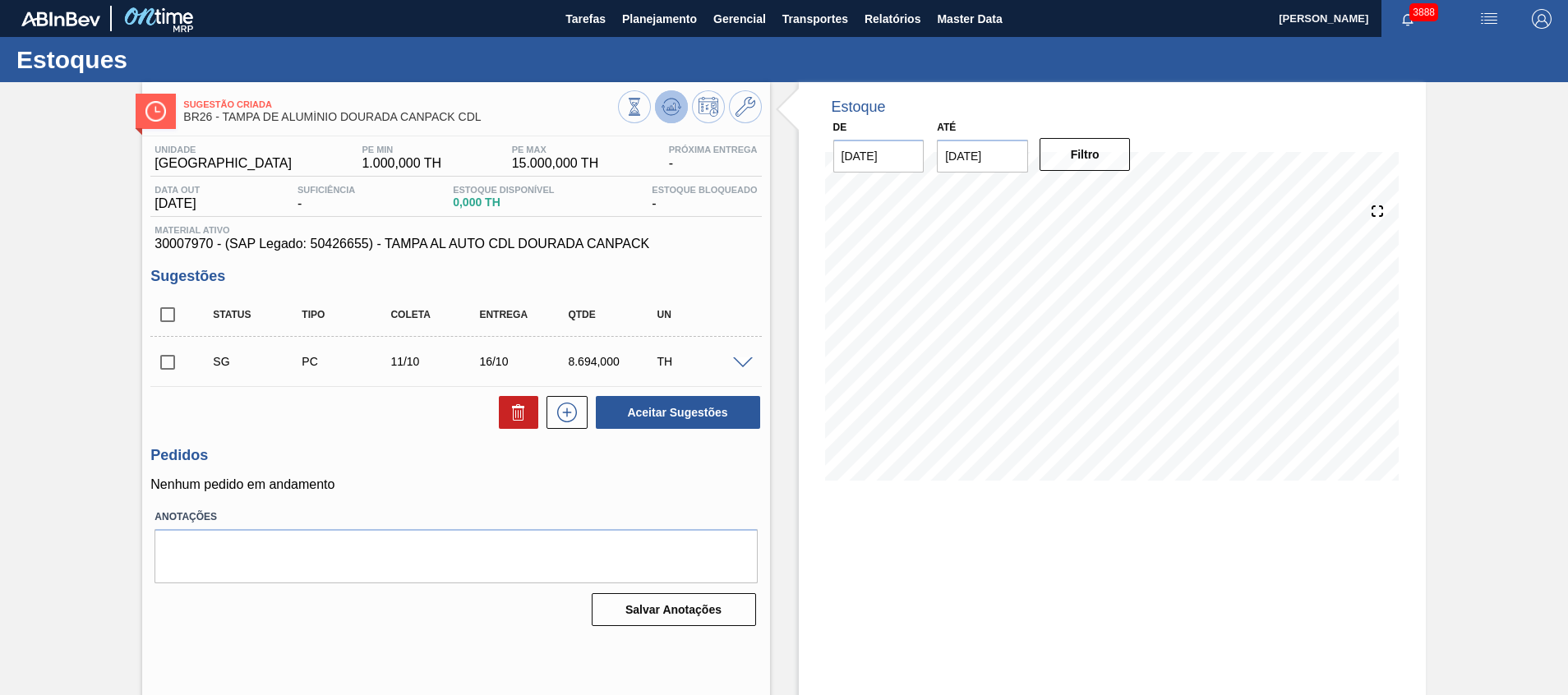
click at [669, 119] on button at bounding box center [671, 107] width 33 height 33
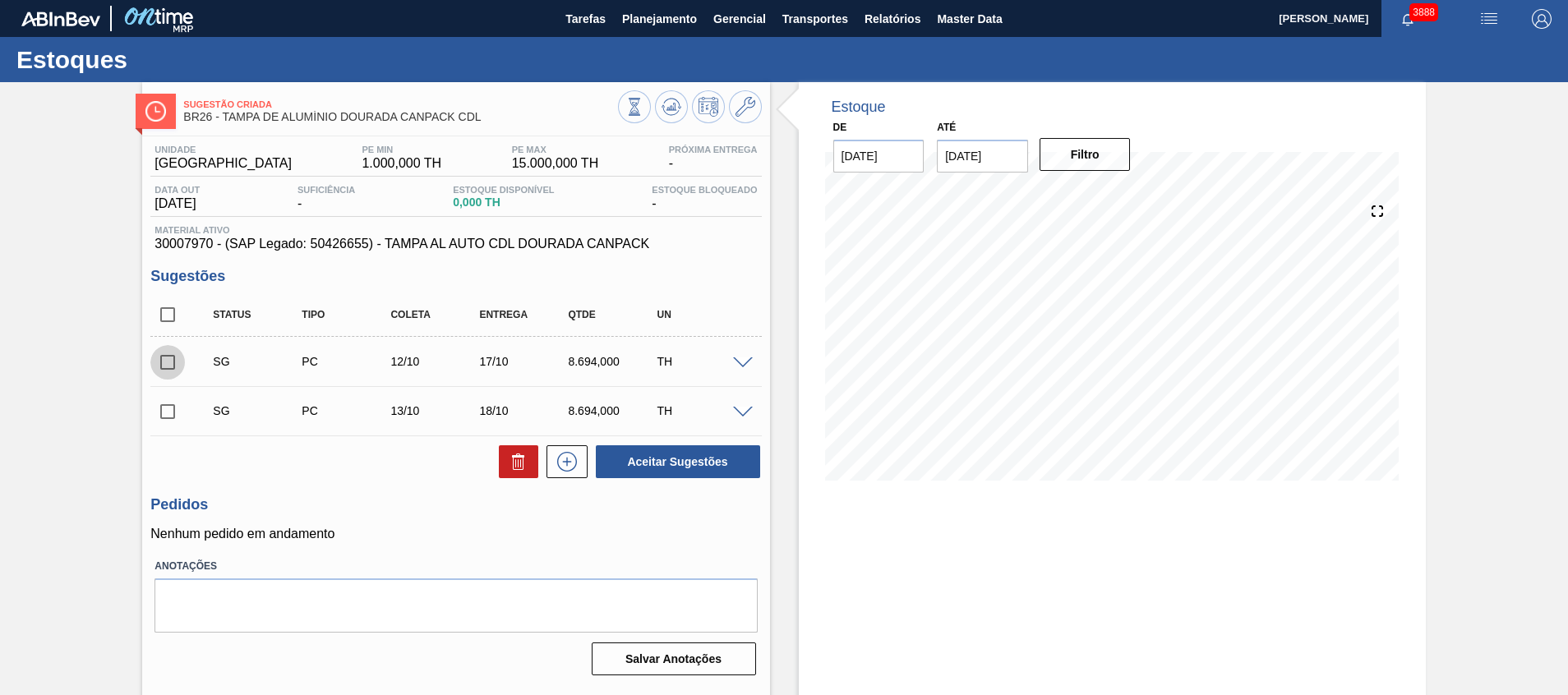
click at [180, 367] on input "checkbox" at bounding box center [168, 362] width 35 height 35
checkbox input "true"
click at [513, 462] on icon at bounding box center [518, 464] width 11 height 13
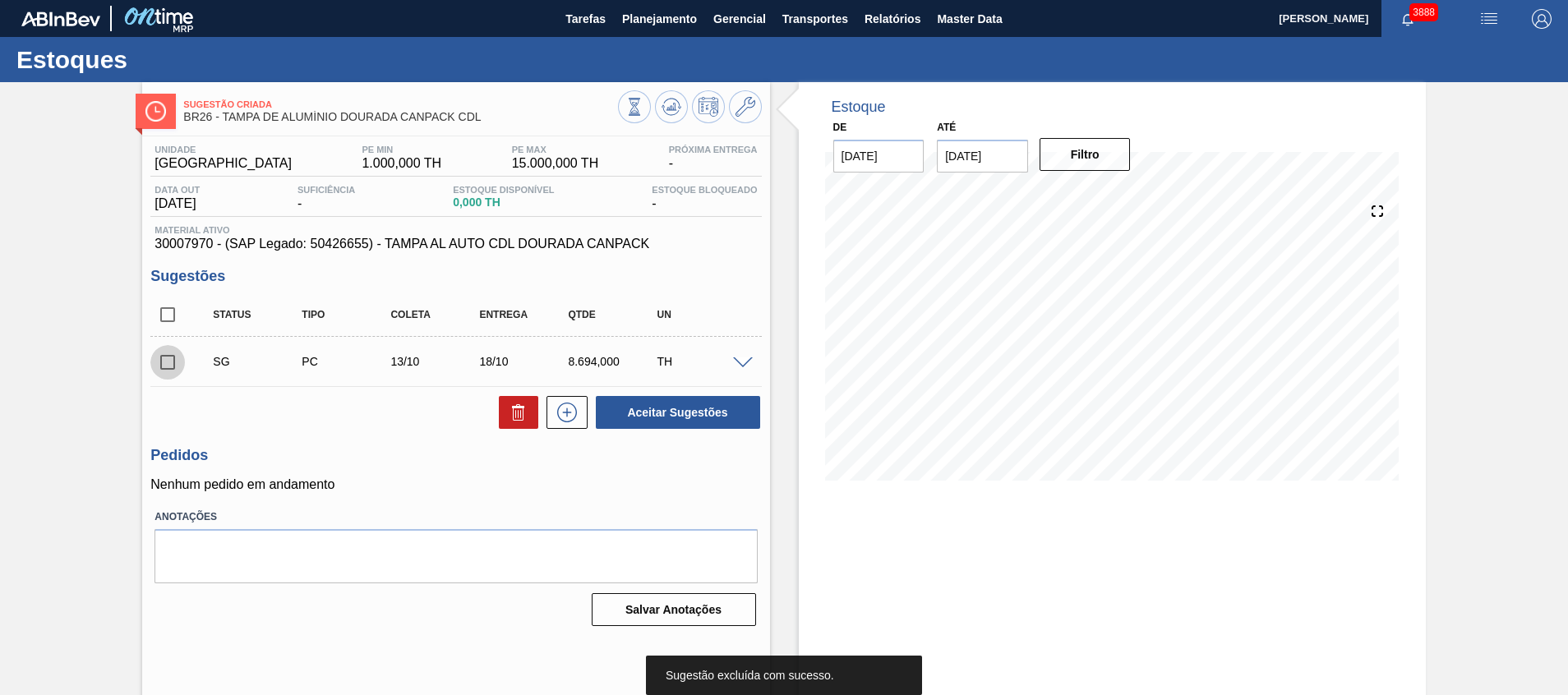
click at [161, 367] on input "checkbox" at bounding box center [168, 362] width 35 height 35
checkbox input "true"
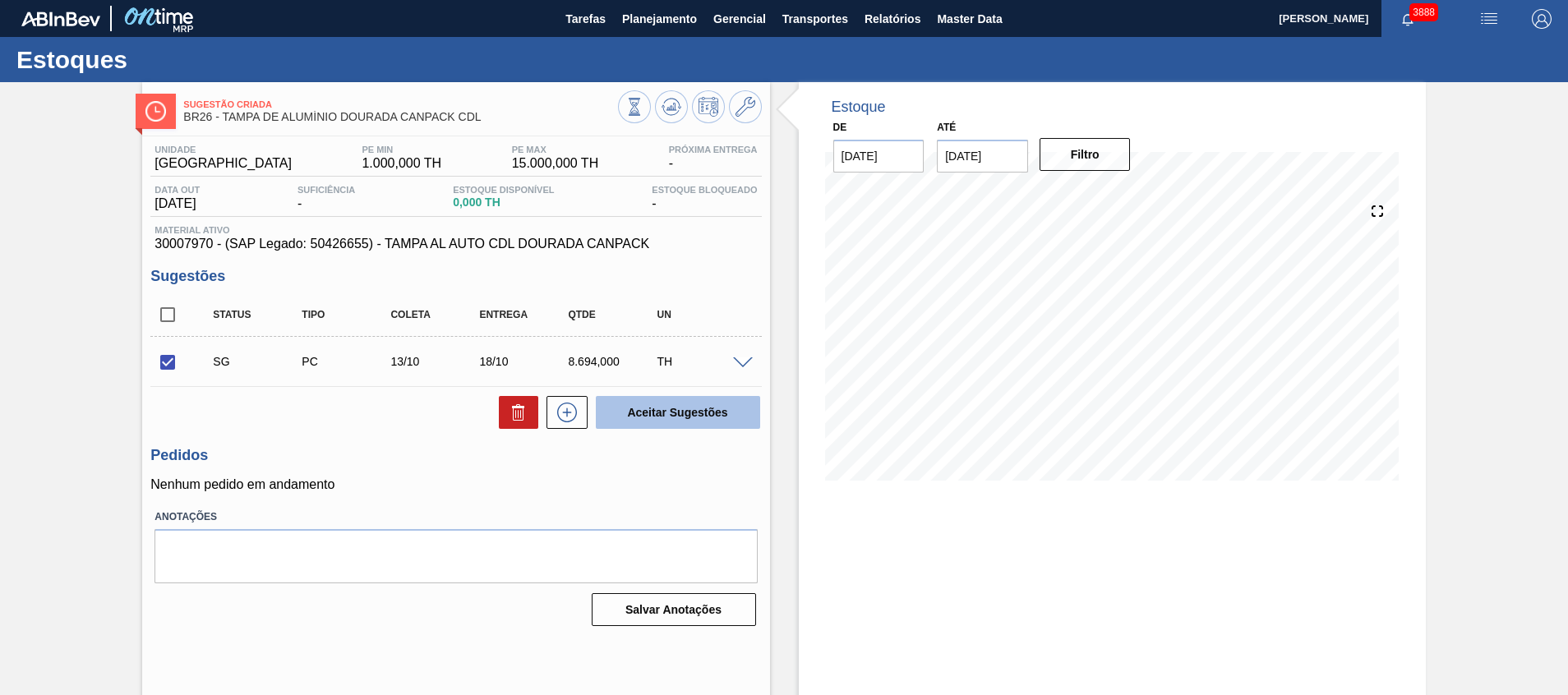
click at [619, 411] on button "Aceitar Sugestões" at bounding box center [678, 412] width 164 height 33
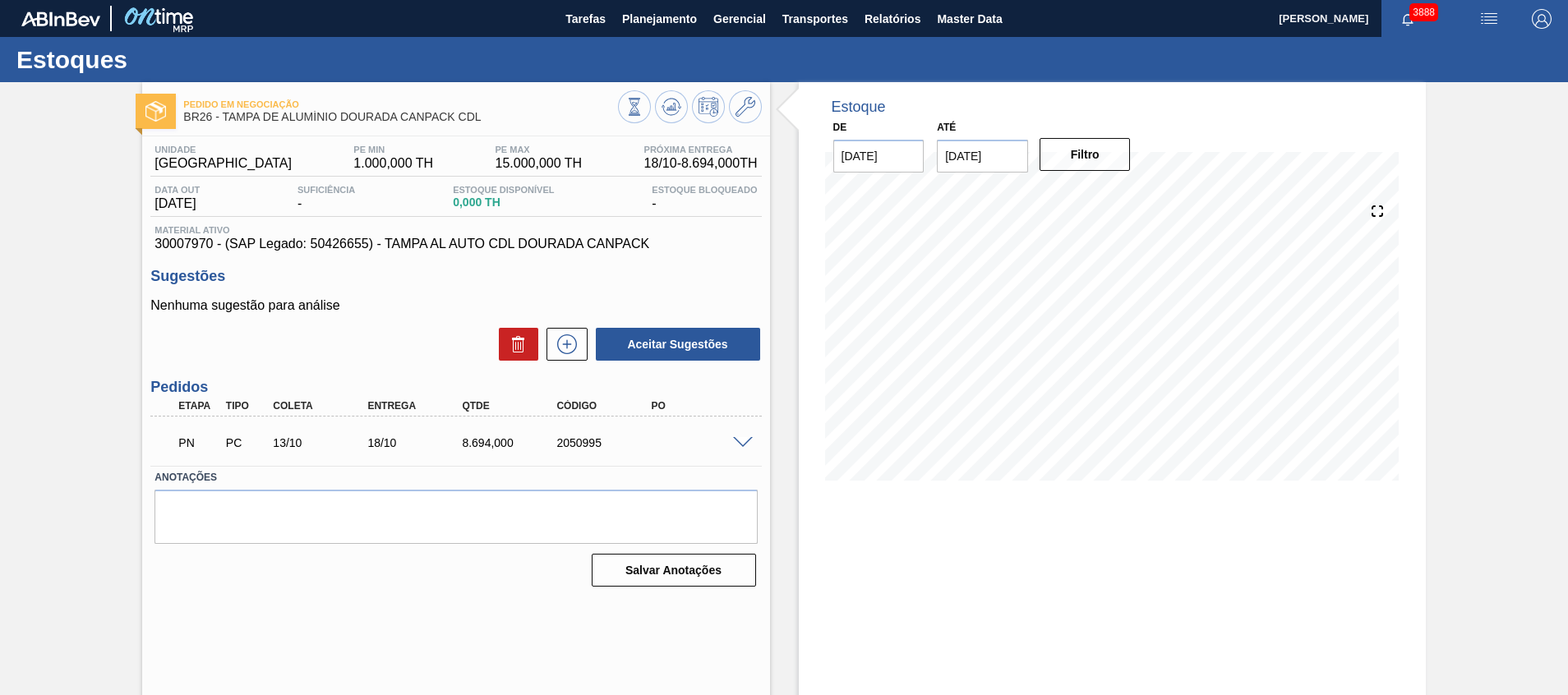
click at [739, 433] on div "PN PC 13/10 18/10 8.694,000 2050995" at bounding box center [455, 441] width 610 height 41
click at [742, 440] on span at bounding box center [743, 443] width 19 height 13
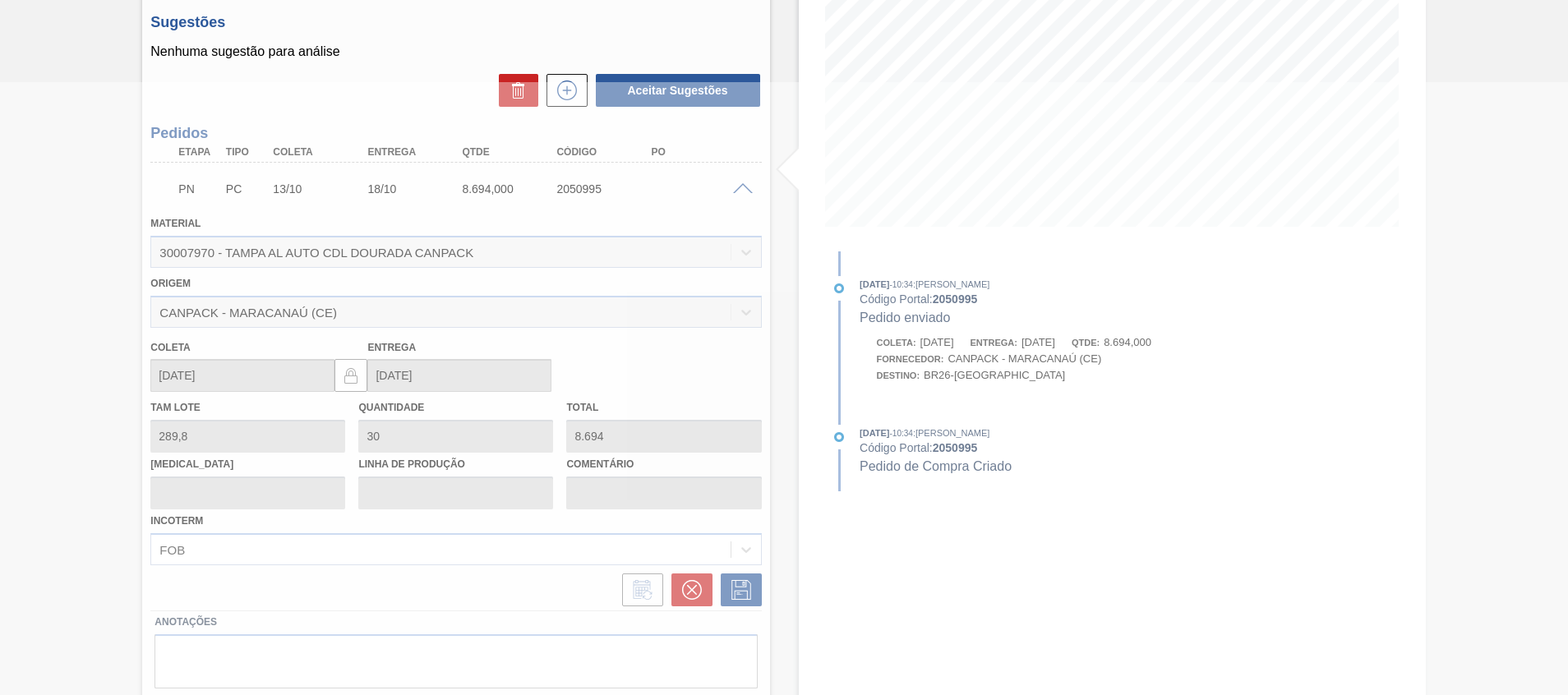
scroll to position [304, 0]
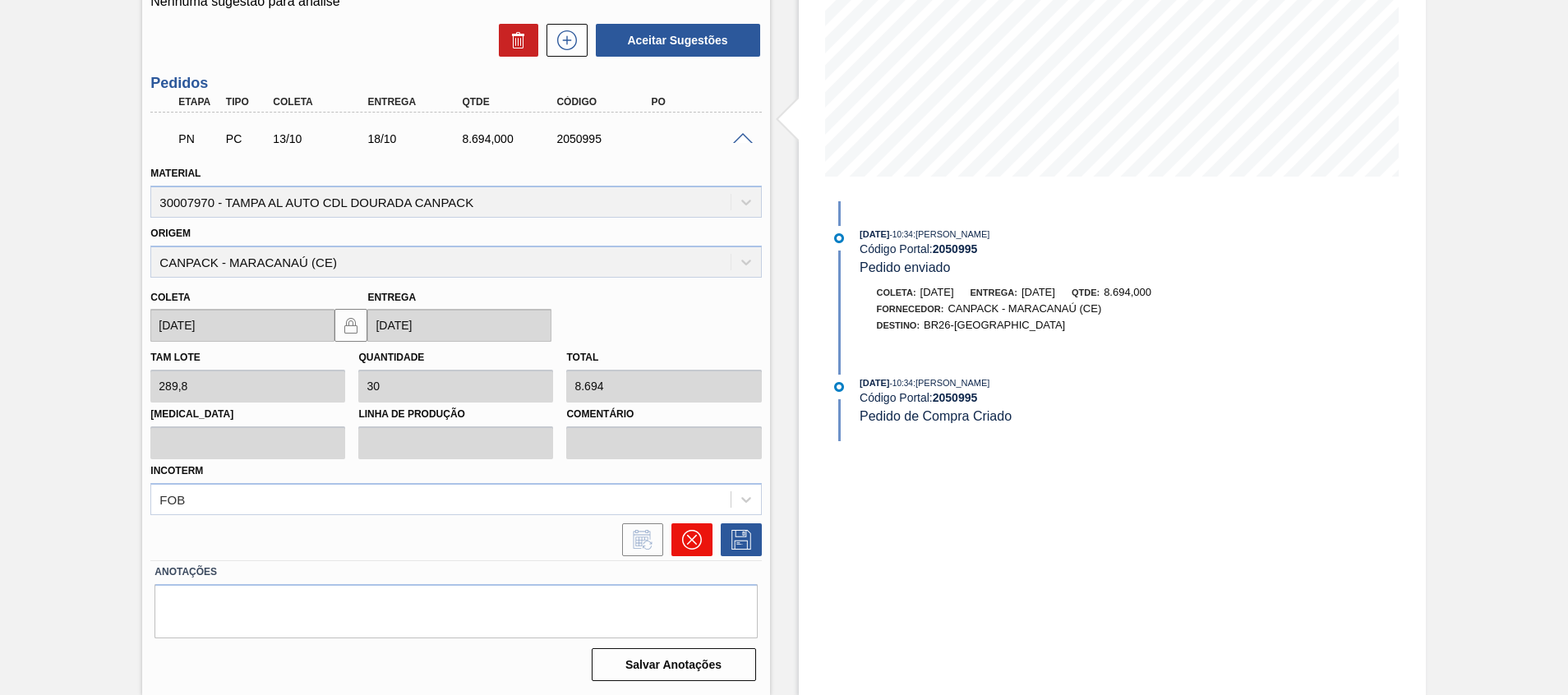
click at [710, 541] on button at bounding box center [692, 539] width 41 height 33
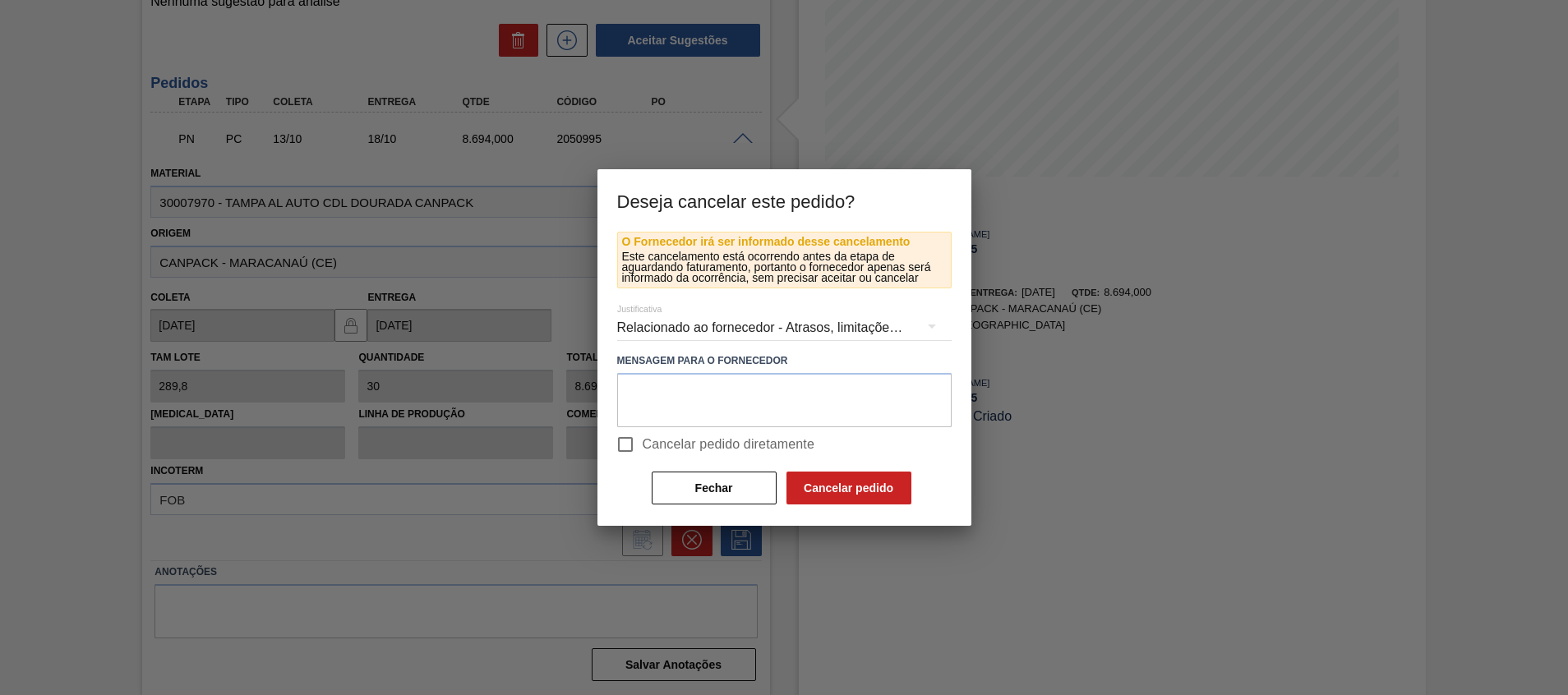
click at [737, 455] on label "Cancelar pedido diretamente" at bounding box center [711, 444] width 207 height 35
click at [643, 455] on input "Cancelar pedido diretamente" at bounding box center [625, 444] width 35 height 35
checkbox input "true"
click at [817, 475] on button "Cancelar pedido" at bounding box center [849, 488] width 125 height 33
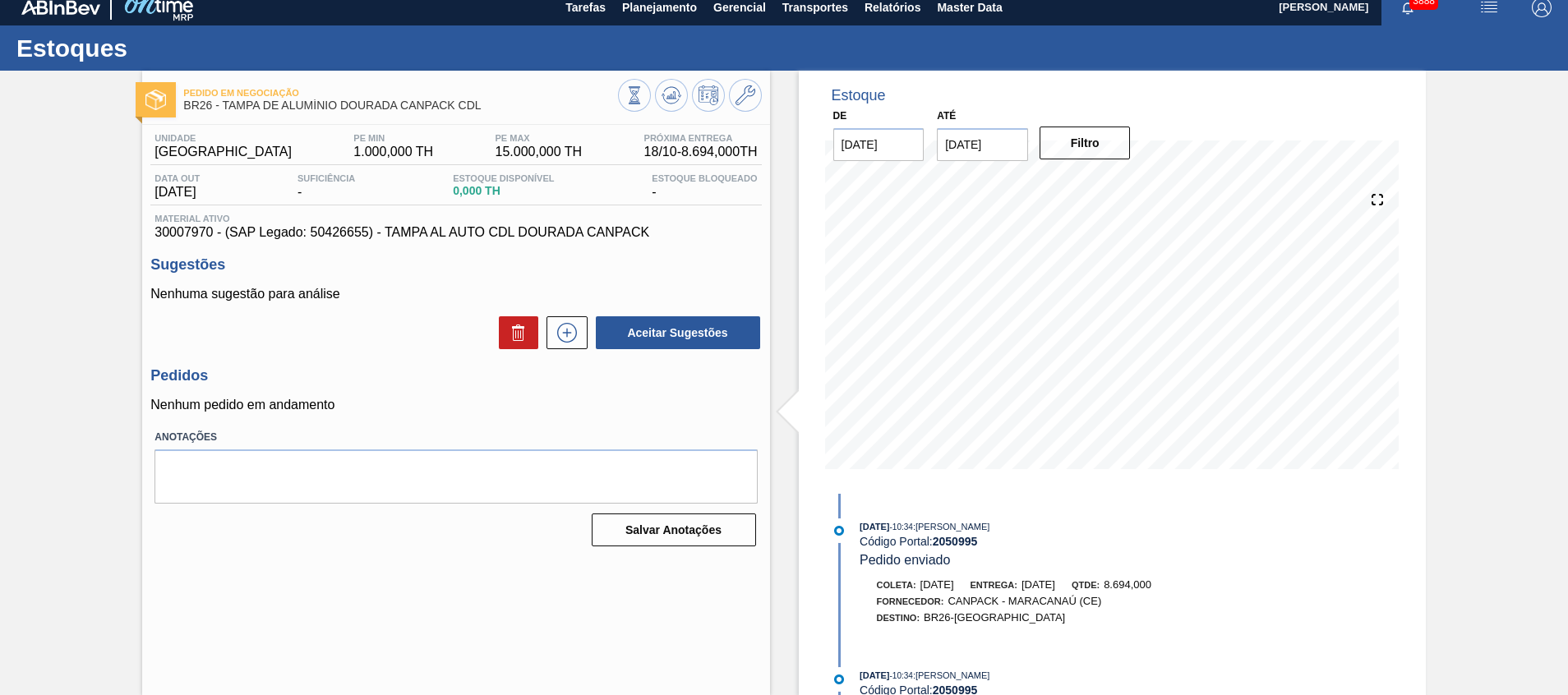
scroll to position [12, 0]
click at [674, 8] on span "Planejamento" at bounding box center [660, 7] width 75 height 19
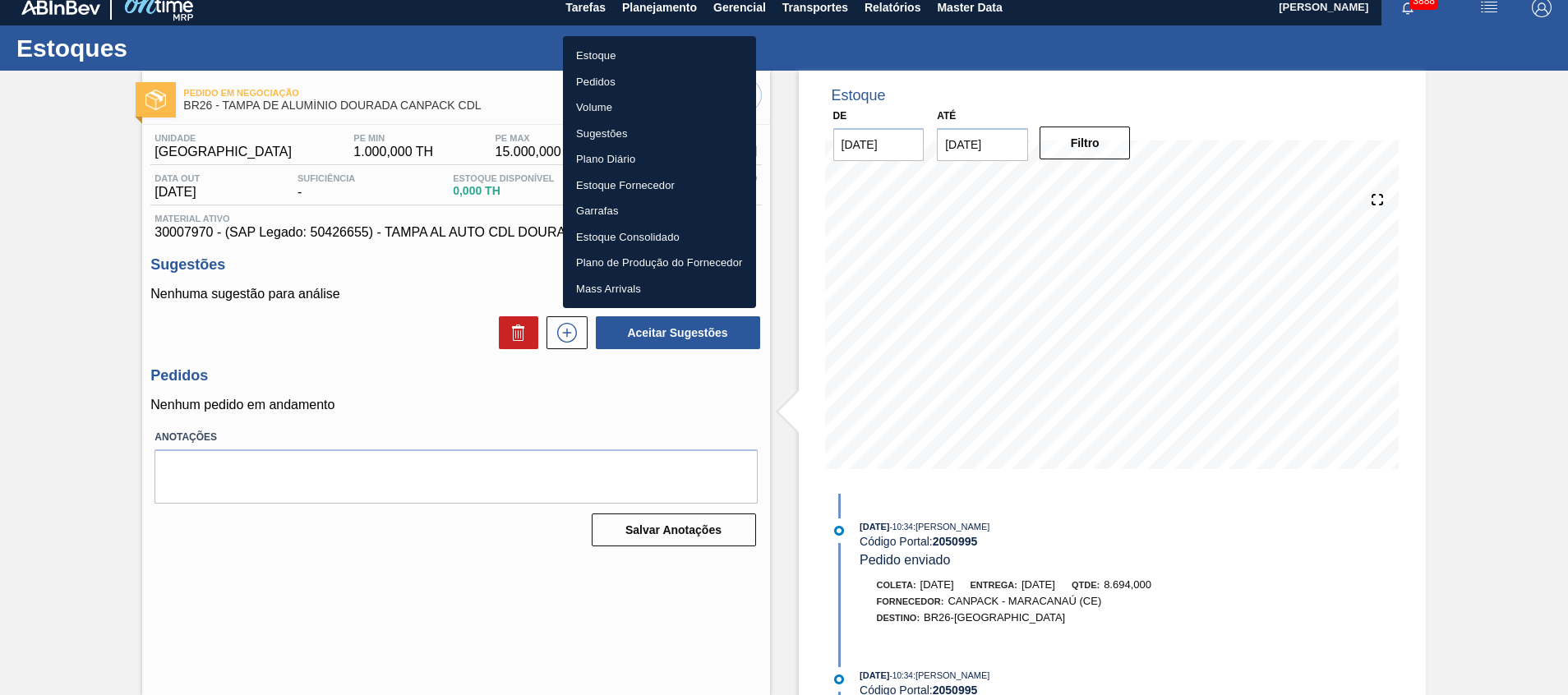
click at [676, 53] on li "Estoque" at bounding box center [660, 55] width 193 height 26
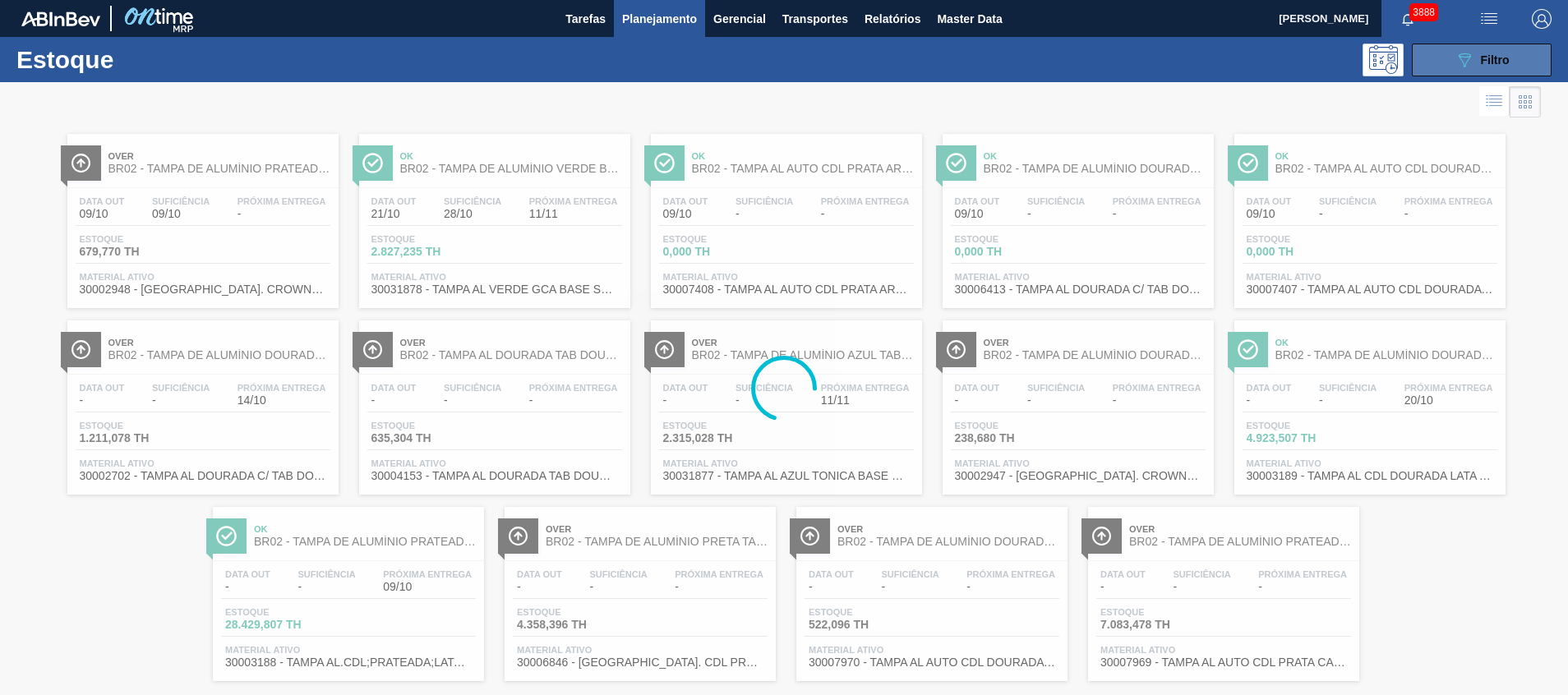
click at [1461, 61] on icon "089F7B8B-B2A5-4AFE-B5C0-19BA573D28AC" at bounding box center [1464, 59] width 19 height 19
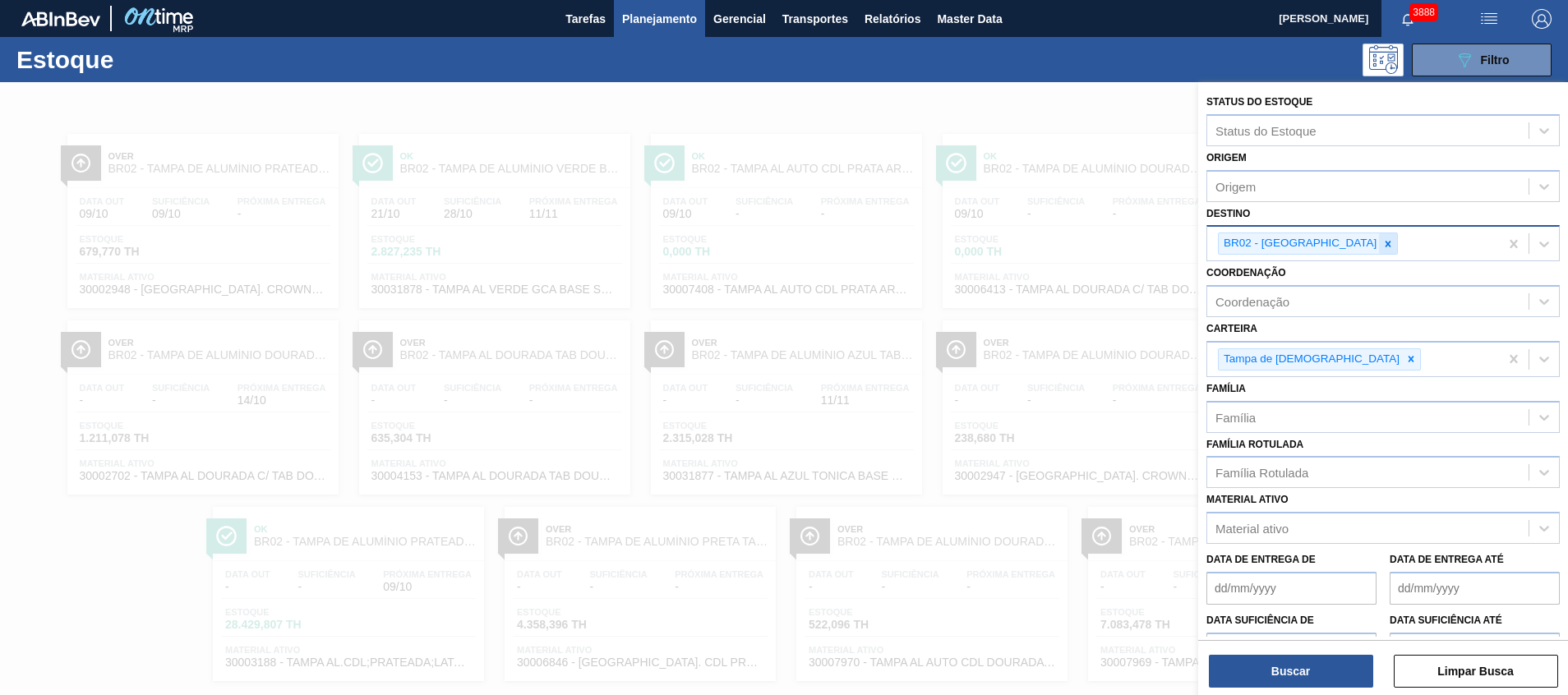
click at [1379, 236] on div at bounding box center [1388, 244] width 18 height 20
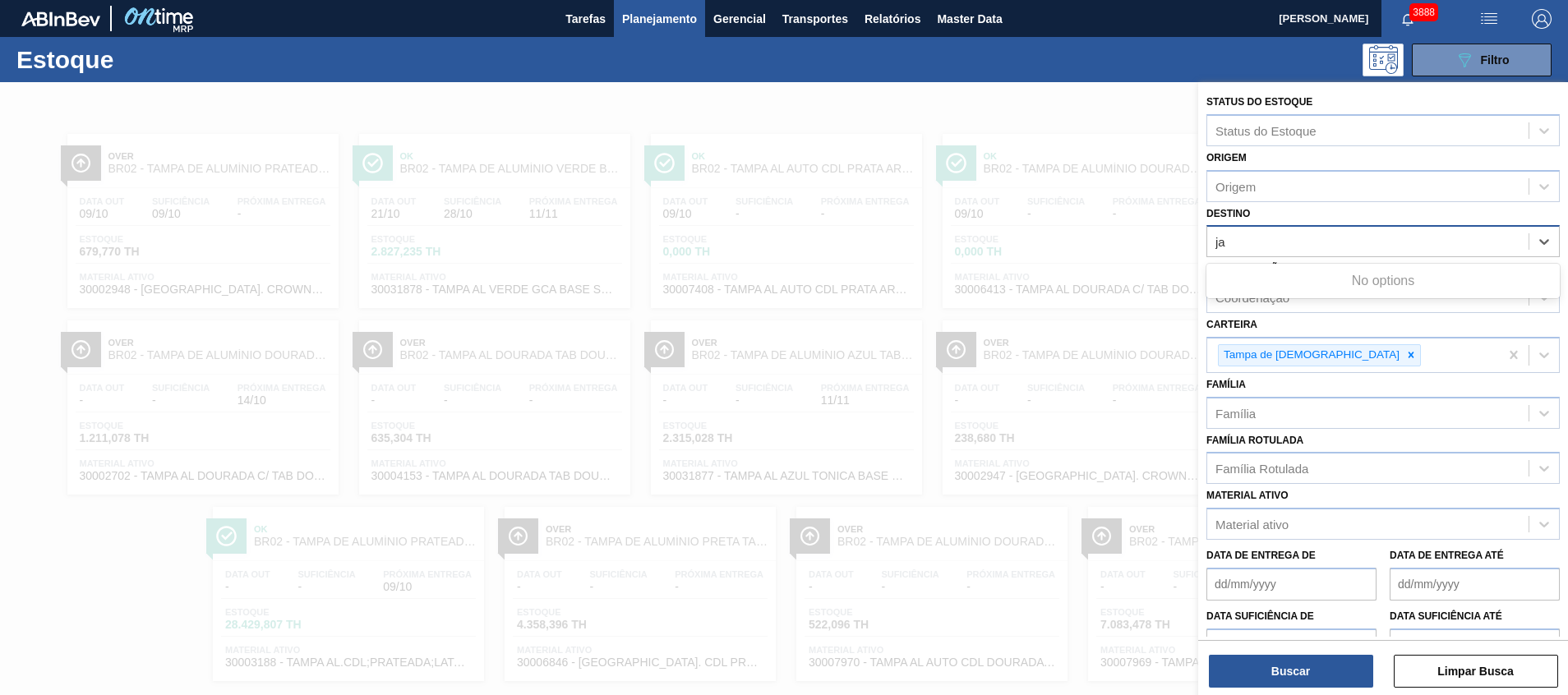
type input "jag"
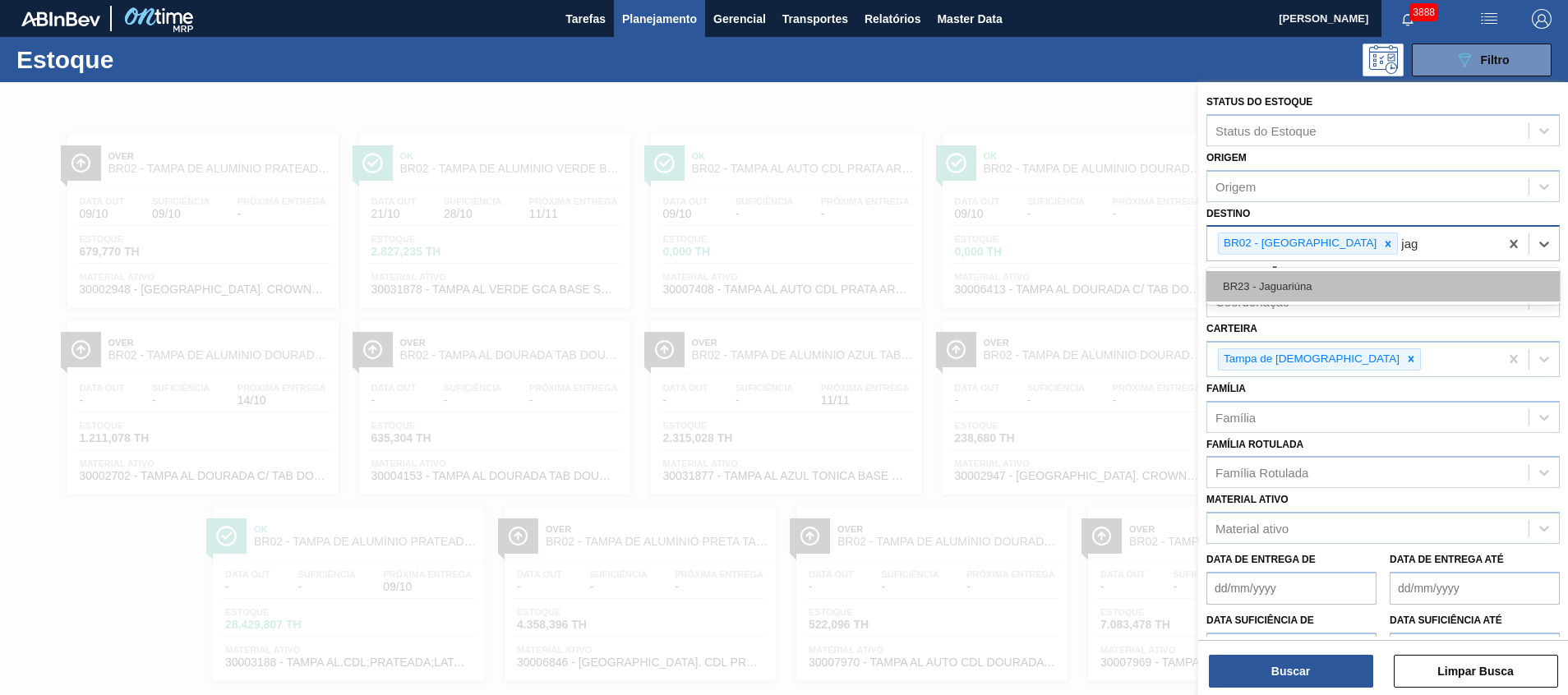
click at [1330, 287] on div "BR23 - Jaguariúna" at bounding box center [1383, 286] width 353 height 30
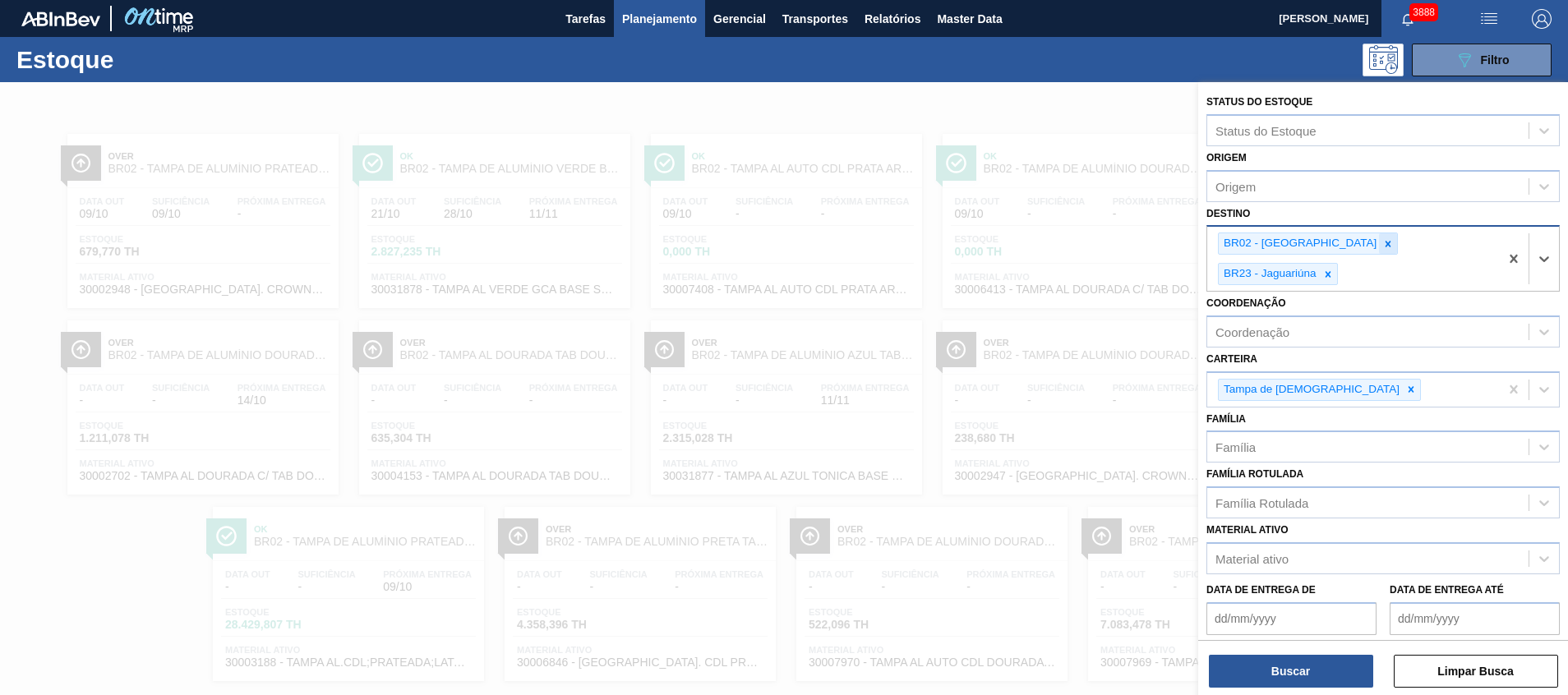
click at [1382, 245] on icon at bounding box center [1388, 244] width 12 height 12
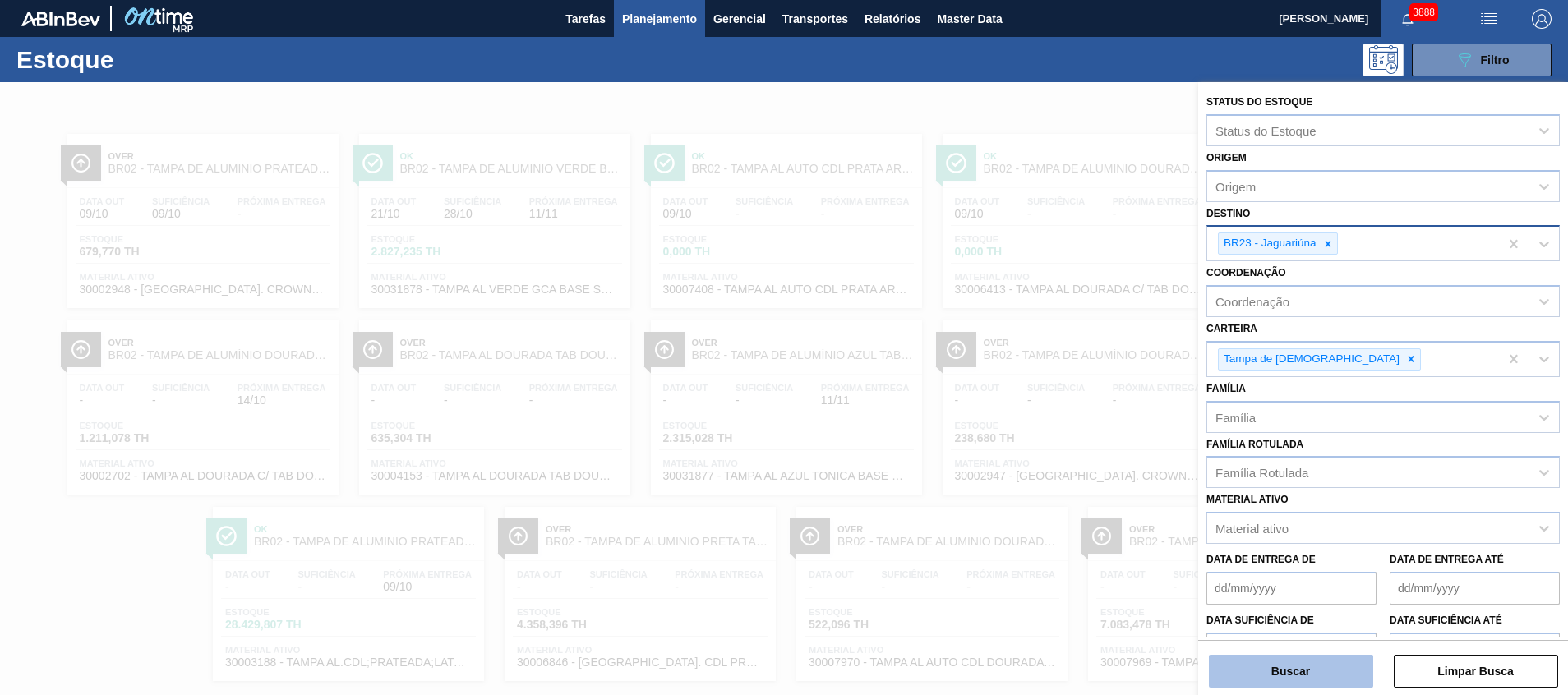
click at [1261, 676] on button "Buscar" at bounding box center [1291, 671] width 164 height 33
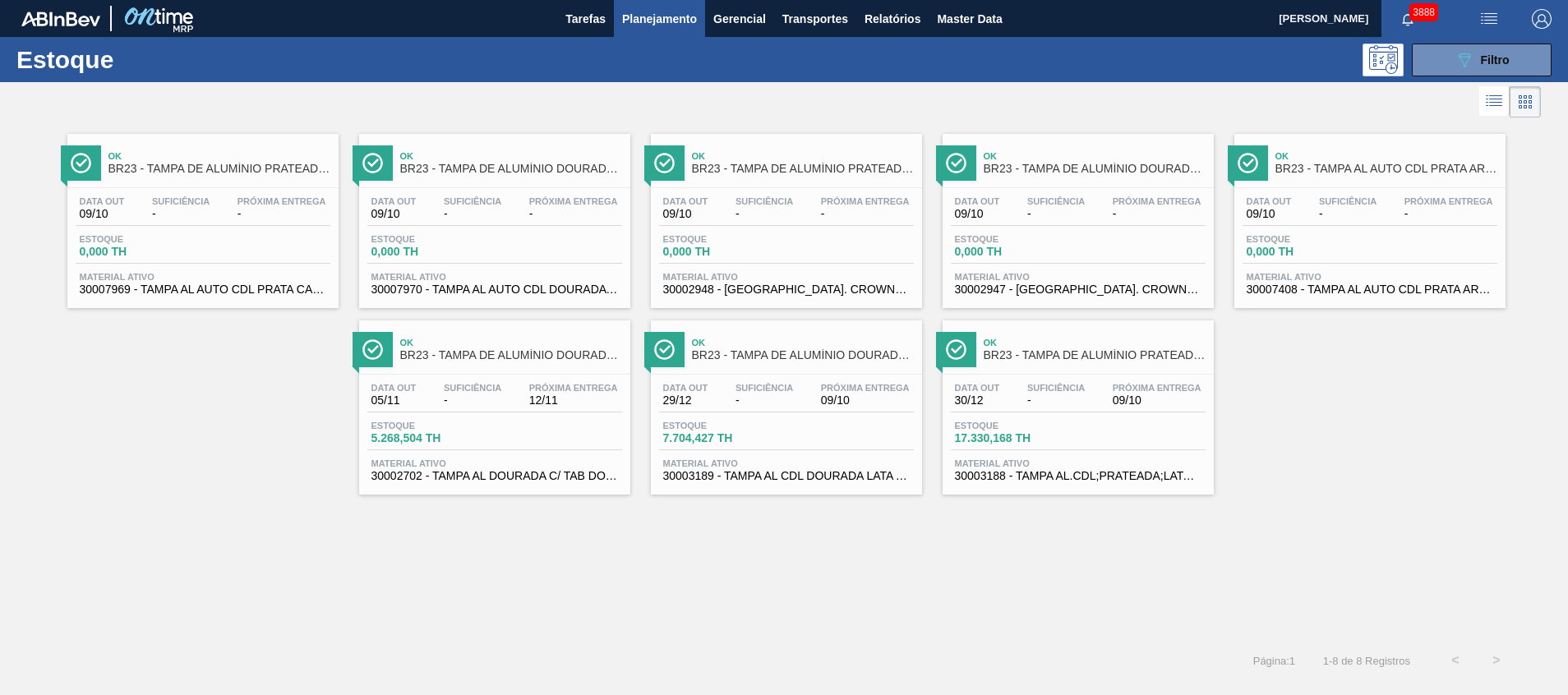
click at [803, 475] on span "30003189 - TAMPA AL CDL DOURADA LATA AUTOMATICA" at bounding box center [786, 476] width 246 height 13
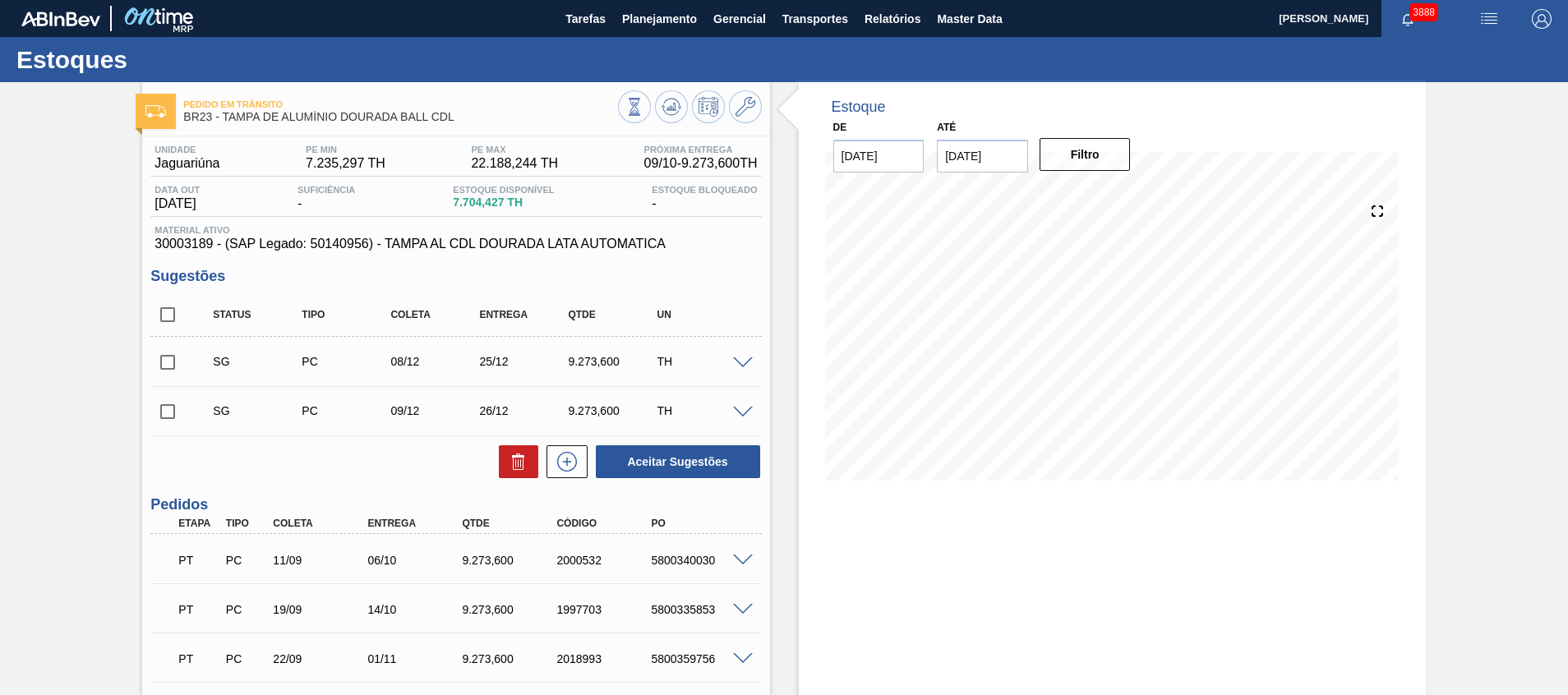
click at [695, 567] on div "PT PC 11/09 06/10 9.273,600 2000532 5800340030" at bounding box center [451, 559] width 567 height 33
copy div "5800340030"
click at [826, 592] on div "Estoque De 09/10/2025 Até 31/10/2025 Filtro 20/10 Projeção de Estoque 18,394.47…" at bounding box center [1112, 474] width 627 height 784
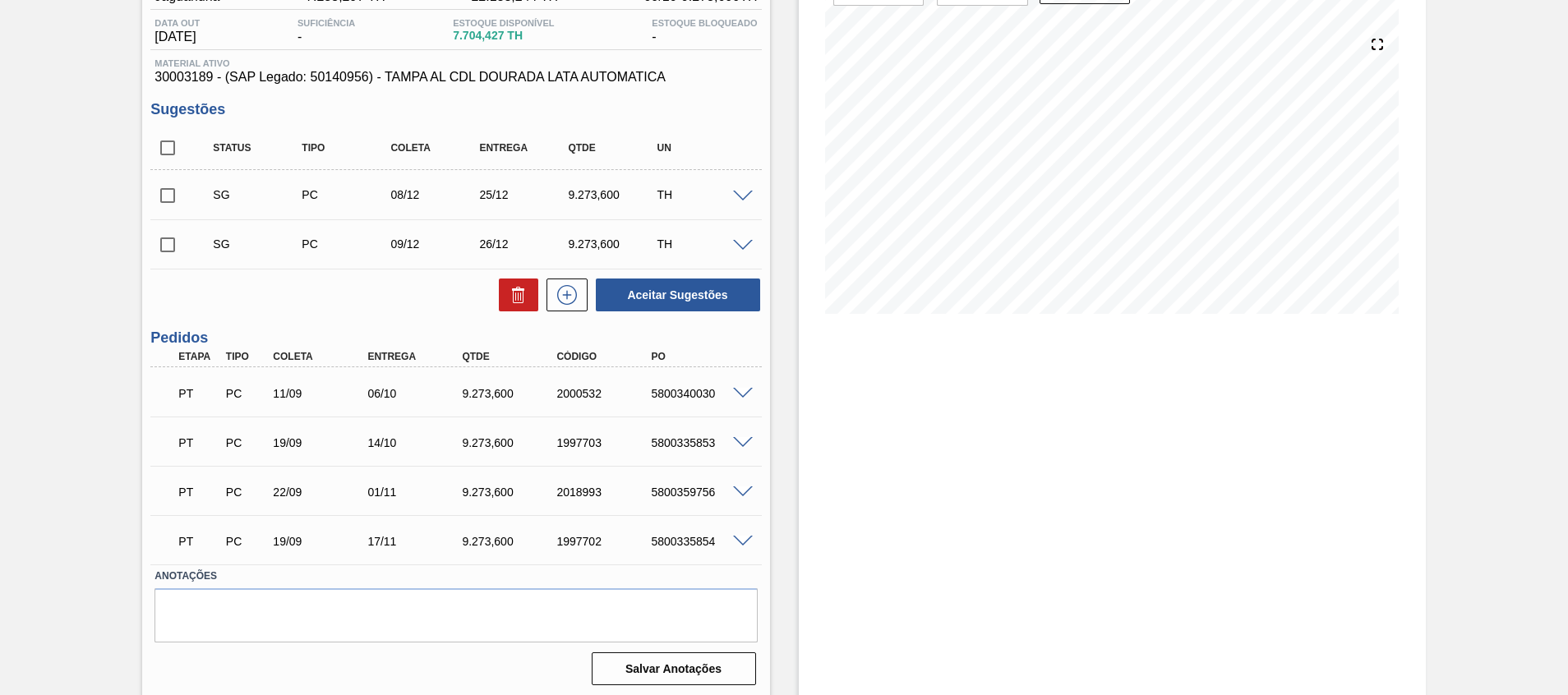
scroll to position [171, 0]
